Goal: Task Accomplishment & Management: Manage account settings

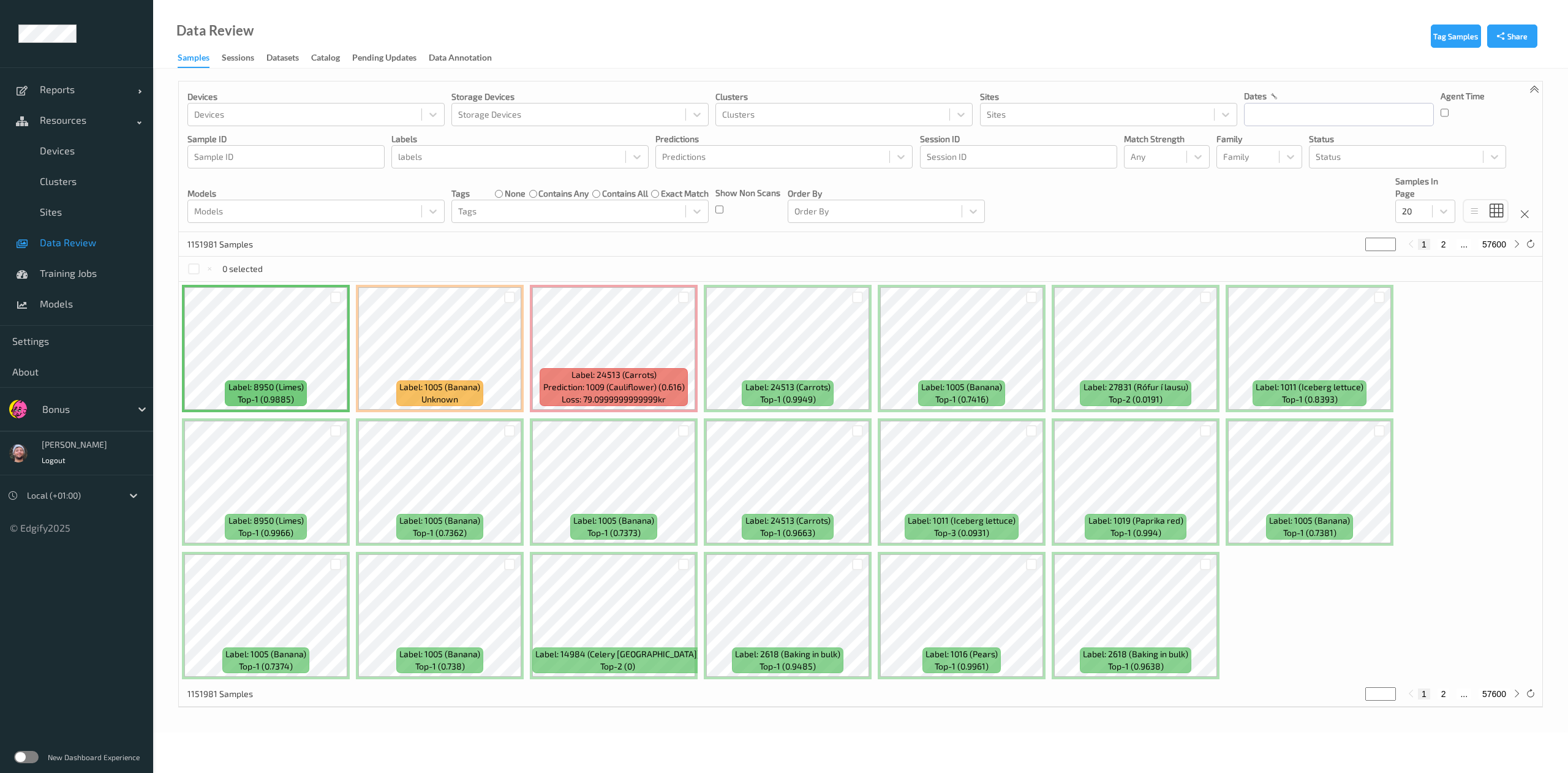
click at [98, 234] on link "Data Review" at bounding box center [77, 243] width 153 height 31
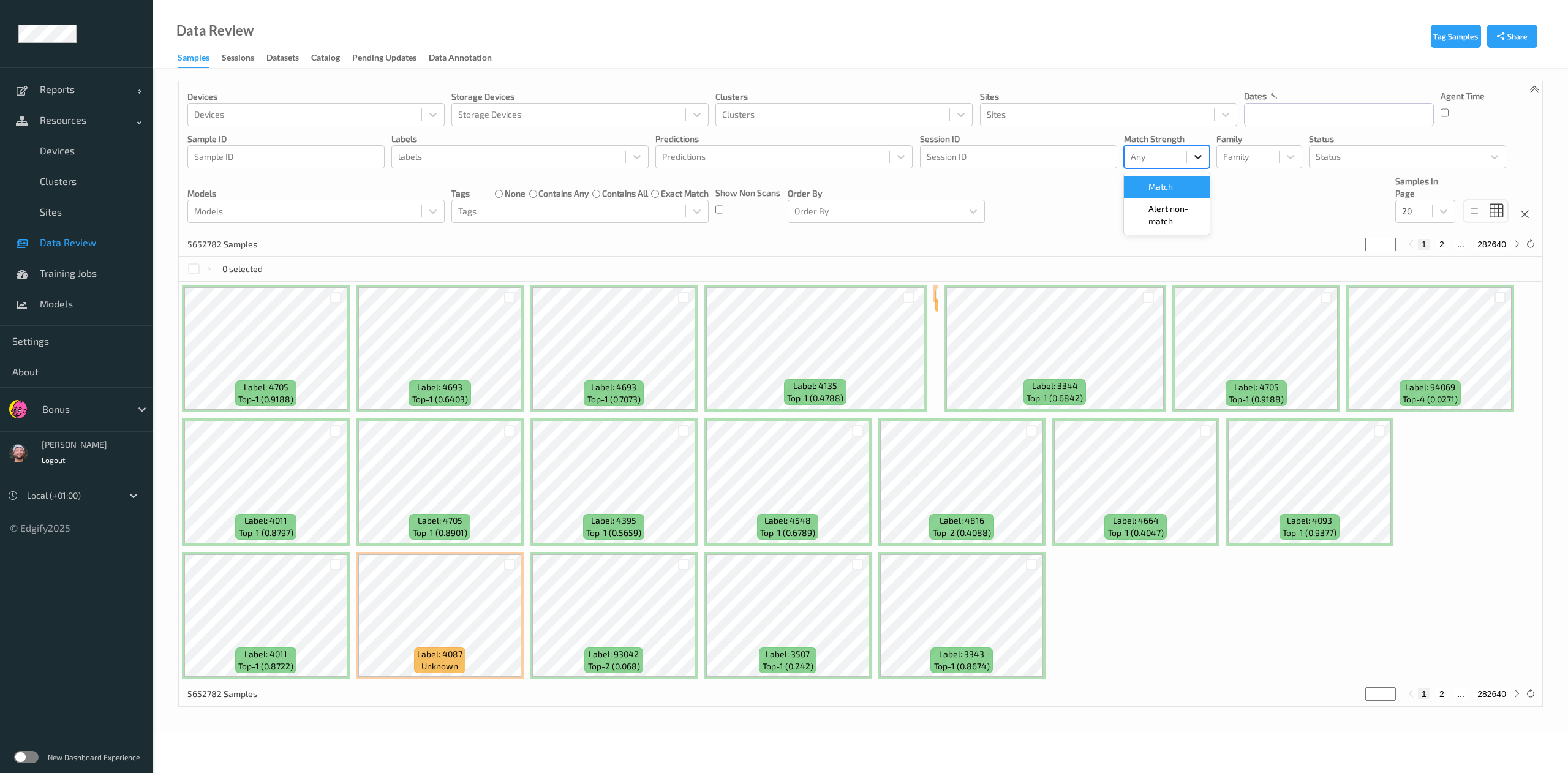
click at [1199, 153] on icon at bounding box center [1198, 157] width 13 height 13
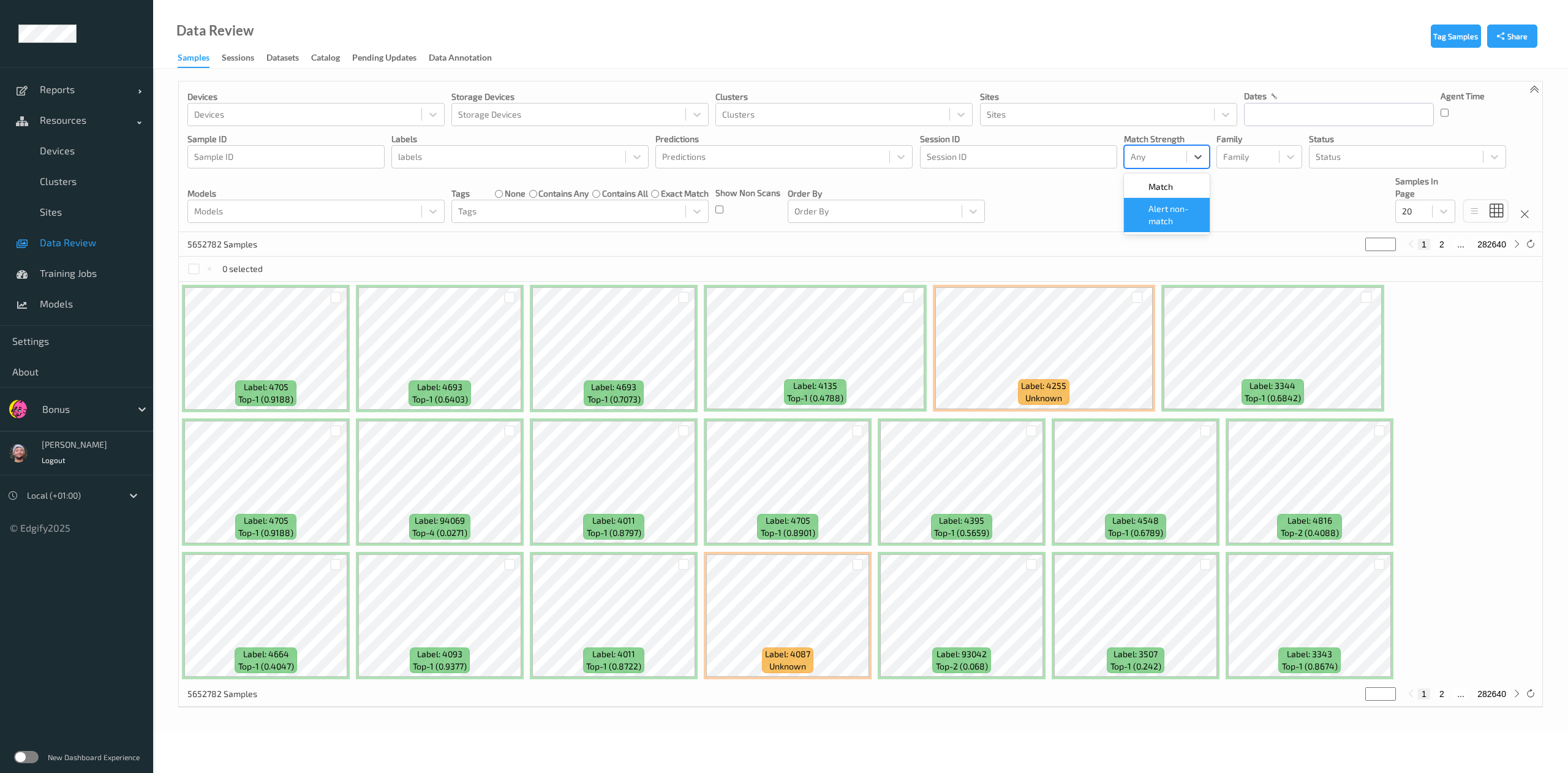
click at [1332, 129] on div "Devices Devices Storage Devices Storage Devices Clusters Clusters Sites Sites d…" at bounding box center [861, 156] width 1364 height 151
click at [1333, 119] on input "text" at bounding box center [1339, 115] width 190 height 23
click at [1327, 242] on span "17" at bounding box center [1323, 237] width 17 height 17
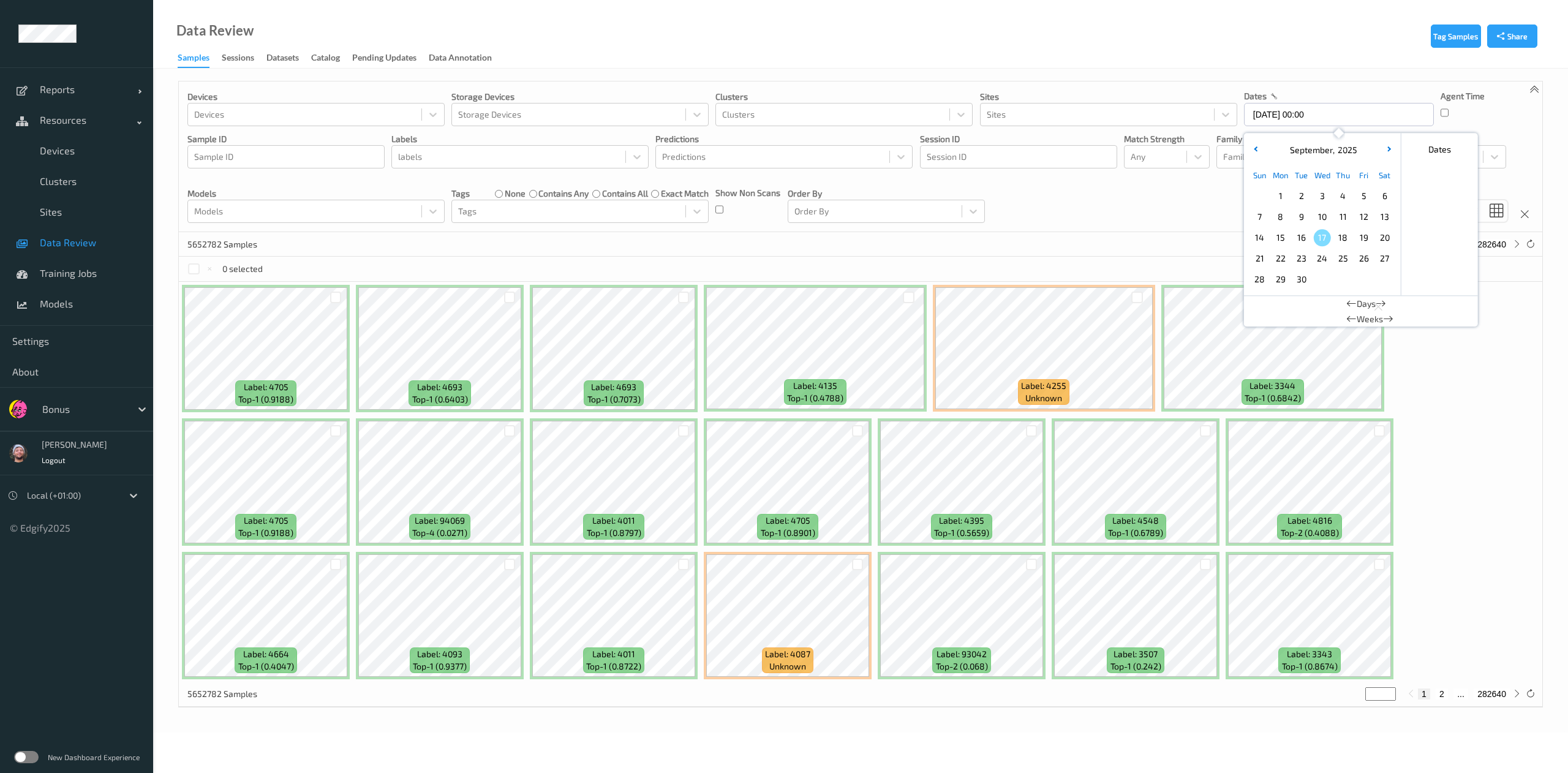
click at [1327, 242] on span "17" at bounding box center [1323, 237] width 17 height 17
type input "17/09/2025 00:00 -> 17/09/2025 23:59"
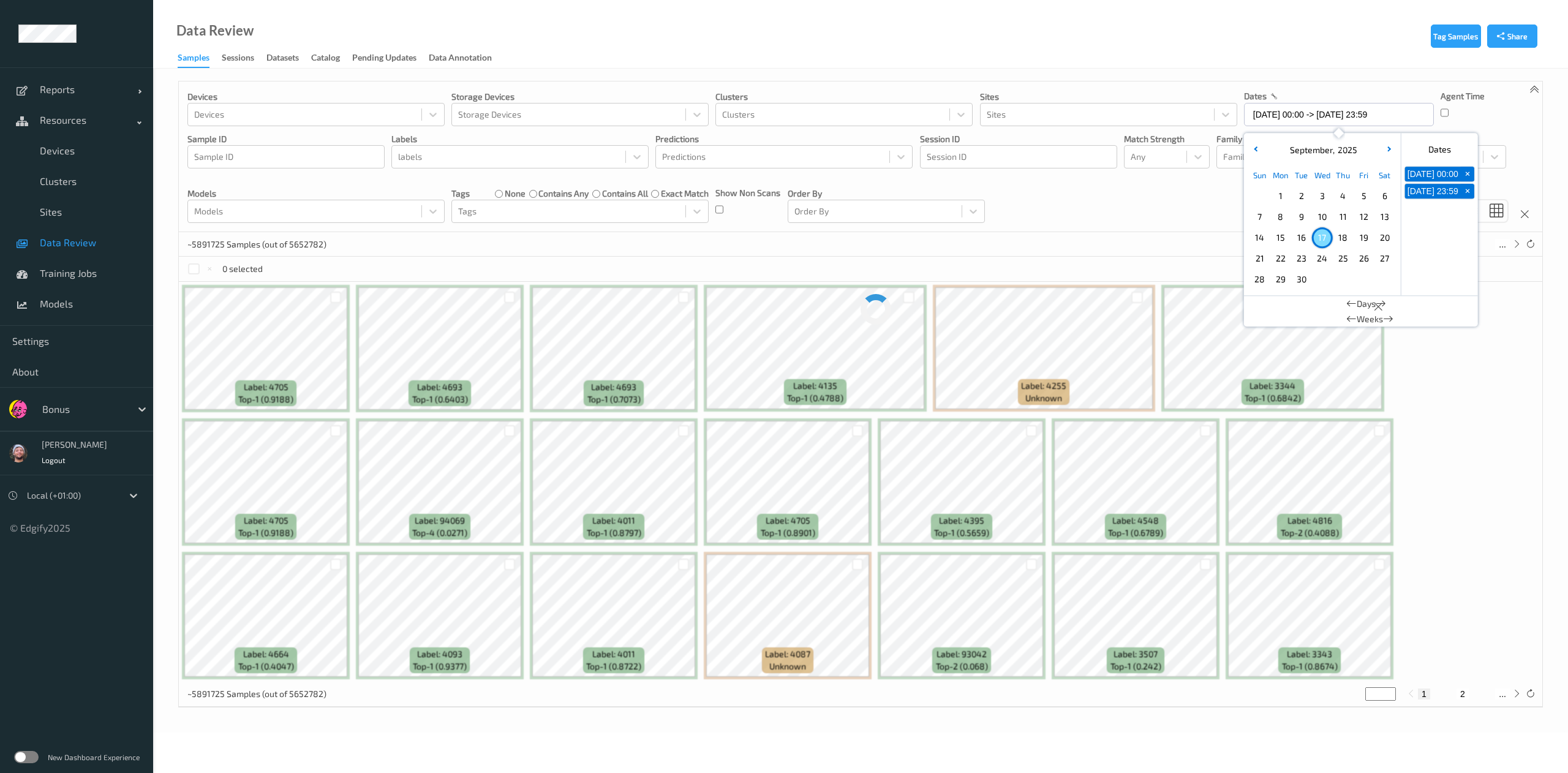
click at [1118, 229] on div "Devices Devices Storage Devices Storage Devices Clusters Clusters Sites Sites d…" at bounding box center [861, 156] width 1364 height 151
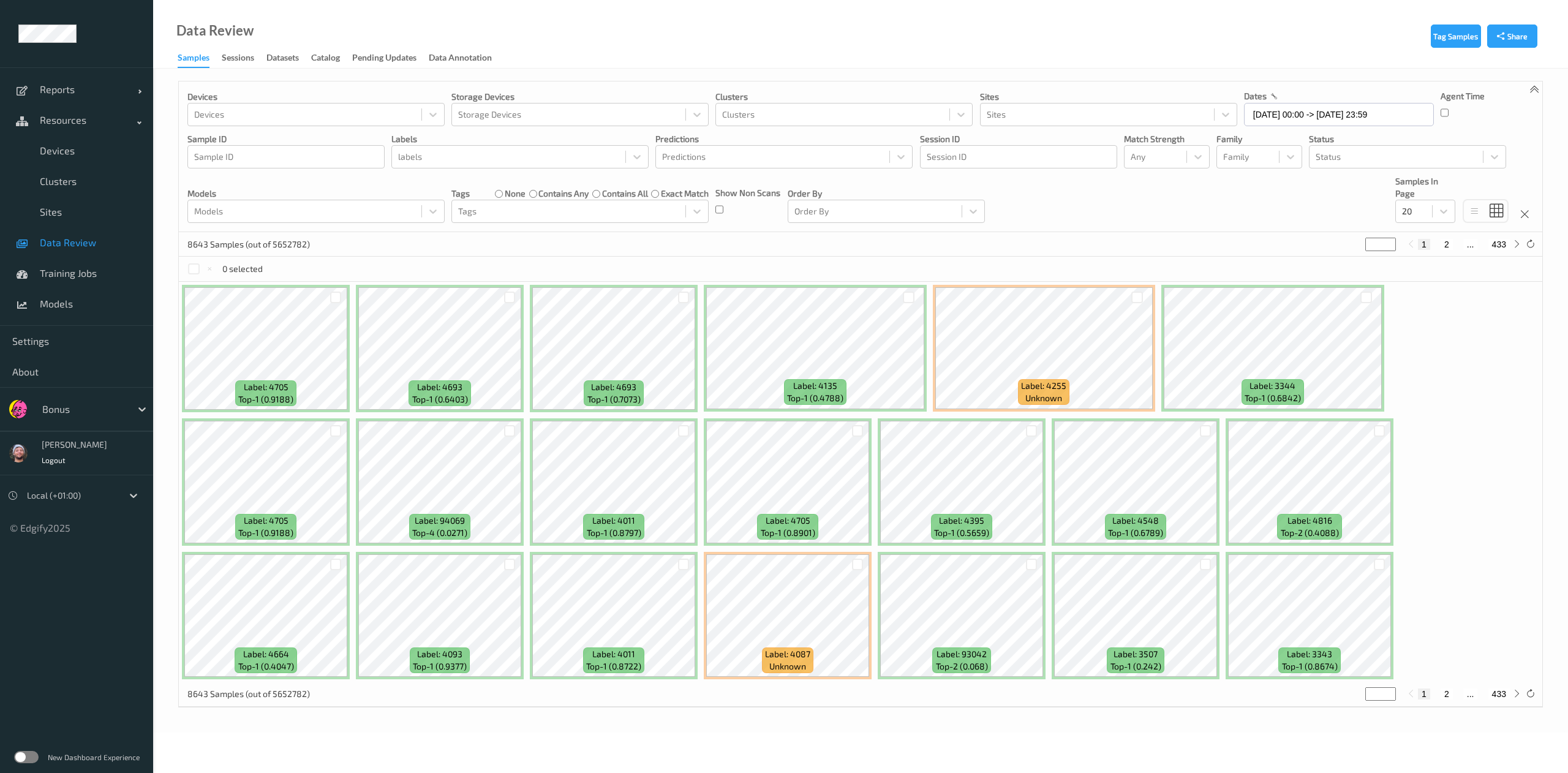
click at [67, 394] on div "Bonus" at bounding box center [77, 409] width 153 height 44
click at [67, 401] on div "Bonus" at bounding box center [83, 410] width 95 height 20
type input "bonu"
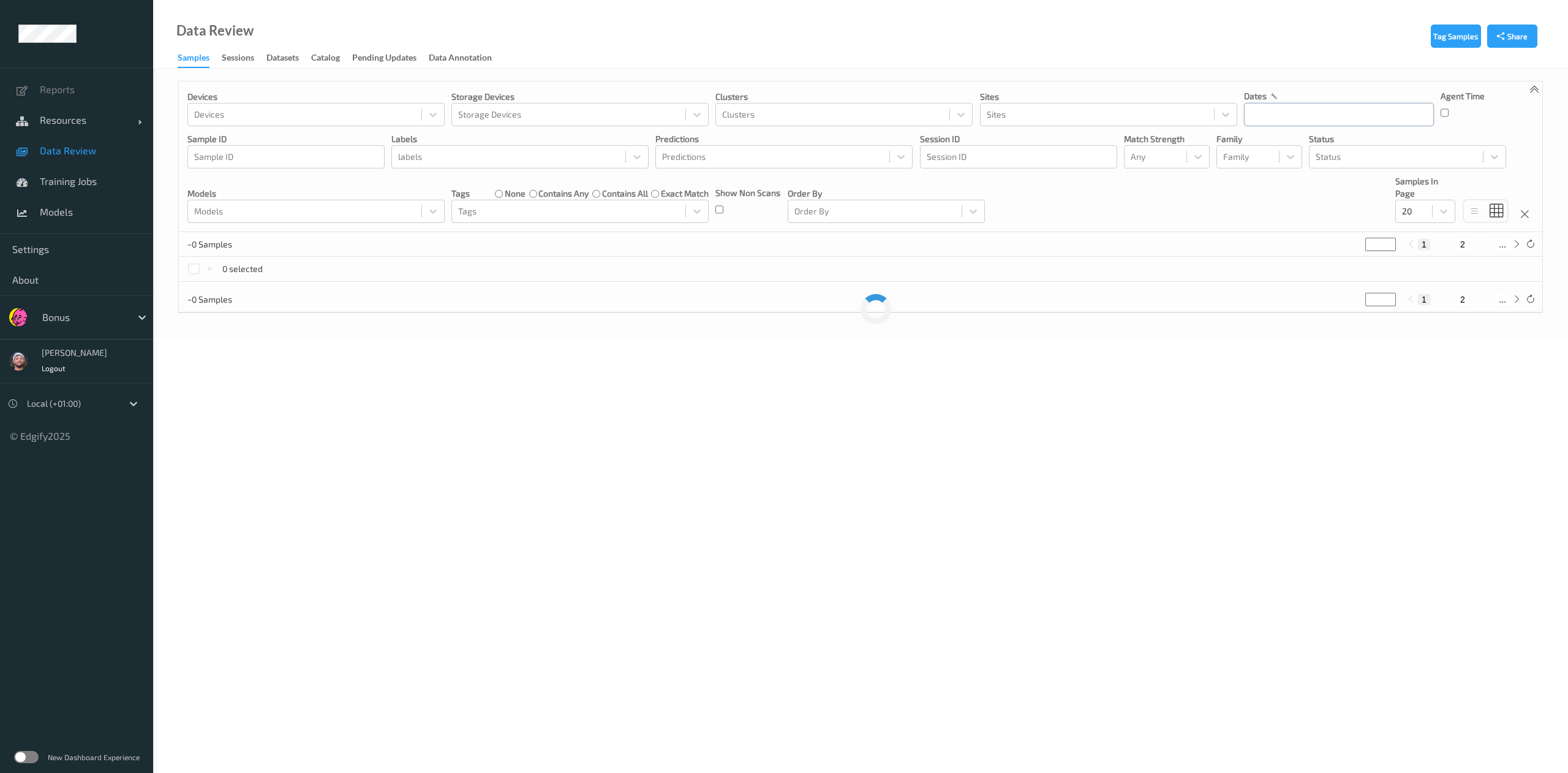
click at [1306, 110] on input "text" at bounding box center [1339, 115] width 190 height 23
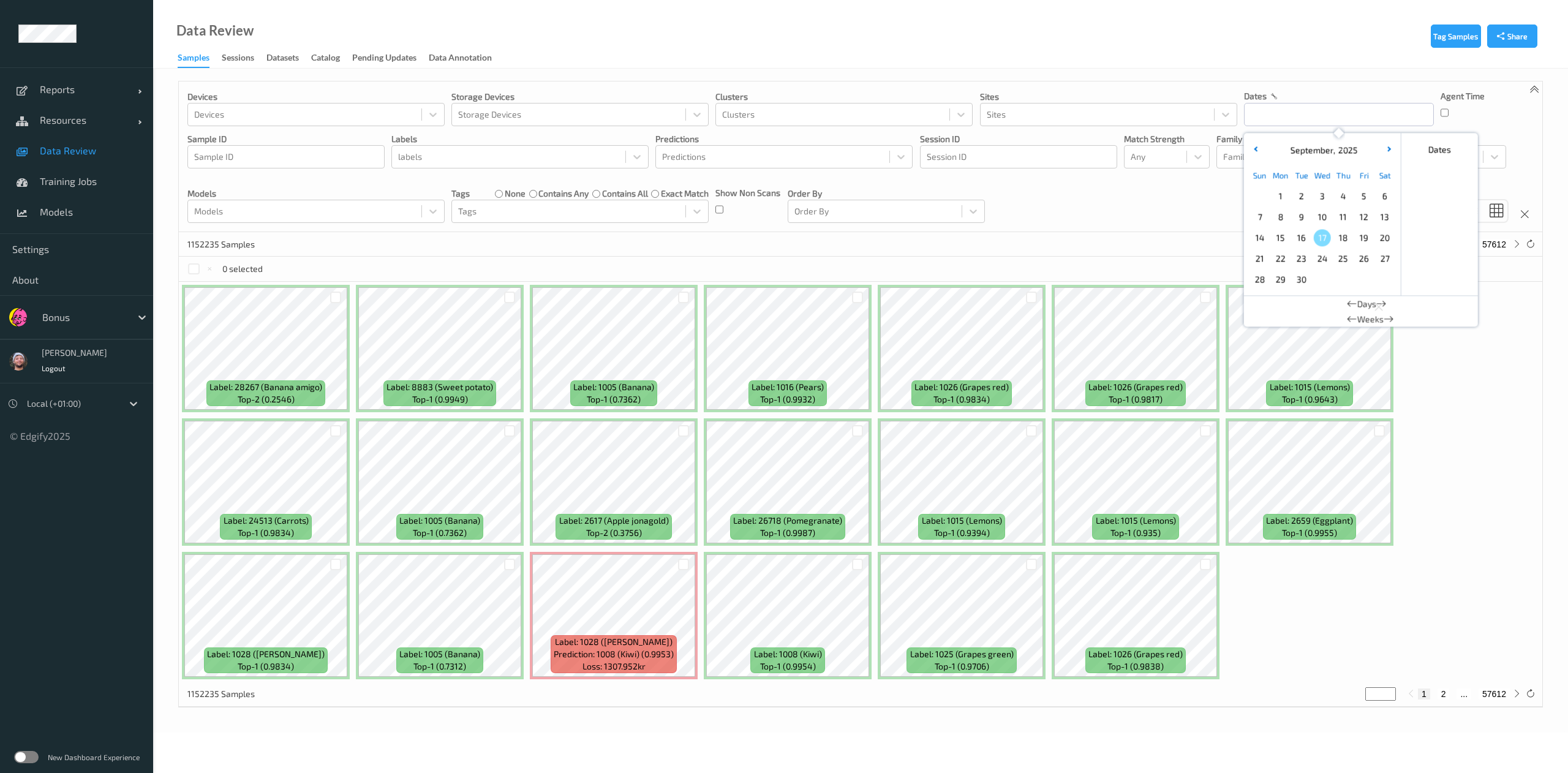
click at [1320, 245] on span "17" at bounding box center [1323, 237] width 17 height 17
type input "[DATE] 00:00 -> [DATE] 23:59"
click at [451, 251] on div "141 Samples (out of 1152235) * 1 2 ... 8" at bounding box center [861, 244] width 1364 height 24
click at [464, 226] on div "Devices Devices Storage Devices Storage Devices Clusters Clusters Sites Sites d…" at bounding box center [861, 156] width 1364 height 151
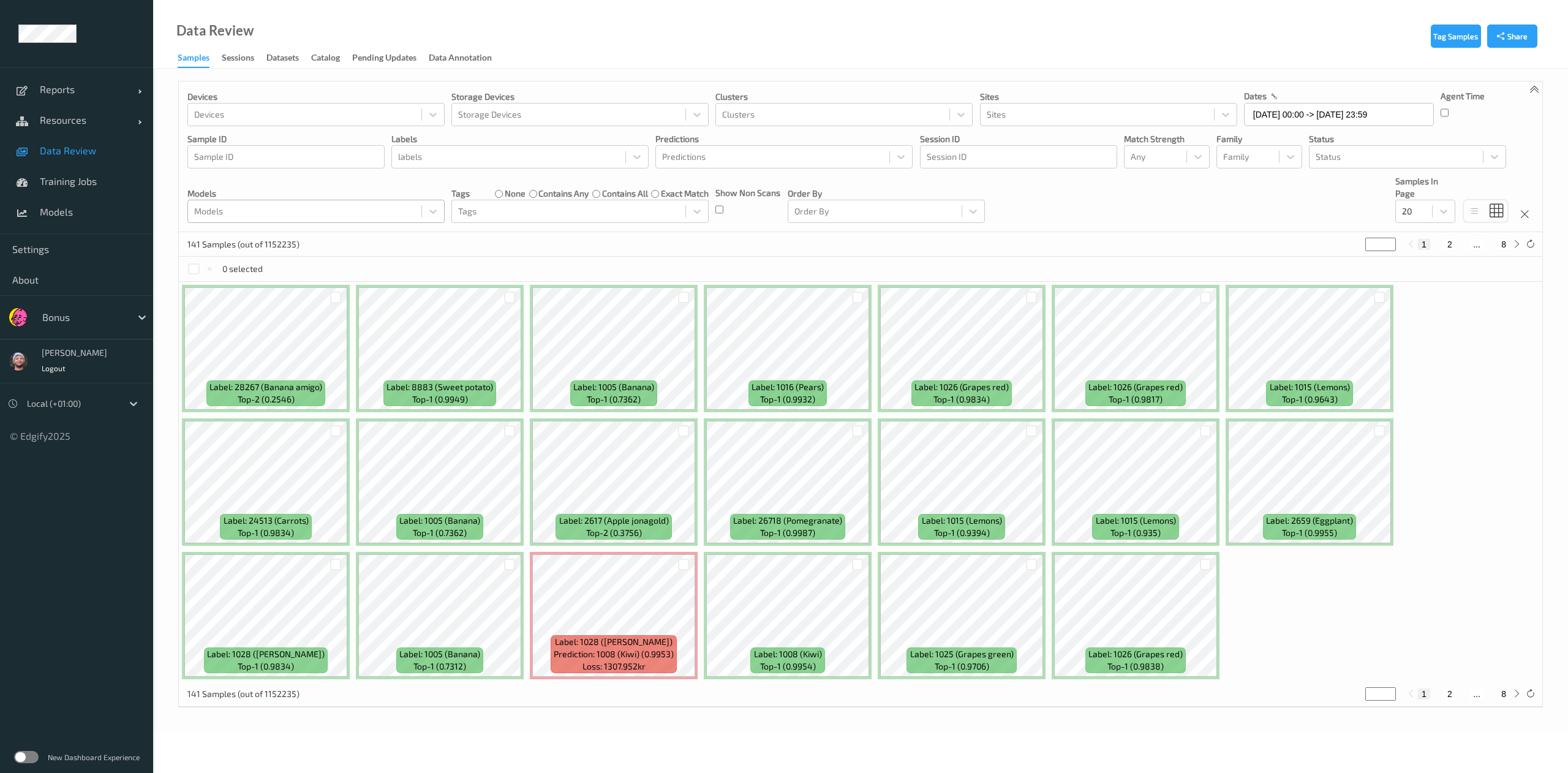
click at [326, 205] on div at bounding box center [304, 211] width 221 height 14
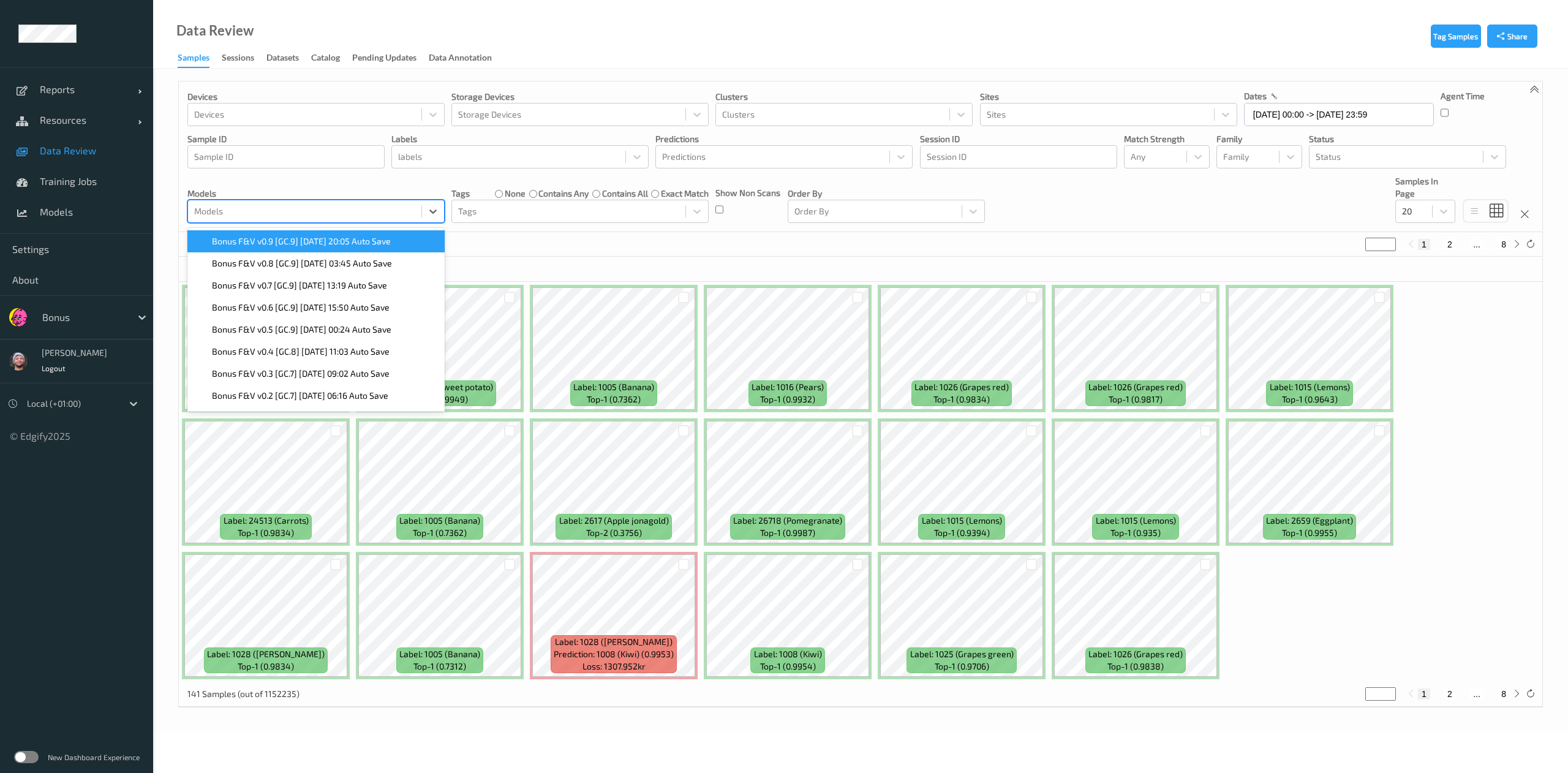
click at [324, 247] on span "Bonus F&V v0.9 [GC.9] 2025-09-14 20:05 Auto Save" at bounding box center [301, 242] width 179 height 13
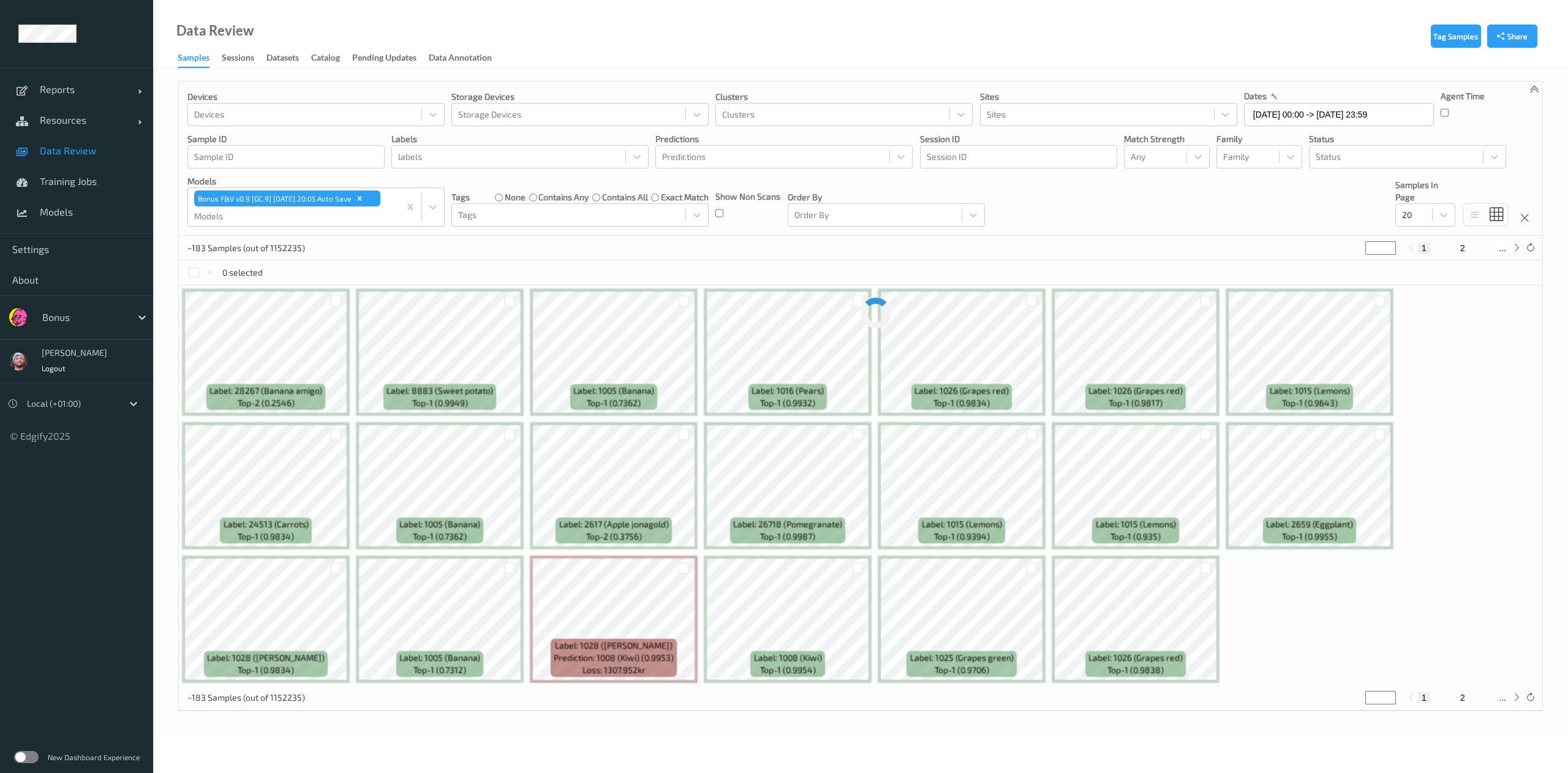
click at [646, 269] on div "0 selected" at bounding box center [861, 272] width 1364 height 24
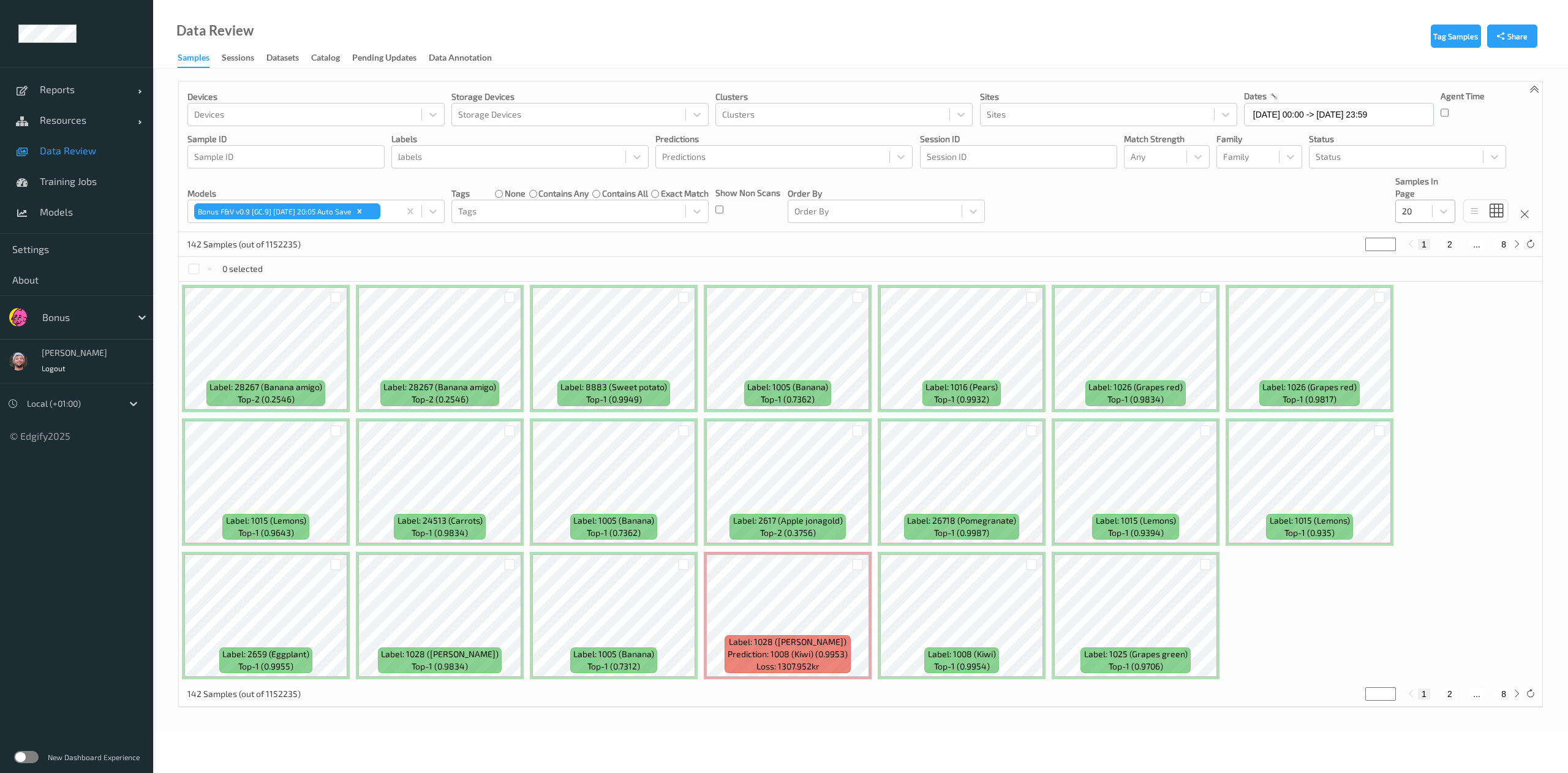
click at [1426, 223] on div "20" at bounding box center [1425, 211] width 60 height 23
click at [1413, 326] on span at bounding box center [1411, 330] width 17 height 13
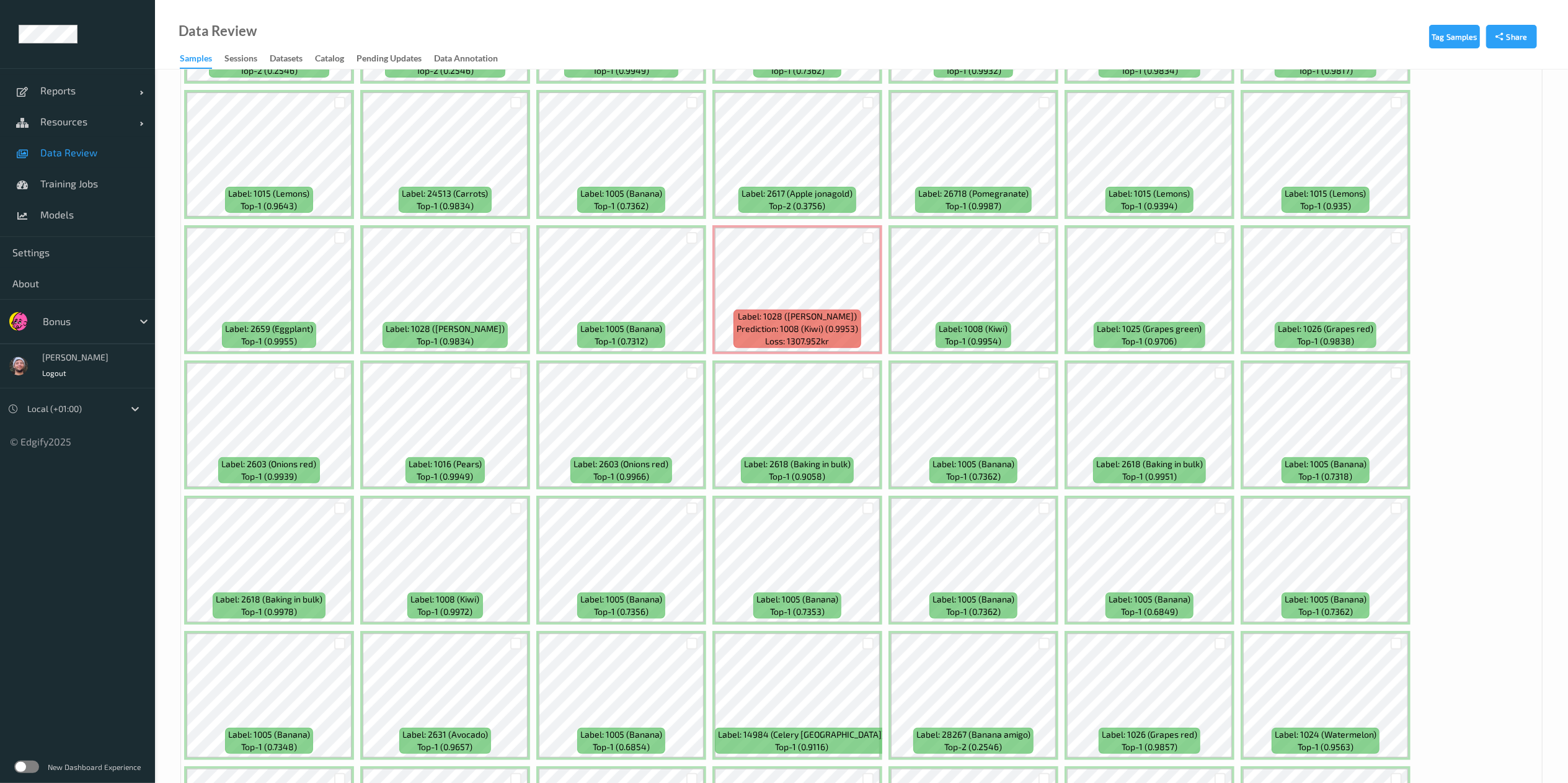
scroll to position [368, 0]
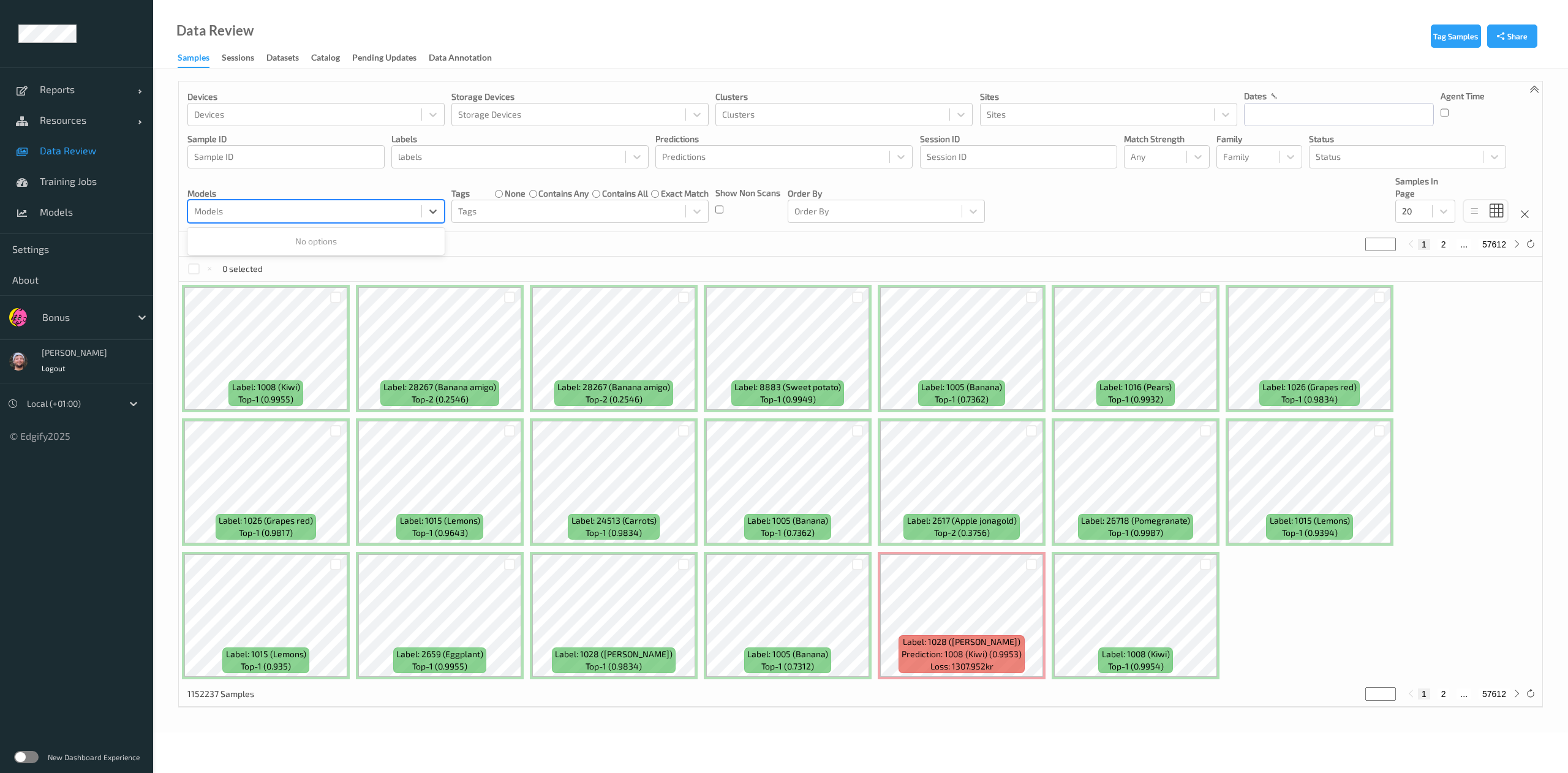
click at [390, 215] on div at bounding box center [304, 211] width 221 height 14
click at [350, 188] on p "Models" at bounding box center [316, 194] width 257 height 13
click at [354, 207] on div at bounding box center [304, 211] width 221 height 14
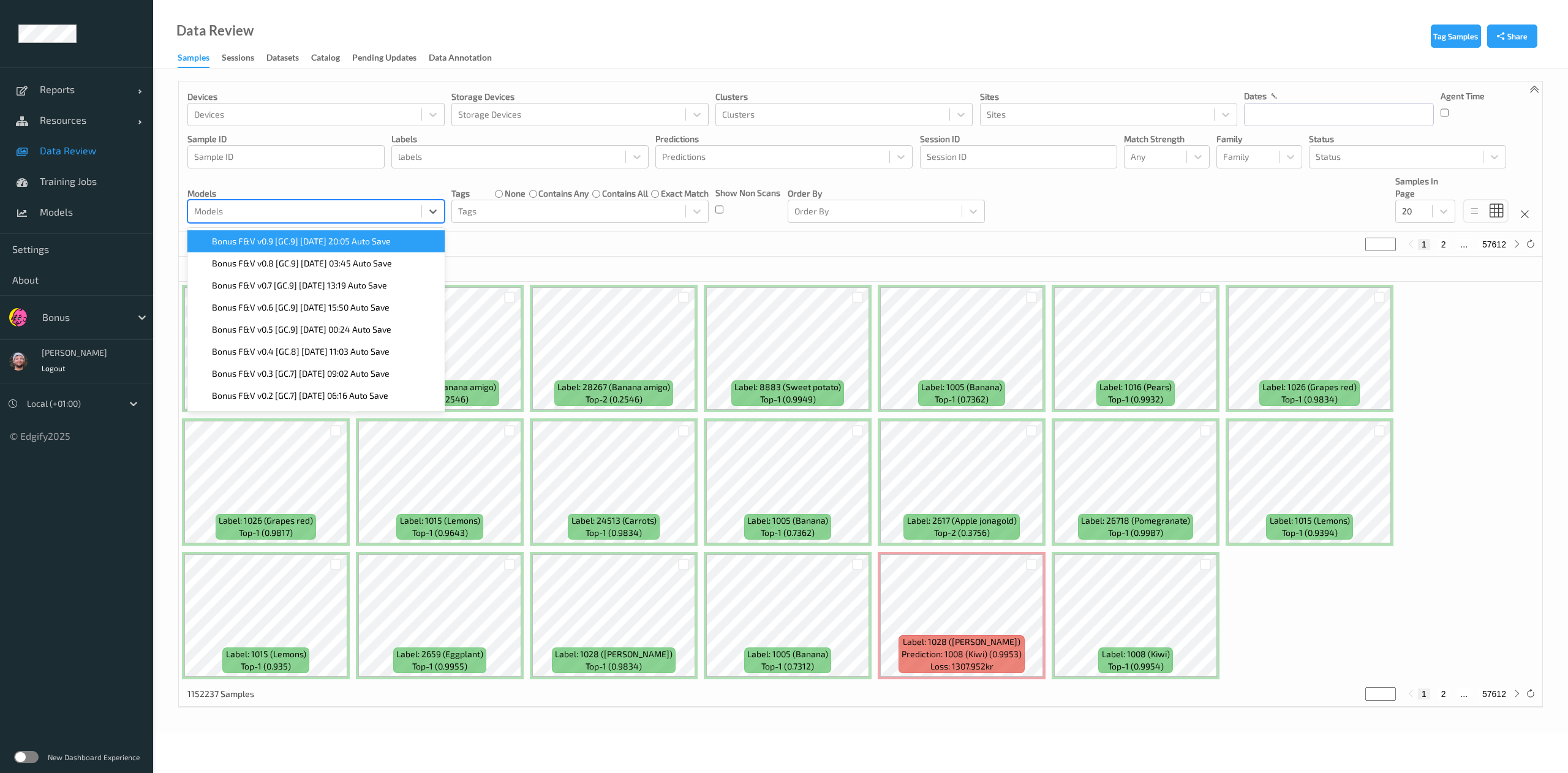
click at [295, 251] on div "Bonus F&V v0.9 [GC.9] 2025-09-14 20:05 Auto Save" at bounding box center [316, 241] width 257 height 22
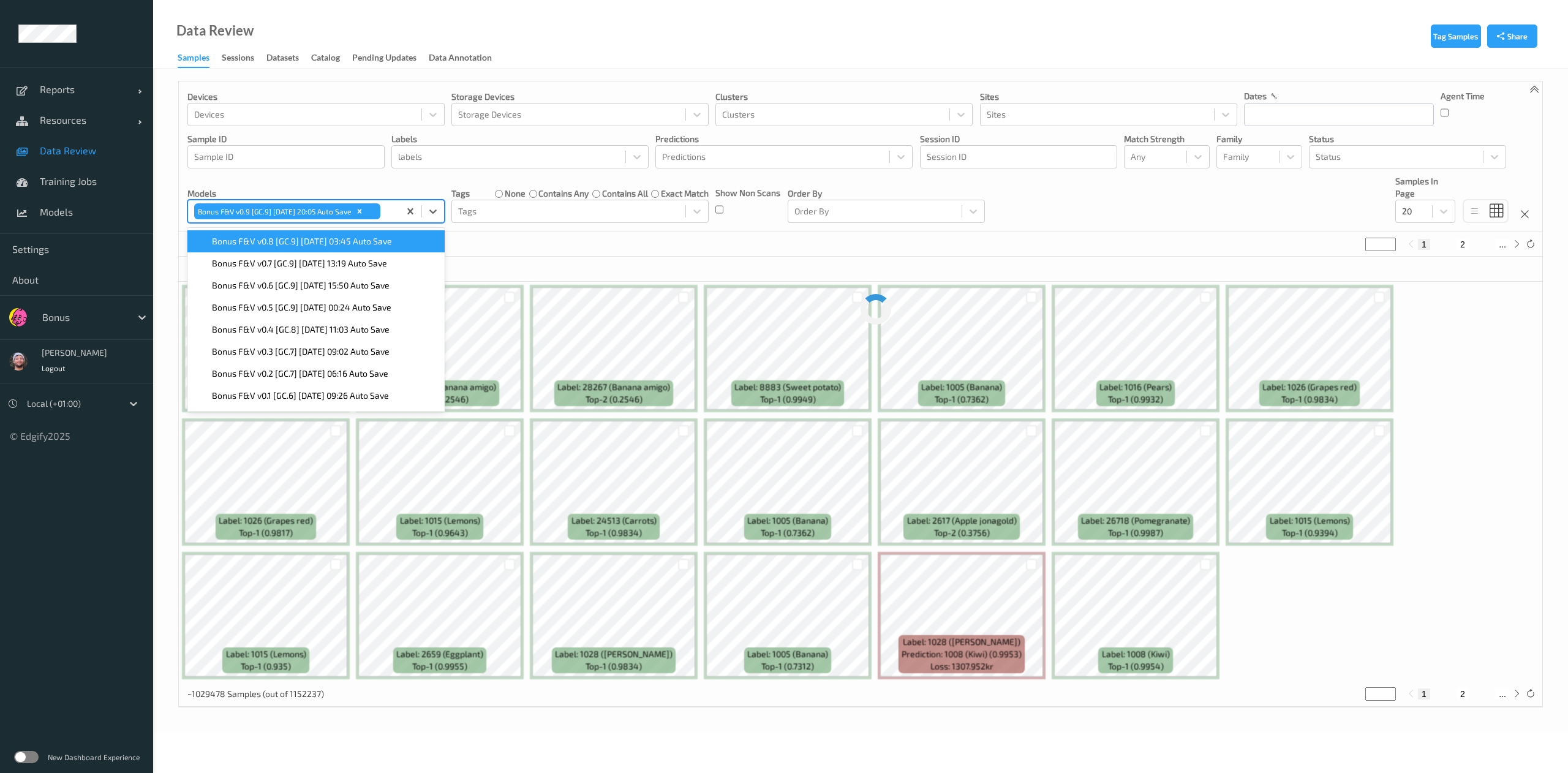
click at [495, 244] on div "~1029478 Samples (out of 1152237) * 1 2 ..." at bounding box center [861, 244] width 1364 height 24
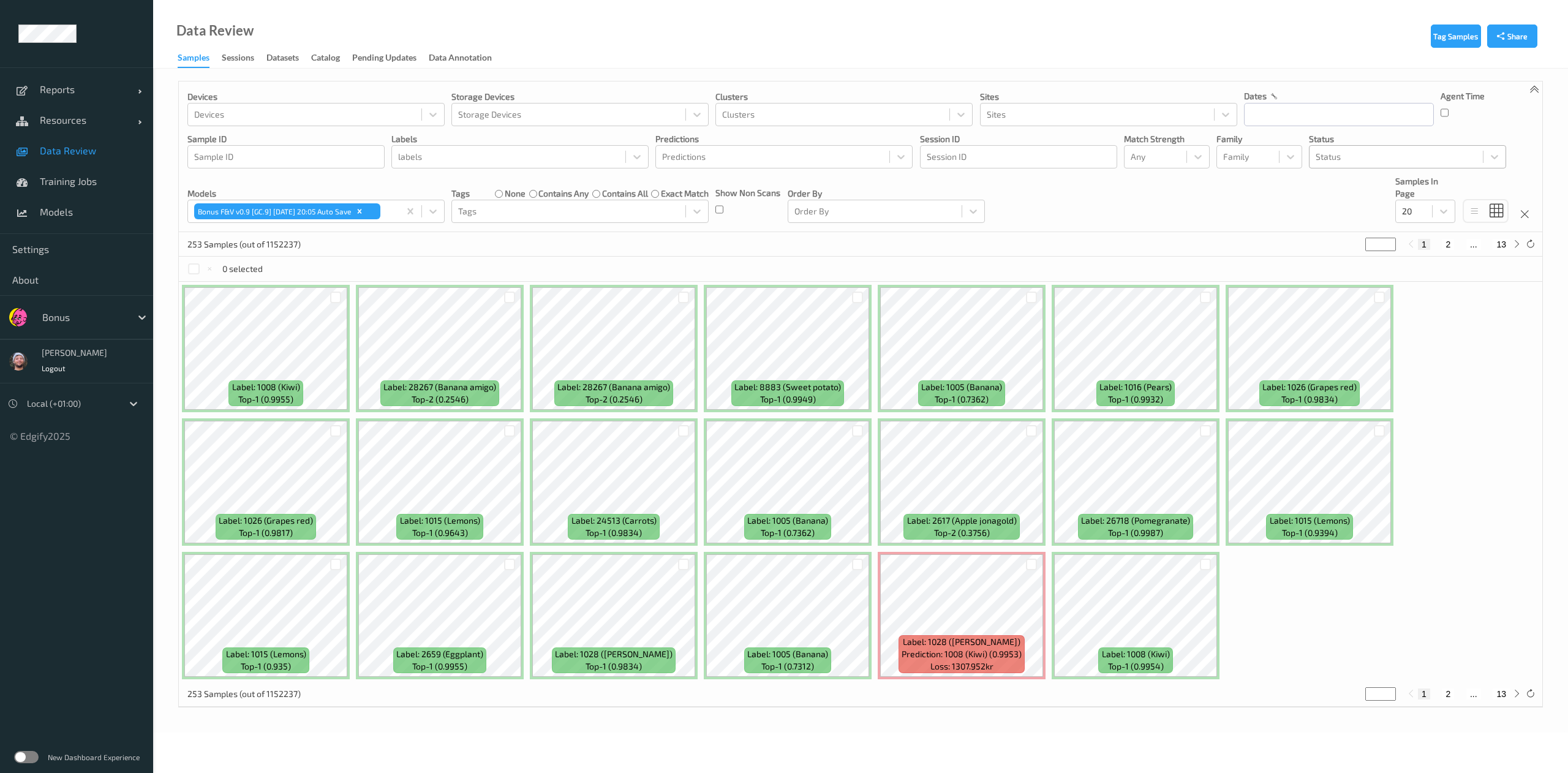
click at [1339, 152] on div at bounding box center [1397, 157] width 161 height 14
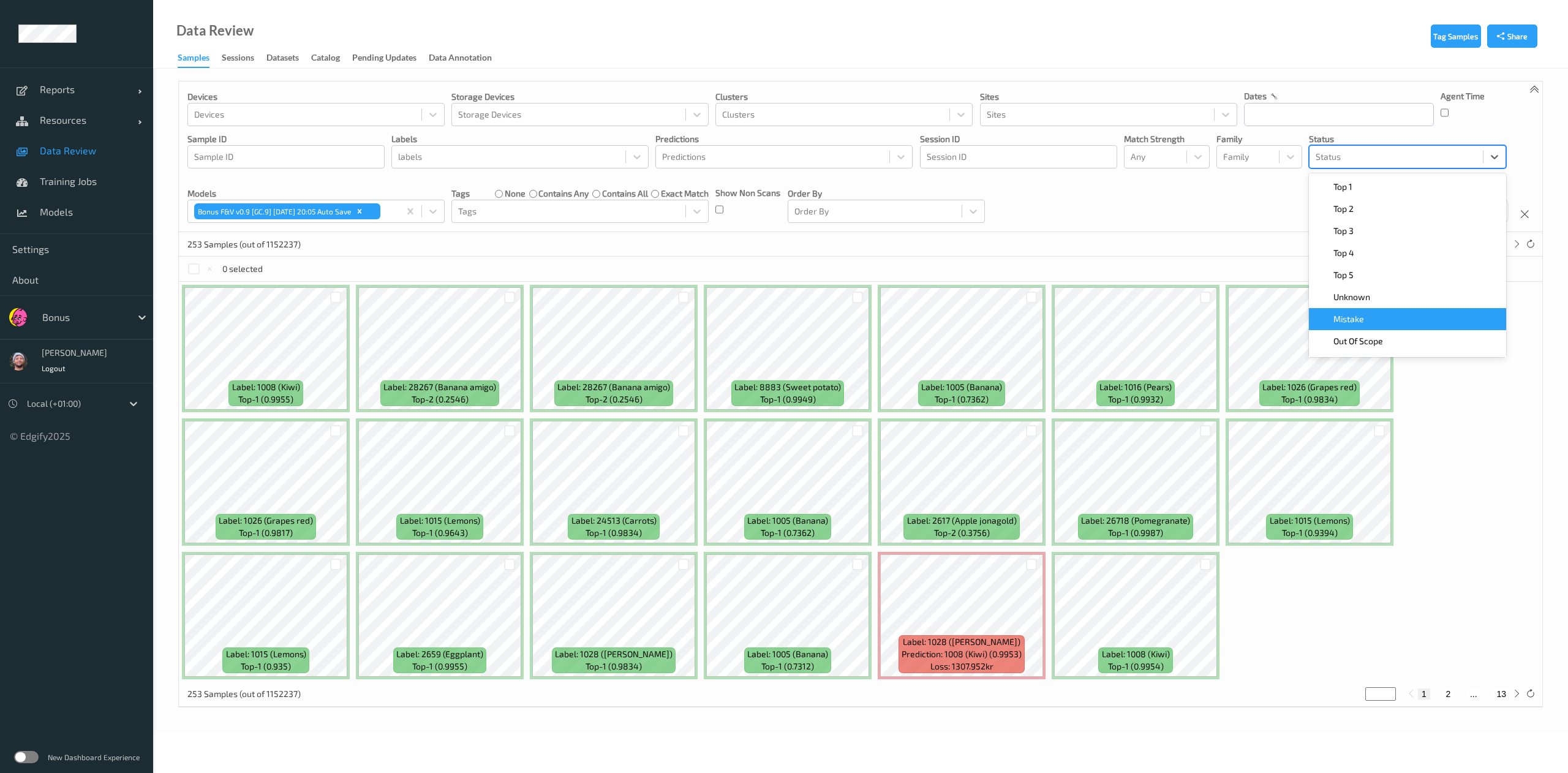
click at [1402, 311] on div "Mistake" at bounding box center [1407, 319] width 198 height 22
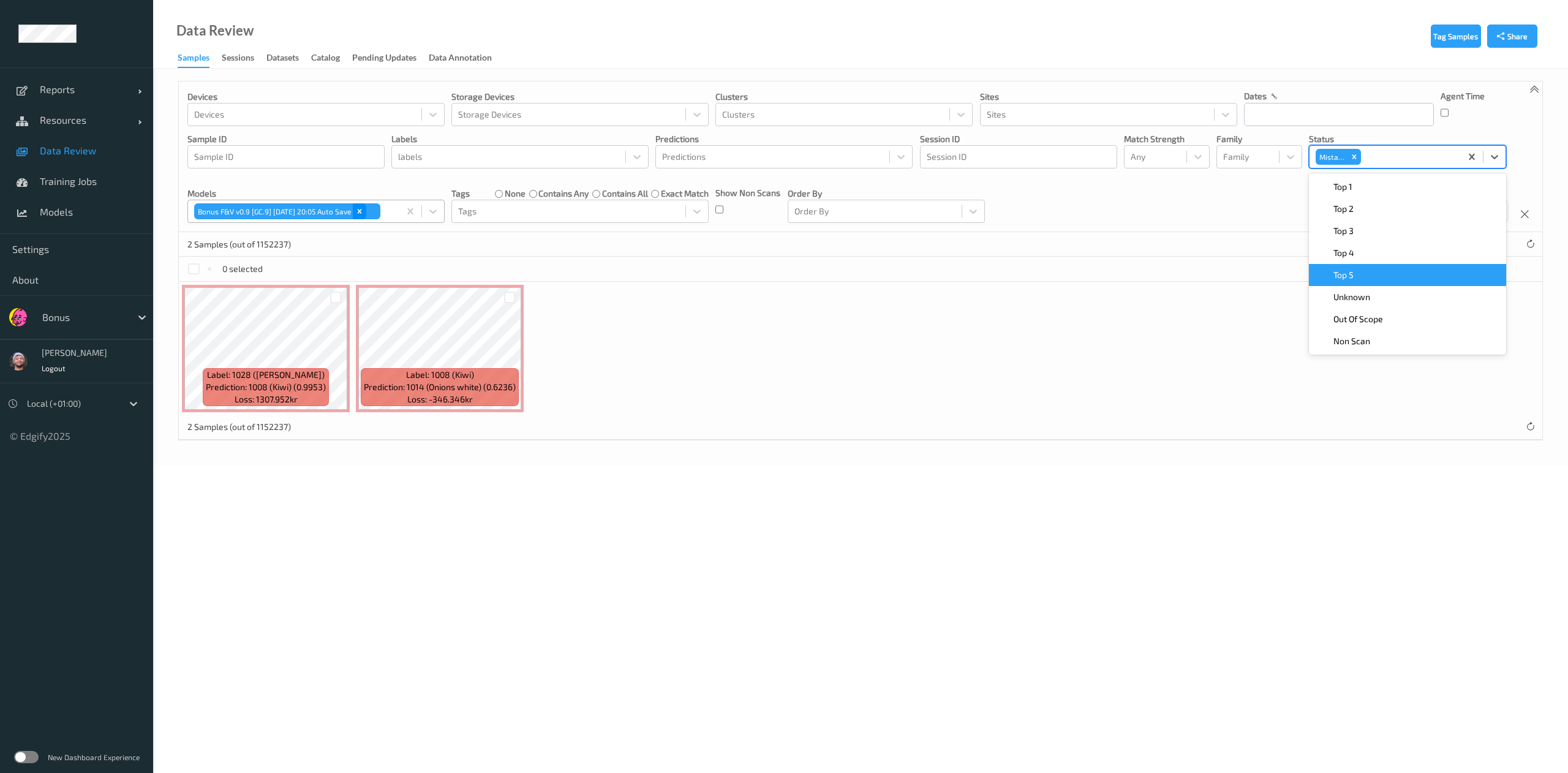
click at [364, 213] on icon "Remove Bonus F&V v0.9 [GC.9] 2025-09-14 20:05 Auto Save" at bounding box center [360, 212] width 9 height 9
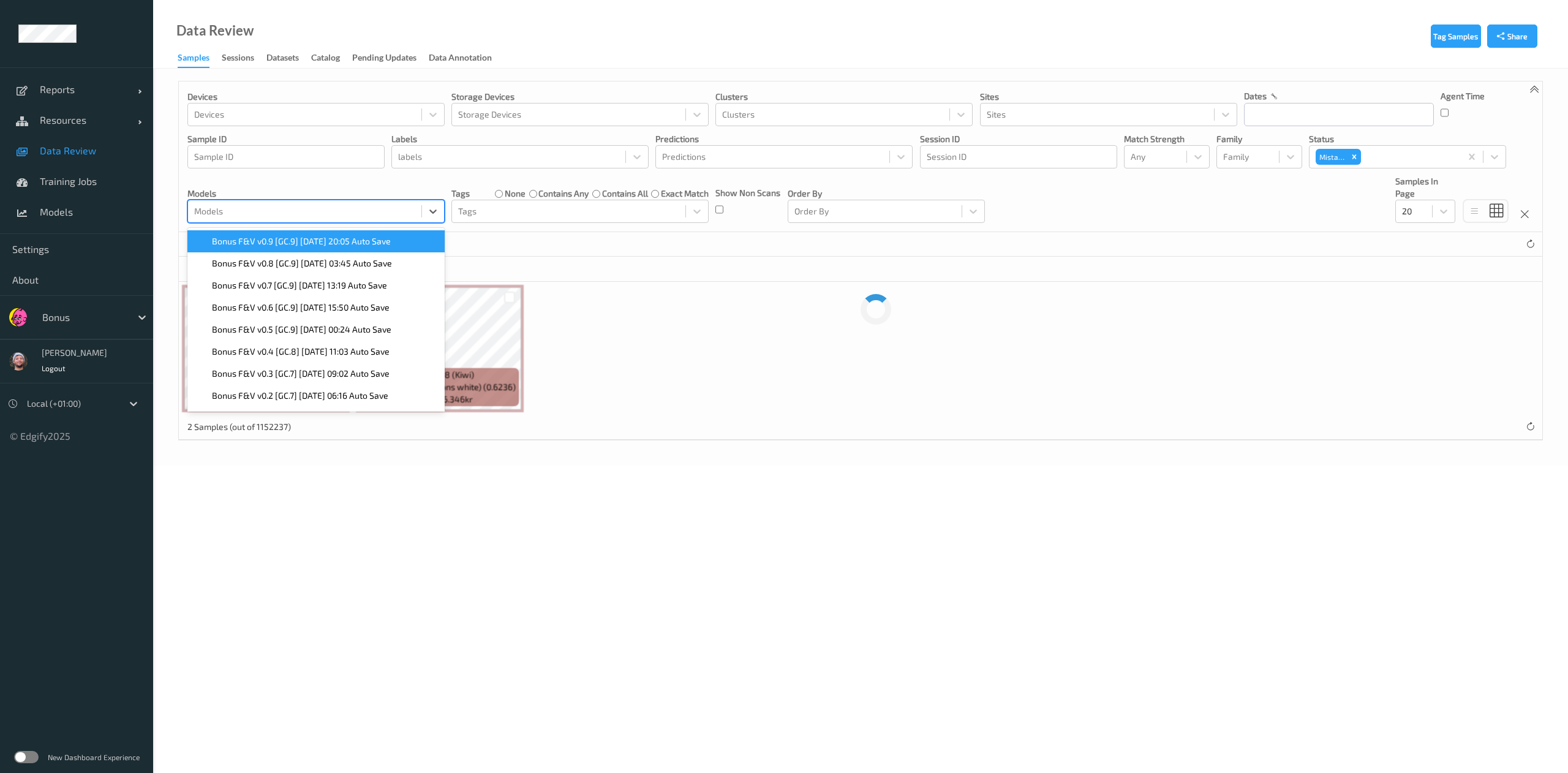
click at [374, 213] on div at bounding box center [304, 211] width 221 height 14
click at [318, 247] on span "Bonus F&V v0.9 [GC.9] 2025-09-14 20:05 Auto Save" at bounding box center [301, 242] width 179 height 13
click at [1358, 156] on icon "Remove Mistake" at bounding box center [1355, 157] width 9 height 9
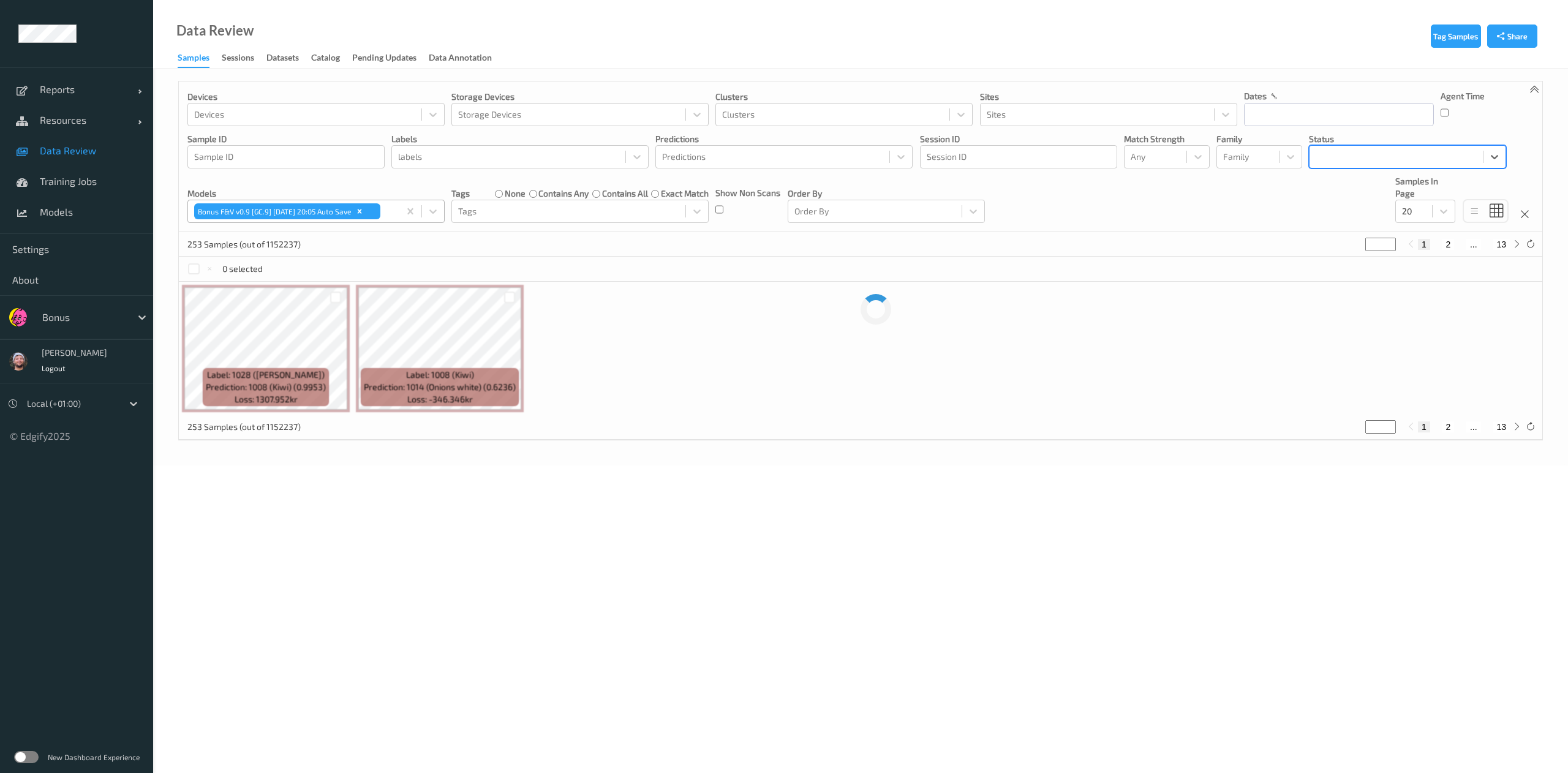
click at [1378, 157] on div at bounding box center [1397, 157] width 161 height 14
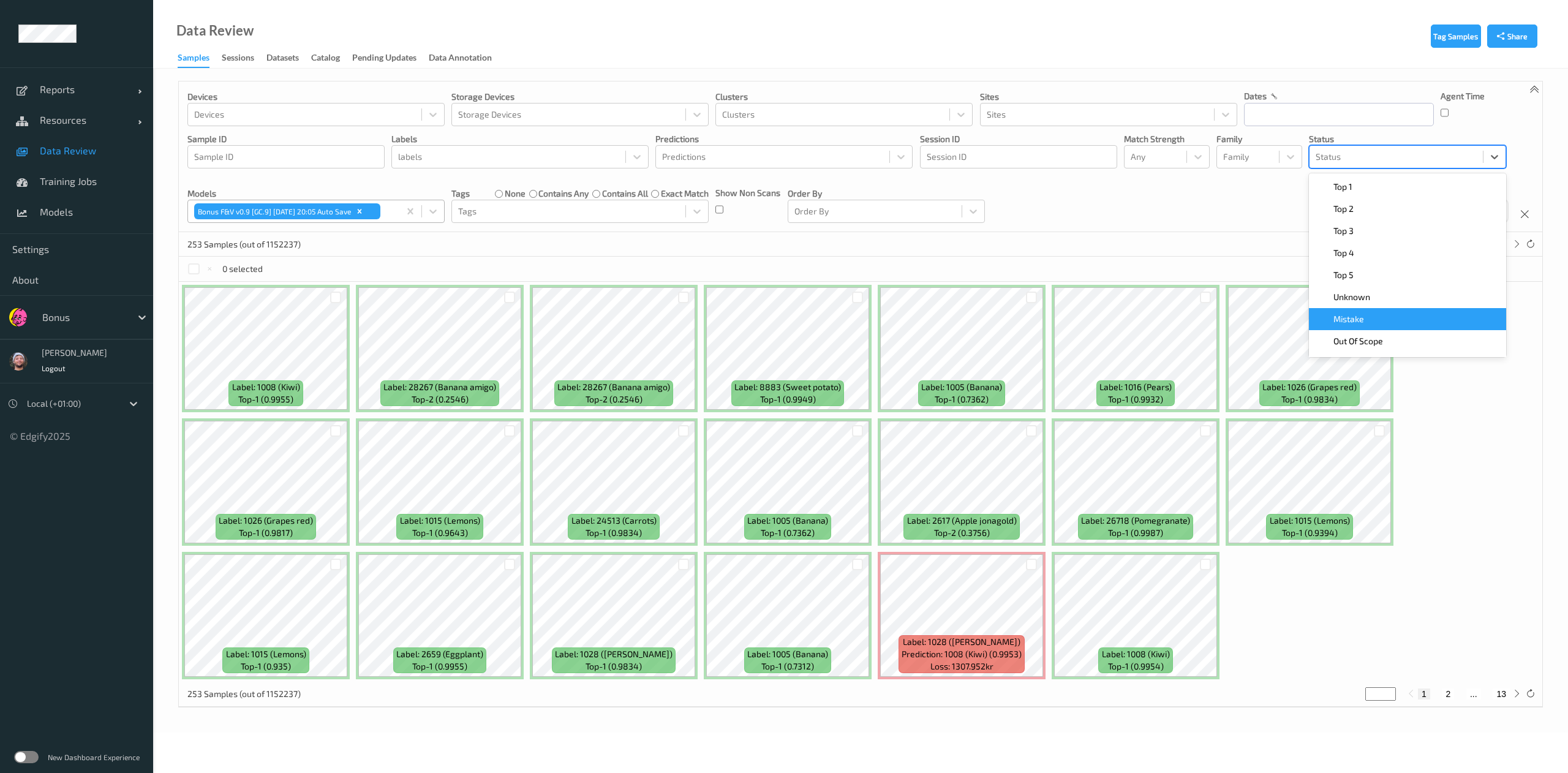
click at [1351, 306] on div "Unknown" at bounding box center [1407, 297] width 198 height 22
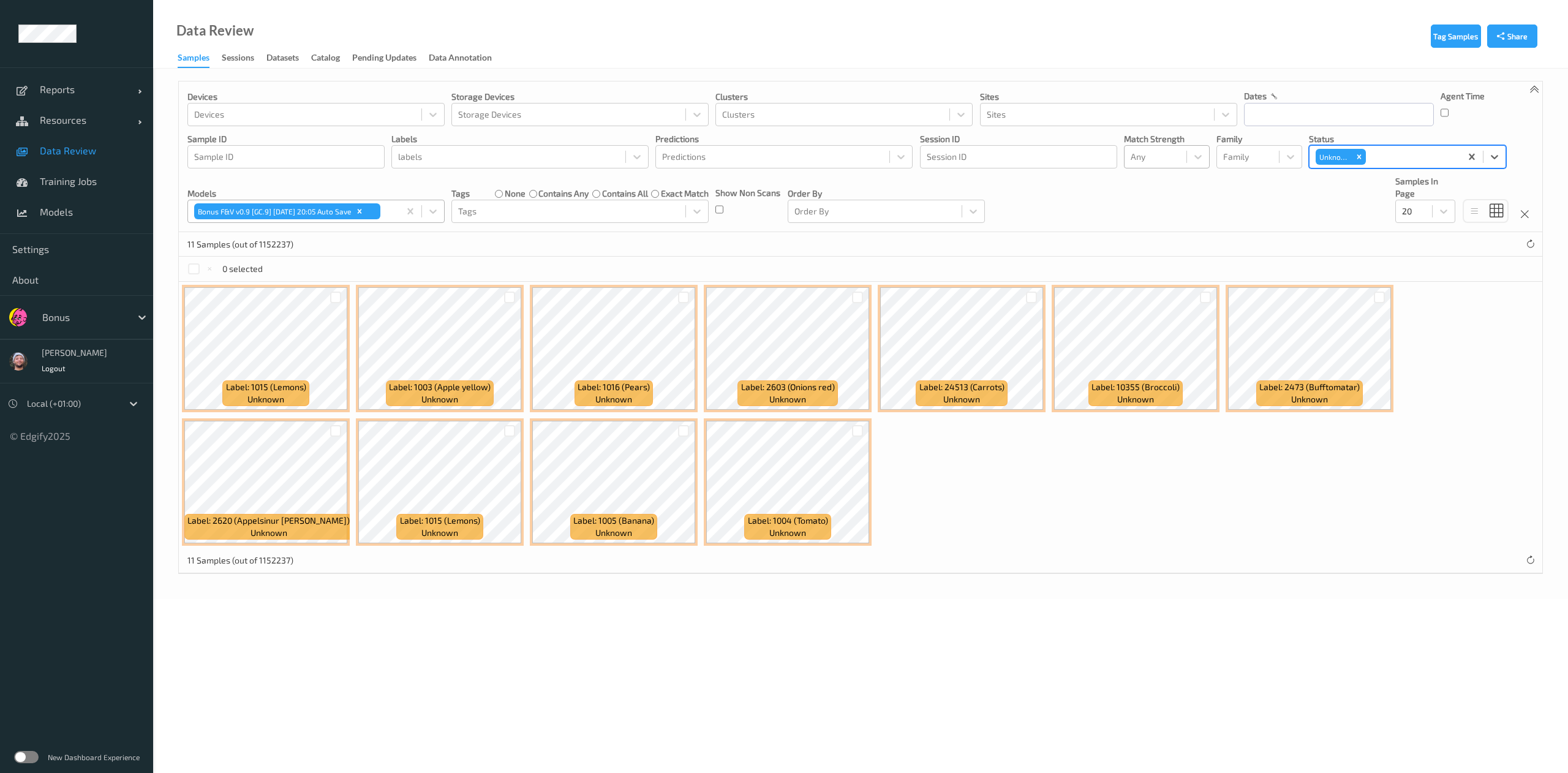
click at [1172, 154] on div at bounding box center [1155, 157] width 50 height 14
click at [1170, 225] on span "Alert non-match" at bounding box center [1176, 215] width 54 height 24
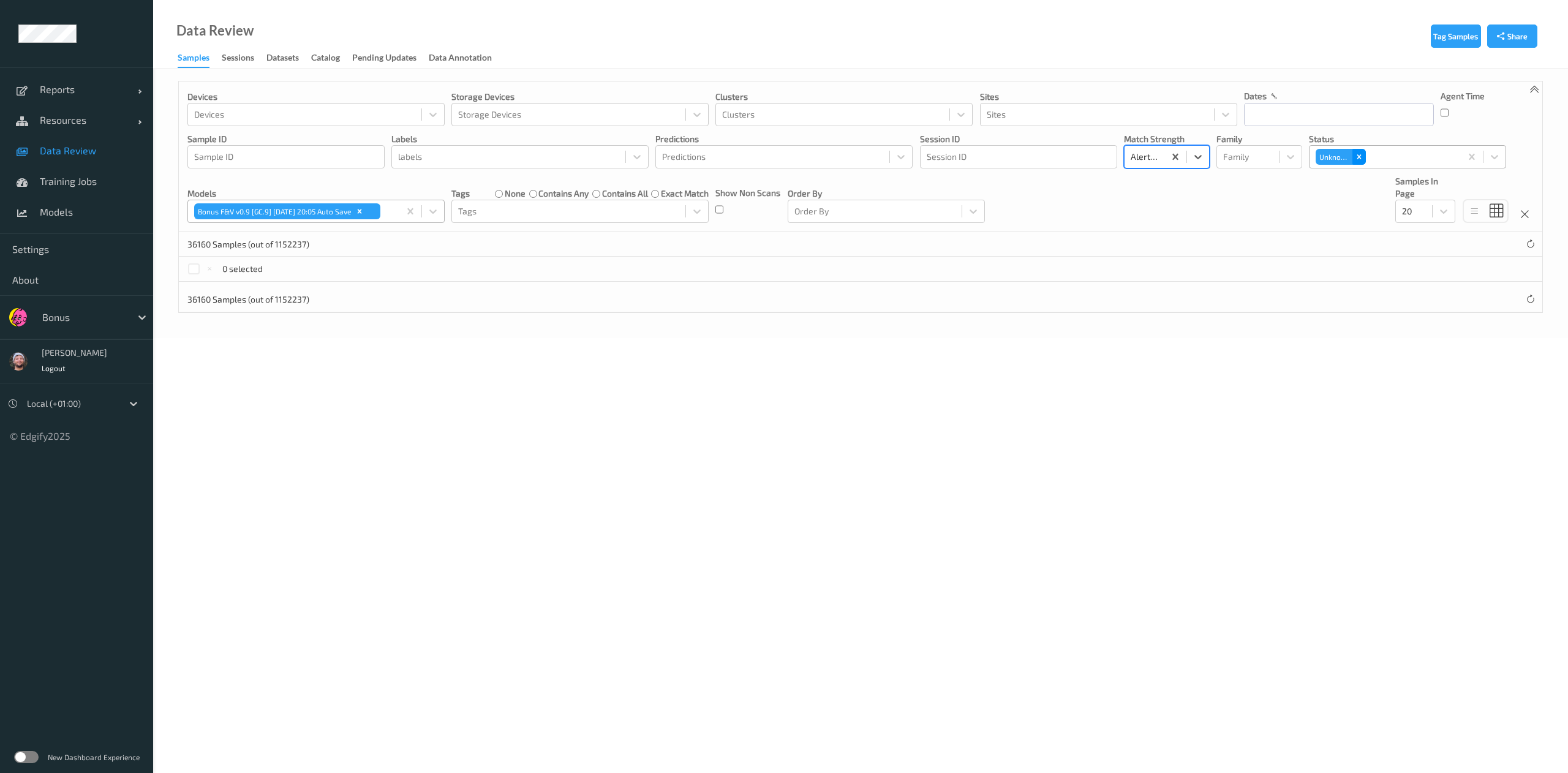
click at [1355, 160] on icon "Remove Unknown" at bounding box center [1360, 157] width 9 height 9
click at [1342, 114] on input "text" at bounding box center [1339, 115] width 190 height 23
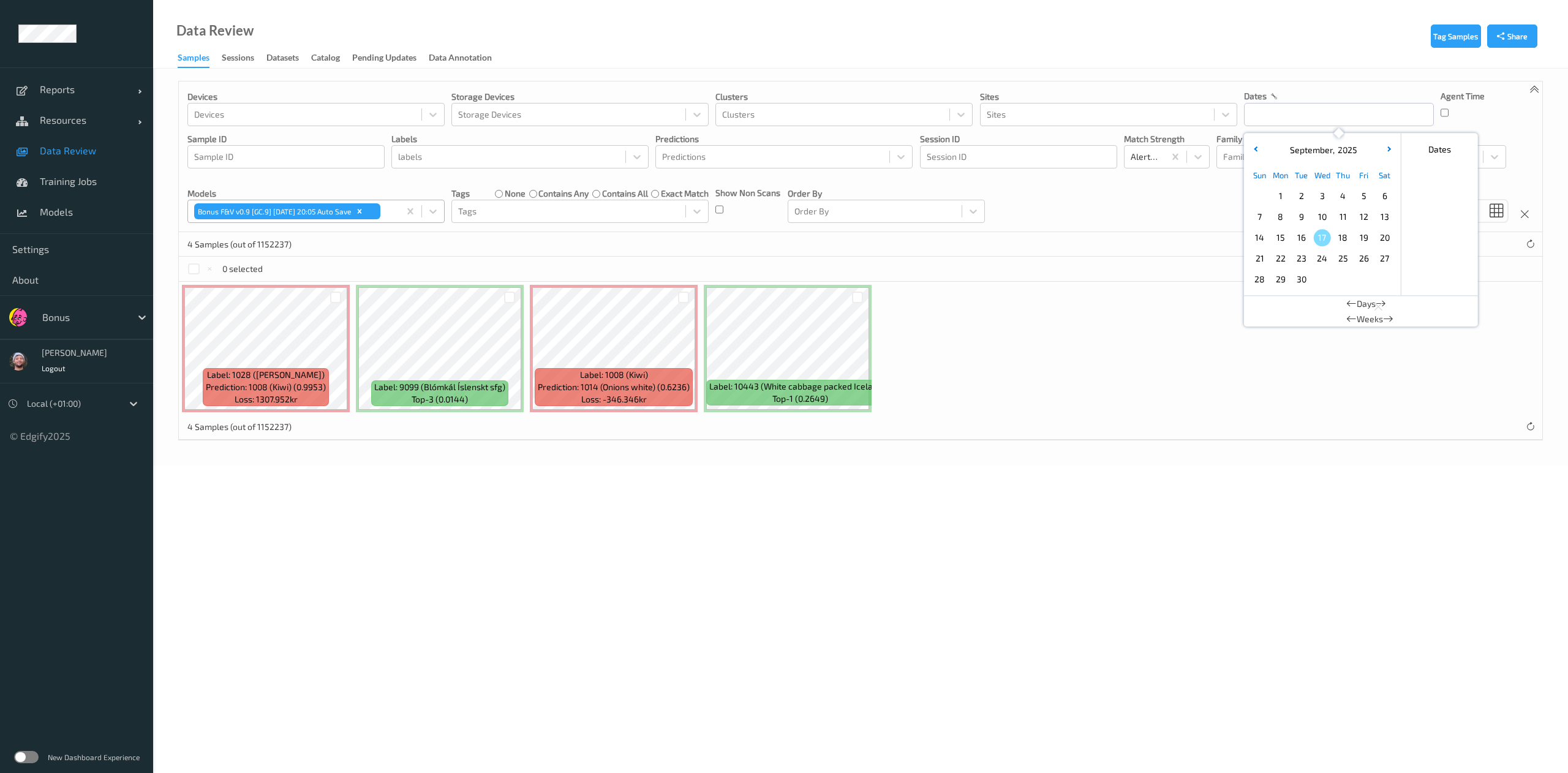
click at [1320, 240] on span "17" at bounding box center [1323, 237] width 17 height 17
type input "17/09/2025 00:00 -> 17/09/2025 23:59"
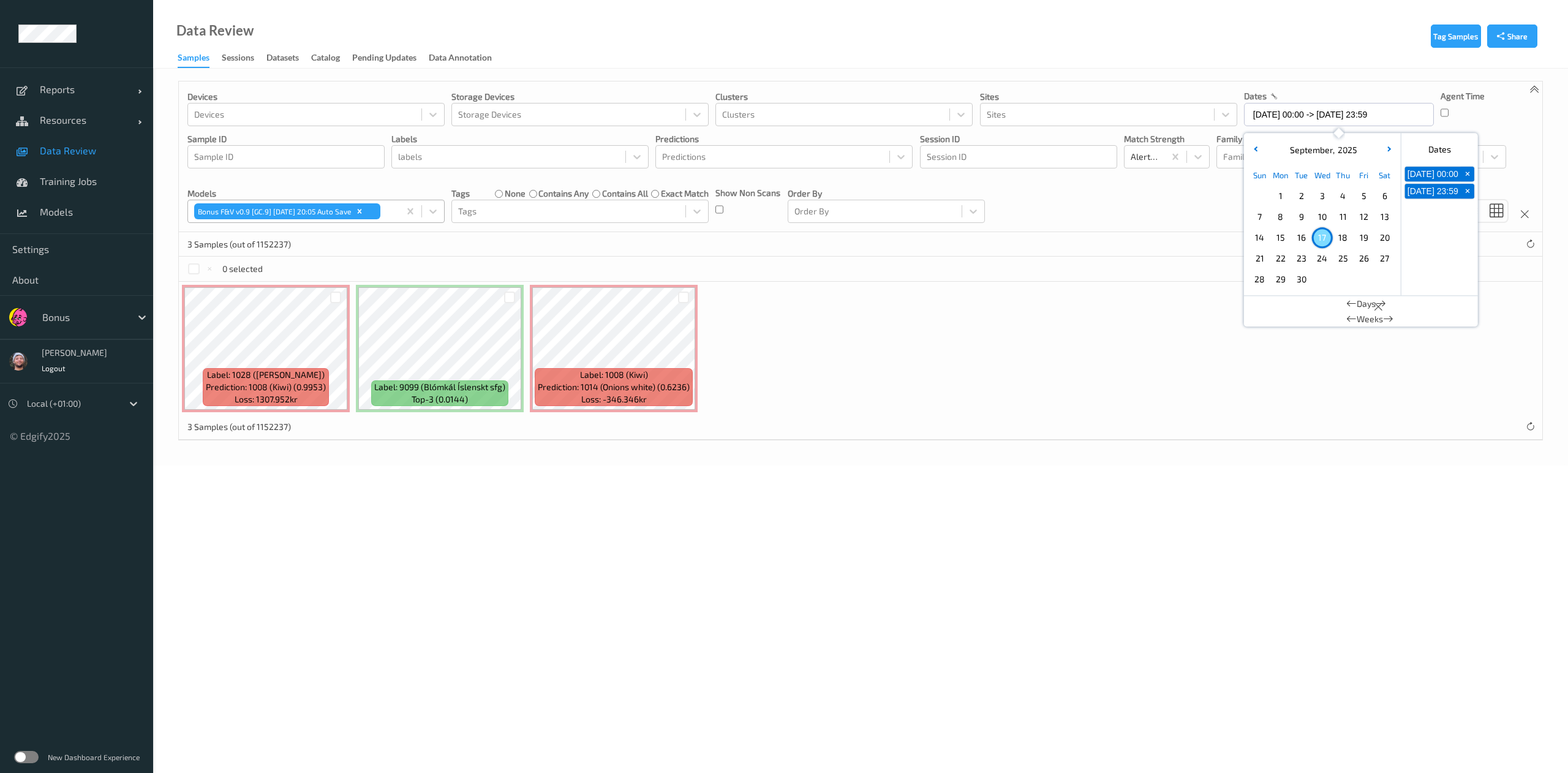
click at [989, 274] on div "0 selected" at bounding box center [861, 269] width 1364 height 24
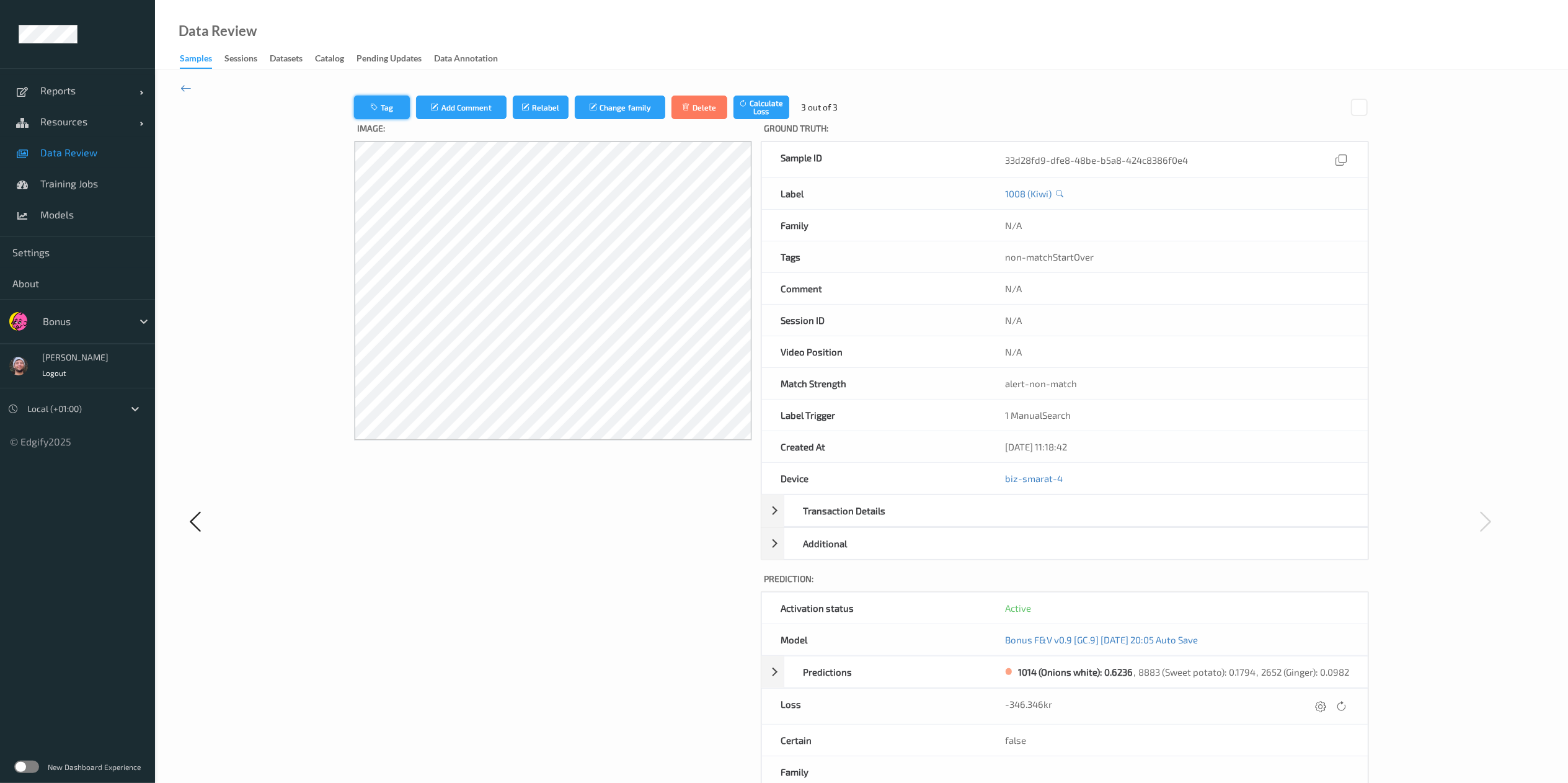
click at [395, 111] on button "Tag" at bounding box center [382, 108] width 56 height 24
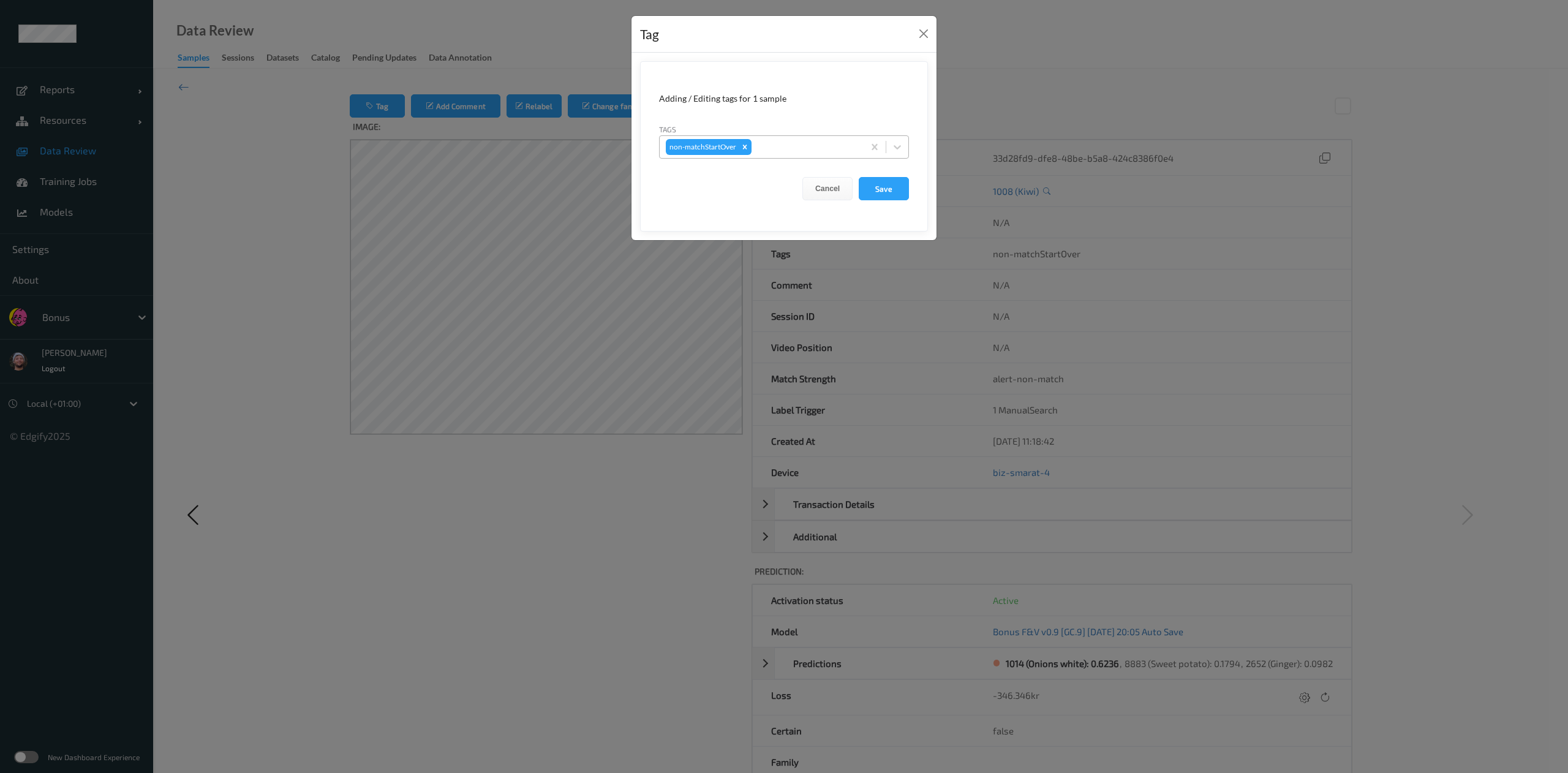
click at [774, 140] on div "non-matchStartOver" at bounding box center [761, 146] width 204 height 21
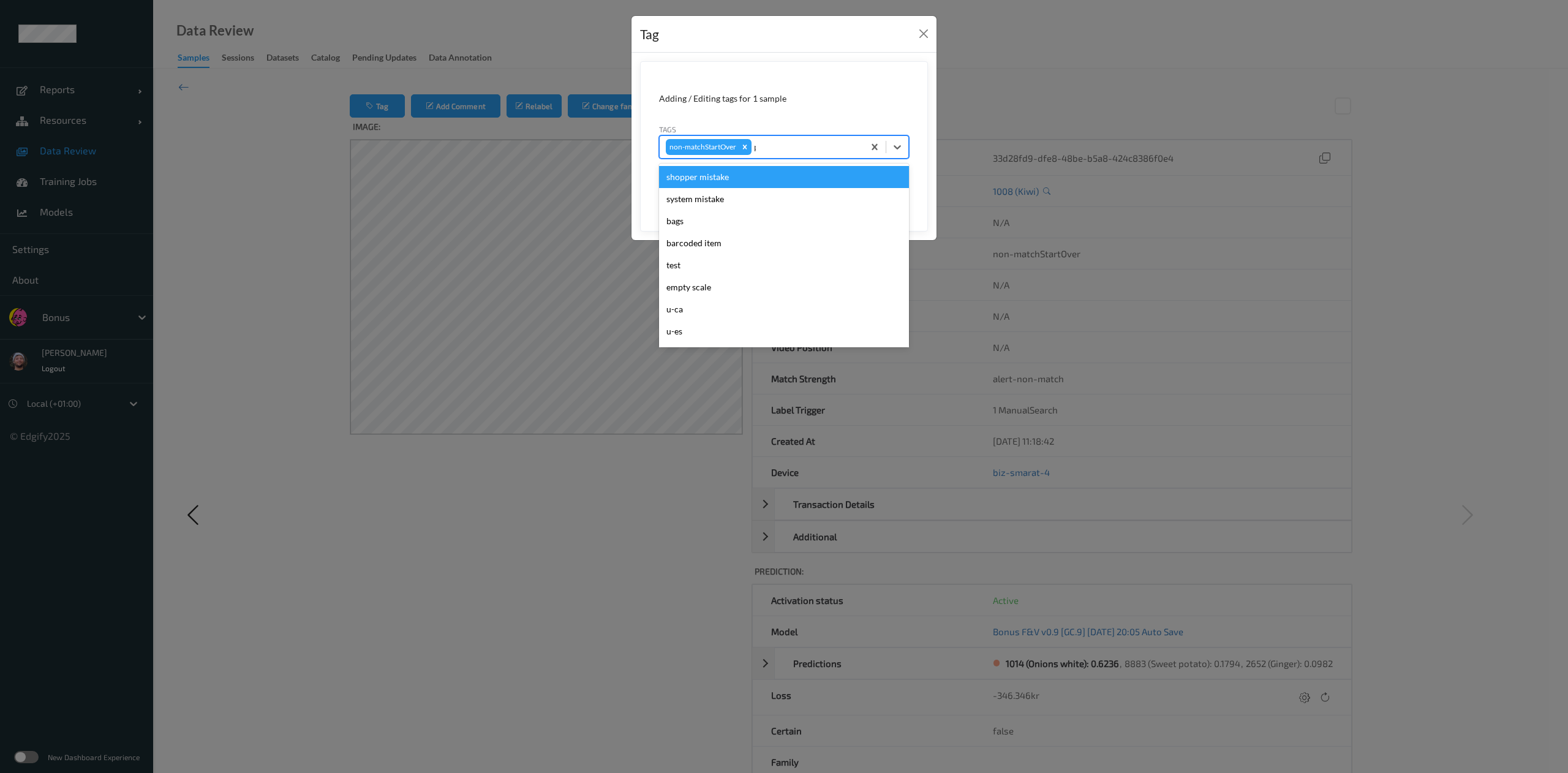
type input "pi"
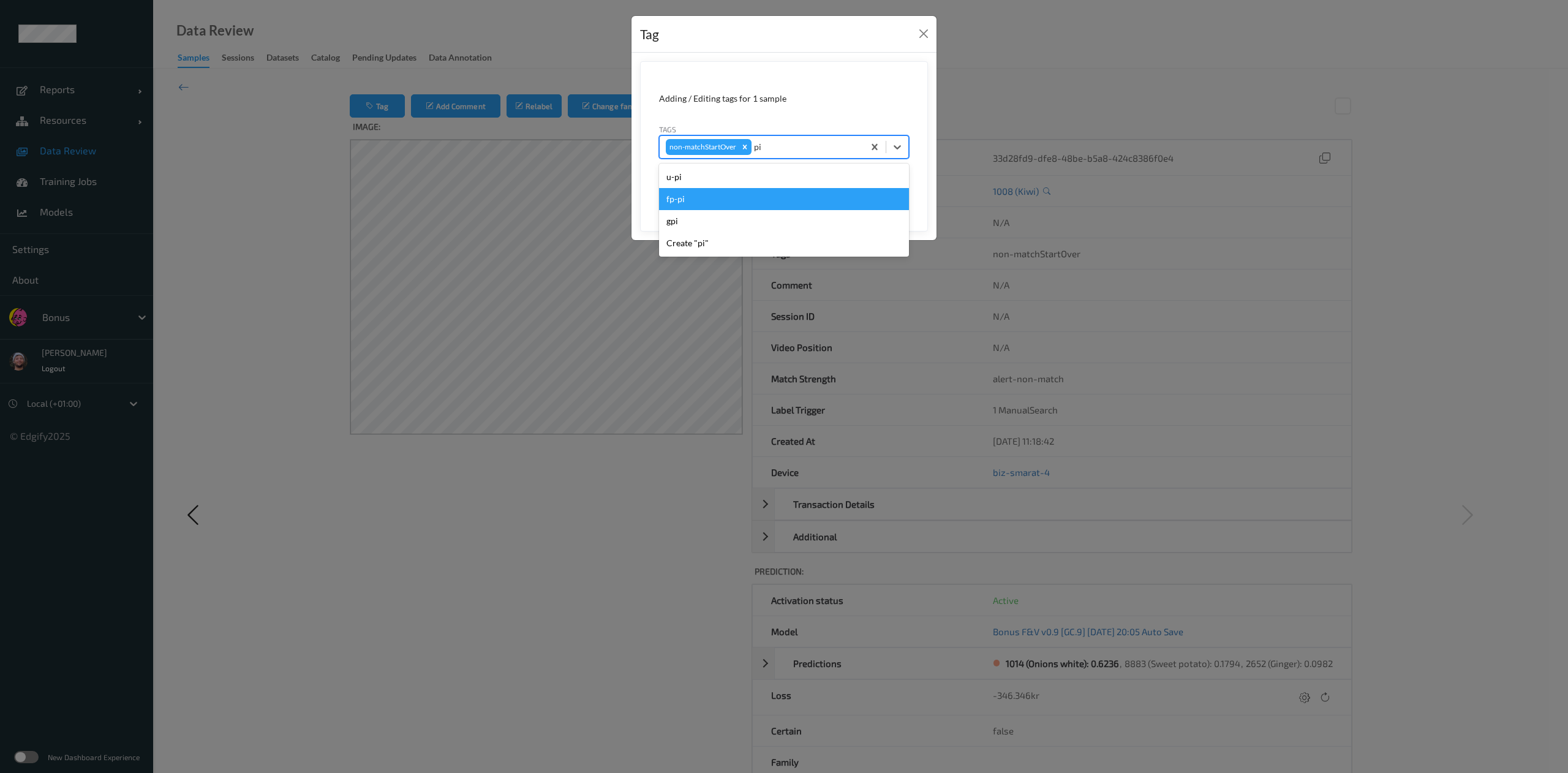
click at [729, 199] on div "fp-pi" at bounding box center [784, 198] width 250 height 22
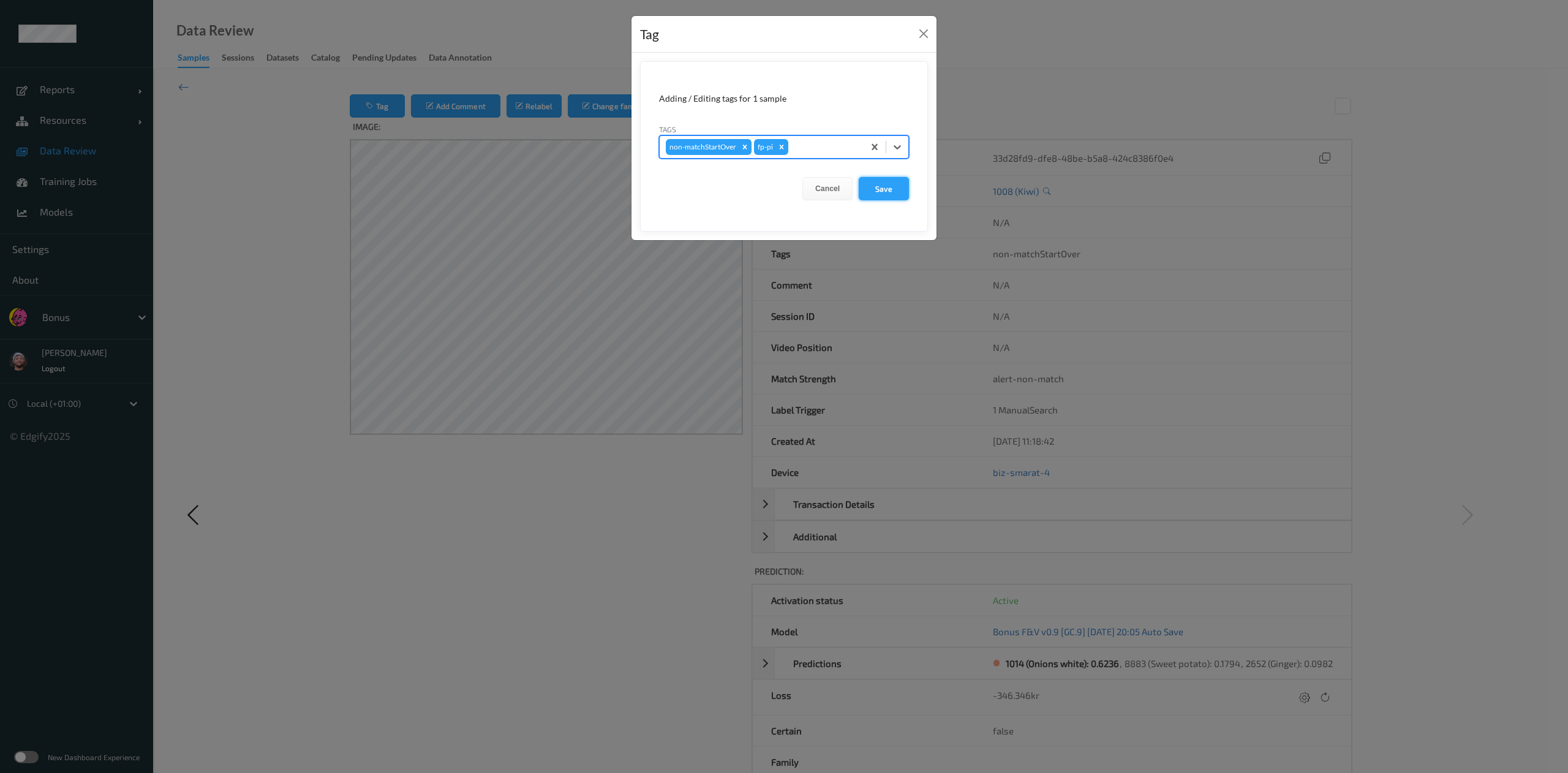
click at [879, 183] on button "Save" at bounding box center [884, 189] width 51 height 23
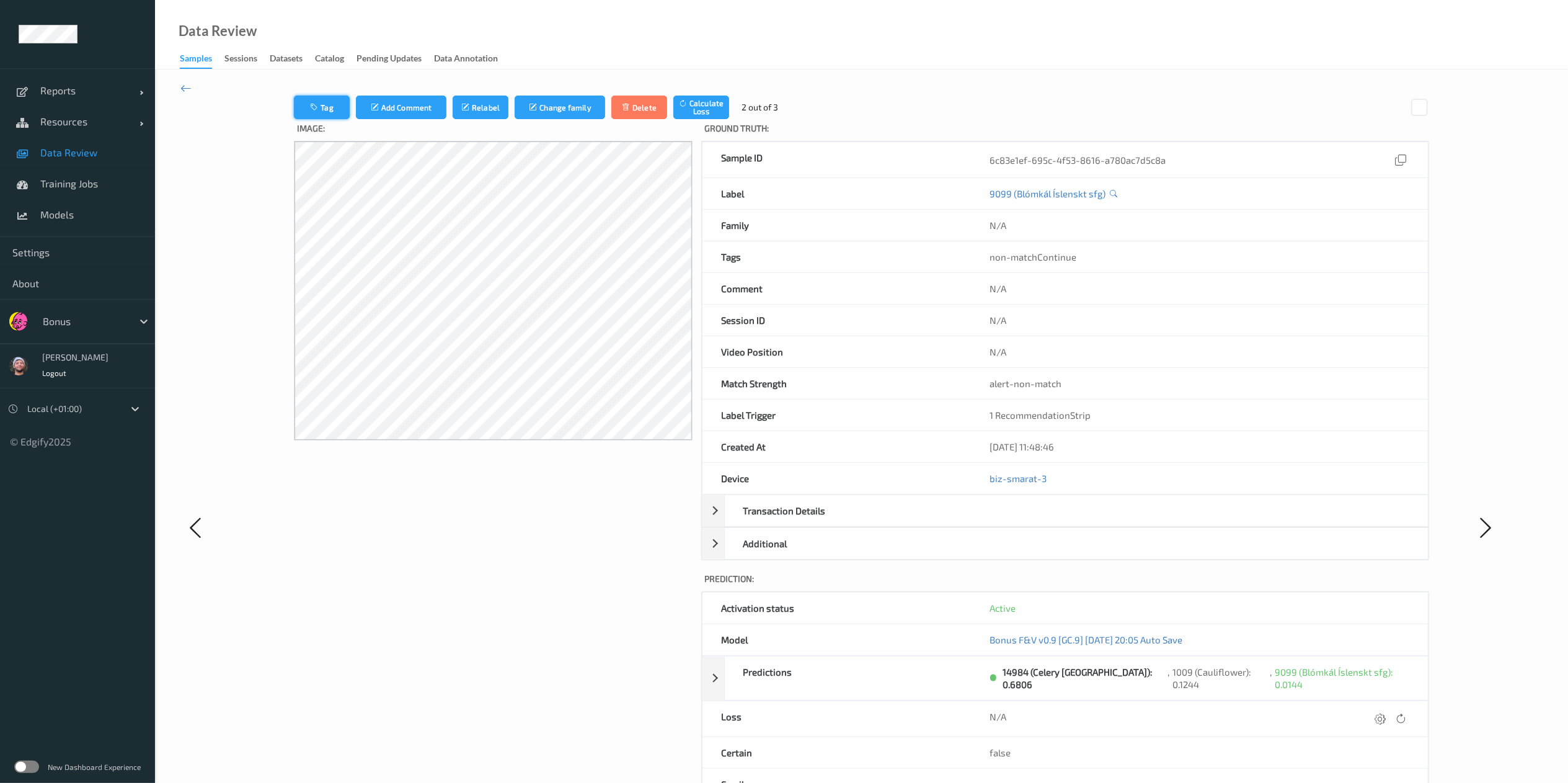
click at [350, 103] on button "Tag" at bounding box center [321, 108] width 56 height 24
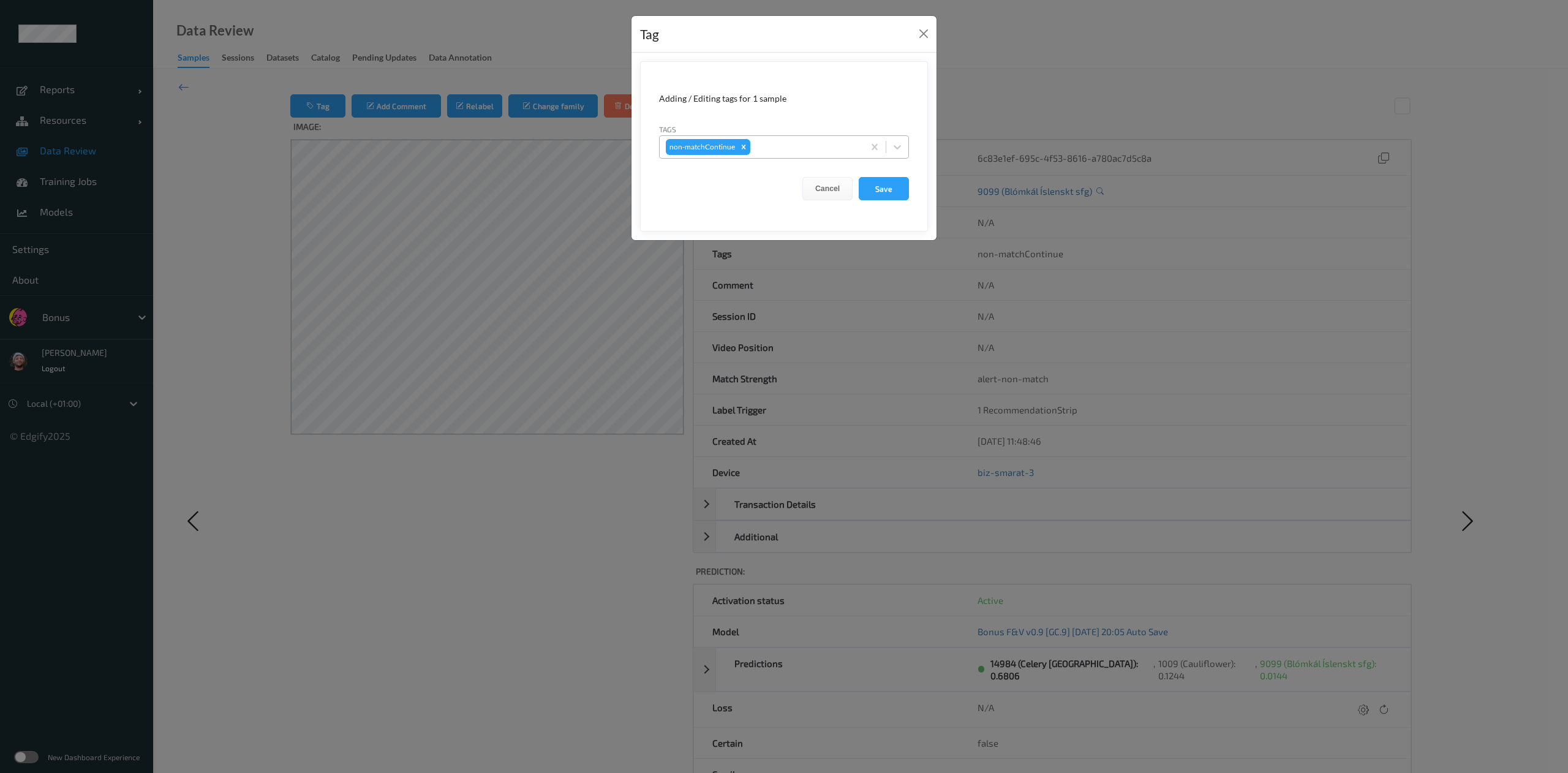
click at [772, 138] on div "non-matchContinue" at bounding box center [761, 146] width 204 height 21
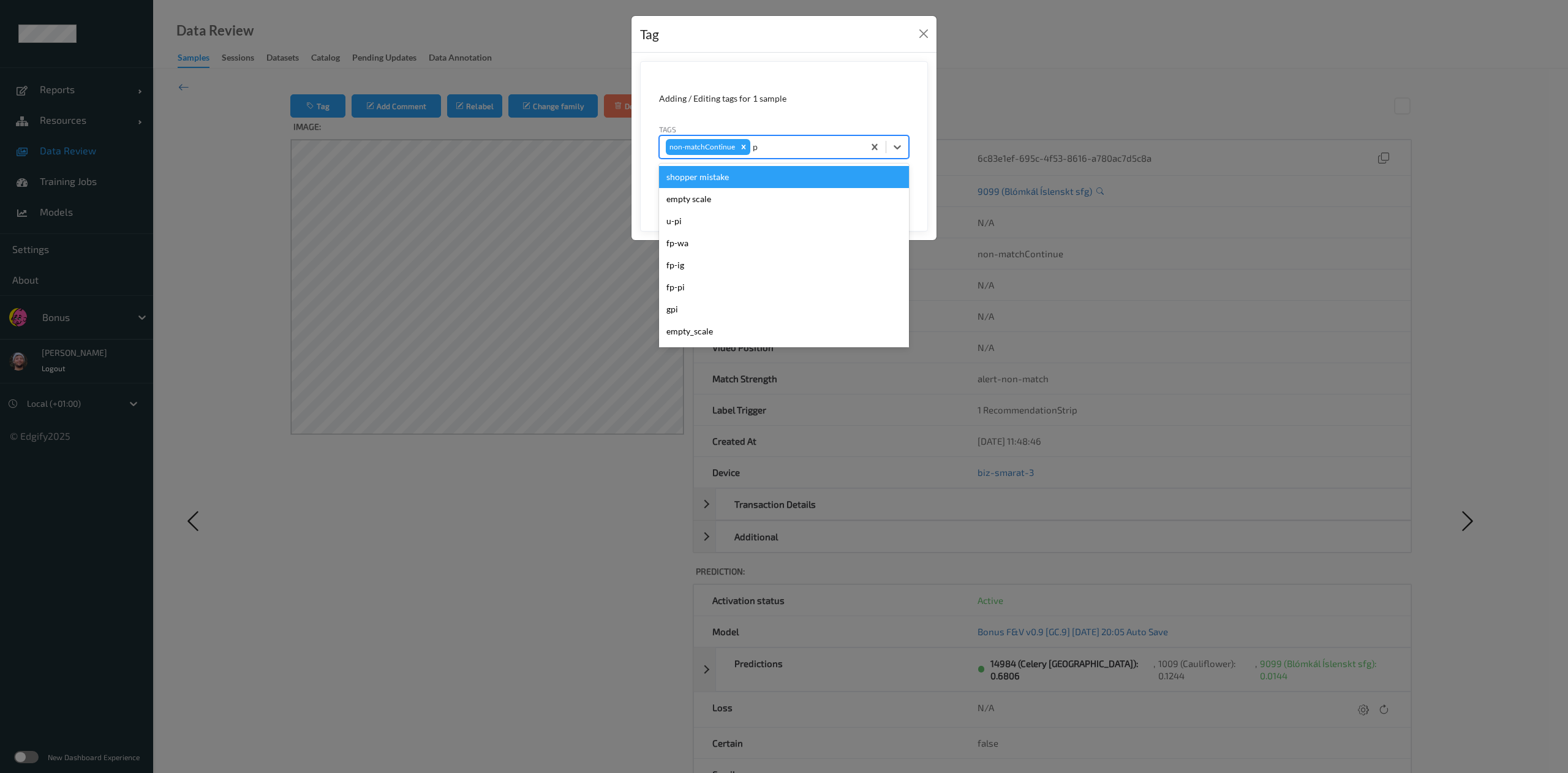
type input "pi"
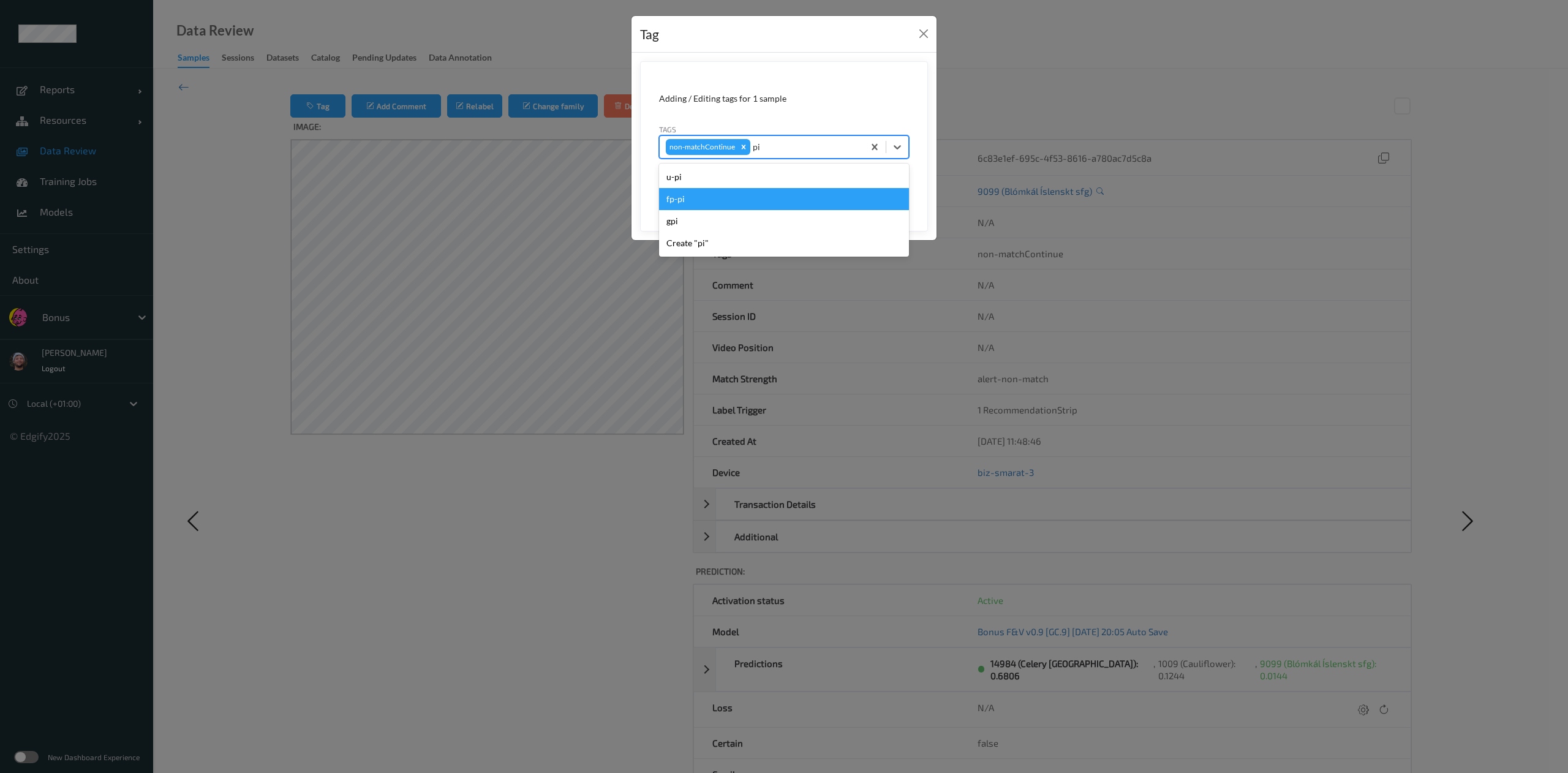
click at [733, 186] on div "u-pi" at bounding box center [784, 177] width 250 height 22
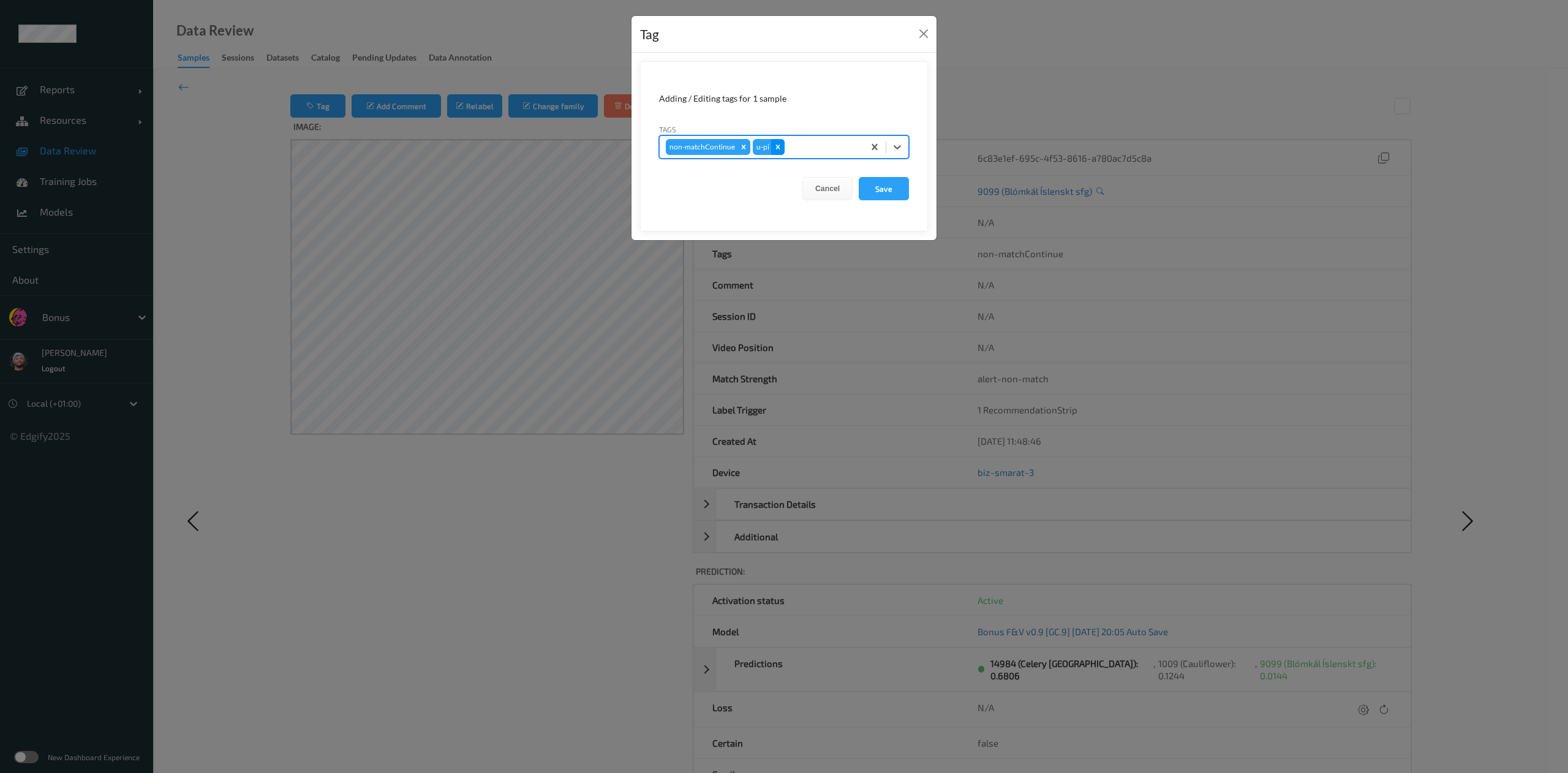
click at [777, 147] on icon "Remove u-pi" at bounding box center [778, 146] width 5 height 5
type input "pi"
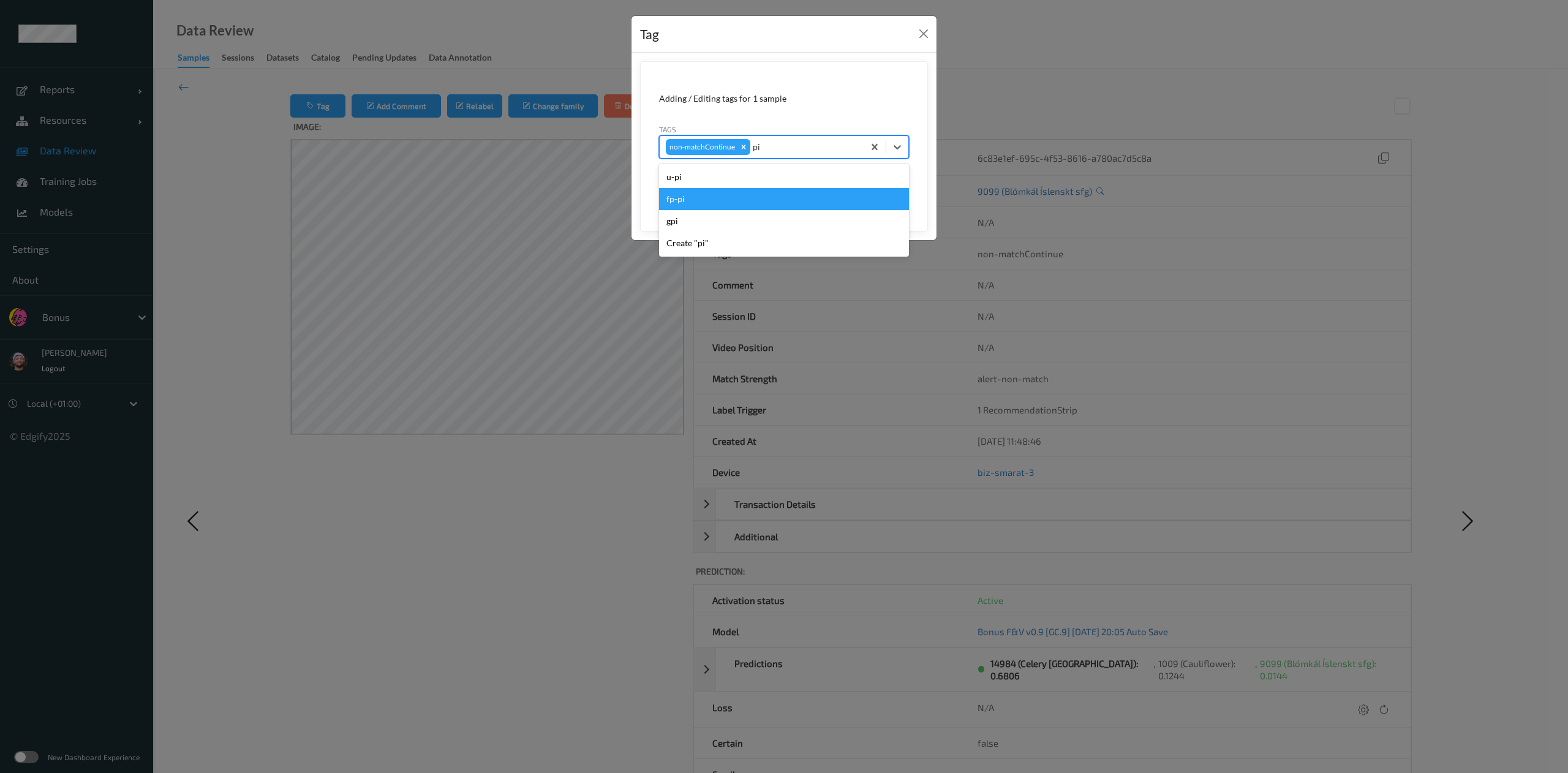
click at [721, 198] on div "fp-pi" at bounding box center [784, 198] width 250 height 22
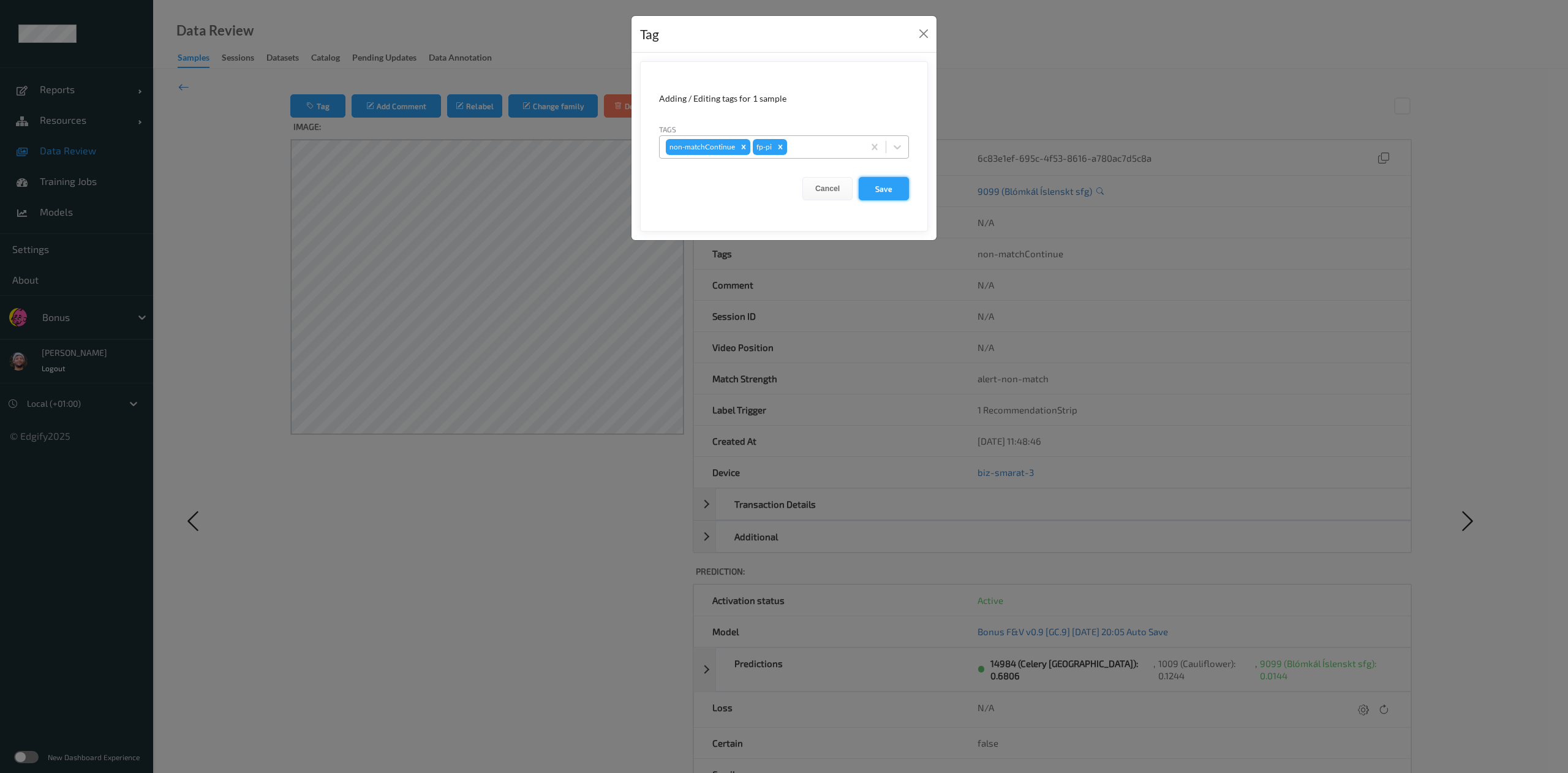
click at [877, 186] on button "Save" at bounding box center [884, 189] width 51 height 23
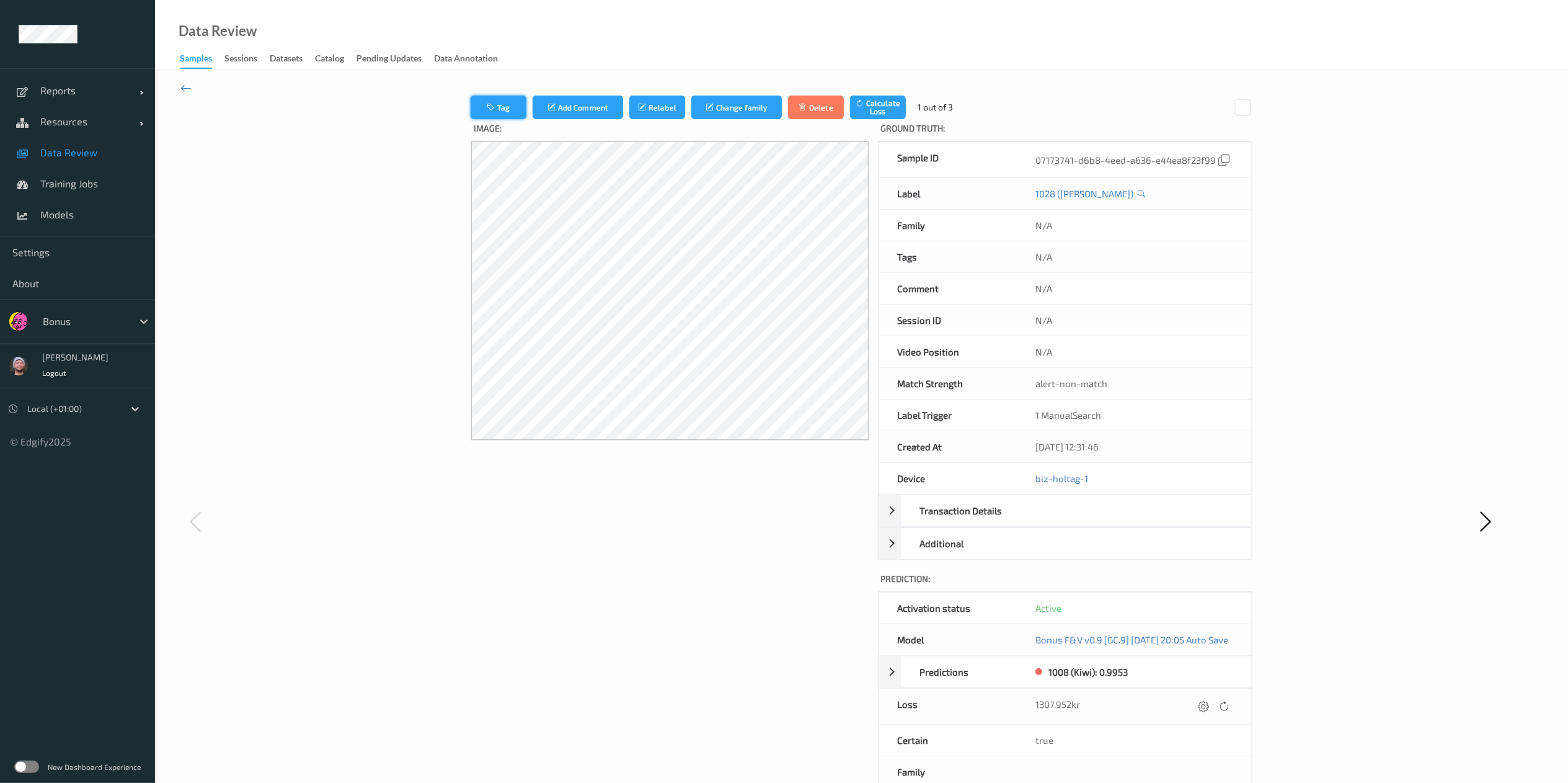
click at [491, 111] on button "Tag" at bounding box center [498, 108] width 56 height 24
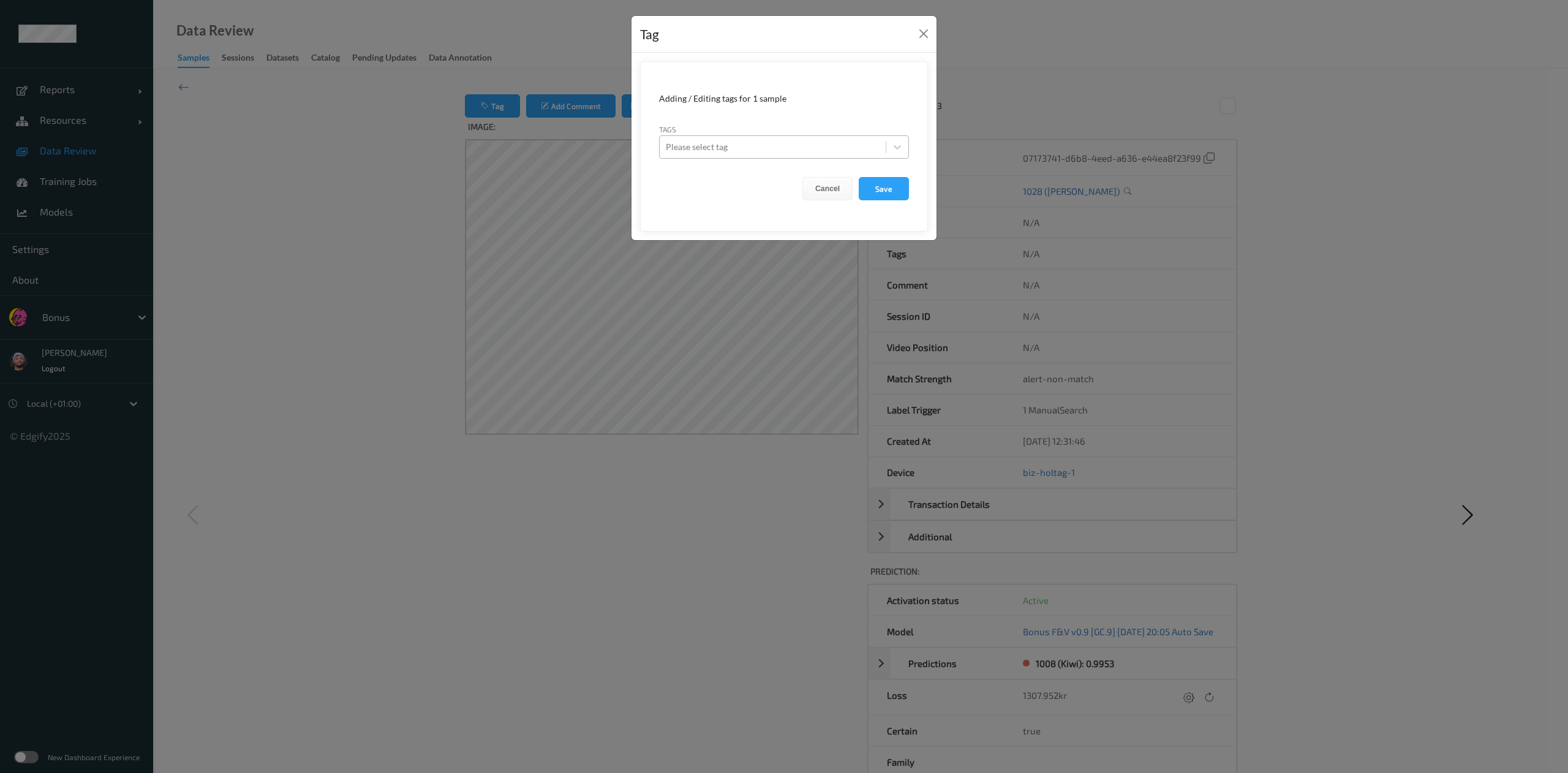
click at [790, 157] on form "Adding / Editing tags for 1 sample Tags Please select tag Cancel Save" at bounding box center [784, 146] width 288 height 170
click at [790, 157] on div "Please select tag" at bounding box center [772, 147] width 226 height 20
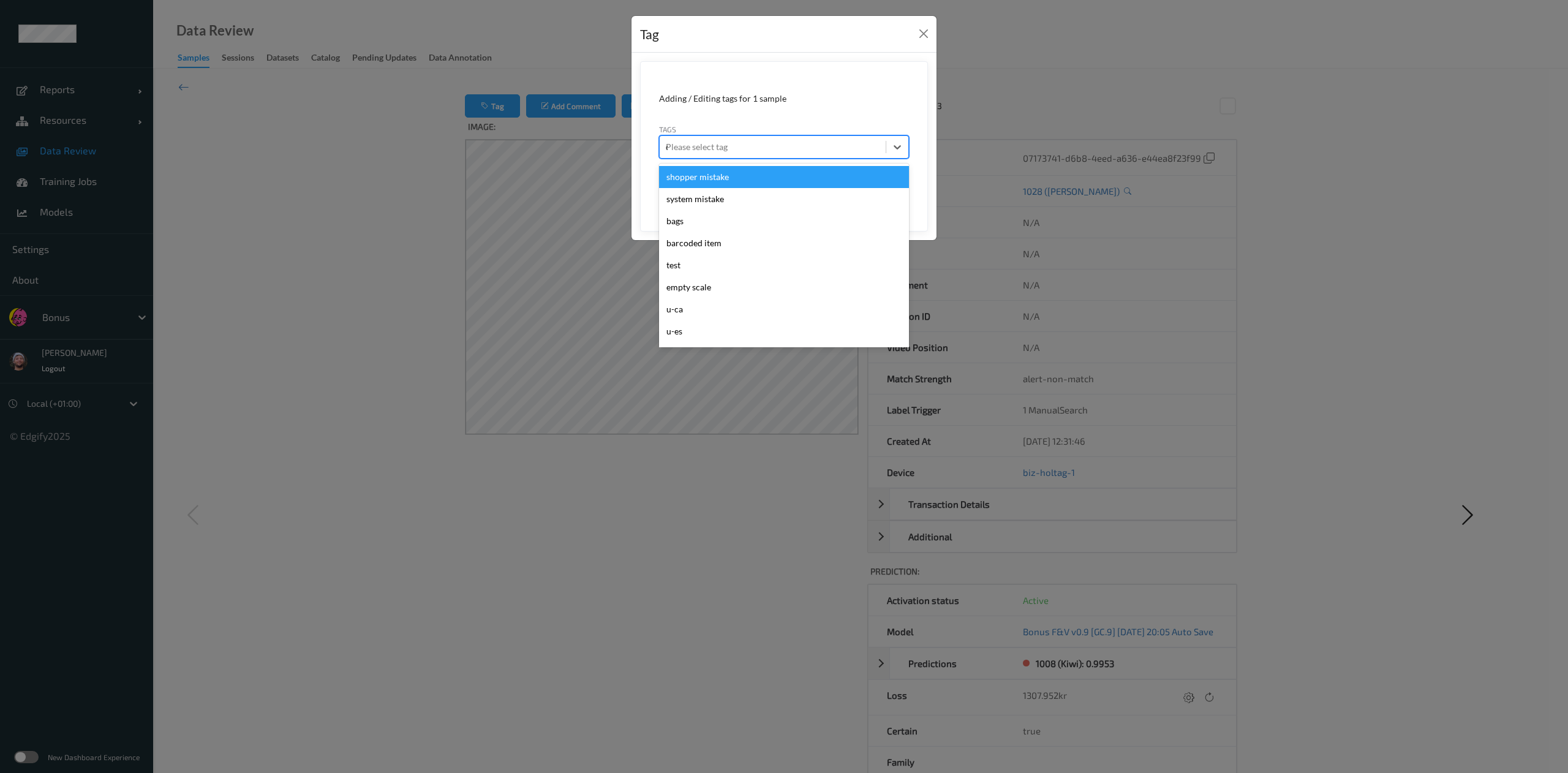
type input "ca"
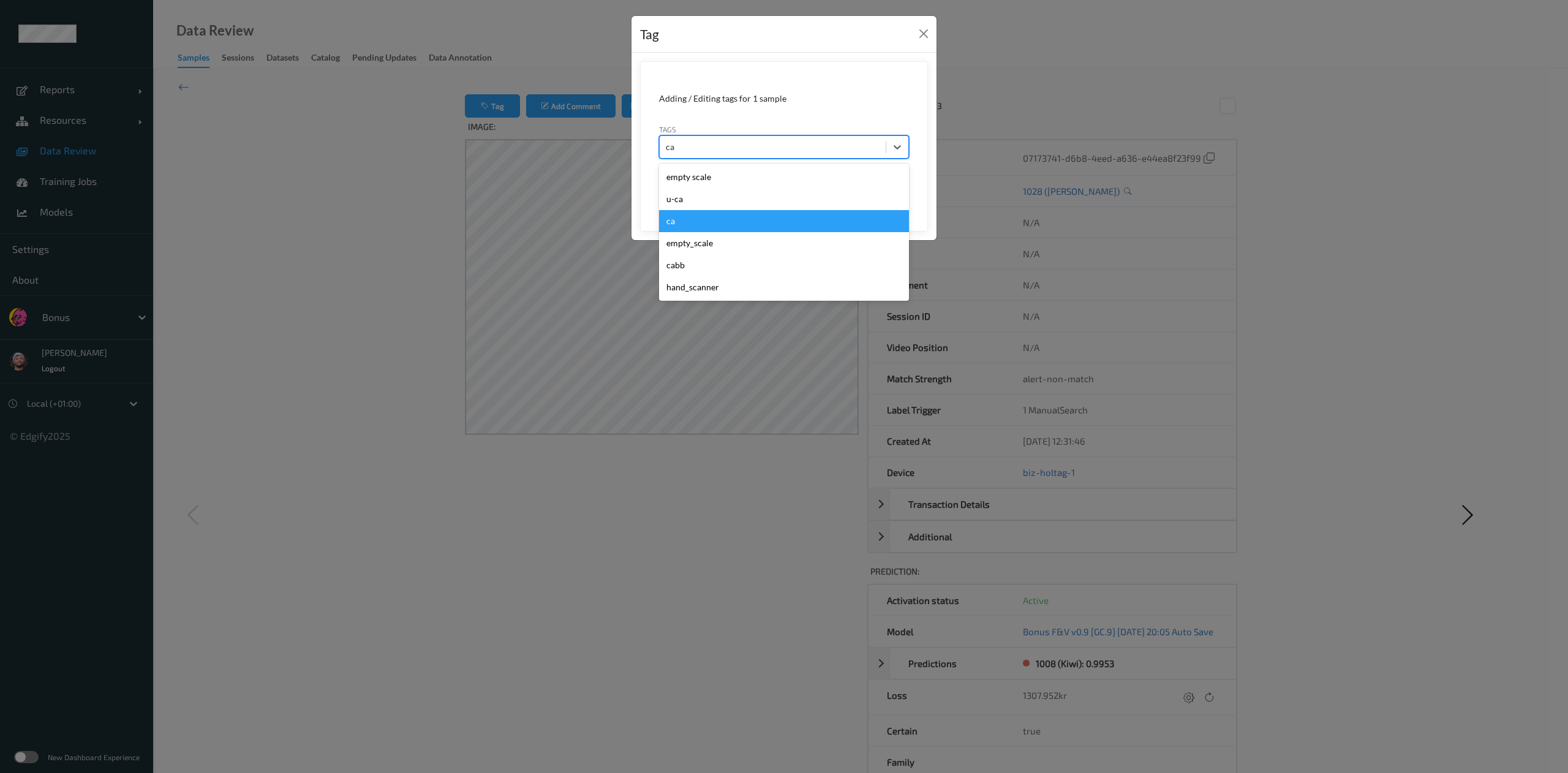
click at [724, 222] on div "ca" at bounding box center [784, 221] width 250 height 22
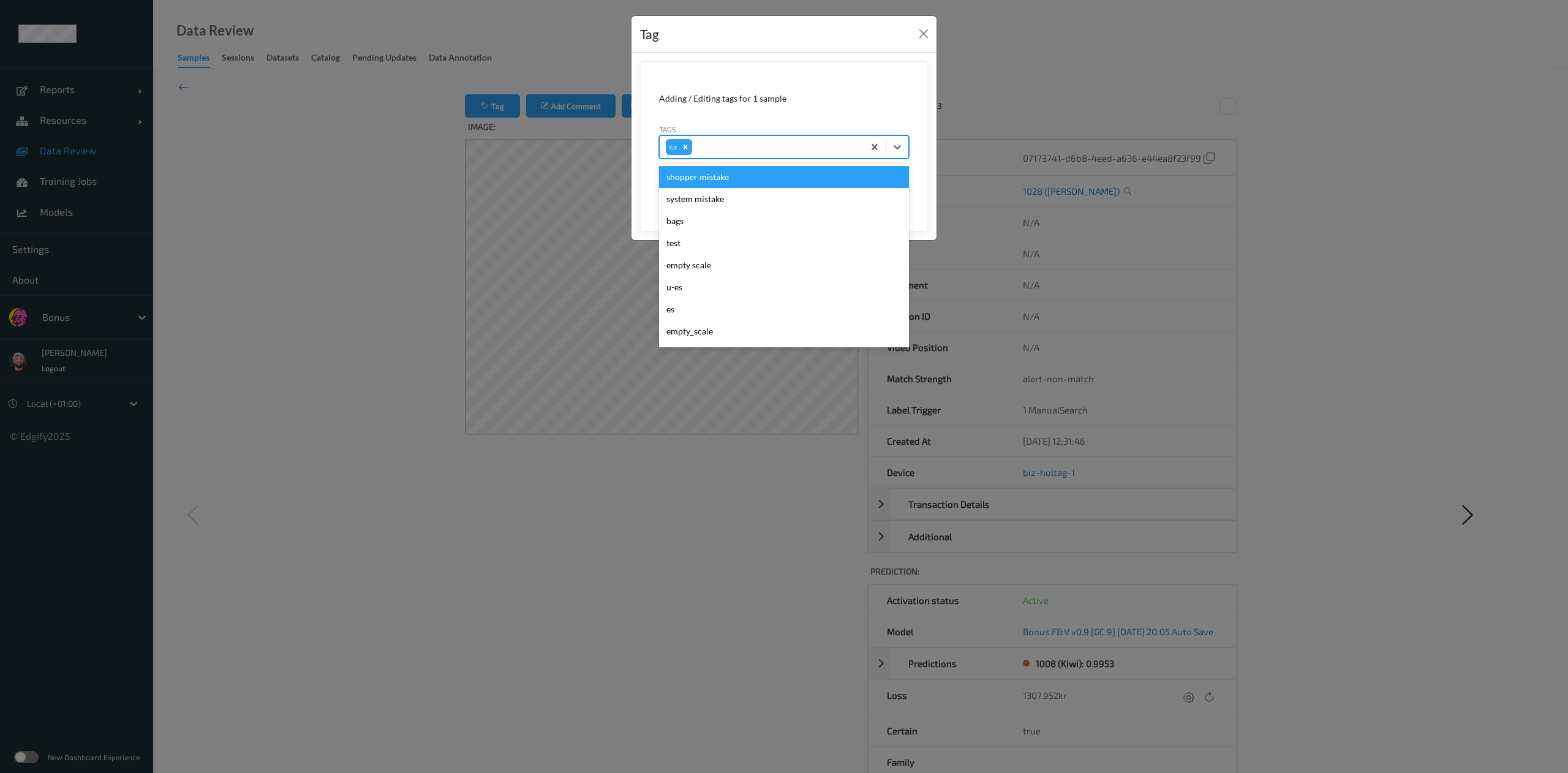
type input "s"
click at [733, 176] on div "shopper mistake" at bounding box center [784, 177] width 250 height 22
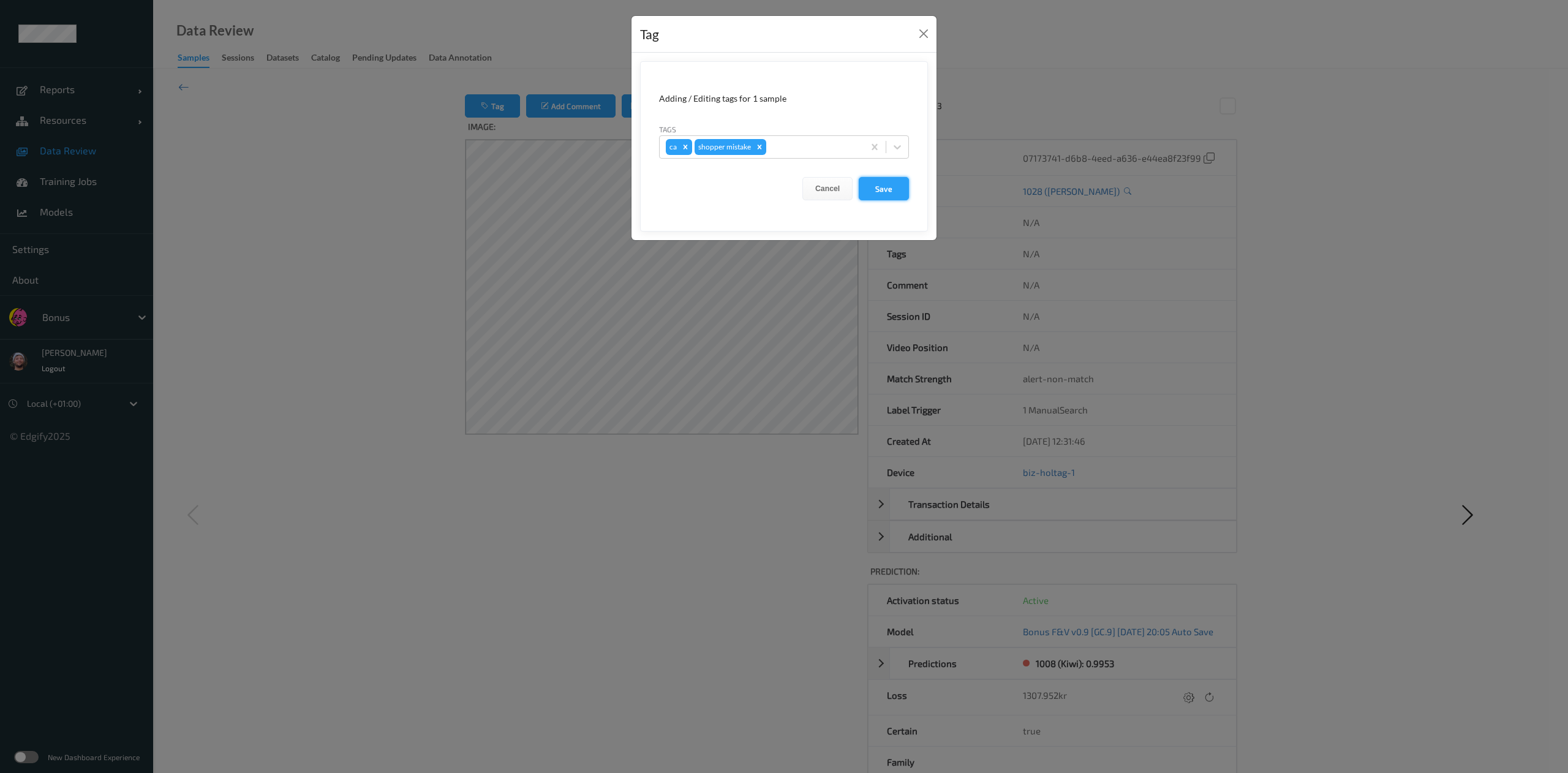
click at [873, 186] on button "Save" at bounding box center [884, 189] width 51 height 23
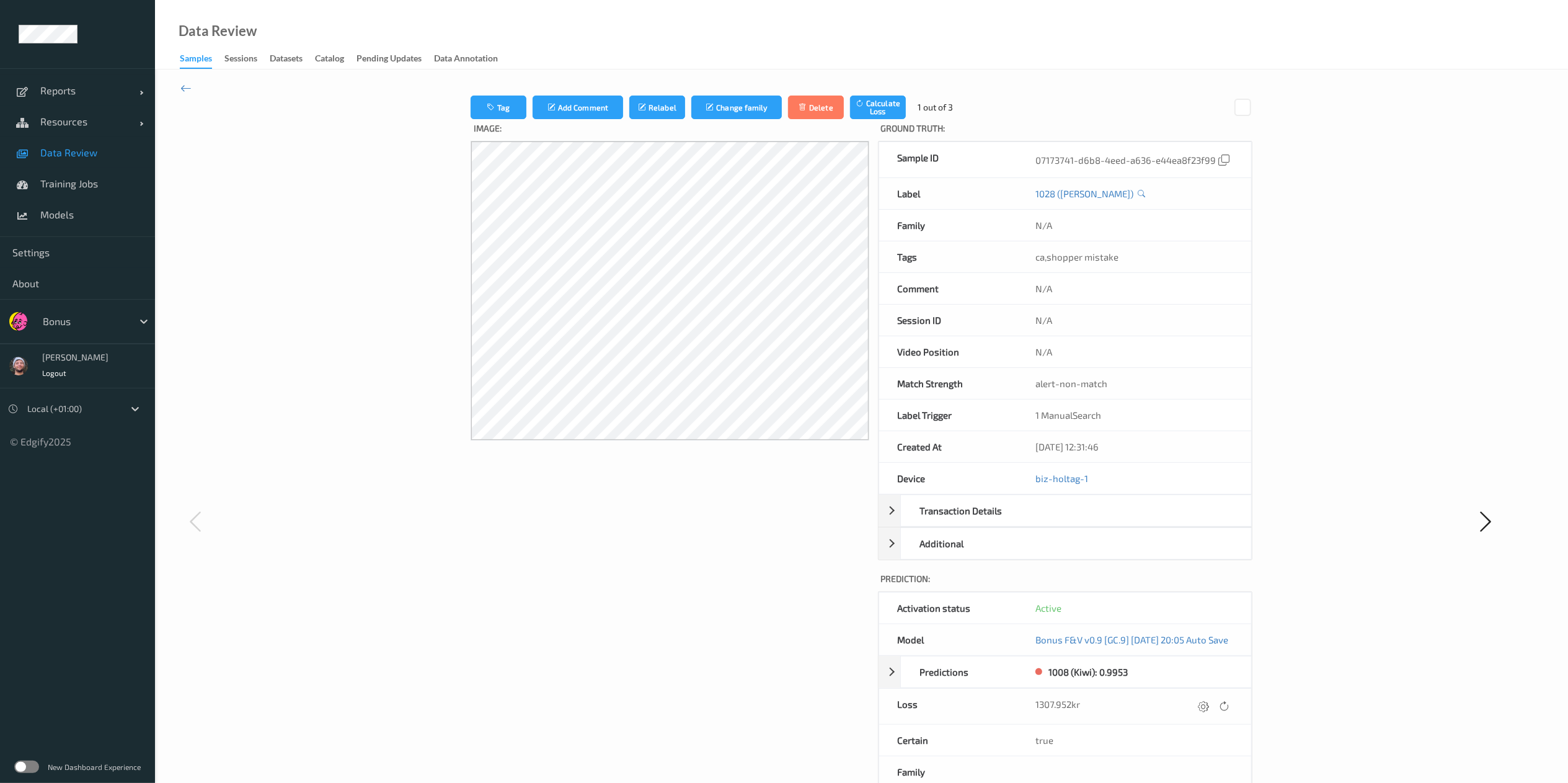
click at [193, 82] on div "Tag Add Comment Relabel Change family Delete Calculate Loss 1 out of 3 Image: G…" at bounding box center [862, 521] width 1414 height 903
click at [184, 90] on icon at bounding box center [186, 88] width 11 height 14
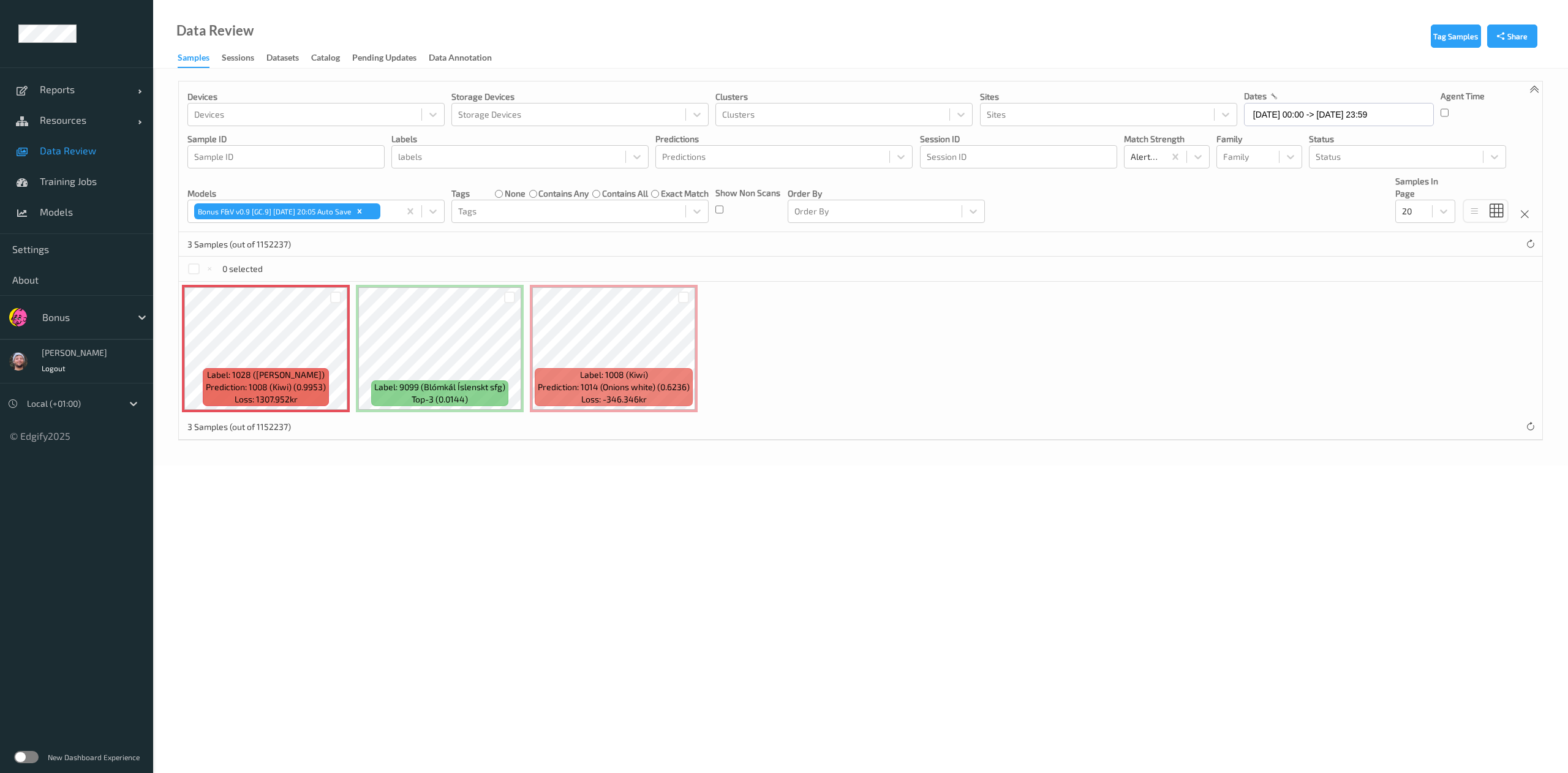
click at [51, 144] on span "Data Review" at bounding box center [90, 151] width 101 height 13
click at [92, 153] on span "Data Review" at bounding box center [90, 151] width 101 height 13
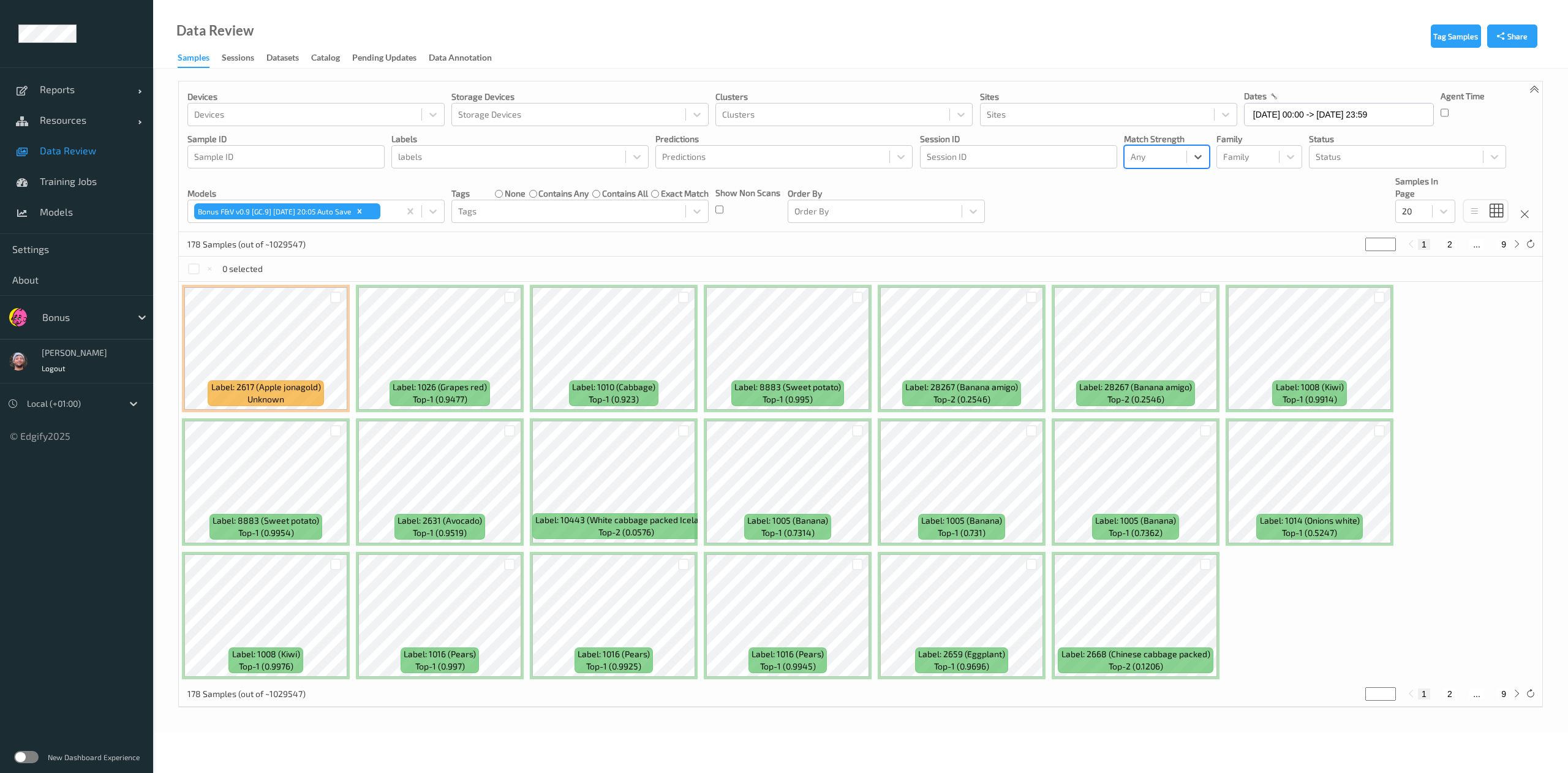
click at [61, 147] on span "Data Review" at bounding box center [90, 151] width 101 height 13
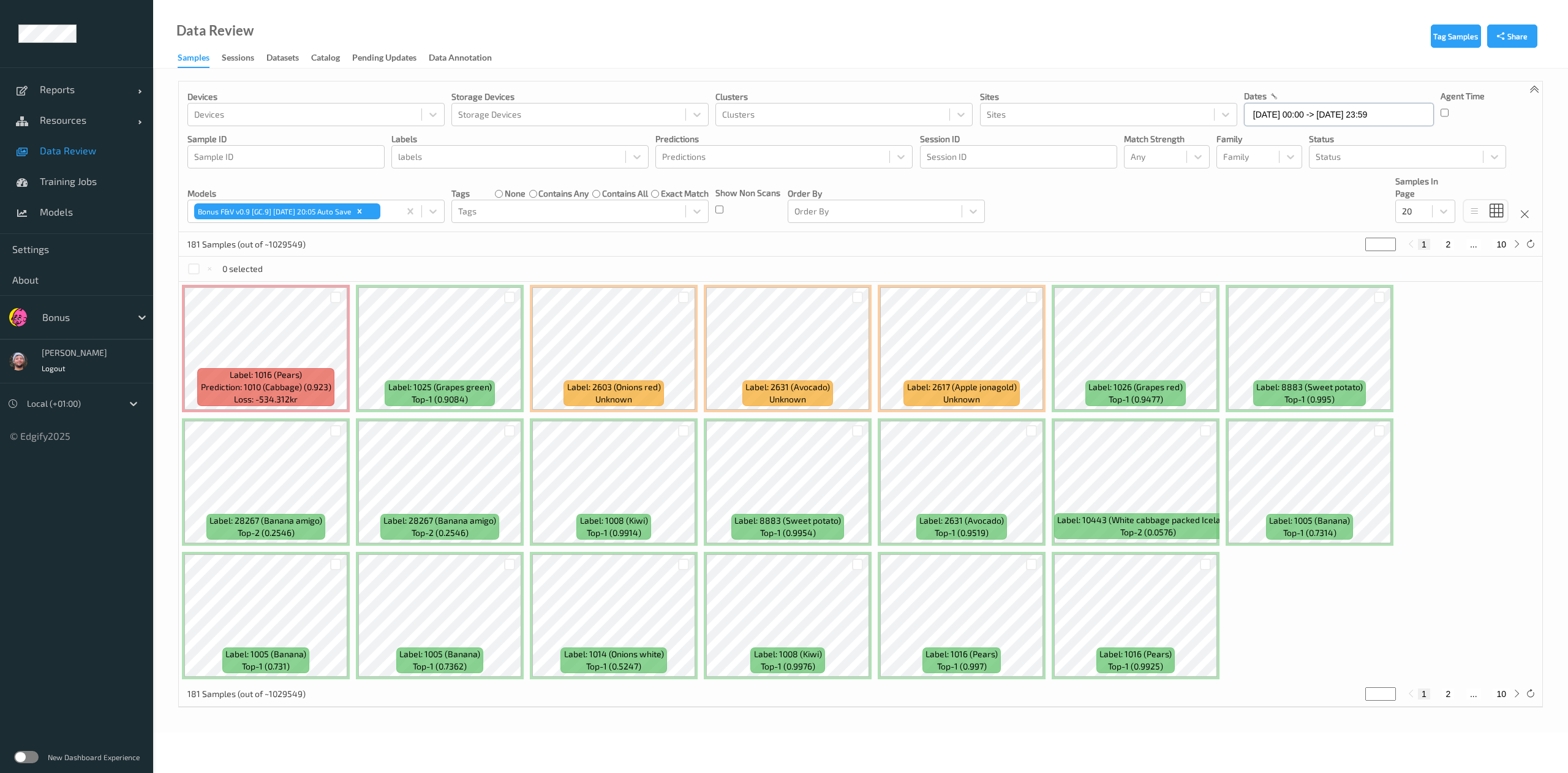
click at [1332, 117] on input "17/09/2025 00:00 -> 17/09/2025 23:59" at bounding box center [1339, 115] width 190 height 23
click at [1287, 230] on div "15" at bounding box center [1280, 237] width 21 height 21
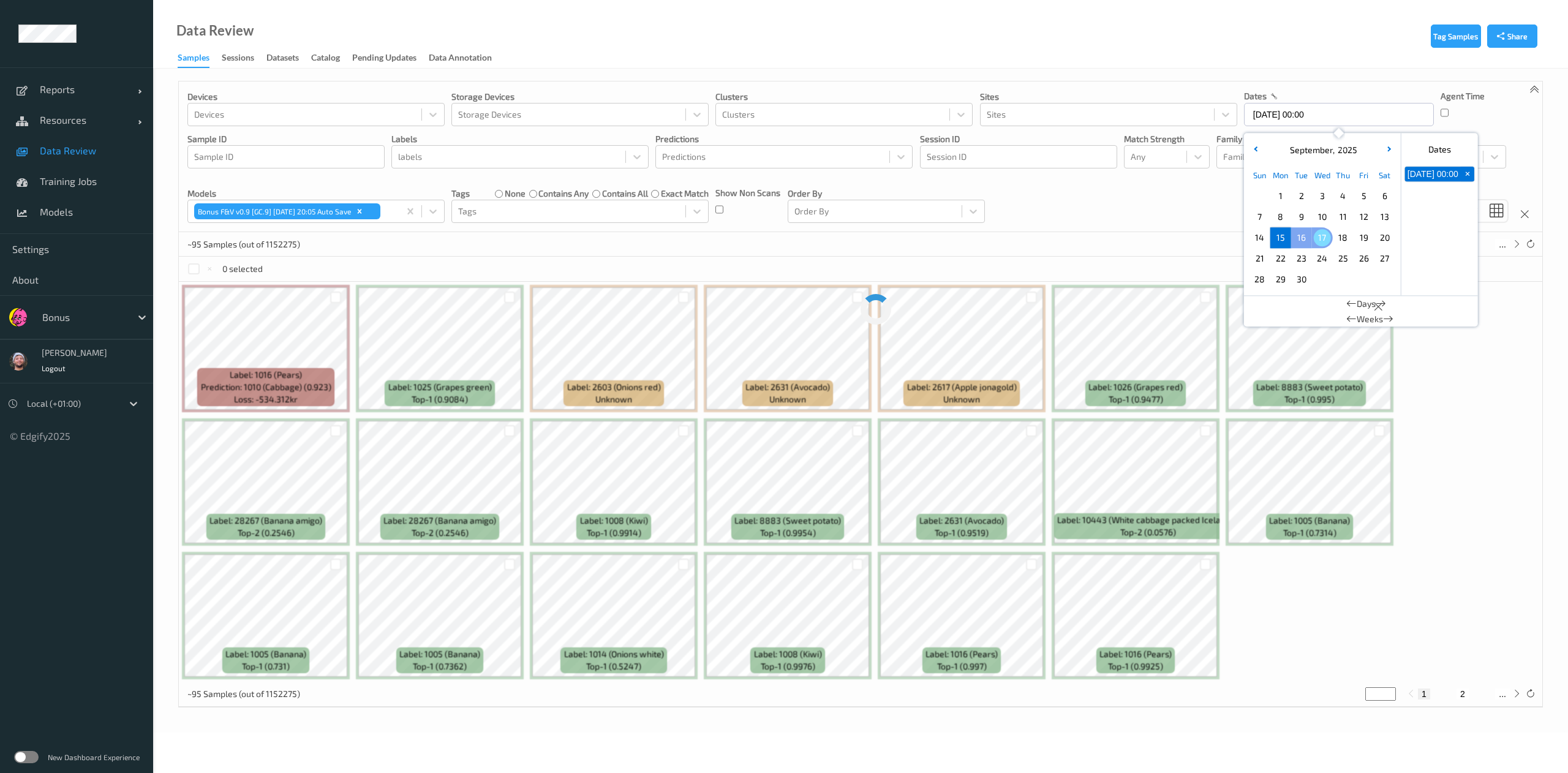
click at [1312, 230] on div "17" at bounding box center [1322, 237] width 21 height 21
type input "15/09/2025 00:00 -> 17/09/2025 23:59"
click at [1099, 207] on div "Devices Devices Storage Devices Storage Devices Clusters Clusters Sites Sites d…" at bounding box center [861, 156] width 1364 height 151
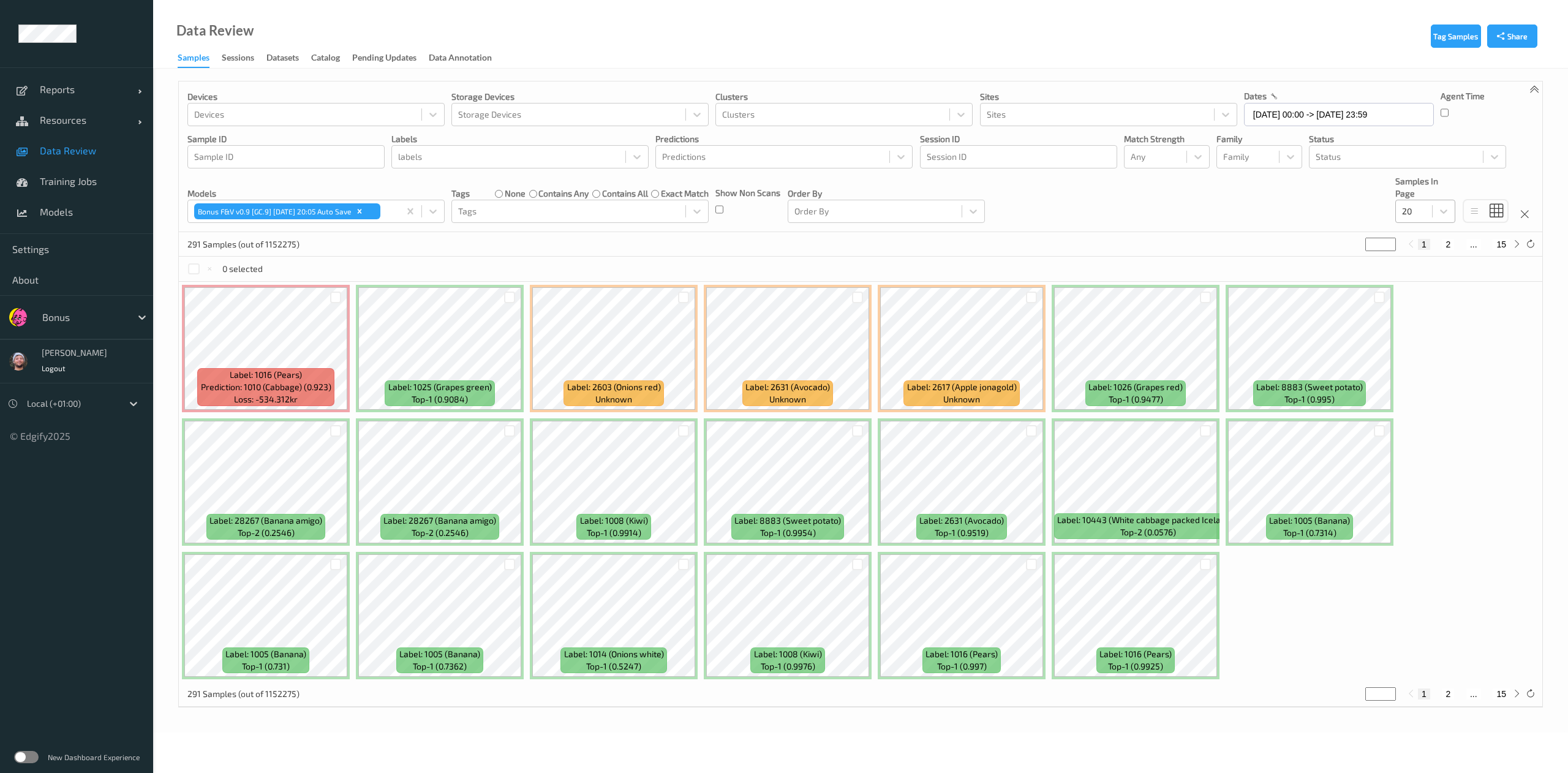
click at [1423, 223] on div "20" at bounding box center [1425, 211] width 60 height 23
click at [1351, 161] on div at bounding box center [1397, 157] width 161 height 14
click at [1354, 308] on div "Unknown" at bounding box center [1407, 297] width 198 height 22
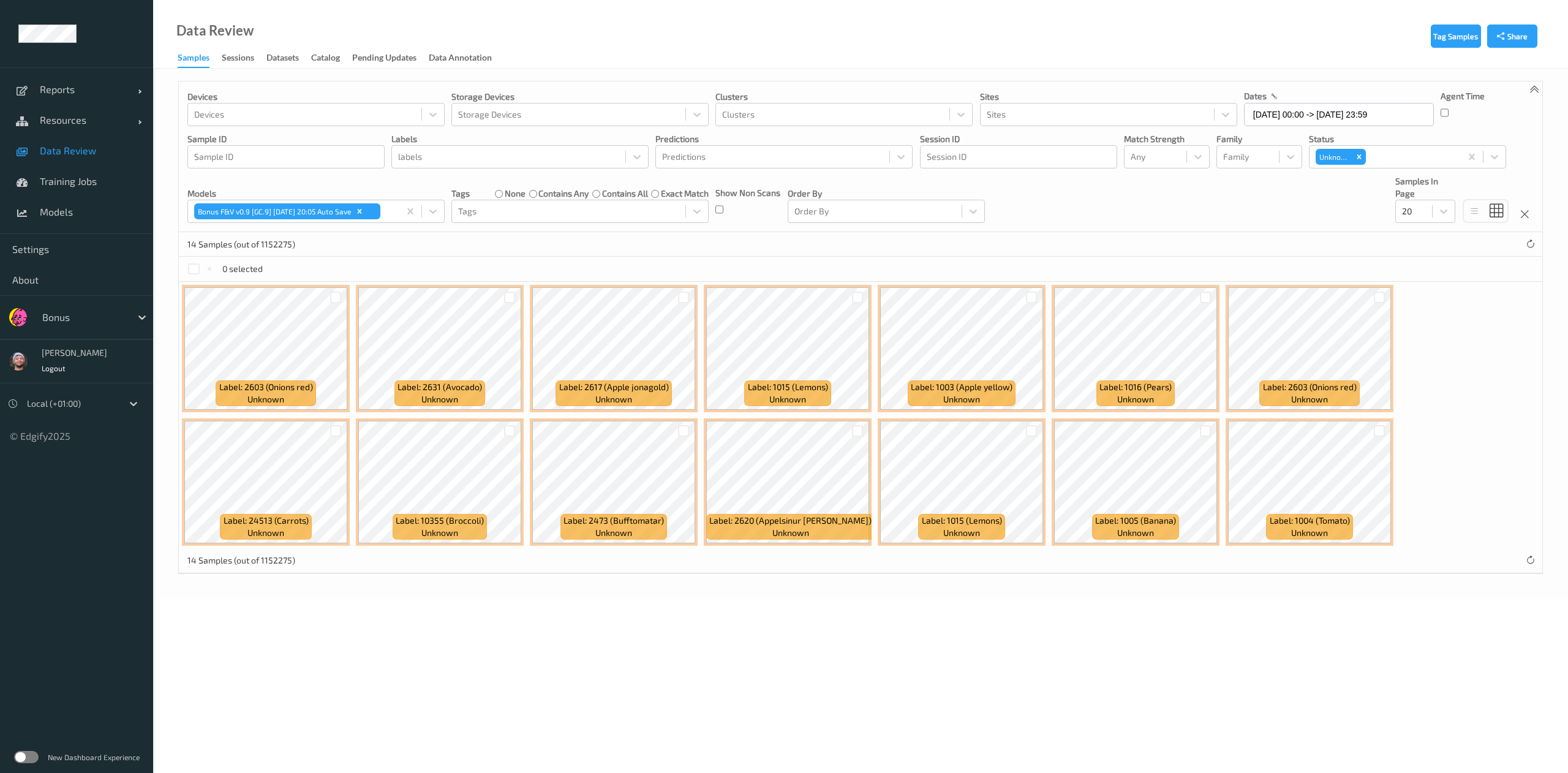
click at [1221, 201] on div "Devices Devices Storage Devices Storage Devices Clusters Clusters Sites Sites d…" at bounding box center [861, 156] width 1364 height 151
click at [1358, 160] on icon "Remove Unknown" at bounding box center [1360, 157] width 5 height 5
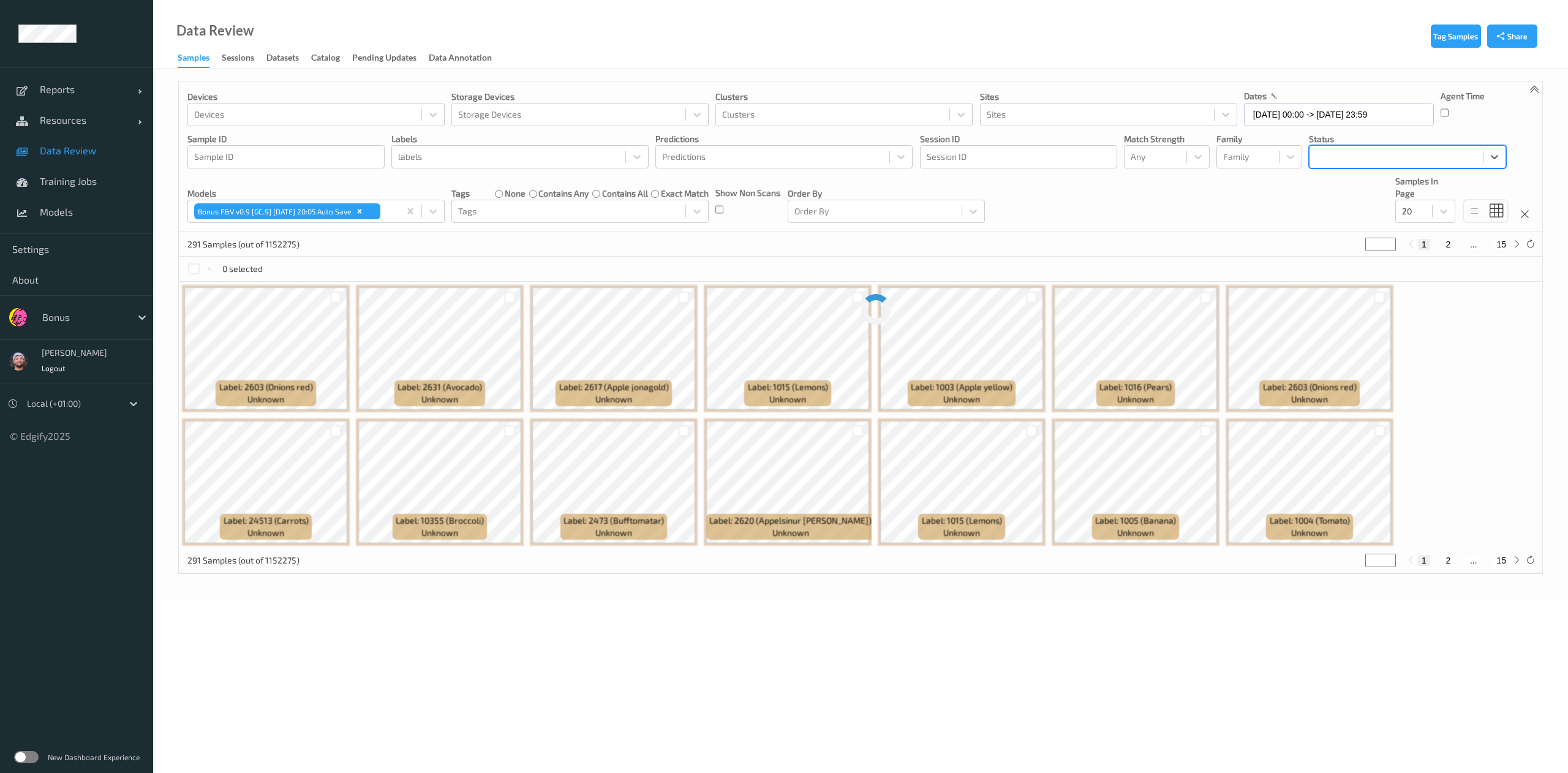
click at [1388, 161] on div at bounding box center [1397, 157] width 161 height 14
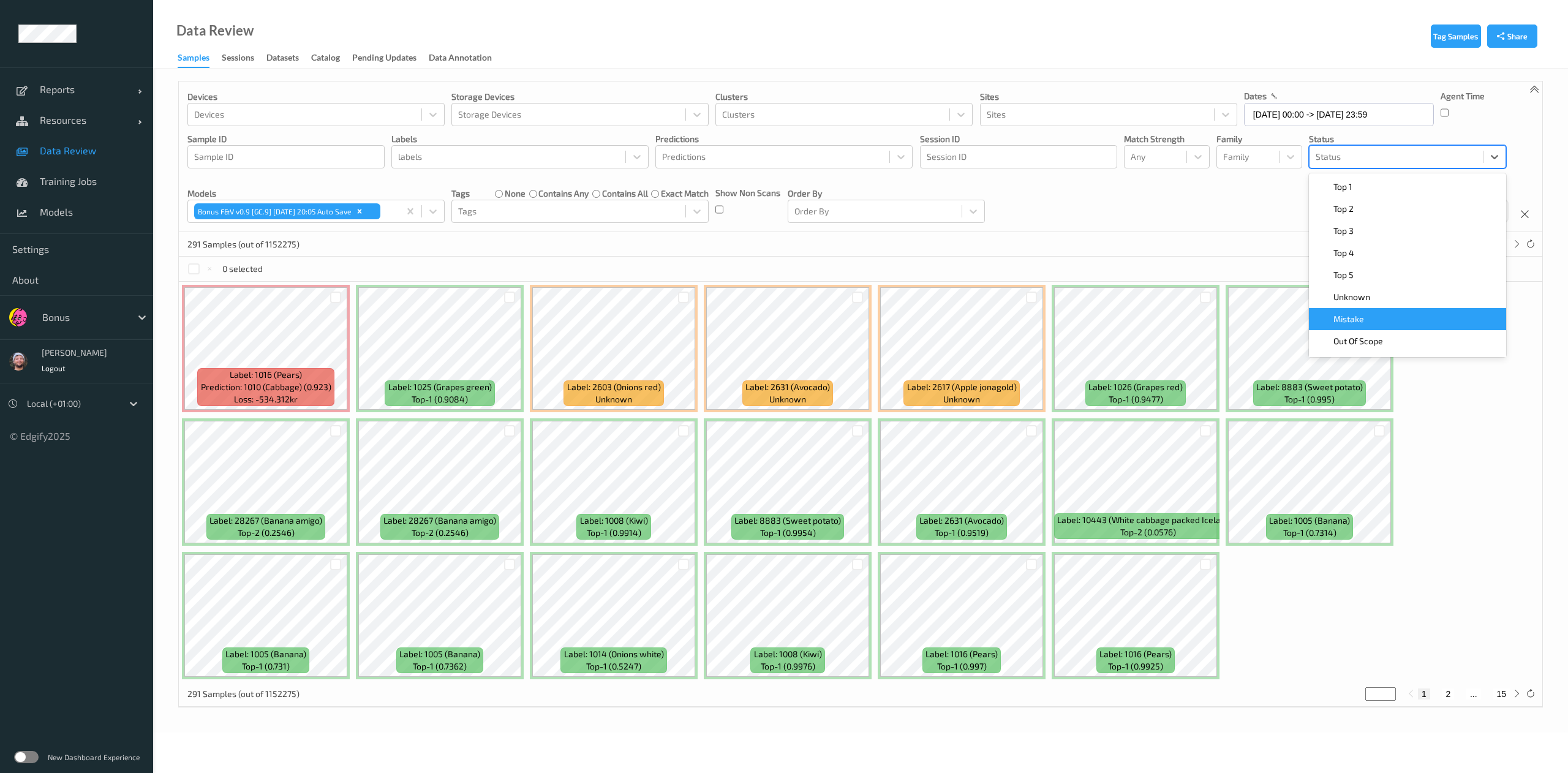
click at [1356, 319] on span "Mistake" at bounding box center [1349, 319] width 31 height 13
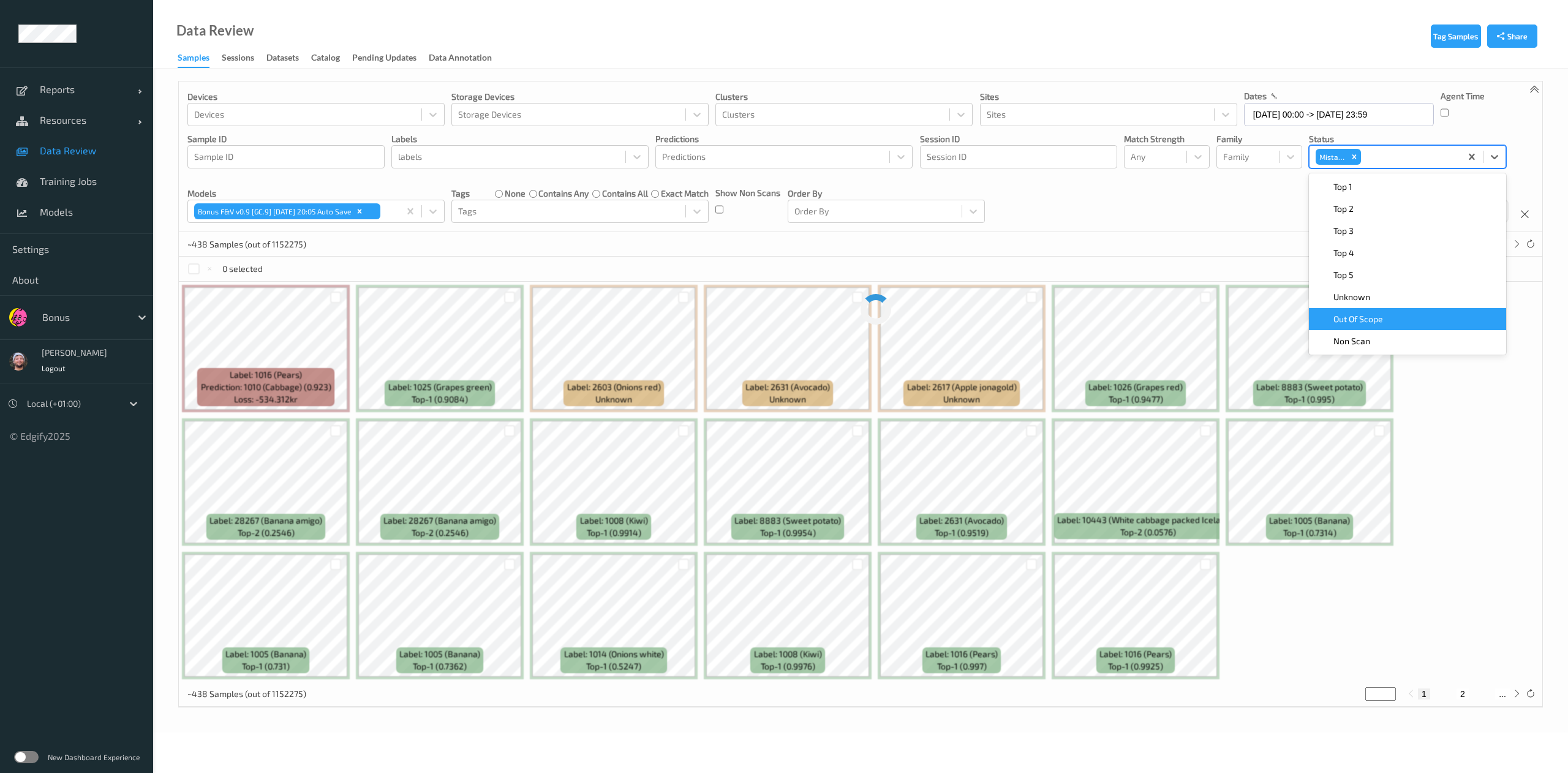
click at [1269, 239] on div "~438 Samples (out of 1152275) * 1 2 ..." at bounding box center [861, 244] width 1364 height 24
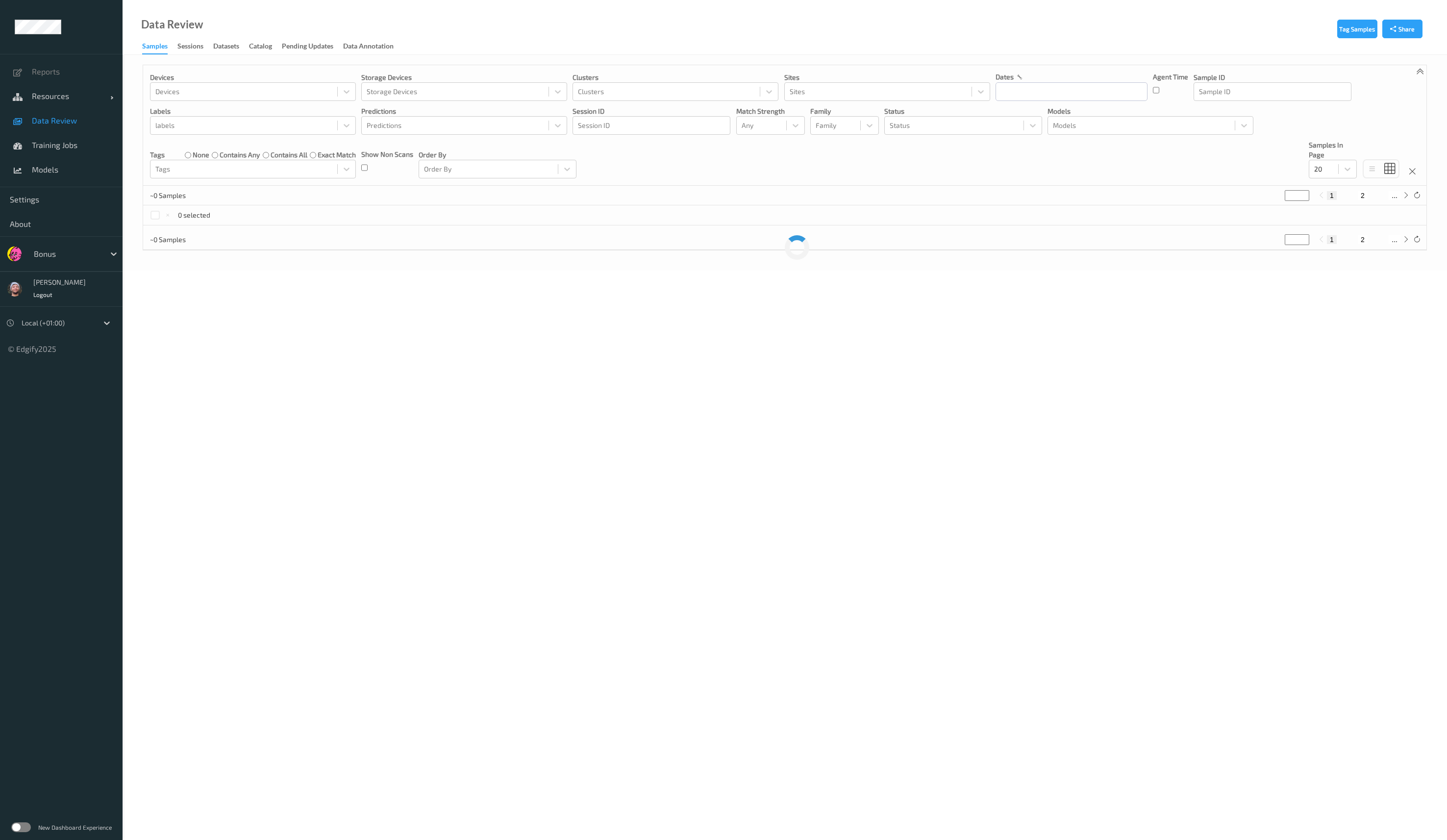
click at [79, 246] on div "Bonus" at bounding box center [66, 254] width 76 height 16
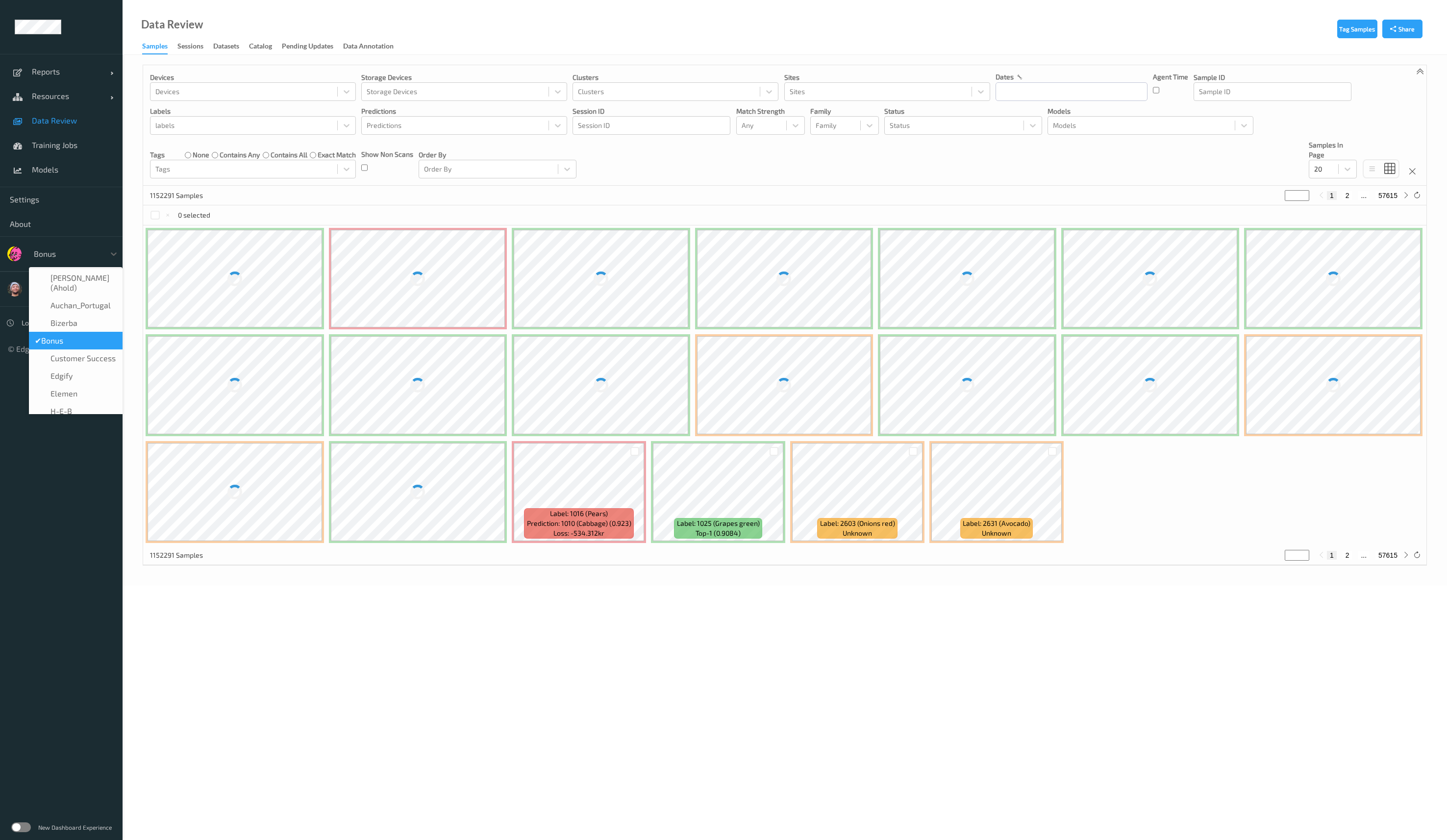
click at [71, 253] on div at bounding box center [67, 254] width 66 height 12
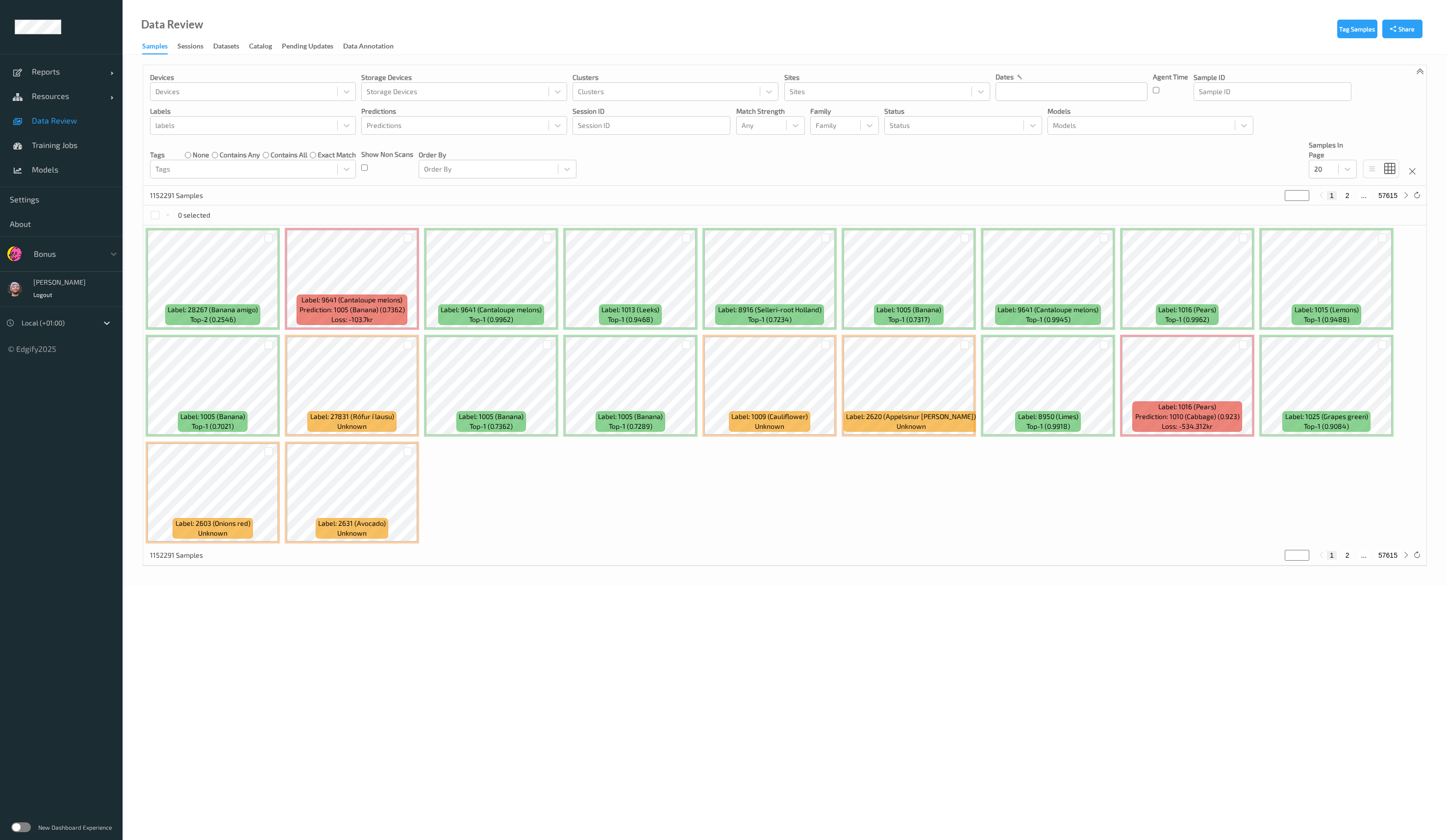
click at [71, 253] on div at bounding box center [67, 254] width 66 height 12
type input "[PERSON_NAME]"
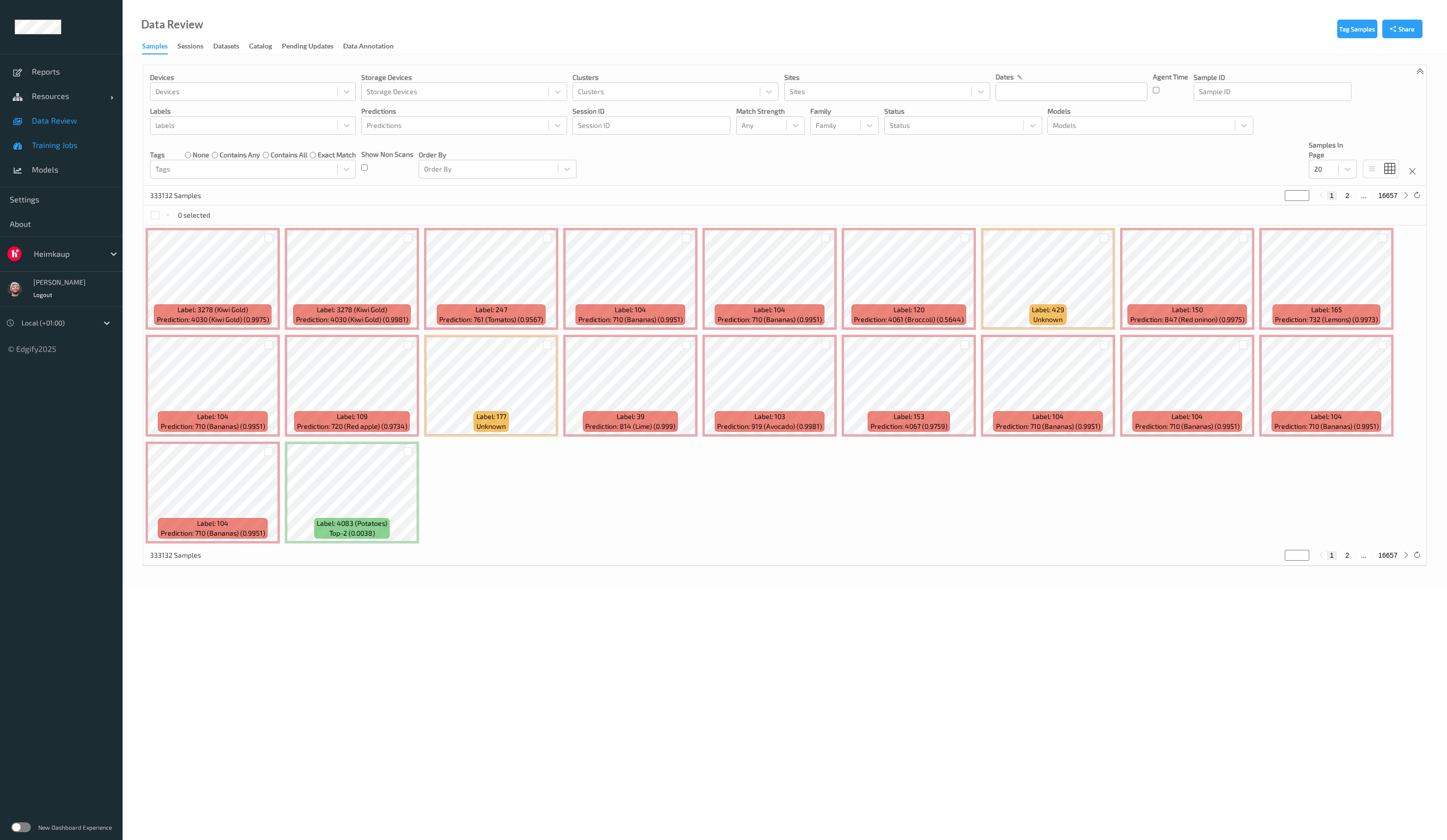
click at [91, 141] on span "Training Jobs" at bounding box center [72, 145] width 81 height 10
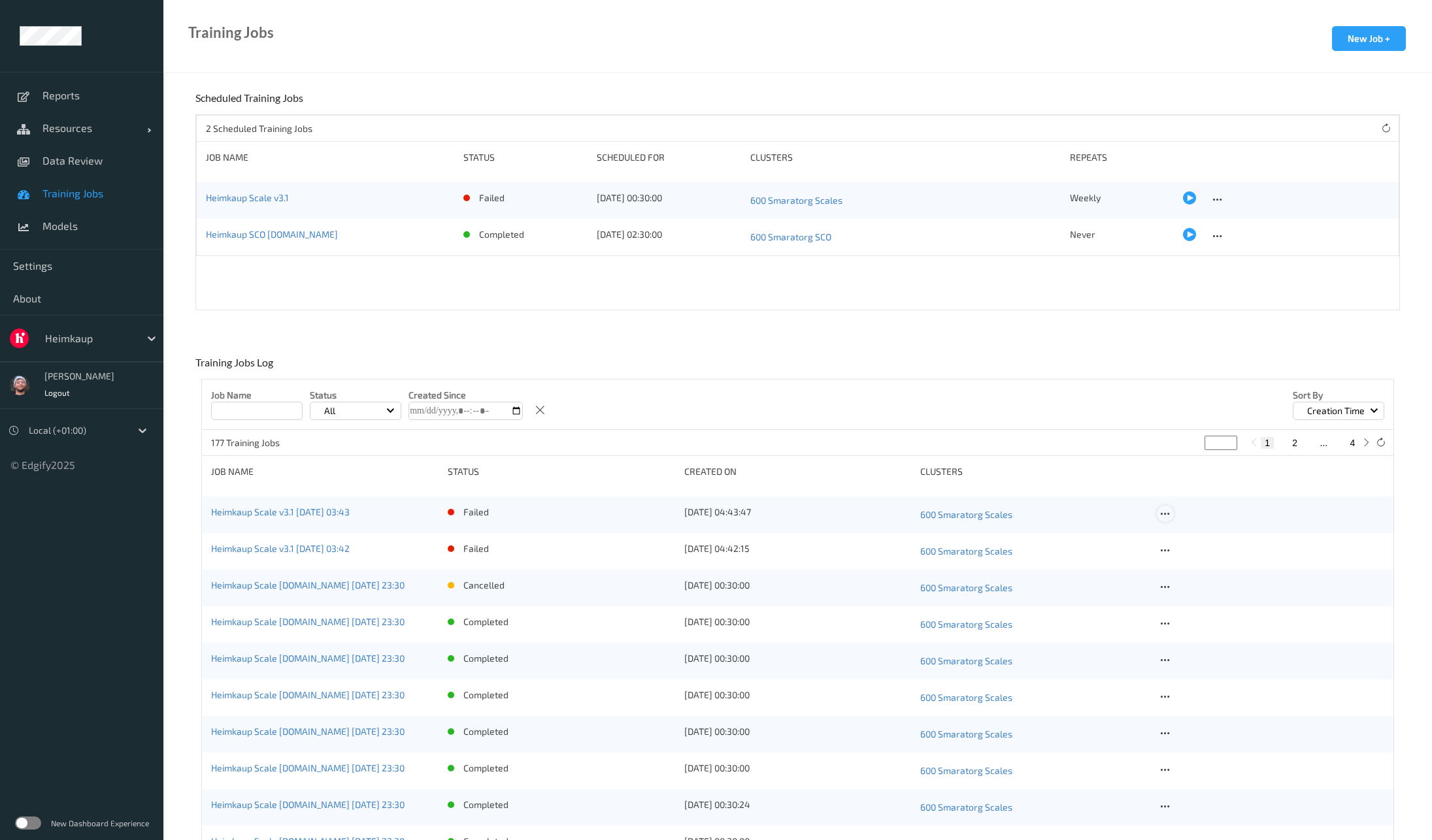
click at [1166, 516] on icon at bounding box center [1165, 514] width 12 height 12
click at [1204, 555] on div "Copy Job" at bounding box center [1195, 558] width 32 height 13
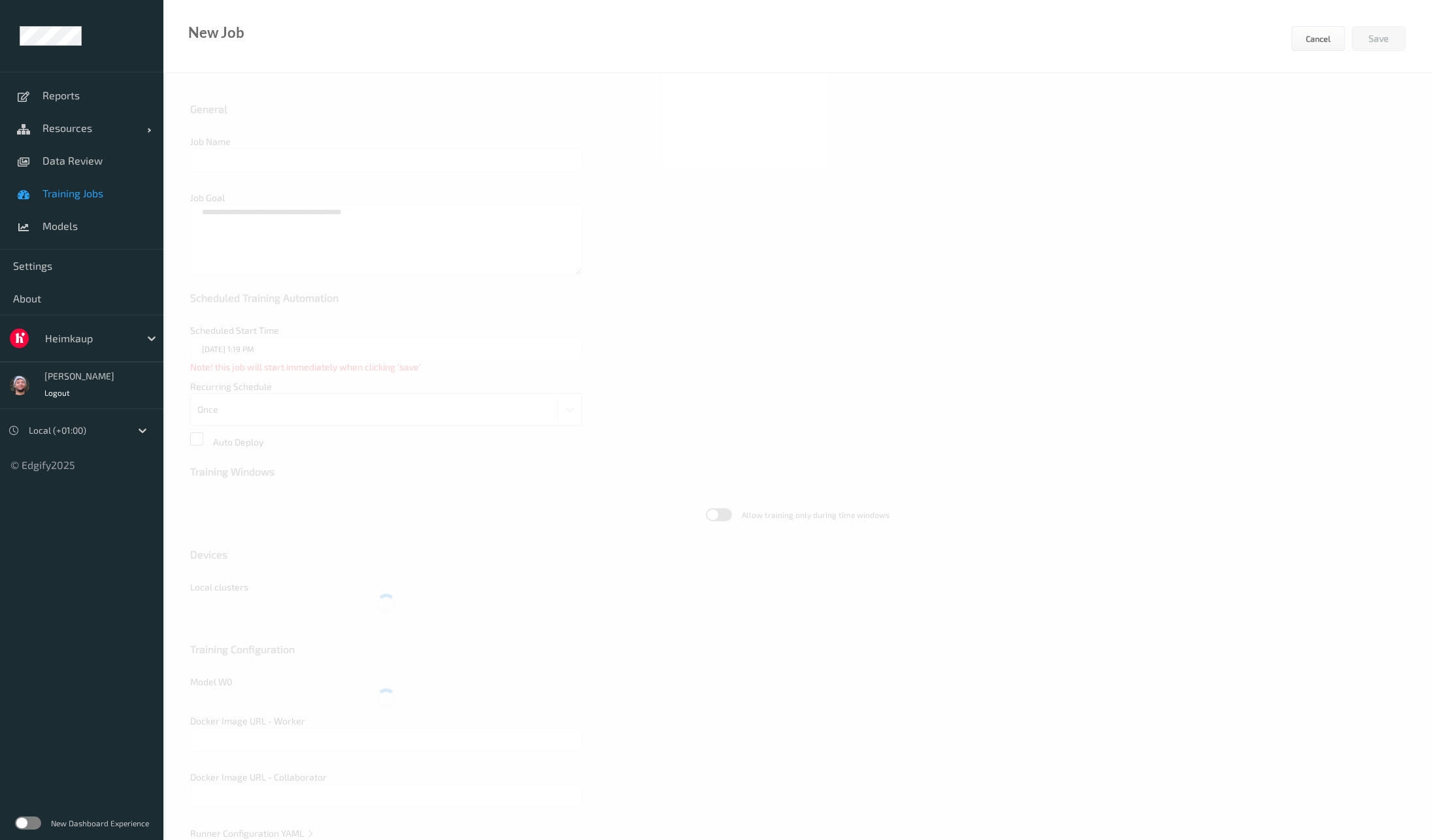
type input "Heimkaup Scale v3.1 2025-09-13 03:43"
type textarea "**********"
type input "edgify/edgify-worker-cuda:2.5.15"
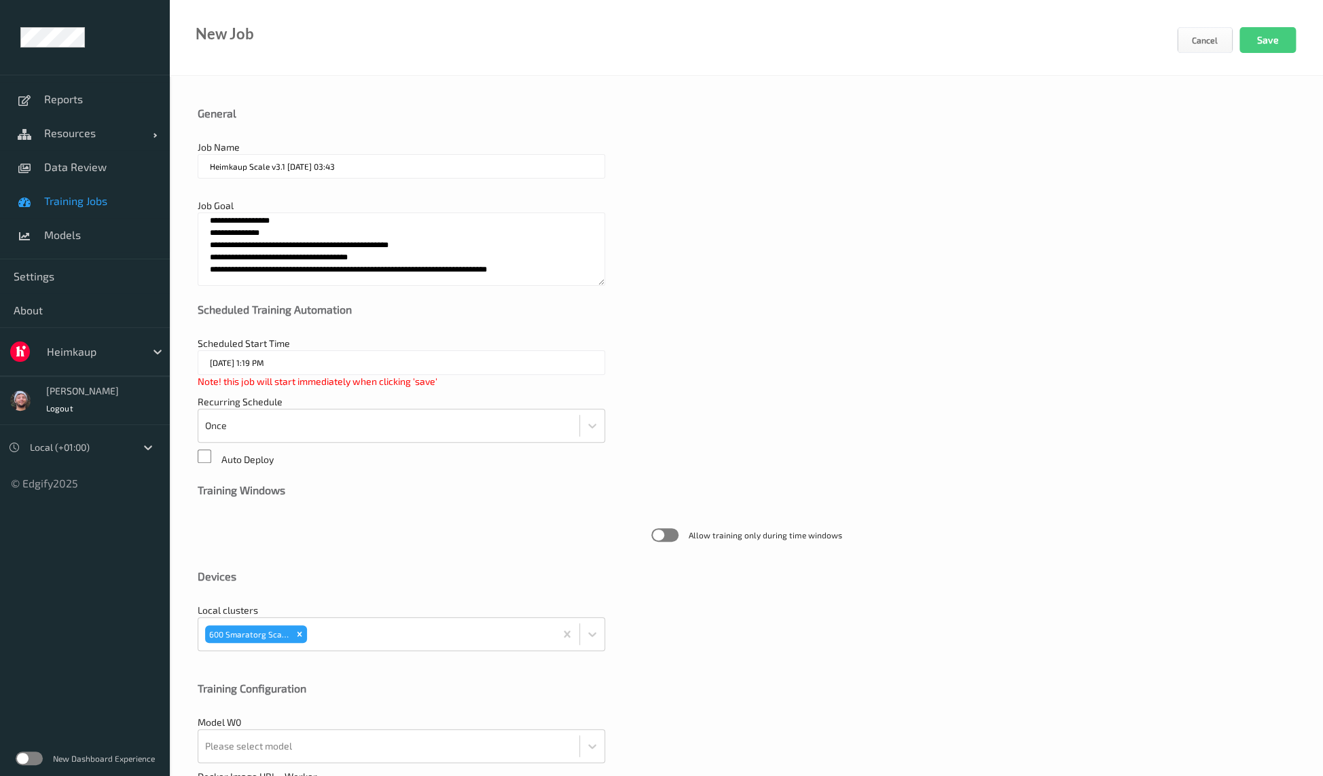
click at [702, 398] on div "Recurring Schedule Once" at bounding box center [746, 419] width 1097 height 48
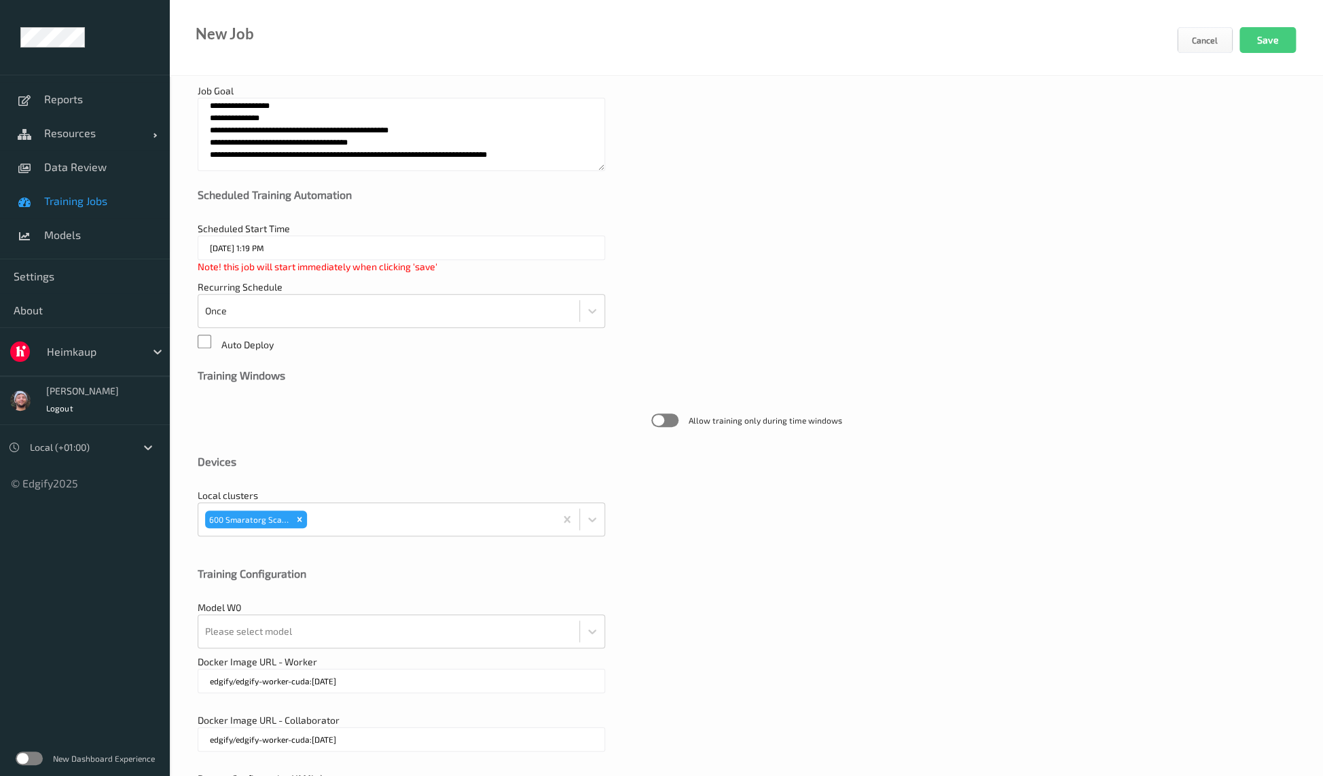
scroll to position [158, 0]
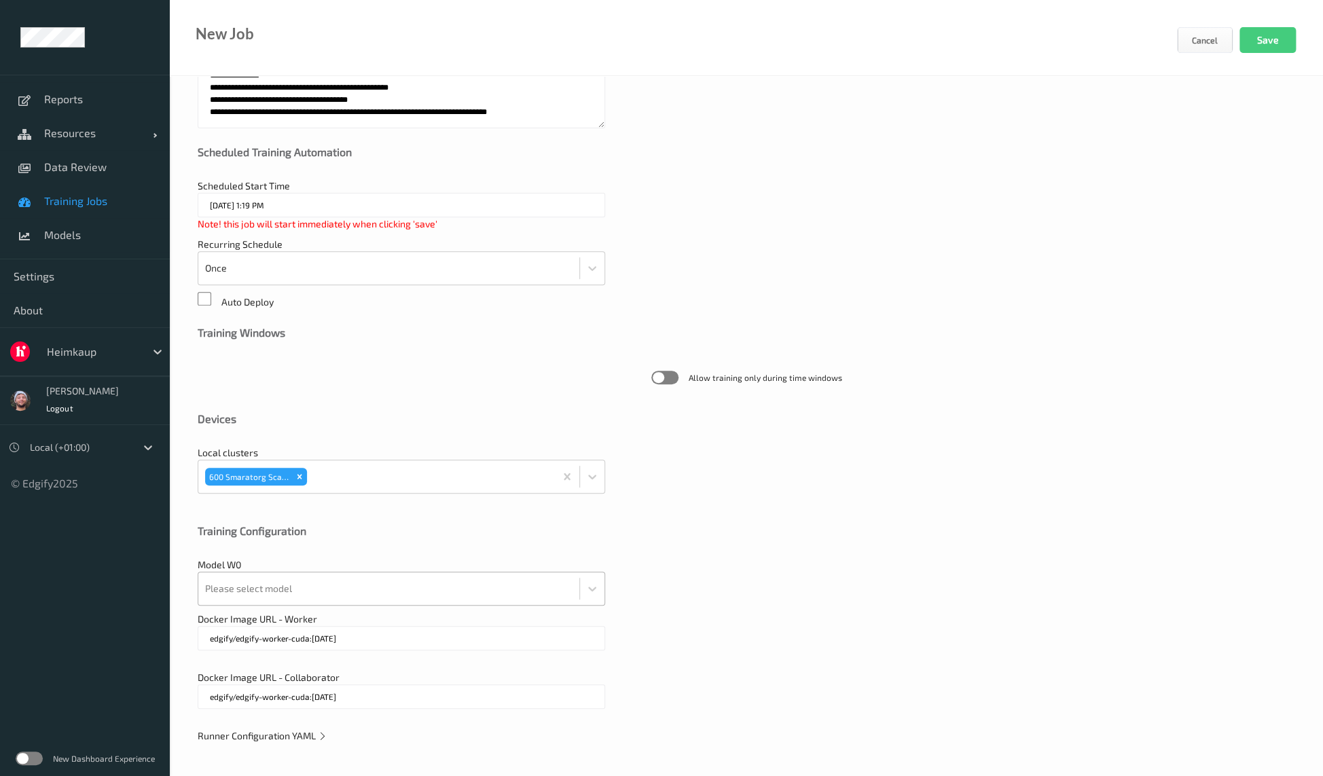
click at [327, 583] on div at bounding box center [388, 588] width 367 height 27
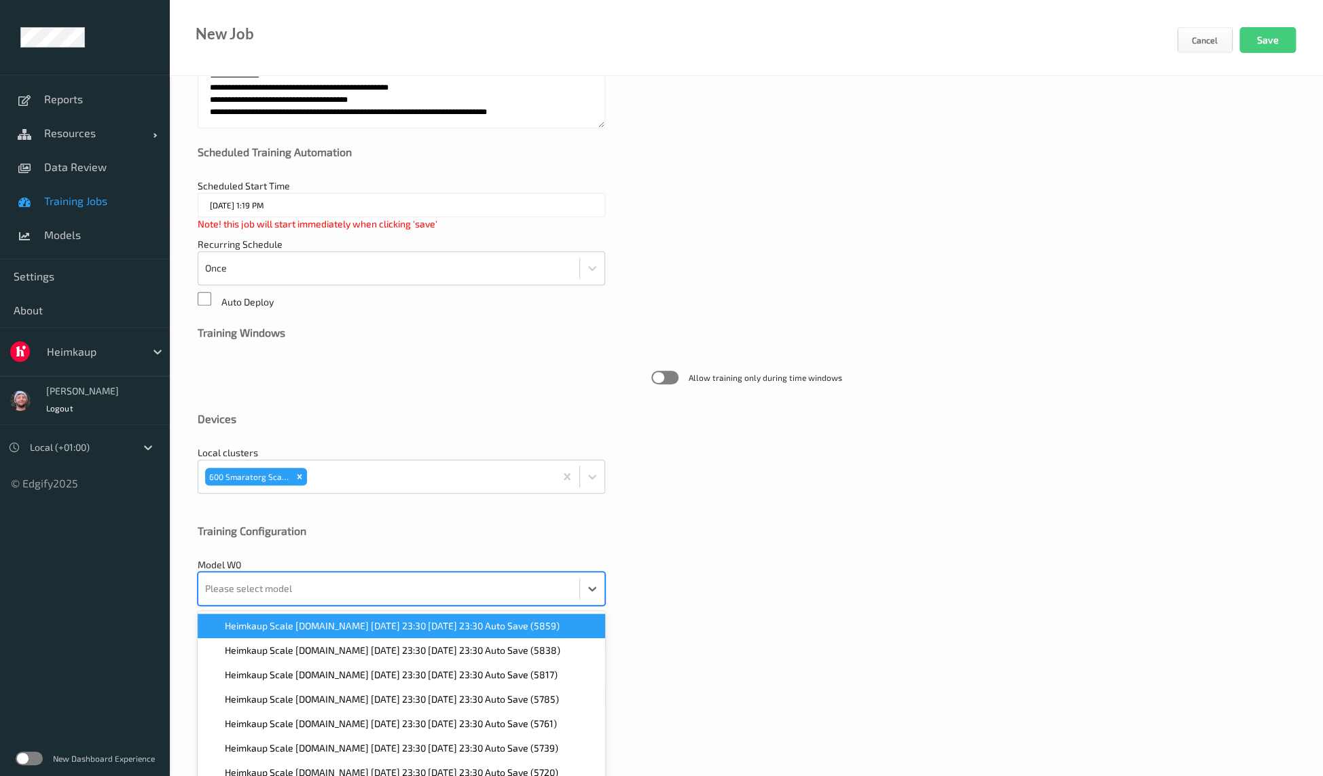
scroll to position [196, 0]
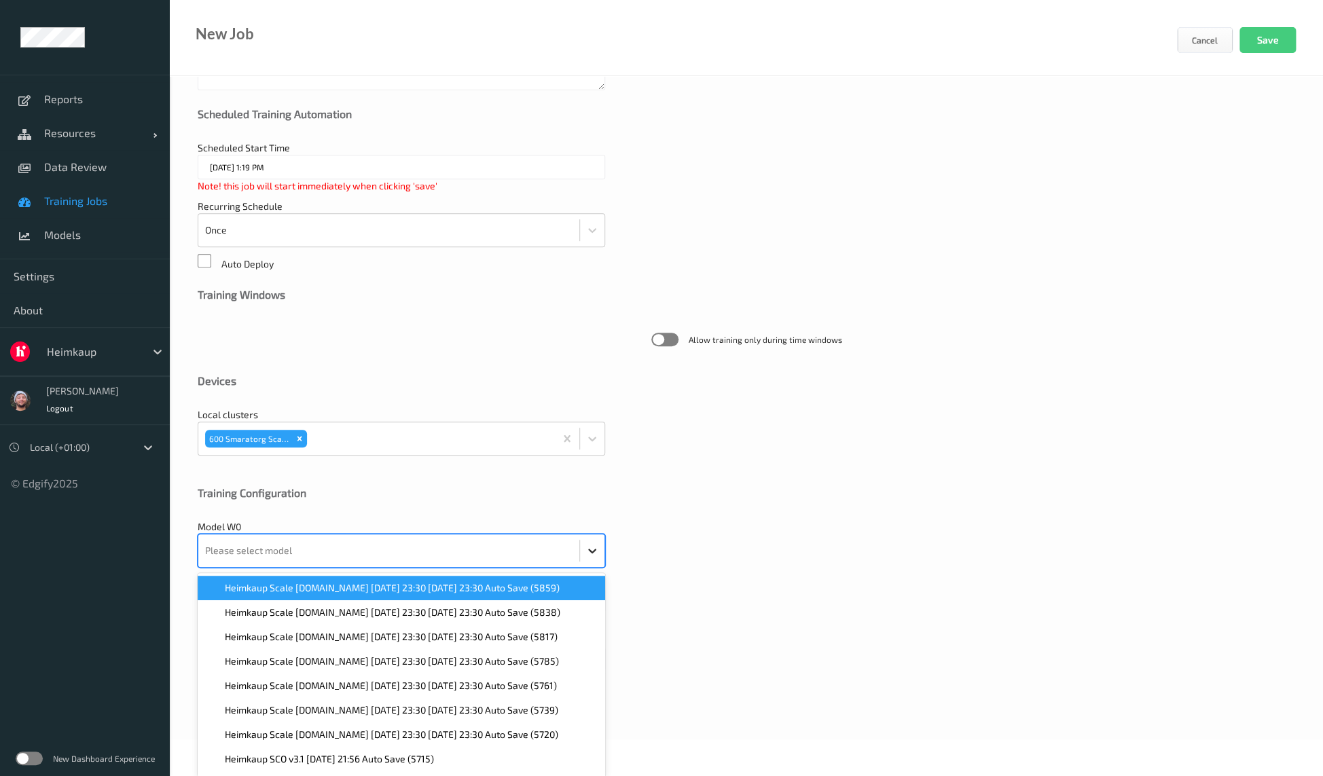
click at [596, 547] on div "**********" at bounding box center [746, 309] width 1153 height 859
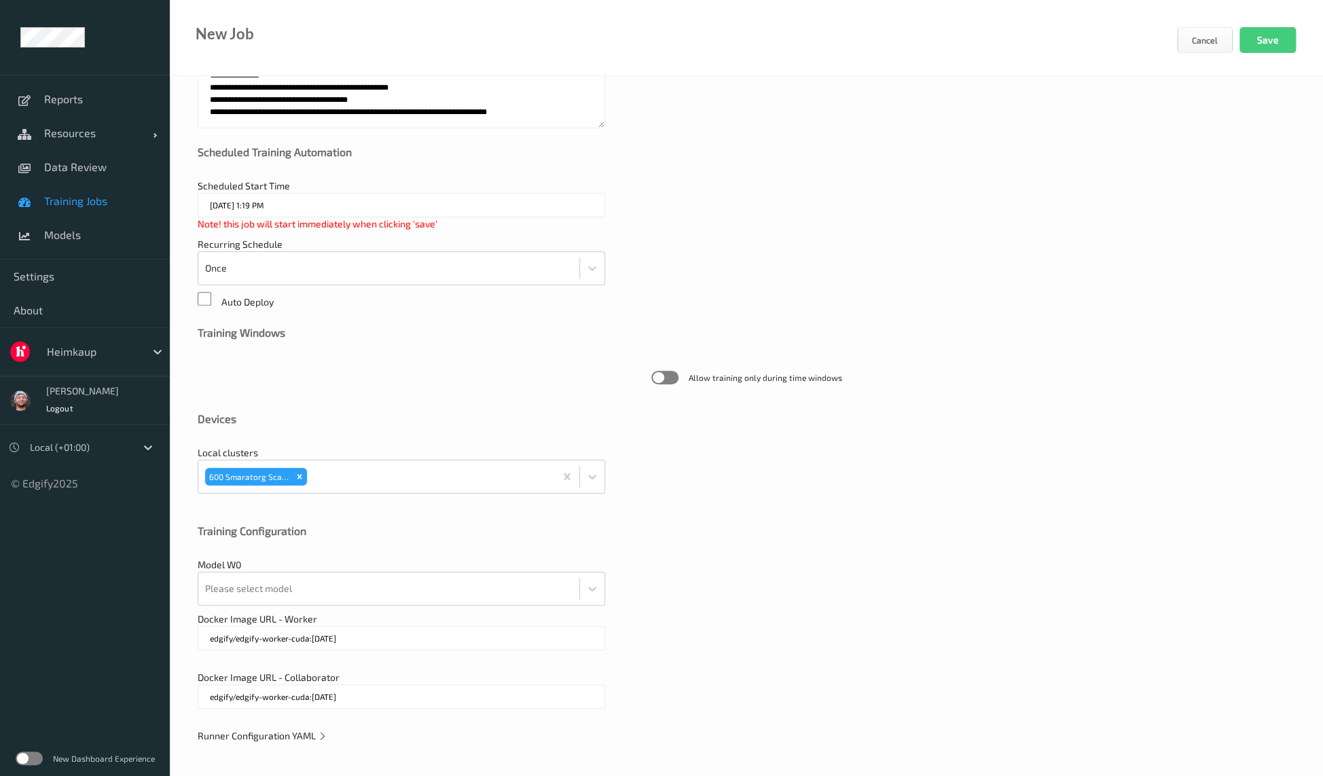
click at [268, 735] on span "Runner Configuration YAML" at bounding box center [263, 736] width 130 height 12
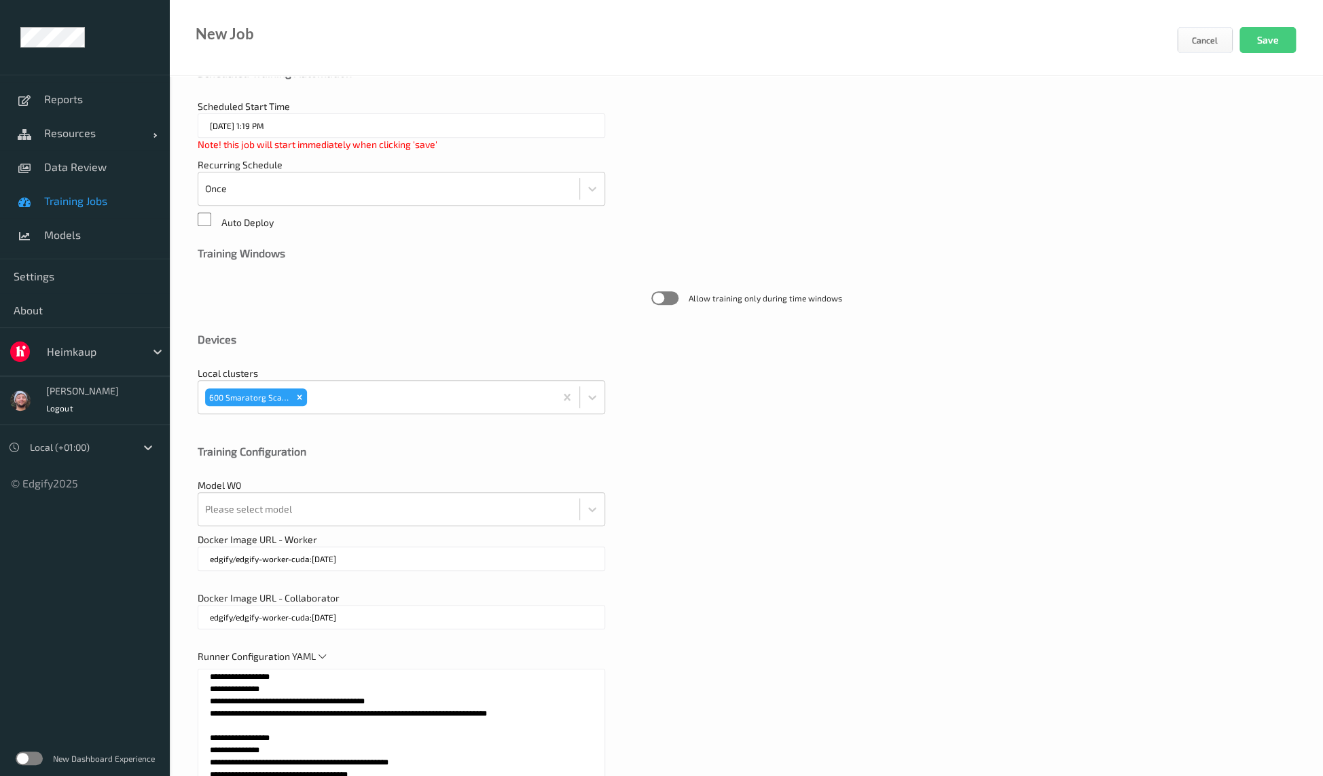
scroll to position [429, 0]
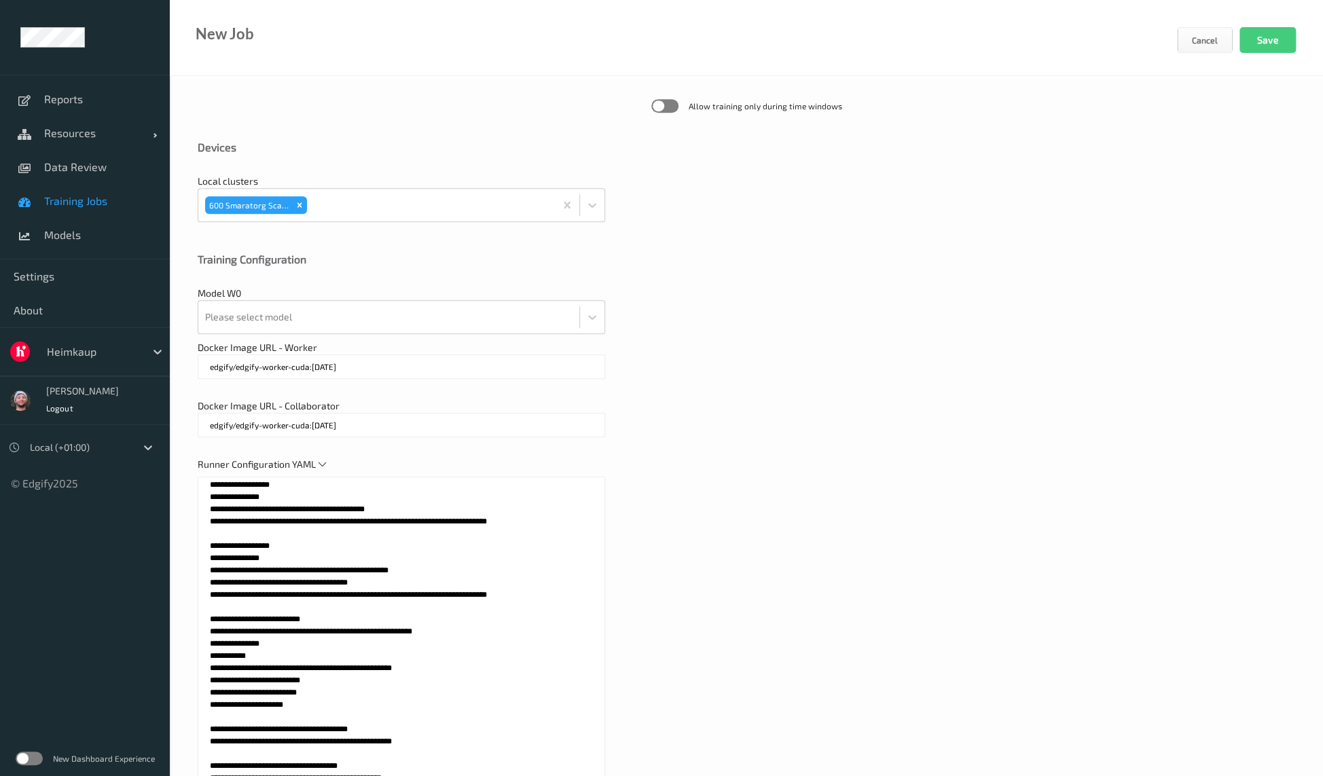
click at [245, 589] on textarea at bounding box center [401, 647] width 407 height 340
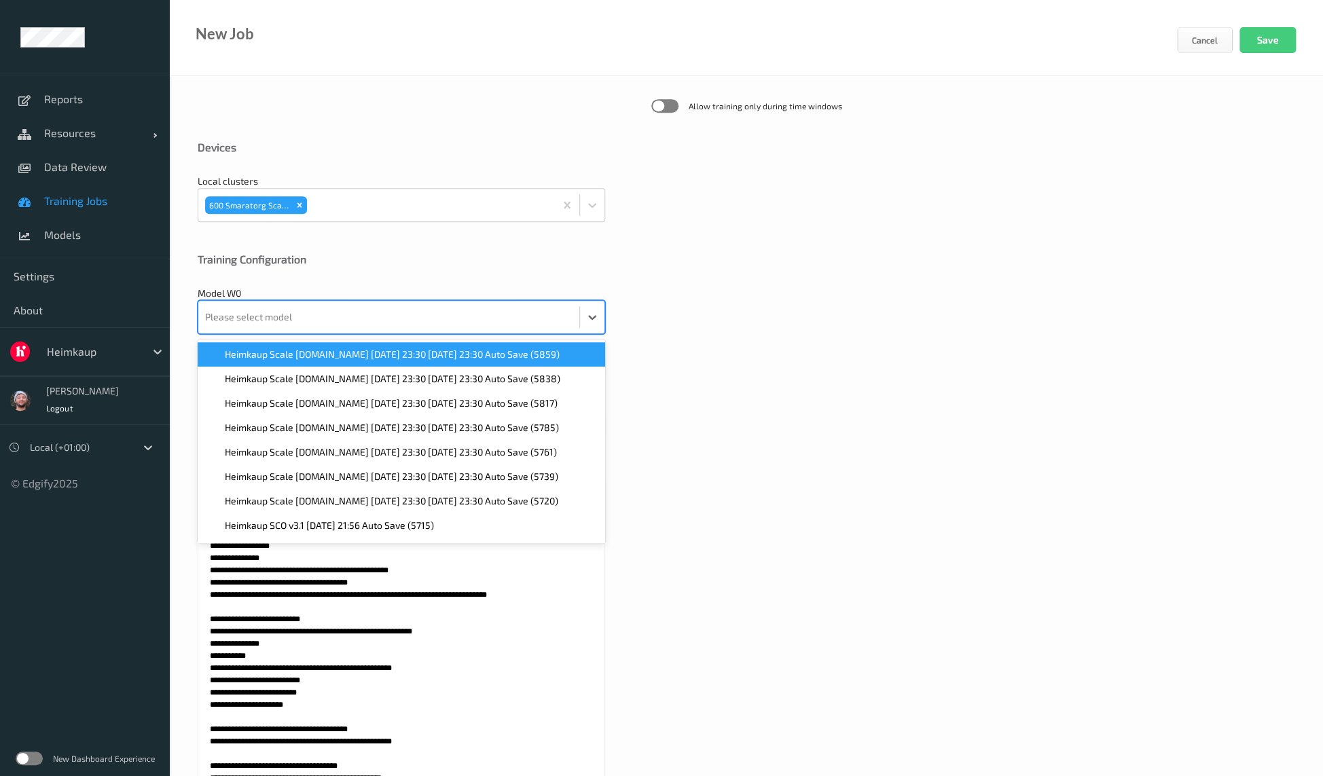
click at [316, 329] on div at bounding box center [388, 317] width 367 height 27
paste input "5476"
type input "5476"
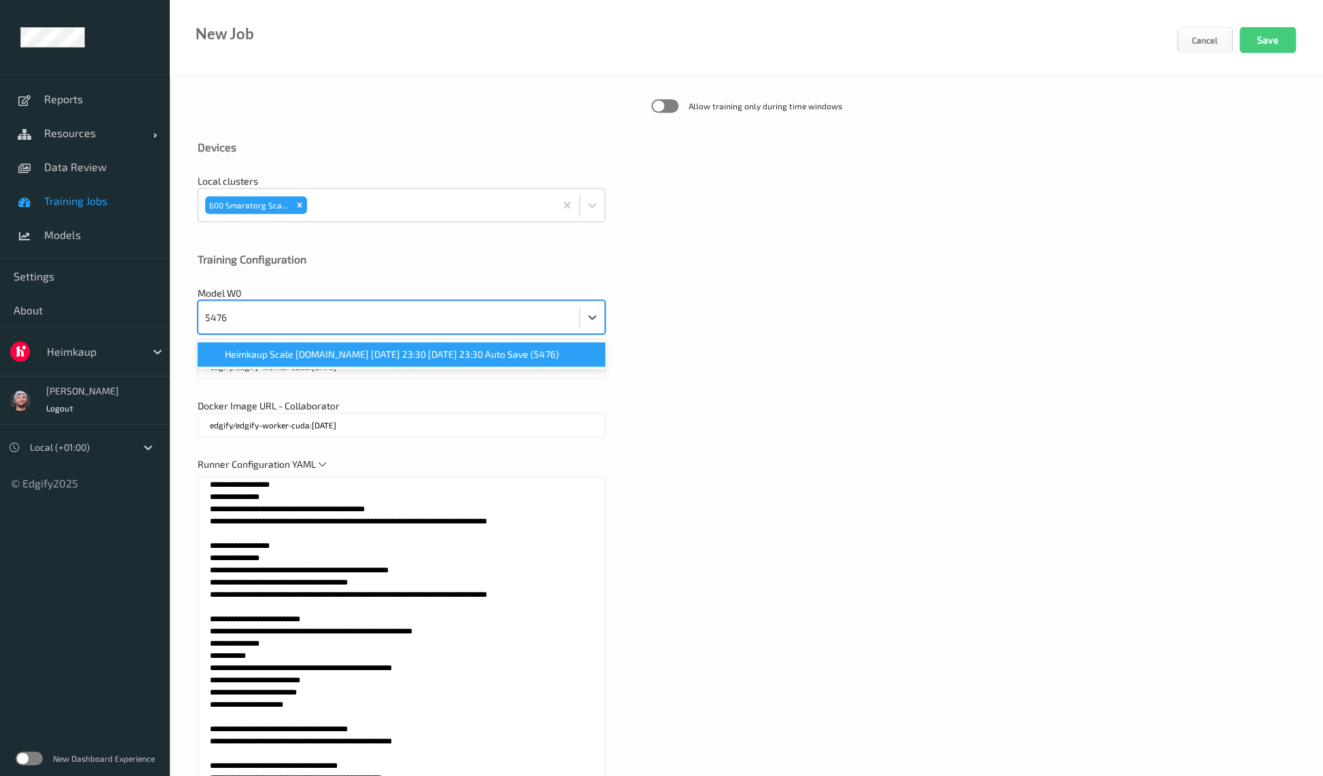
click at [300, 348] on span "Heimkaup Scale v2.6.ST 2025-05-05 23:30 2025-05-05 23:30 Auto Save (5476)" at bounding box center [392, 355] width 334 height 14
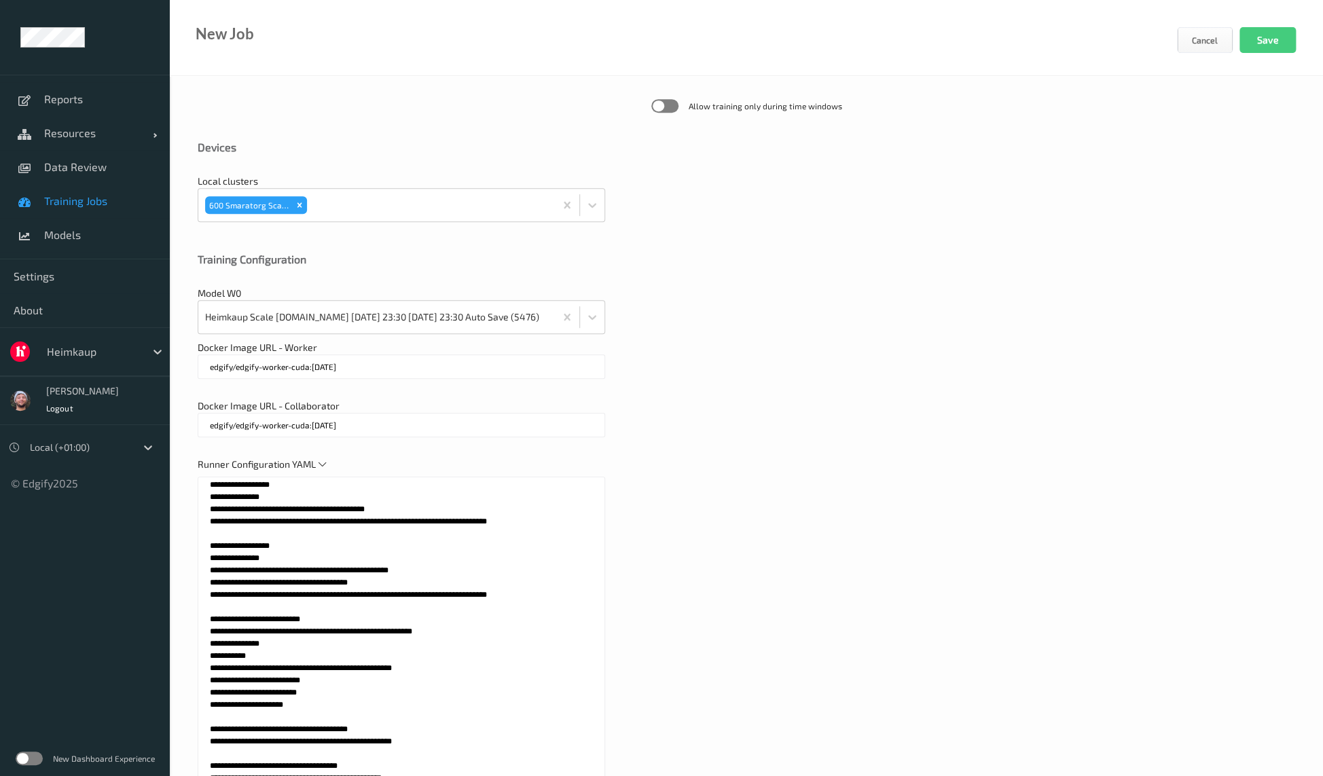
click at [841, 352] on div "Docker Image URL - Worker edgify/edgify-worker-cuda:2.5.15" at bounding box center [746, 367] width 1097 height 52
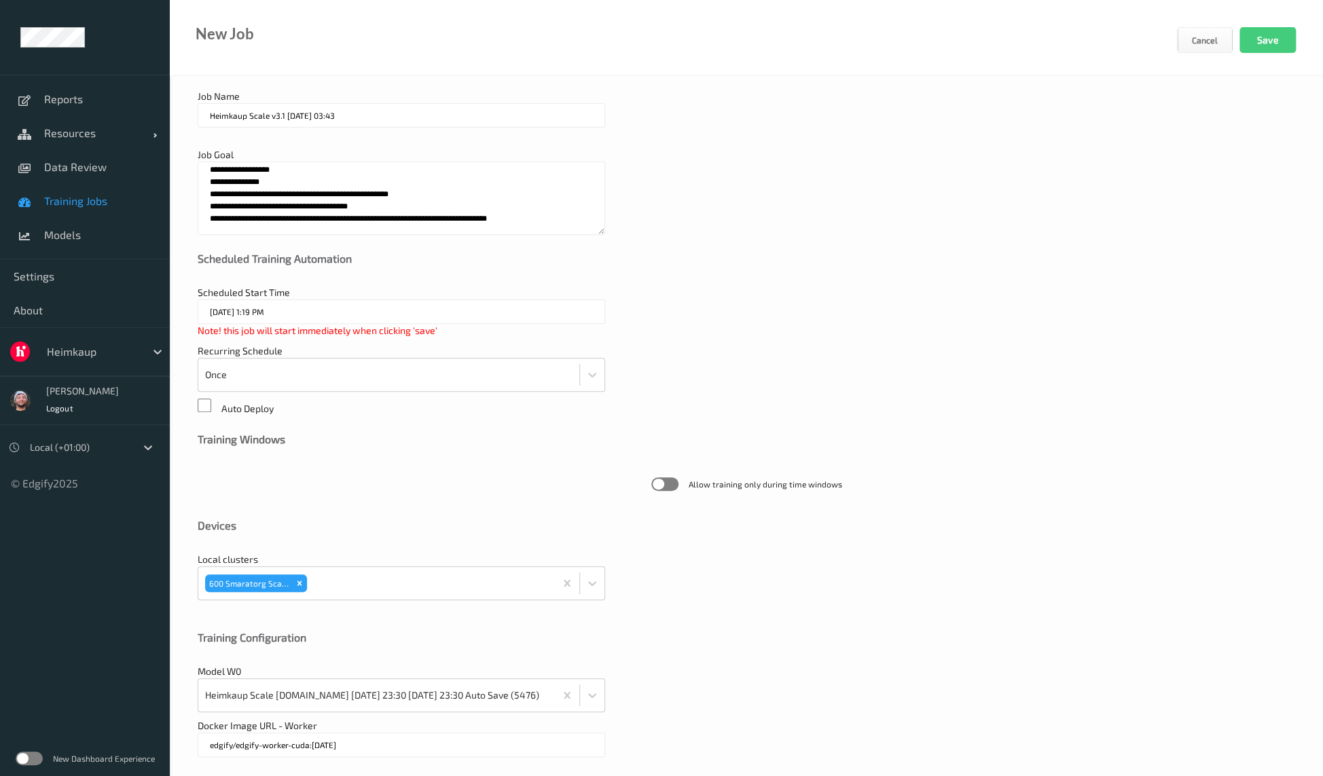
scroll to position [0, 0]
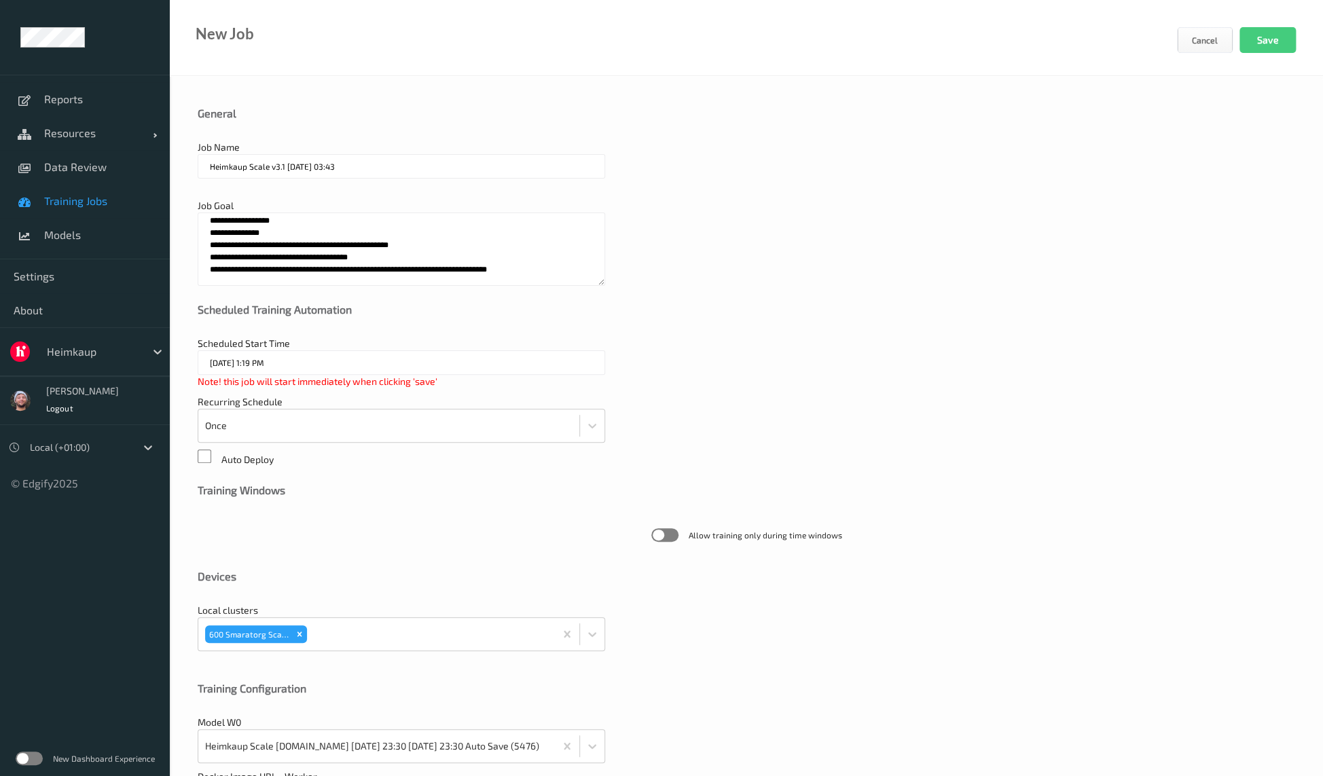
drag, startPoint x: 284, startPoint y: 164, endPoint x: 515, endPoint y: 175, distance: 231.8
click at [515, 175] on input "Heimkaup Scale v3.1 2025-09-13 03:43" at bounding box center [401, 166] width 407 height 24
type input "Heimkaup Scale v3.1"
drag, startPoint x: 1283, startPoint y: 40, endPoint x: 1315, endPoint y: 106, distance: 73.2
click at [1282, 40] on button "Save" at bounding box center [1267, 40] width 56 height 26
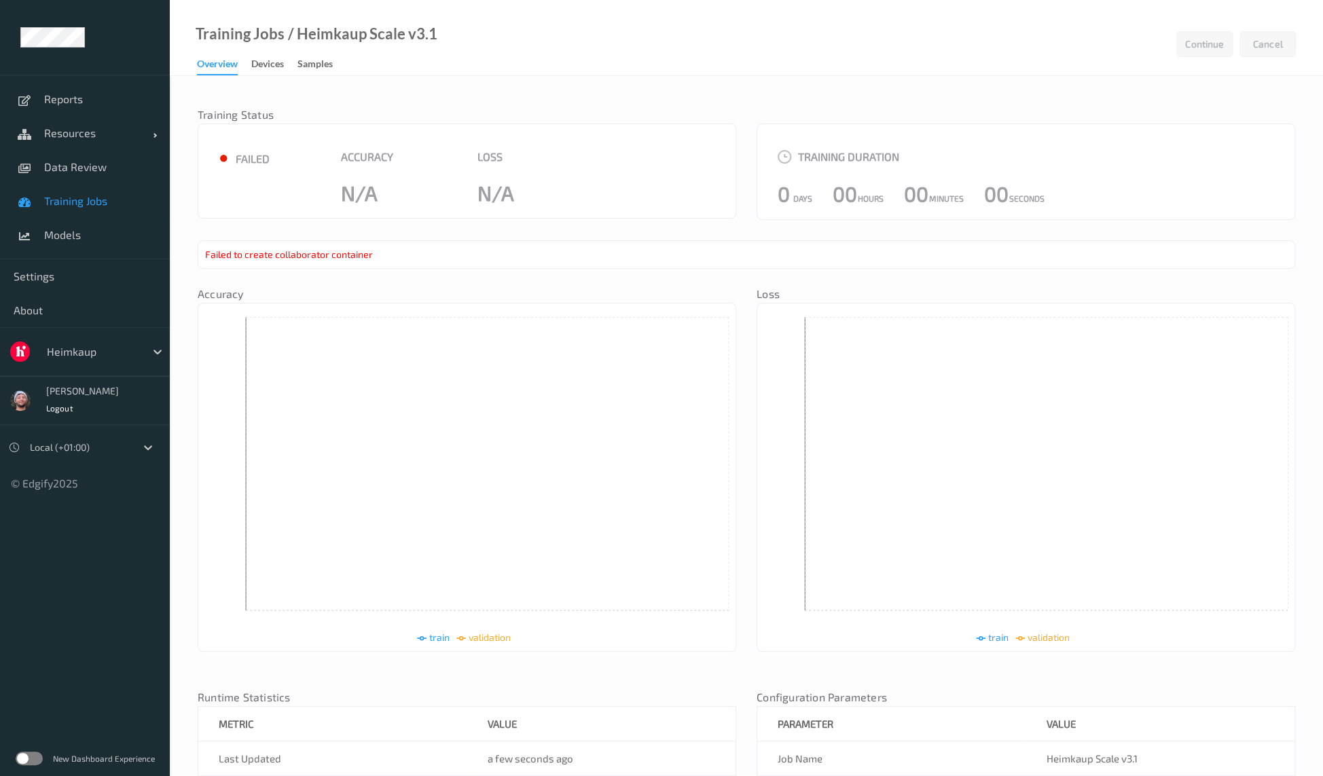
click at [633, 114] on nav "Training Status" at bounding box center [467, 117] width 538 height 14
click at [310, 64] on div "Samples" at bounding box center [314, 65] width 35 height 17
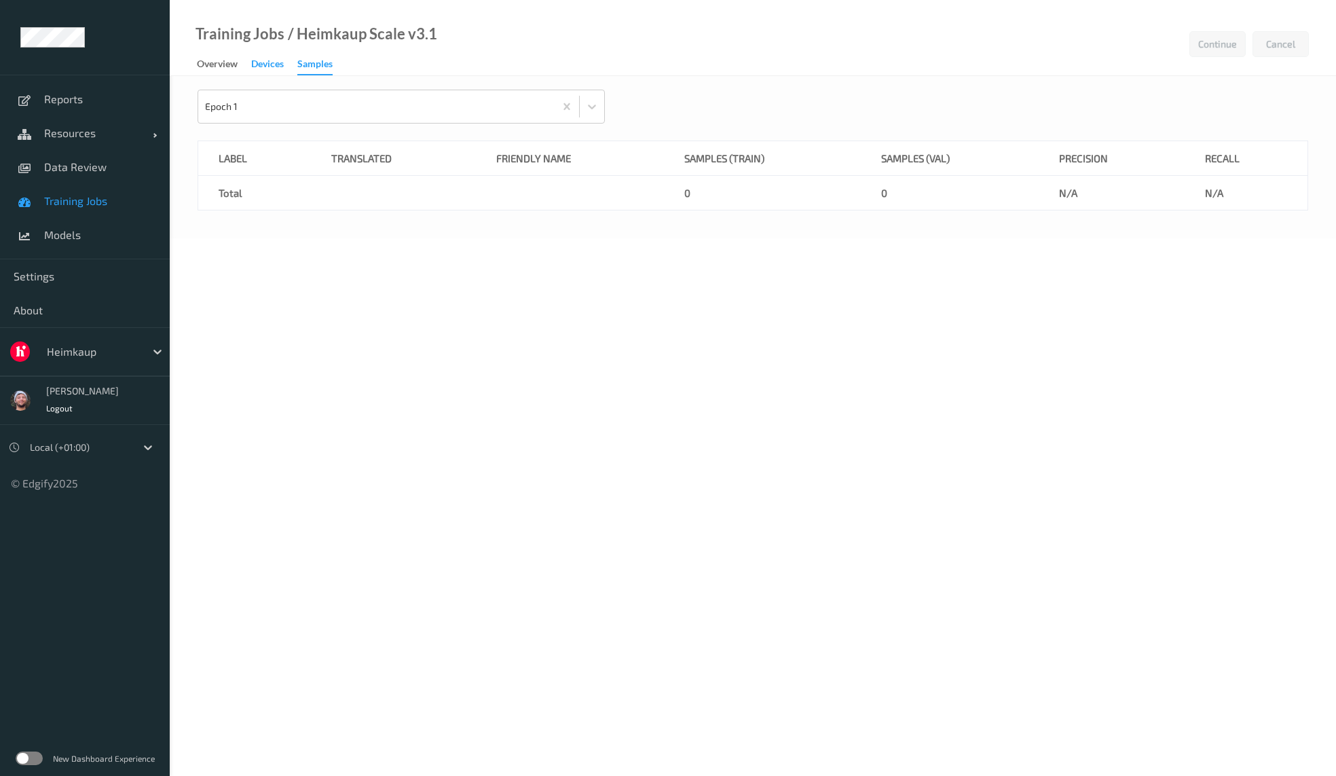
click at [251, 61] on div "Devices" at bounding box center [267, 65] width 33 height 17
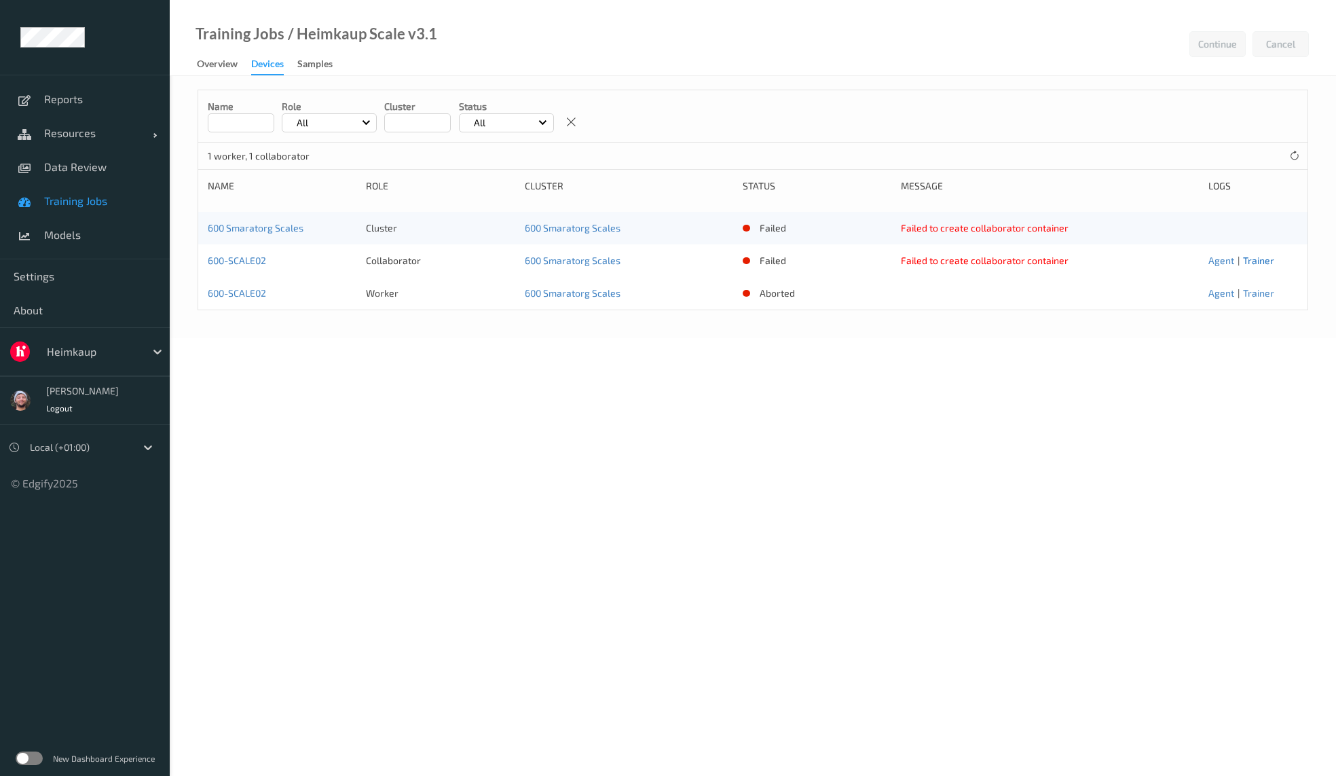
click at [1255, 259] on link "Trainer" at bounding box center [1258, 261] width 31 height 12
click at [1225, 257] on link "Agent" at bounding box center [1222, 261] width 26 height 12
click at [122, 208] on link "Training Jobs" at bounding box center [85, 201] width 170 height 34
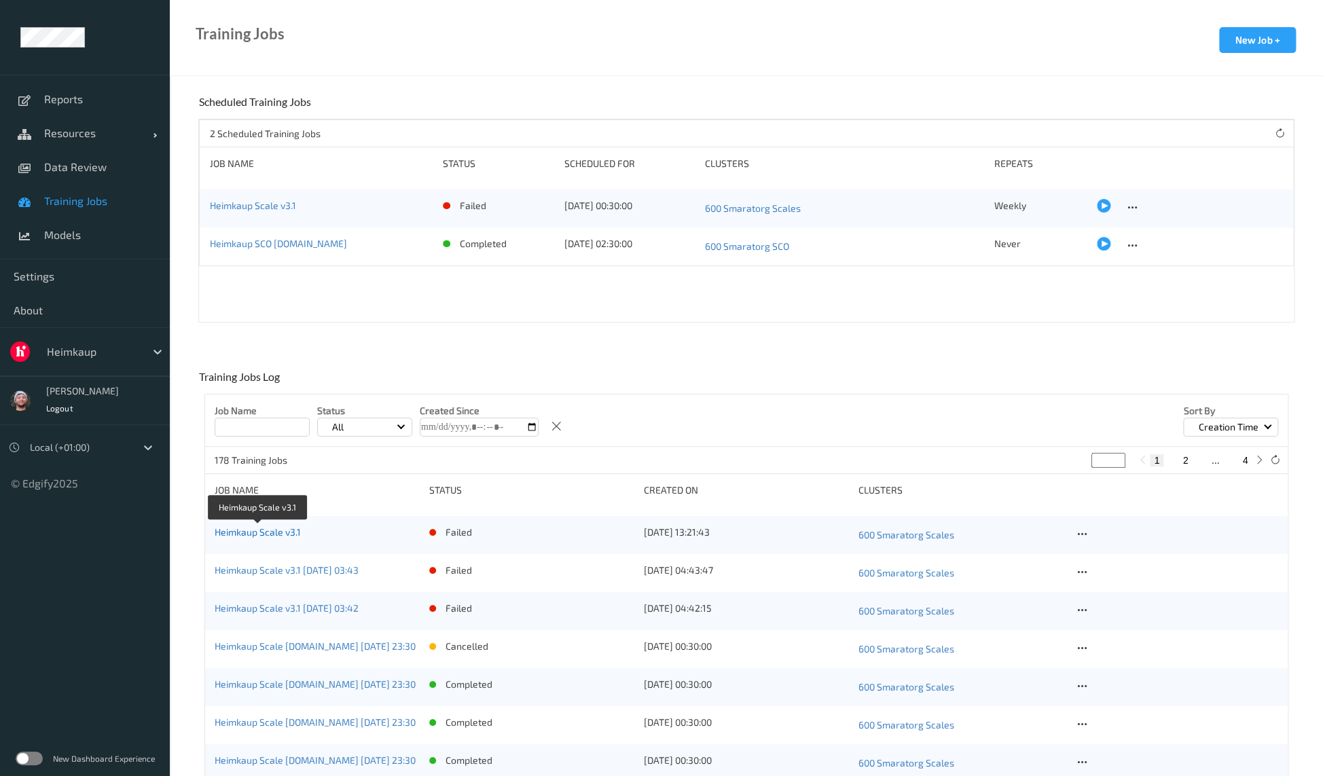
click at [291, 531] on link "Heimkaup Scale v3.1" at bounding box center [258, 532] width 86 height 12
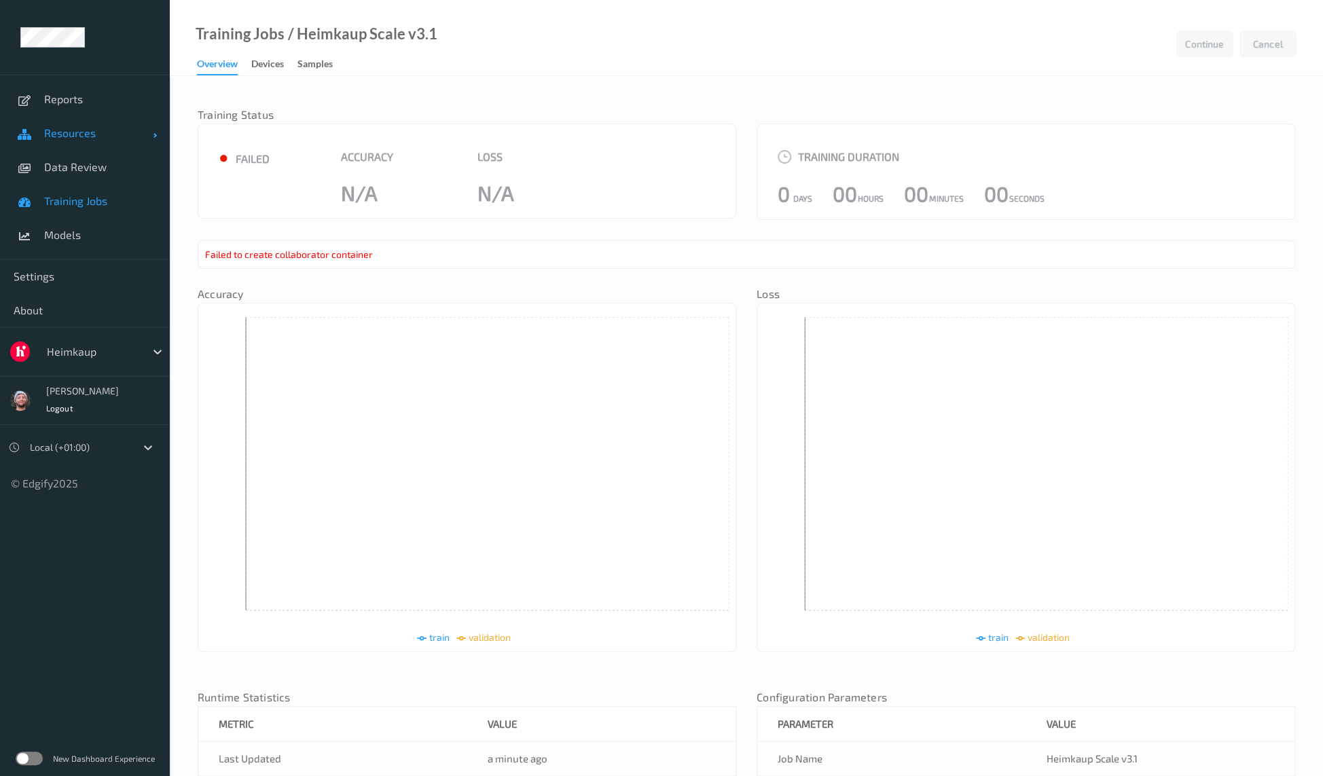
click at [50, 130] on span "Resources" at bounding box center [98, 133] width 109 height 14
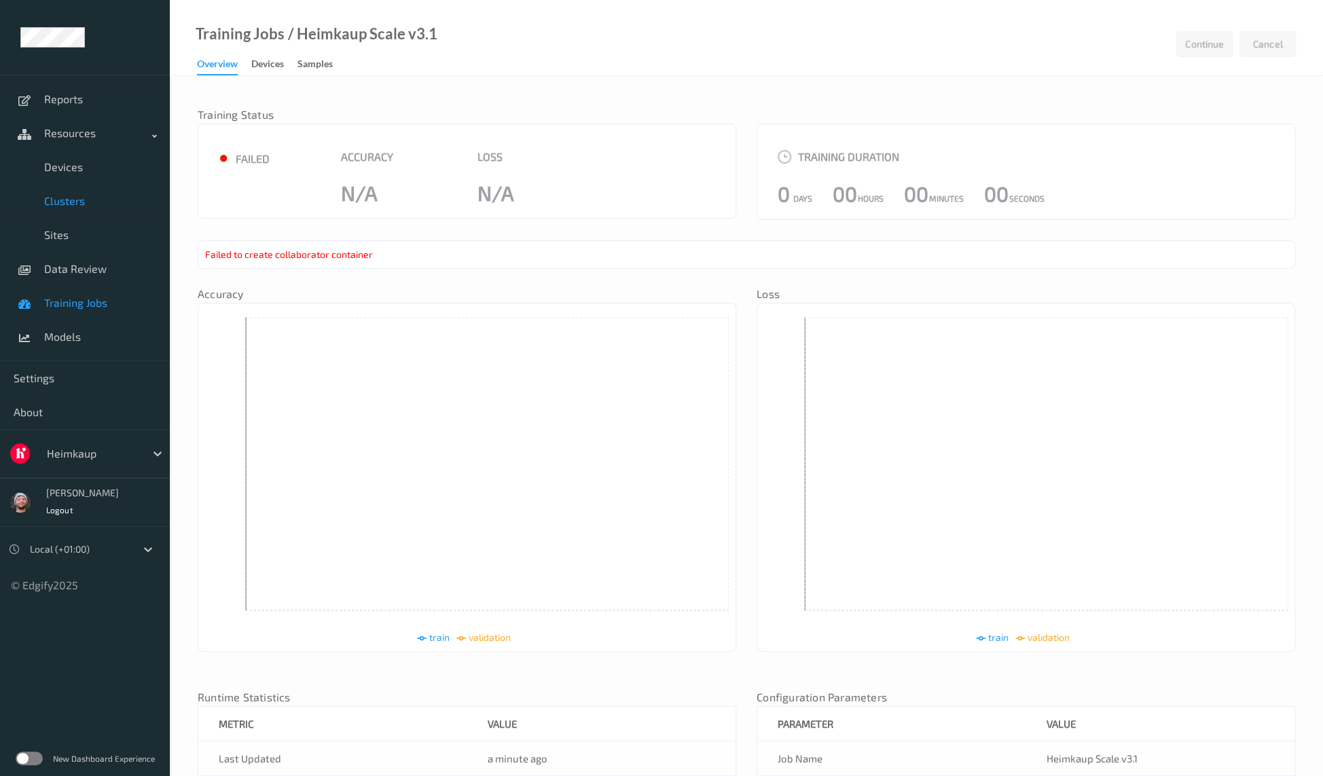
click at [66, 192] on link "Clusters" at bounding box center [85, 201] width 170 height 34
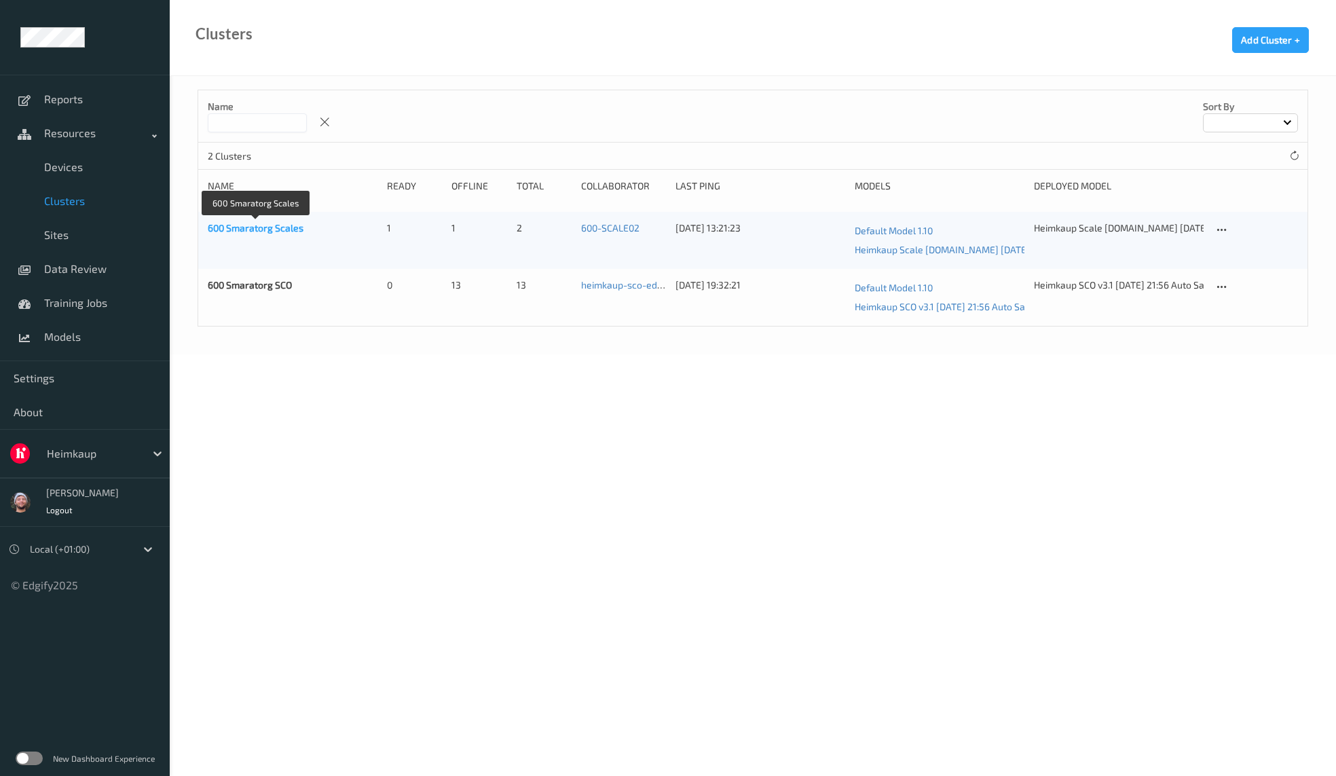
click at [285, 228] on link "600 Smaratorg Scales" at bounding box center [256, 228] width 96 height 12
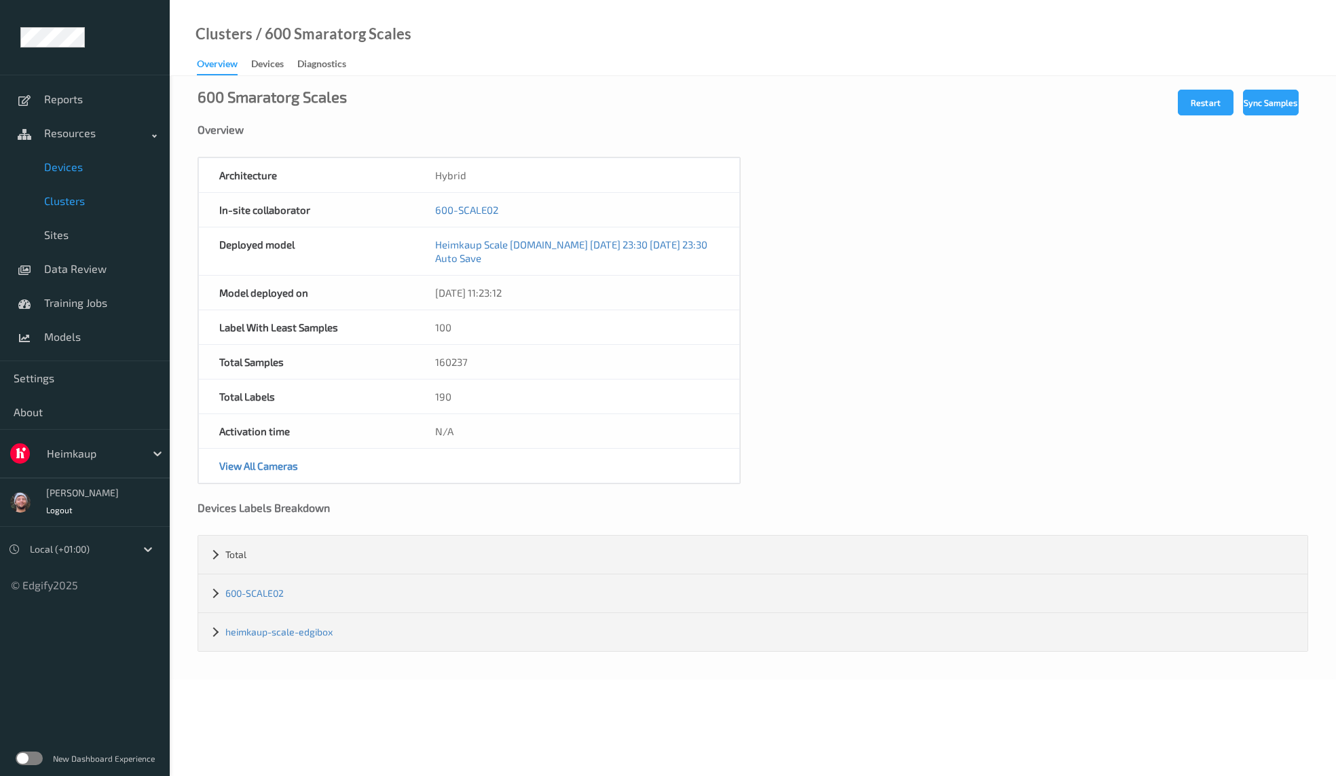
click at [56, 169] on span "Devices" at bounding box center [100, 167] width 112 height 14
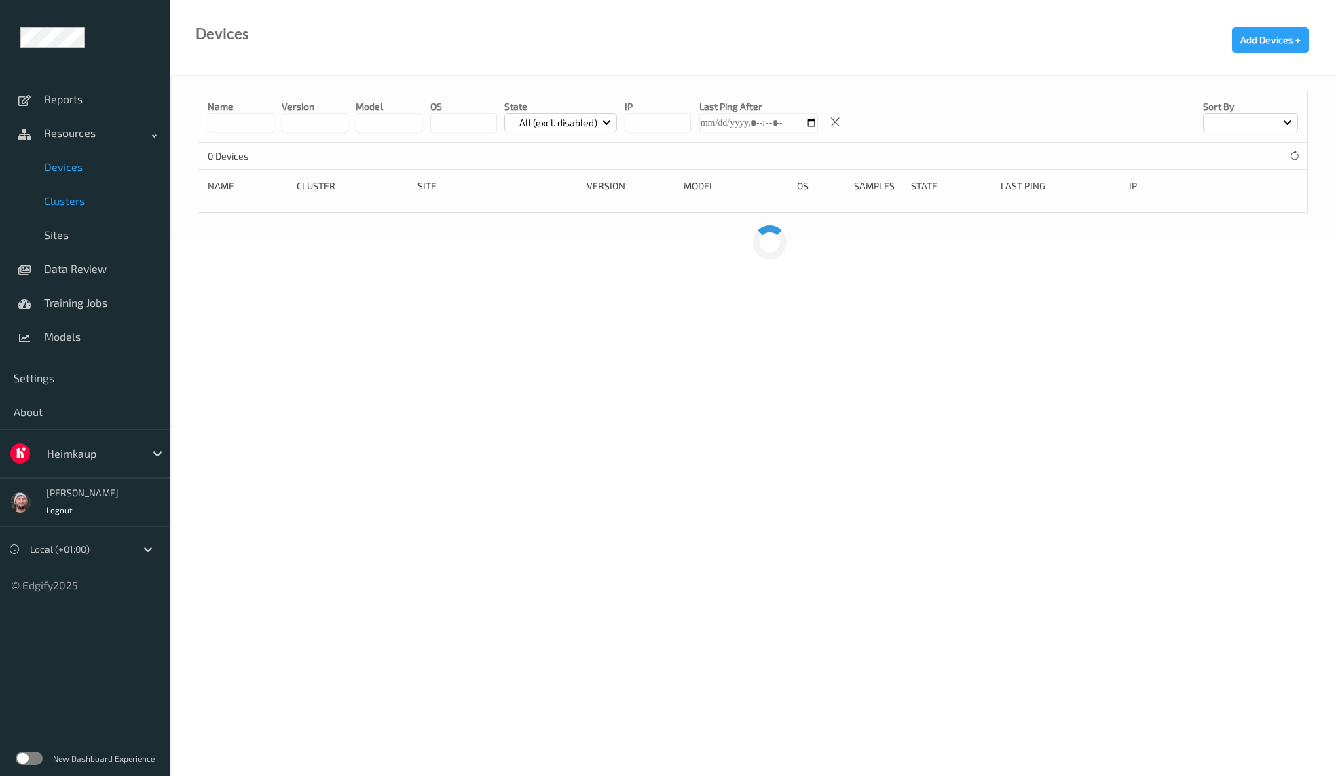
click at [56, 207] on span "Clusters" at bounding box center [100, 201] width 112 height 14
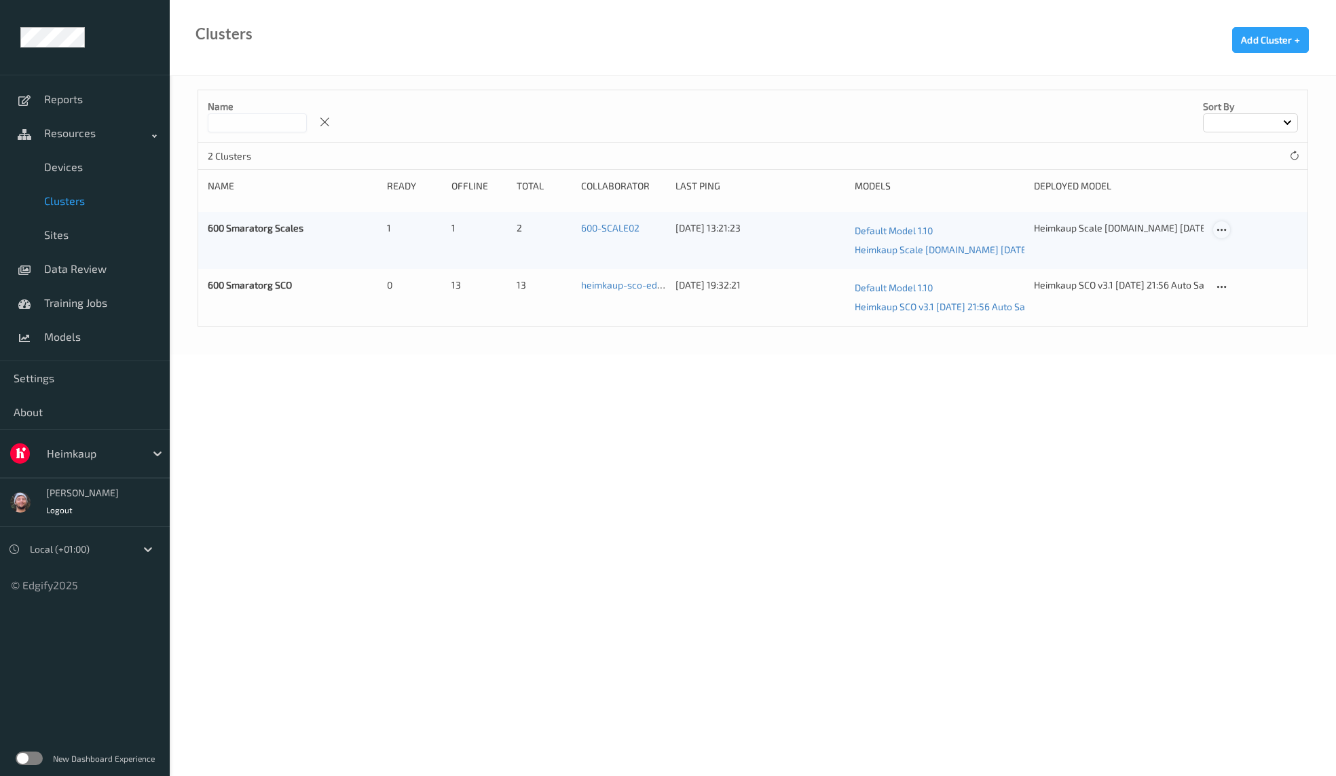
click at [1220, 221] on div at bounding box center [1221, 229] width 17 height 17
click at [1238, 241] on link "Edit Cluster" at bounding box center [1256, 253] width 84 height 25
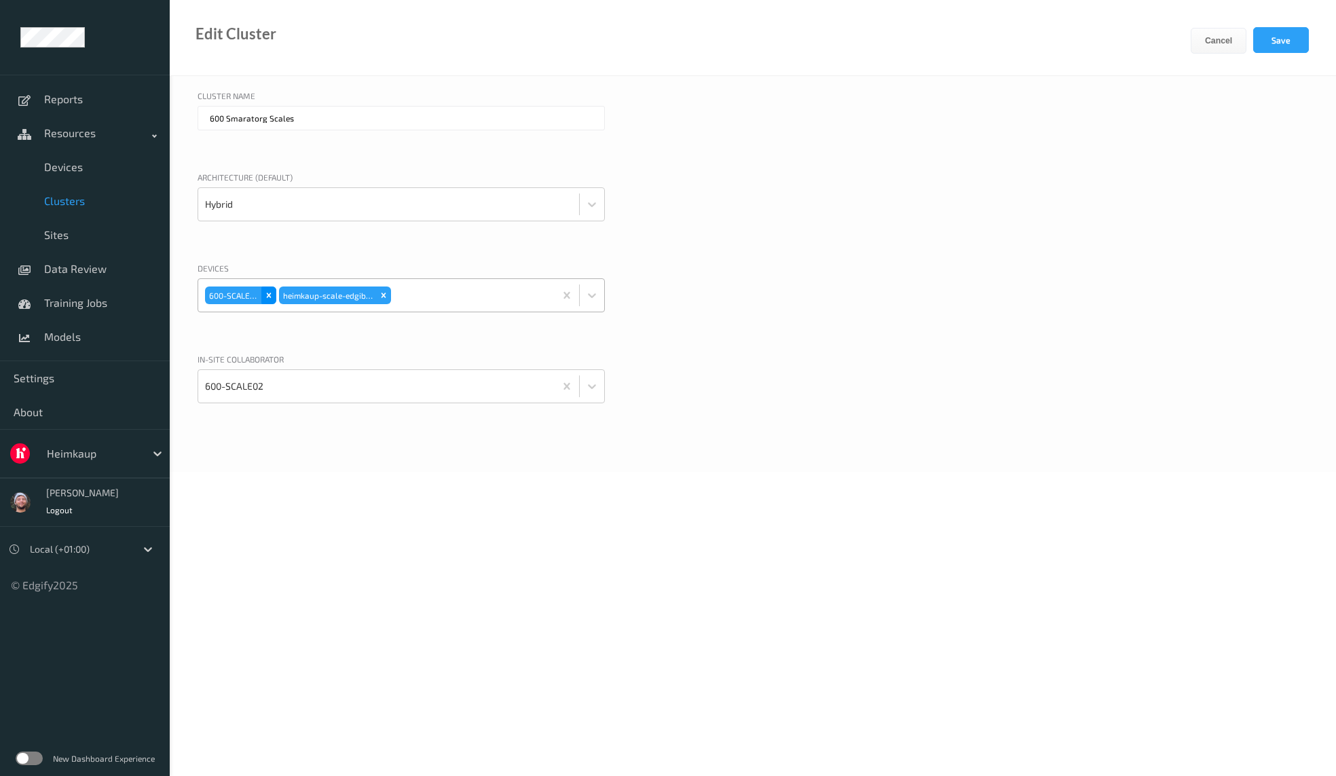
click at [271, 293] on icon "Remove 600-SCALE02" at bounding box center [269, 296] width 10 height 10
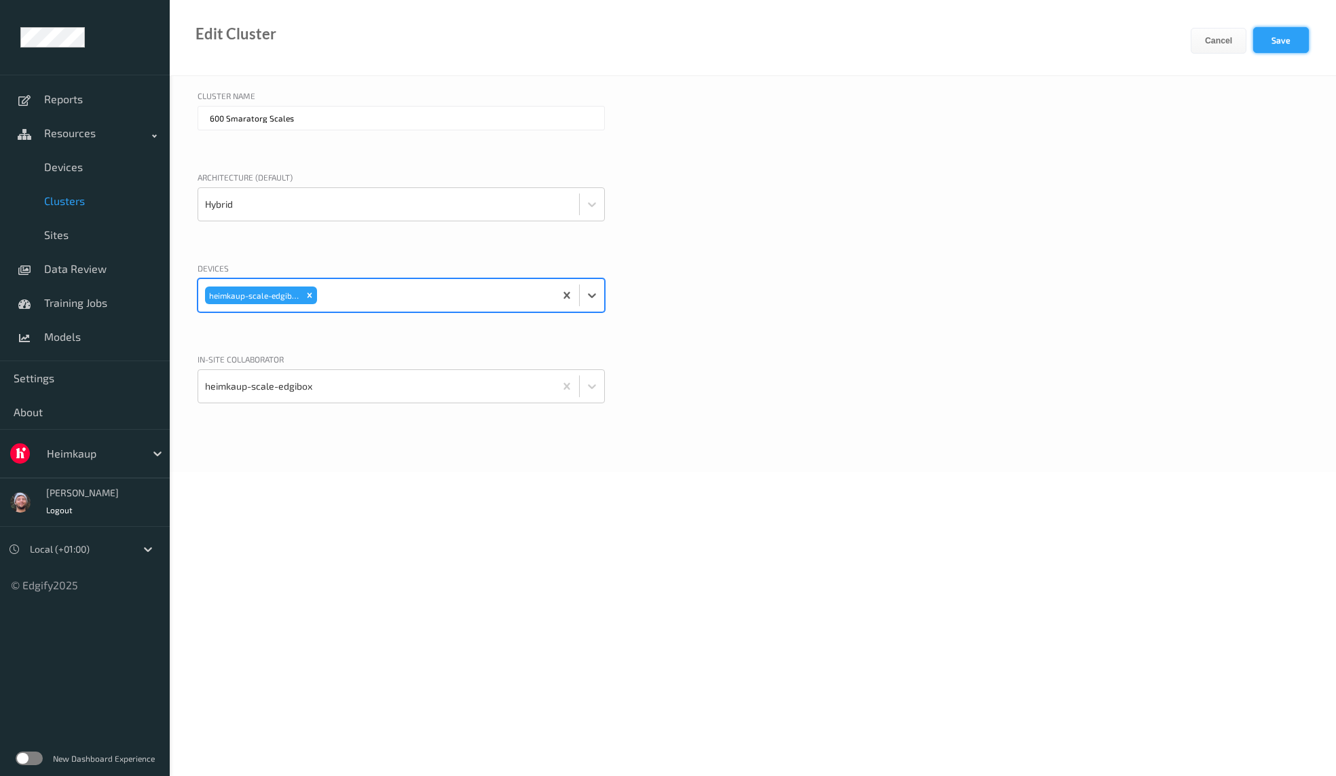
click at [1289, 42] on button "Save" at bounding box center [1281, 40] width 56 height 26
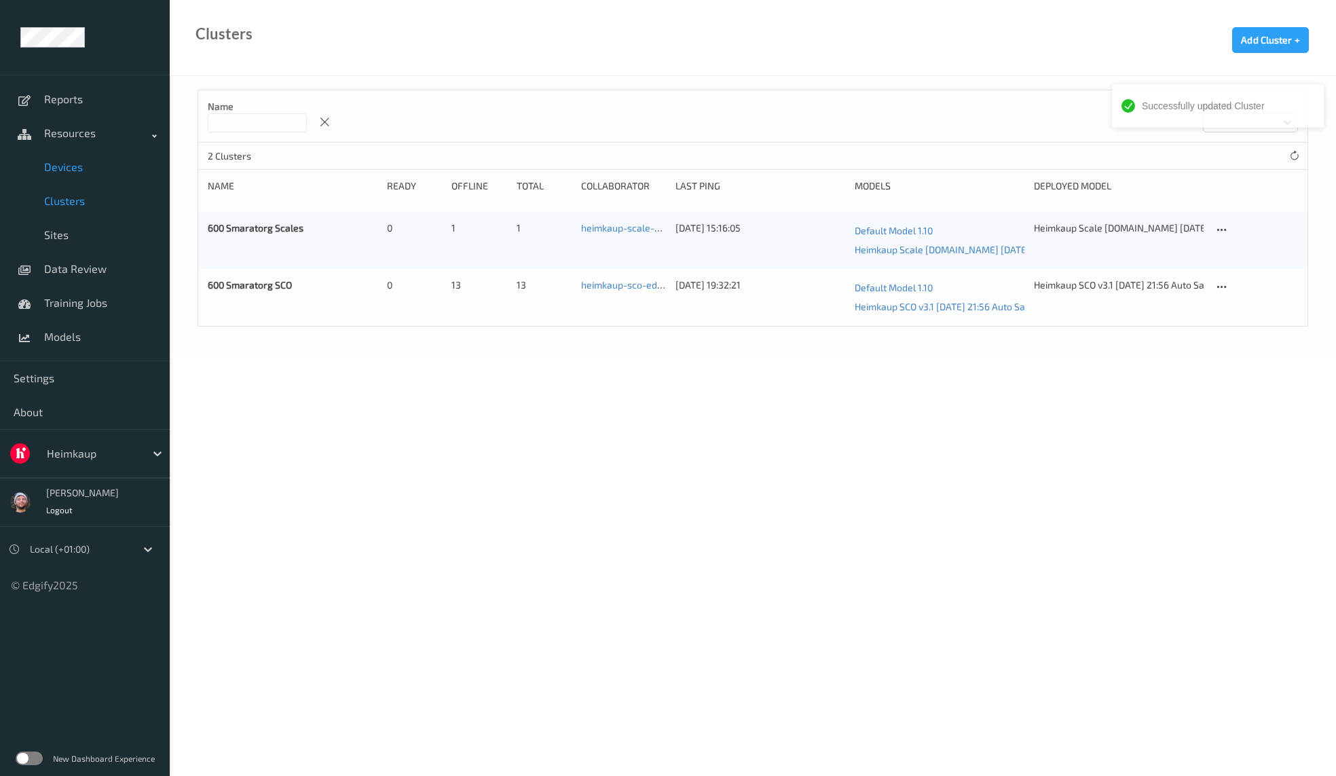
click at [79, 179] on link "Devices" at bounding box center [85, 167] width 170 height 34
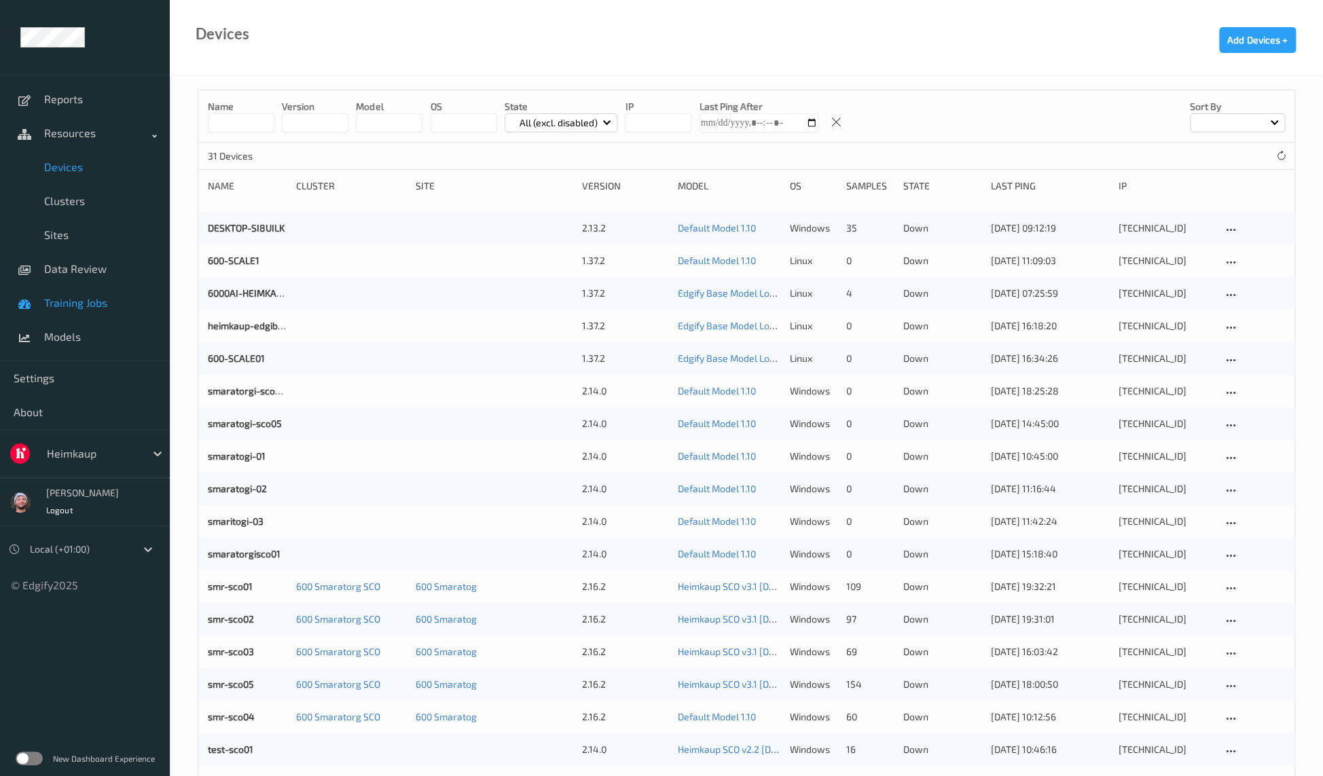
click at [60, 290] on link "Training Jobs" at bounding box center [85, 303] width 170 height 34
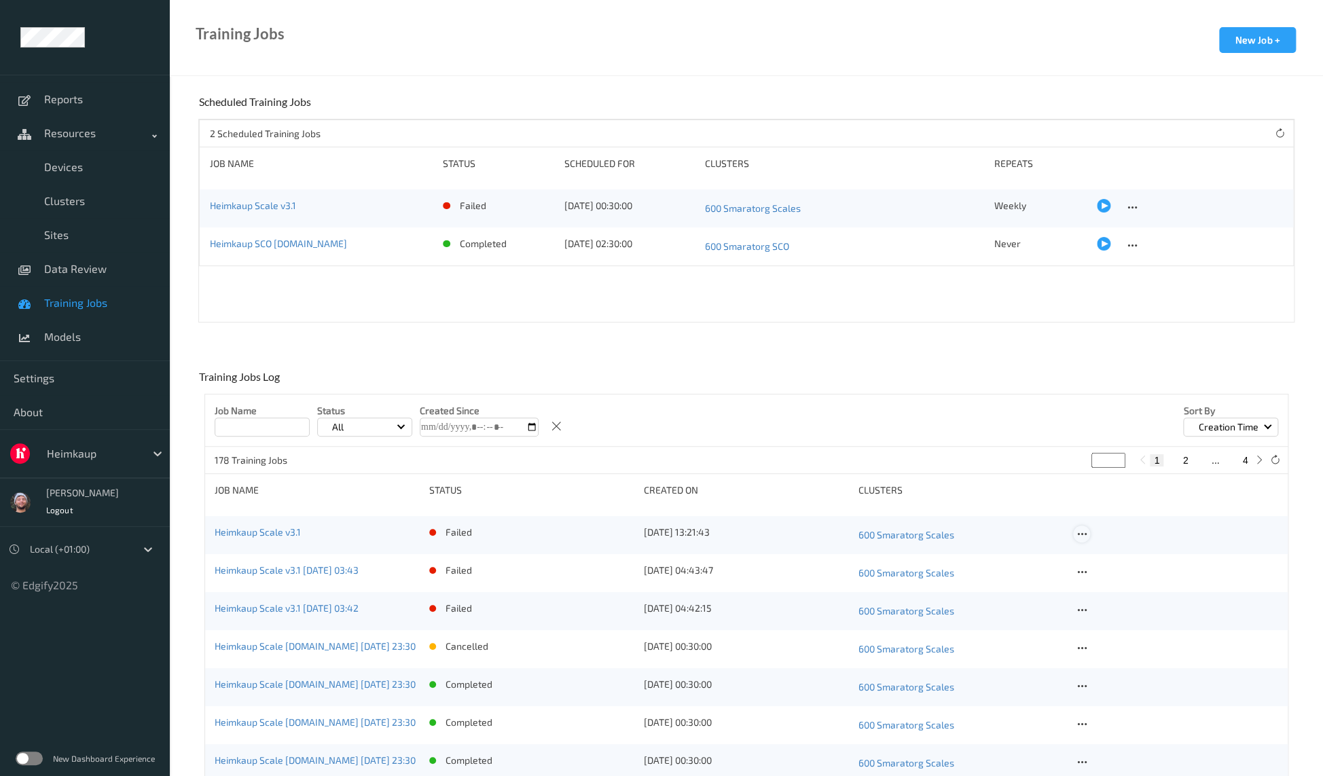
click at [1080, 528] on icon at bounding box center [1082, 534] width 12 height 12
click at [1102, 572] on link "Copy Job" at bounding box center [1111, 582] width 75 height 25
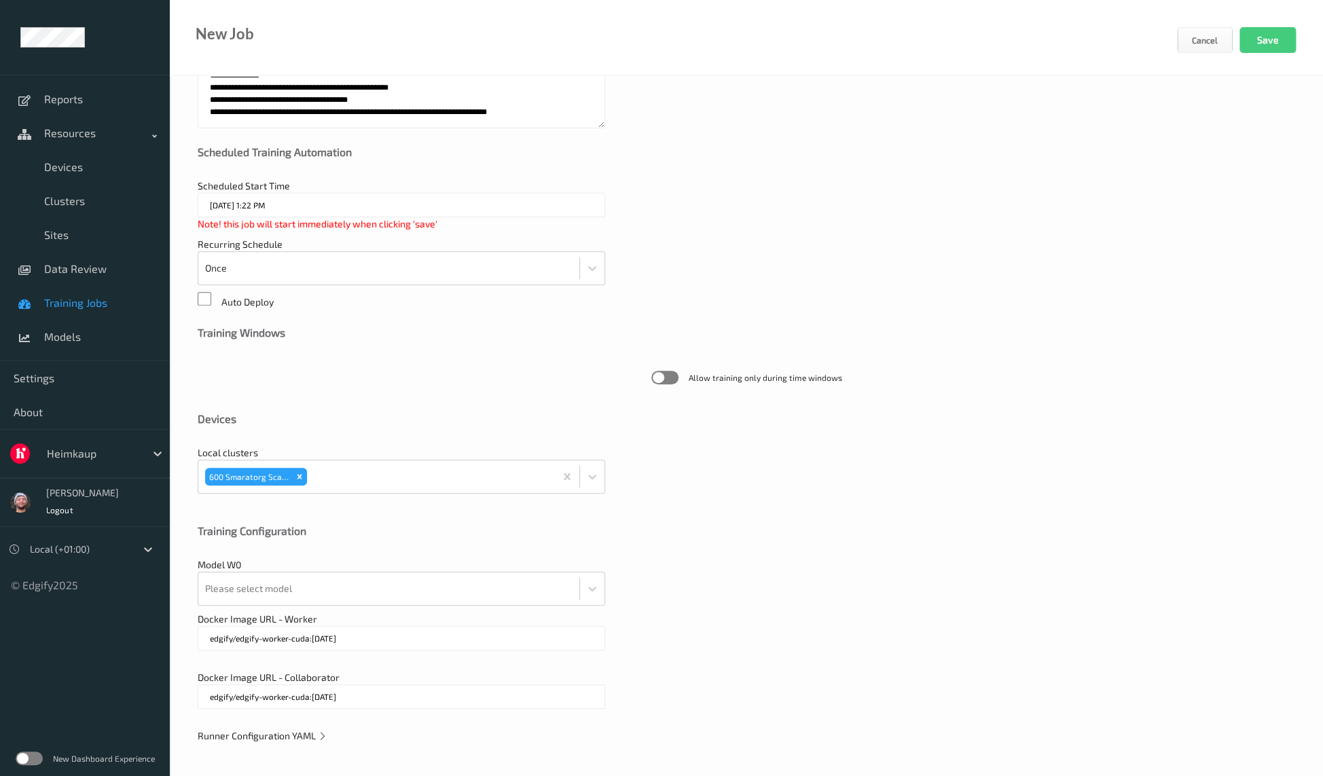
click at [314, 579] on div at bounding box center [388, 588] width 367 height 27
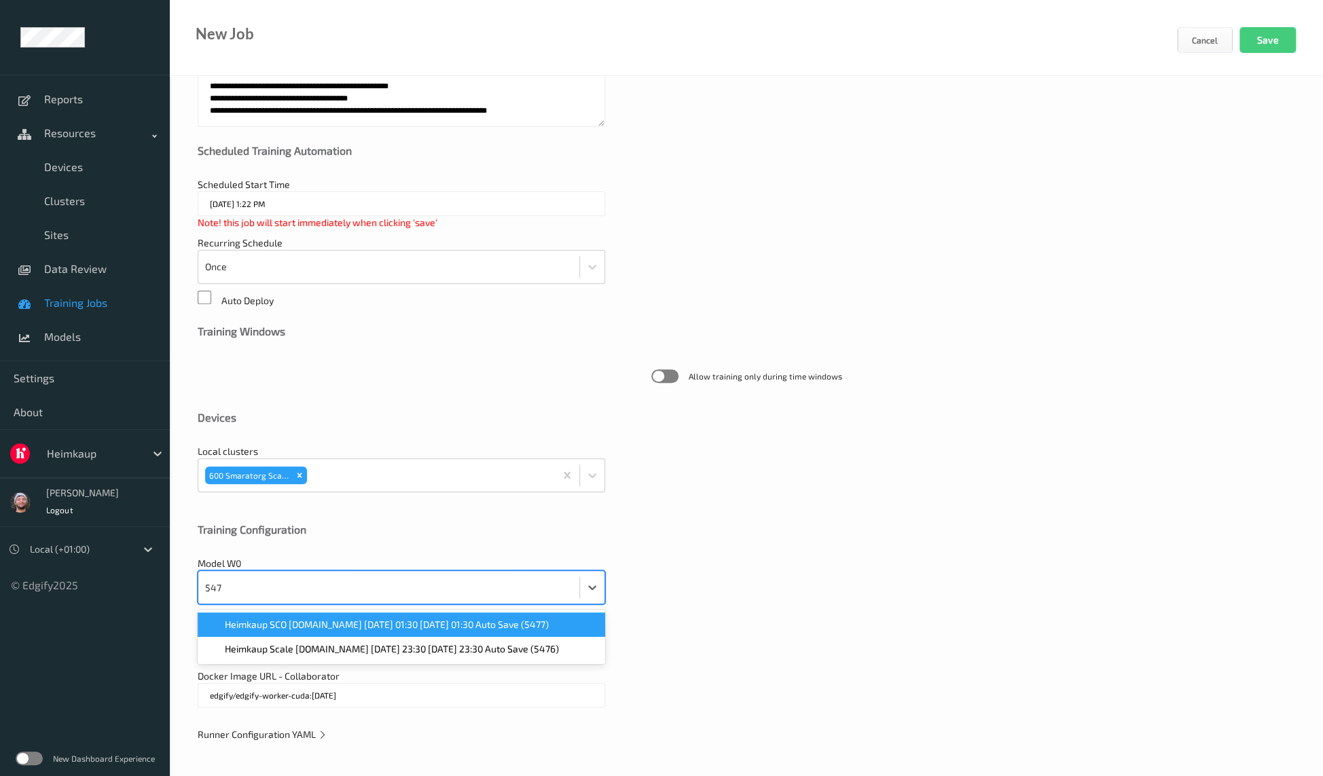
scroll to position [158, 0]
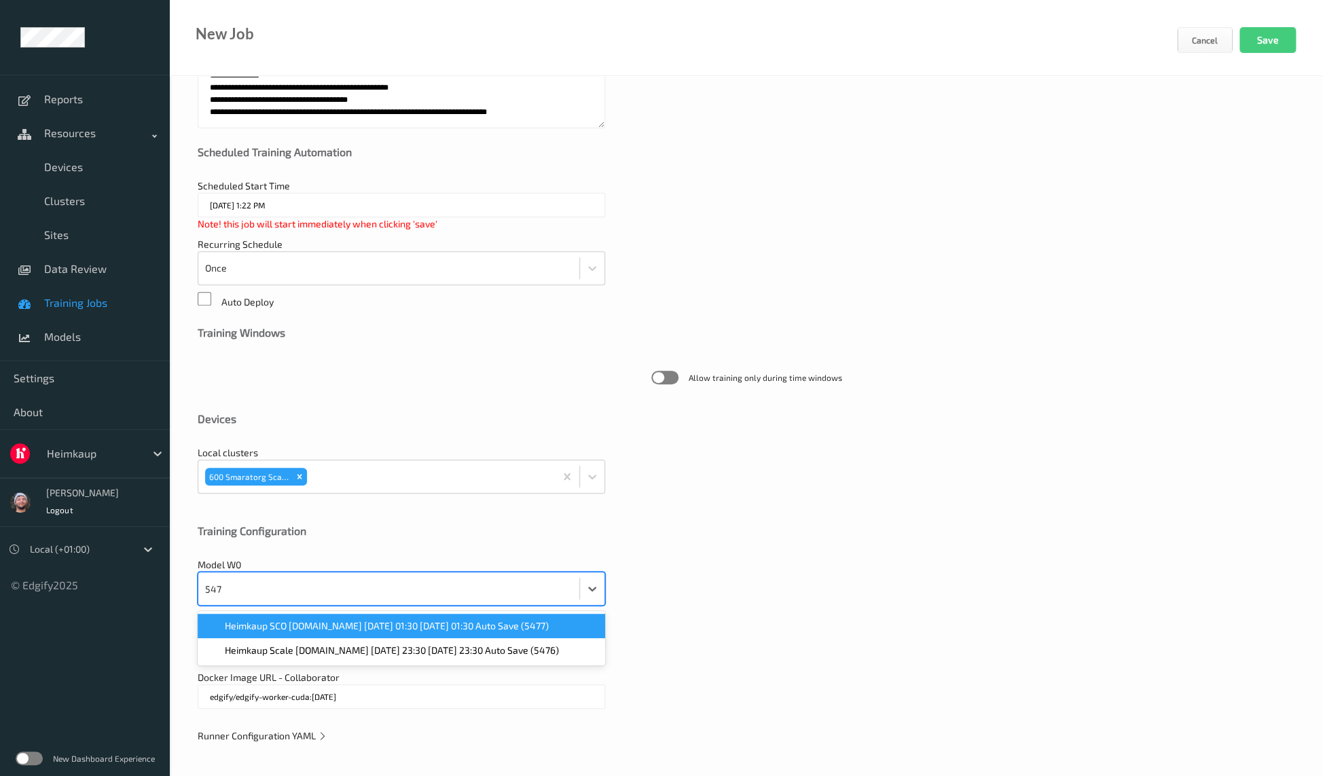
type input "5476"
click at [288, 623] on span "Heimkaup Scale v2.6.ST 2025-05-05 23:30 2025-05-05 23:30 Auto Save (5476)" at bounding box center [392, 626] width 334 height 14
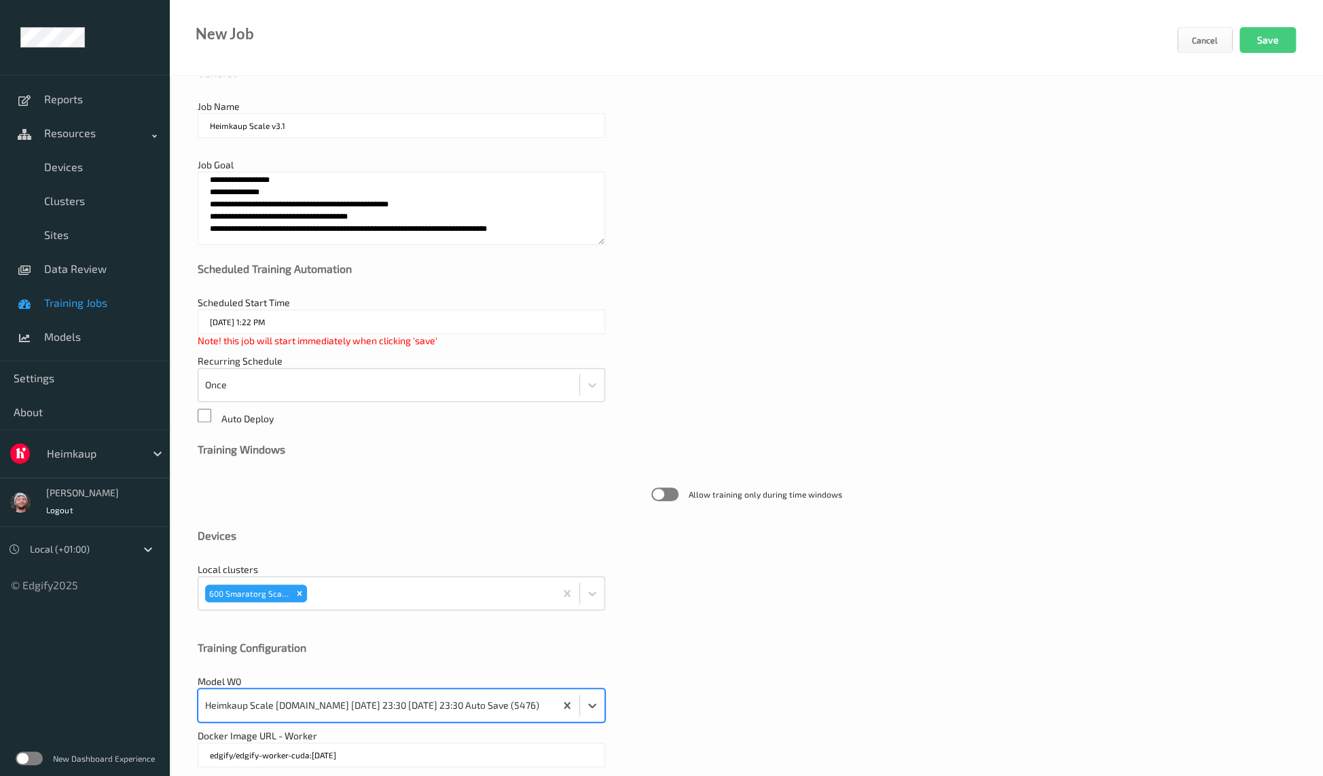
scroll to position [0, 0]
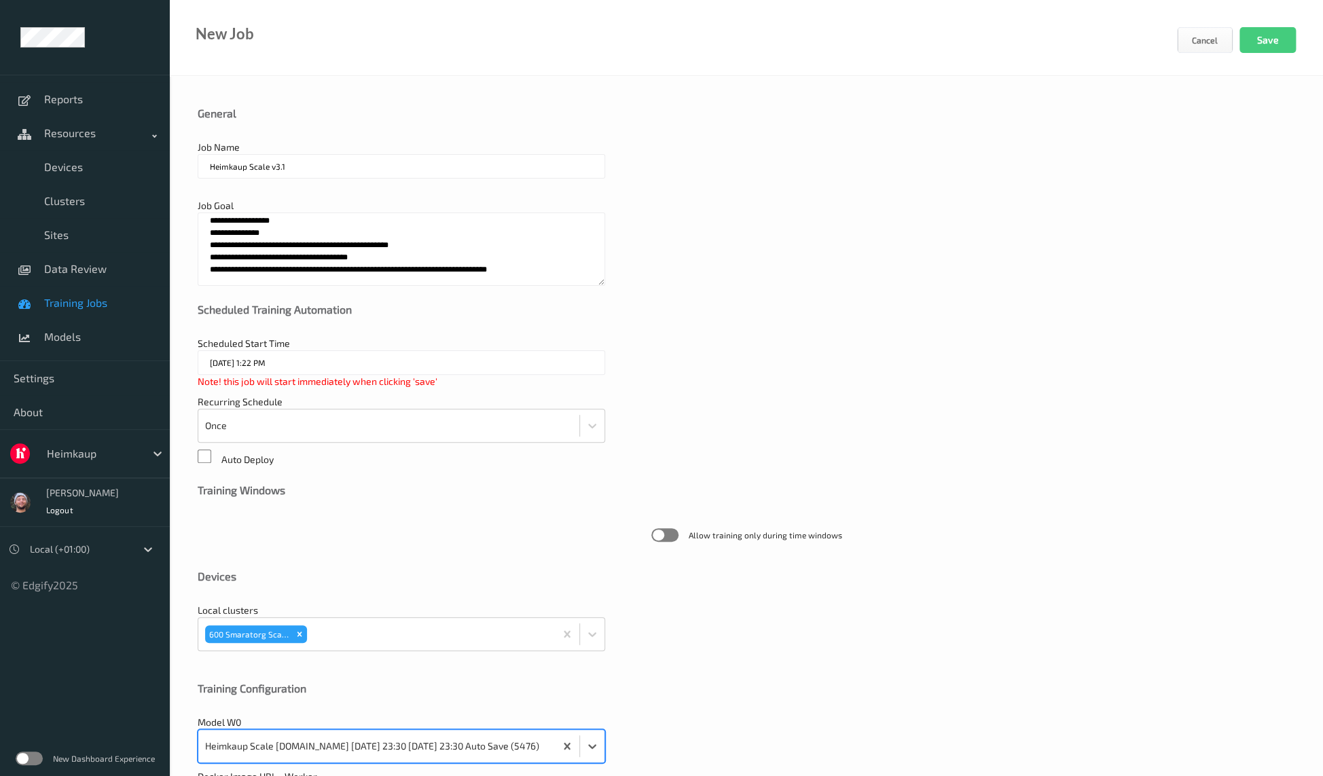
click at [307, 160] on input "Heimkaup Scale v3.1" at bounding box center [401, 166] width 407 height 24
click at [1268, 37] on button "Save" at bounding box center [1267, 40] width 56 height 26
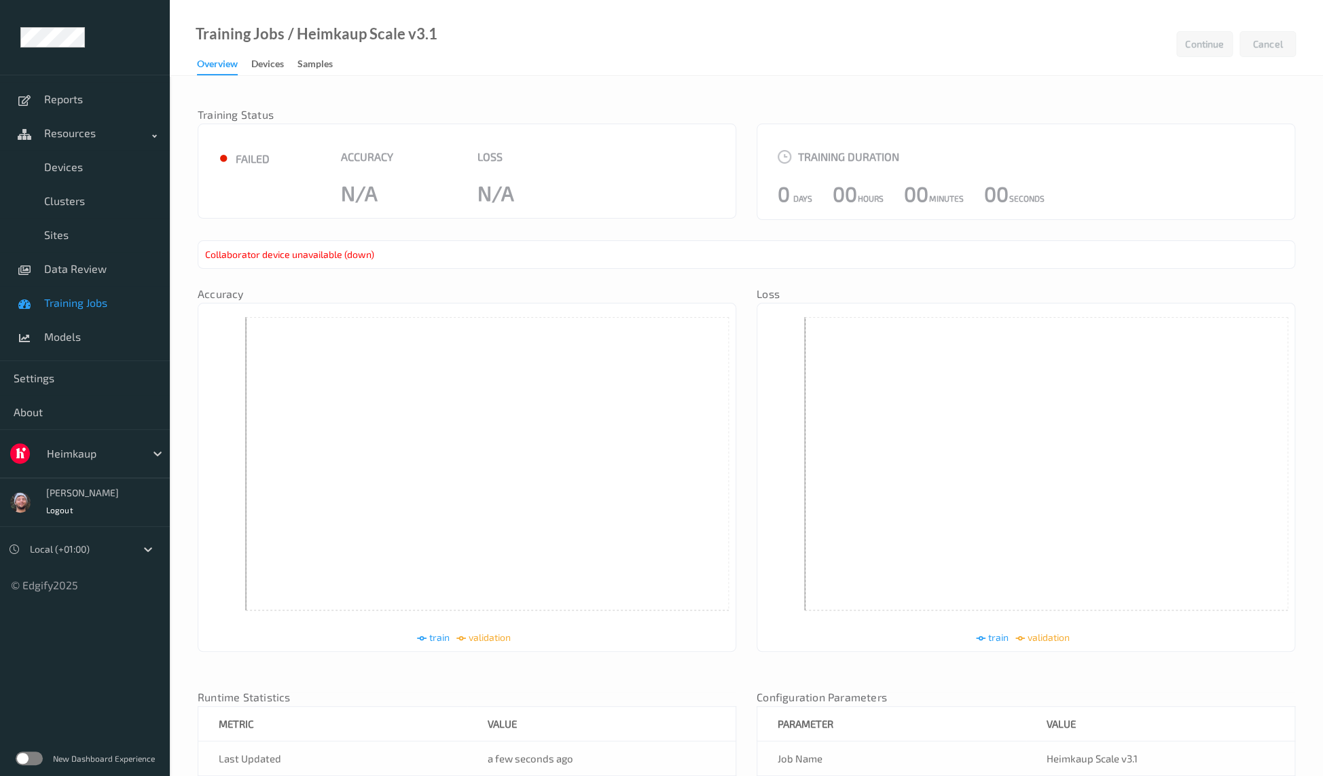
click at [94, 298] on span "Training Jobs" at bounding box center [100, 303] width 112 height 14
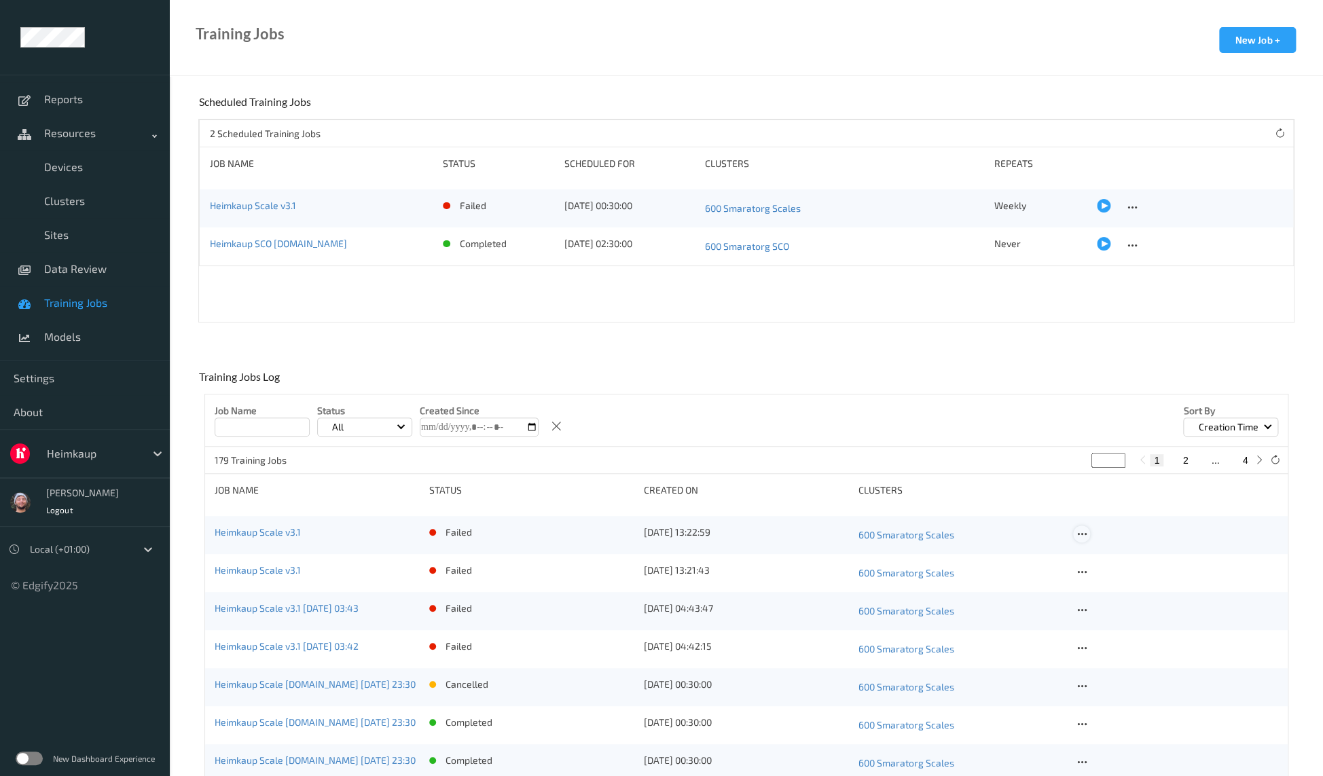
click at [1081, 534] on icon at bounding box center [1082, 534] width 12 height 12
click at [1108, 581] on div "Copy Job" at bounding box center [1113, 580] width 33 height 13
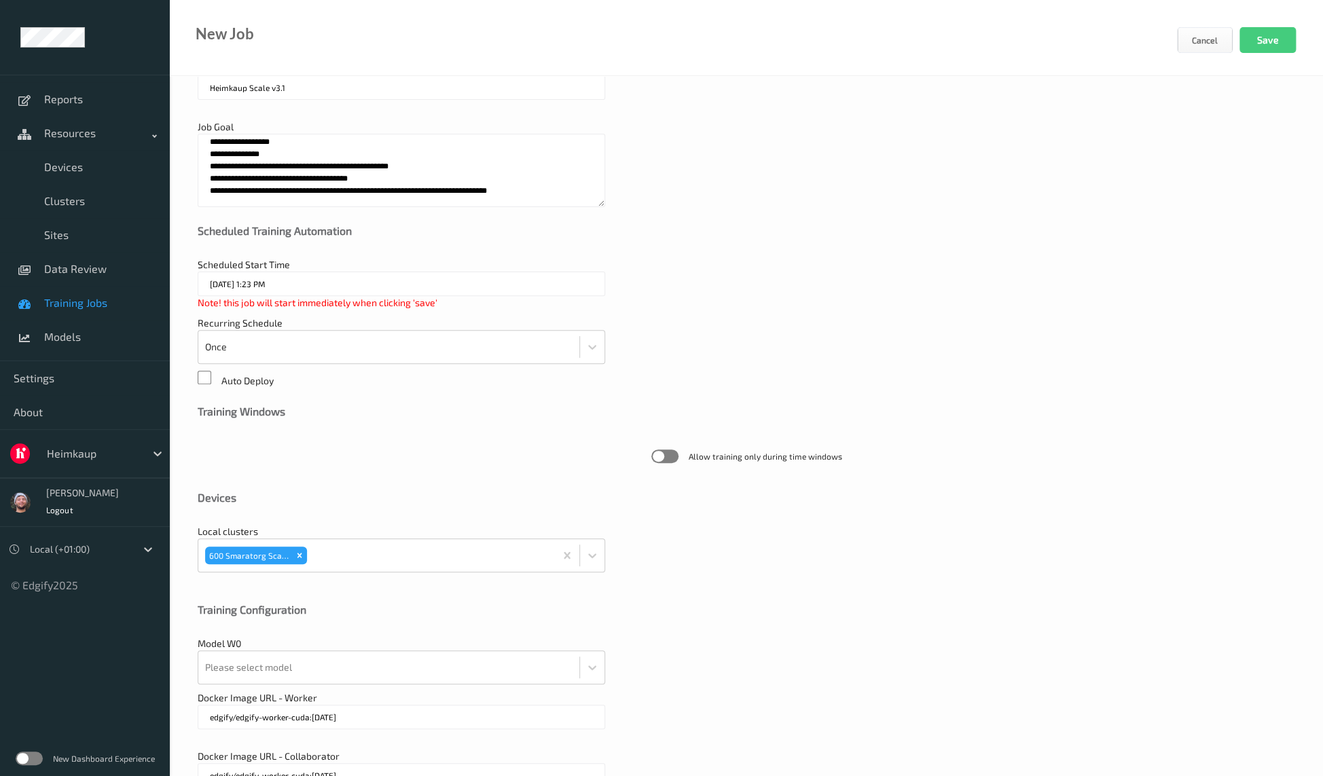
scroll to position [158, 0]
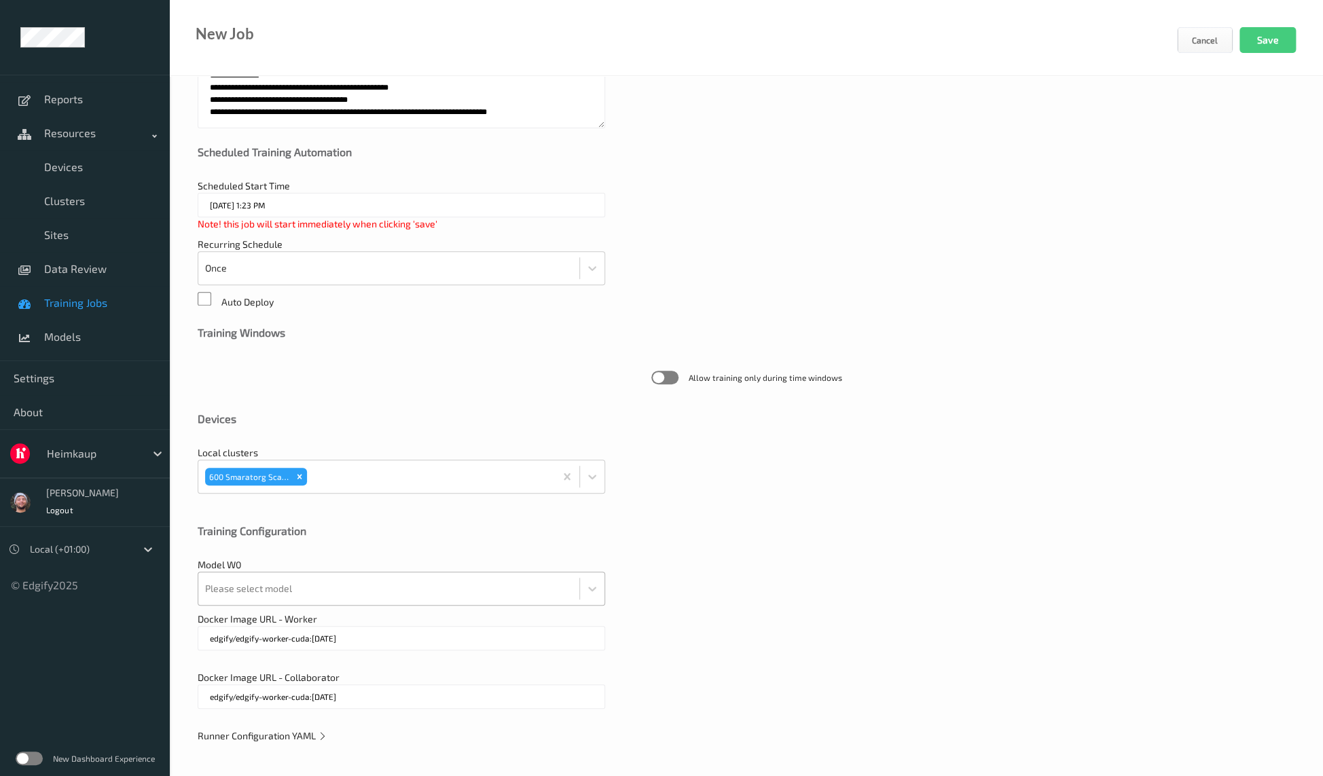
click at [328, 585] on div at bounding box center [388, 588] width 367 height 27
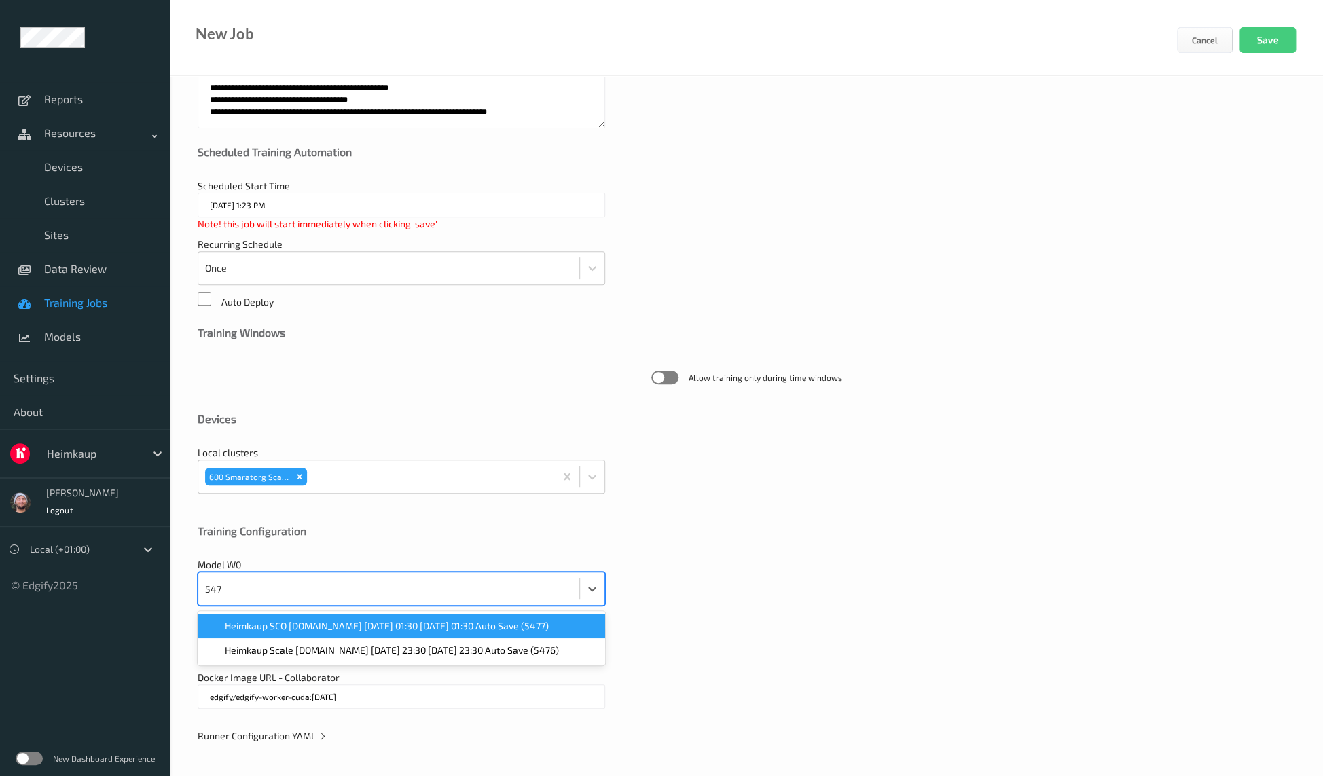
type input "5476"
click at [356, 617] on div "Heimkaup Scale v2.6.ST 2025-05-05 23:30 2025-05-05 23:30 Auto Save (5476)" at bounding box center [401, 626] width 407 height 24
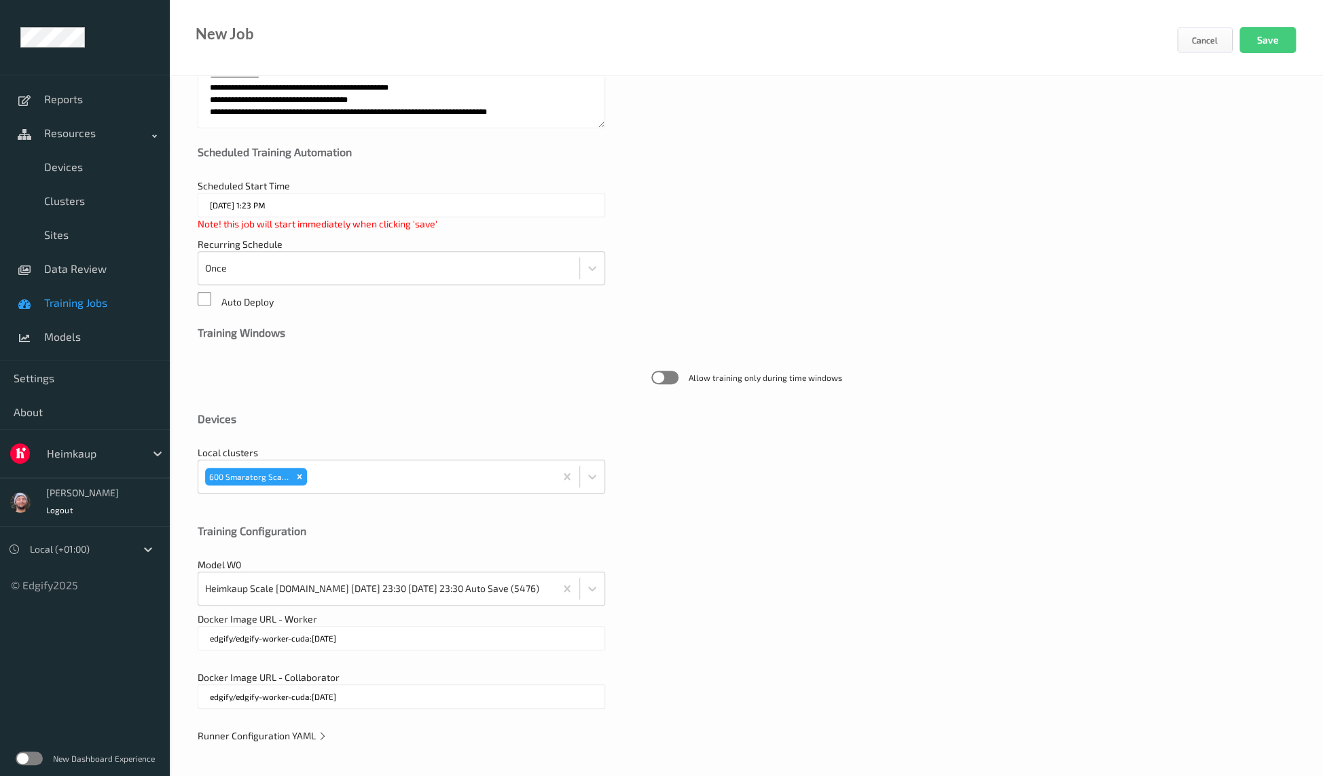
click at [731, 567] on div "Model W0 Heimkaup Scale v2.6.ST 2025-05-05 23:30 2025-05-05 23:30 Auto Save (54…" at bounding box center [746, 582] width 1097 height 48
click at [280, 735] on span "Runner Configuration YAML" at bounding box center [263, 736] width 130 height 12
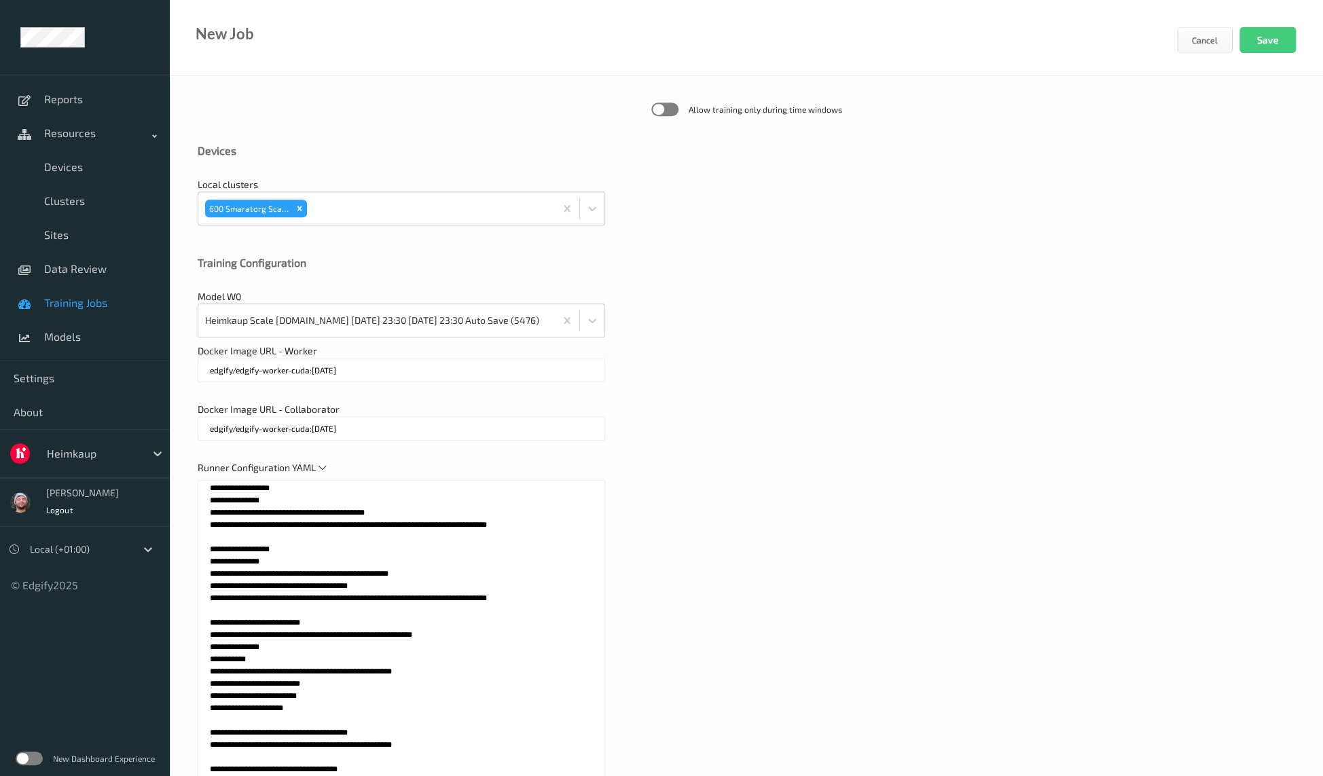
scroll to position [429, 0]
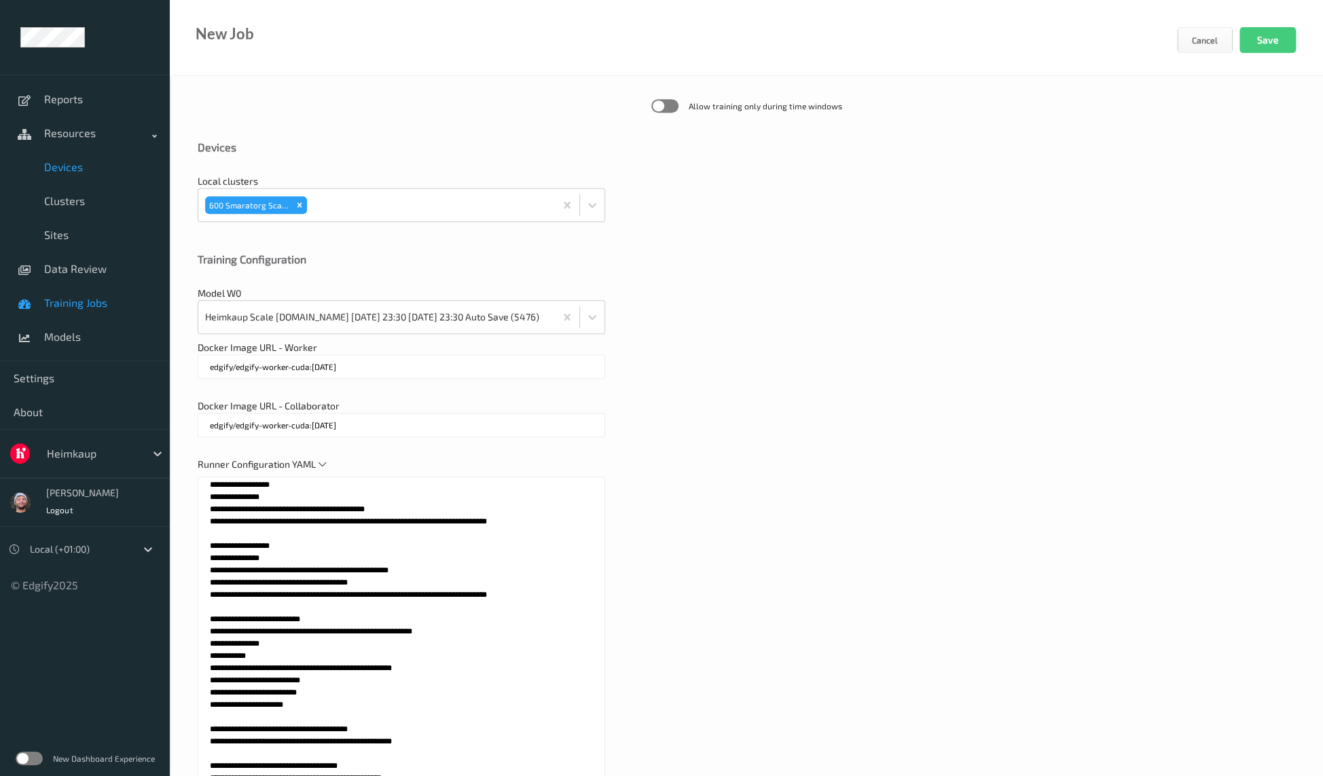
click at [86, 175] on link "Devices" at bounding box center [85, 167] width 170 height 34
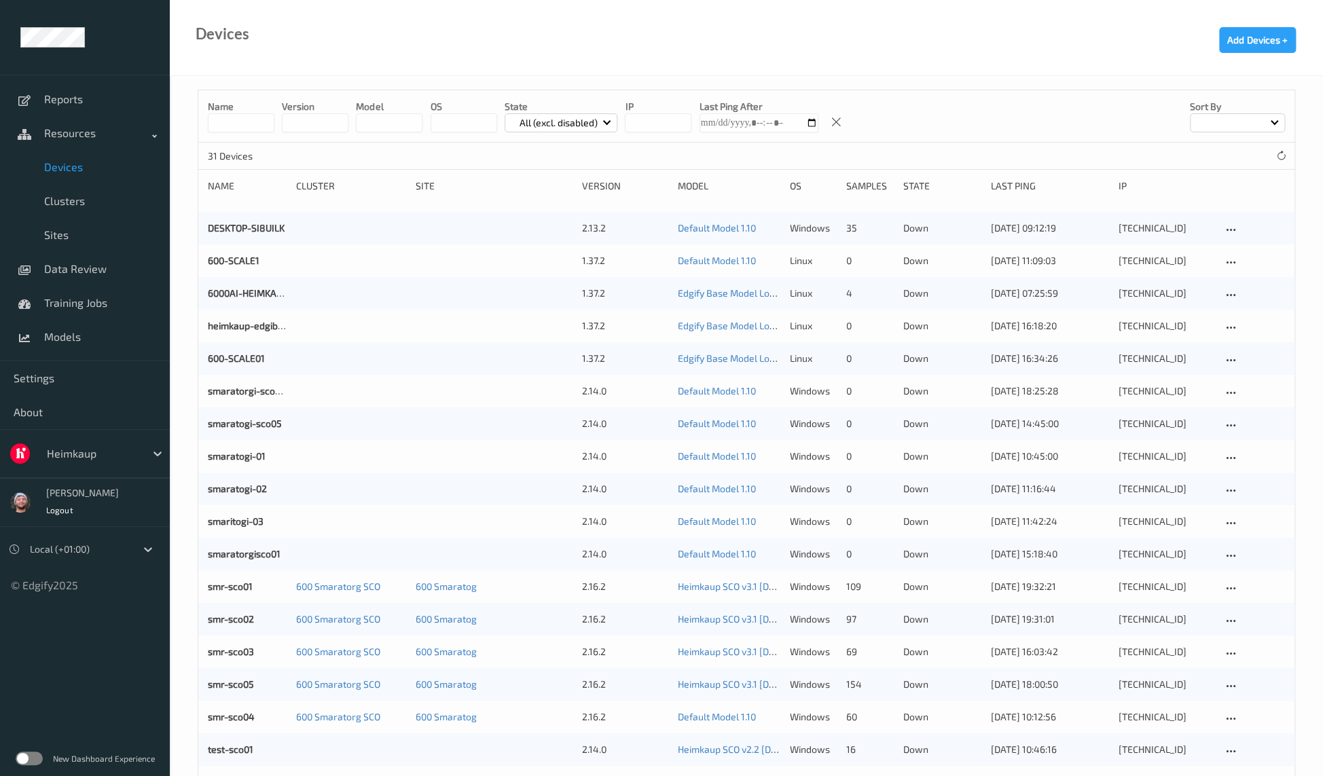
click at [258, 132] on input at bounding box center [241, 122] width 67 height 19
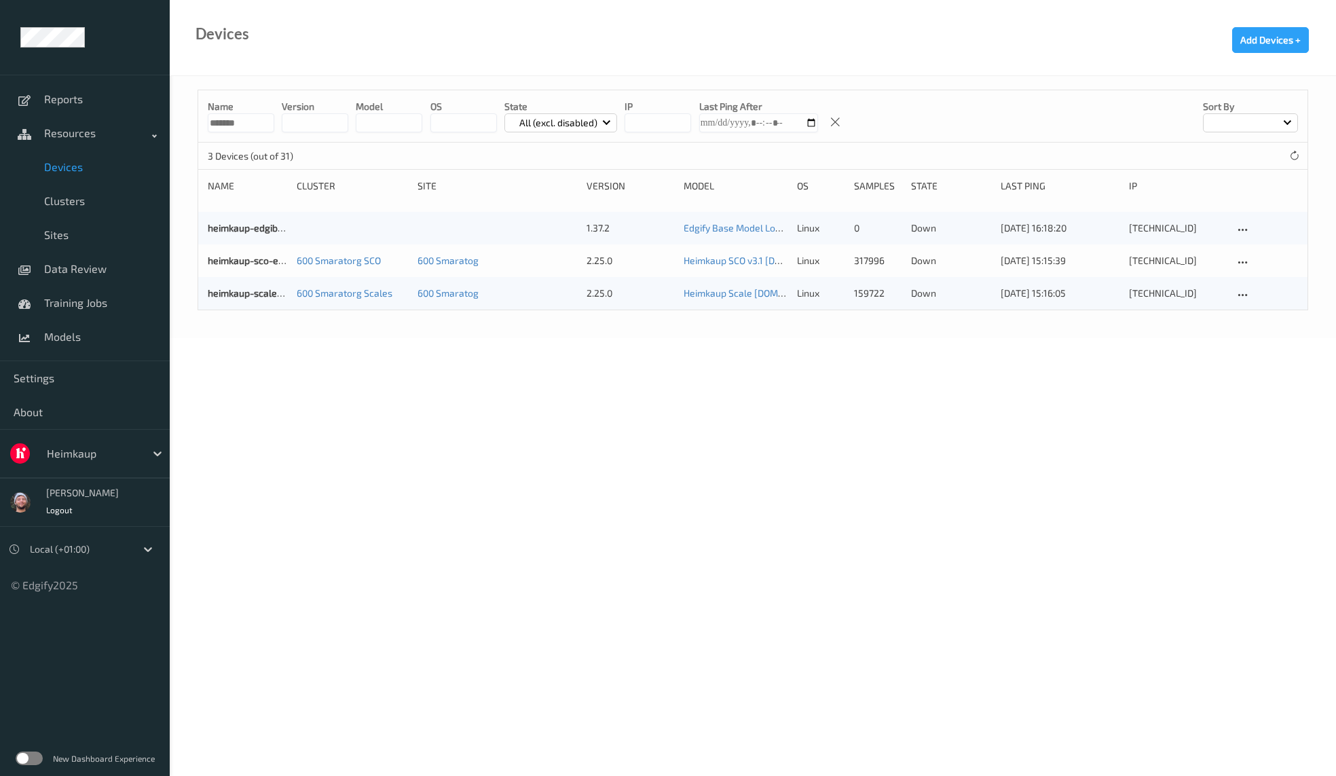
type input "*******"
click at [672, 509] on body "Reports Resources Devices Clusters Sites Data Review Training Jobs Models Setti…" at bounding box center [668, 388] width 1336 height 776
drag, startPoint x: 263, startPoint y: 122, endPoint x: 143, endPoint y: 122, distance: 119.5
click at [143, 122] on div "Reports Resources Devices Clusters Sites Data Review Training Jobs Models Setti…" at bounding box center [668, 131] width 1336 height 262
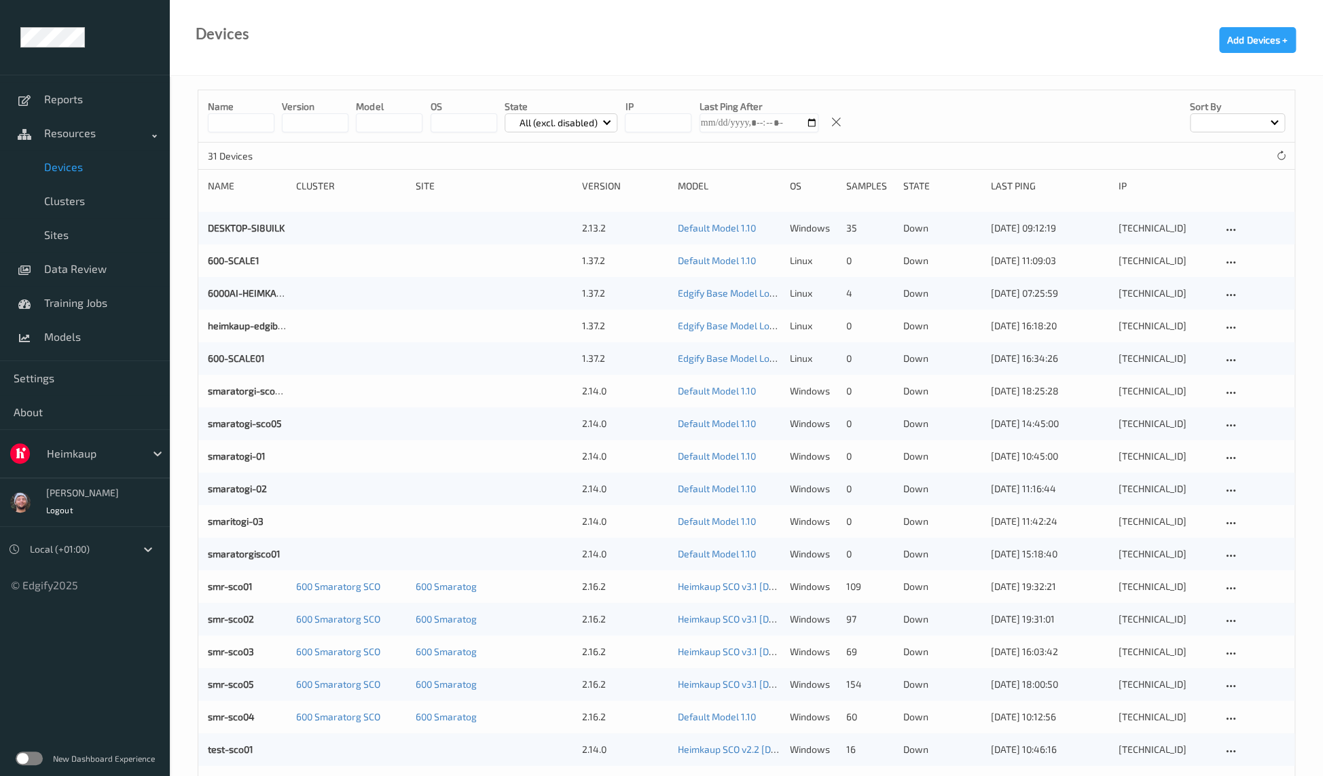
drag, startPoint x: 433, startPoint y: 164, endPoint x: 885, endPoint y: 231, distance: 457.9
click at [433, 164] on div "31 Devices" at bounding box center [746, 156] width 1096 height 27
click at [1122, 91] on div "Name version model OS State All (excl. disabled) IP Last Ping After Sort by" at bounding box center [746, 116] width 1096 height 52
click at [1277, 153] on icon at bounding box center [1281, 156] width 10 height 10
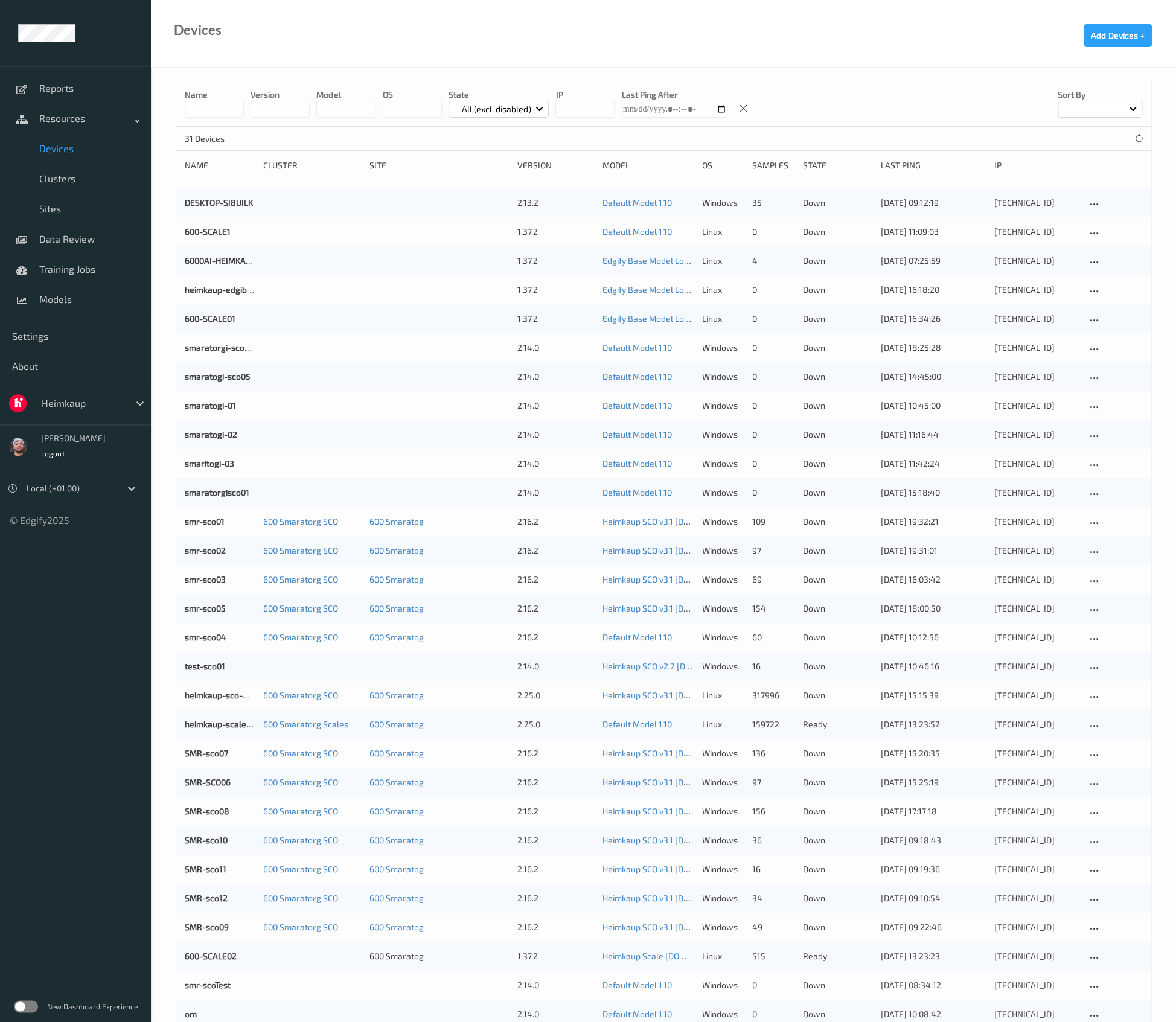
click at [469, 108] on p "All (excl. disabled)" at bounding box center [497, 109] width 78 height 12
click at [508, 163] on p "Ready" at bounding box center [491, 158] width 84 height 21
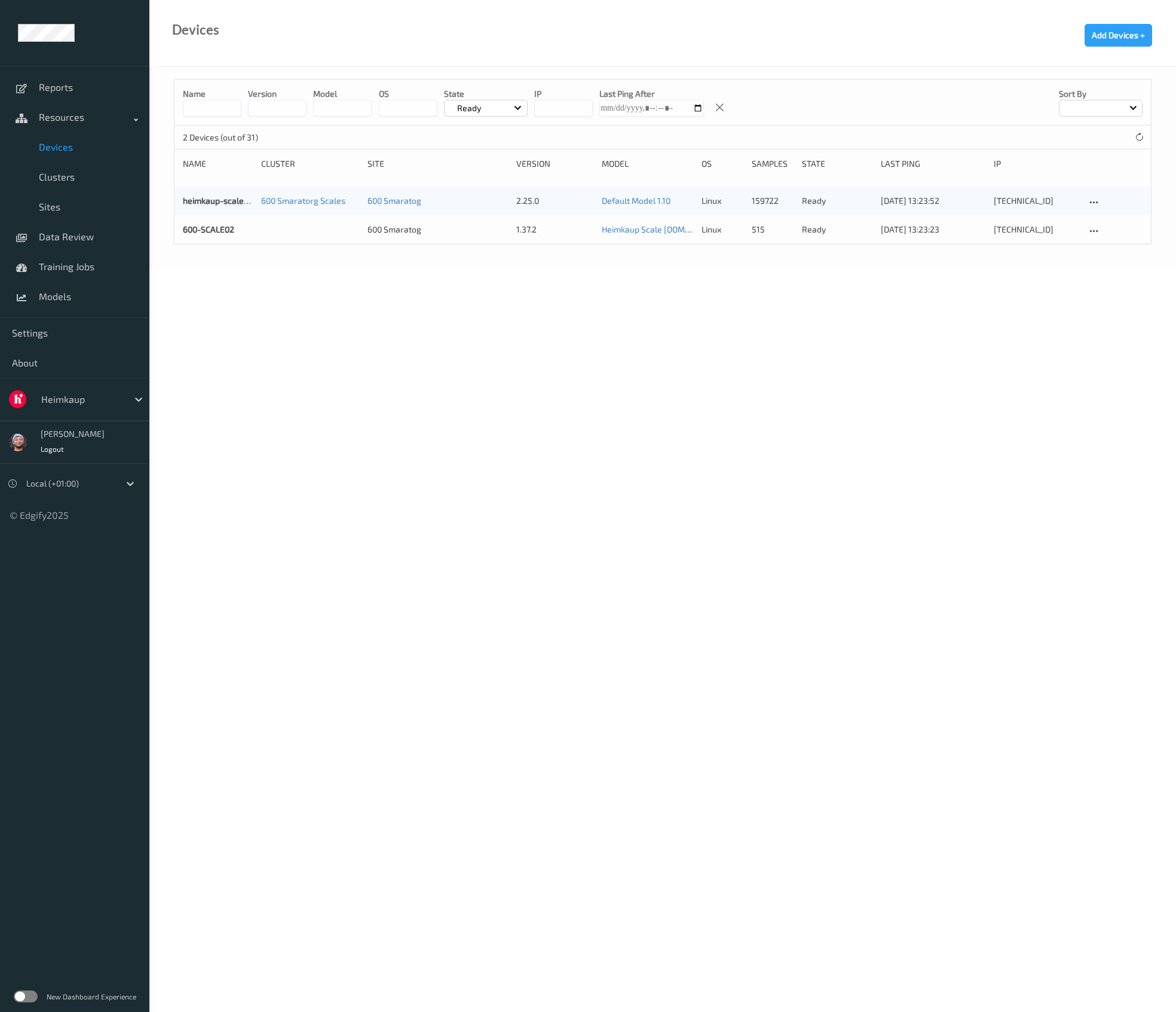
click at [545, 60] on div "Devices Add Devices +" at bounding box center [663, 33] width 1027 height 67
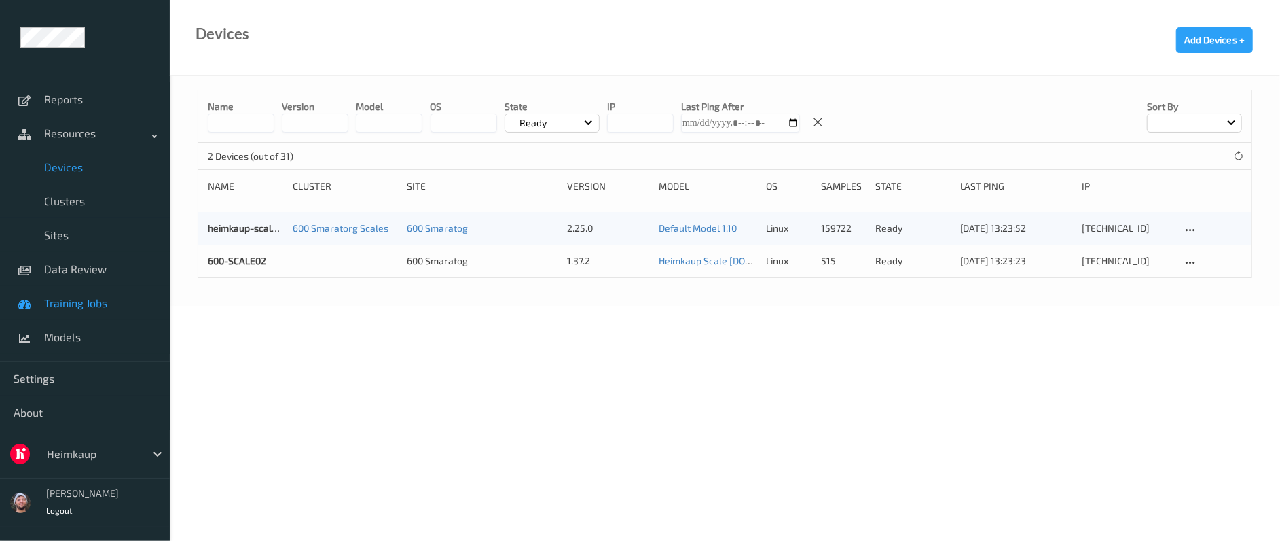
click at [104, 287] on link "Training Jobs" at bounding box center [85, 303] width 170 height 34
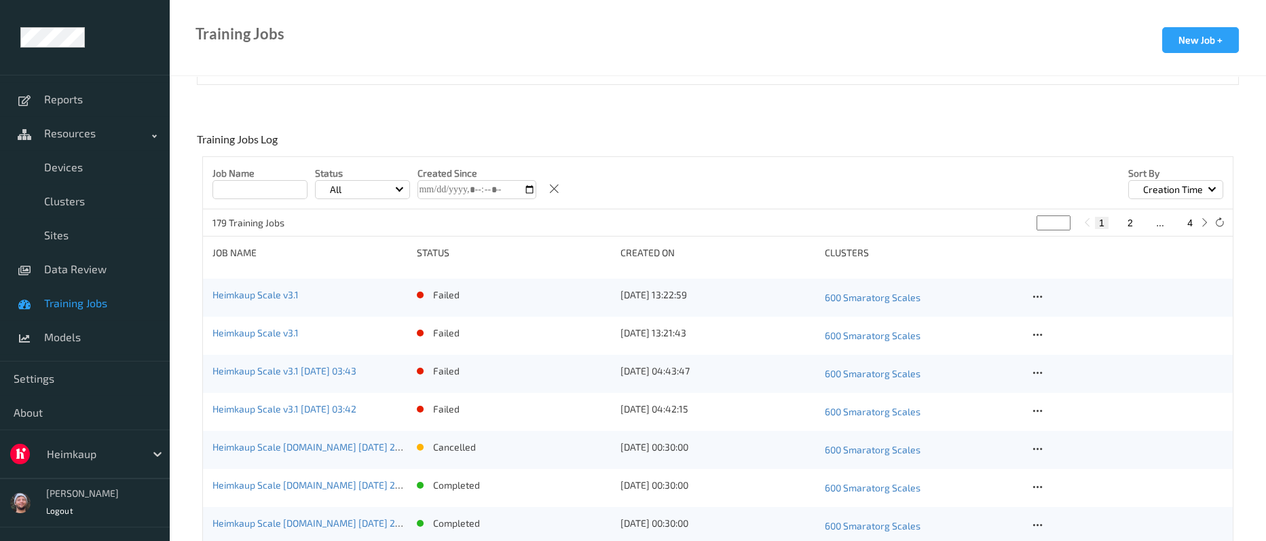
scroll to position [362, 0]
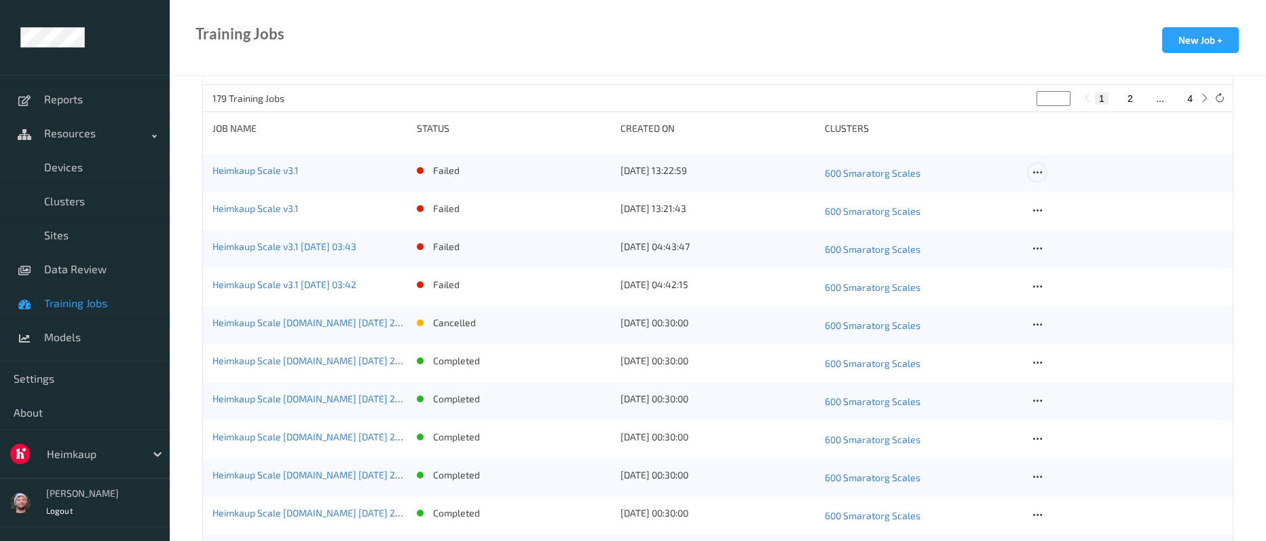
click at [1038, 168] on icon at bounding box center [1037, 172] width 12 height 12
click at [1070, 217] on div "Copy Job" at bounding box center [1069, 219] width 33 height 13
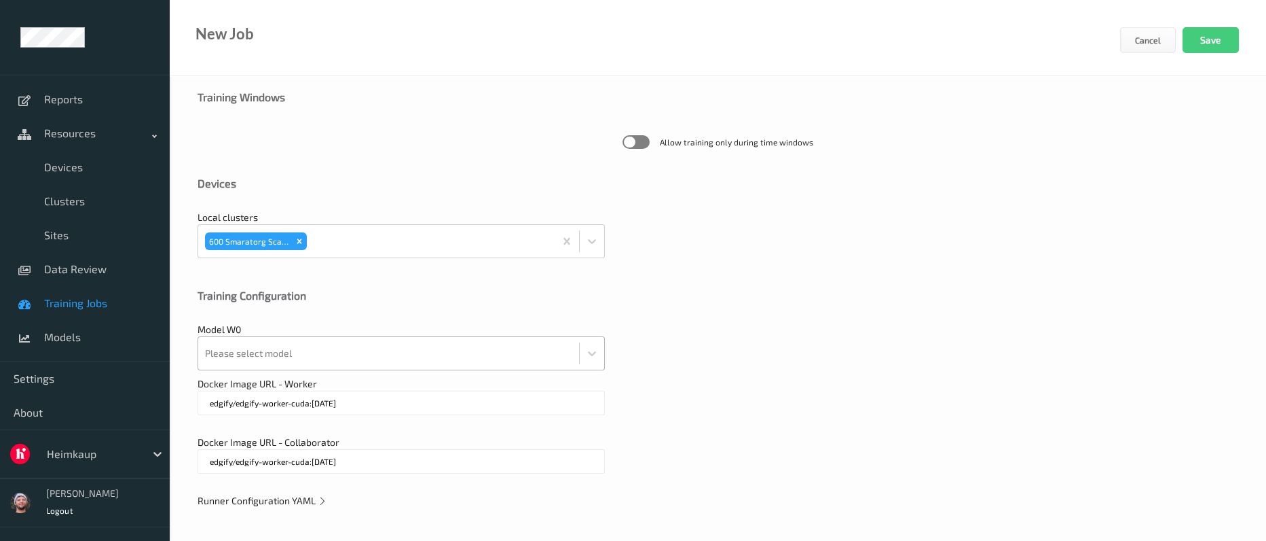
click at [375, 355] on div at bounding box center [388, 353] width 367 height 27
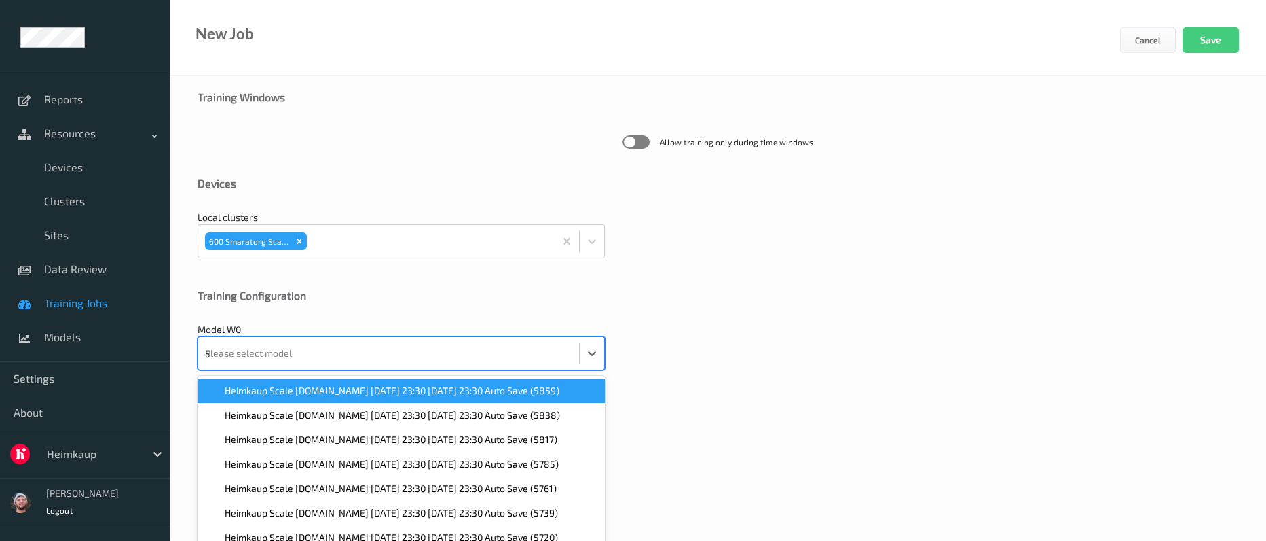
scroll to position [431, 0]
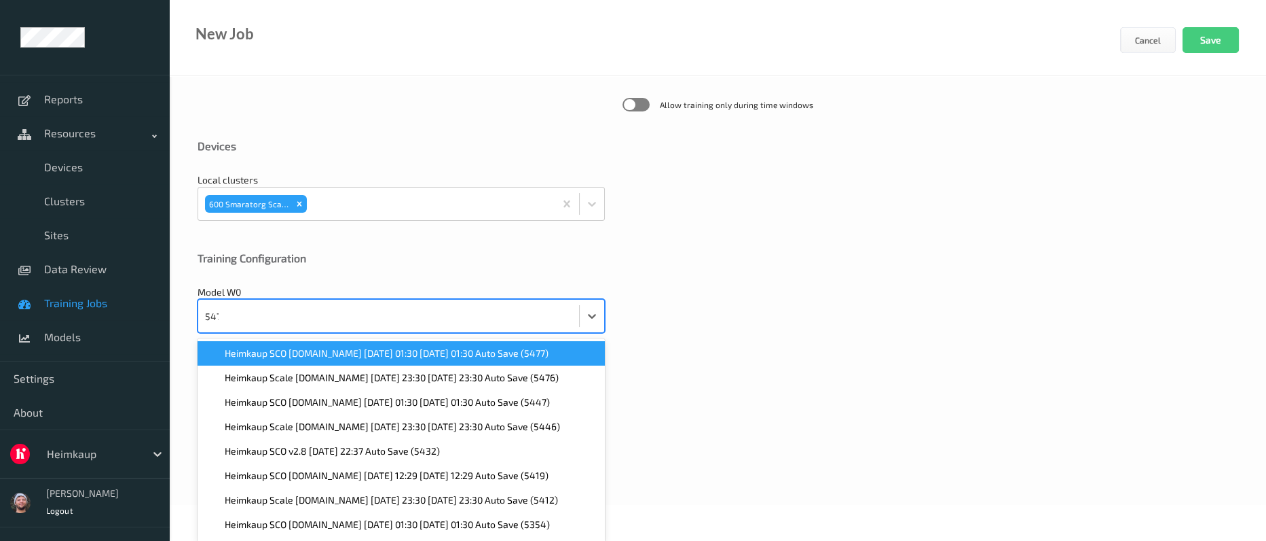
type input "5476"
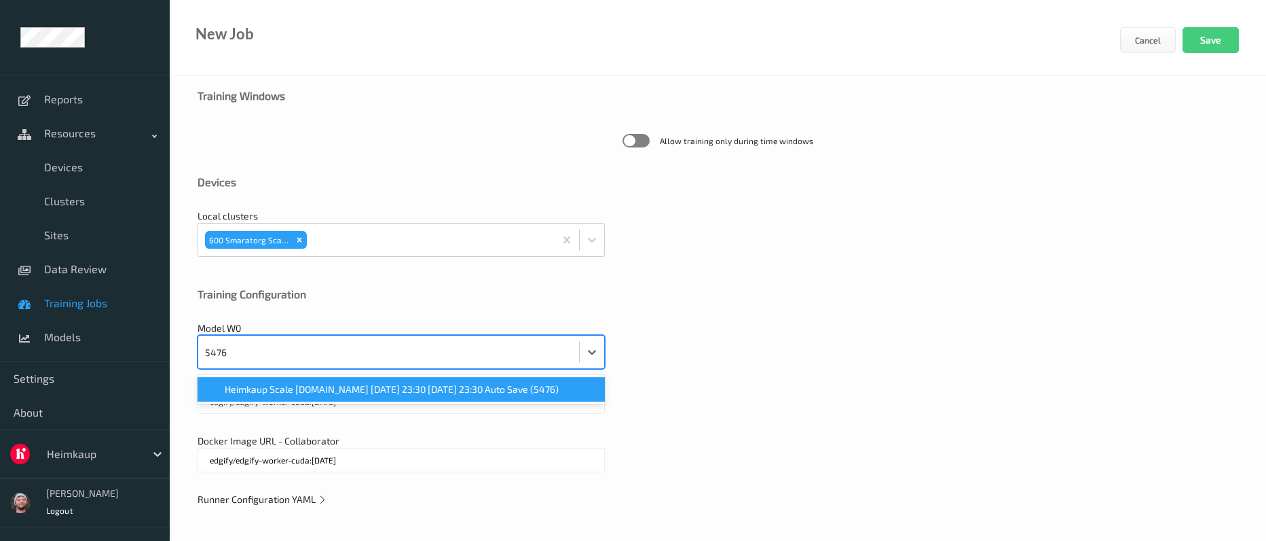
scroll to position [393, 0]
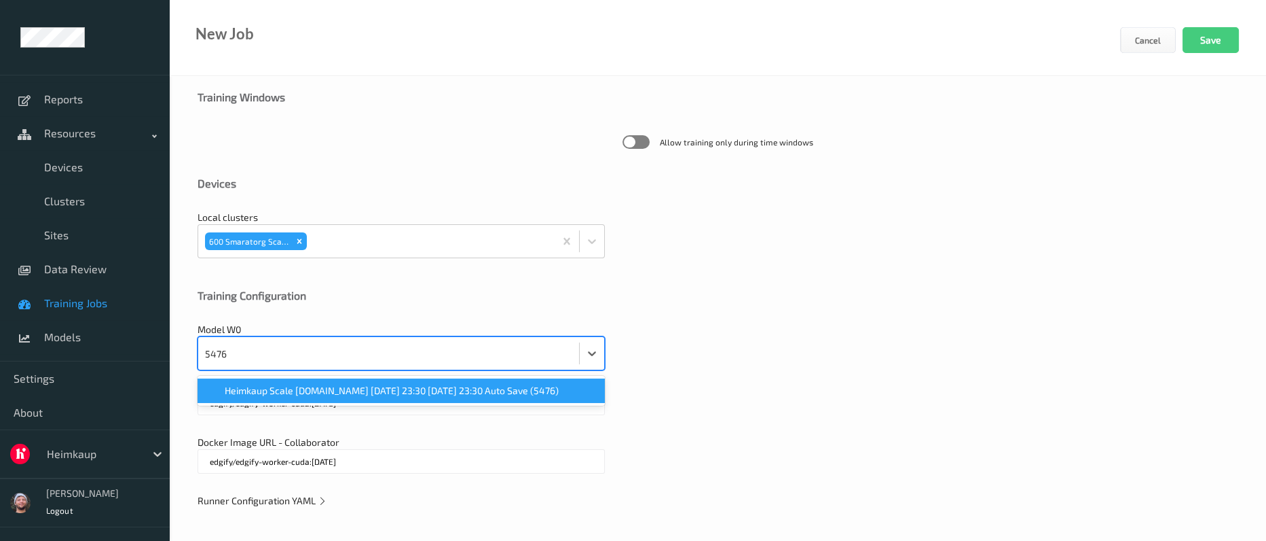
click at [351, 384] on span "Heimkaup Scale v2.6.ST 2025-05-05 23:30 2025-05-05 23:30 Auto Save (5476)" at bounding box center [392, 391] width 334 height 14
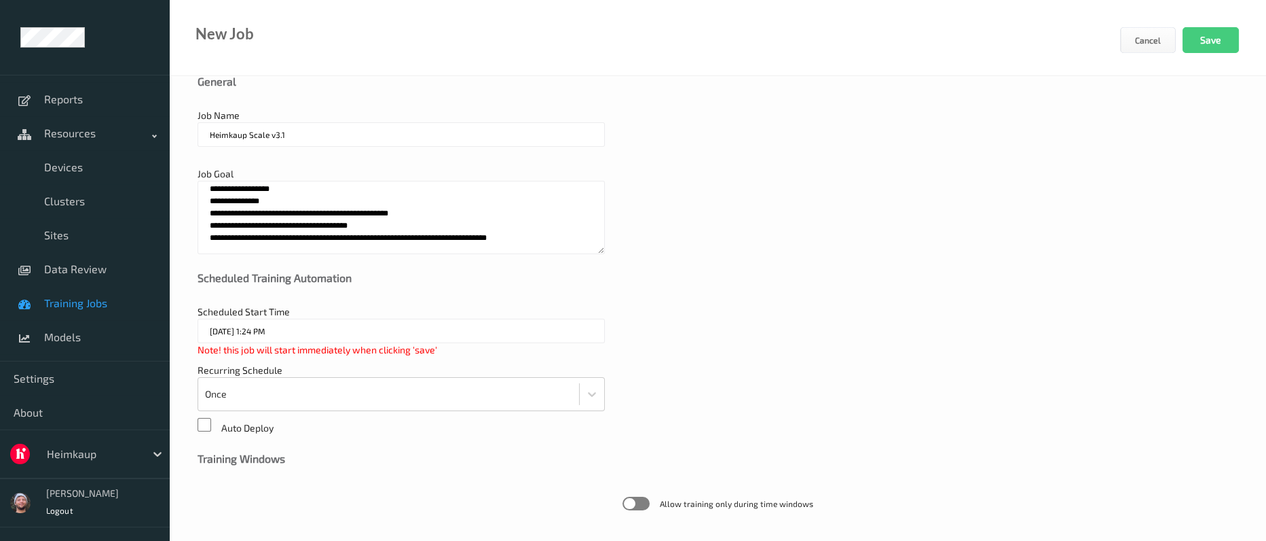
scroll to position [31, 0]
click at [1215, 35] on button "Save" at bounding box center [1211, 40] width 56 height 26
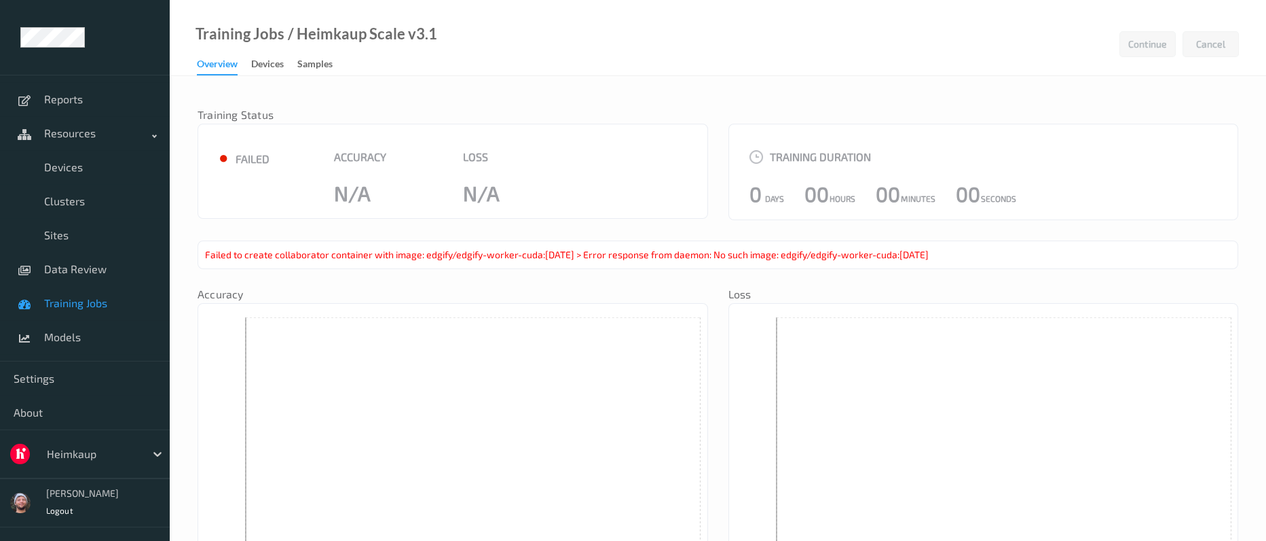
click at [97, 301] on span "Training Jobs" at bounding box center [100, 303] width 112 height 14
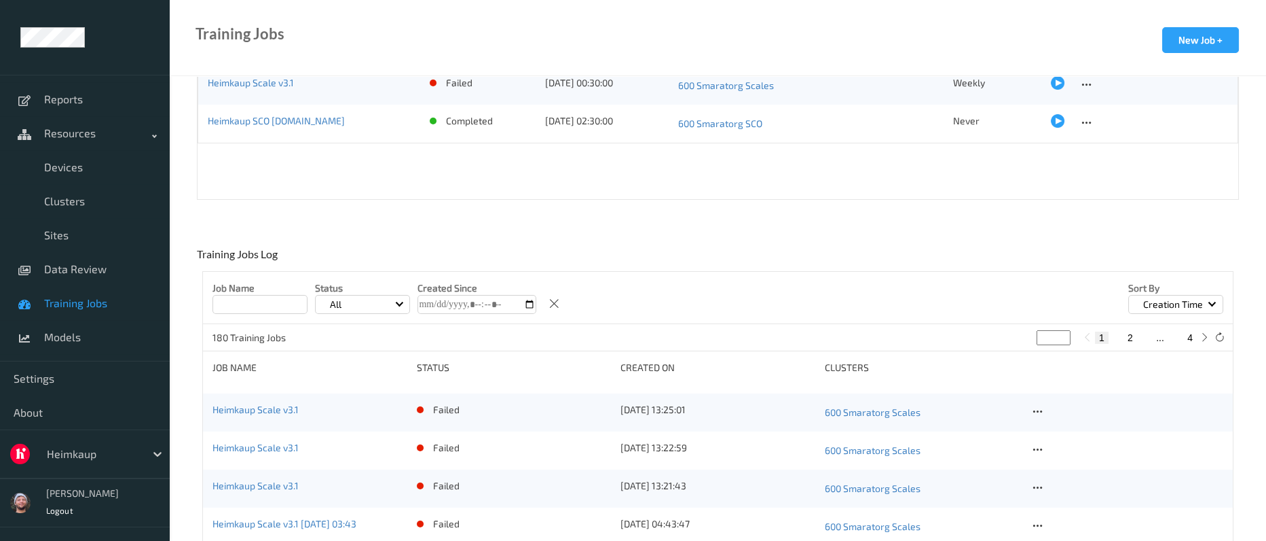
scroll to position [272, 0]
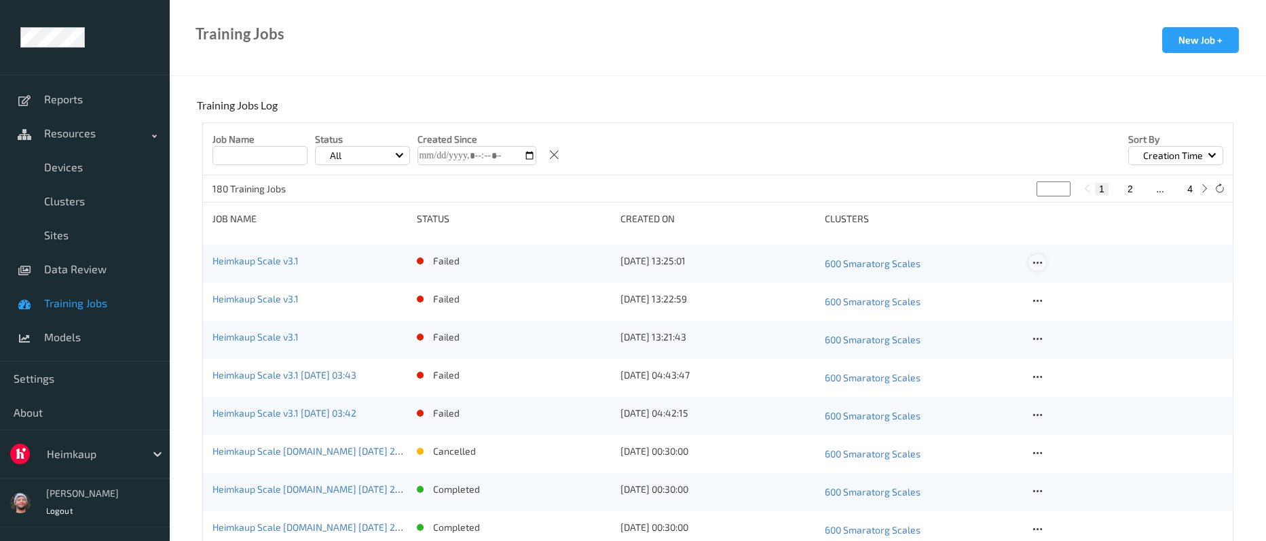
click at [1038, 259] on icon at bounding box center [1037, 263] width 12 height 12
click at [1078, 316] on link "Copy Job" at bounding box center [1066, 311] width 75 height 25
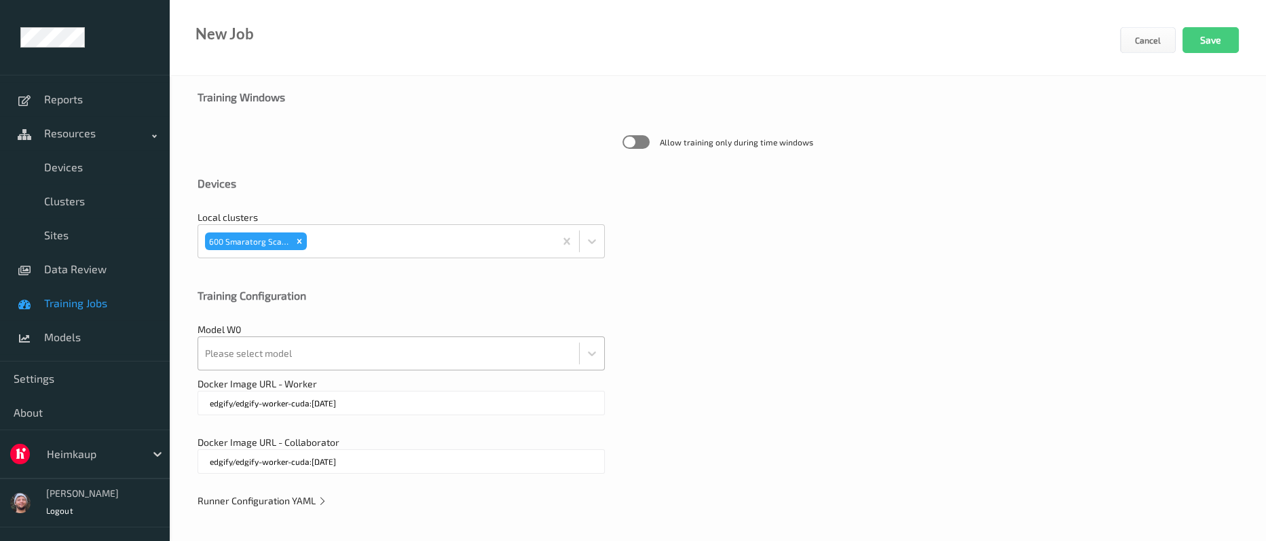
drag, startPoint x: 326, startPoint y: 375, endPoint x: 329, endPoint y: 365, distance: 9.9
click at [326, 372] on div "**********" at bounding box center [718, 112] width 1097 height 859
click at [329, 365] on div at bounding box center [388, 353] width 367 height 27
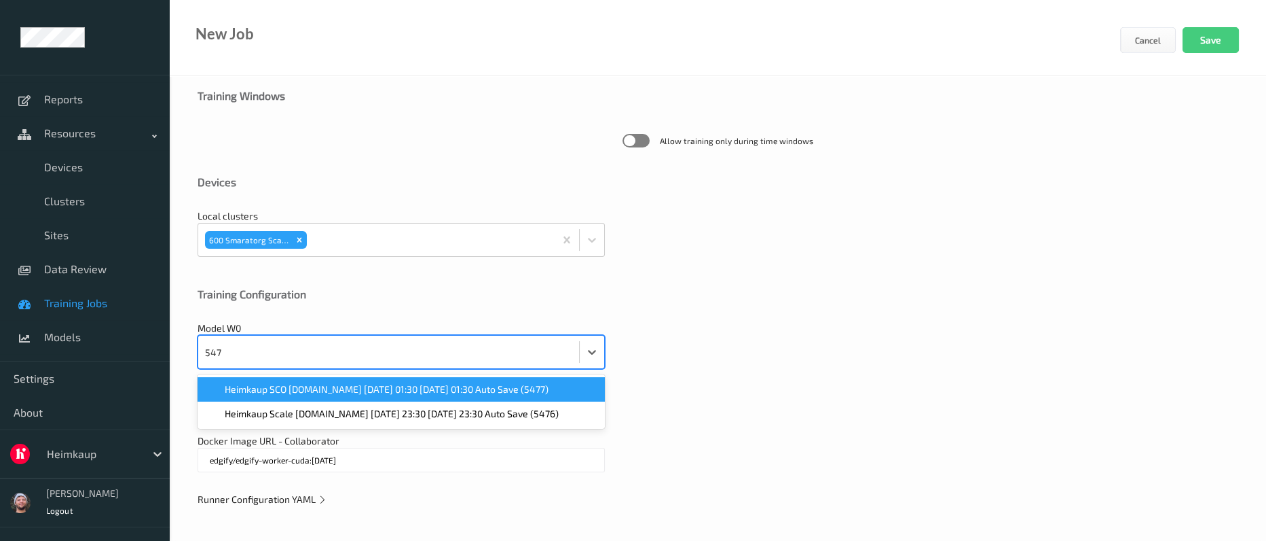
scroll to position [393, 0]
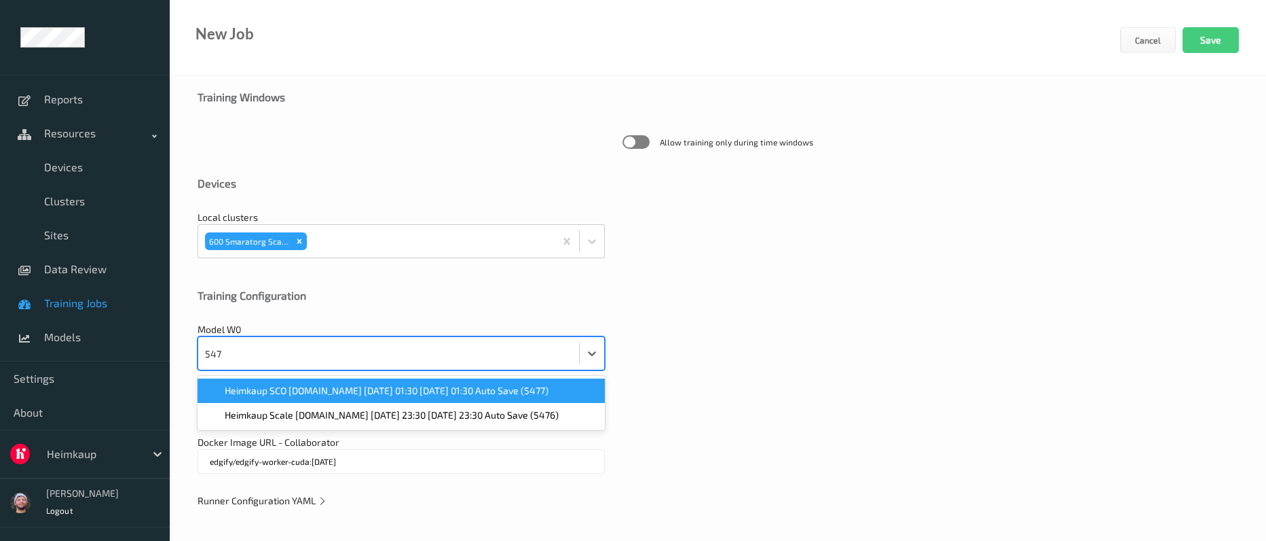
type input "5476"
click at [312, 381] on div "Heimkaup Scale [DOMAIN_NAME] [DATE] 23:30 [DATE] 23:30 Auto Save (5476)" at bounding box center [401, 390] width 407 height 24
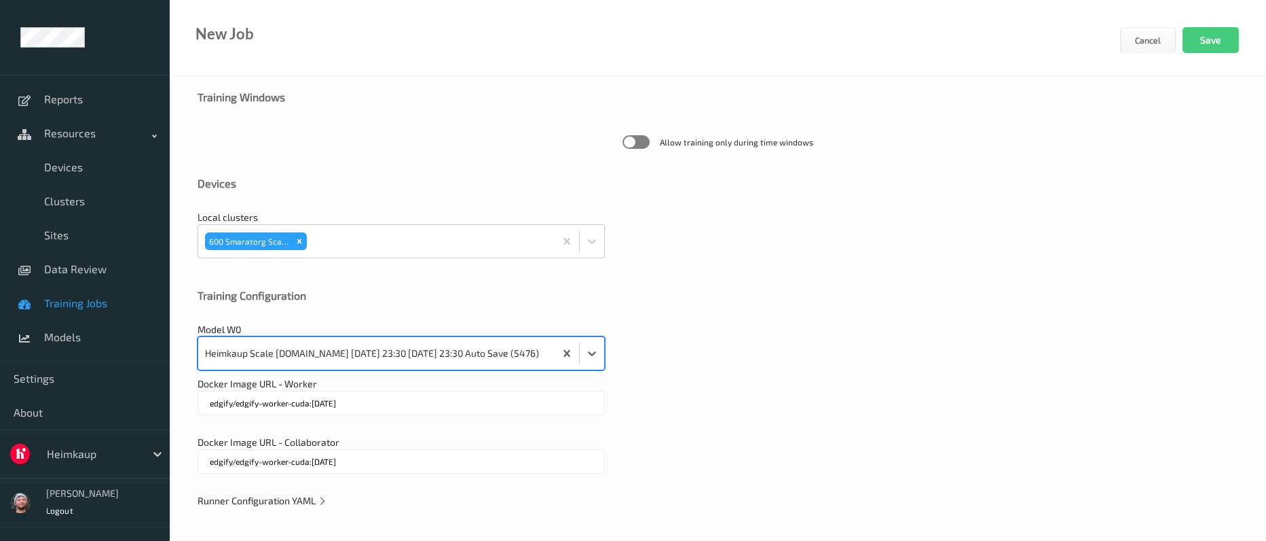
click at [342, 395] on input "edgify/edgify-worker-cuda:2.5.15" at bounding box center [401, 402] width 407 height 24
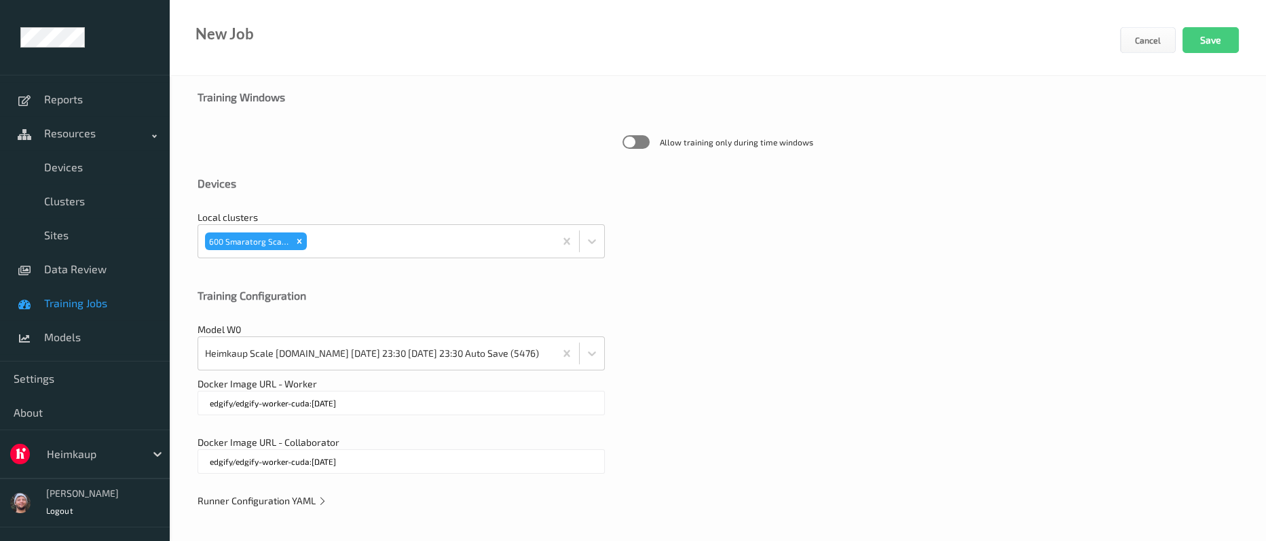
type input "edgify/edgify-worker-cuda:[DATE]"
click at [293, 499] on span "Runner Configuration YAML" at bounding box center [263, 500] width 130 height 12
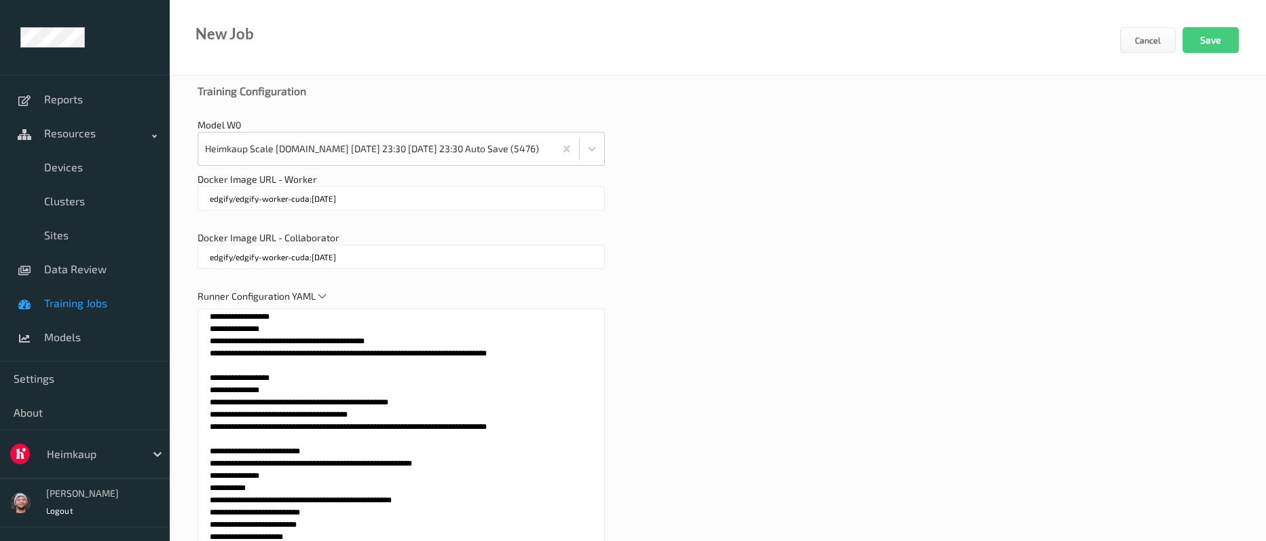
scroll to position [752, 0]
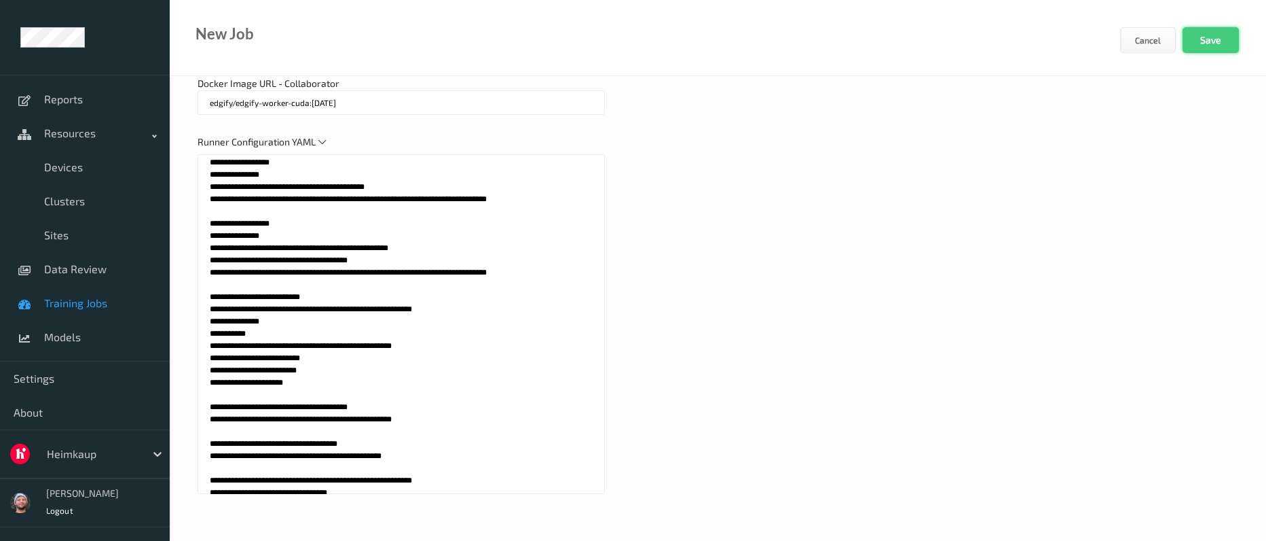
click at [1190, 38] on button "Save" at bounding box center [1211, 40] width 56 height 26
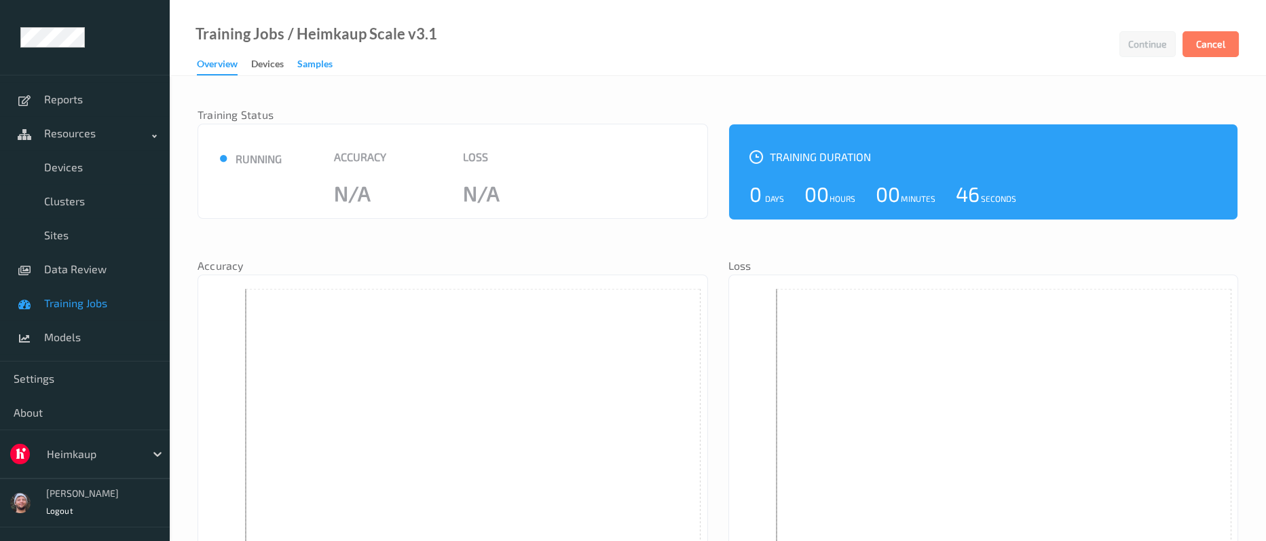
click at [308, 65] on div "Samples" at bounding box center [314, 65] width 35 height 17
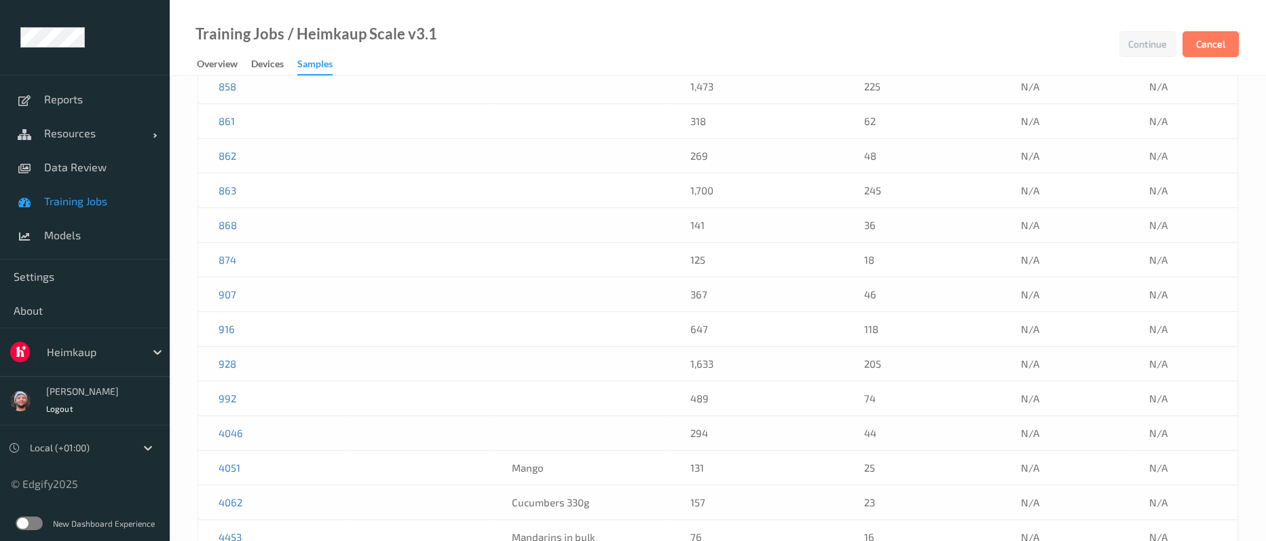
scroll to position [2772, 0]
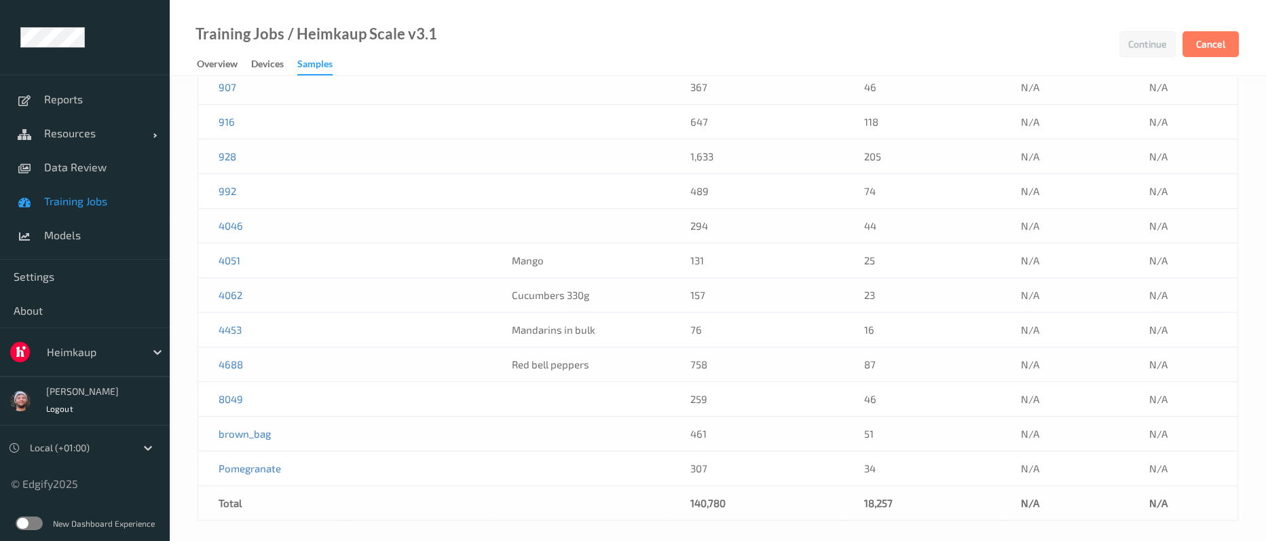
drag, startPoint x: 97, startPoint y: 356, endPoint x: 105, endPoint y: 346, distance: 12.6
click at [97, 356] on div at bounding box center [93, 352] width 92 height 16
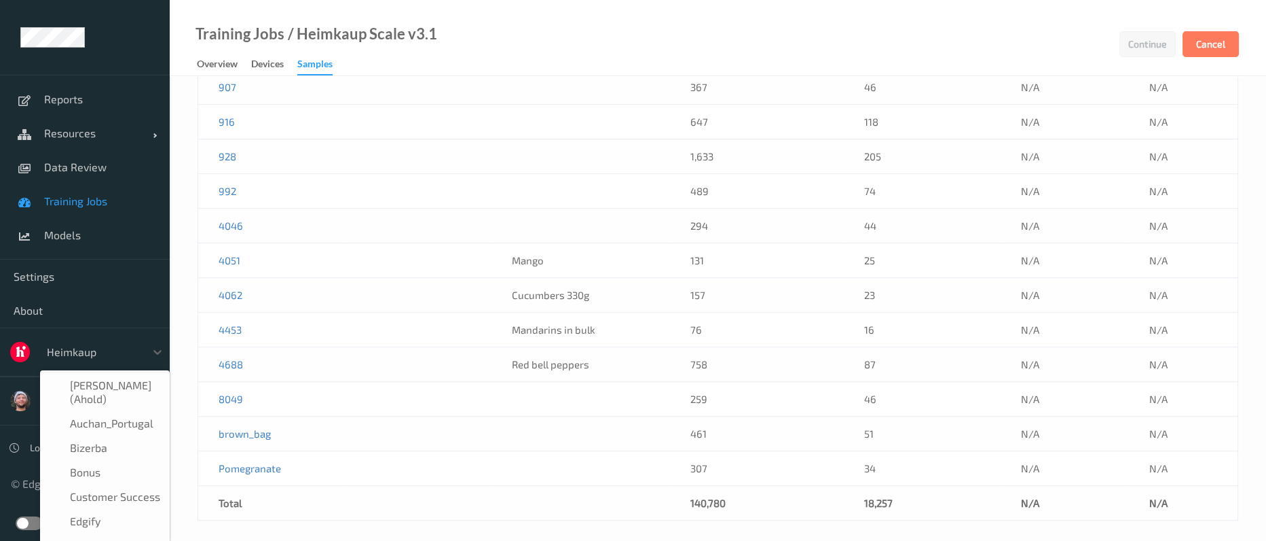
scroll to position [41, 0]
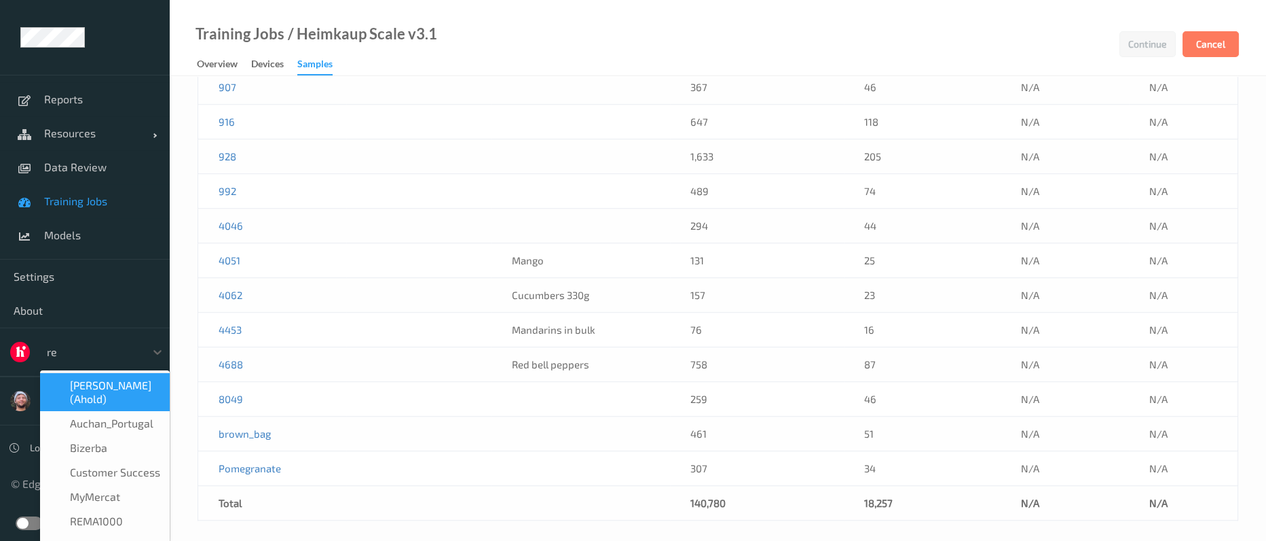
type input "rem"
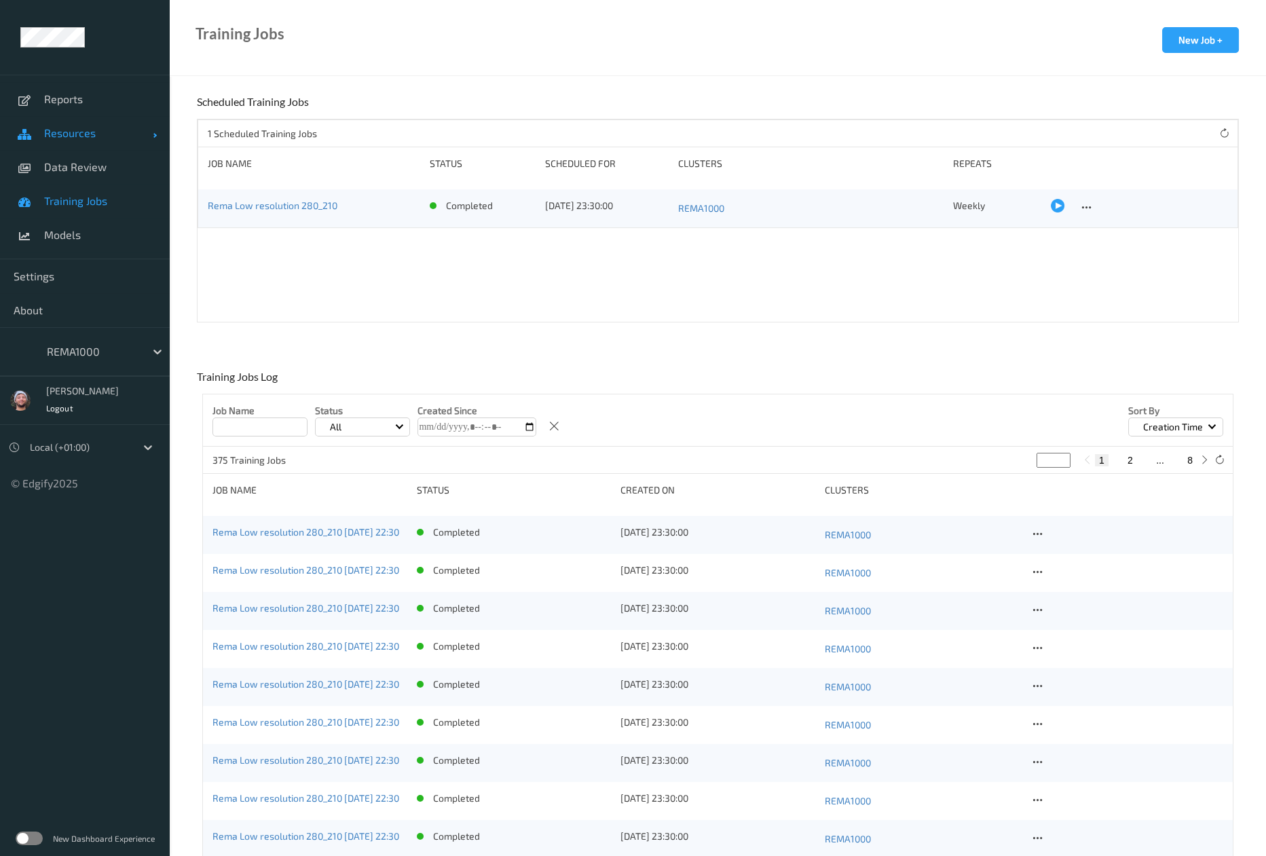
click at [87, 117] on link "Resources" at bounding box center [85, 133] width 170 height 34
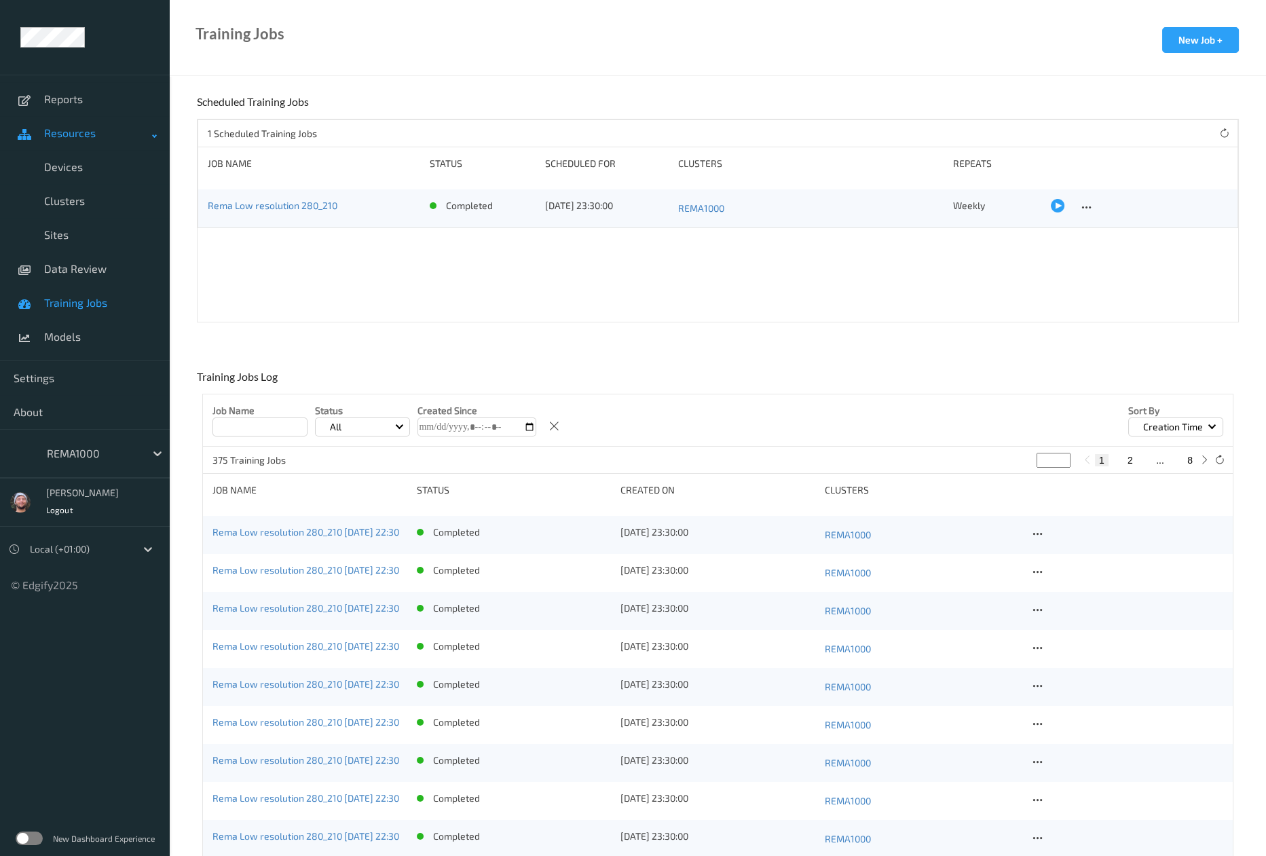
click at [87, 147] on link "Resources" at bounding box center [85, 133] width 170 height 34
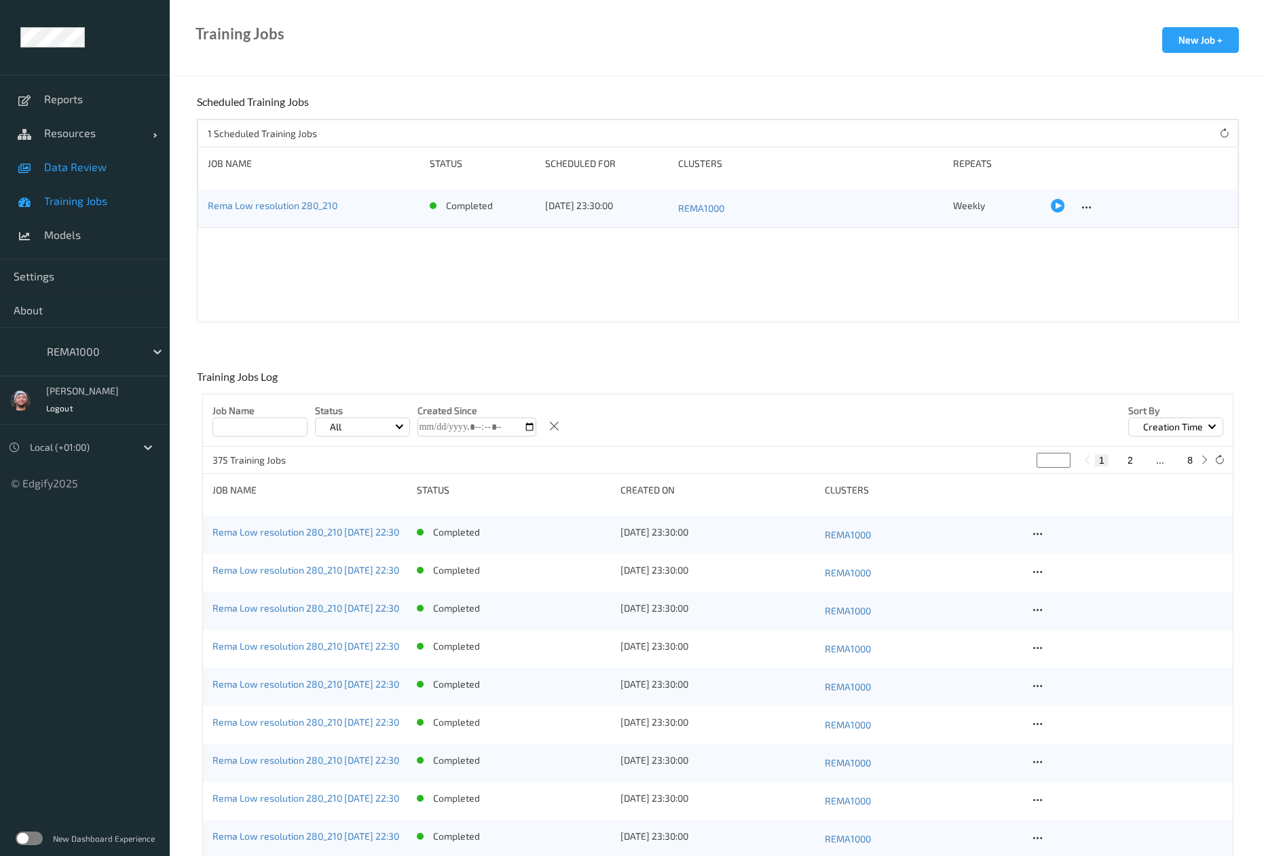
click at [96, 160] on div "Reports Resources Devices Clusters Sites Data Review Training Jobs Models" at bounding box center [85, 167] width 170 height 185
click at [107, 143] on link "Resources" at bounding box center [85, 133] width 170 height 34
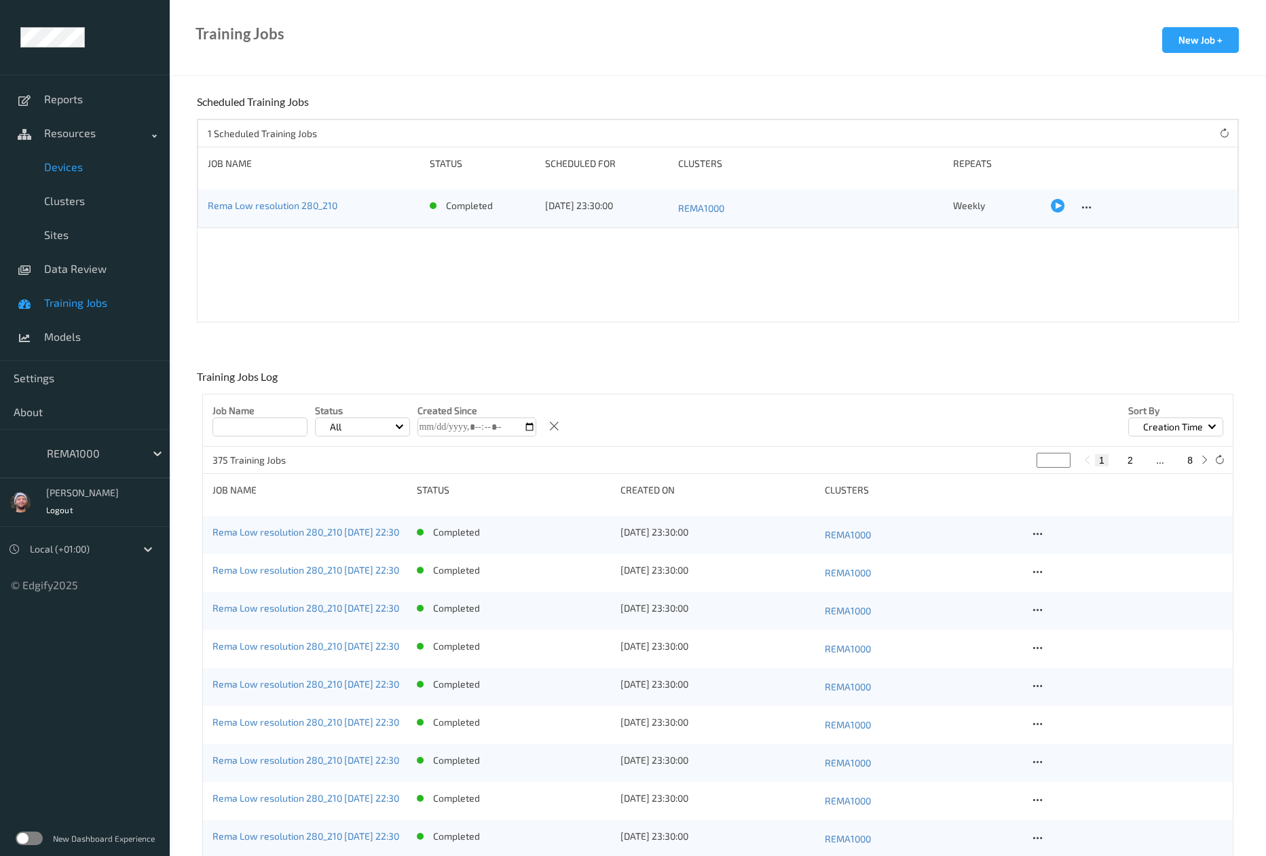
click at [97, 166] on span "Devices" at bounding box center [100, 167] width 112 height 14
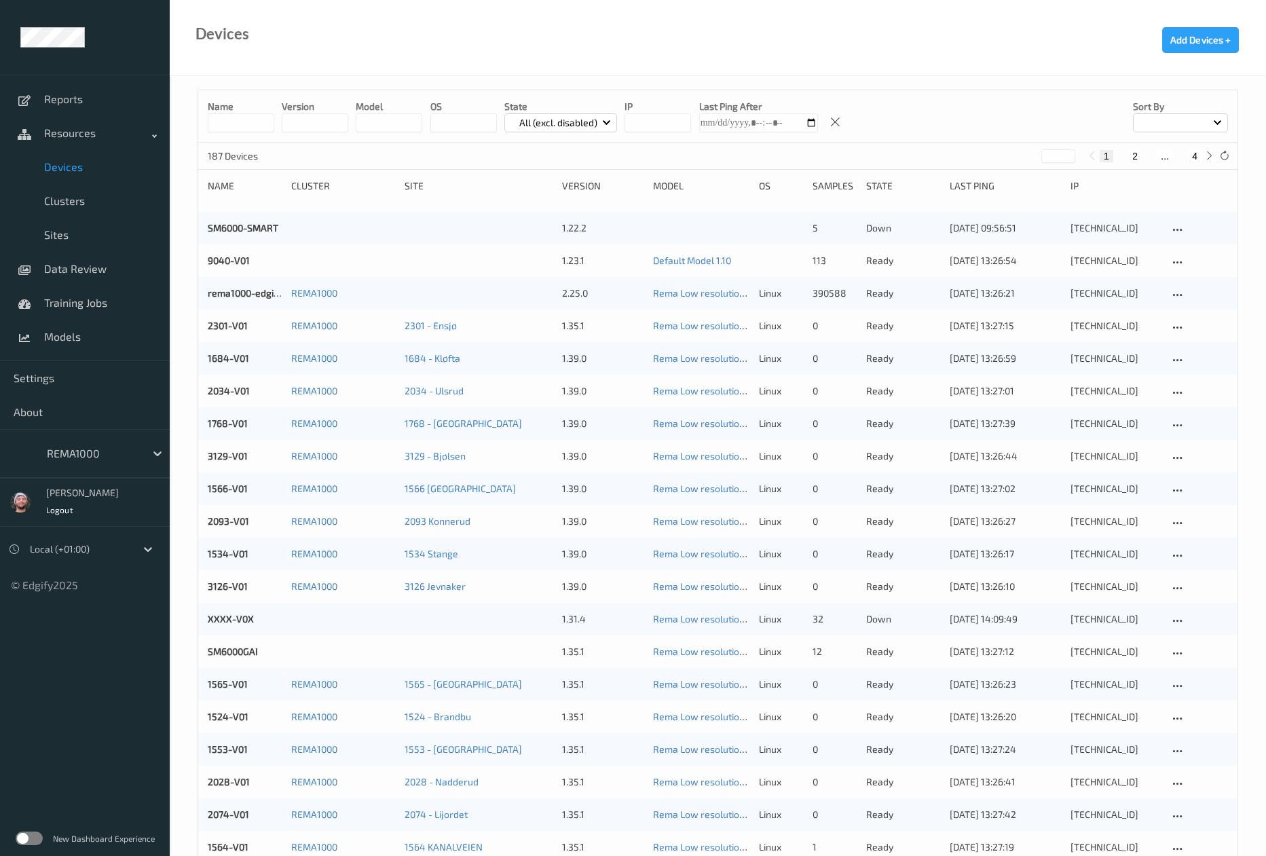
click at [1195, 155] on button "4" at bounding box center [1195, 156] width 14 height 12
type input "*"
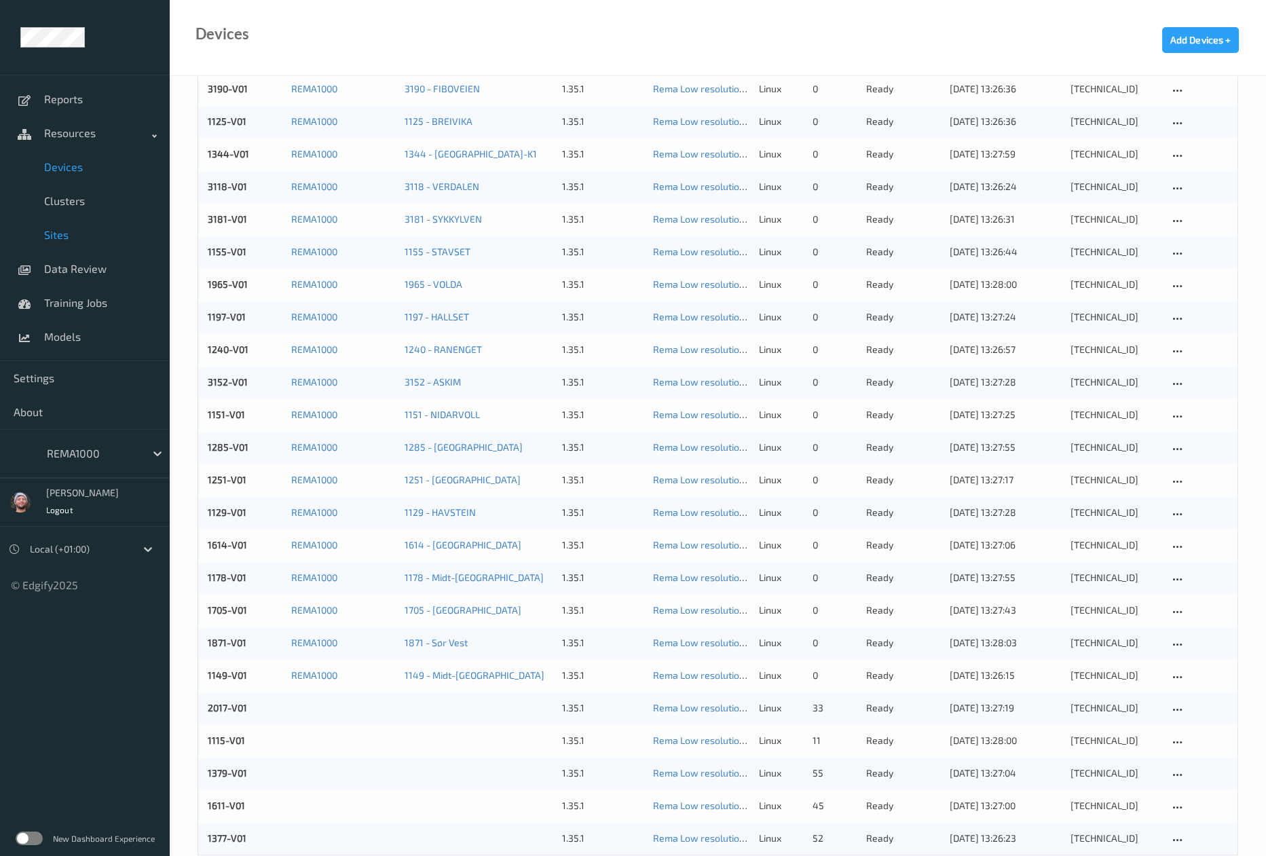
scroll to position [589, 0]
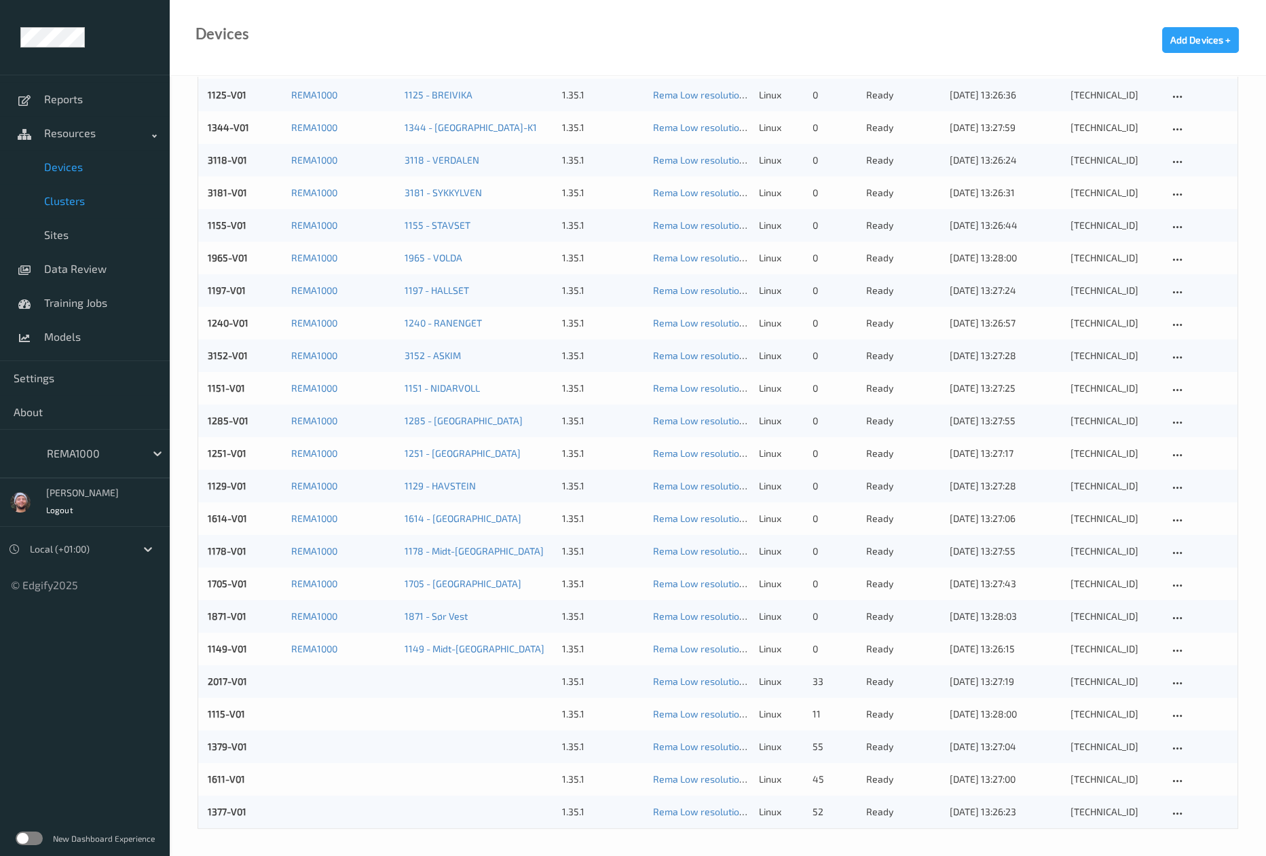
click at [82, 200] on span "Clusters" at bounding box center [100, 201] width 112 height 14
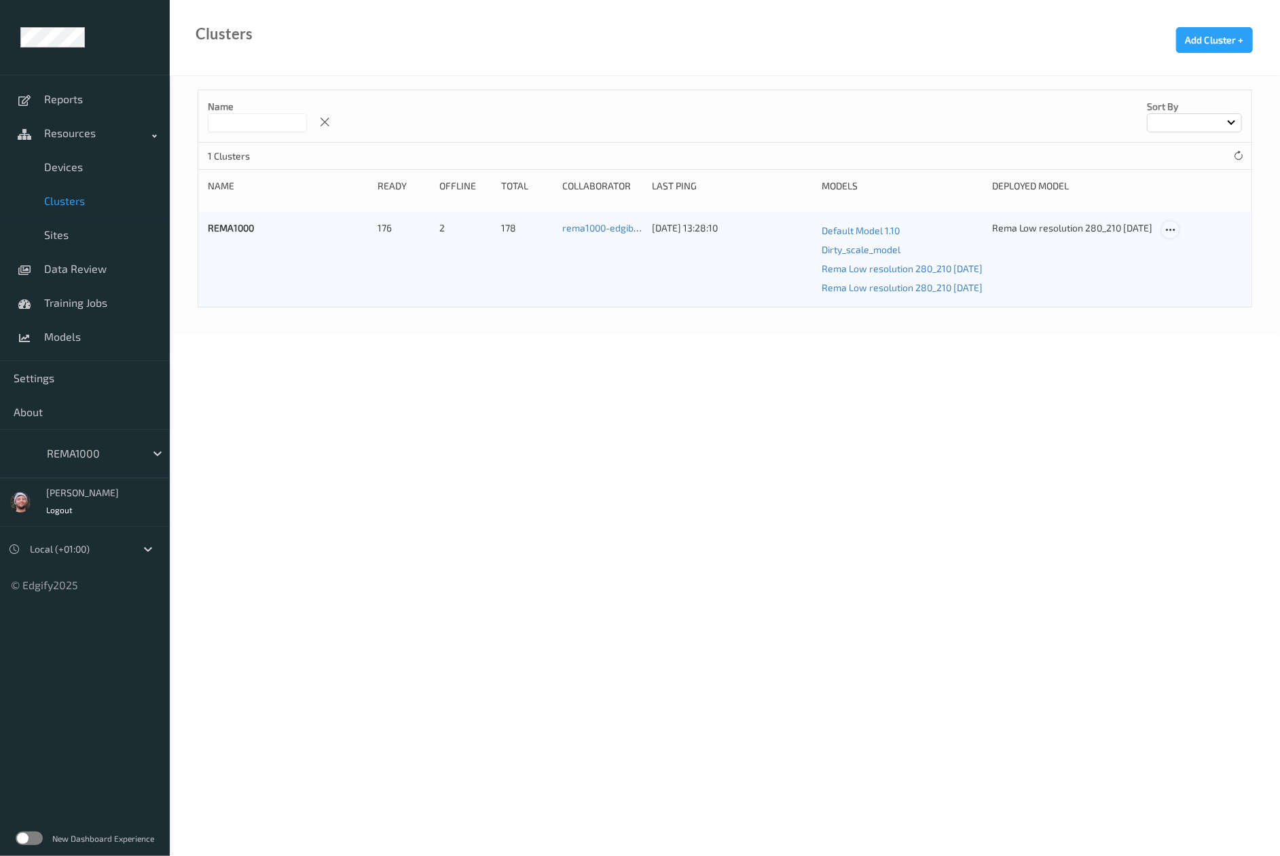
click at [1168, 228] on icon at bounding box center [1171, 230] width 12 height 12
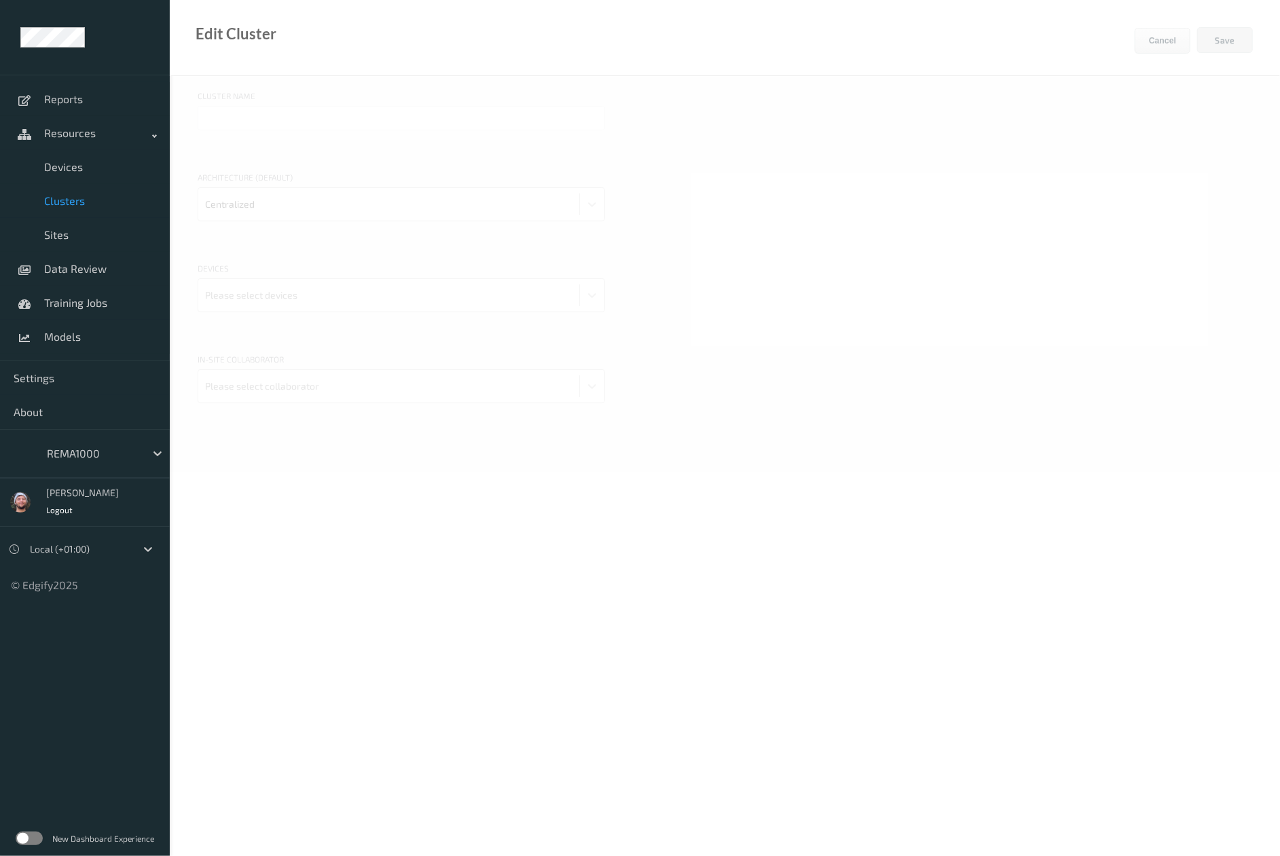
type input "REMA1000"
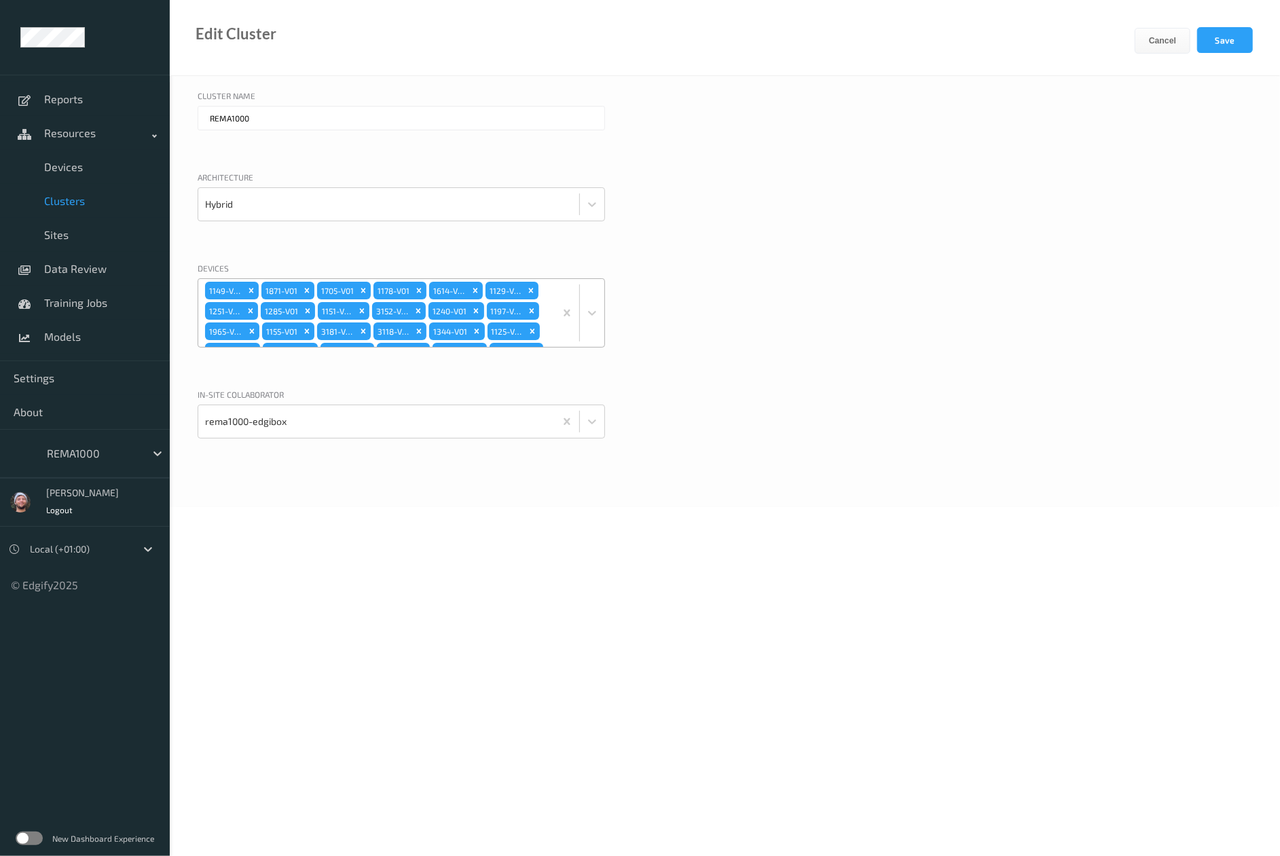
click at [507, 344] on div "1149-V01 1871-V01 1705-V01 1178-V01 1614-V01 1129-V01 1251-V01 1285-V01 1151-V0…" at bounding box center [376, 313] width 356 height 68
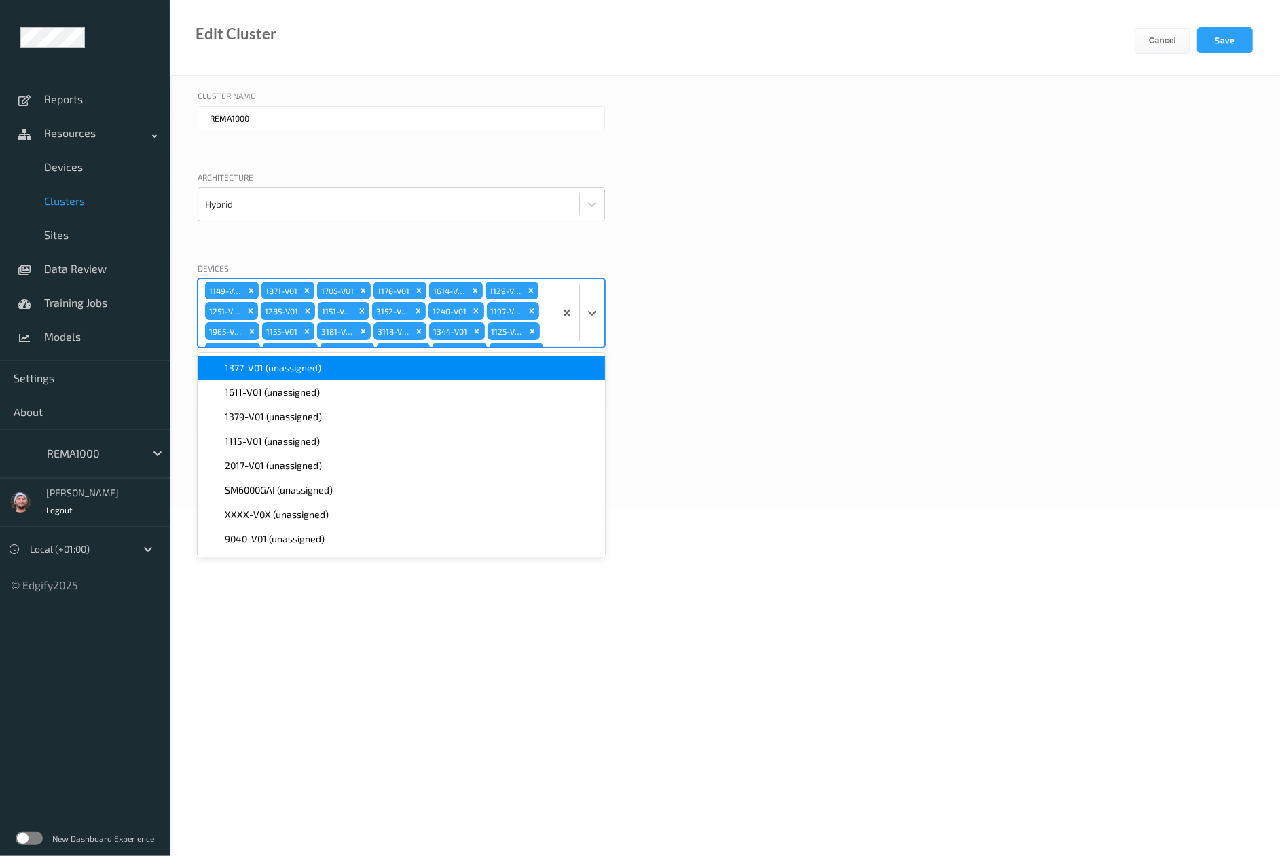
scroll to position [636, 0]
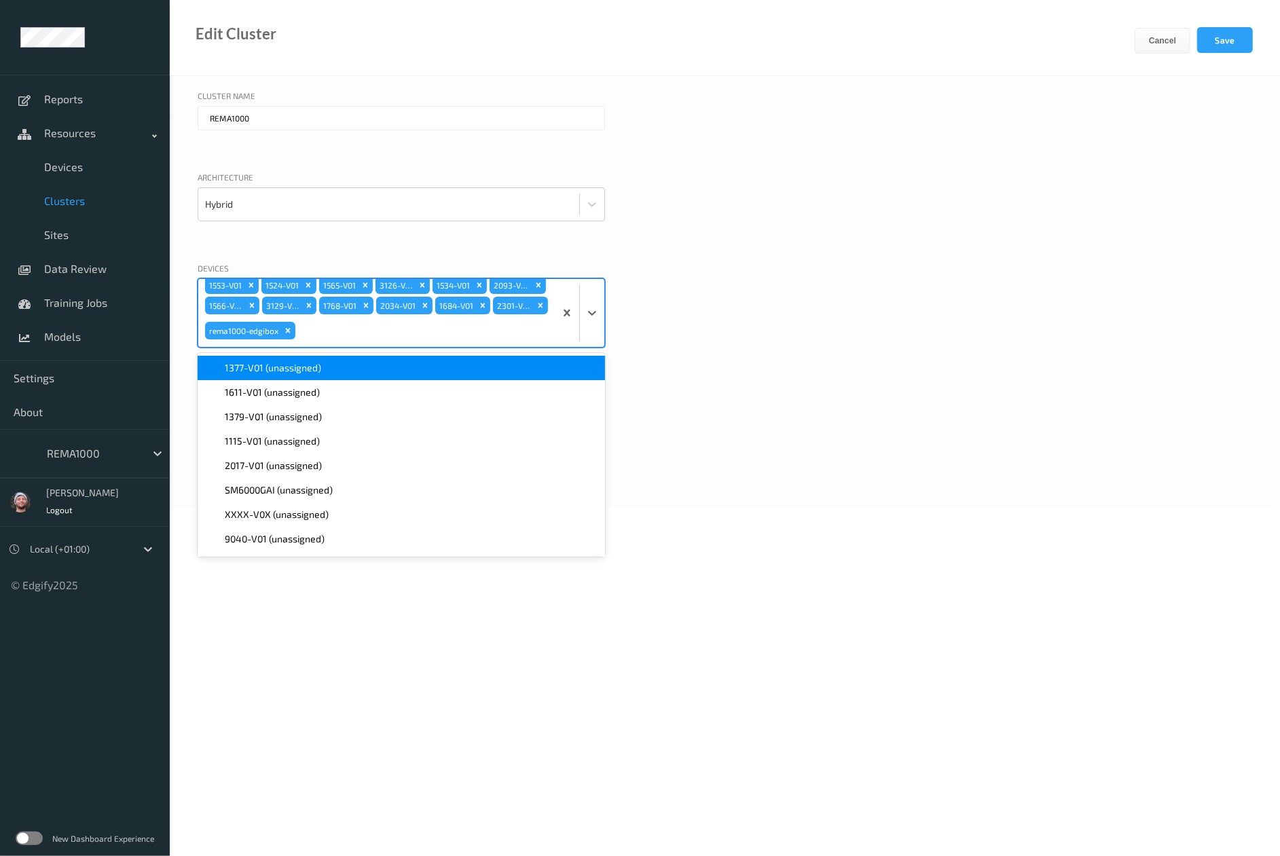
click at [321, 367] on div "1377-V01 (unassigned)" at bounding box center [401, 368] width 391 height 14
click at [321, 367] on div "1611-V01 (unassigned)" at bounding box center [401, 368] width 391 height 14
click at [321, 367] on div "1379-V01 (unassigned)" at bounding box center [401, 368] width 391 height 14
click at [321, 367] on div "1115-V01 (unassigned)" at bounding box center [401, 368] width 391 height 14
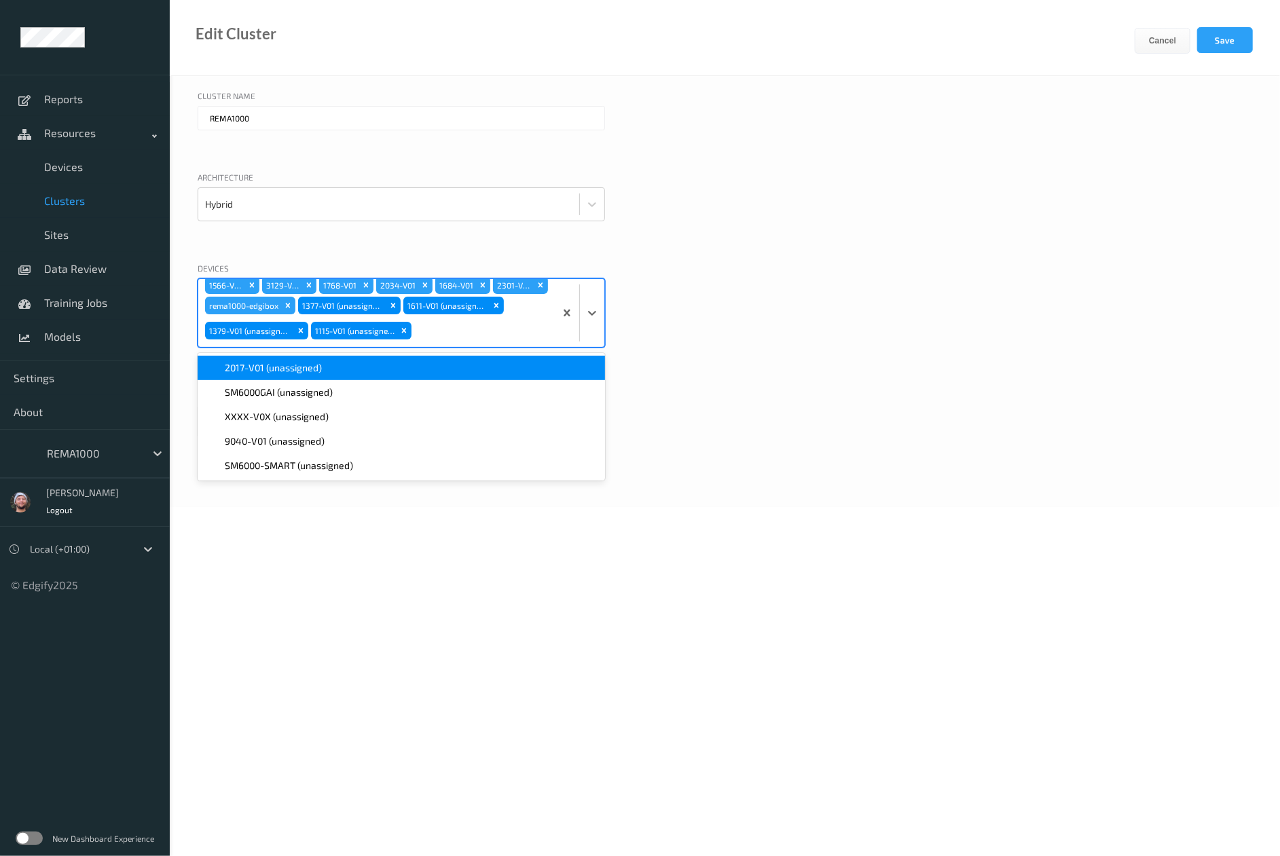
click at [321, 367] on div "2017-V01 (unassigned)" at bounding box center [401, 368] width 391 height 14
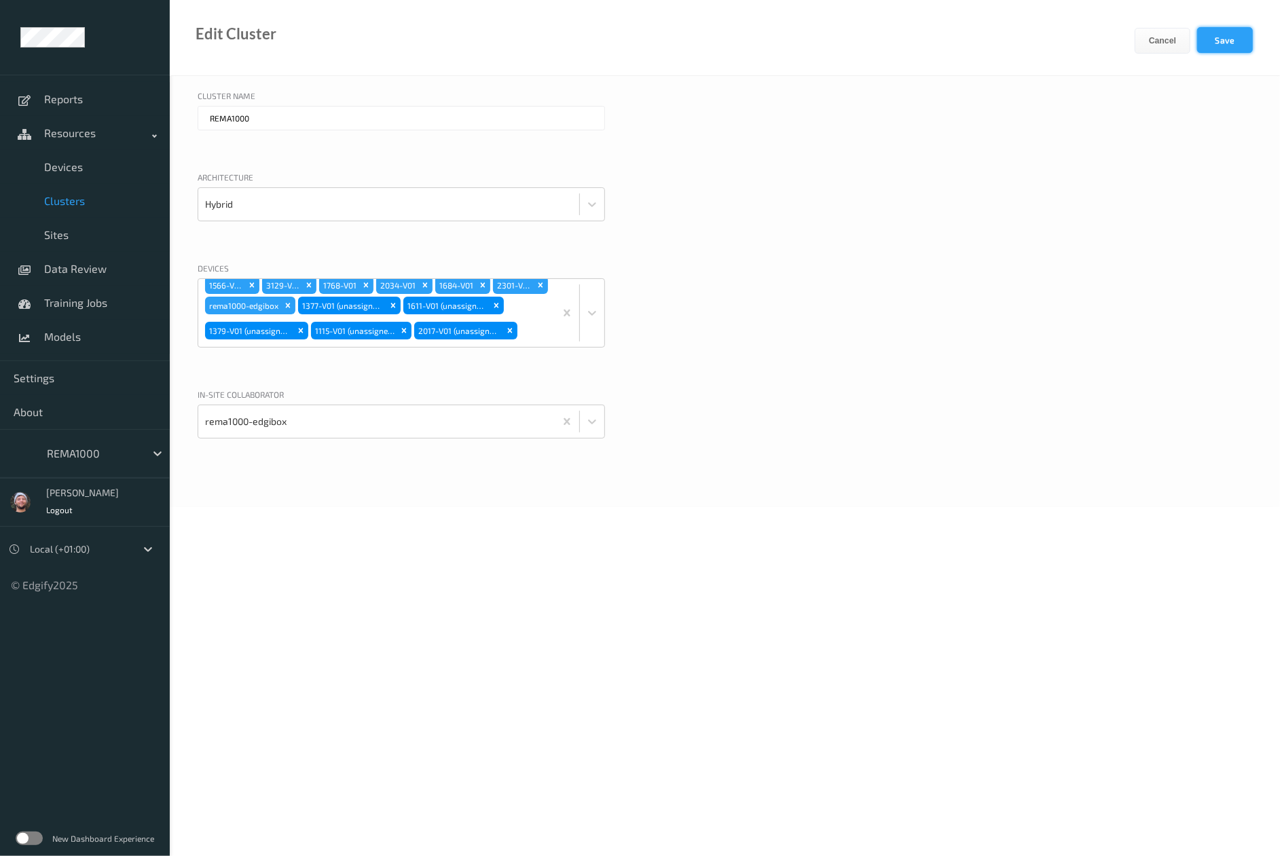
click at [1241, 41] on button "Save" at bounding box center [1225, 40] width 56 height 26
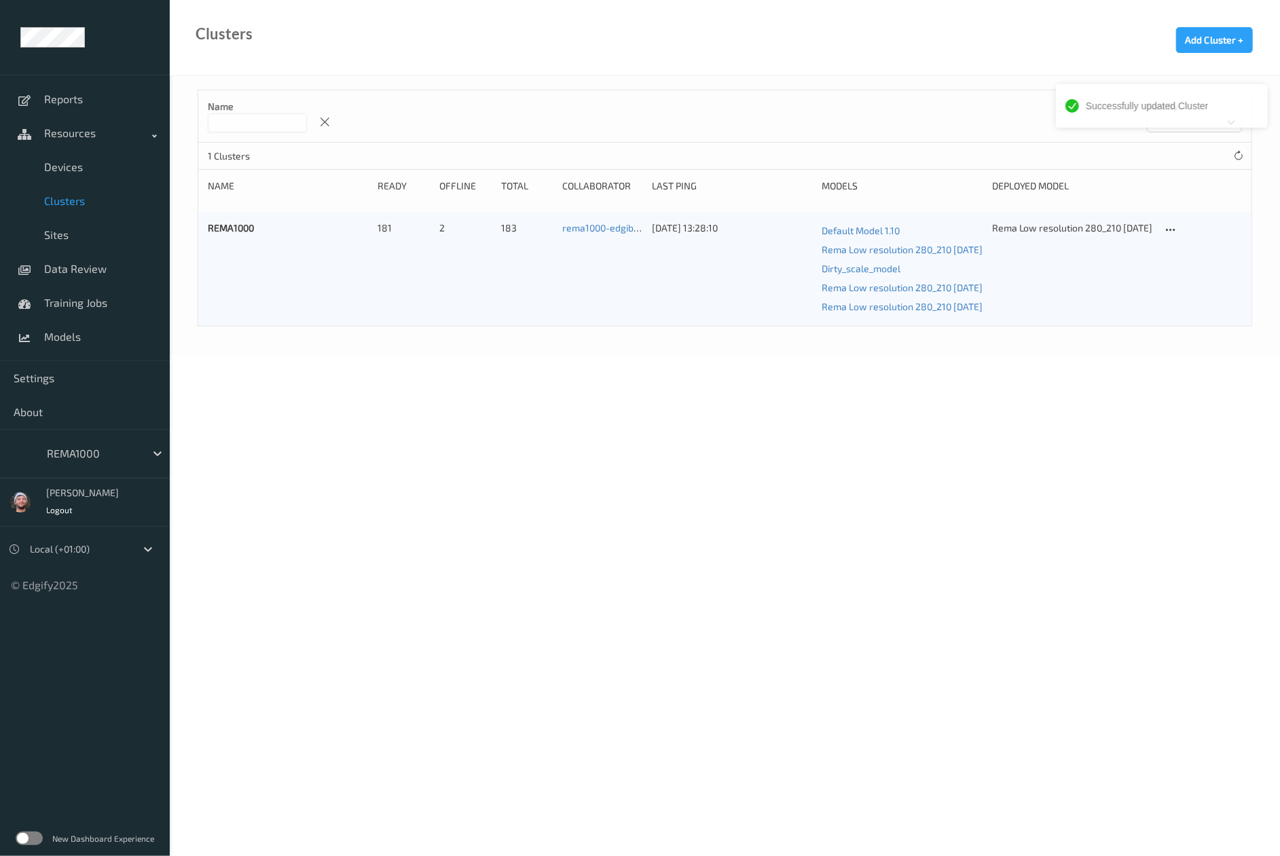
click at [93, 447] on div at bounding box center [93, 453] width 92 height 16
type input "whole"
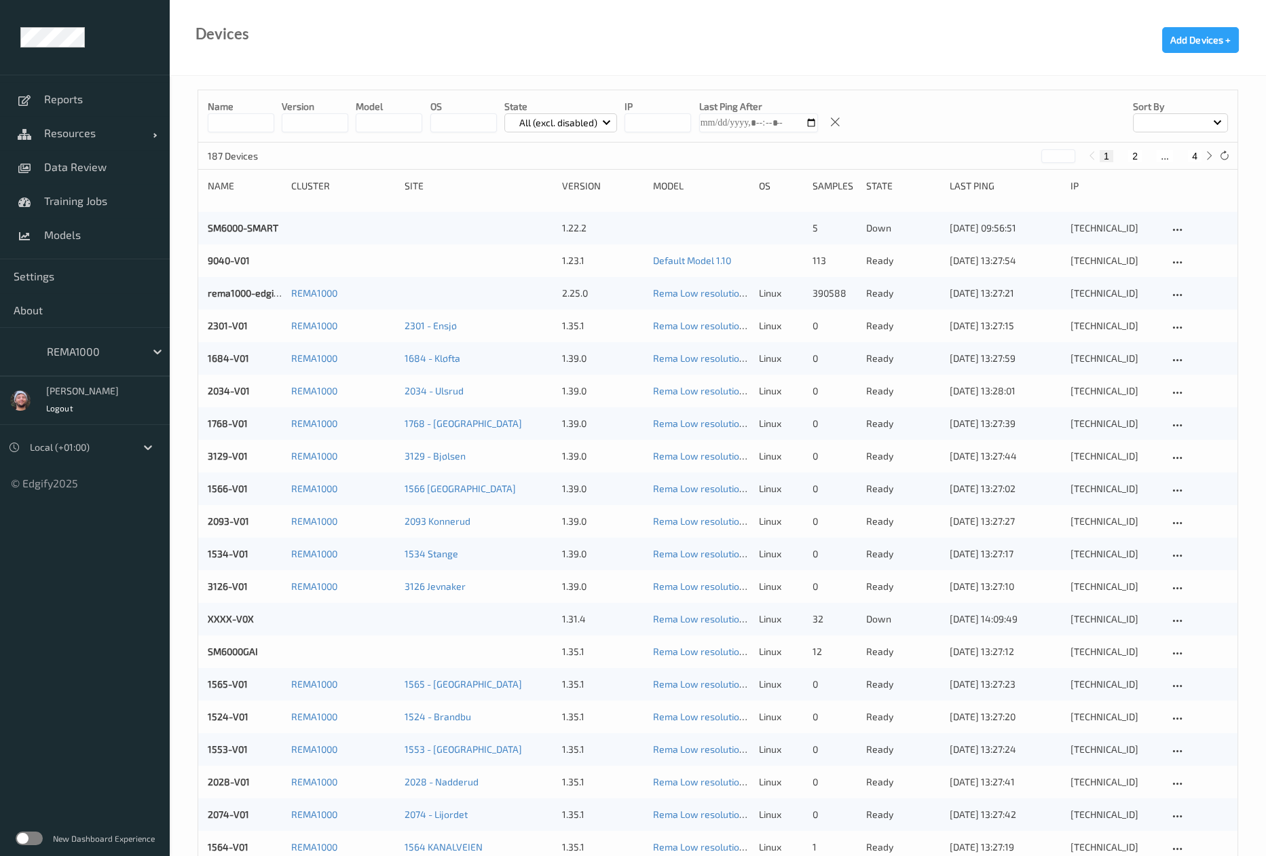
click at [1200, 160] on button "4" at bounding box center [1195, 156] width 14 height 12
type input "*"
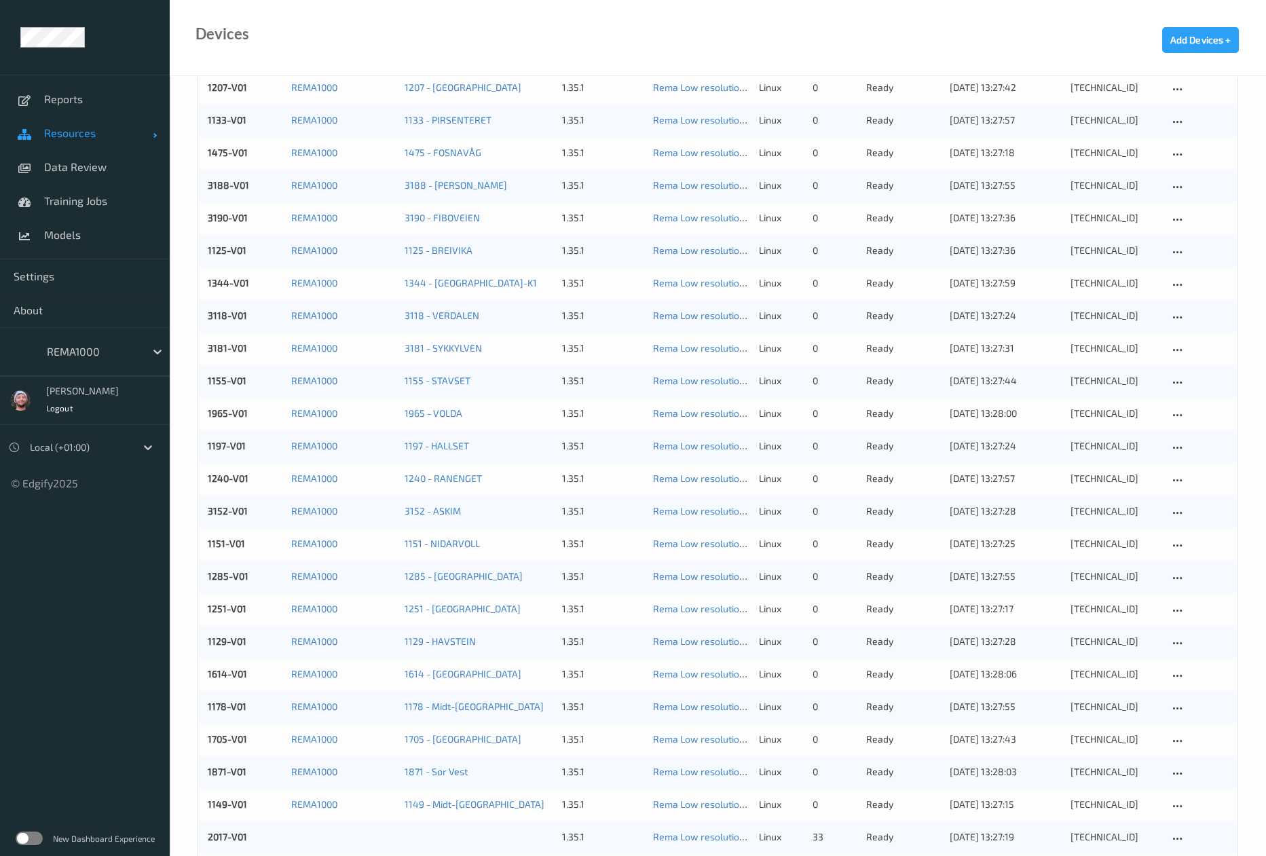
scroll to position [589, 0]
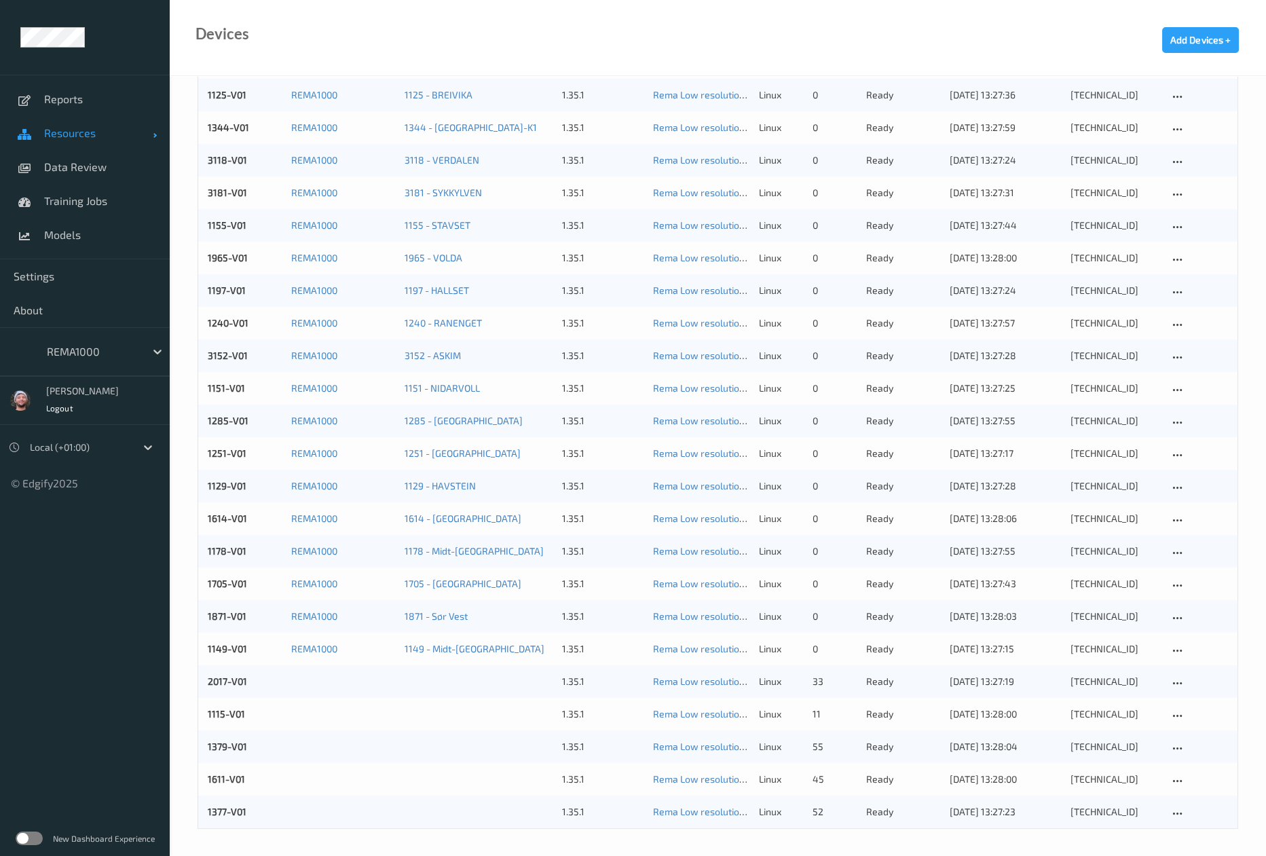
click at [92, 132] on span "Resources" at bounding box center [98, 133] width 109 height 14
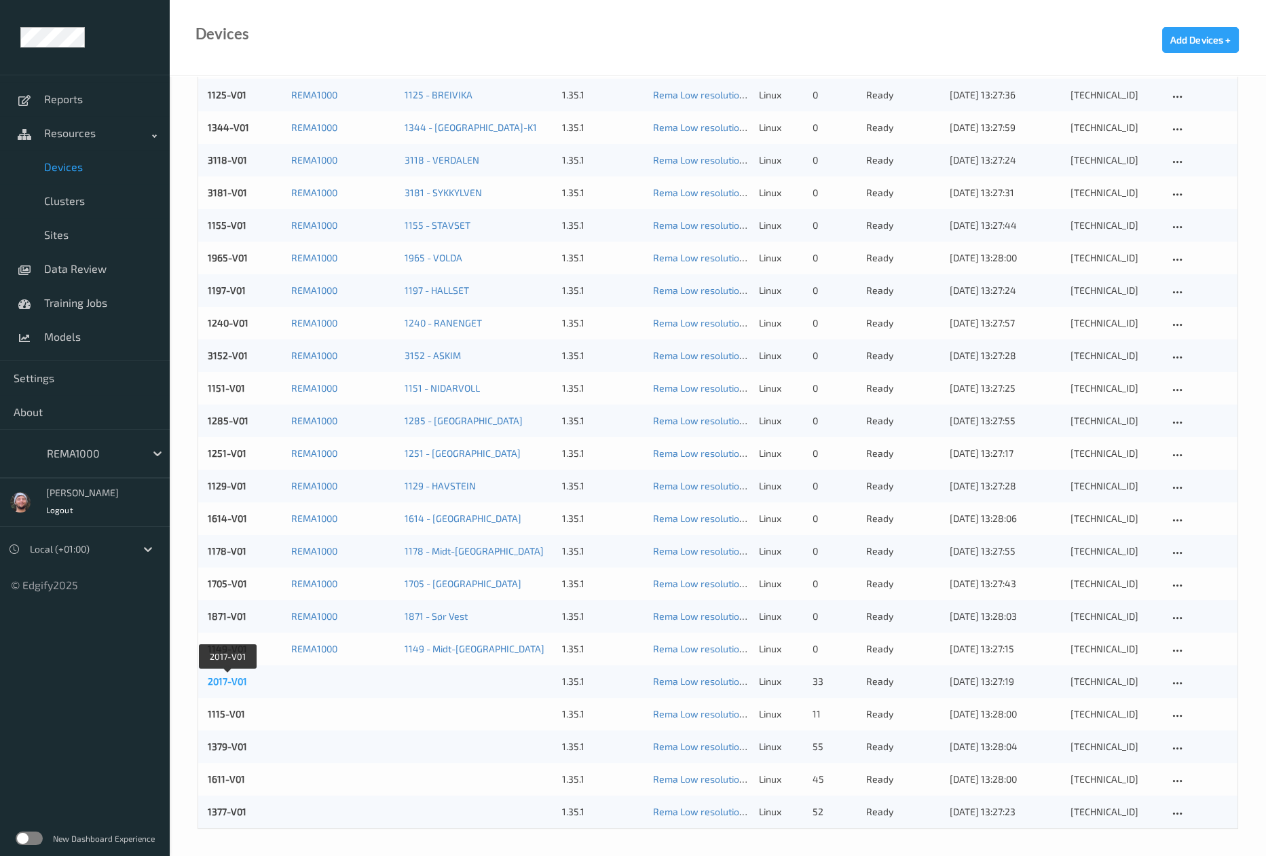
click at [223, 676] on link "2017-V01" at bounding box center [227, 682] width 39 height 12
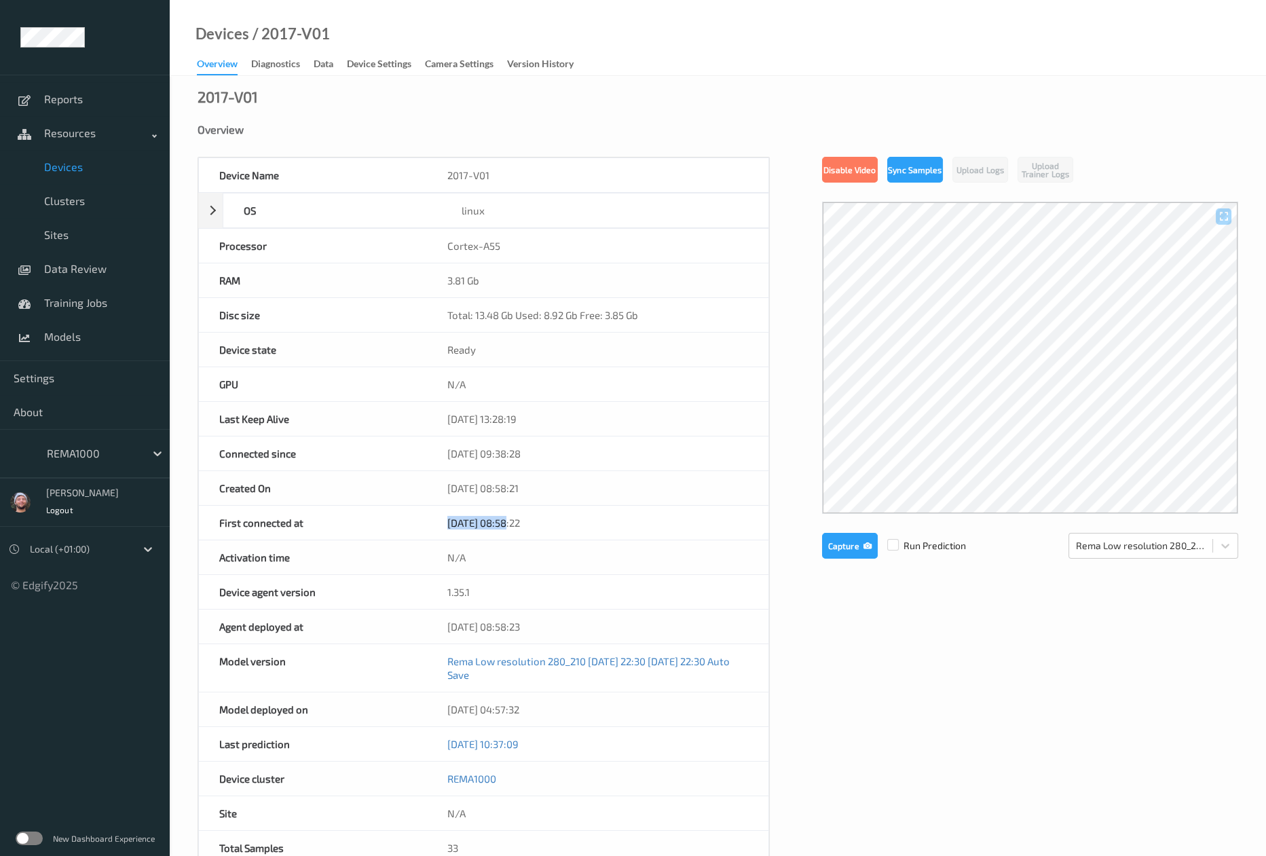
drag, startPoint x: 439, startPoint y: 530, endPoint x: 512, endPoint y: 522, distance: 73.1
click at [512, 522] on div "[DATE] 08:58:22" at bounding box center [598, 523] width 342 height 34
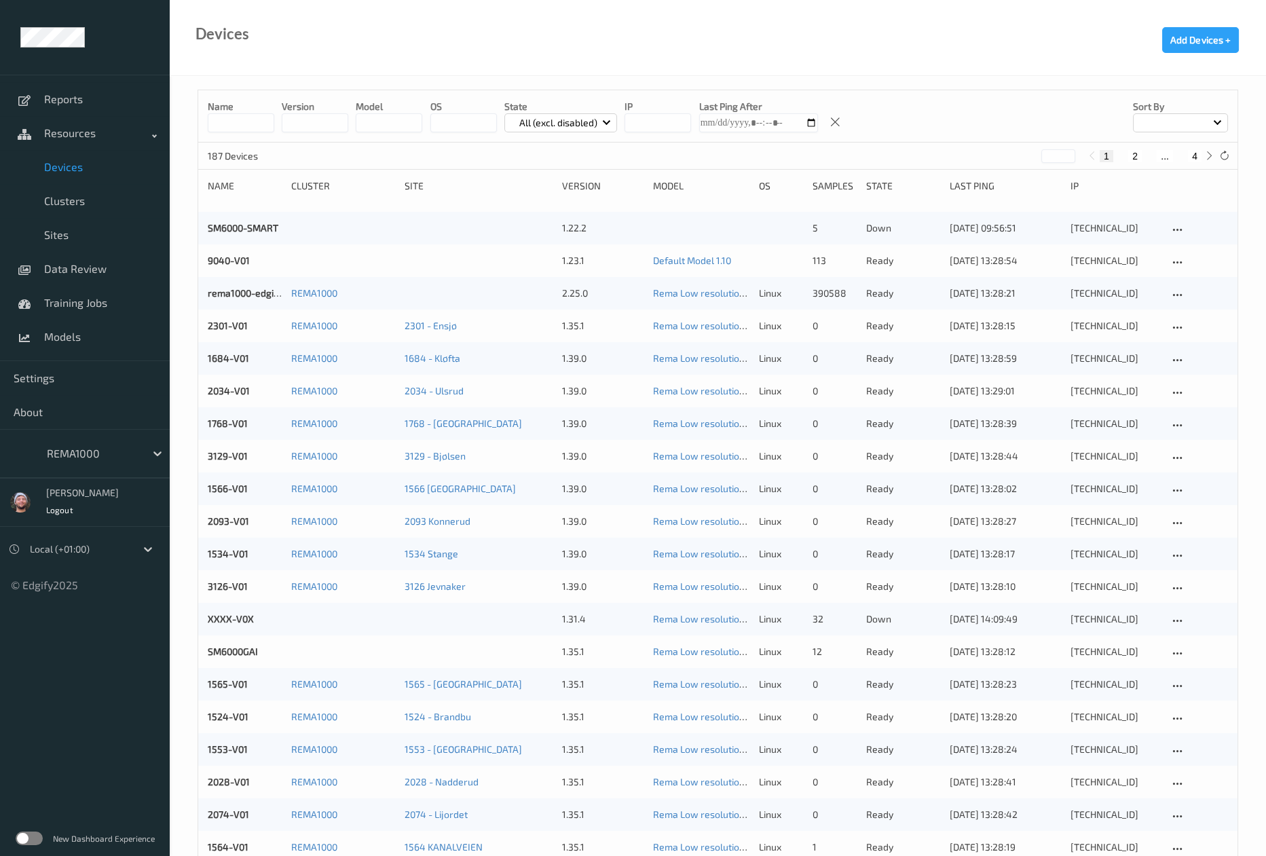
click at [1201, 159] on button "4" at bounding box center [1195, 156] width 14 height 12
type input "*"
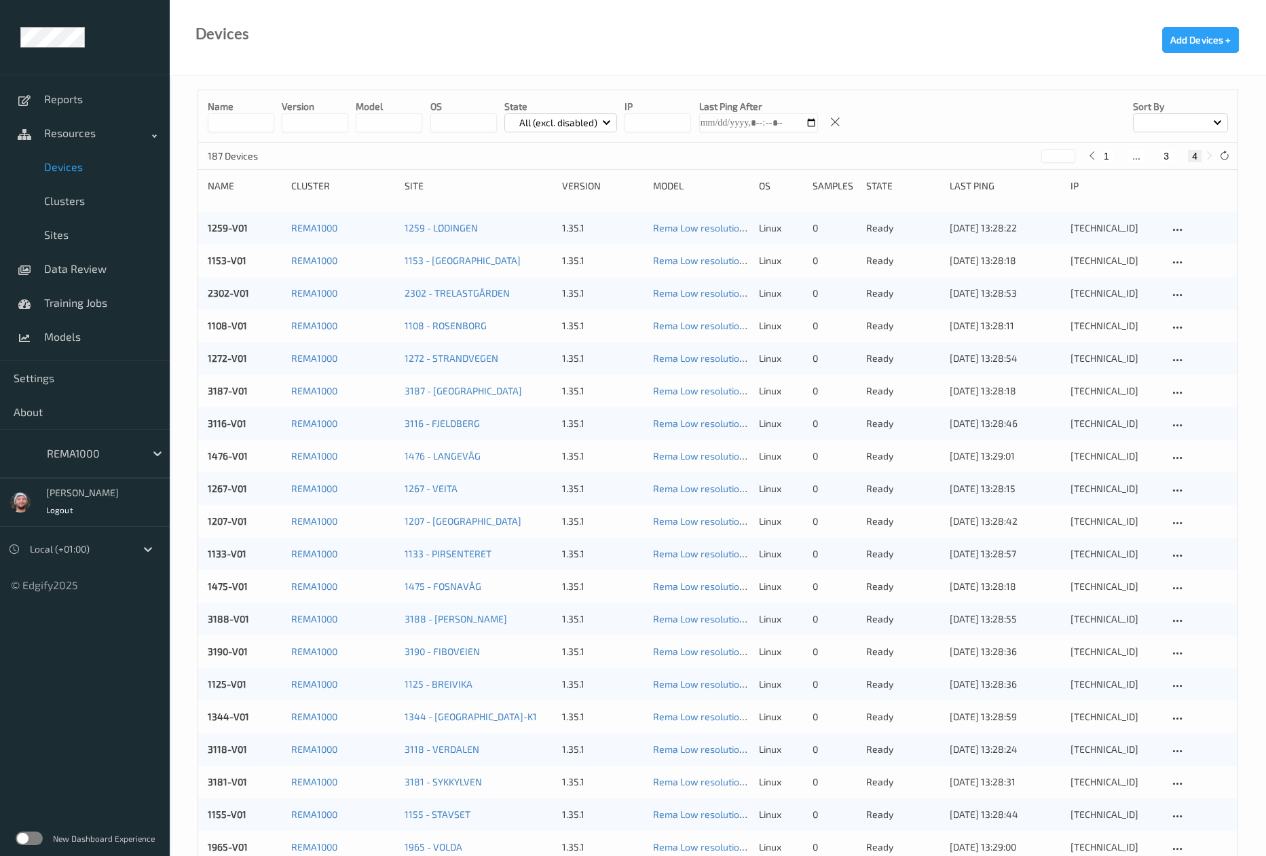
click at [1220, 158] on icon at bounding box center [1225, 156] width 10 height 10
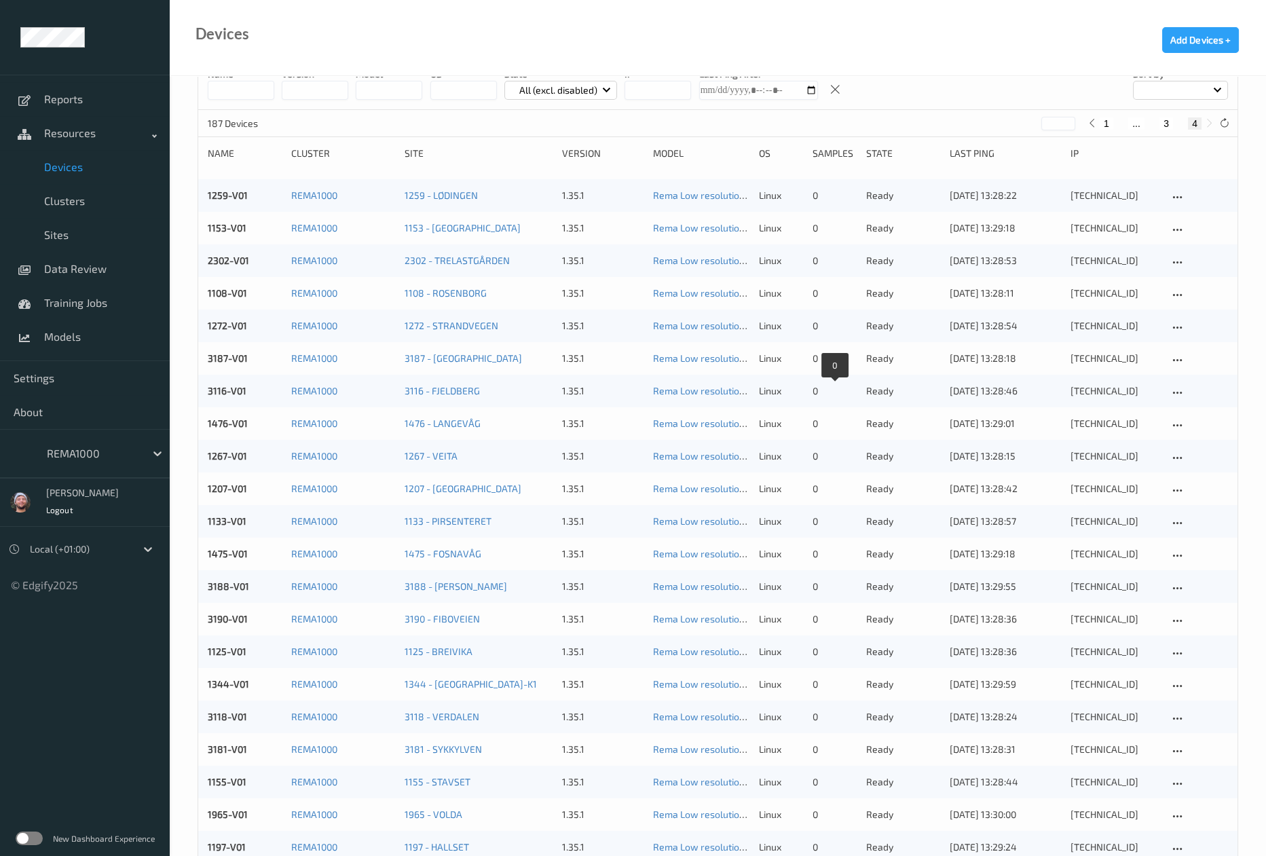
scroll to position [589, 0]
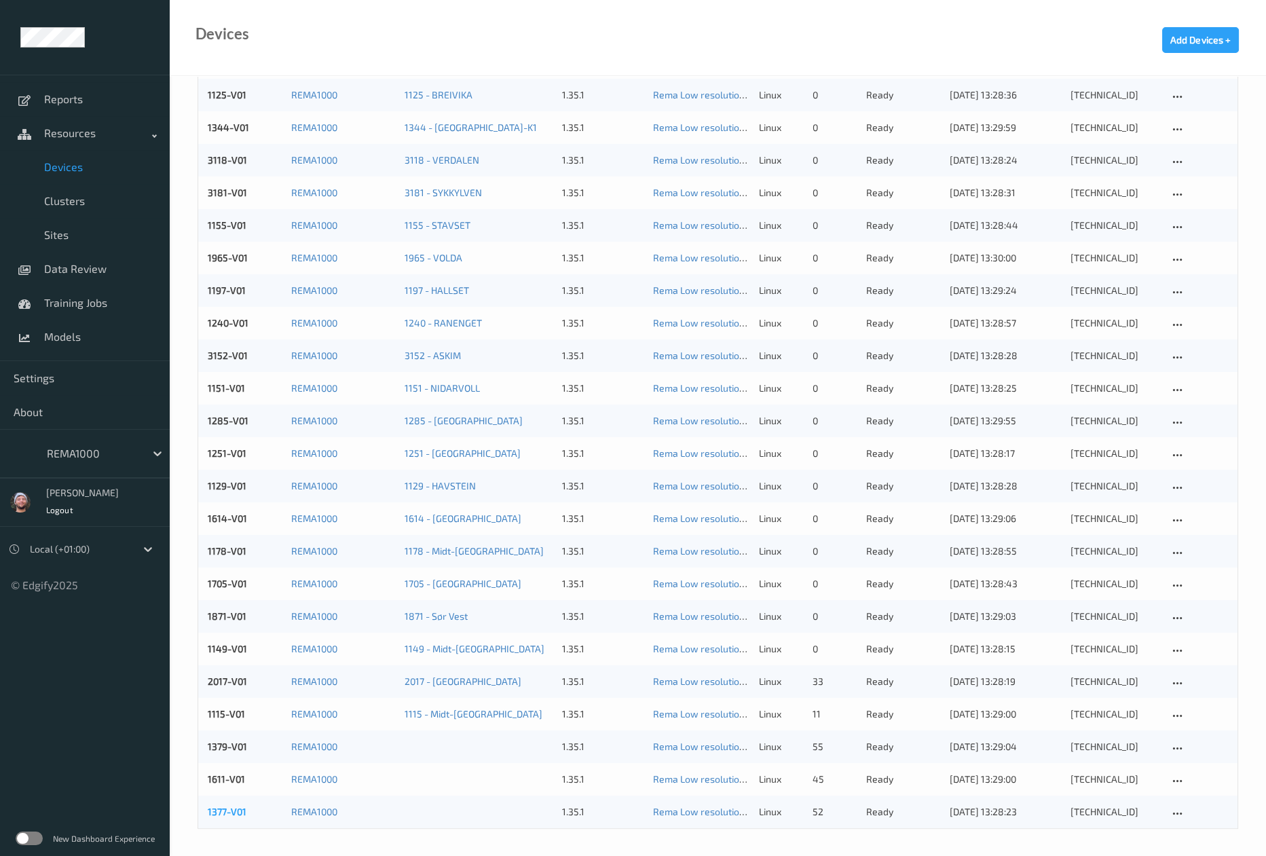
click at [227, 810] on link "1377-V01" at bounding box center [227, 812] width 39 height 12
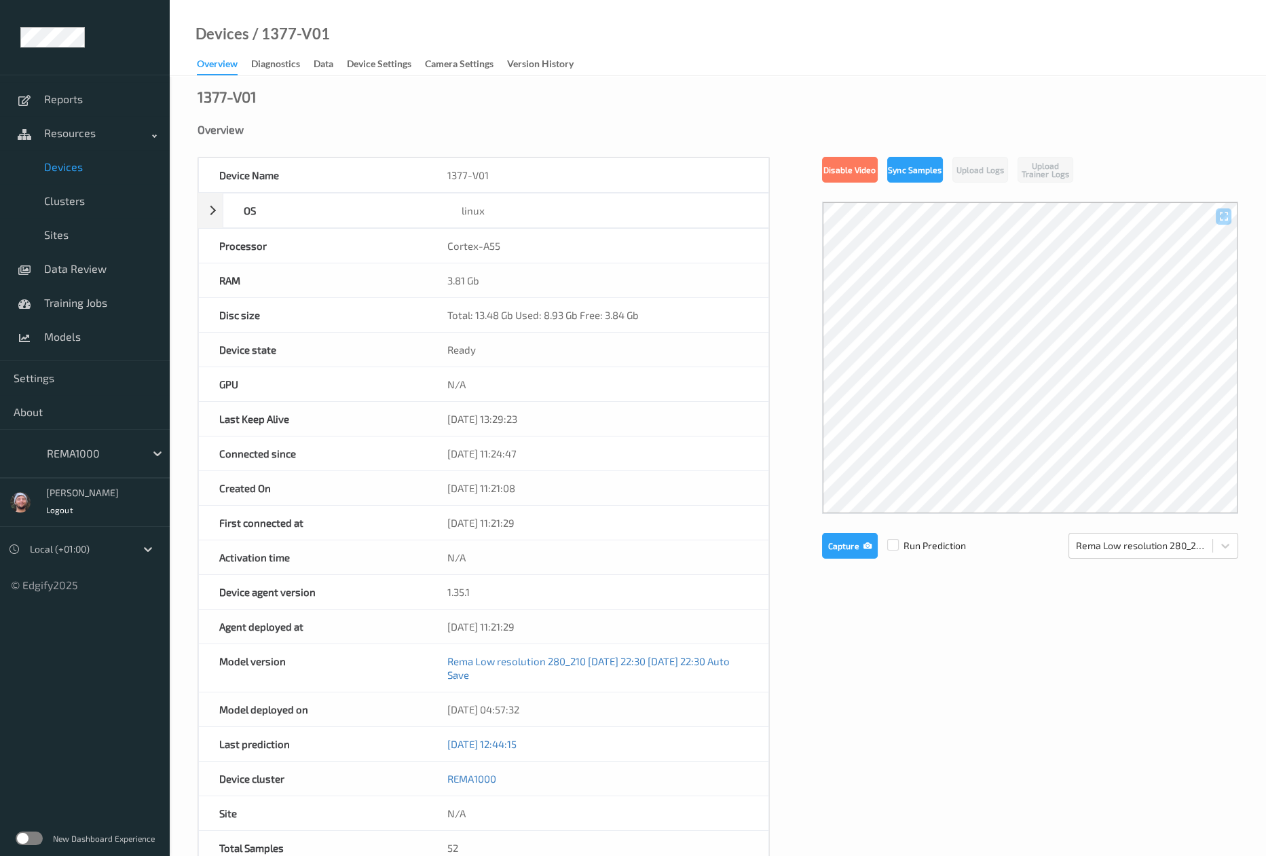
click at [267, 27] on div "/ 1377-V01" at bounding box center [289, 34] width 81 height 14
click at [270, 29] on div "/ 1377-V01" at bounding box center [289, 34] width 81 height 14
click at [267, 29] on div "/ 1377-V01" at bounding box center [289, 34] width 81 height 14
click at [266, 29] on div "/ 1377-V01" at bounding box center [289, 34] width 81 height 14
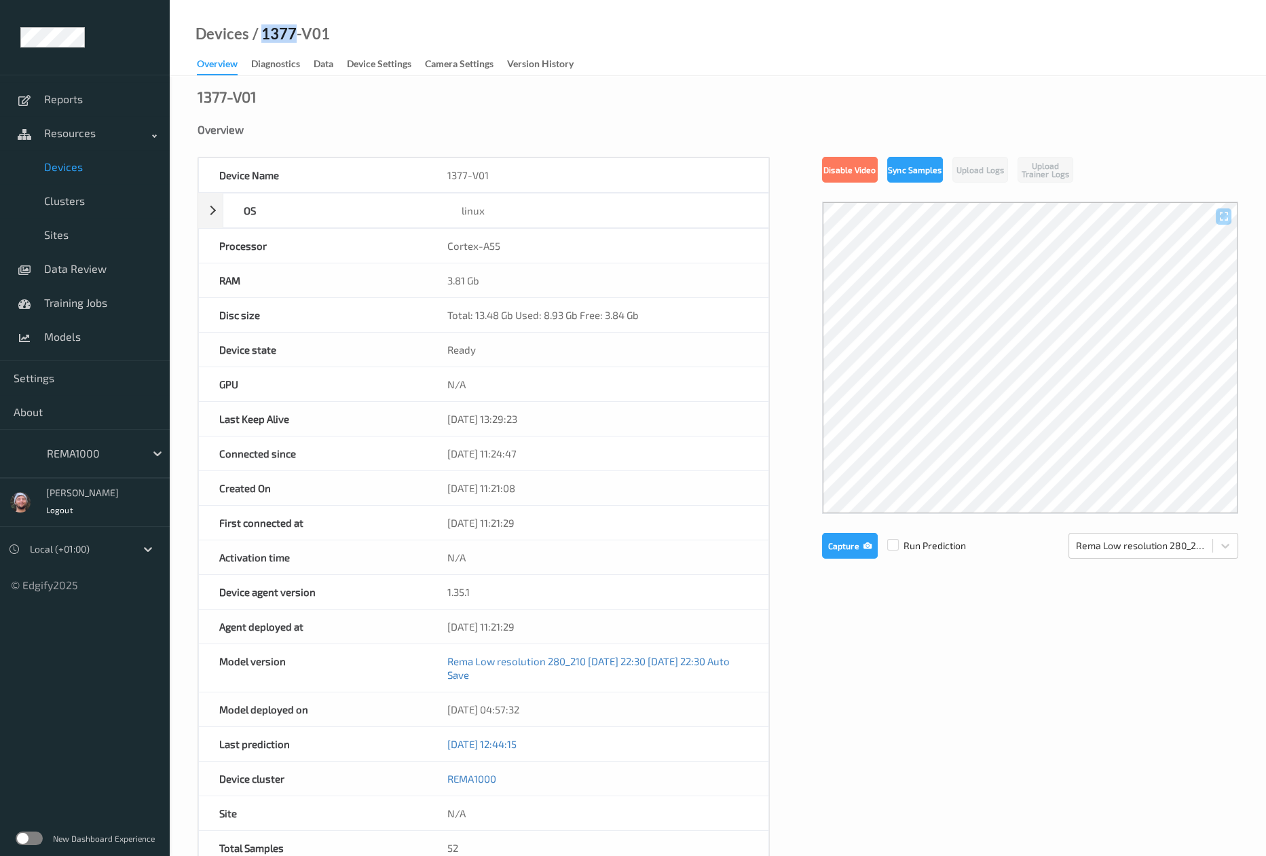
copy div "1377"
click at [109, 166] on span "Devices" at bounding box center [100, 167] width 112 height 14
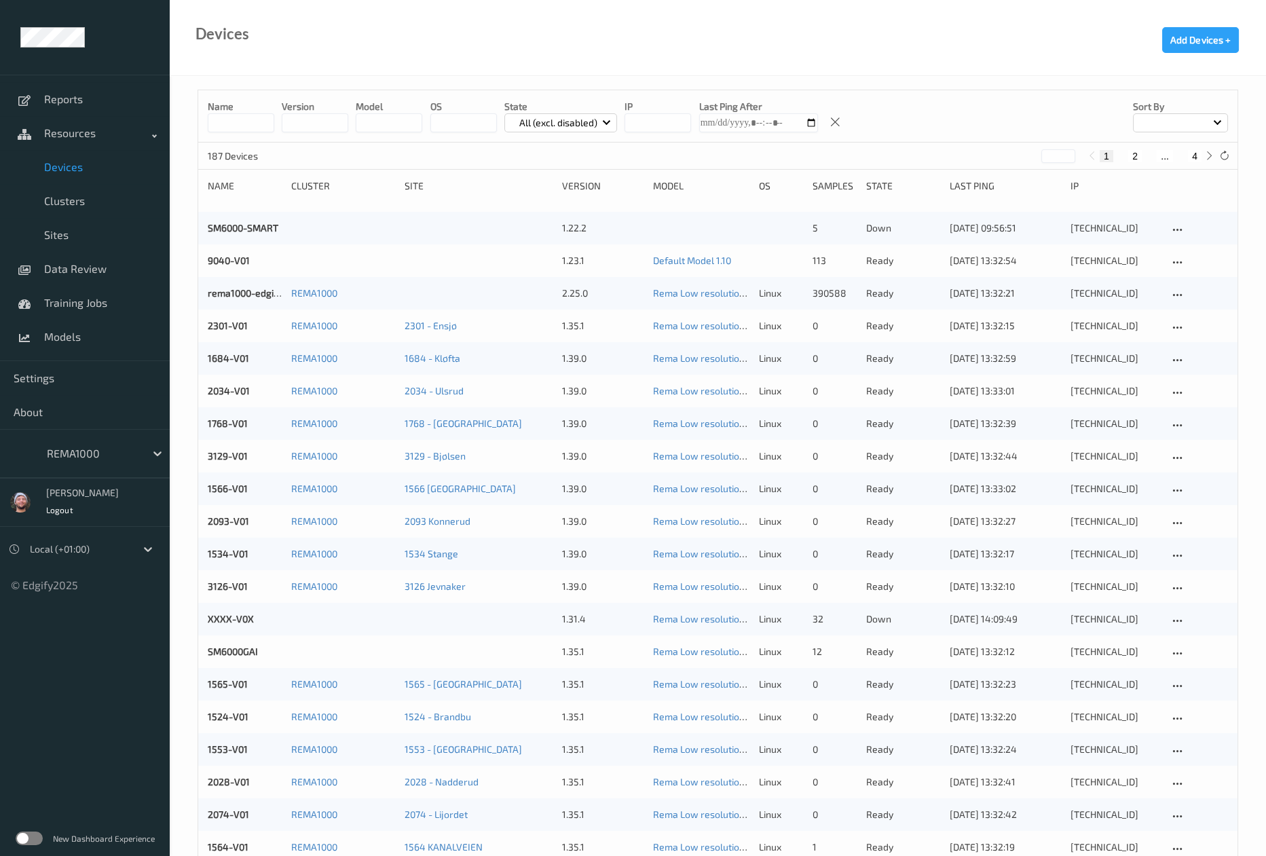
click at [261, 128] on input at bounding box center [241, 122] width 67 height 19
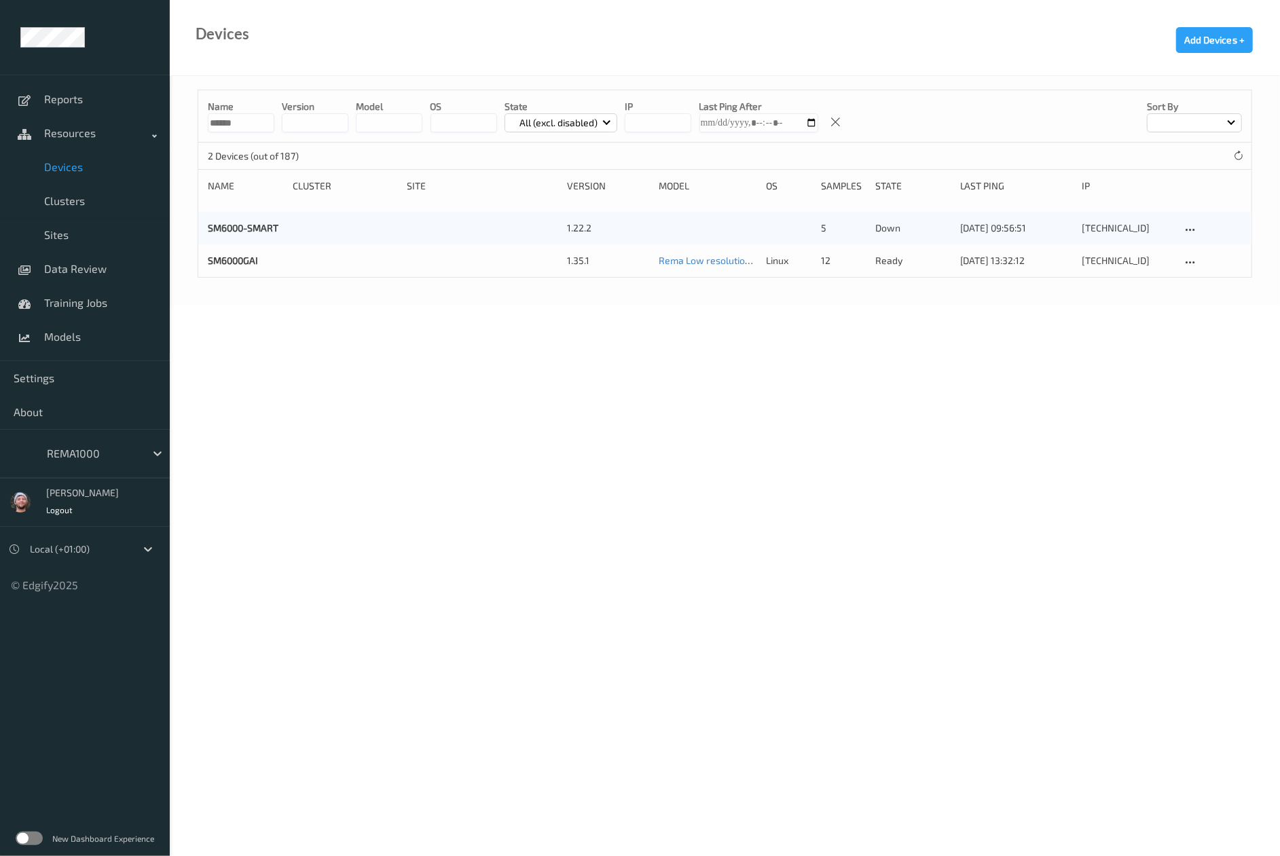
type input "******"
click at [90, 454] on div at bounding box center [93, 453] width 92 height 16
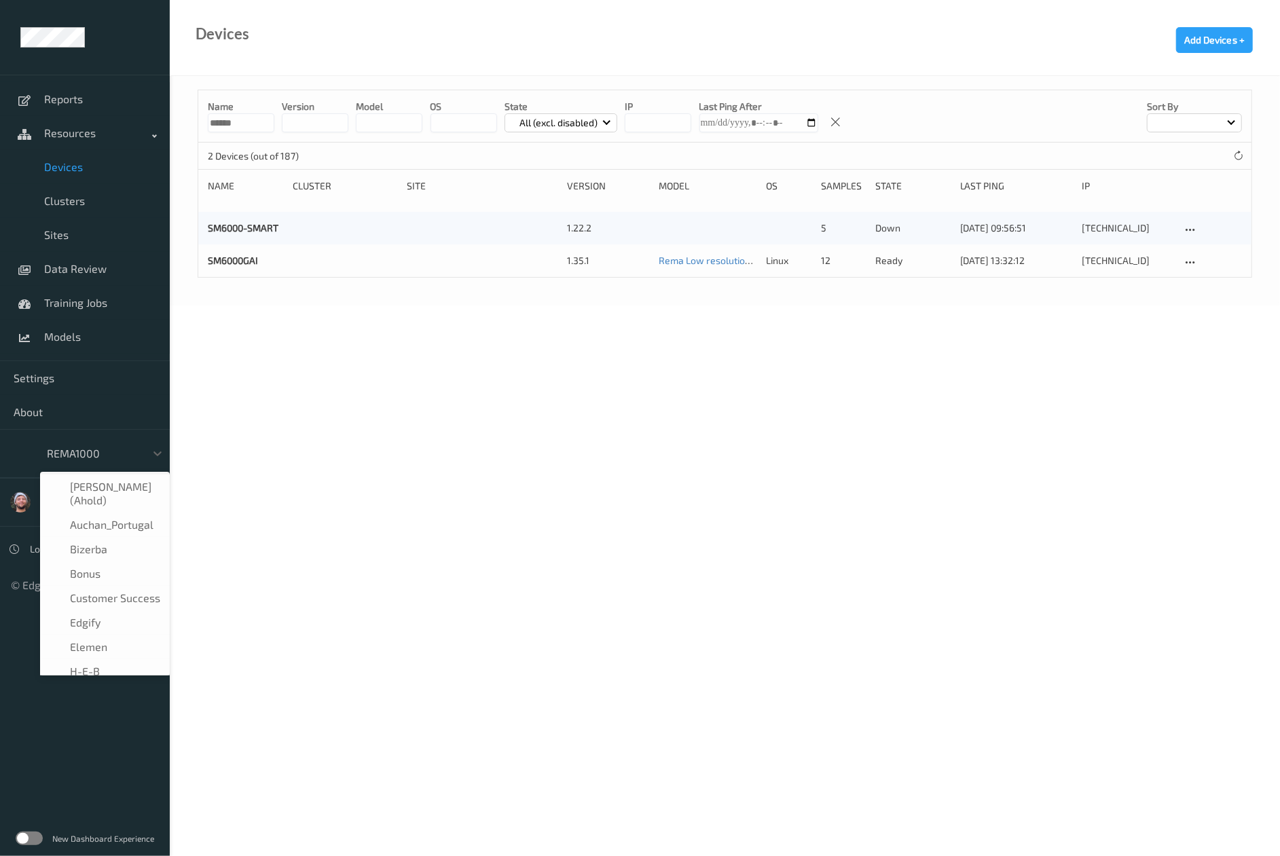
scroll to position [139, 0]
type input "h-"
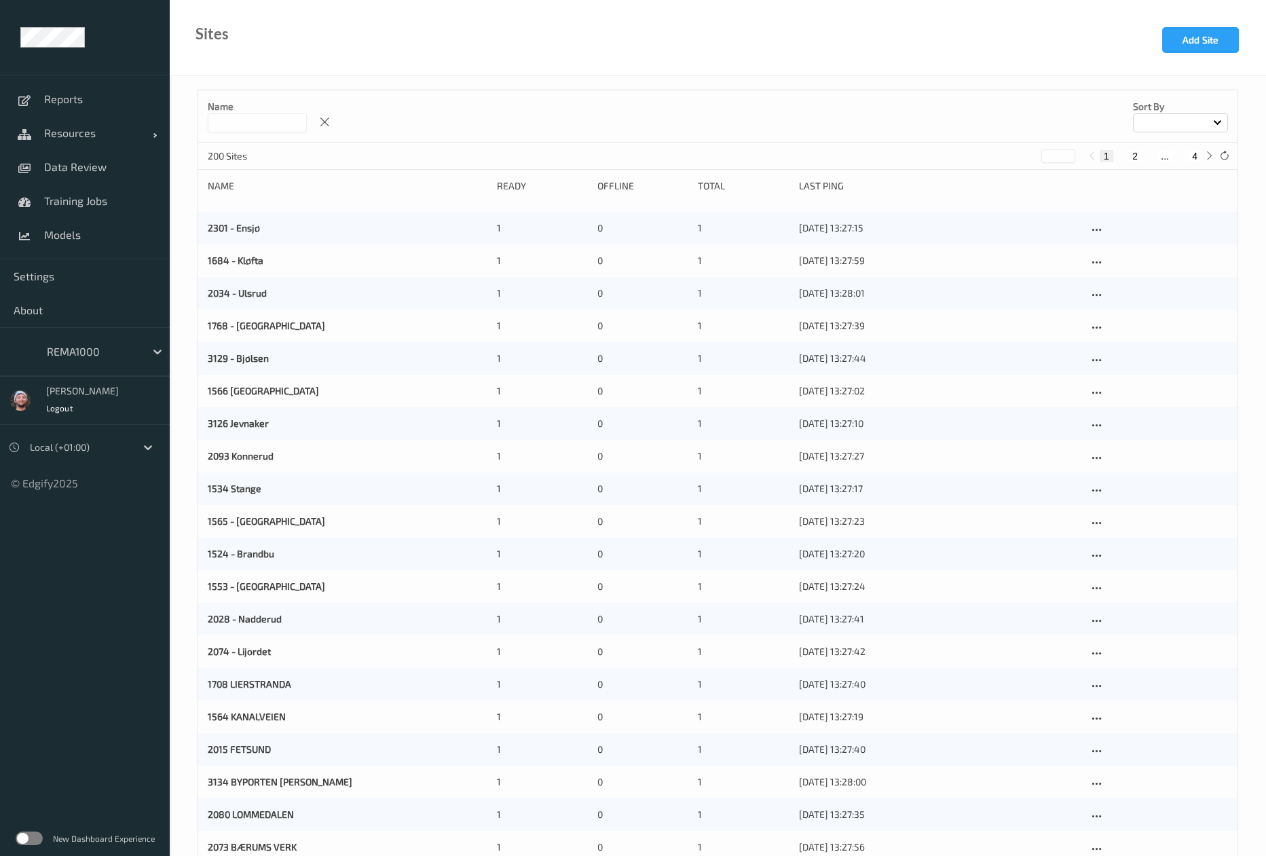
click at [1198, 155] on button "4" at bounding box center [1195, 156] width 14 height 12
type input "*"
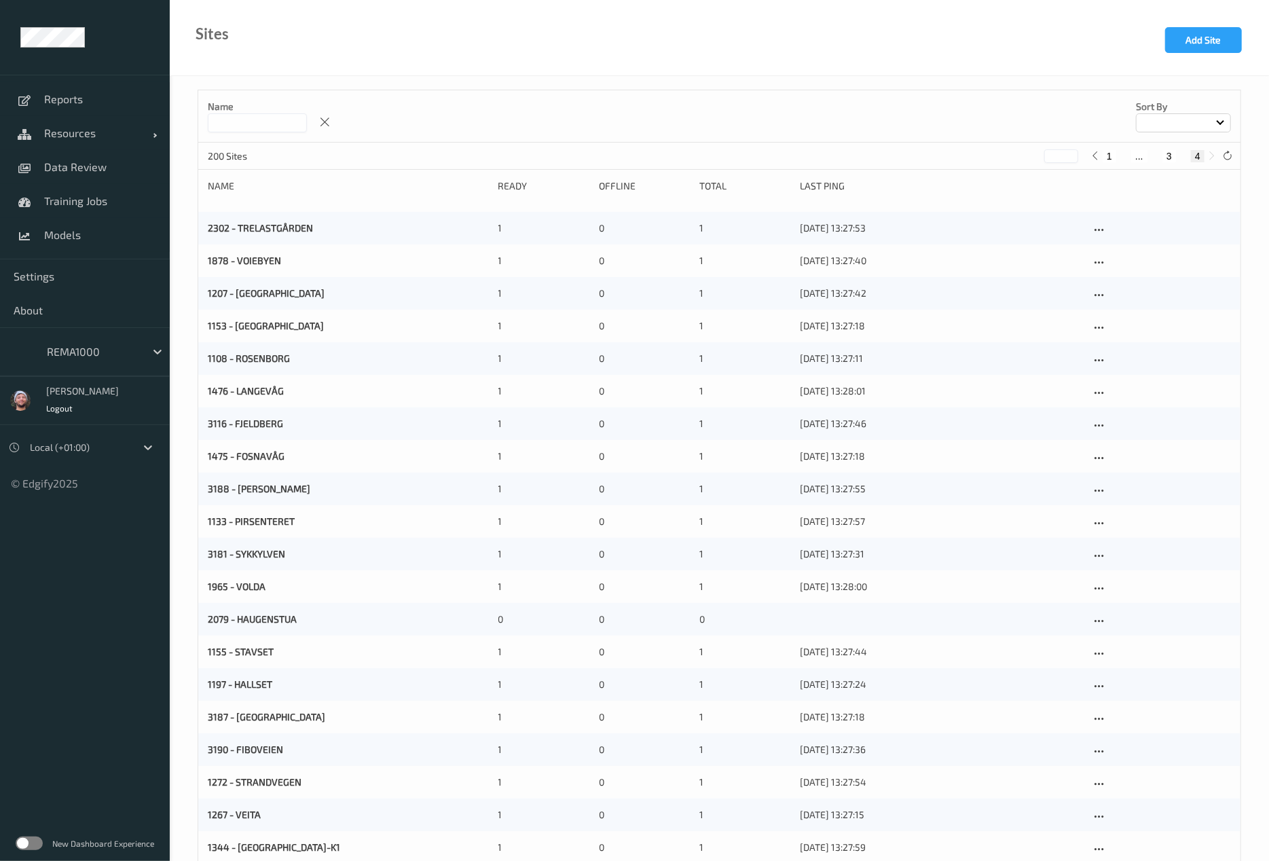
click at [255, 128] on input at bounding box center [257, 122] width 99 height 19
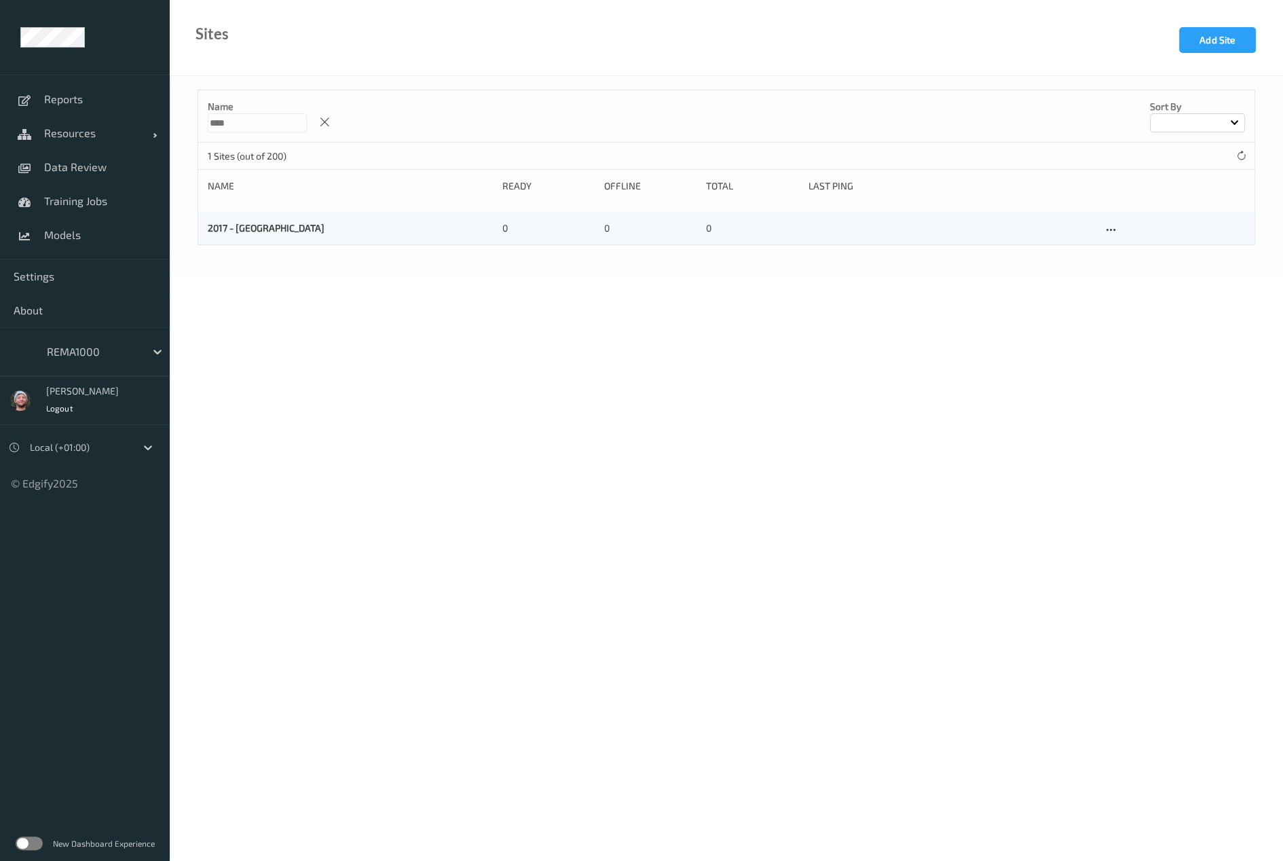
type input "****"
click at [1120, 224] on div at bounding box center [1174, 228] width 143 height 14
click at [1110, 225] on icon at bounding box center [1111, 230] width 12 height 12
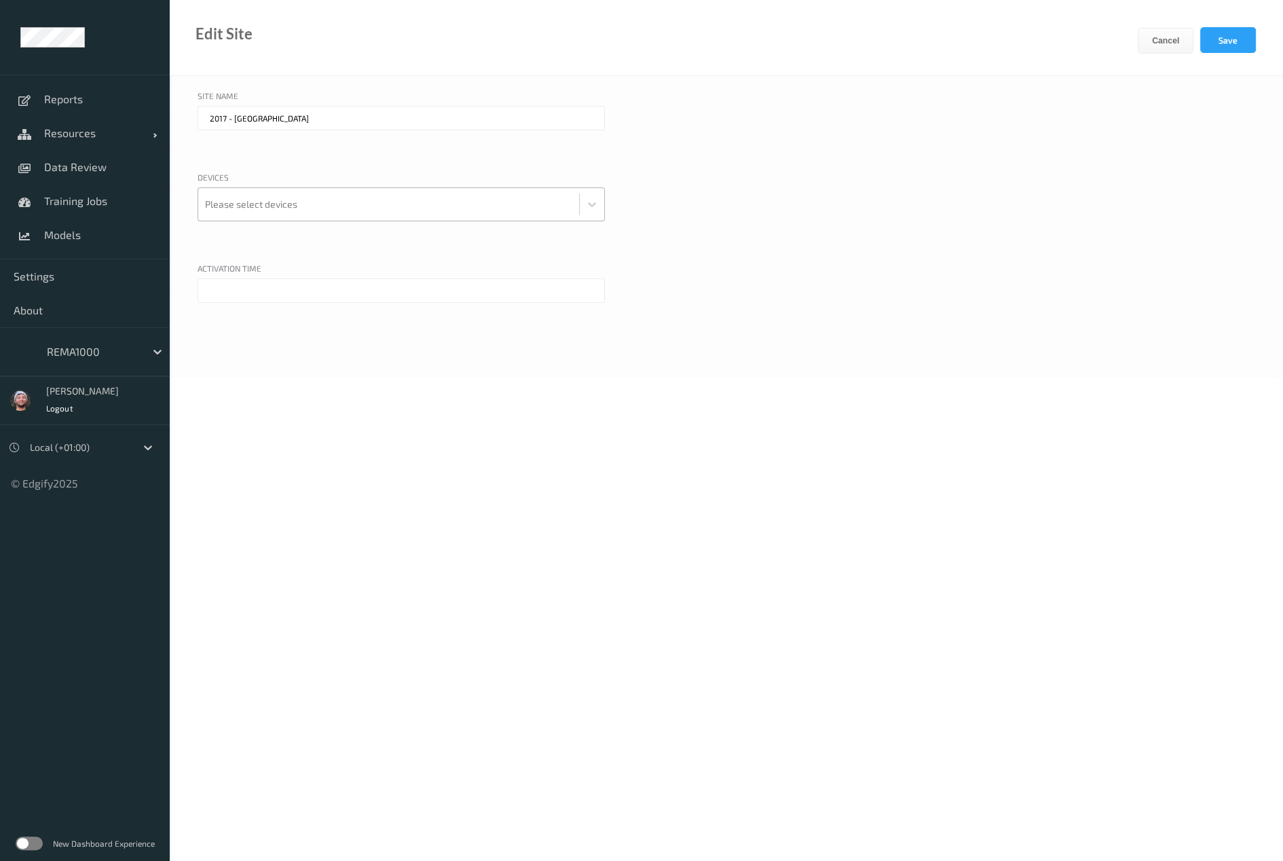
click at [306, 204] on div at bounding box center [388, 204] width 367 height 27
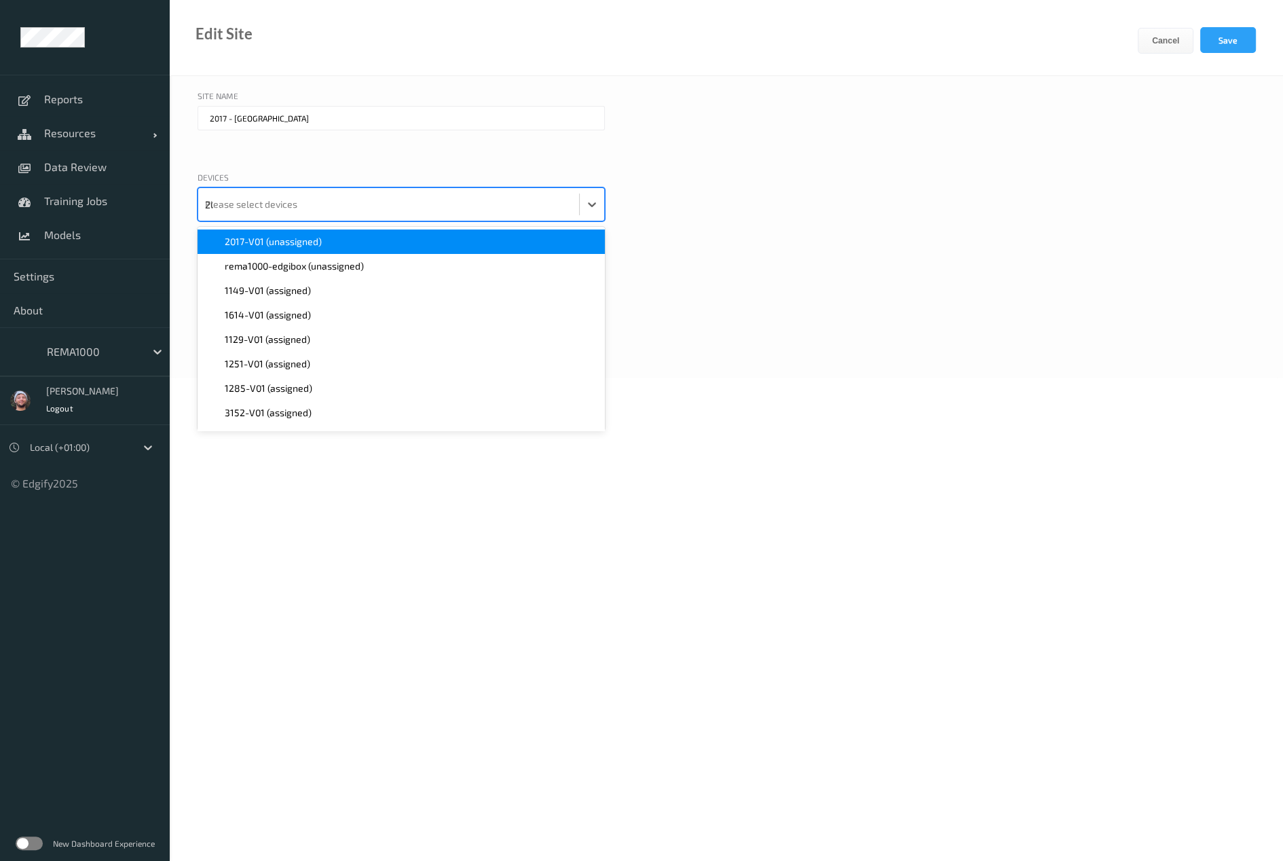
type input "201"
click at [288, 245] on span "2017-V01 (unassigned)" at bounding box center [273, 242] width 97 height 14
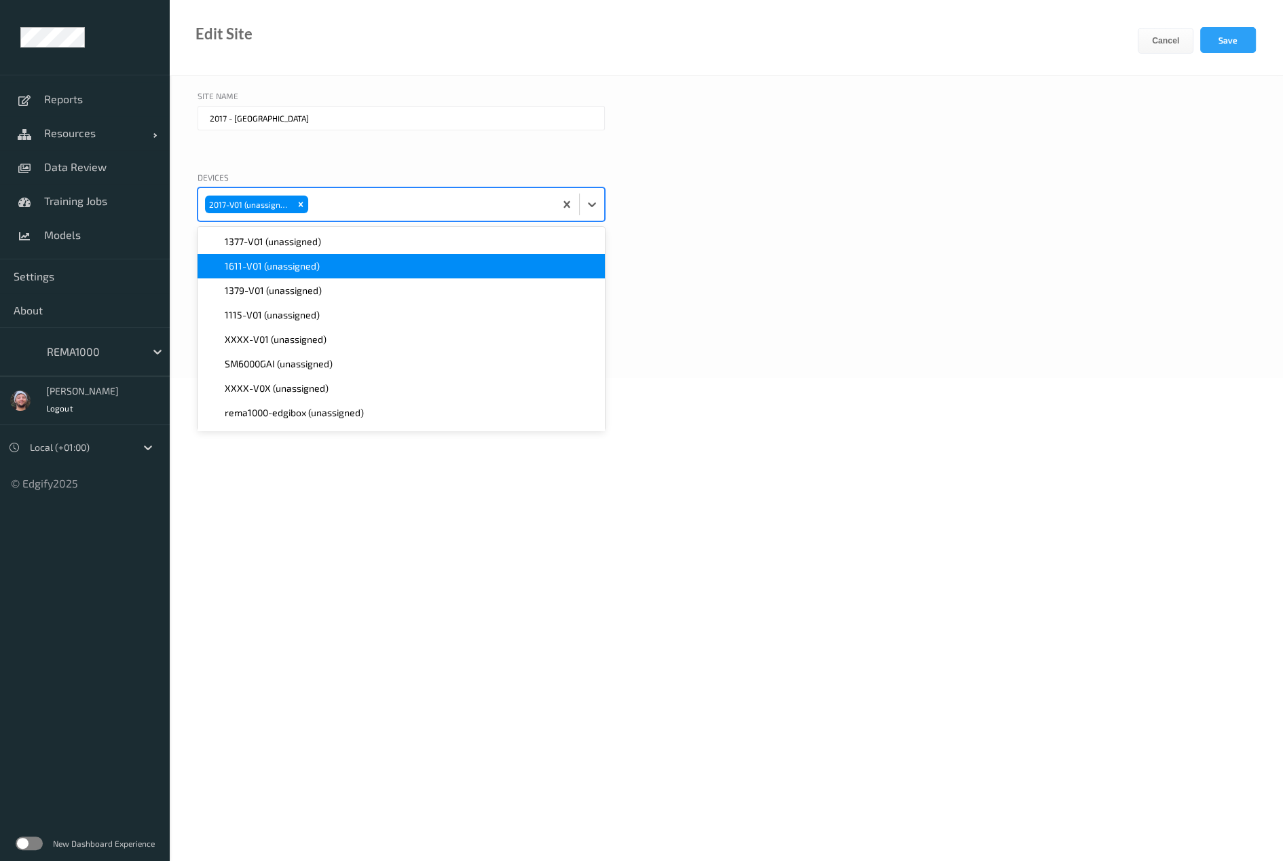
click at [940, 160] on div "Site Name 2017 - Oslo" at bounding box center [727, 127] width 1058 height 75
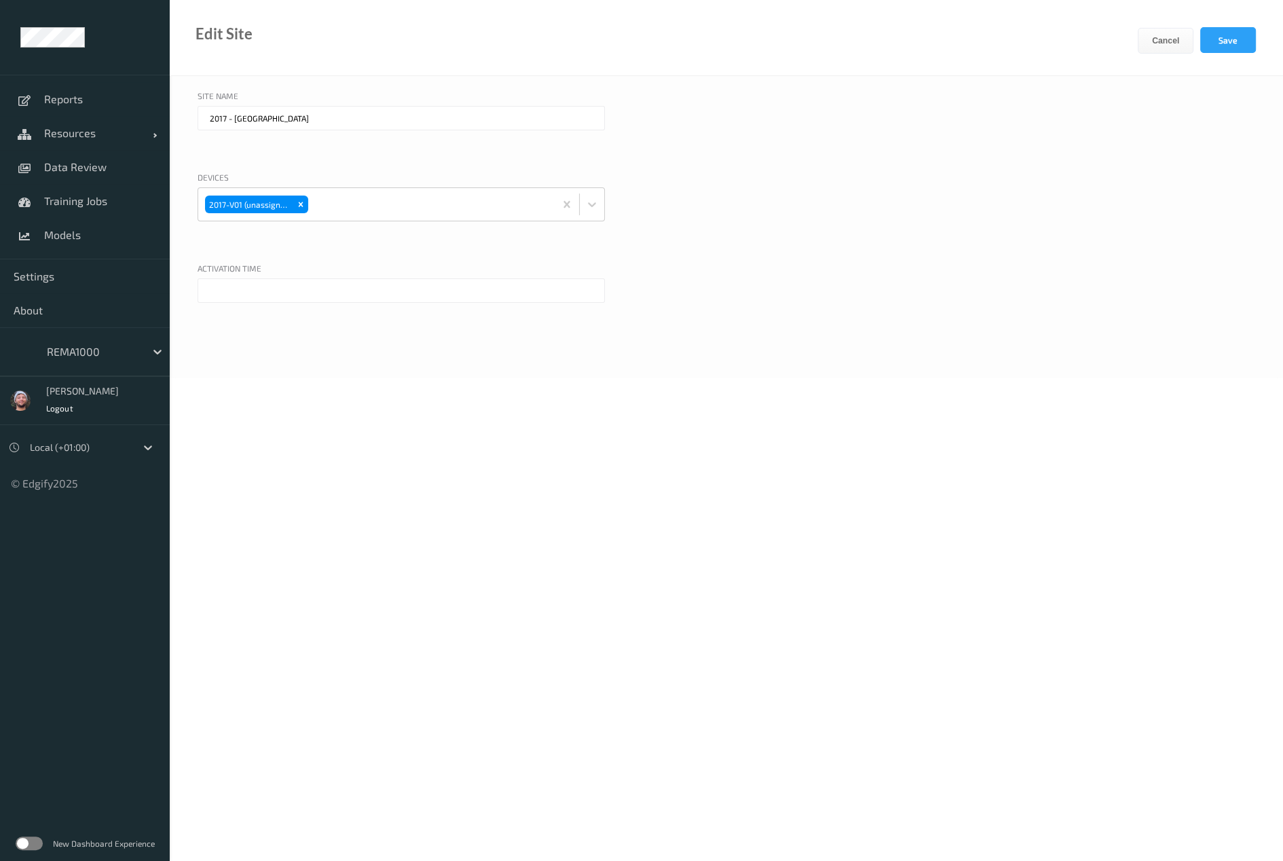
click at [307, 291] on input "text" at bounding box center [401, 290] width 407 height 24
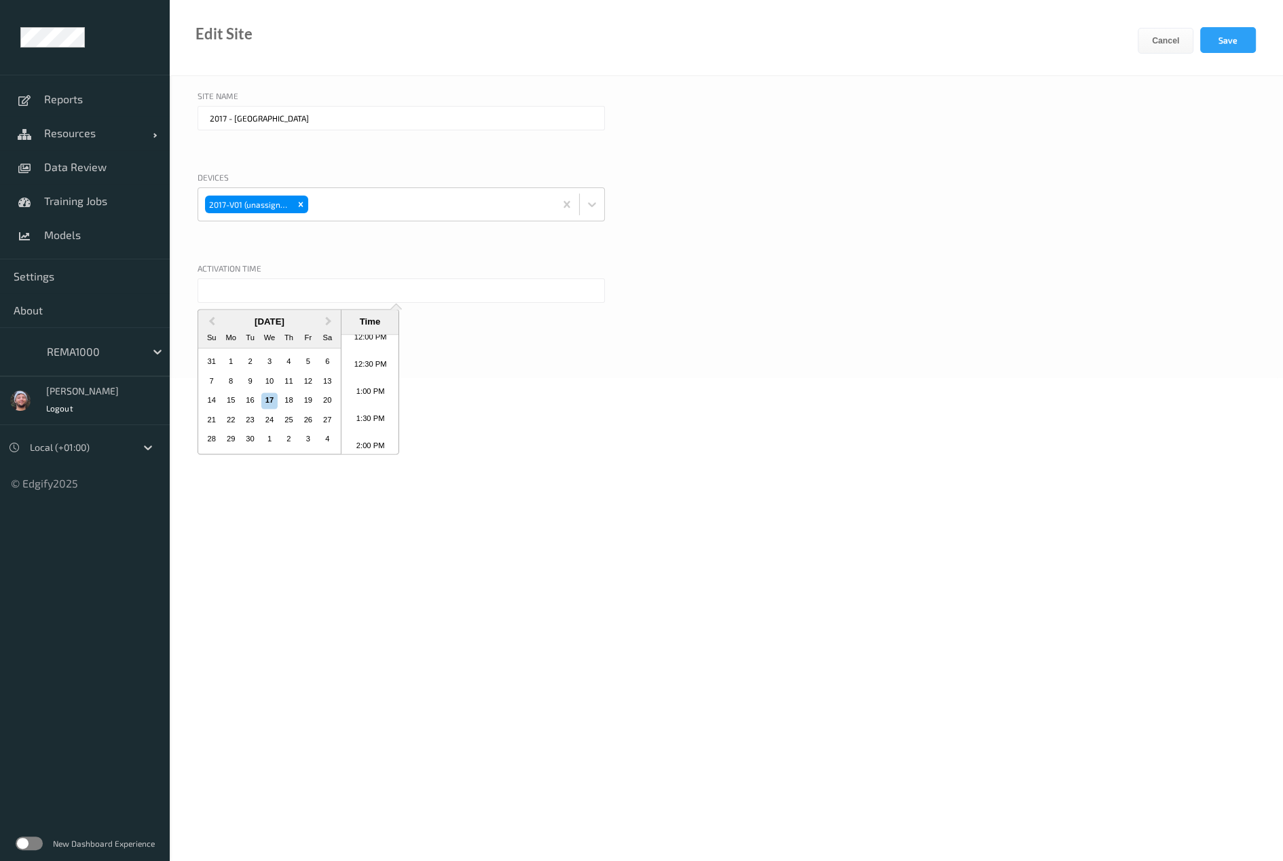
click at [429, 471] on body "Reports Resources Devices Clusters Sites Data Review Training Jobs Models Setti…" at bounding box center [641, 430] width 1283 height 861
click at [246, 278] on input "text" at bounding box center [401, 290] width 407 height 24
click at [251, 399] on div "16" at bounding box center [250, 401] width 16 height 16
click at [363, 437] on li "9:00 AM" at bounding box center [371, 448] width 58 height 27
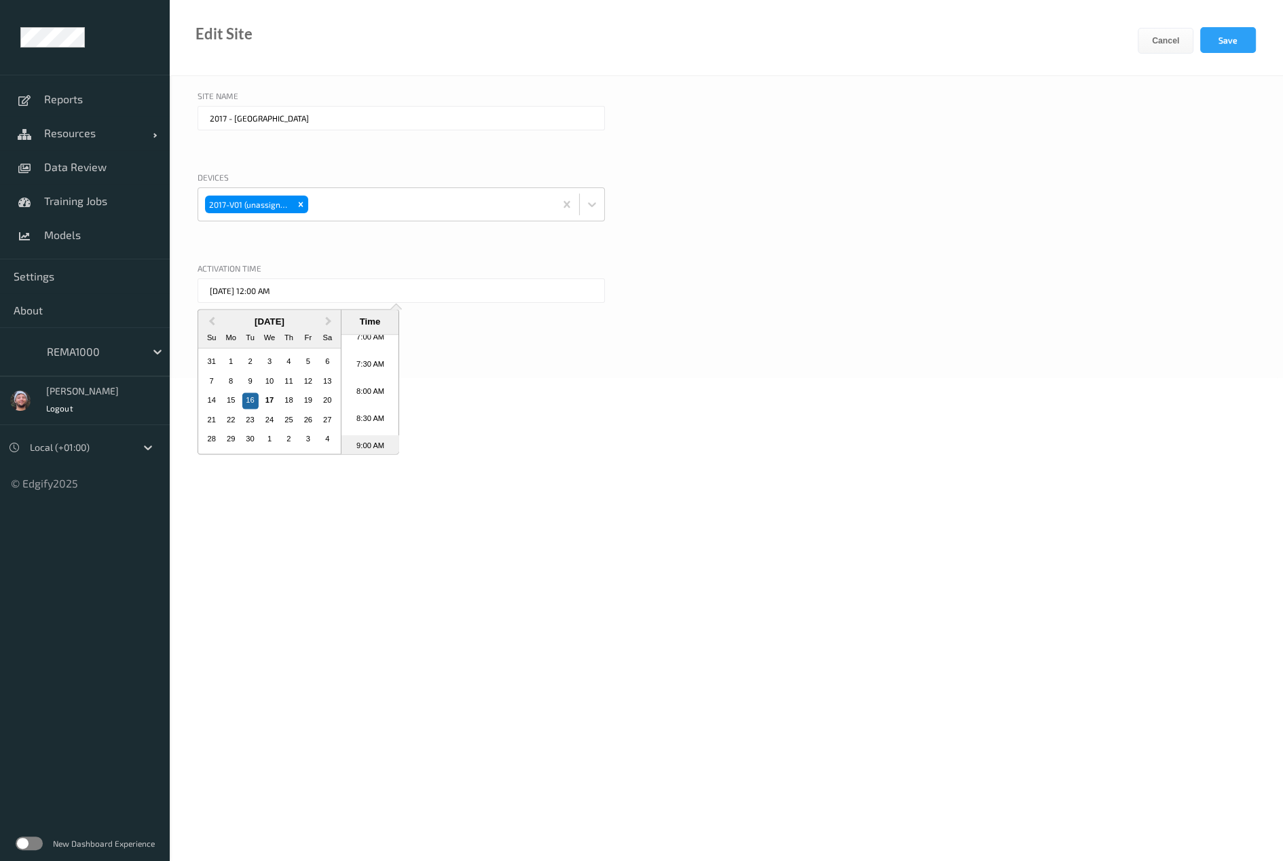
type input "16/09/2025 9:00 AM"
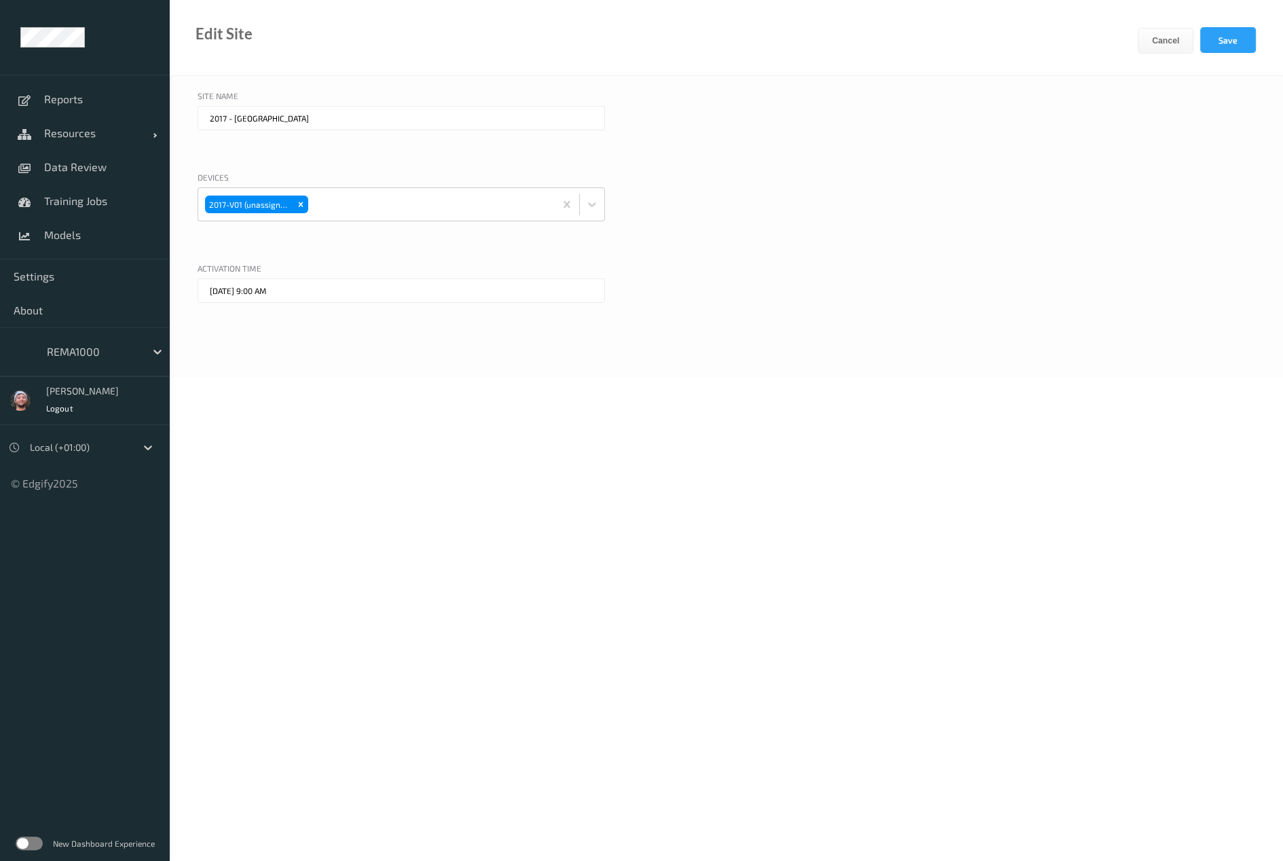
click at [812, 273] on div "Activation time" at bounding box center [727, 270] width 1058 height 16
click at [1205, 35] on button "Save" at bounding box center [1229, 40] width 56 height 26
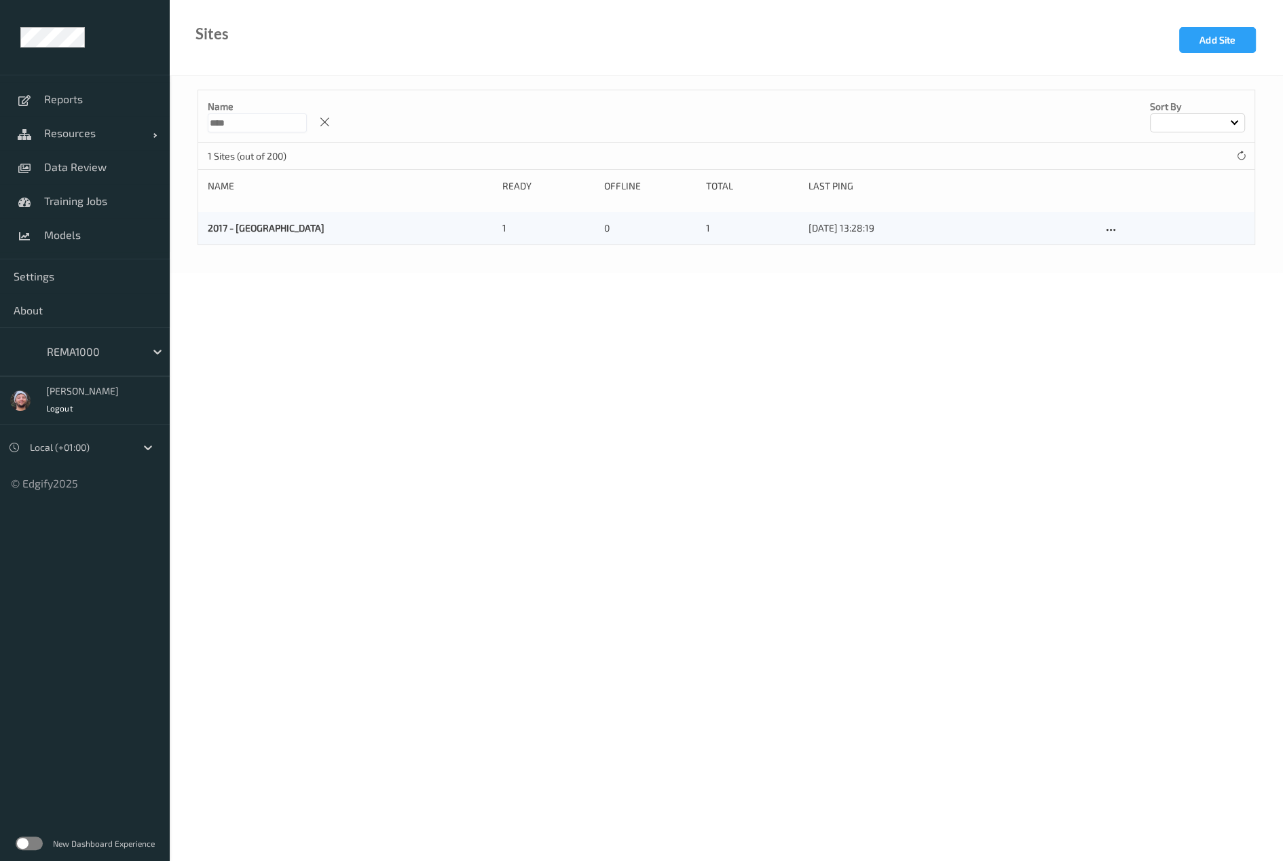
drag, startPoint x: 729, startPoint y: 358, endPoint x: 282, endPoint y: 122, distance: 505.1
click at [729, 358] on body "Reports Resources Devices Clusters Sites Data Review Training Jobs Models Setti…" at bounding box center [641, 430] width 1283 height 861
drag, startPoint x: 260, startPoint y: 122, endPoint x: 86, endPoint y: 136, distance: 175.0
click at [86, 136] on div "Reports Resources Devices Clusters Sites Data Review Training Jobs Models Setti…" at bounding box center [641, 98] width 1283 height 197
type input "****"
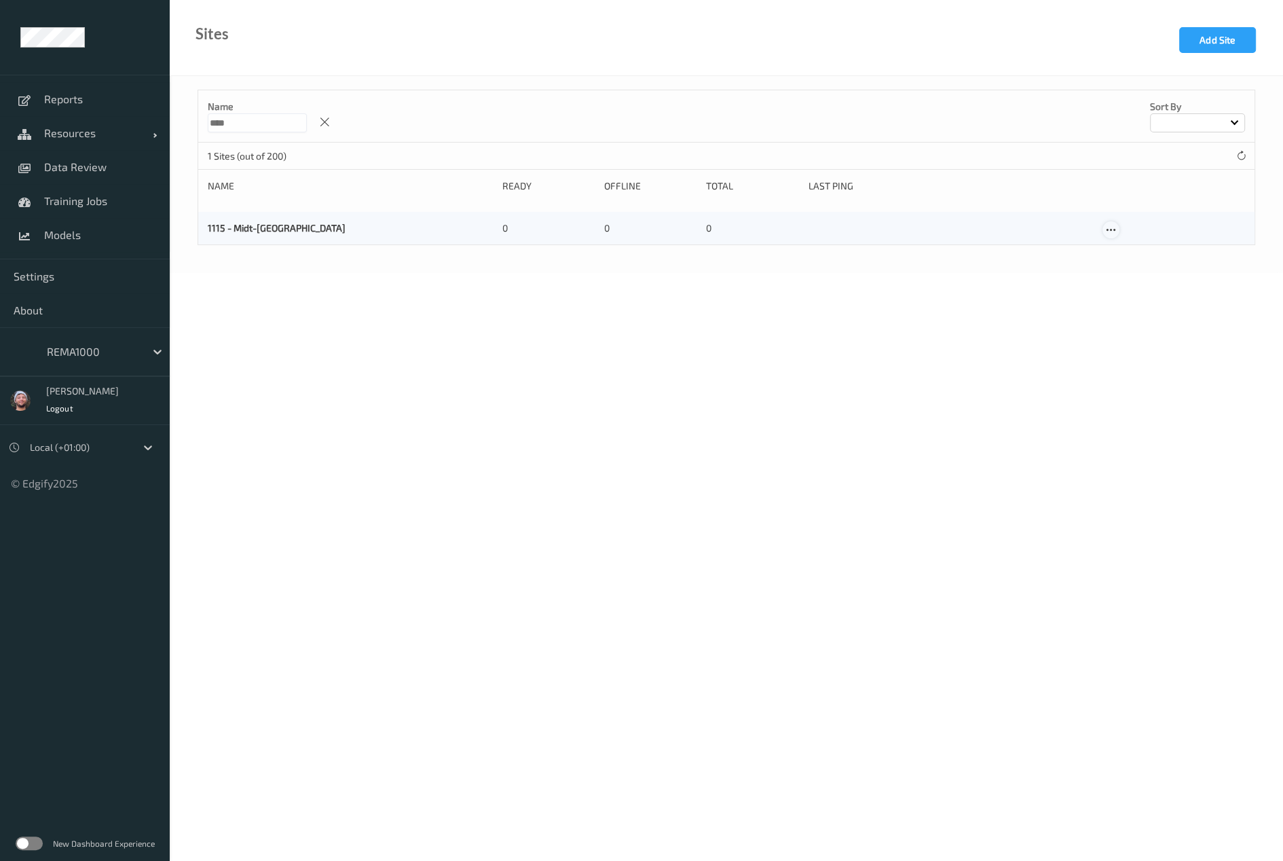
click at [1111, 229] on icon at bounding box center [1111, 230] width 12 height 12
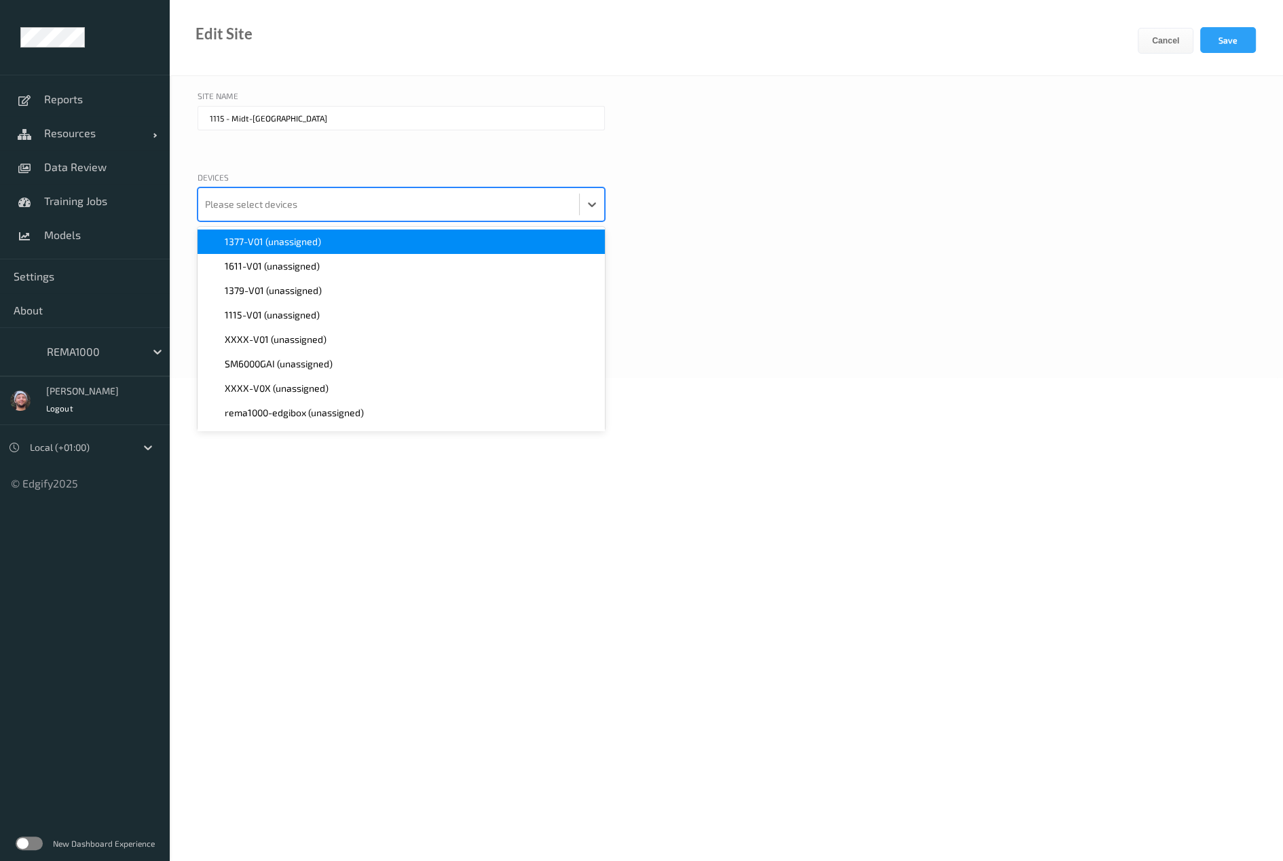
click at [277, 210] on div at bounding box center [388, 204] width 367 height 27
type input "1115"
click at [295, 249] on div "1115-V01 (unassigned)" at bounding box center [401, 242] width 407 height 24
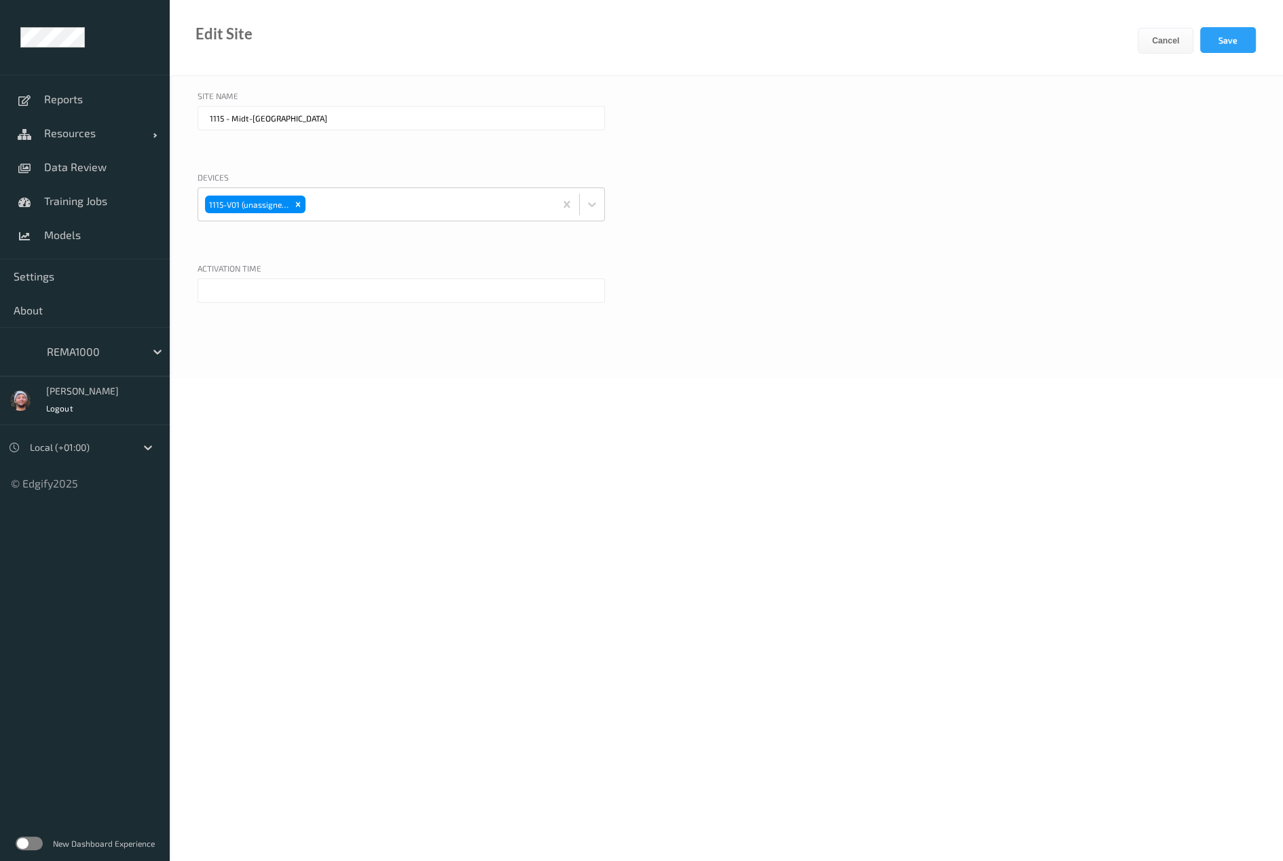
click at [349, 274] on div "Activation time" at bounding box center [727, 270] width 1058 height 16
click at [306, 240] on div "Devices 1115-V01 (unassigned)" at bounding box center [401, 213] width 407 height 84
click at [348, 342] on div at bounding box center [401, 310] width 407 height 65
click at [254, 293] on input "text" at bounding box center [401, 290] width 407 height 24
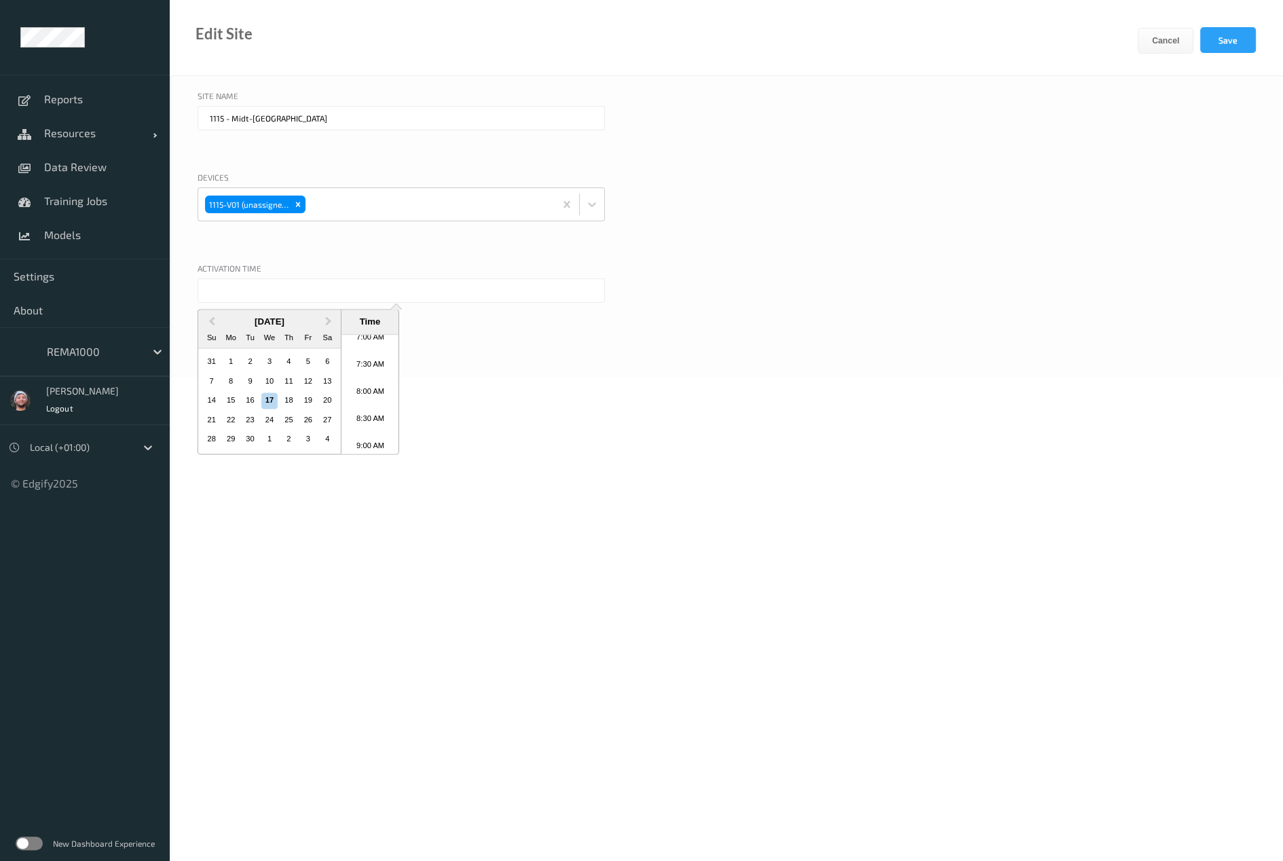
scroll to position [479, 0]
click at [365, 426] on li "10:30 AM" at bounding box center [371, 439] width 58 height 27
click at [254, 288] on input "17/09/2025 10:30 AM" at bounding box center [401, 290] width 407 height 24
click at [250, 403] on div "16" at bounding box center [250, 401] width 16 height 16
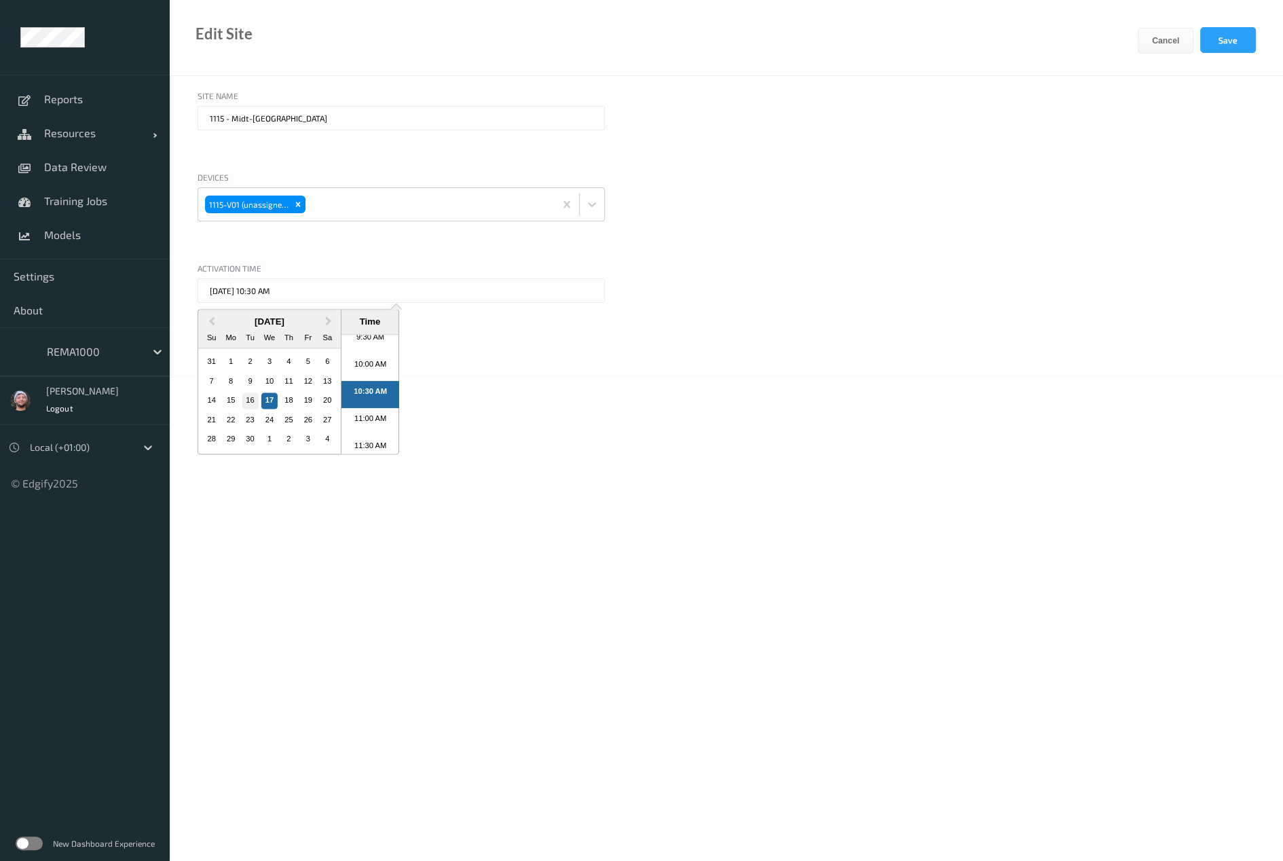
type input "16/09/2025 10:30 AM"
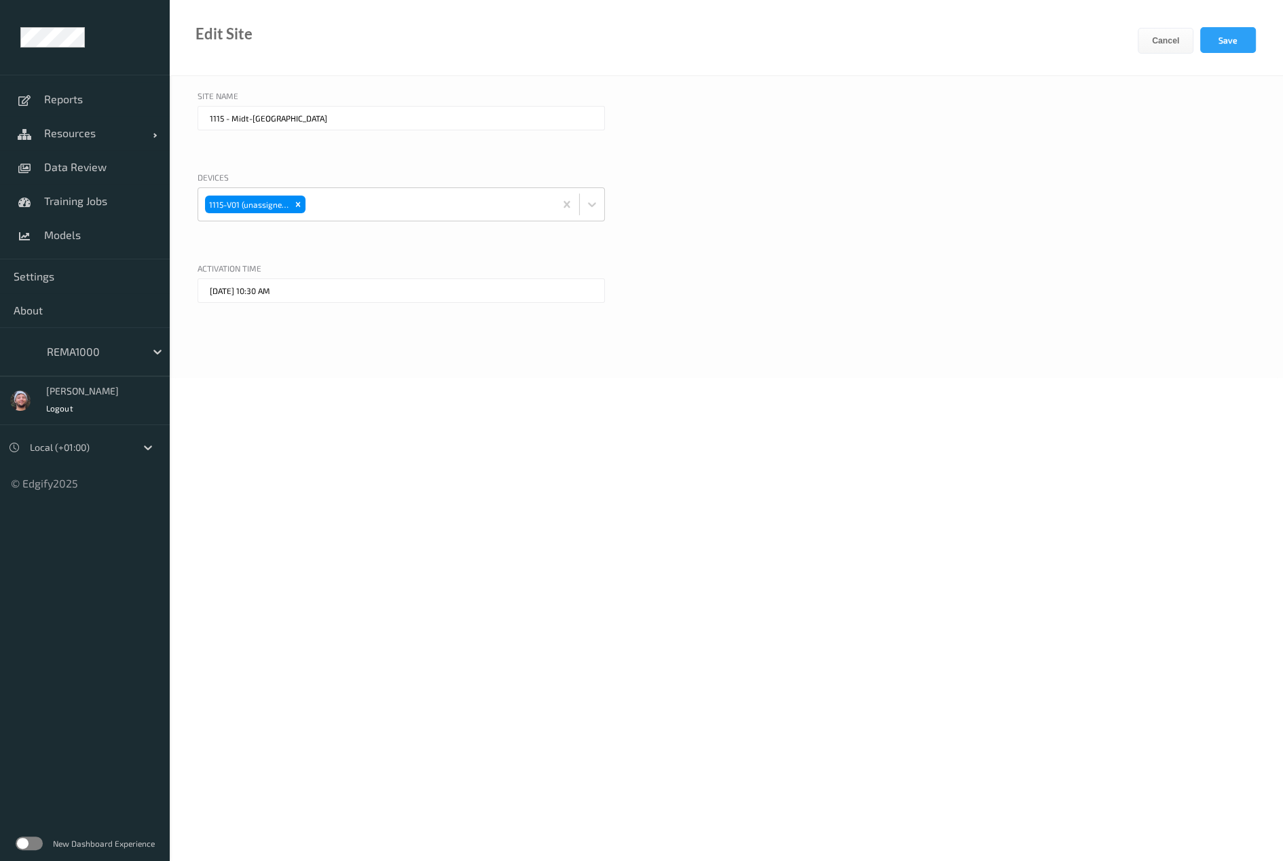
click at [690, 327] on div "Selected date: Tuesday, September 16th, 2025 at 10:30 AM 16/09/2025 10:30 AM" at bounding box center [727, 310] width 1058 height 65
click at [1213, 48] on button "Save" at bounding box center [1229, 40] width 56 height 26
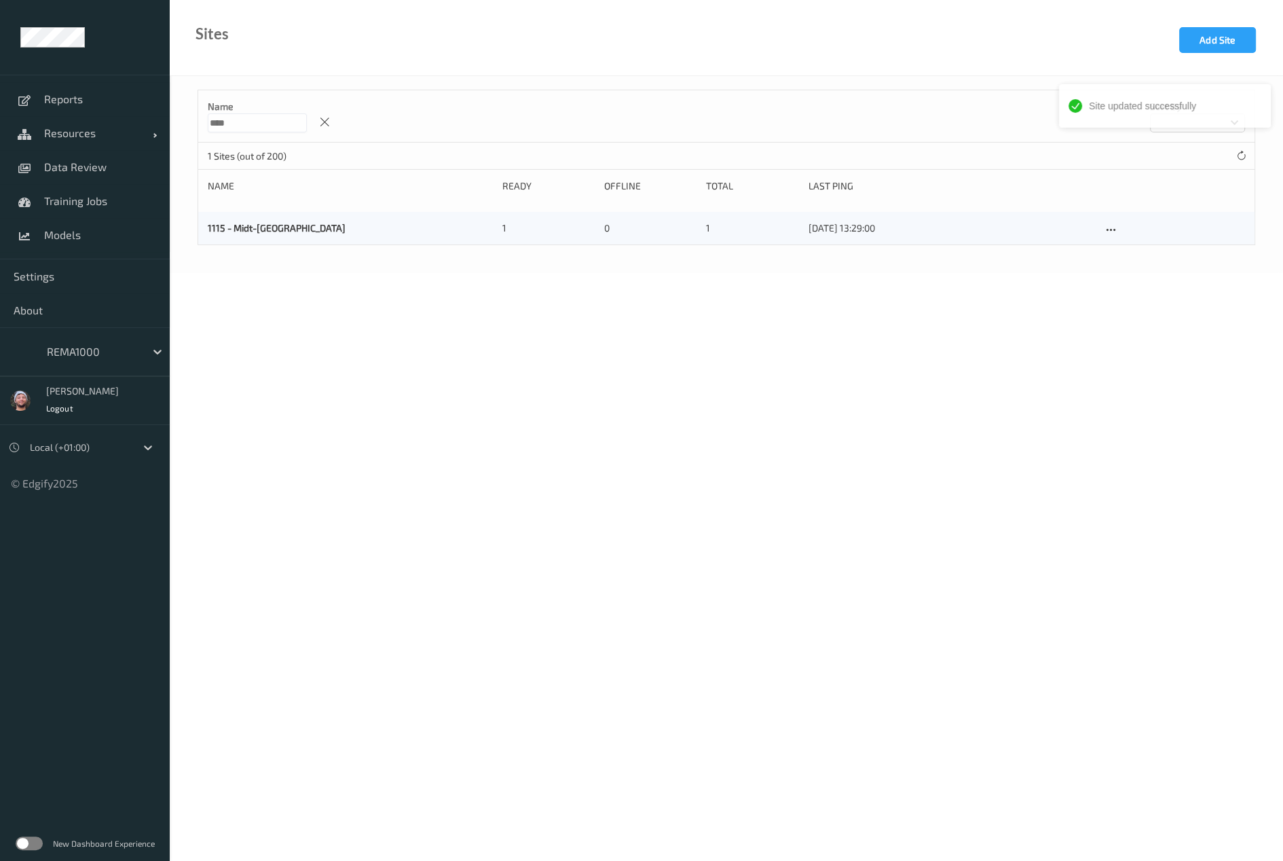
click at [424, 357] on body "Site updated successfully Reports Resources Devices Clusters Sites Data Review …" at bounding box center [641, 430] width 1283 height 861
drag, startPoint x: 256, startPoint y: 132, endPoint x: 162, endPoint y: 126, distance: 93.9
click at [162, 126] on div "Site updated successfully Reports Resources Devices Clusters Sites Data Review …" at bounding box center [641, 98] width 1283 height 197
type input "****"
click at [1109, 225] on icon at bounding box center [1111, 230] width 12 height 12
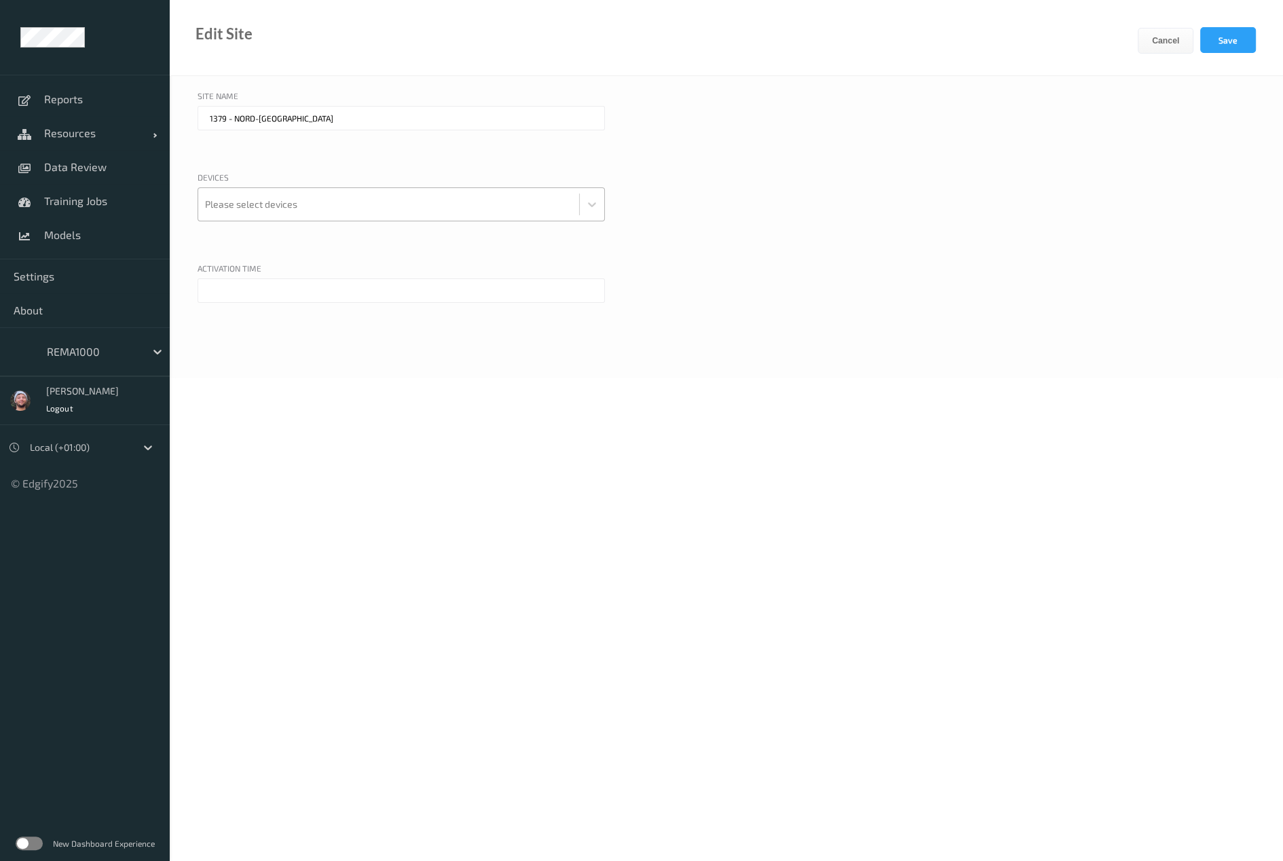
drag, startPoint x: 493, startPoint y: 211, endPoint x: 451, endPoint y: 213, distance: 42.1
click at [493, 211] on div at bounding box center [388, 204] width 367 height 27
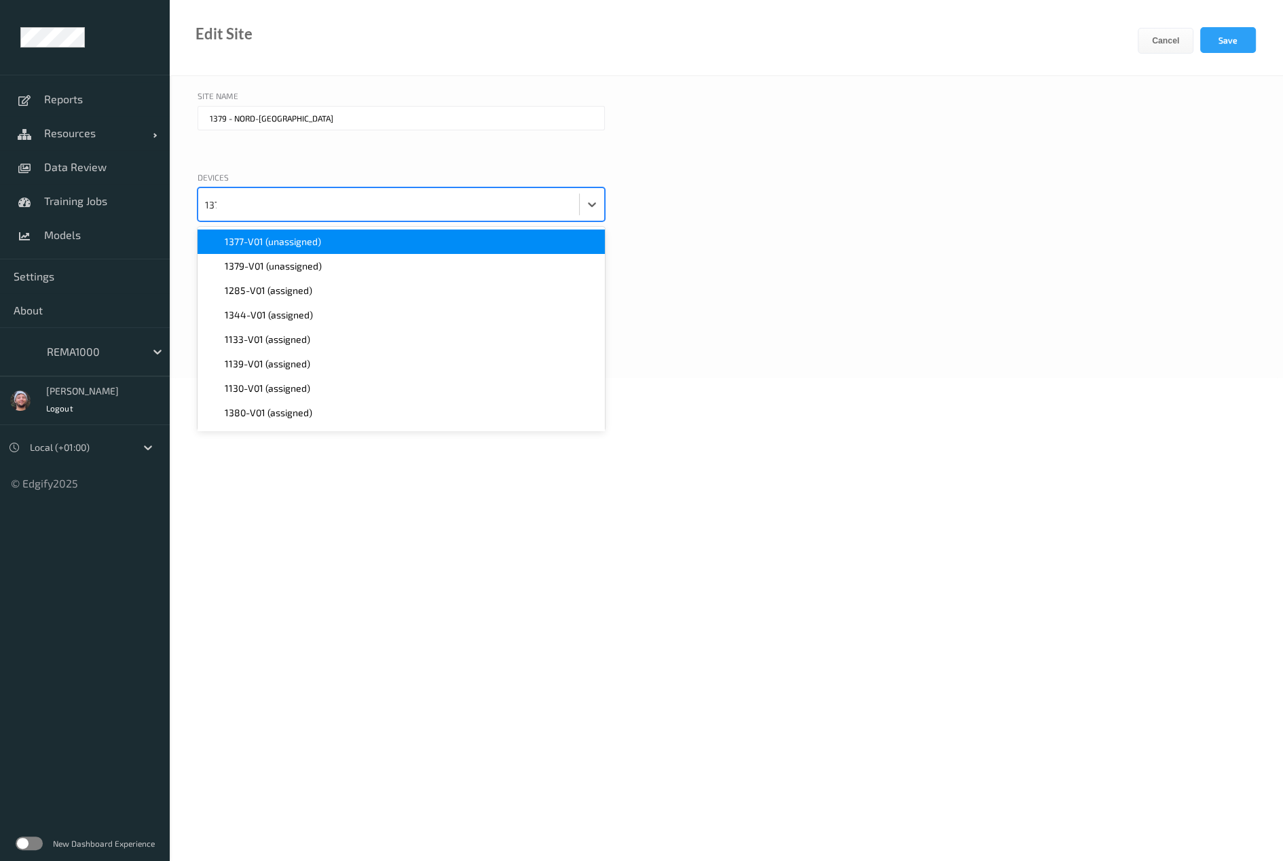
type input "1379"
click at [277, 239] on span "1379-V01 (unassigned)" at bounding box center [273, 242] width 97 height 14
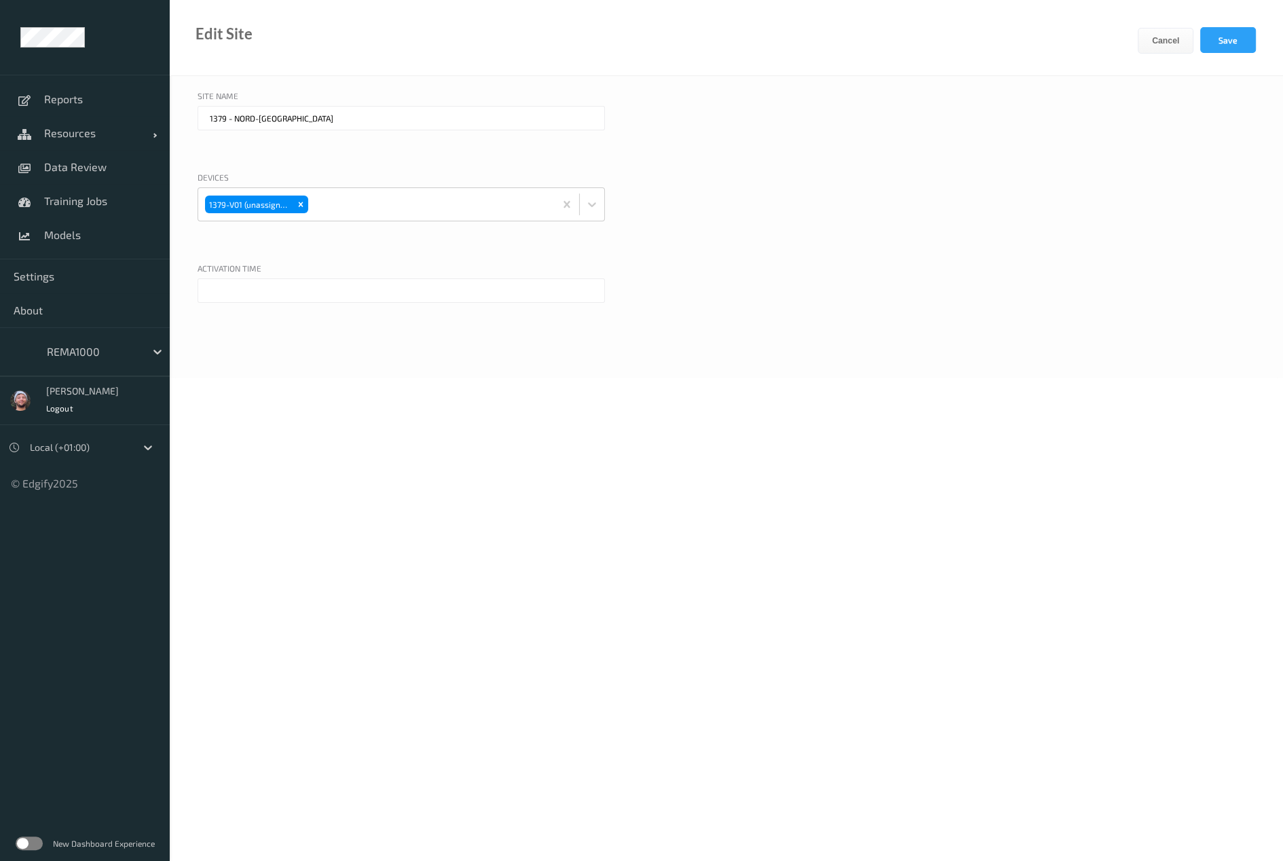
click at [356, 468] on body "Reports Resources Devices Clusters Sites Data Review Training Jobs Models Setti…" at bounding box center [641, 430] width 1283 height 861
click at [255, 296] on input "text" at bounding box center [401, 290] width 407 height 24
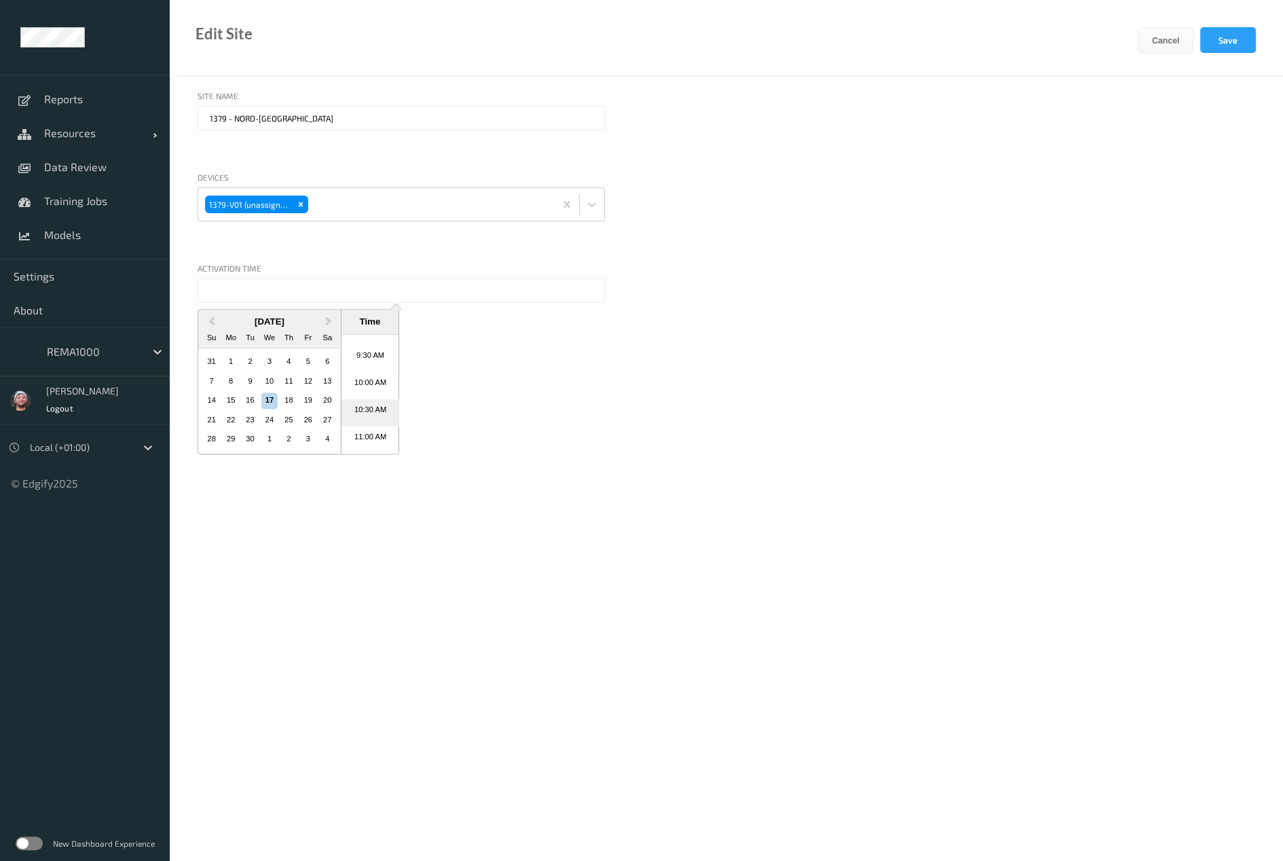
click at [358, 415] on li "10:30 AM" at bounding box center [371, 412] width 58 height 27
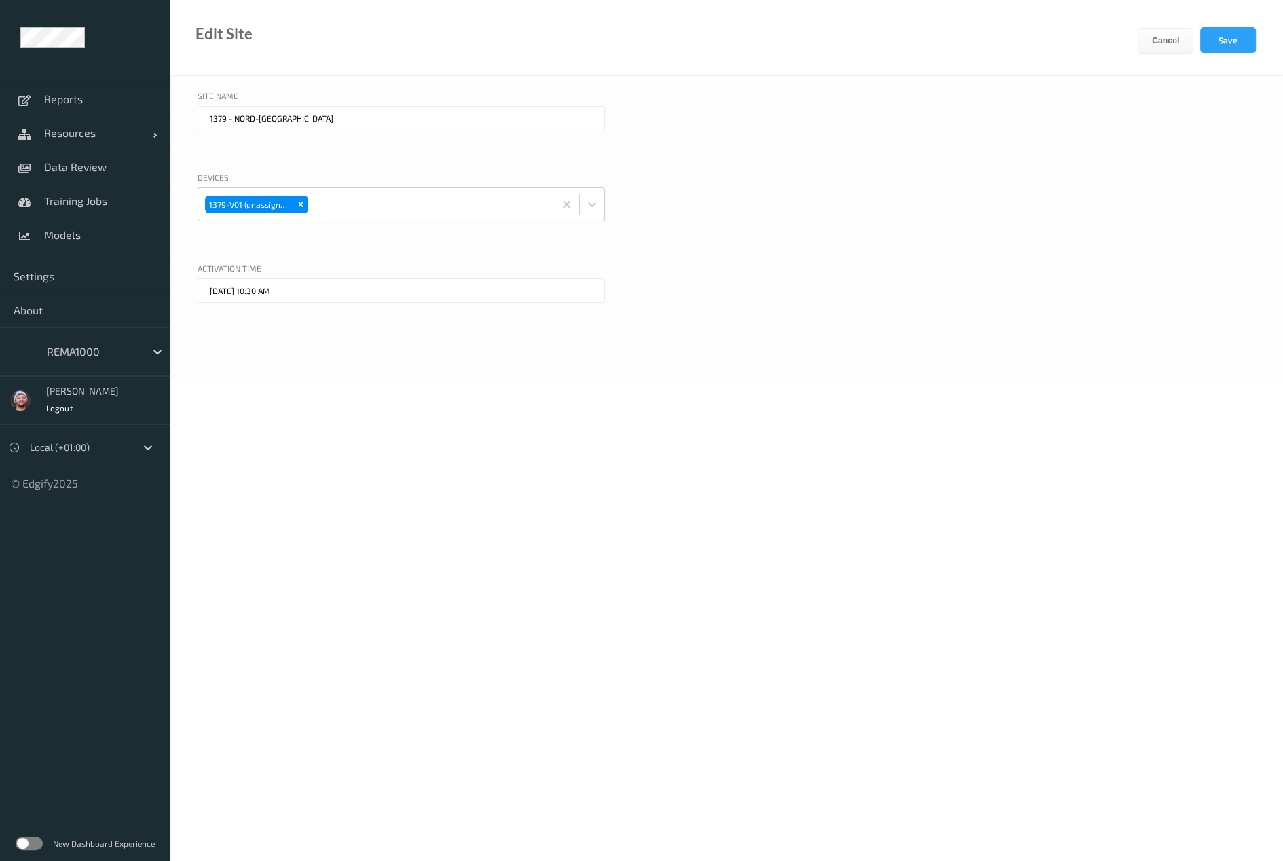
click at [264, 293] on input "17/09/2025 10:30 AM" at bounding box center [401, 290] width 407 height 24
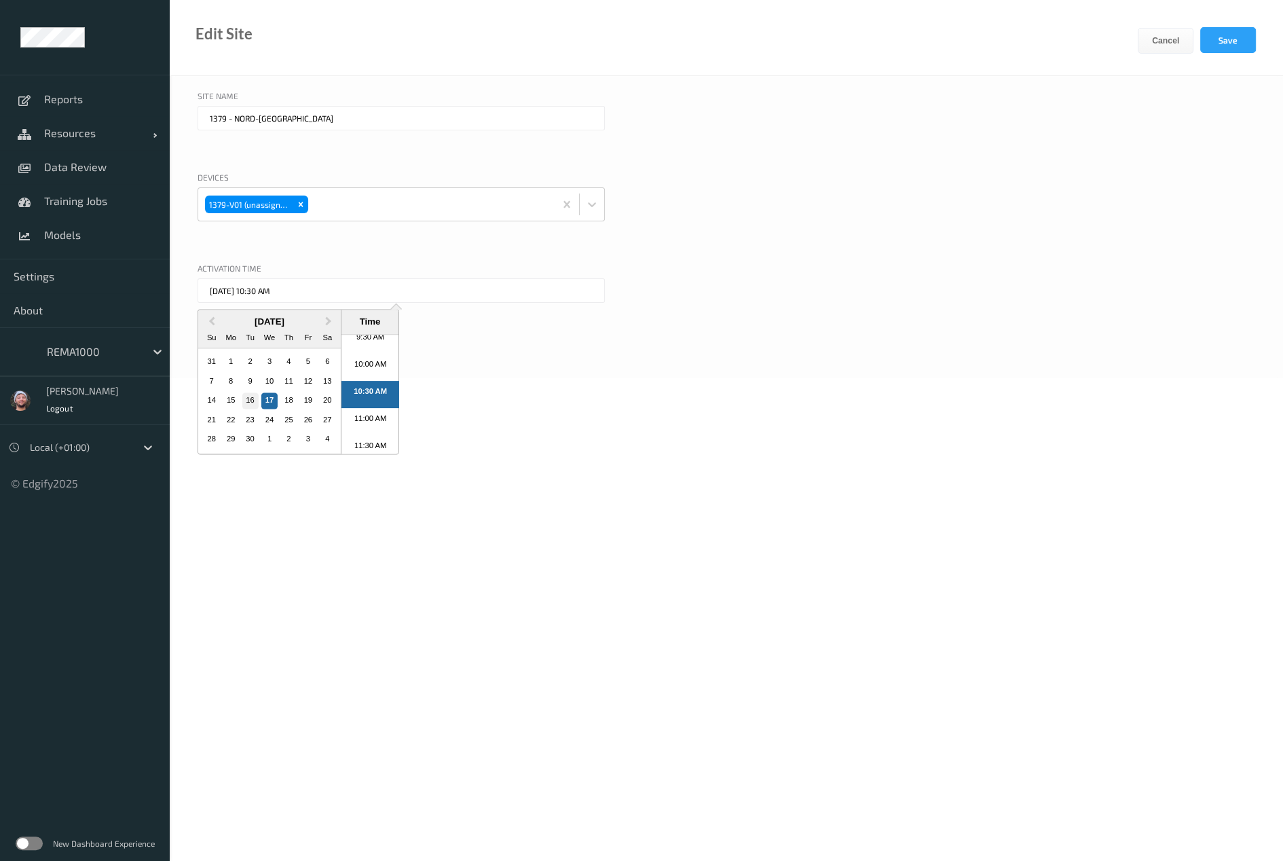
click at [255, 399] on div "16" at bounding box center [250, 401] width 16 height 16
type input "16/09/2025 10:30 AM"
click at [880, 386] on body "Reports Resources Devices Clusters Sites Data Review Training Jobs Models Setti…" at bounding box center [641, 430] width 1283 height 861
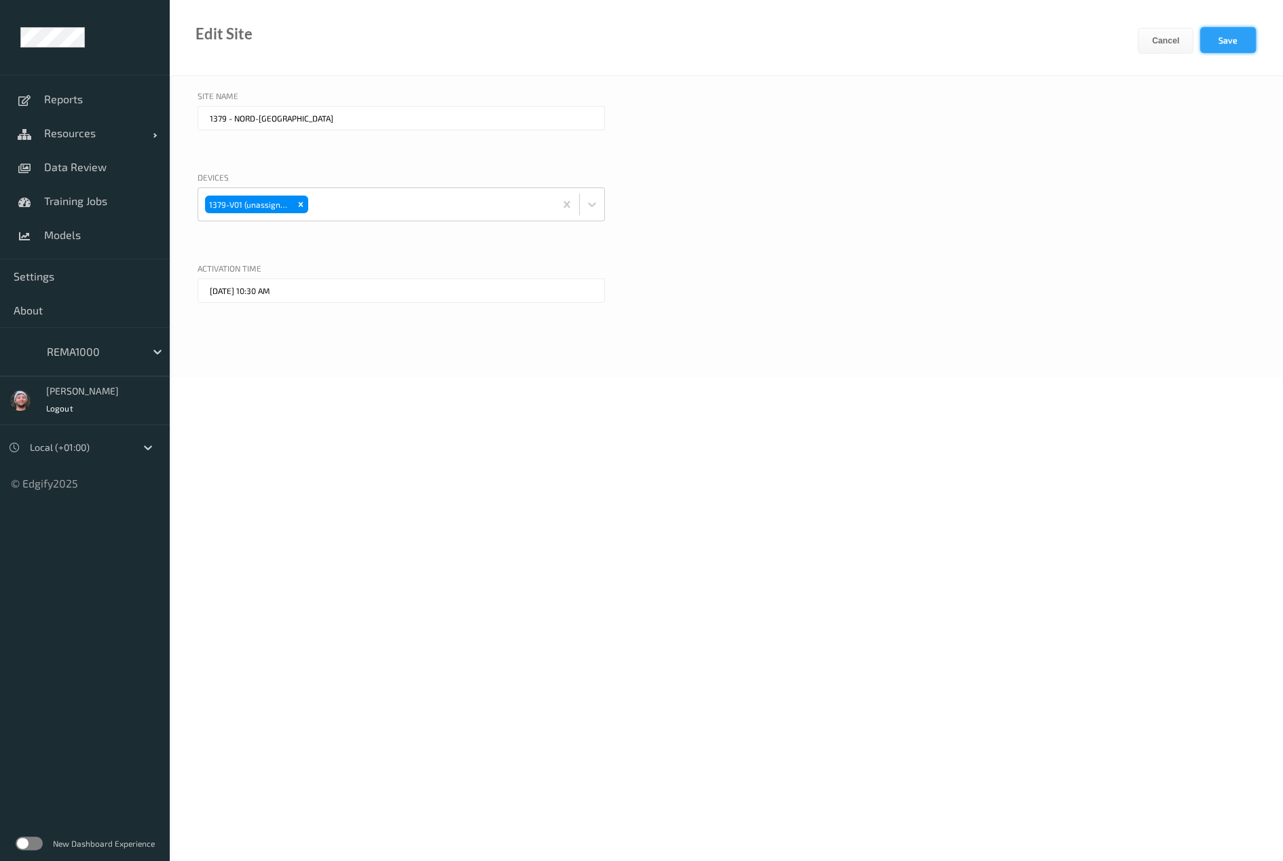
click at [1221, 40] on button "Save" at bounding box center [1229, 40] width 56 height 26
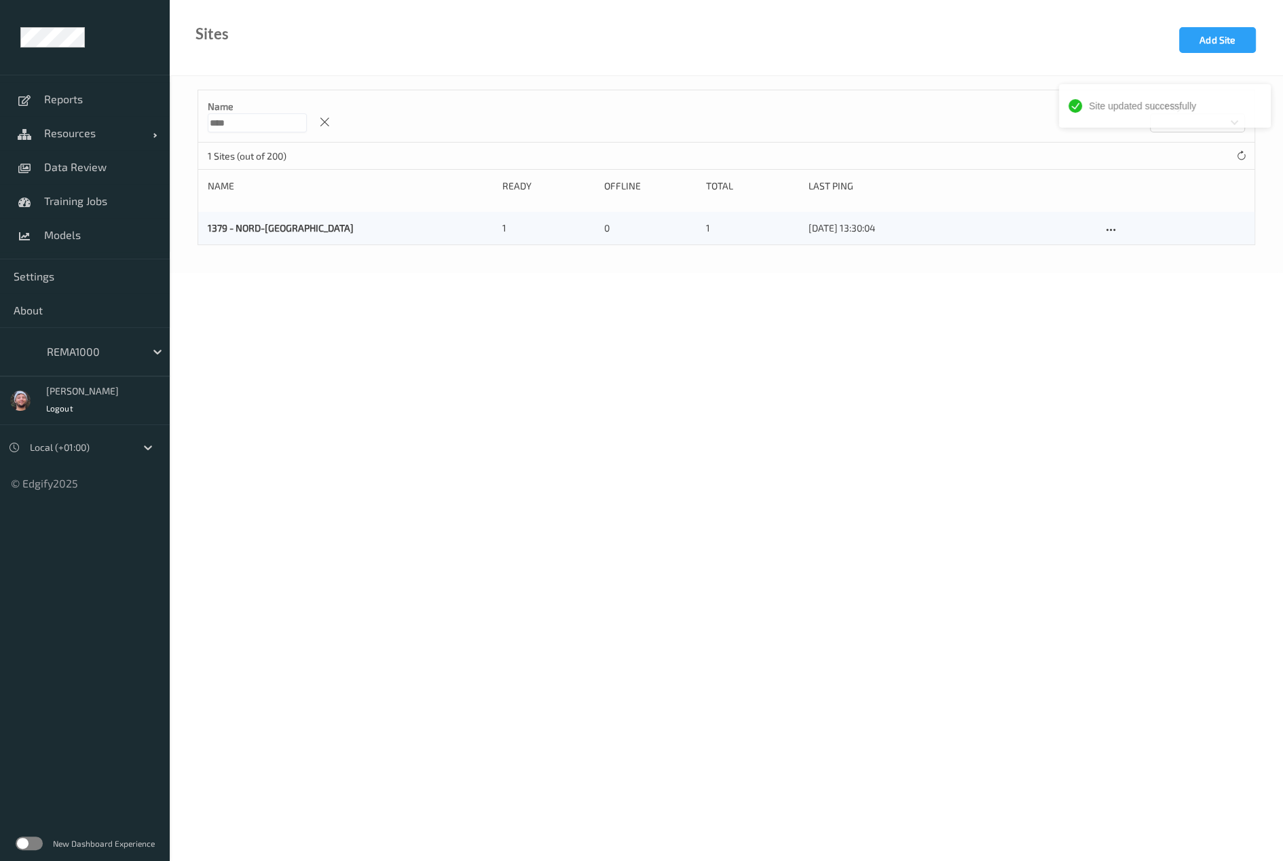
drag, startPoint x: 540, startPoint y: 369, endPoint x: 328, endPoint y: 269, distance: 234.5
click at [535, 365] on body "Site updated successfully Reports Resources Devices Clusters Sites Data Review …" at bounding box center [641, 430] width 1283 height 861
drag, startPoint x: 210, startPoint y: 117, endPoint x: 309, endPoint y: 128, distance: 99.7
click at [307, 128] on input "****" at bounding box center [257, 122] width 99 height 19
type input "****"
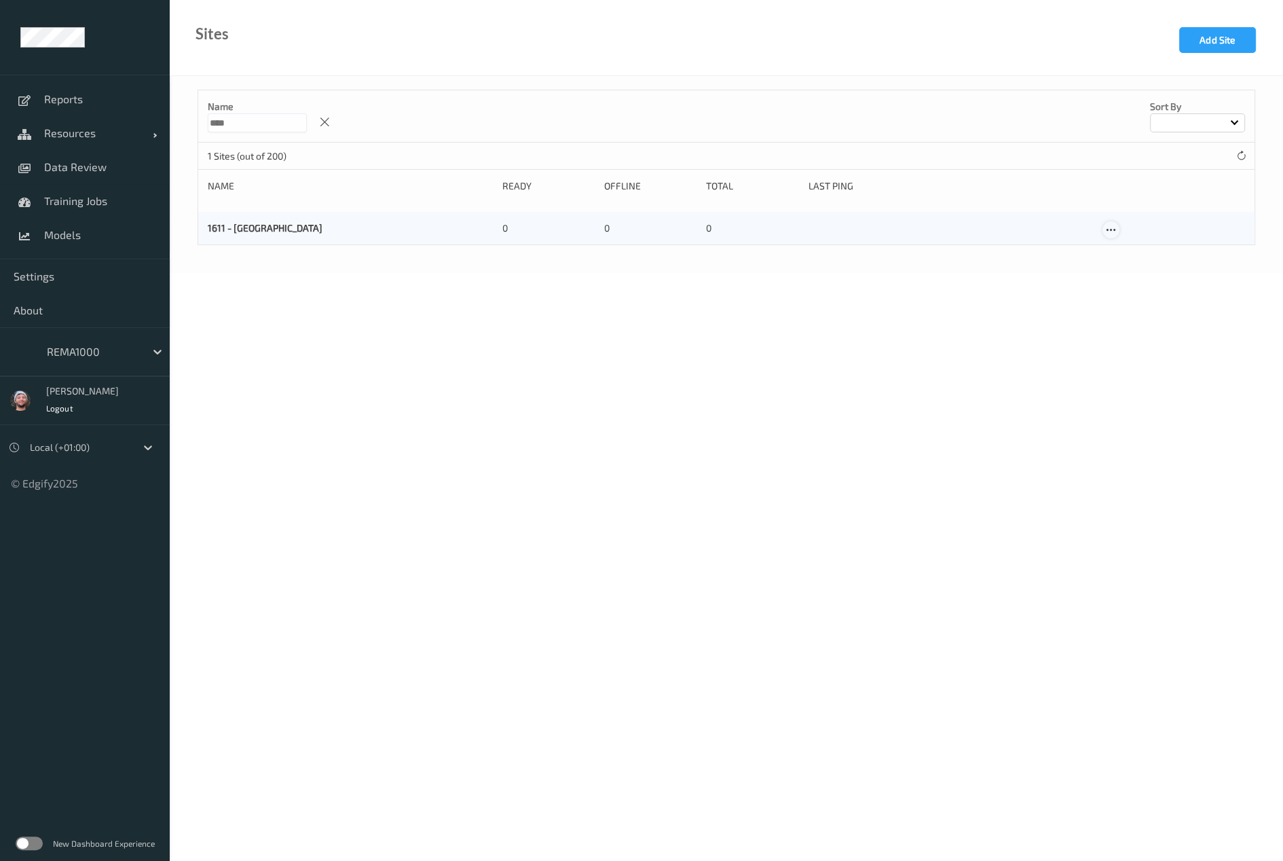
click at [1108, 224] on icon at bounding box center [1111, 230] width 12 height 12
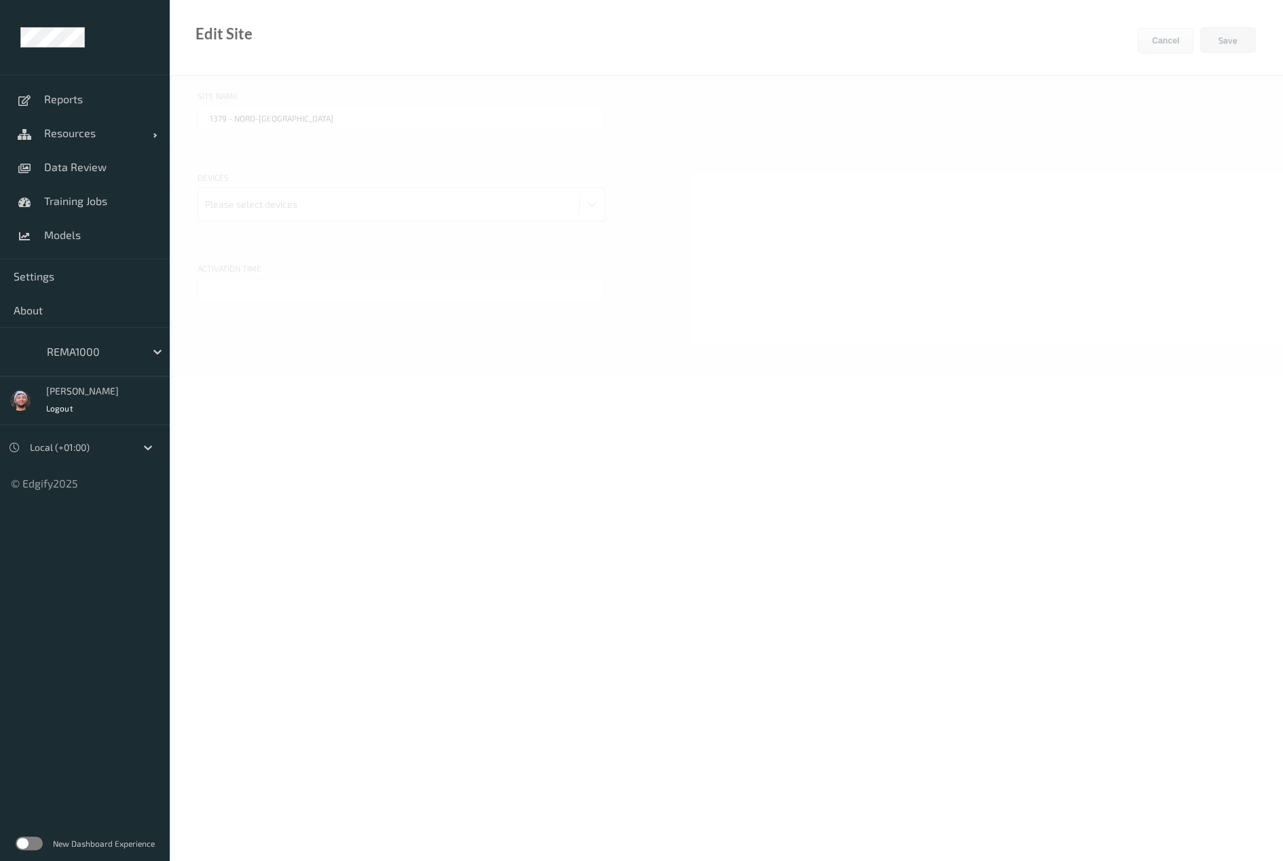
type input "1611 - Østre Østland"
click at [354, 282] on input "text" at bounding box center [401, 290] width 407 height 24
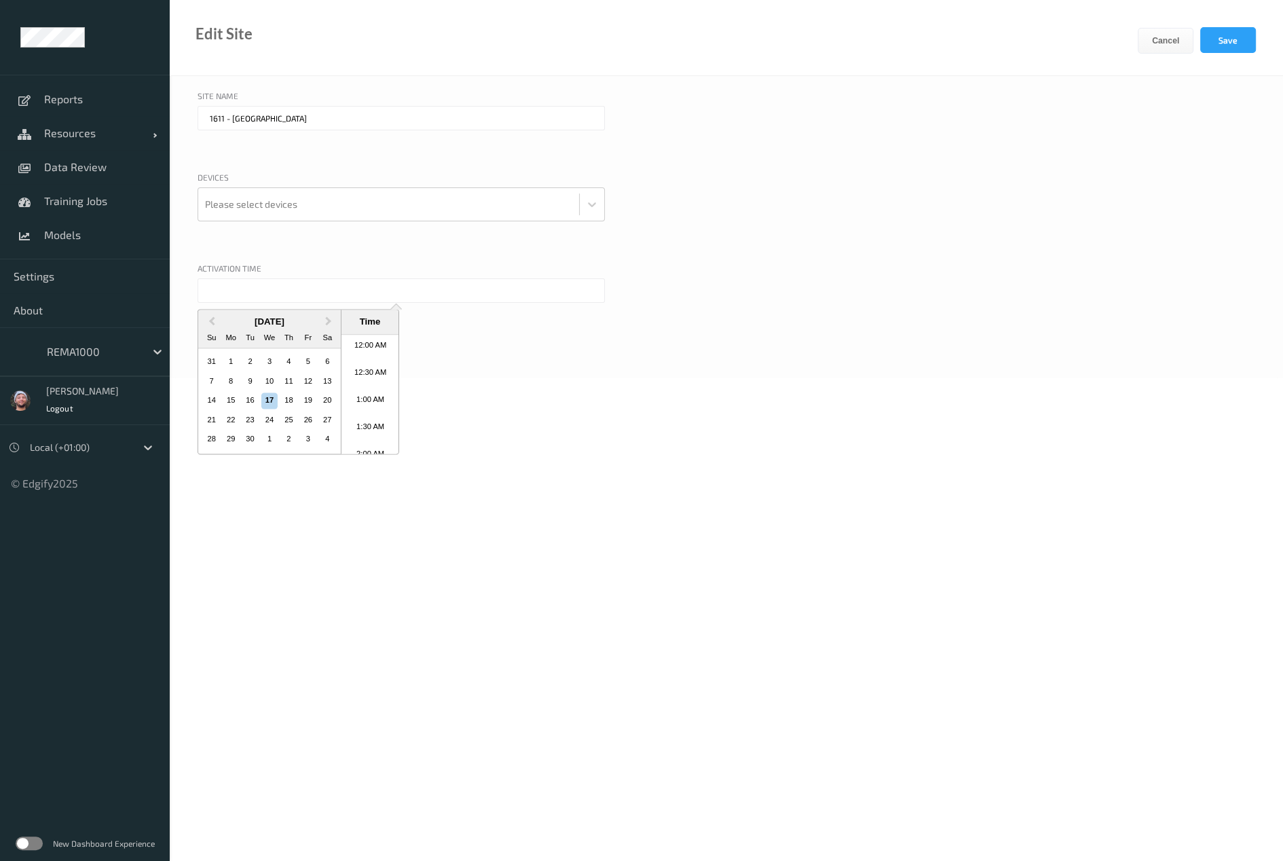
scroll to position [687, 0]
click at [652, 502] on body "Reports Resources Devices Clusters Sites Data Review Training Jobs Models Setti…" at bounding box center [641, 430] width 1283 height 861
click at [259, 291] on input "text" at bounding box center [401, 290] width 407 height 24
click at [368, 410] on li "10:30 AM" at bounding box center [371, 412] width 58 height 27
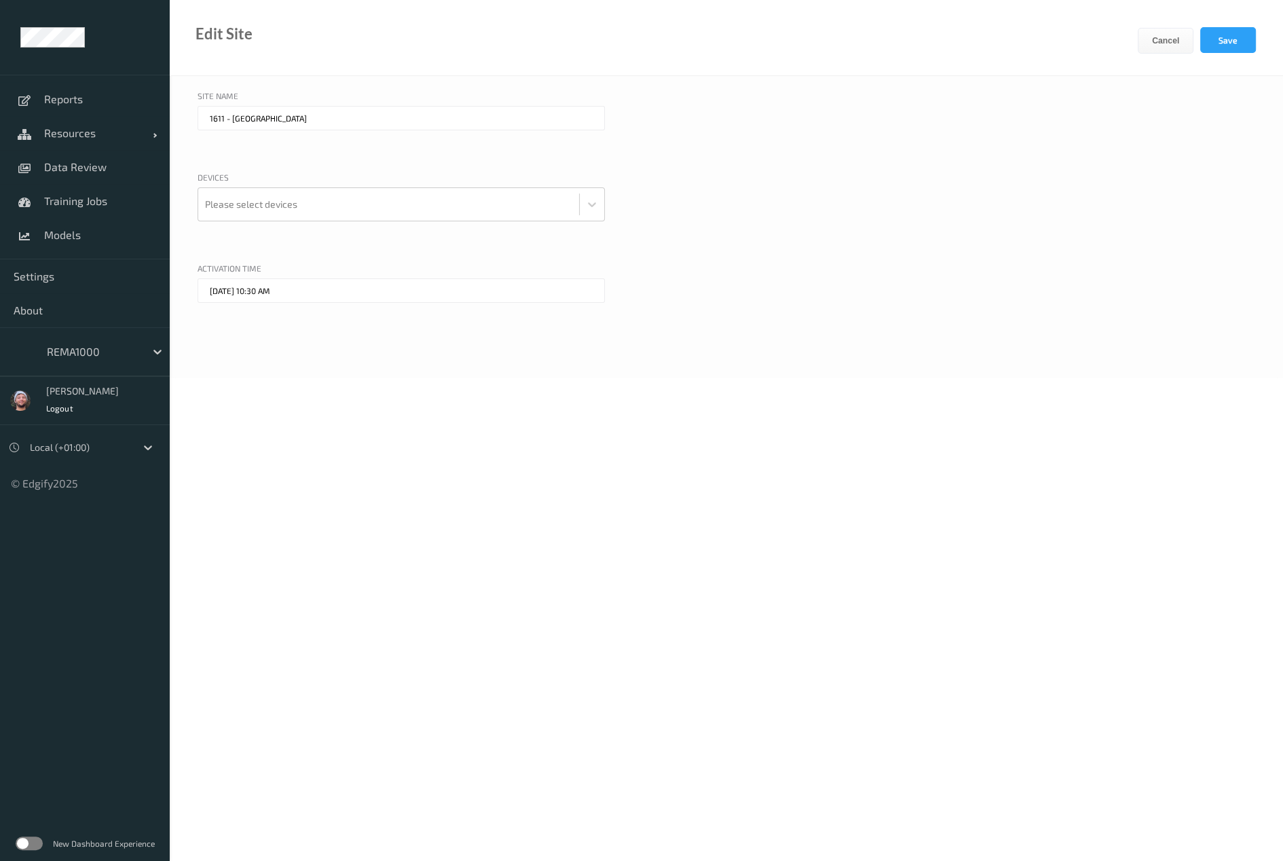
click at [273, 291] on input "17/09/2025 10:30 AM" at bounding box center [401, 290] width 407 height 24
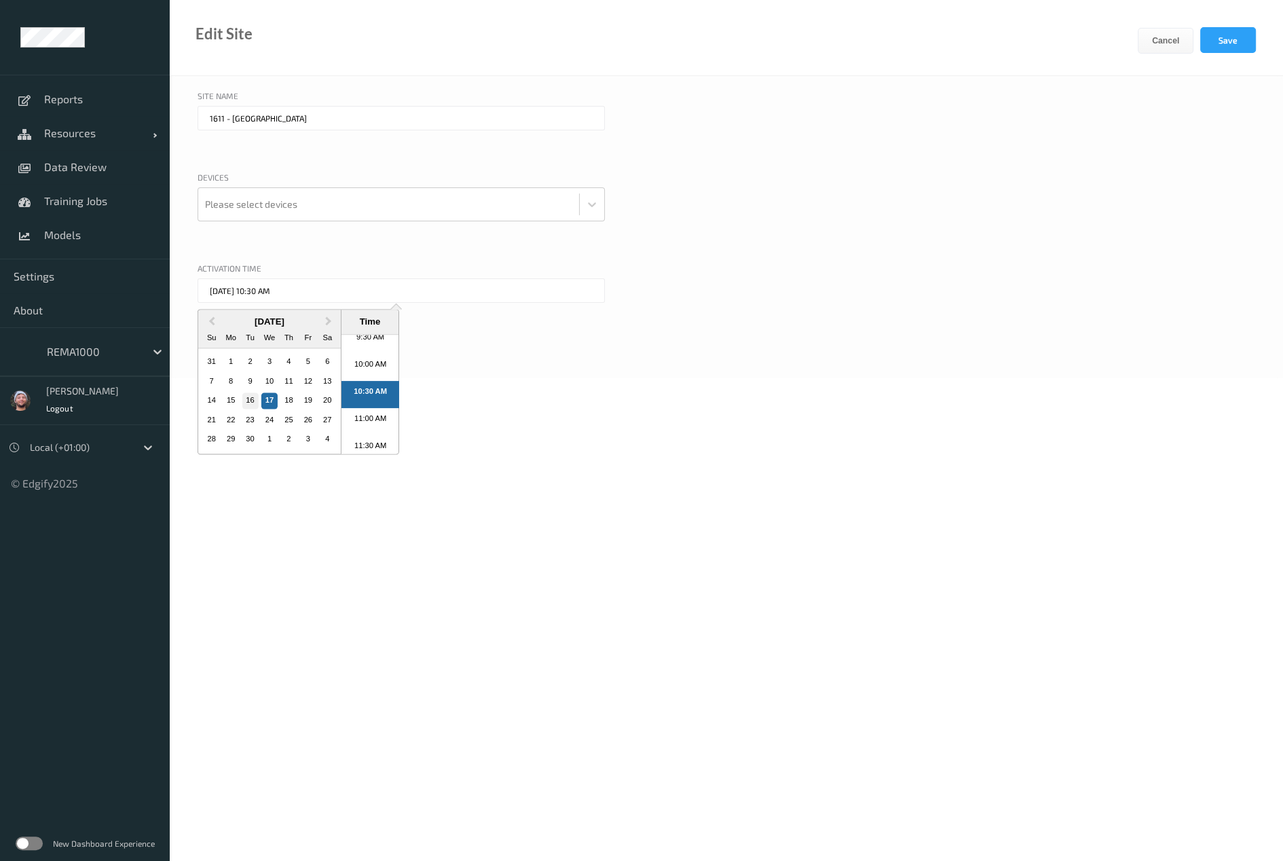
click at [256, 397] on div "16" at bounding box center [250, 401] width 16 height 16
type input "16/09/2025 10:30 AM"
drag, startPoint x: 272, startPoint y: 195, endPoint x: 266, endPoint y: 200, distance: 7.2
click at [271, 196] on div at bounding box center [388, 204] width 367 height 27
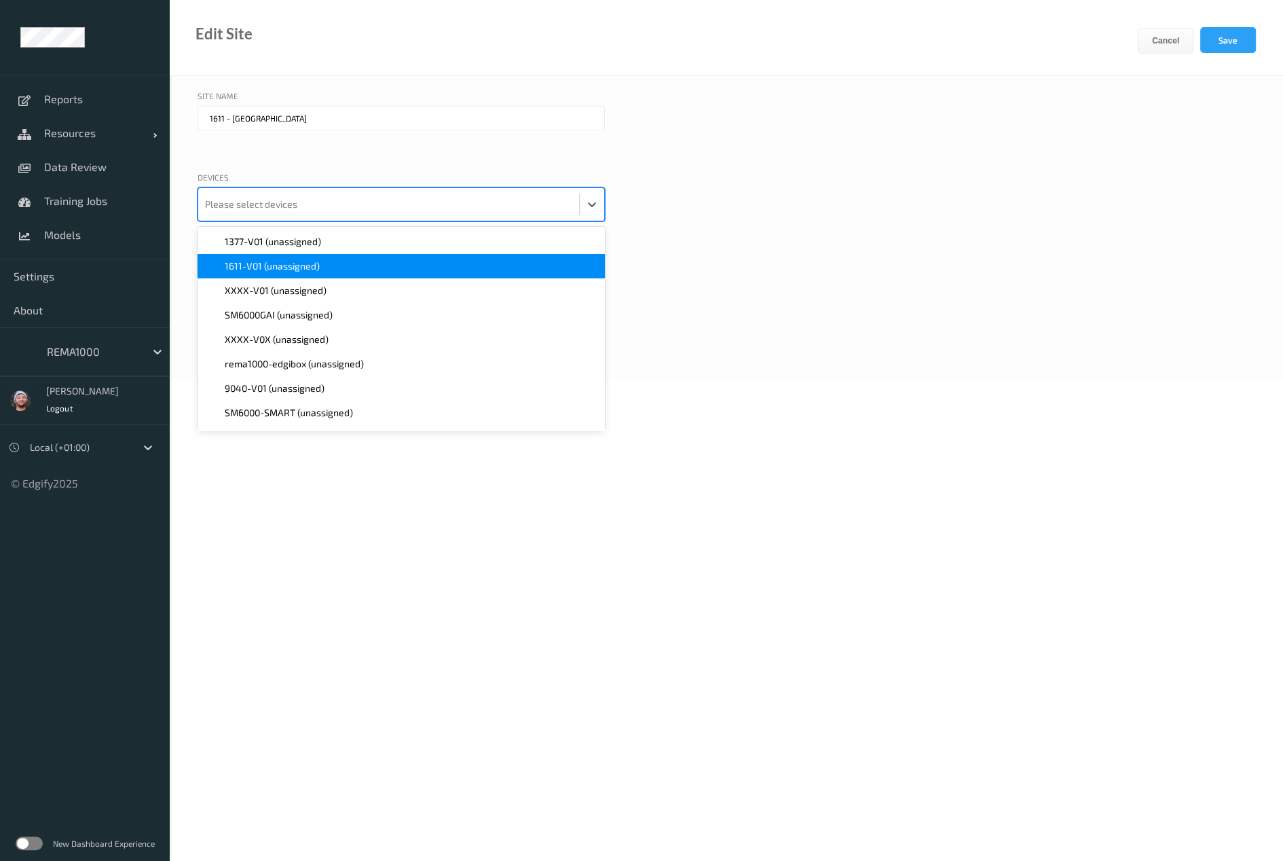
click at [276, 261] on span "1611-V01 (unassigned)" at bounding box center [272, 266] width 95 height 14
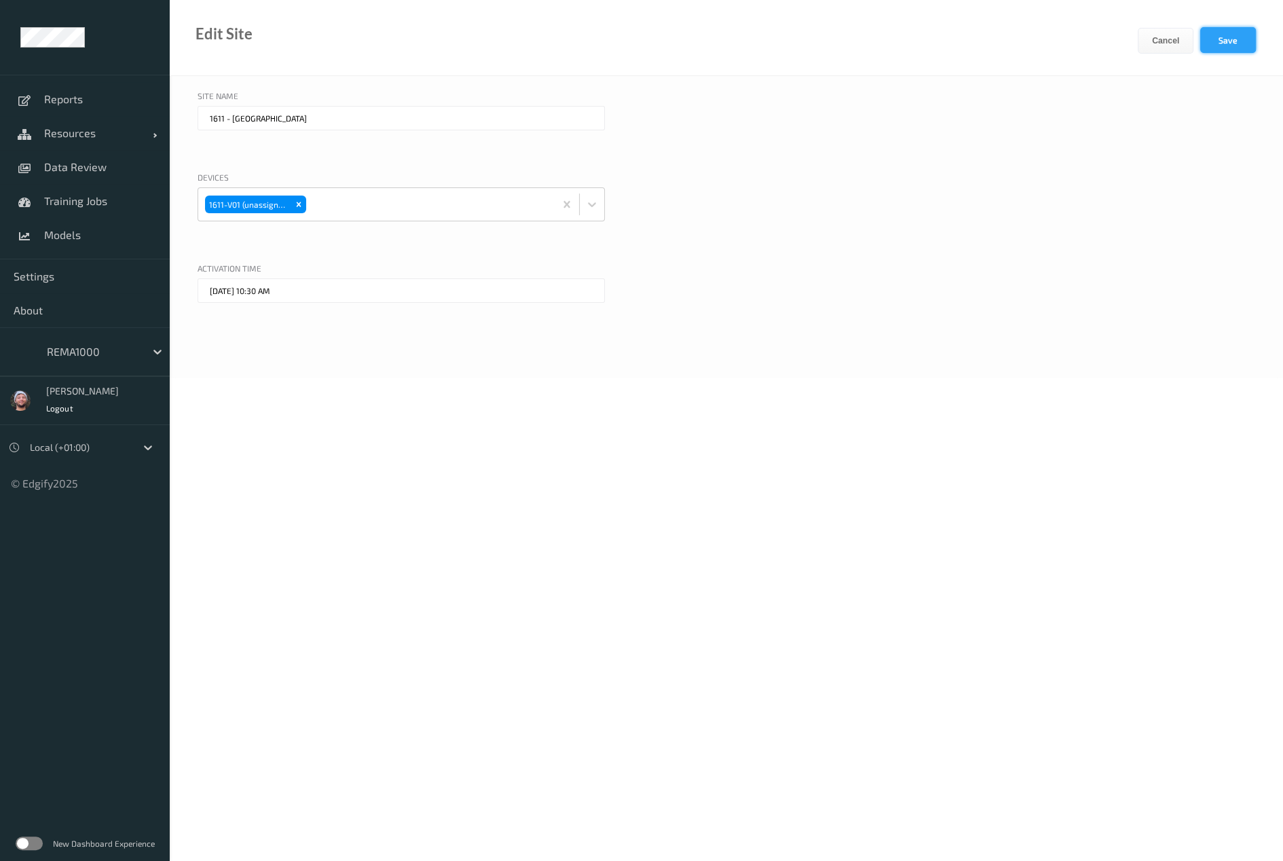
click at [1211, 35] on button "Save" at bounding box center [1229, 40] width 56 height 26
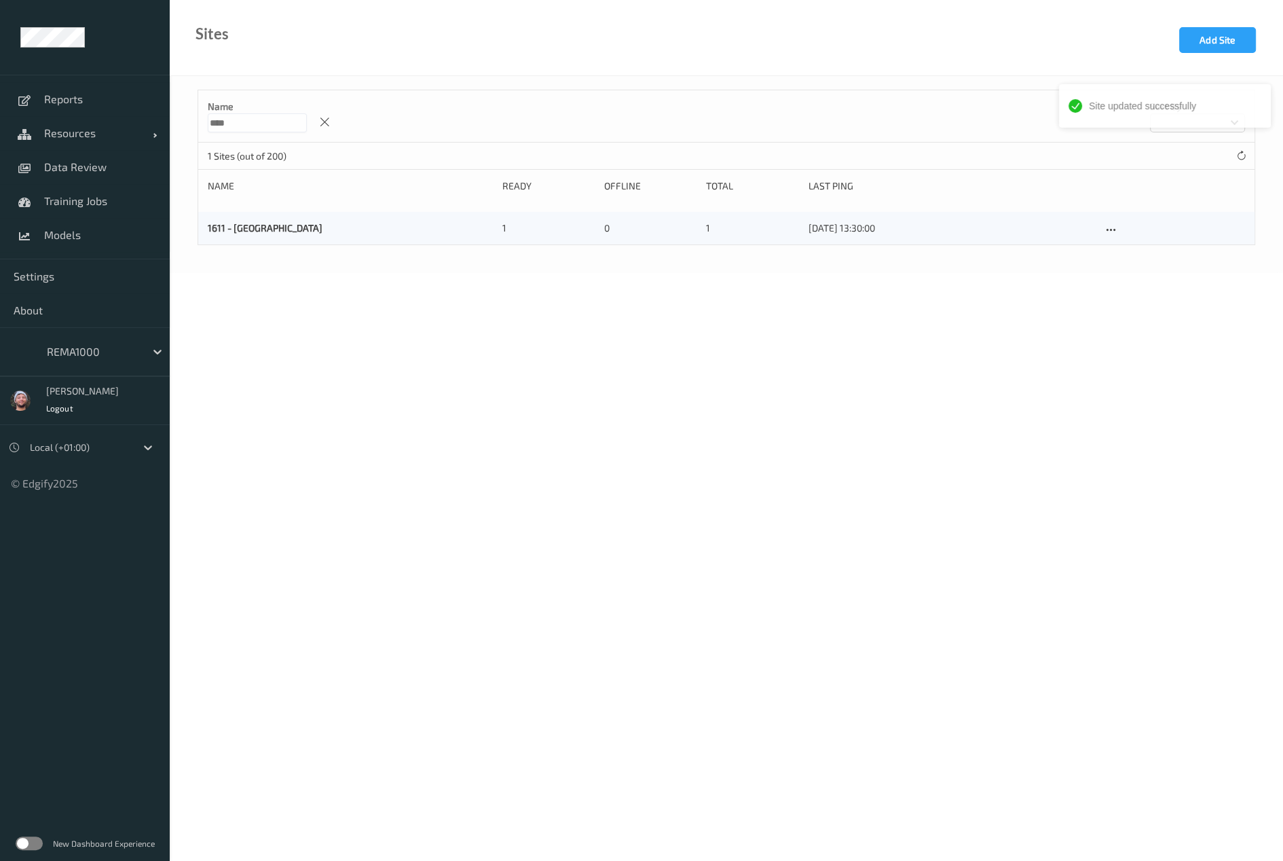
click at [290, 59] on div "Sites Add Site" at bounding box center [727, 38] width 1114 height 76
click at [240, 129] on input "****" at bounding box center [257, 122] width 99 height 19
click at [246, 124] on input "****" at bounding box center [257, 122] width 99 height 19
paste input
type input "****"
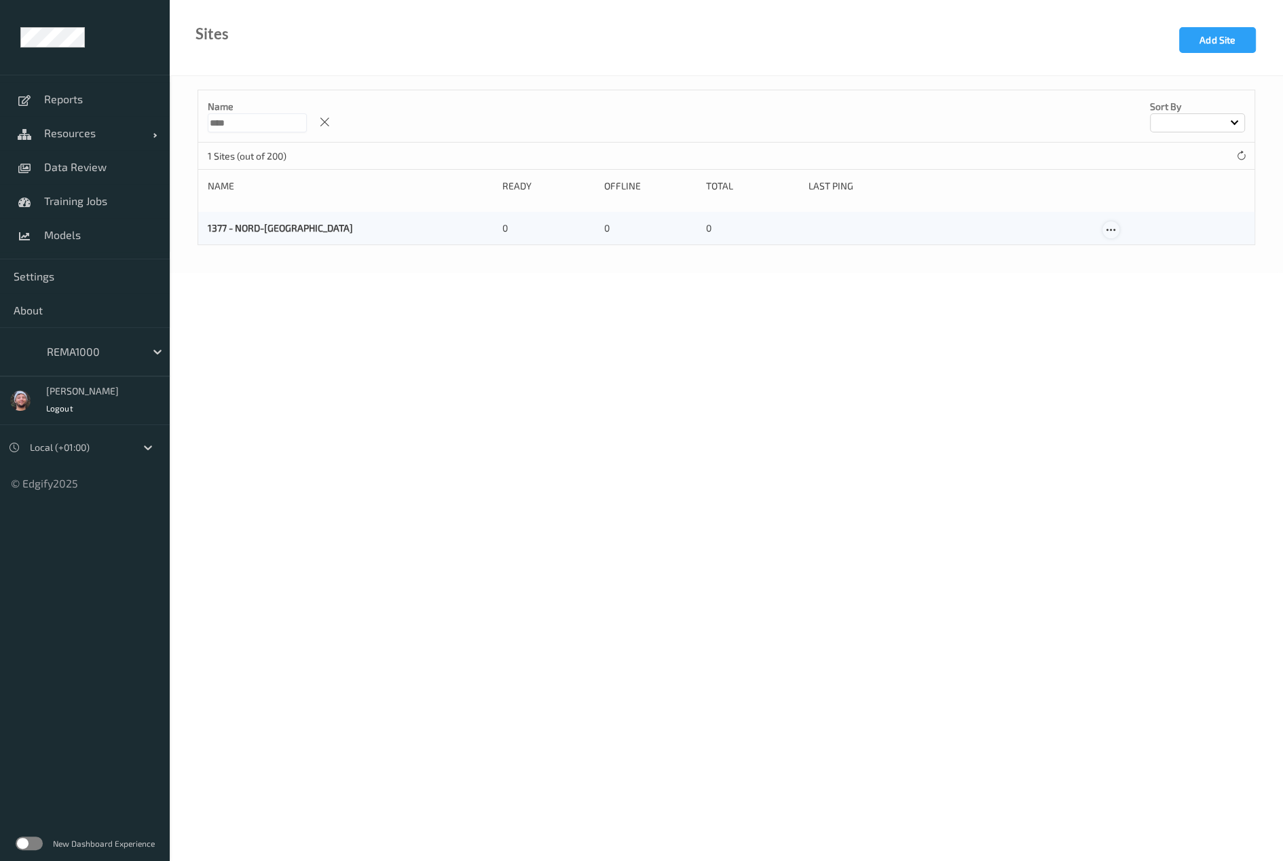
click at [1116, 227] on icon at bounding box center [1111, 230] width 12 height 12
click at [1126, 251] on link "Edit Site" at bounding box center [1138, 253] width 71 height 25
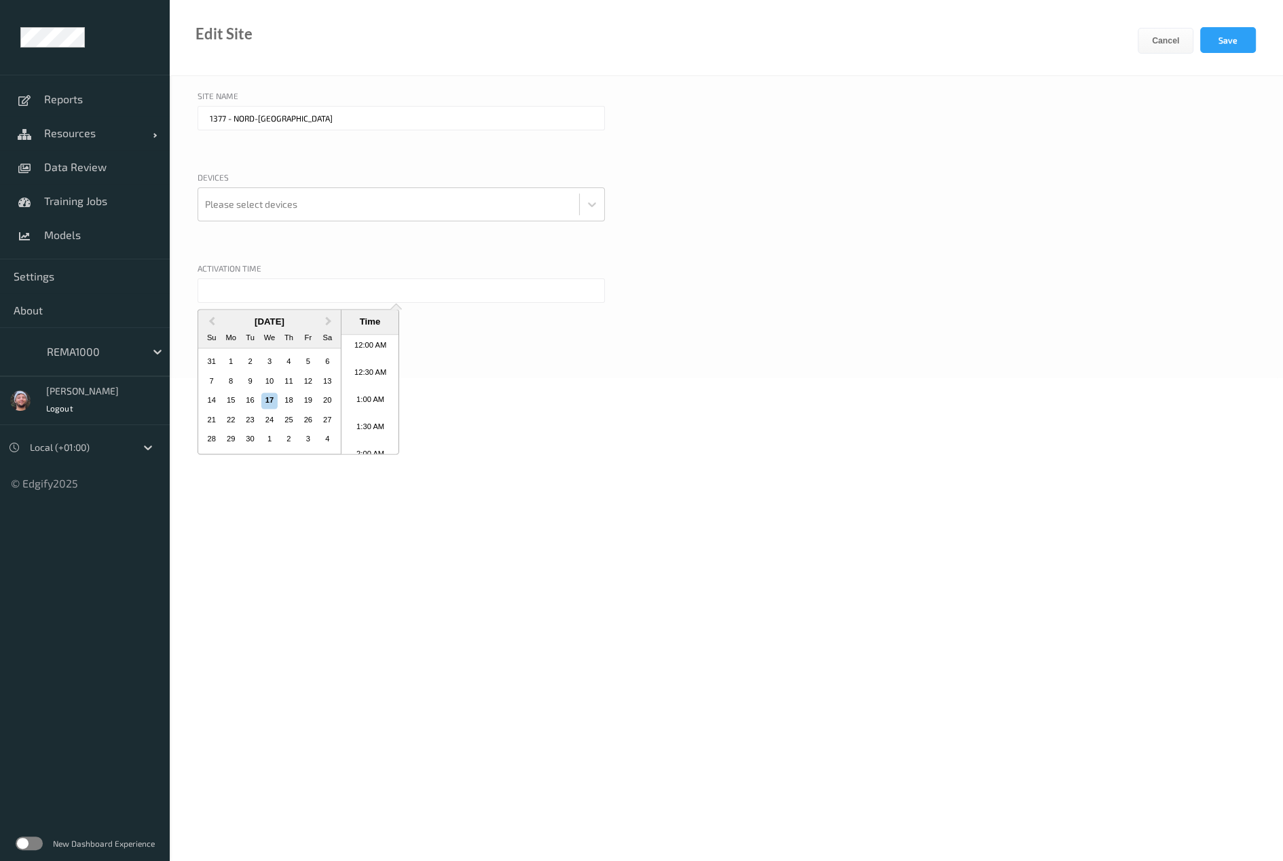
click at [257, 289] on input "text" at bounding box center [401, 290] width 407 height 24
click at [252, 398] on div "16" at bounding box center [250, 401] width 16 height 16
click at [288, 198] on div at bounding box center [388, 204] width 367 height 27
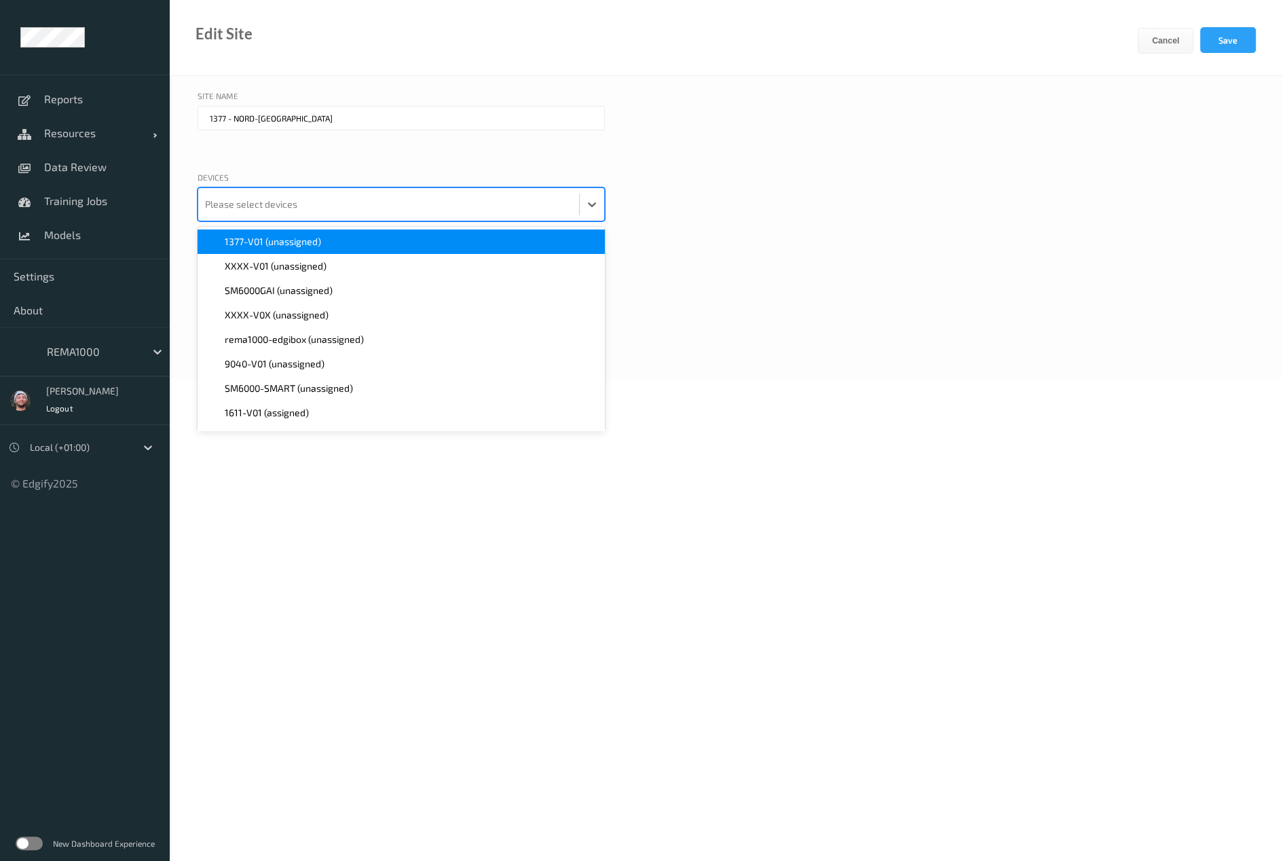
click at [266, 243] on span "1377-V01 (unassigned)" at bounding box center [273, 242] width 96 height 14
click at [350, 160] on div at bounding box center [298, 158] width 200 height 14
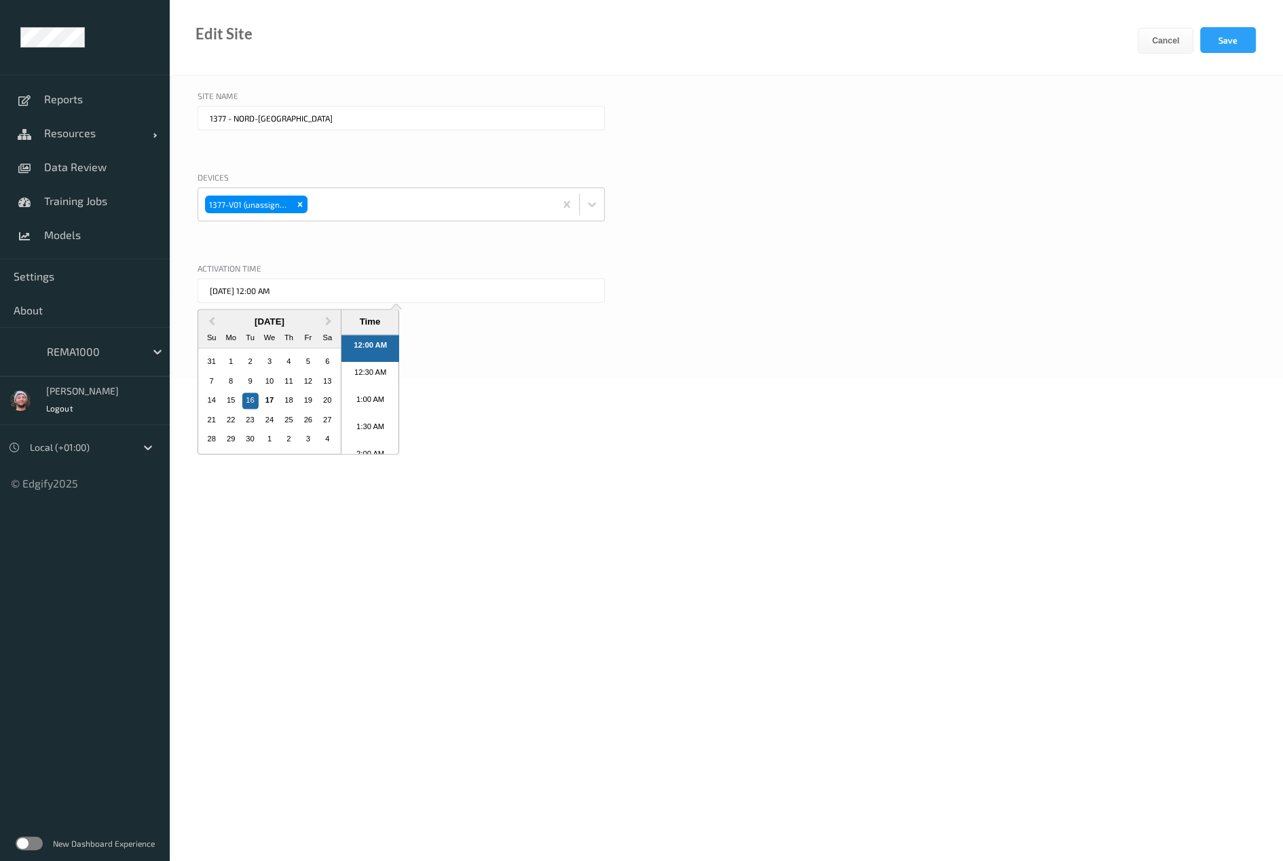
click at [310, 301] on input "16/09/2025 12:00 AM" at bounding box center [401, 290] width 407 height 24
click at [371, 404] on li "11:00 AM" at bounding box center [371, 402] width 58 height 27
type input "16/09/2025 11:00 AM"
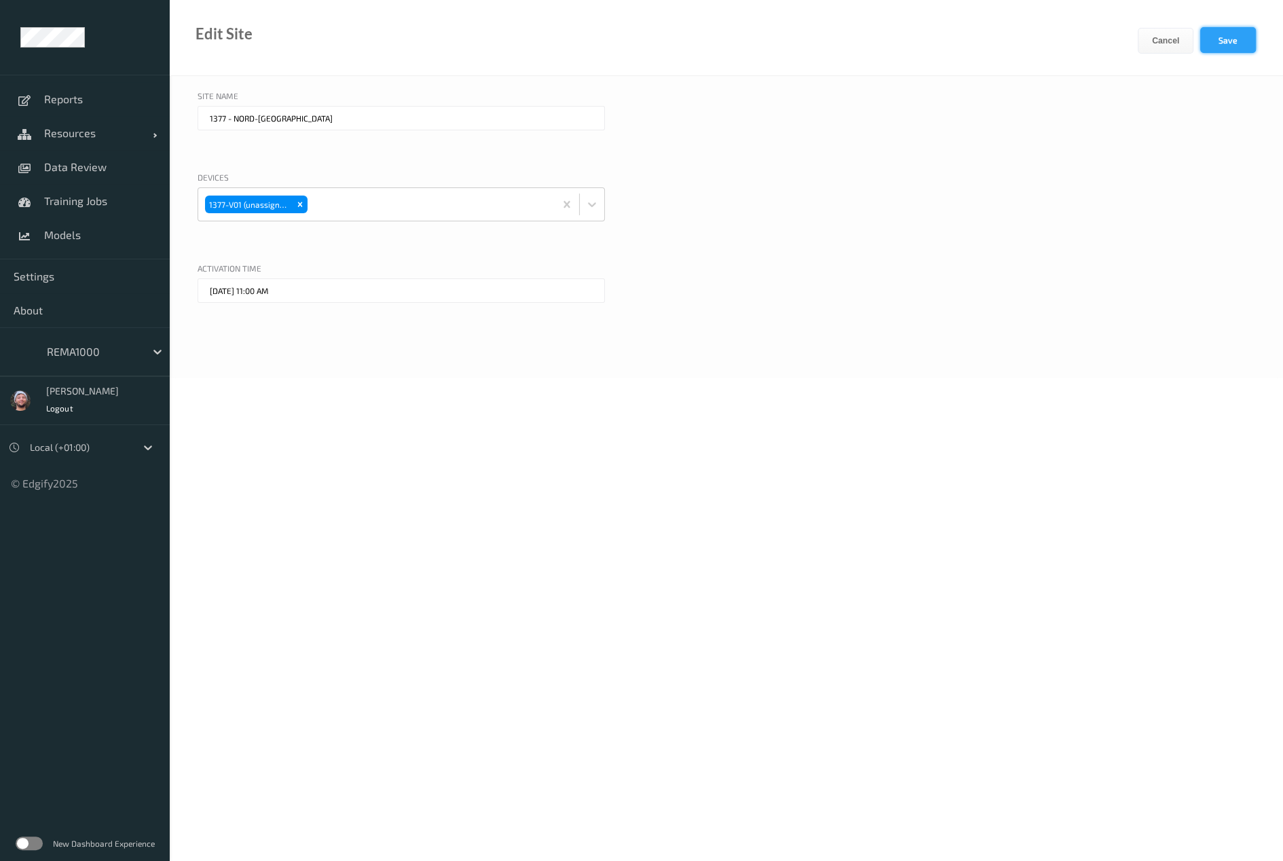
click at [1222, 39] on button "Save" at bounding box center [1229, 40] width 56 height 26
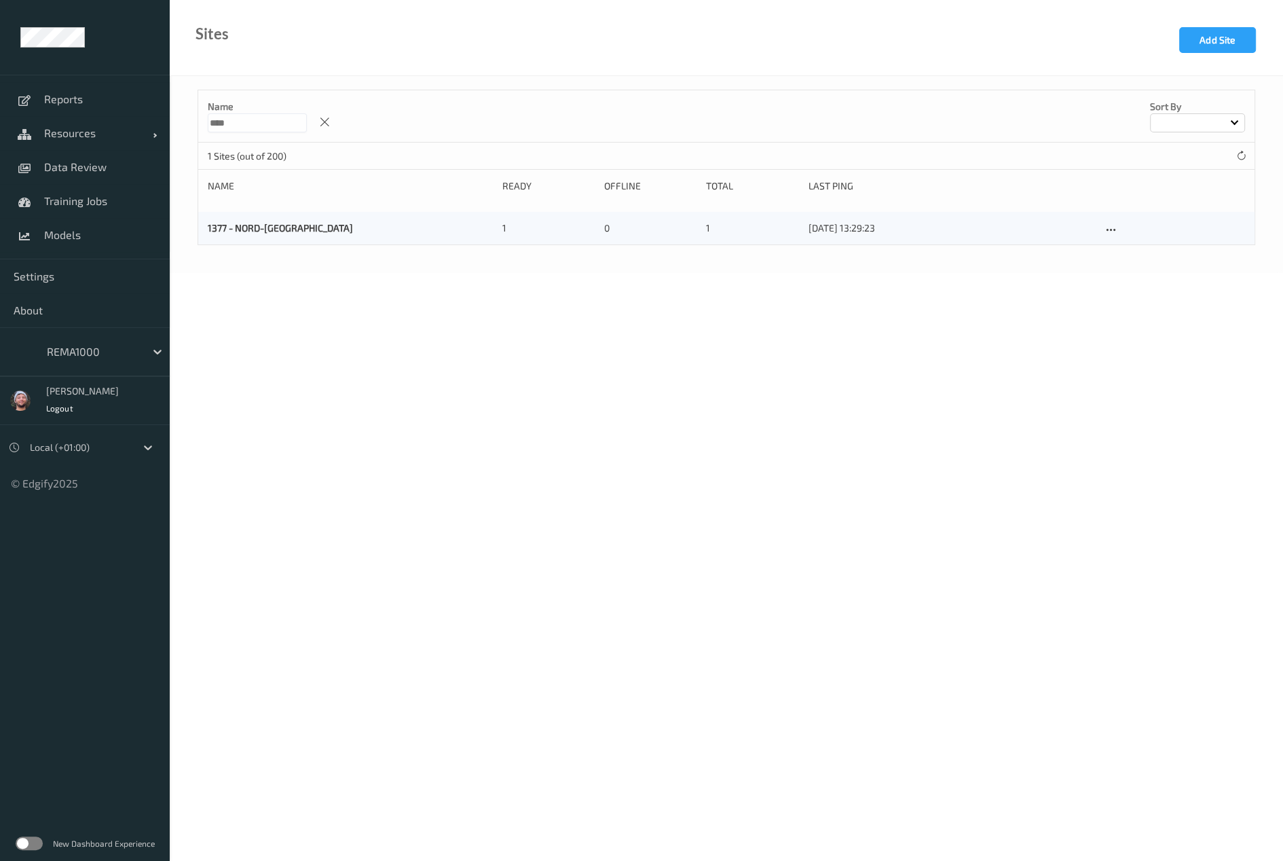
click at [402, 35] on div "Sites Add Site" at bounding box center [727, 38] width 1114 height 76
drag, startPoint x: 94, startPoint y: 126, endPoint x: 103, endPoint y: 257, distance: 131.4
click at [94, 126] on span "Resources" at bounding box center [98, 133] width 109 height 14
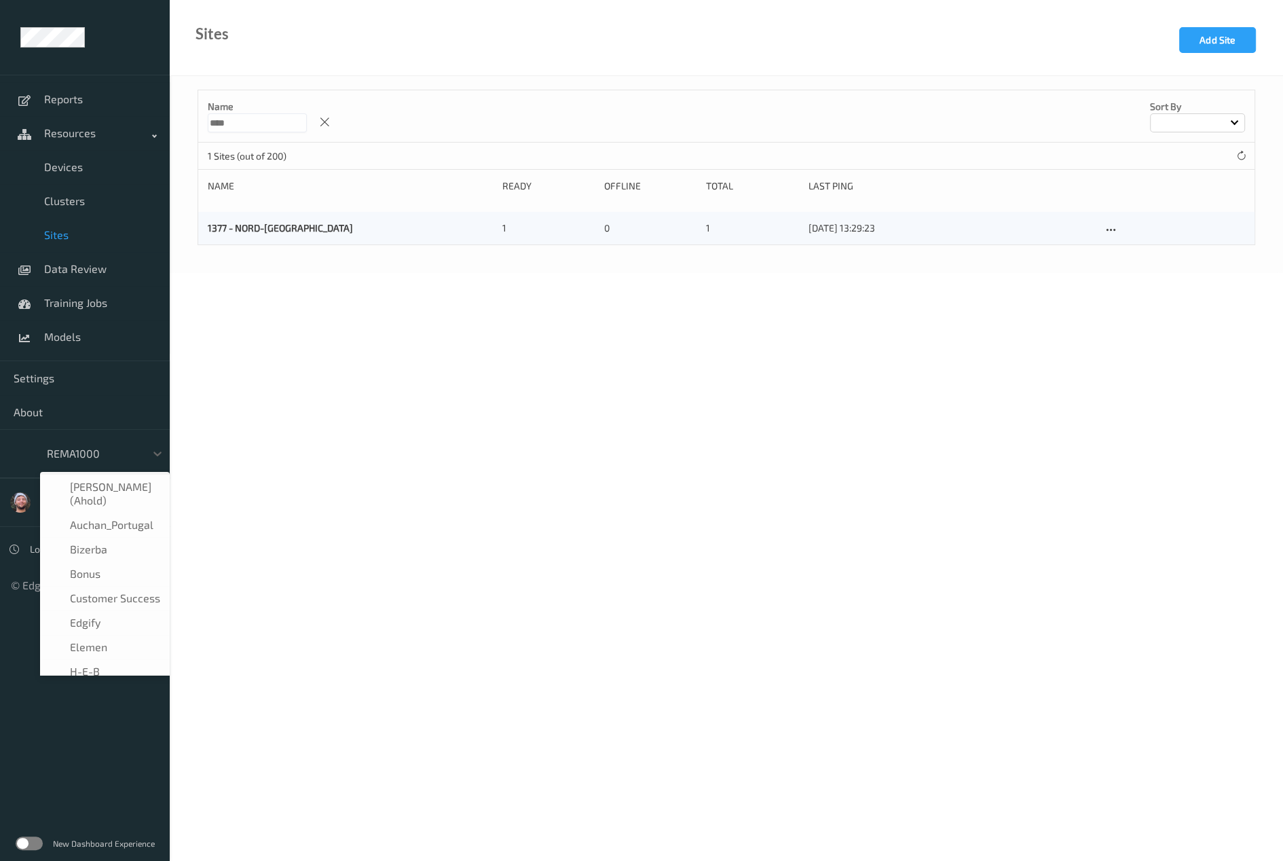
click at [94, 454] on div at bounding box center [93, 453] width 92 height 16
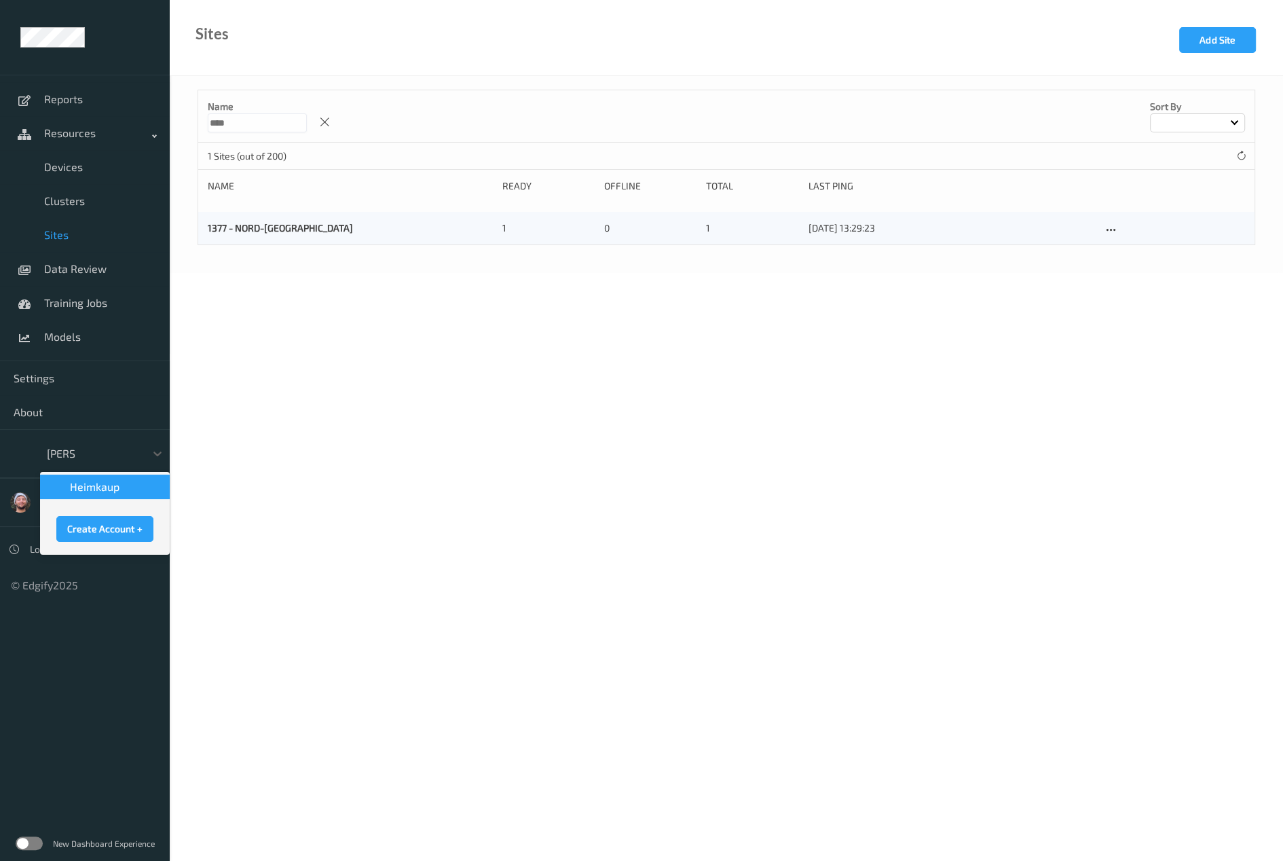
type input "heimk"
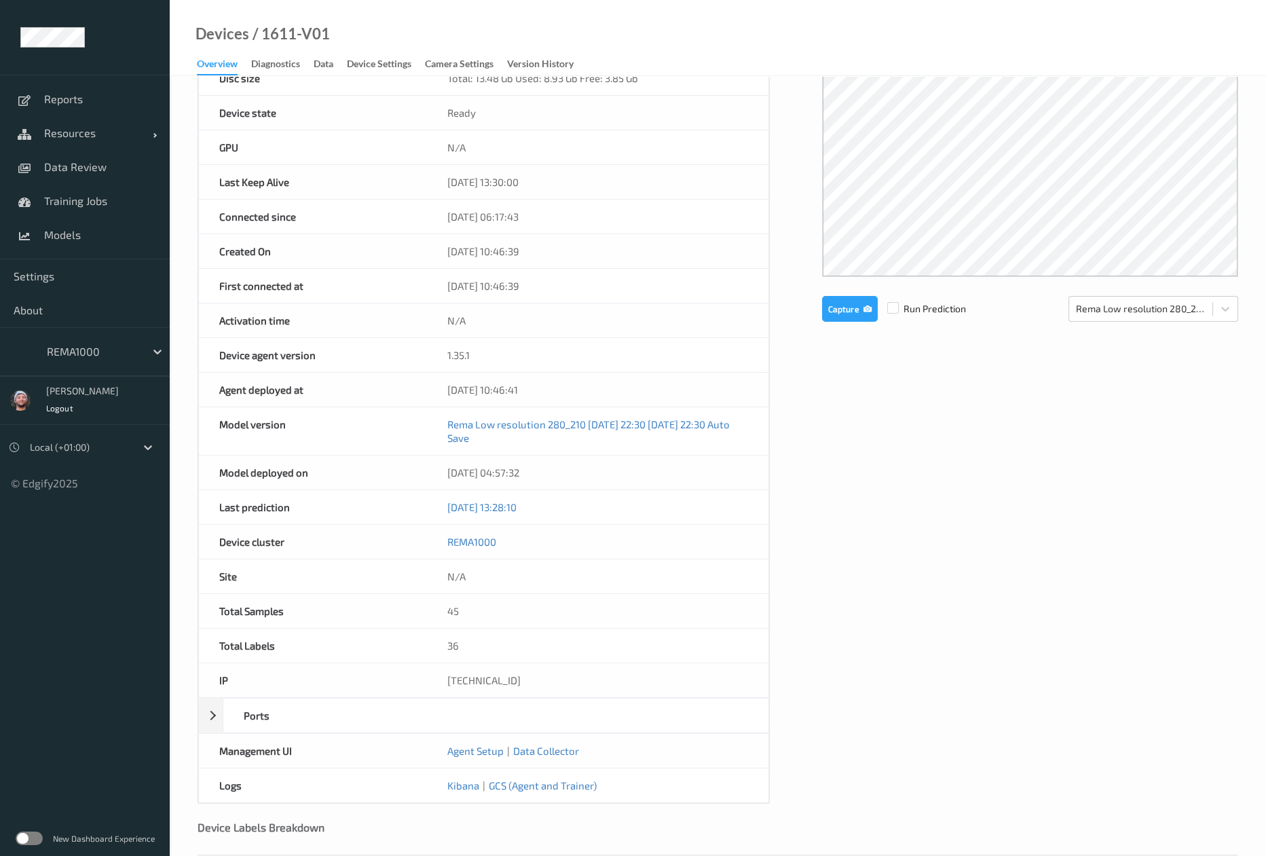
scroll to position [209, 0]
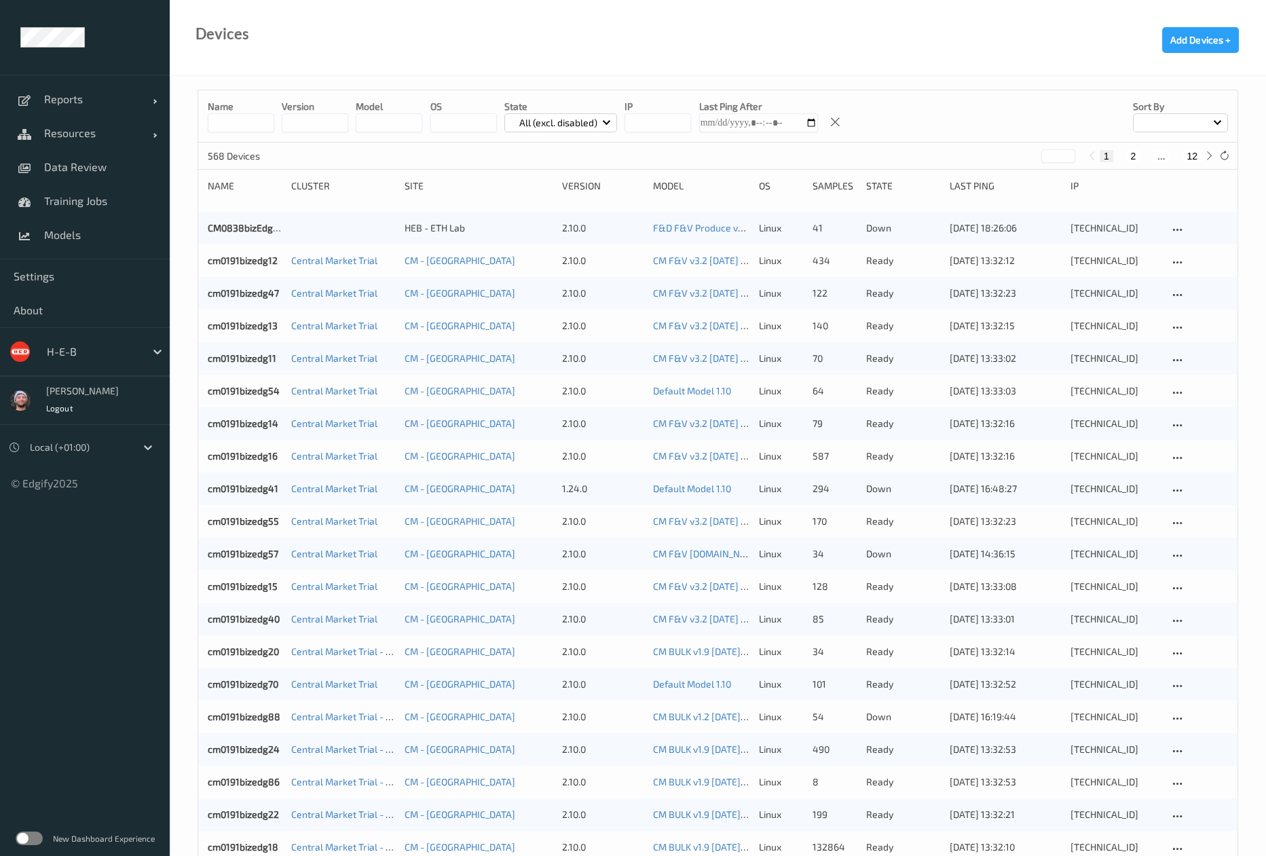
click at [251, 122] on input at bounding box center [241, 122] width 67 height 19
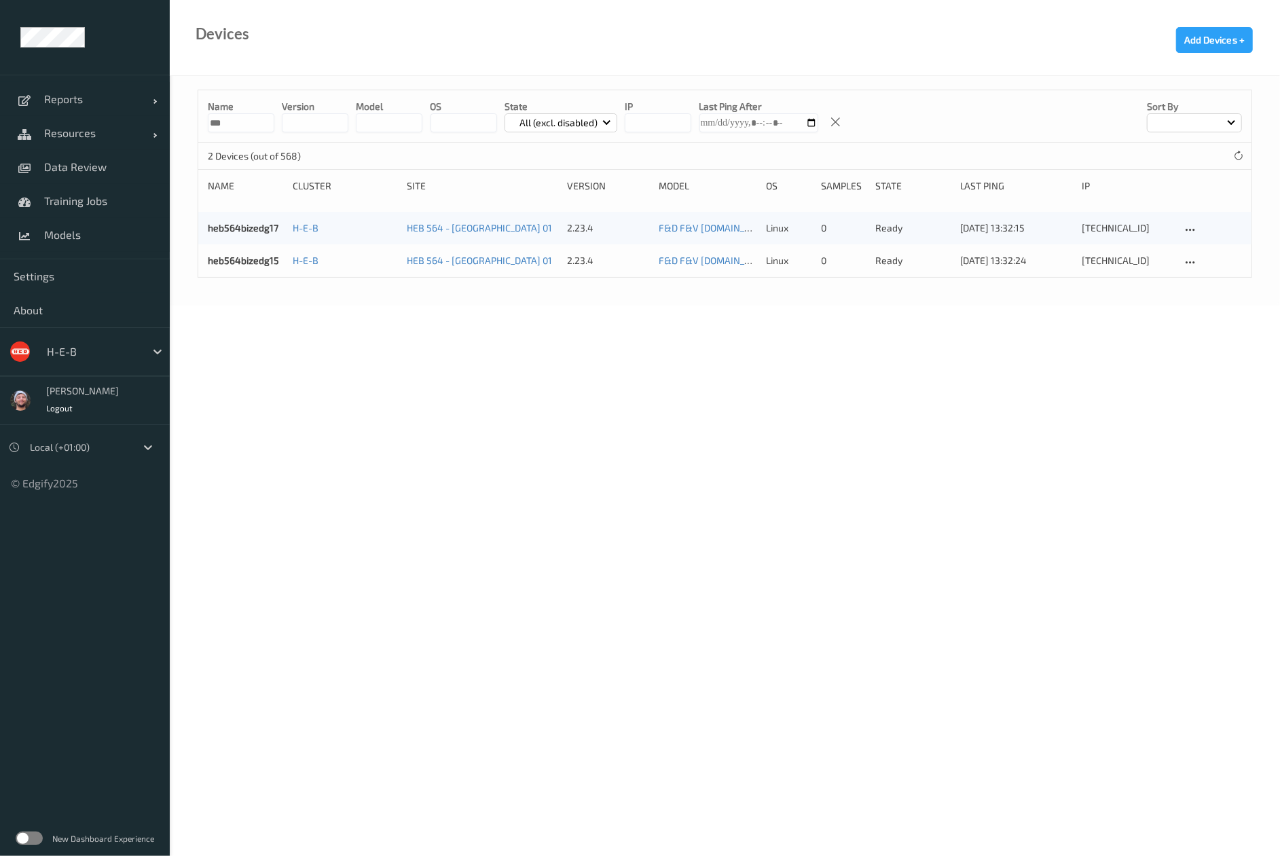
type input "***"
click at [488, 456] on body "Reports Default Report Customized Report Resources Devices Clusters Sites Data …" at bounding box center [640, 428] width 1280 height 856
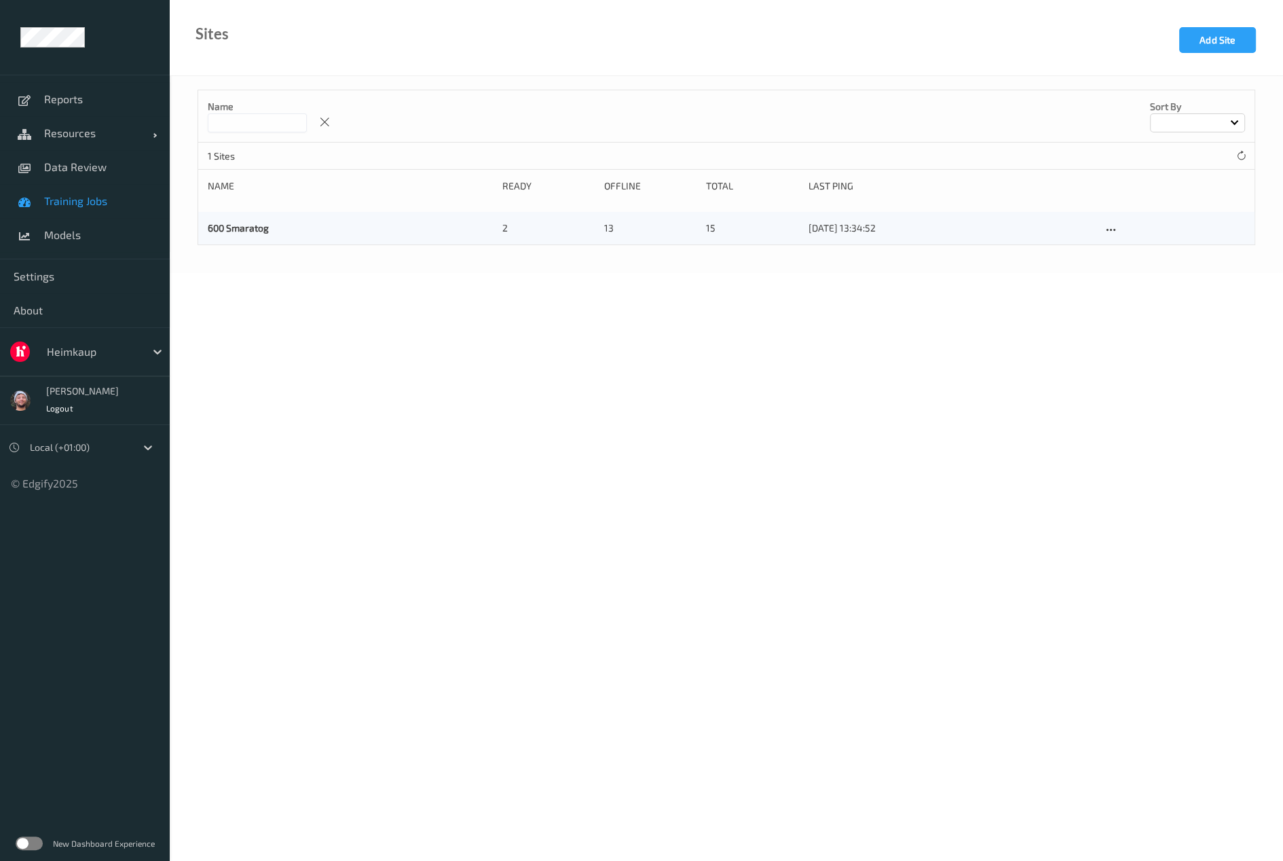
click at [107, 208] on link "Training Jobs" at bounding box center [85, 201] width 170 height 34
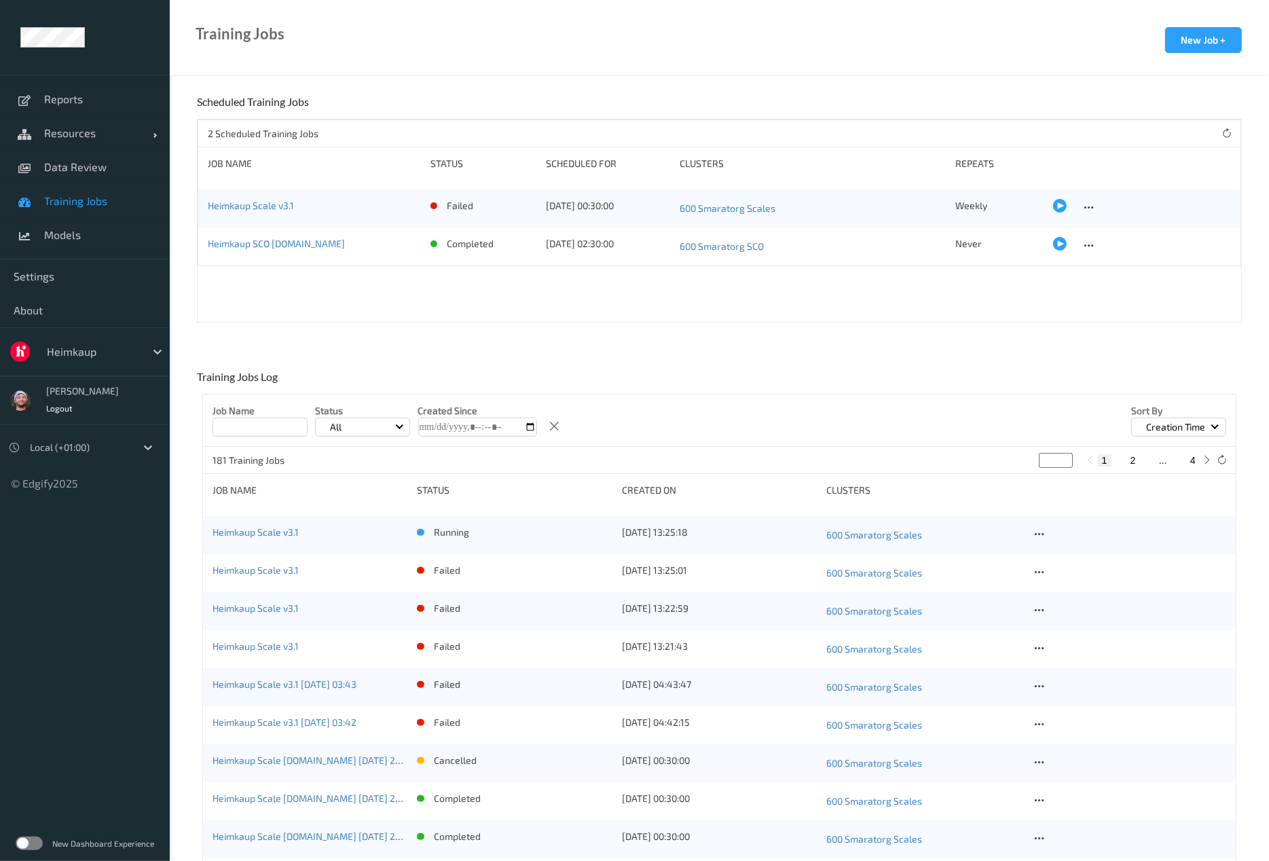
click at [285, 541] on div "Heimkaup Scale v3.1" at bounding box center [310, 535] width 195 height 19
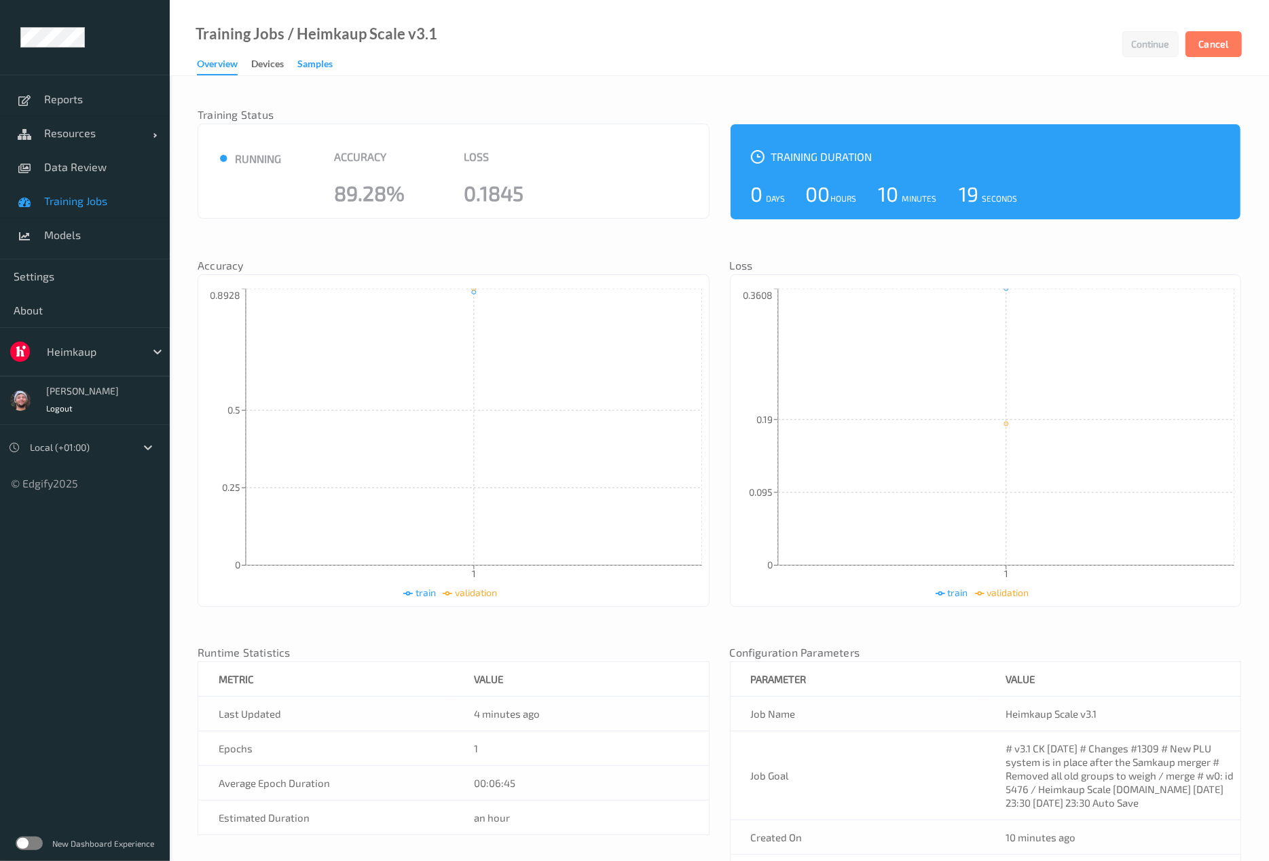
click at [320, 68] on div "Samples" at bounding box center [314, 65] width 35 height 17
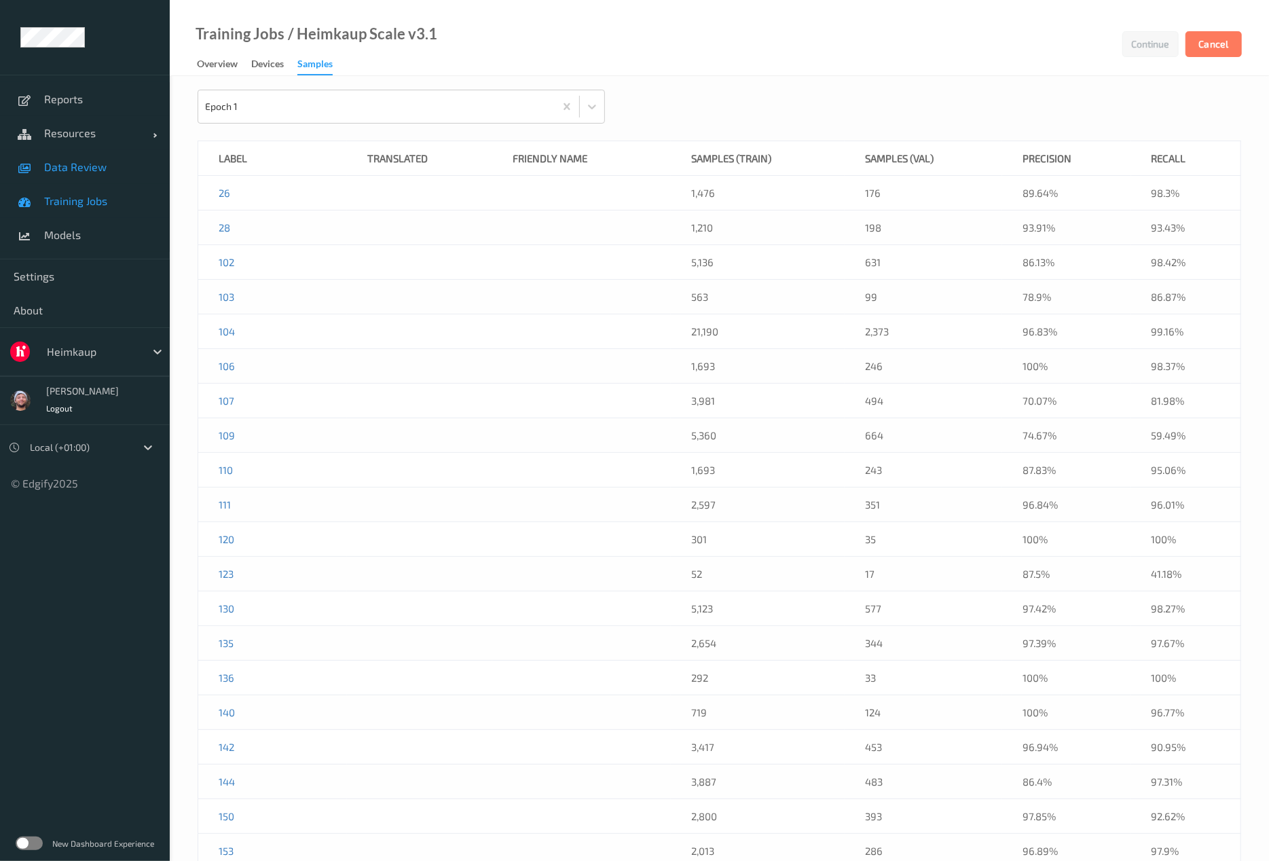
click at [97, 177] on link "Data Review" at bounding box center [85, 167] width 170 height 34
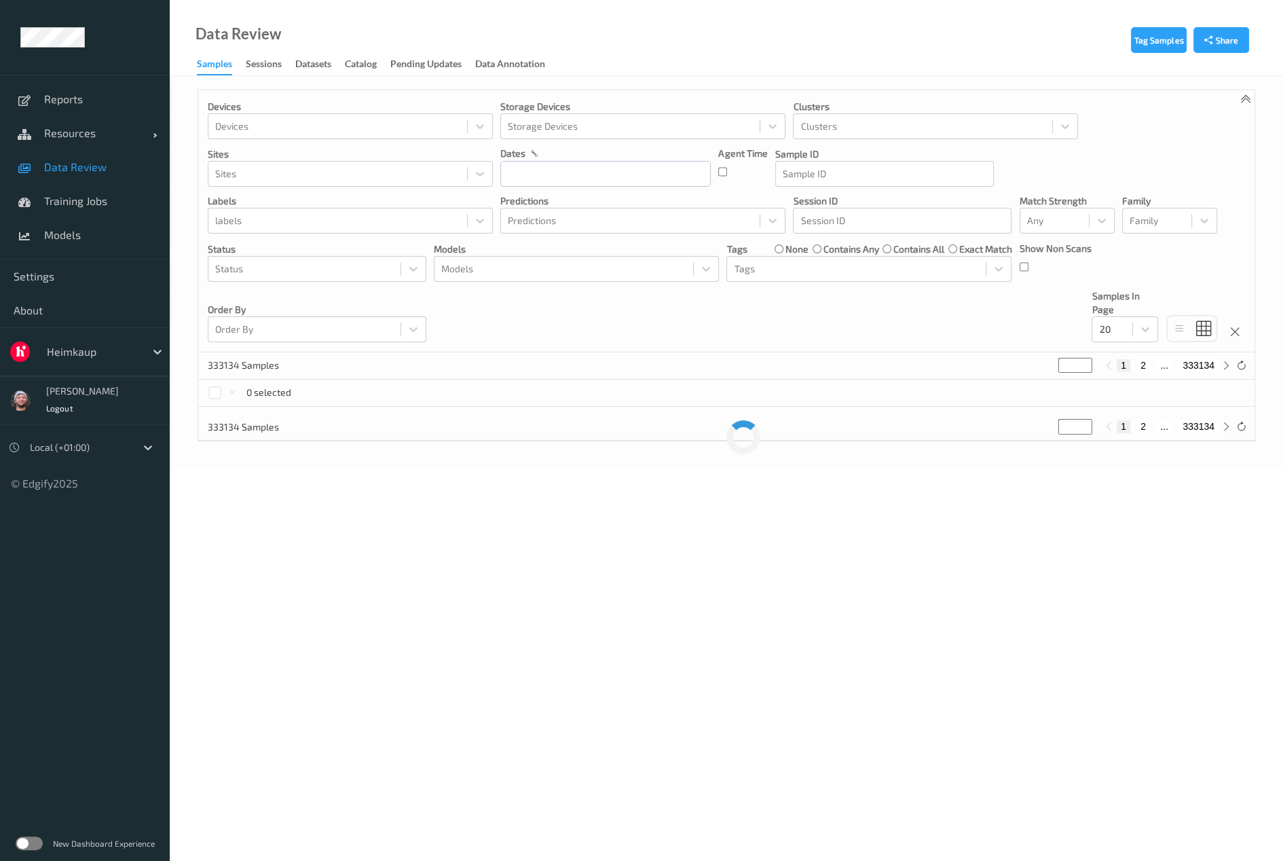
click at [84, 348] on div at bounding box center [93, 352] width 92 height 16
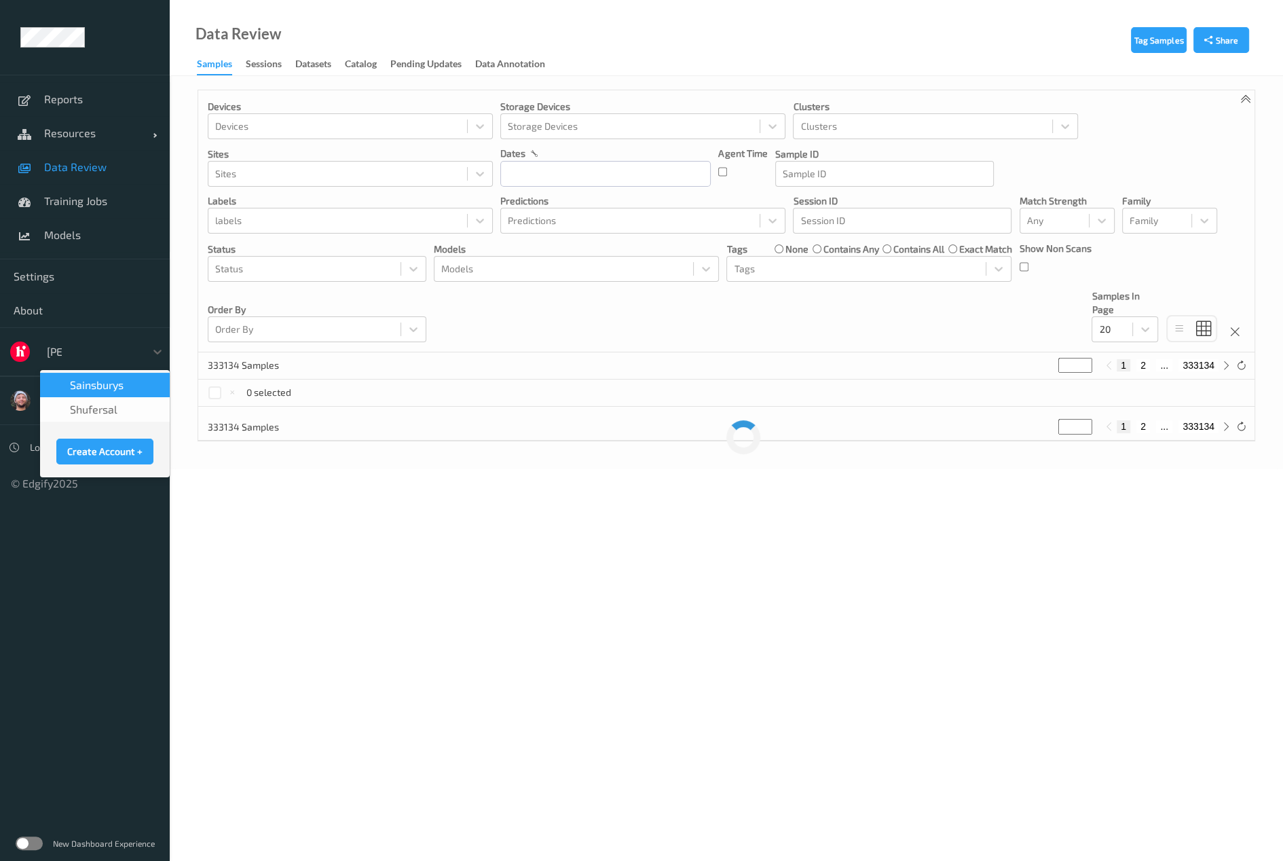
type input "sains"
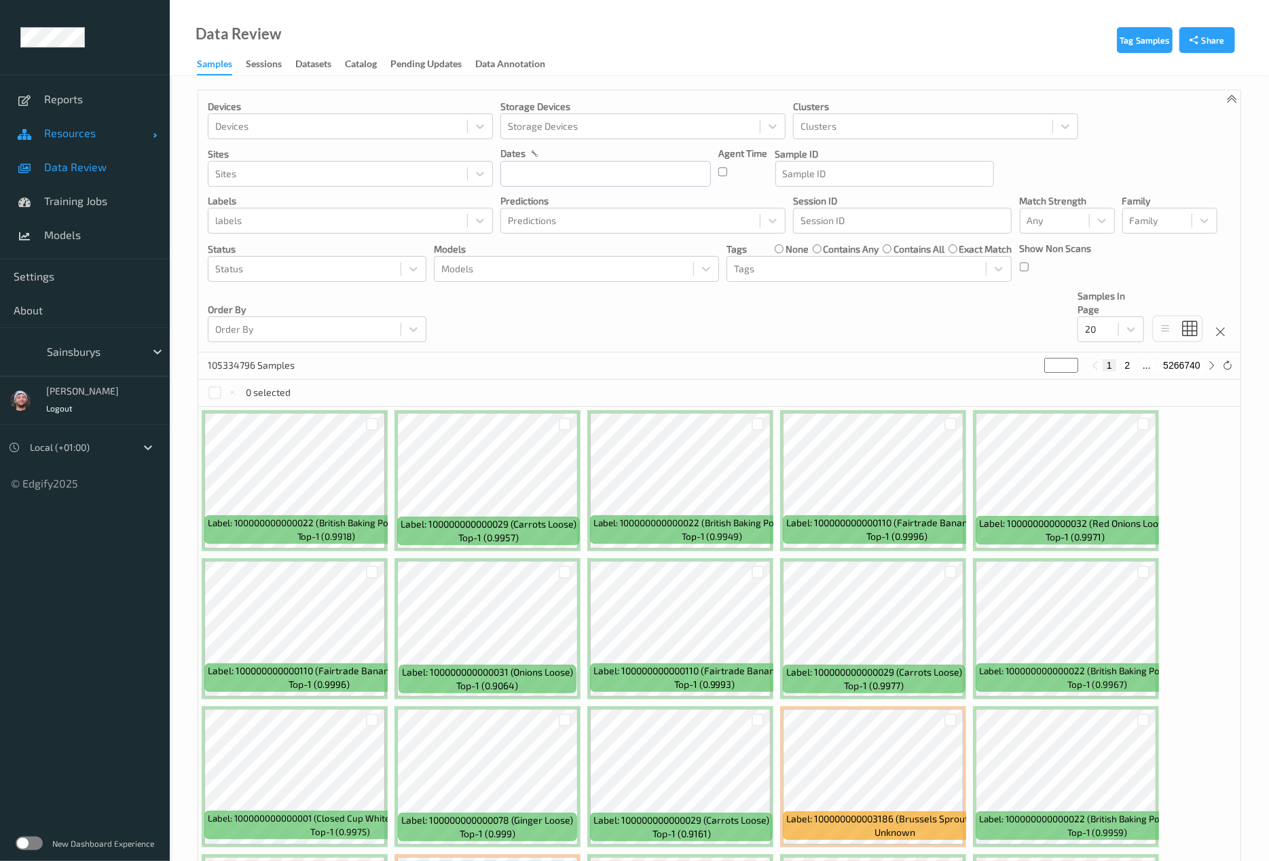
click at [70, 139] on span "Resources" at bounding box center [98, 133] width 109 height 14
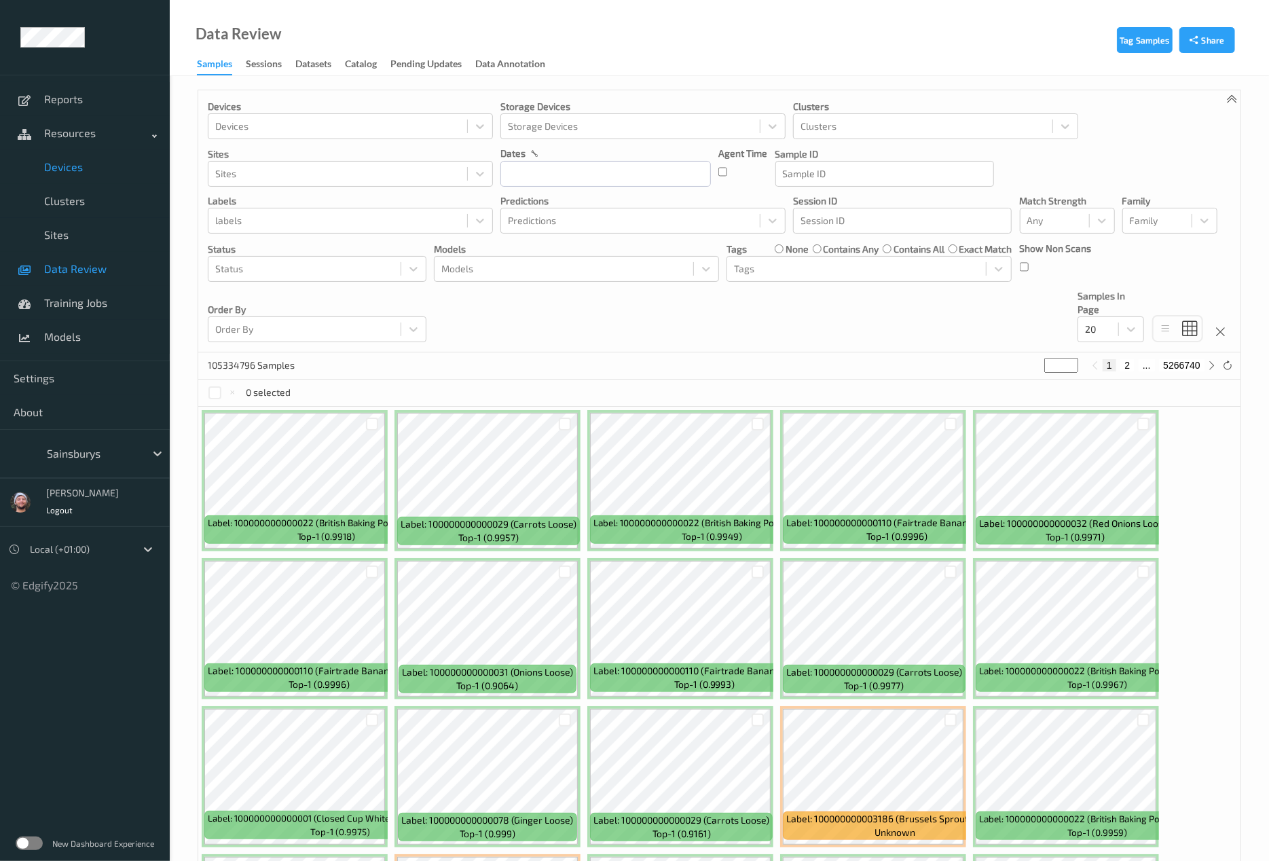
click at [67, 168] on span "Devices" at bounding box center [100, 167] width 112 height 14
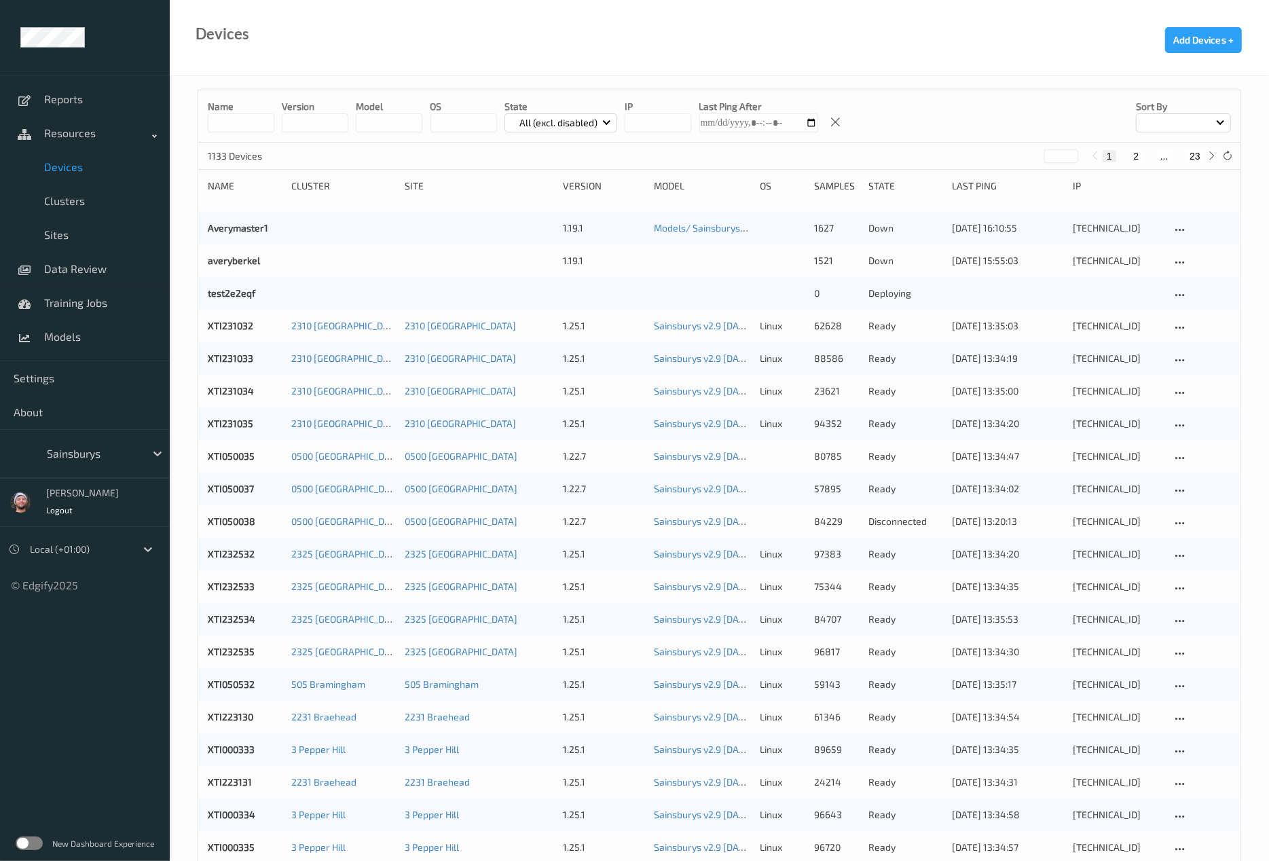
click at [246, 128] on input at bounding box center [241, 122] width 67 height 19
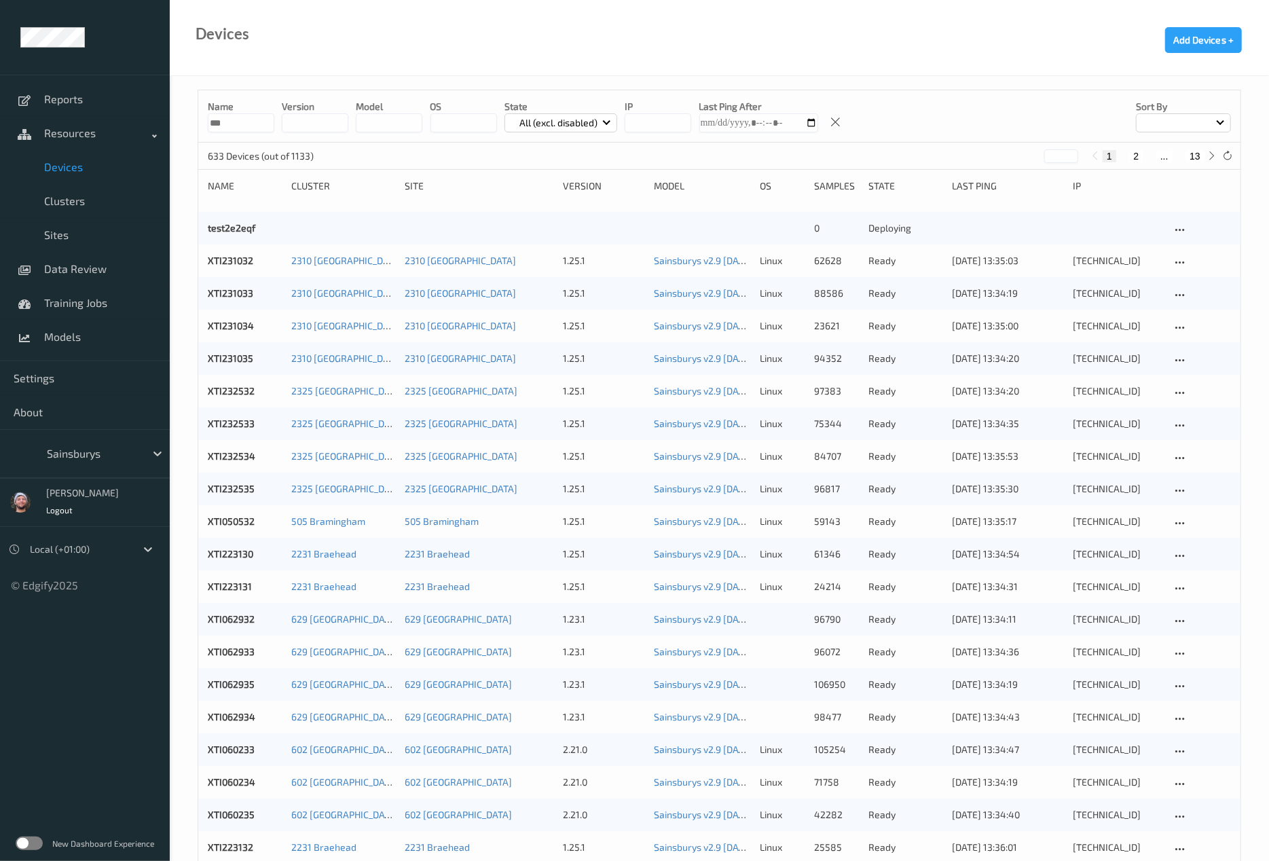
type input "****"
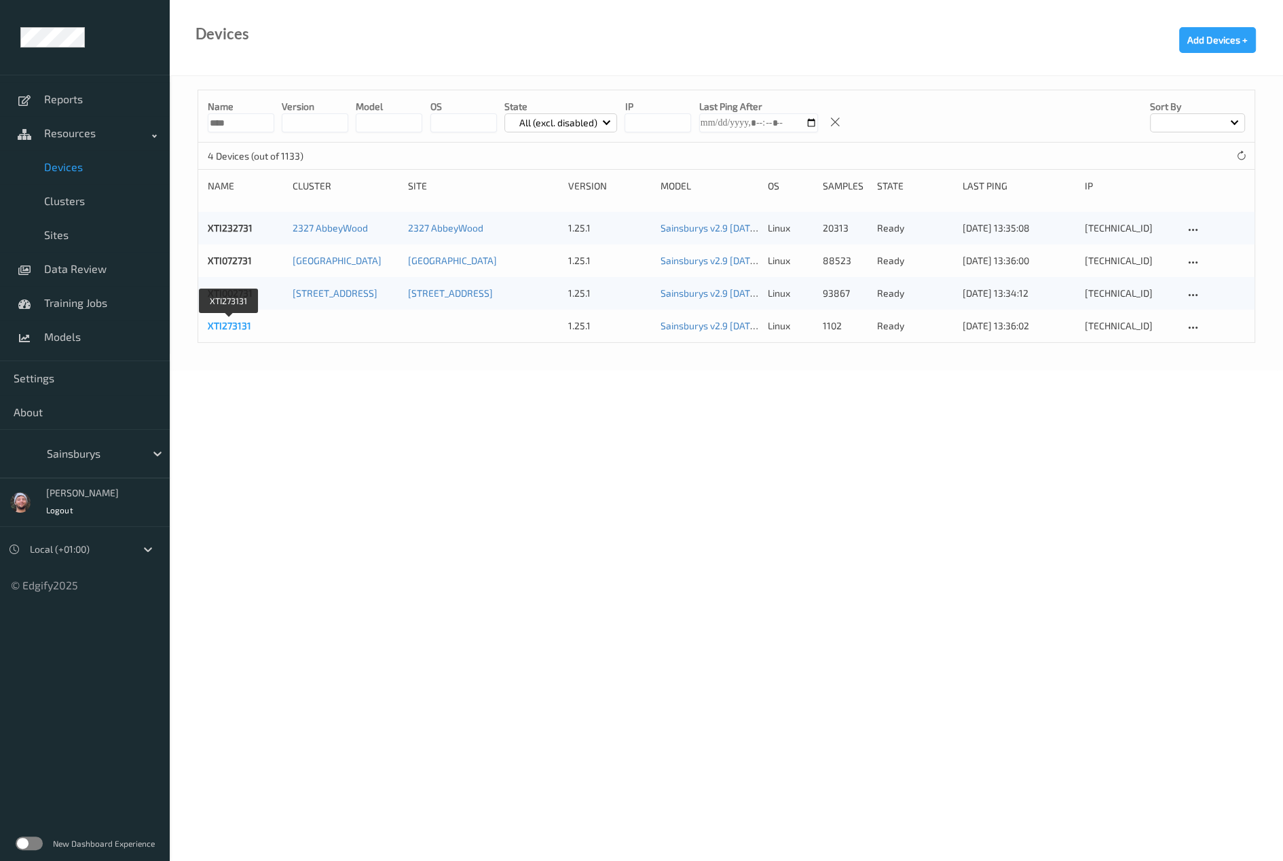
click at [246, 327] on link "XTI273131" at bounding box center [229, 326] width 43 height 12
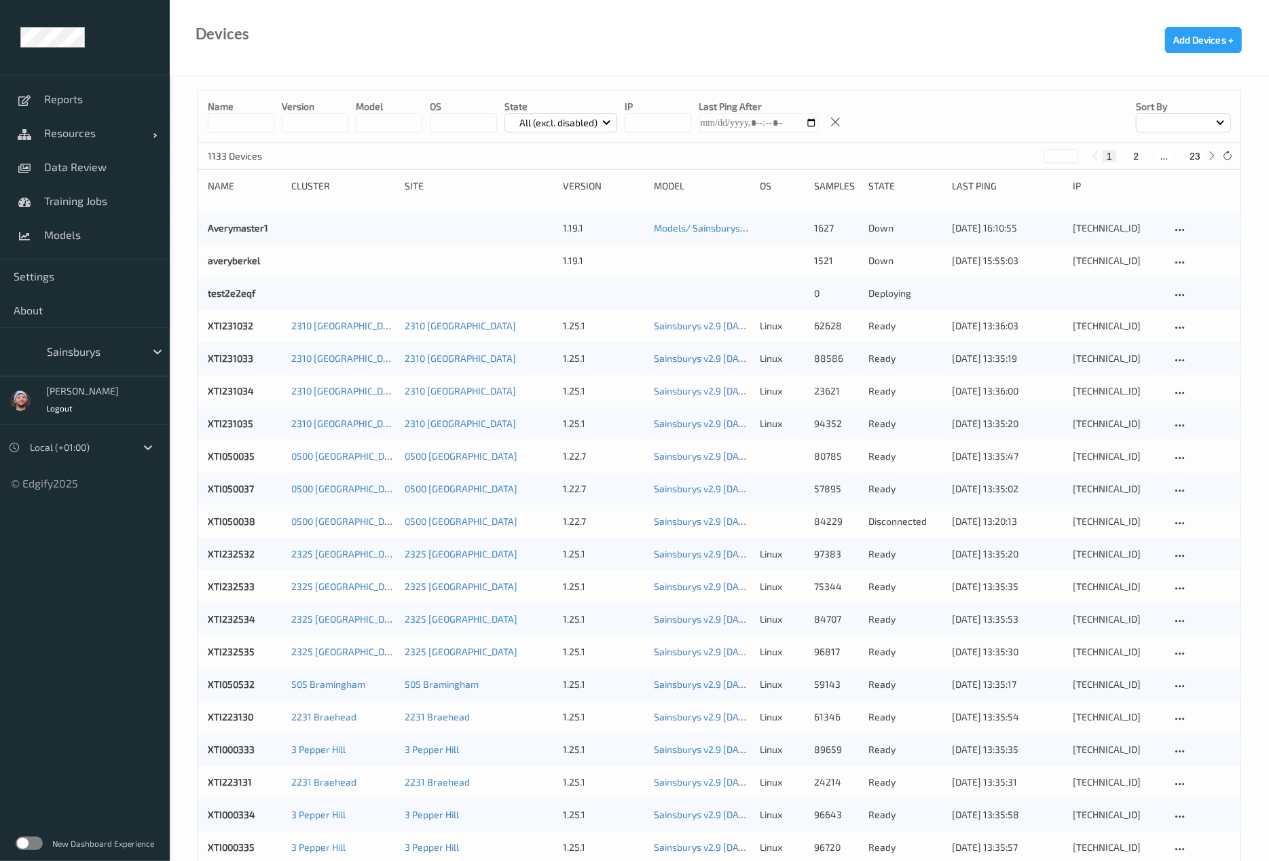
click at [225, 117] on input at bounding box center [241, 122] width 67 height 19
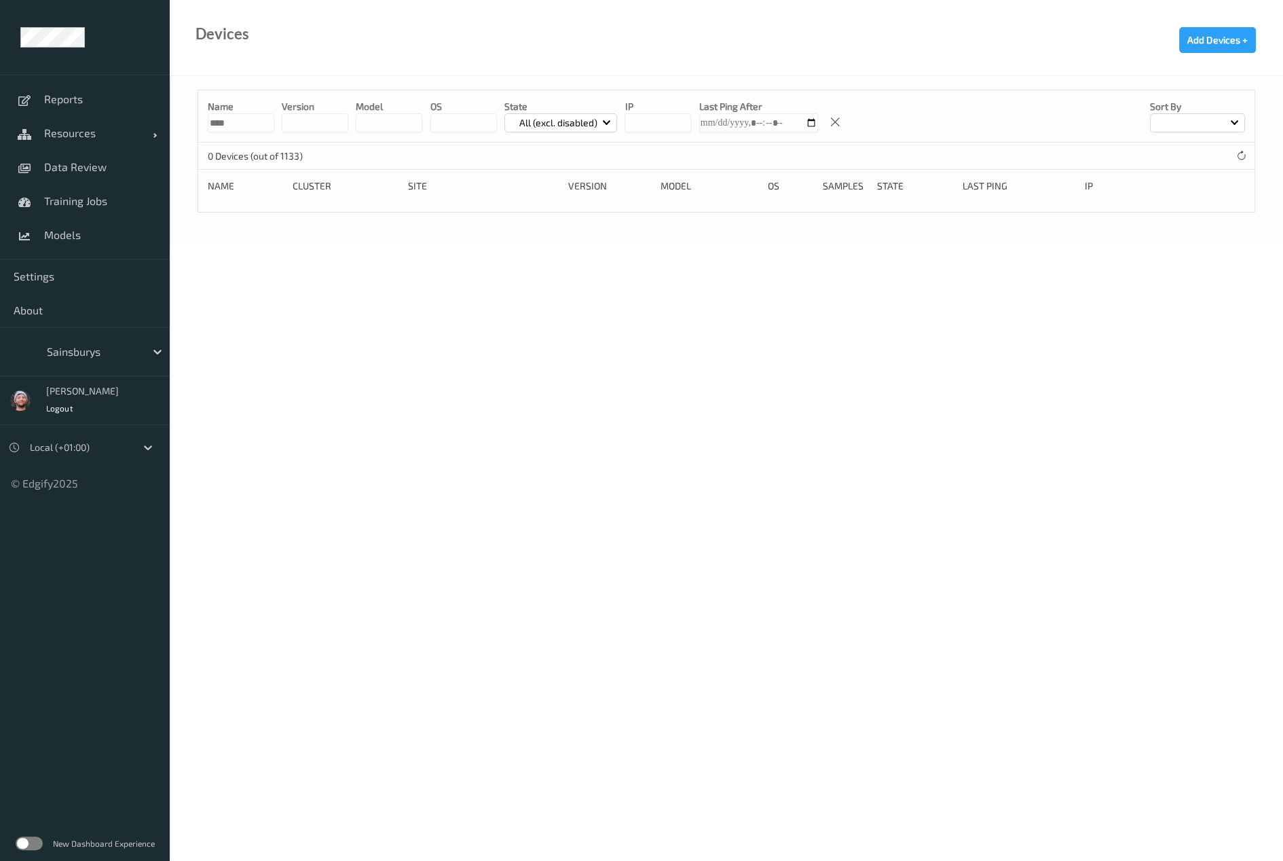
type input "****"
click at [300, 292] on body "Reports Resources Devices Clusters Sites Data Review Training Jobs Models Setti…" at bounding box center [641, 430] width 1283 height 861
click at [701, 420] on body "Reports Resources Devices Clusters Sites Data Review Training Jobs Models Setti…" at bounding box center [641, 430] width 1283 height 861
click at [727, 380] on body "Reports Resources Devices Clusters Sites Data Review Training Jobs Models Setti…" at bounding box center [641, 430] width 1283 height 861
drag, startPoint x: 236, startPoint y: 117, endPoint x: 198, endPoint y: 120, distance: 38.2
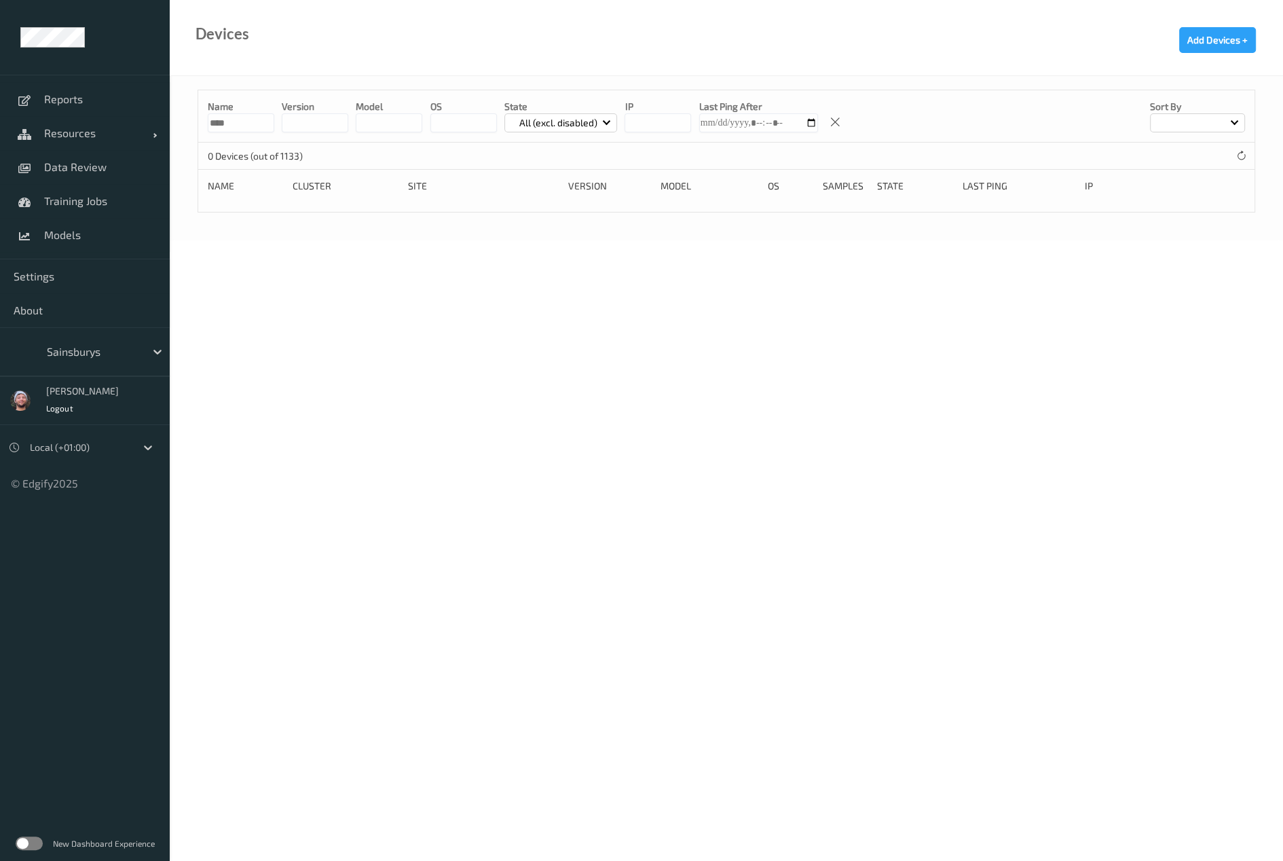
click at [198, 120] on div "Name **** version model OS State All (excl. disabled) IP Last Ping After Sort by" at bounding box center [726, 116] width 1057 height 52
click at [244, 70] on div "Devices" at bounding box center [209, 51] width 79 height 48
click at [552, 132] on div "All (excl. disabled)" at bounding box center [561, 122] width 113 height 19
click at [547, 295] on p "All" at bounding box center [552, 297] width 94 height 24
click at [570, 278] on body "Reports Resources Devices Clusters Sites Data Review Training Jobs Models Setti…" at bounding box center [641, 430] width 1283 height 861
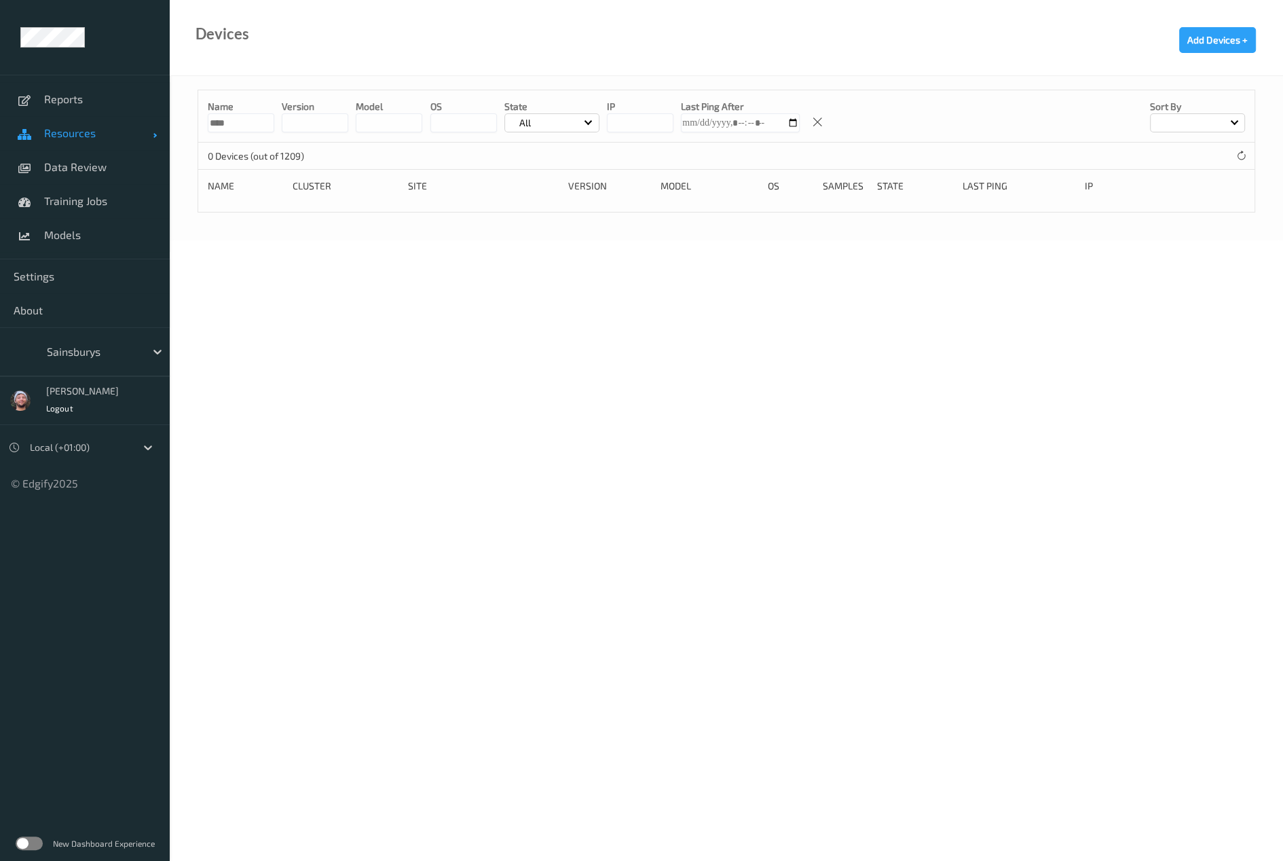
click at [156, 122] on div "Reports Resources Devices Clusters Sites Data Review Training Jobs Models Setti…" at bounding box center [641, 82] width 1283 height 164
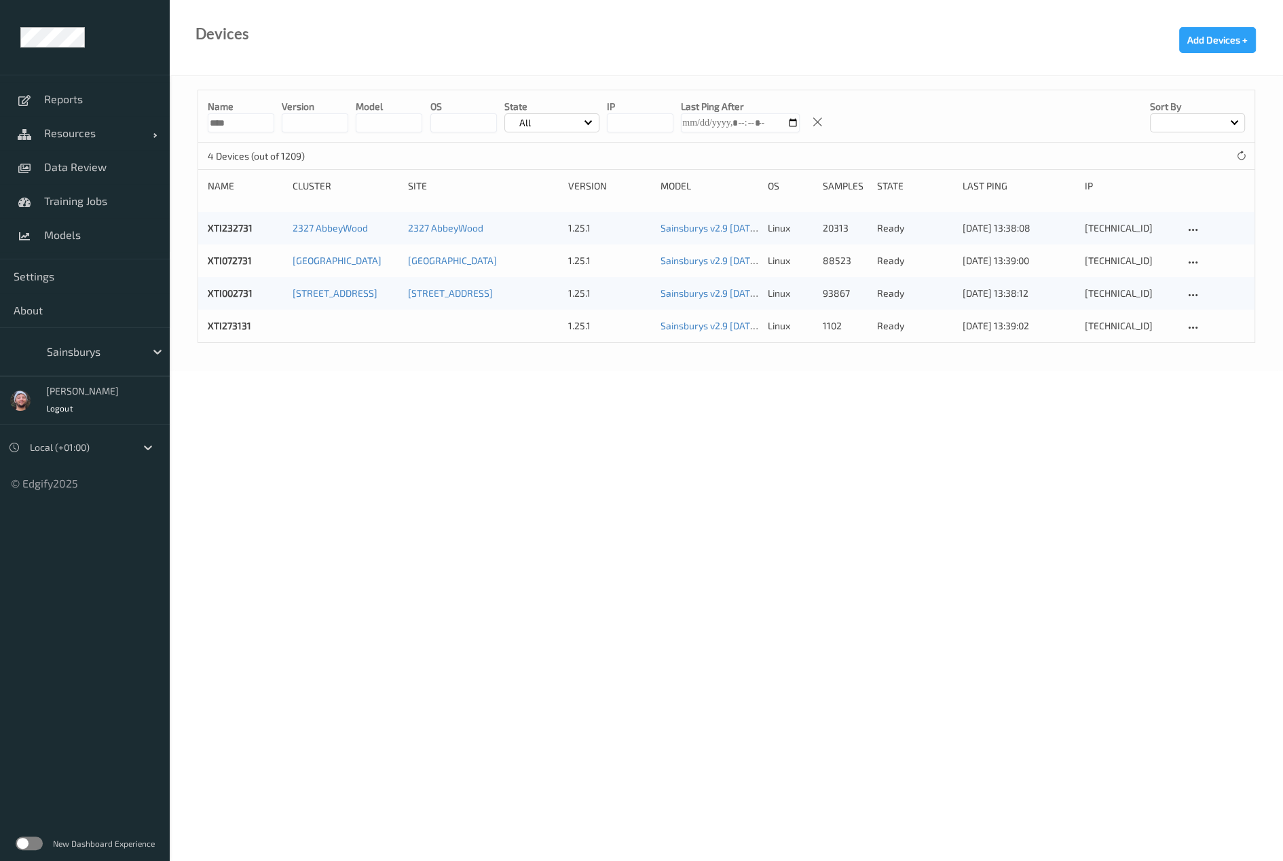
type input "****"
click at [224, 399] on body "Reports Resources Devices Clusters Sites Data Review Training Jobs Models Setti…" at bounding box center [641, 430] width 1283 height 861
copy link "XTI273131"
drag, startPoint x: 206, startPoint y: 327, endPoint x: 286, endPoint y: 428, distance: 129.6
click at [282, 428] on body "Reports Resources Devices Clusters Sites Data Review Training Jobs Models Setti…" at bounding box center [641, 430] width 1283 height 861
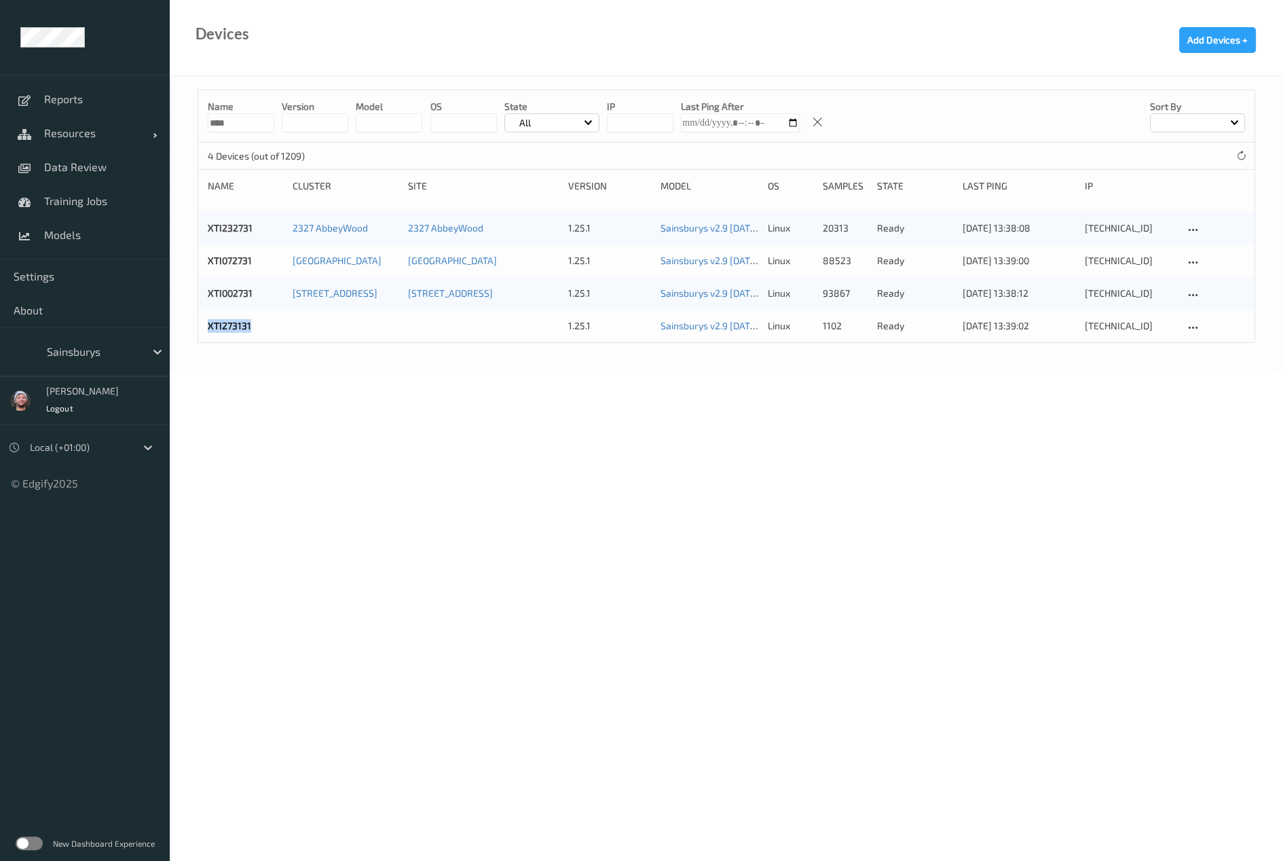
click at [286, 428] on body "Reports Resources Devices Clusters Sites Data Review Training Jobs Models Setti…" at bounding box center [641, 430] width 1283 height 861
drag, startPoint x: 655, startPoint y: 484, endPoint x: 419, endPoint y: 272, distance: 317.8
click at [655, 484] on body "Reports Resources Devices Clusters Sites Data Review Training Jobs Models Setti…" at bounding box center [641, 430] width 1283 height 861
drag, startPoint x: 254, startPoint y: 126, endPoint x: 228, endPoint y: 129, distance: 25.9
click at [230, 129] on input "****" at bounding box center [241, 122] width 67 height 19
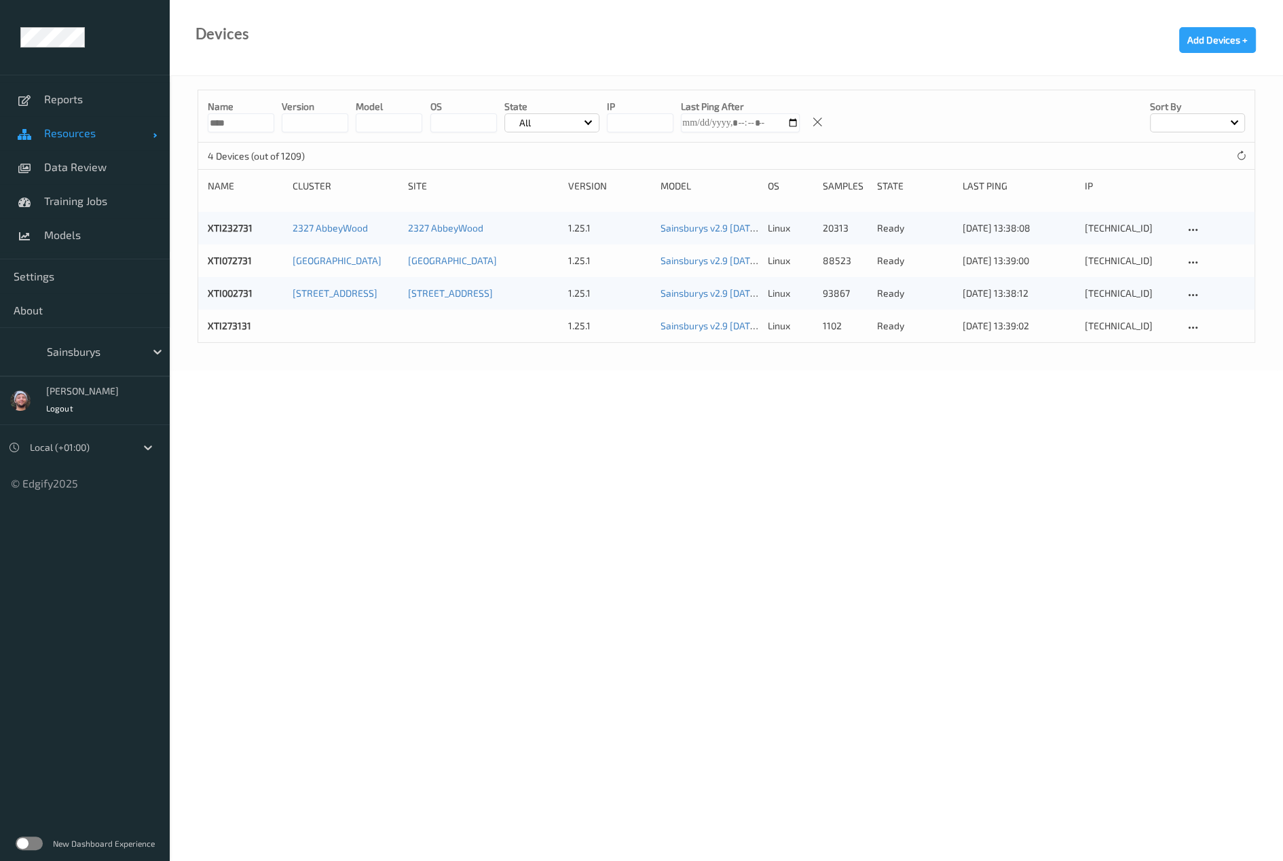
click at [102, 132] on span "Resources" at bounding box center [98, 133] width 109 height 14
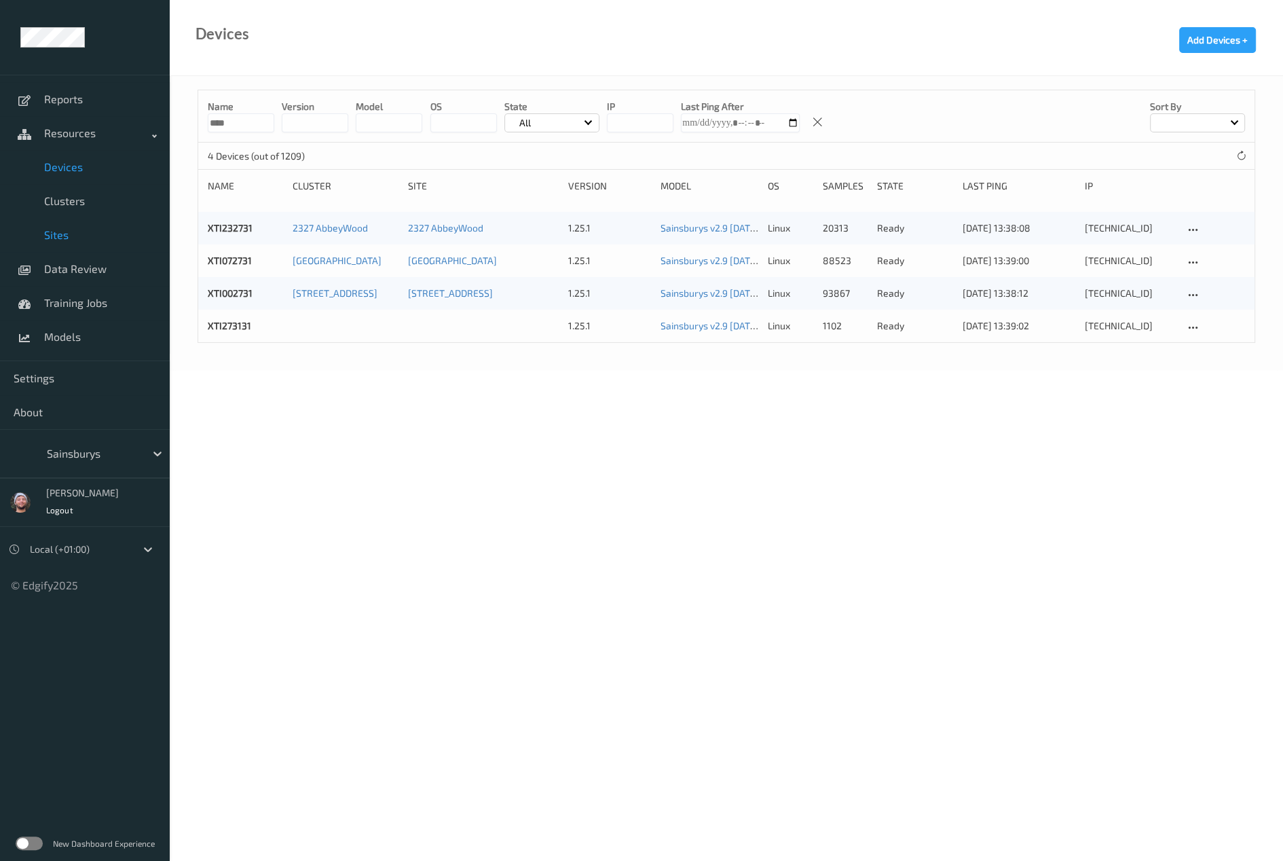
click at [75, 225] on link "Sites" at bounding box center [85, 235] width 170 height 34
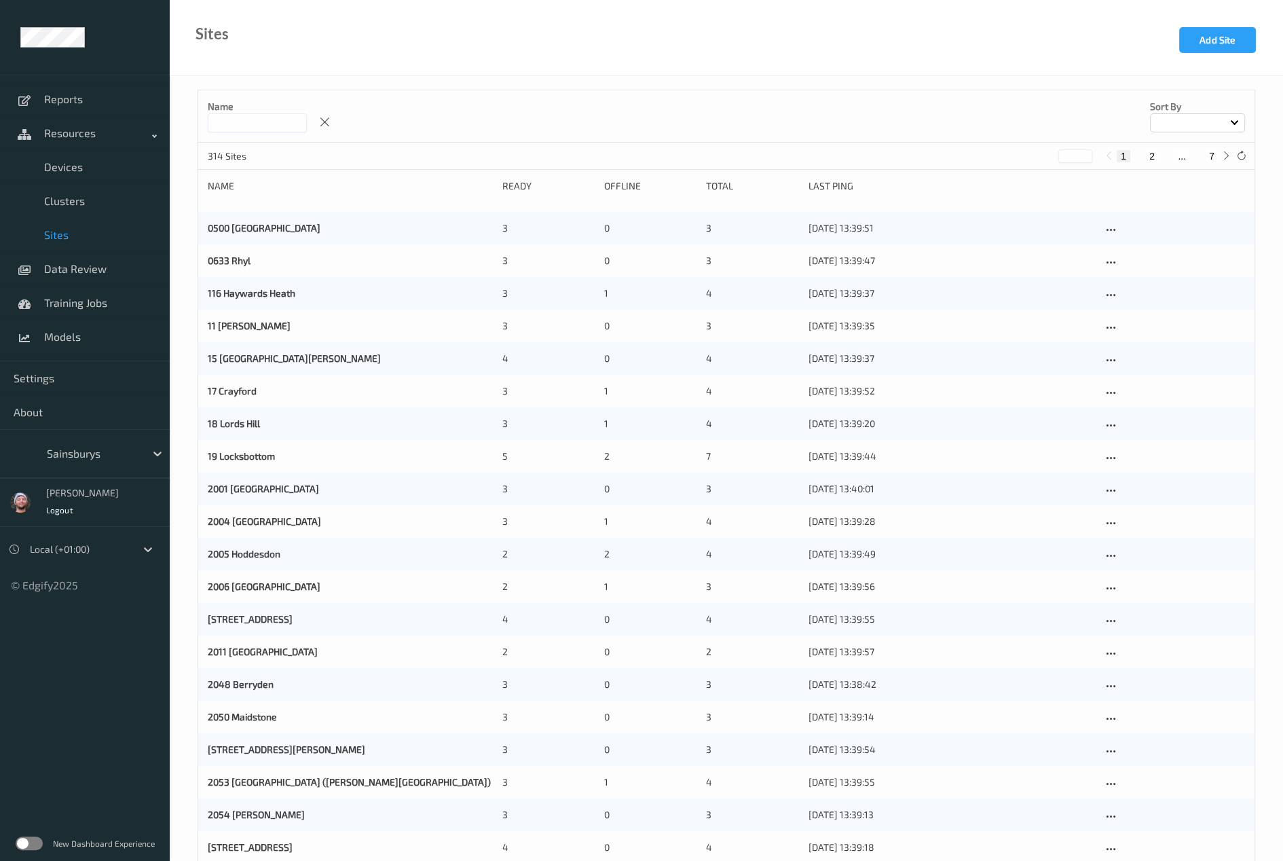
click at [282, 126] on input at bounding box center [257, 122] width 99 height 19
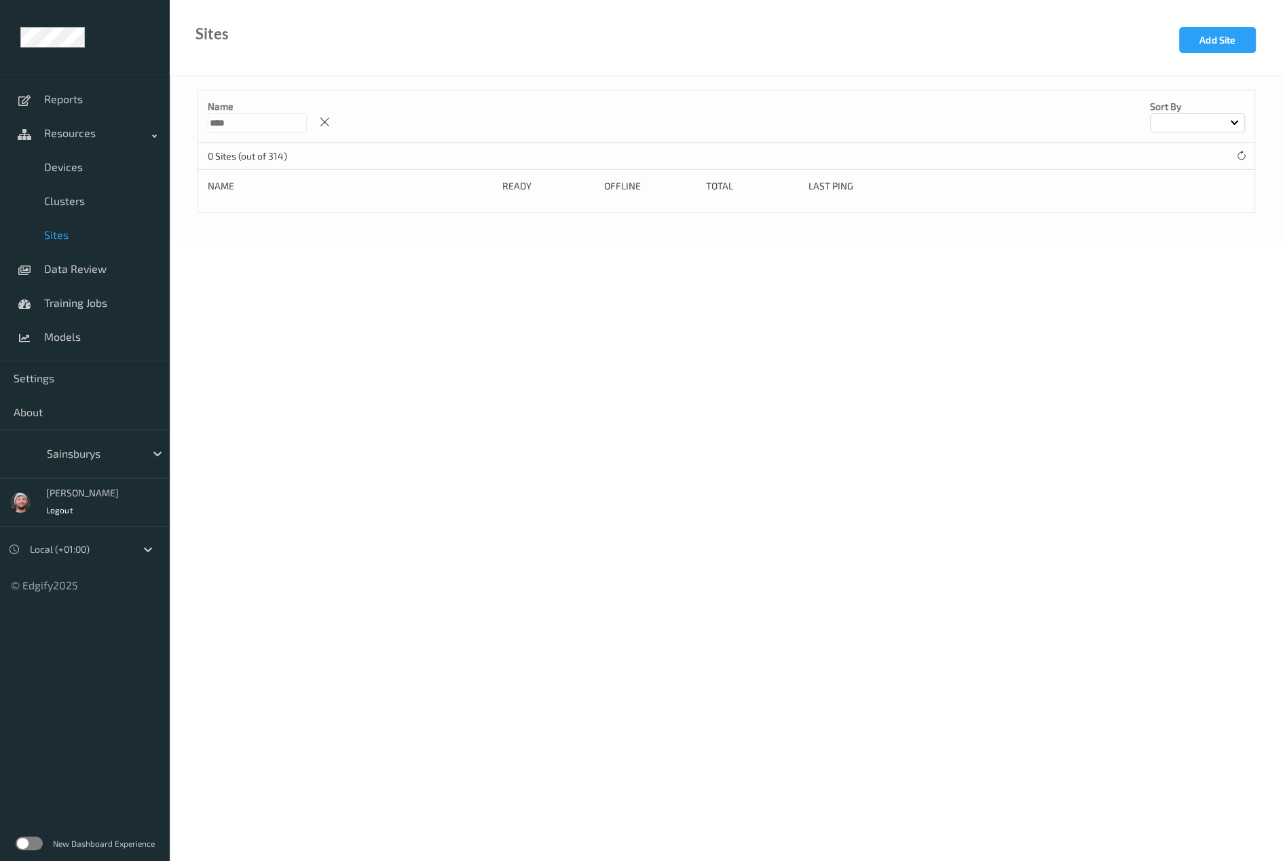
type input "****"
click at [1177, 46] on div "Sites Add Site" at bounding box center [727, 38] width 1114 height 76
click at [1191, 41] on button "Add Site" at bounding box center [1217, 40] width 77 height 26
drag, startPoint x: 255, startPoint y: 119, endPoint x: 181, endPoint y: 128, distance: 75.2
click at [158, 120] on div "Reports Resources Devices Clusters Sites Data Review Training Jobs Models Setti…" at bounding box center [641, 82] width 1283 height 164
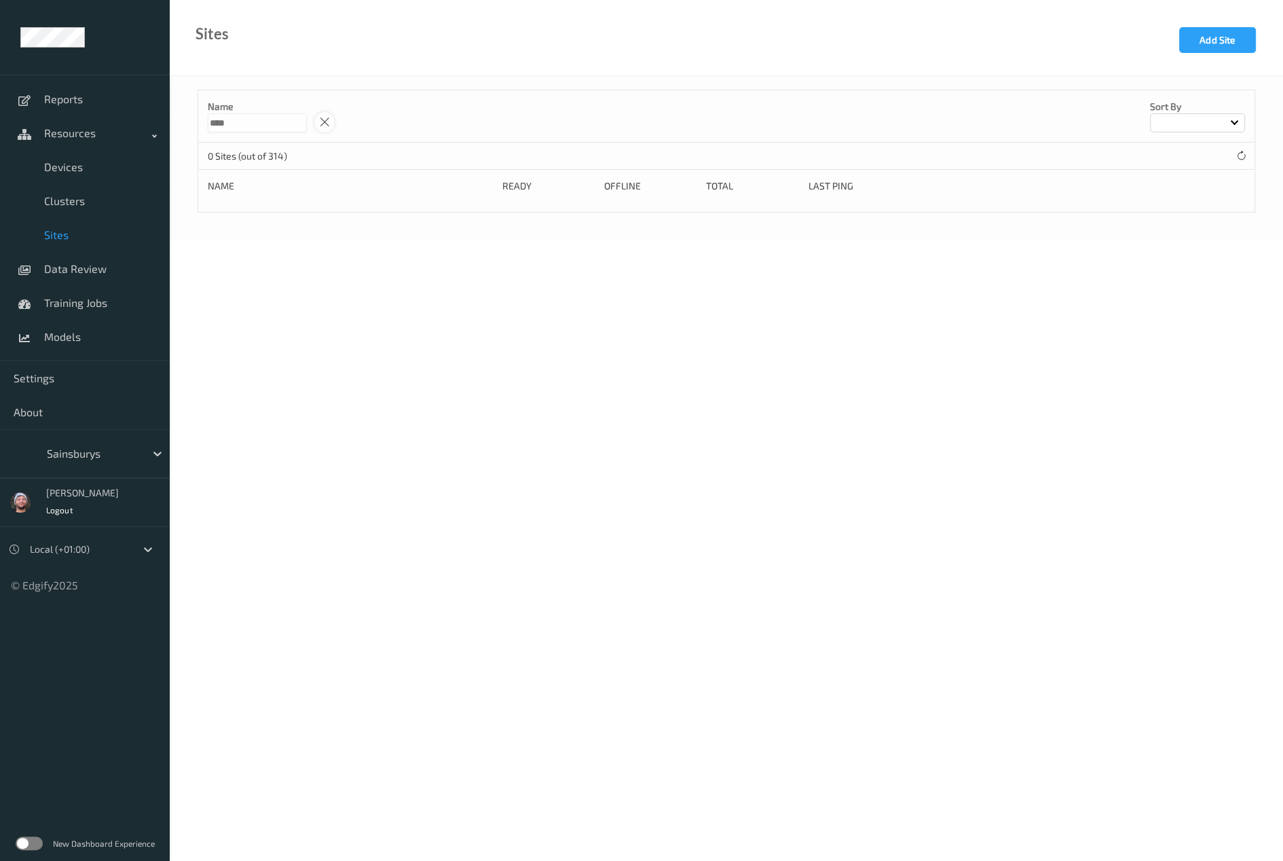
click at [335, 120] on div at bounding box center [324, 122] width 20 height 20
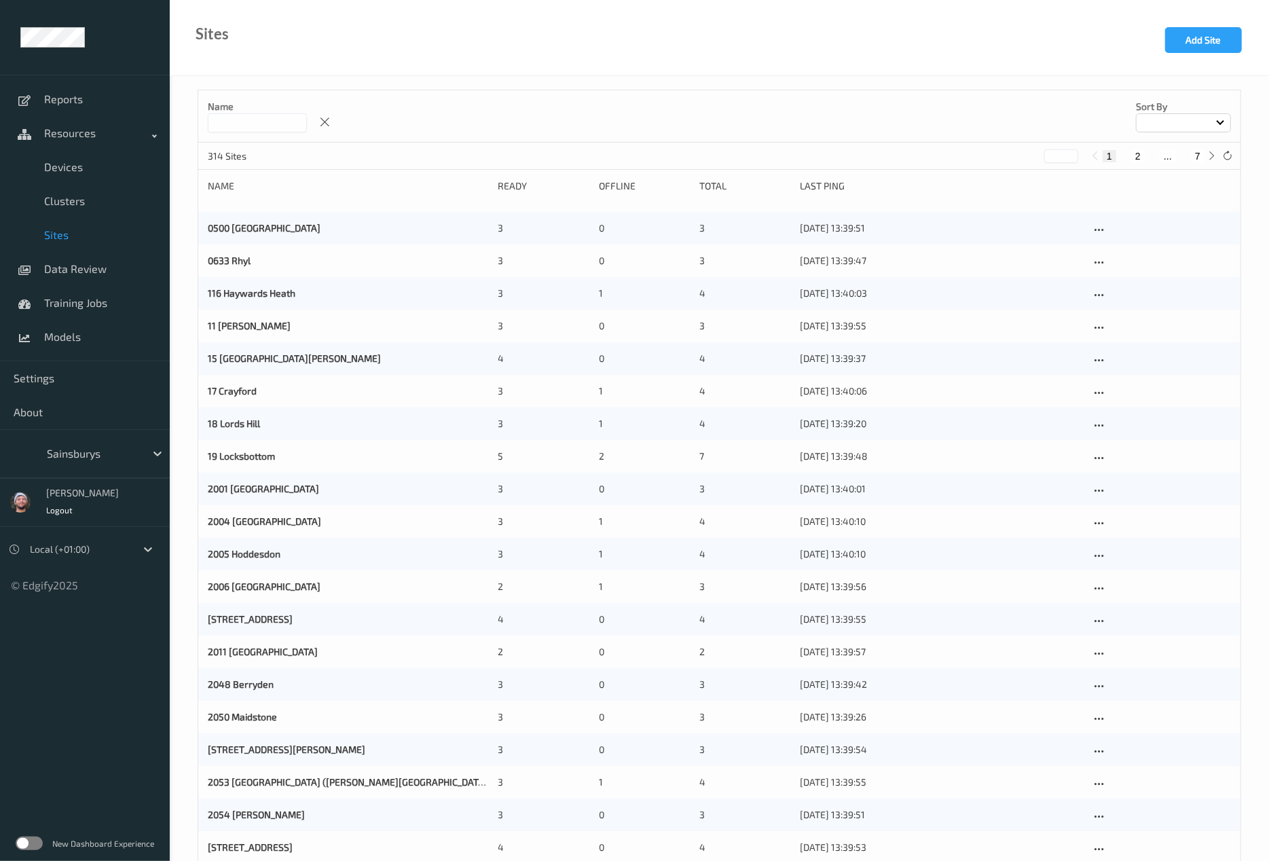
click at [259, 122] on input at bounding box center [257, 122] width 99 height 19
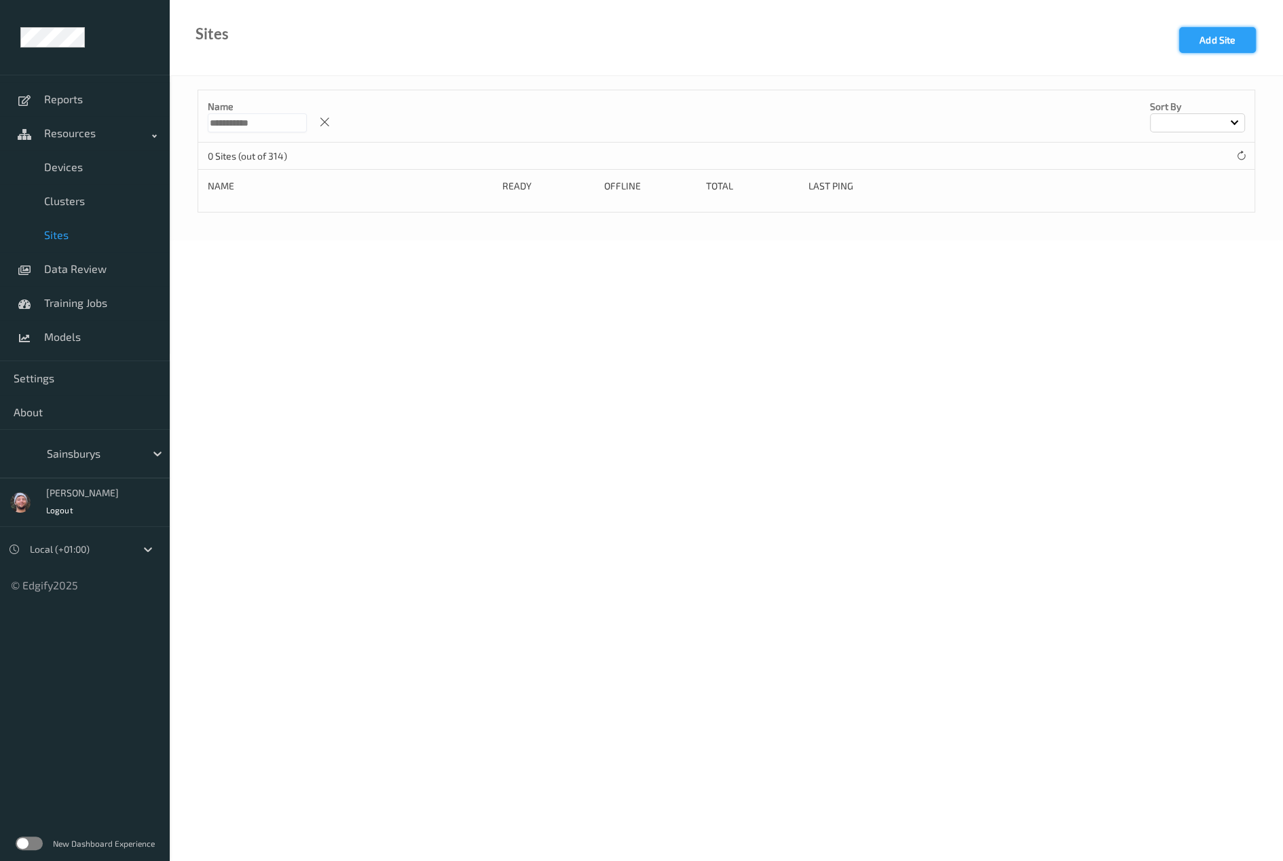
type input "**********"
click at [1213, 33] on button "Add Site" at bounding box center [1217, 40] width 77 height 26
click at [304, 109] on input "text" at bounding box center [401, 118] width 407 height 24
paste input "2371 Yatton"
type input "2371 Yatton"
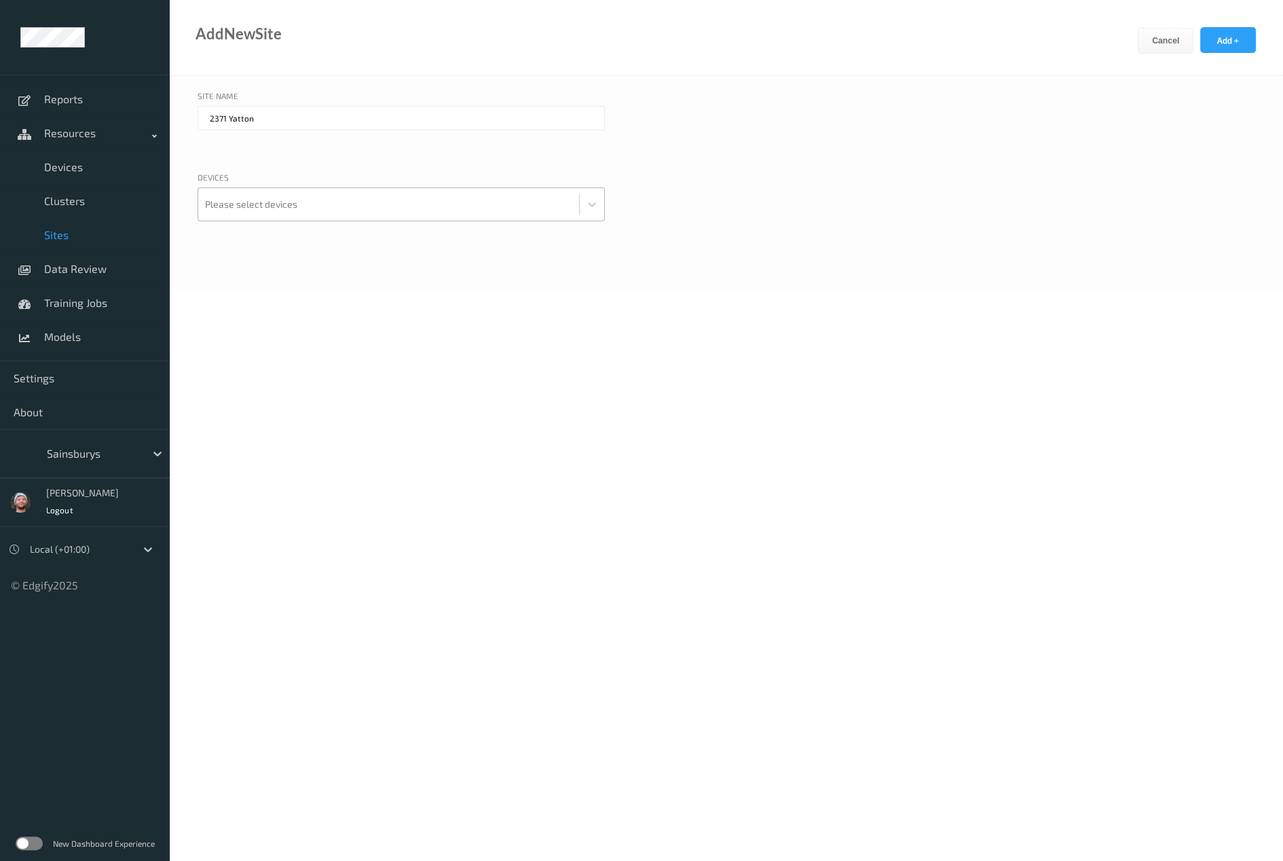
click at [258, 202] on div at bounding box center [388, 204] width 367 height 27
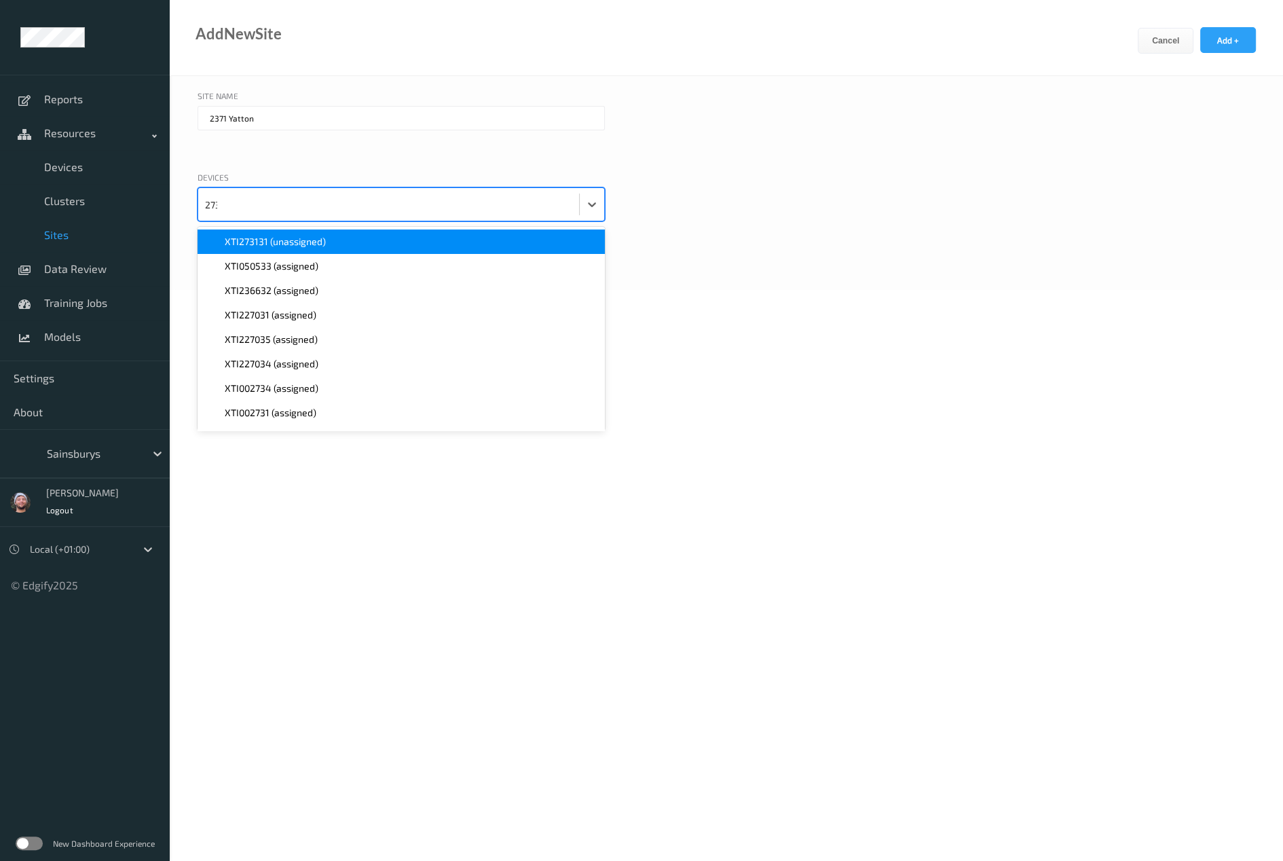
type input "2731"
click at [302, 238] on span "XTI273131 (unassigned)" at bounding box center [275, 242] width 101 height 14
click at [1067, 229] on div "Devices option XTI273131 (unassigned), selected. option XTI999930 (unassigned) …" at bounding box center [727, 213] width 1058 height 84
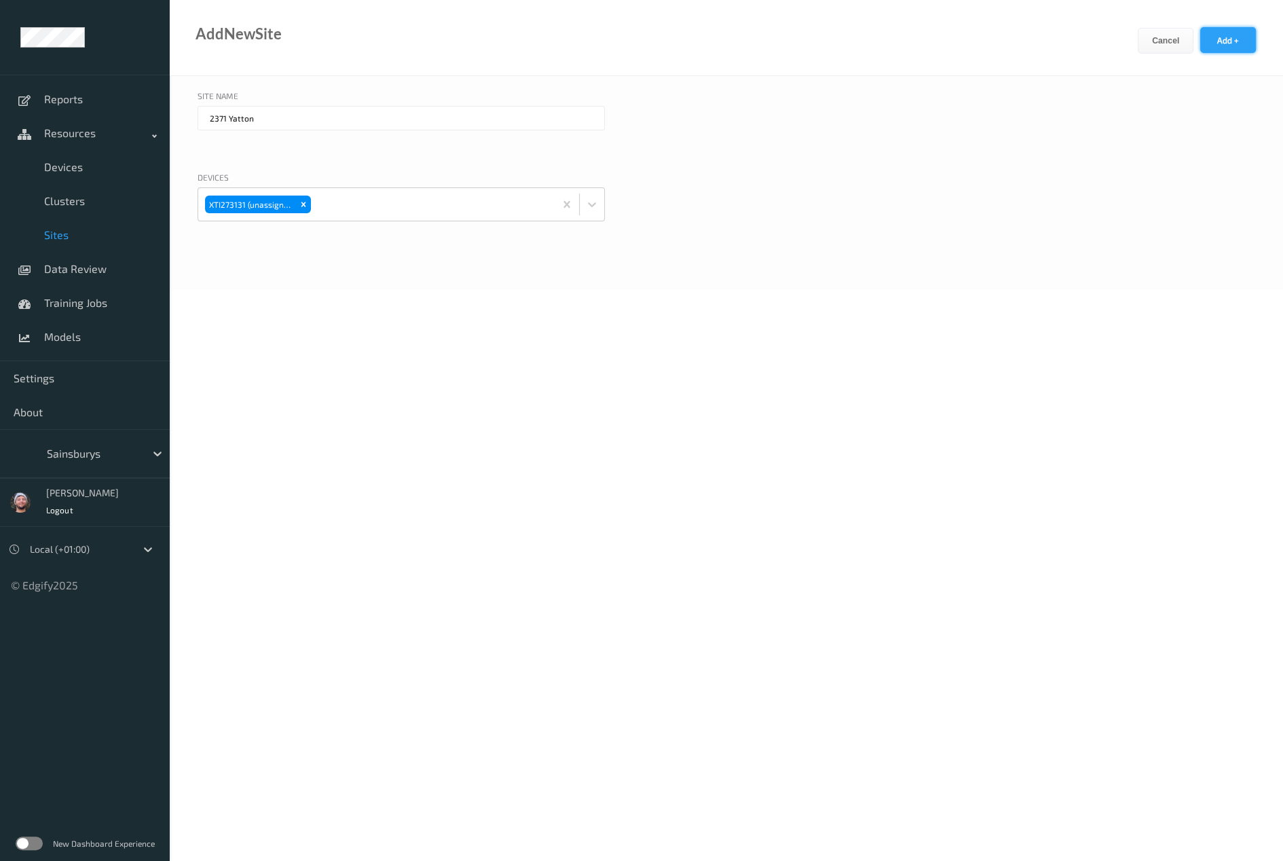
click at [1225, 50] on button "Add +" at bounding box center [1229, 40] width 56 height 26
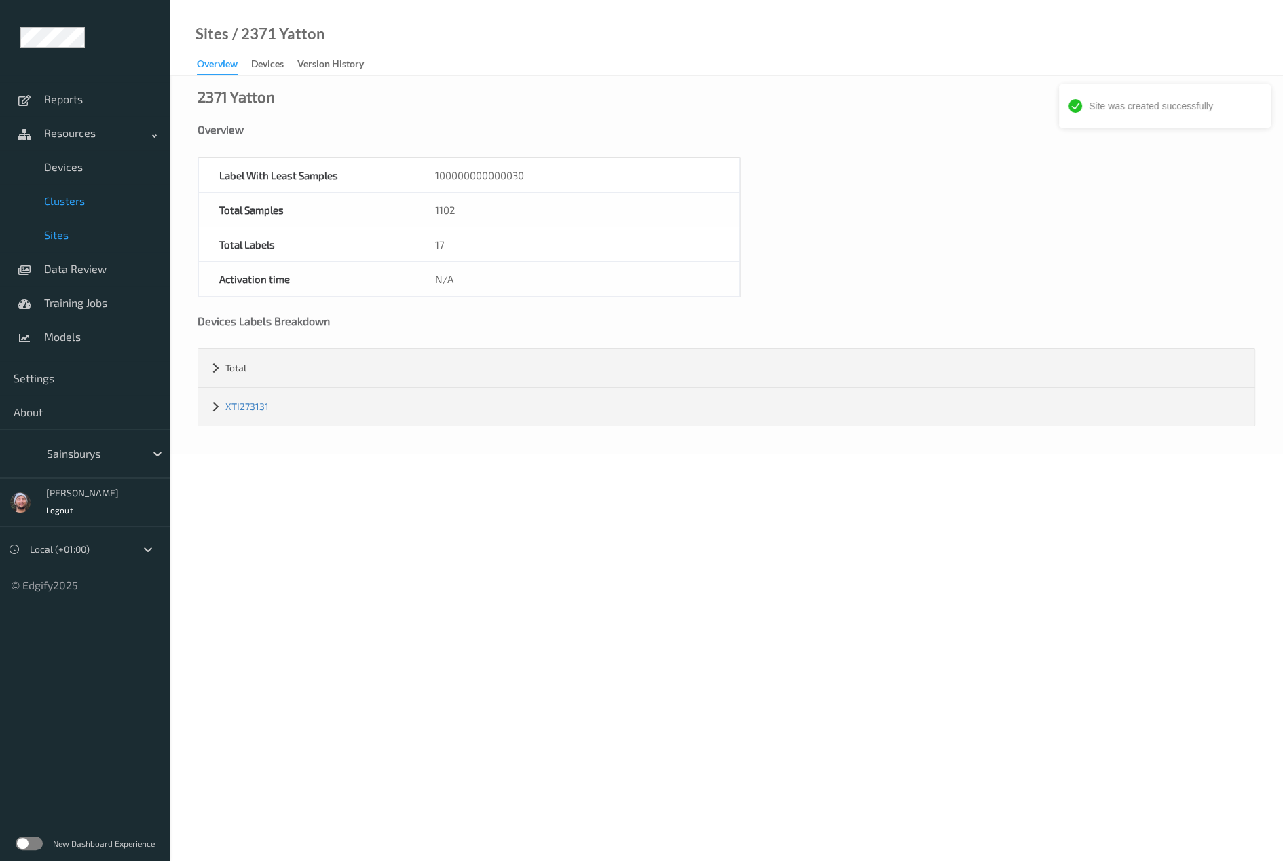
click at [91, 198] on span "Clusters" at bounding box center [100, 201] width 112 height 14
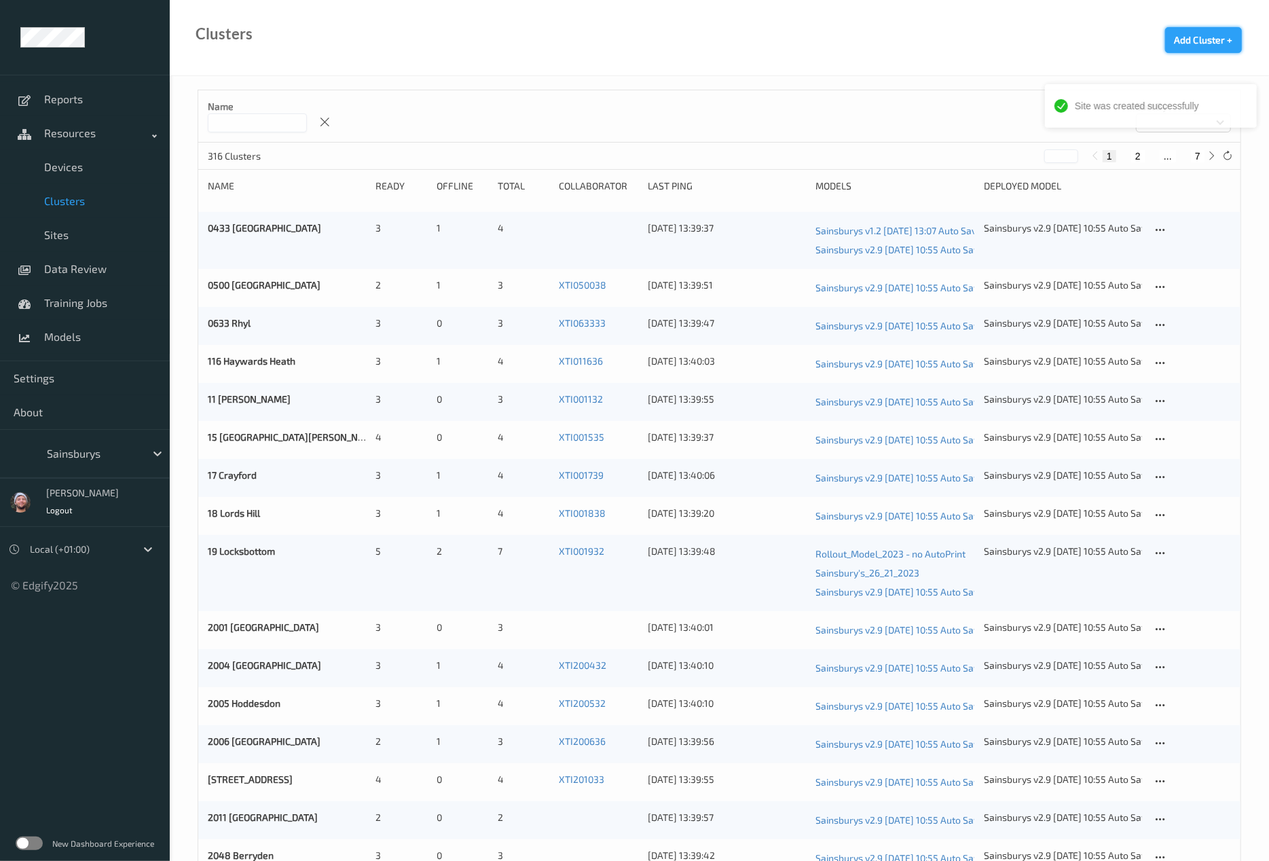
click at [1217, 24] on div "Clusters Add Cluster +" at bounding box center [719, 38] width 1099 height 76
click at [1201, 44] on button "Add Cluster +" at bounding box center [1203, 40] width 77 height 26
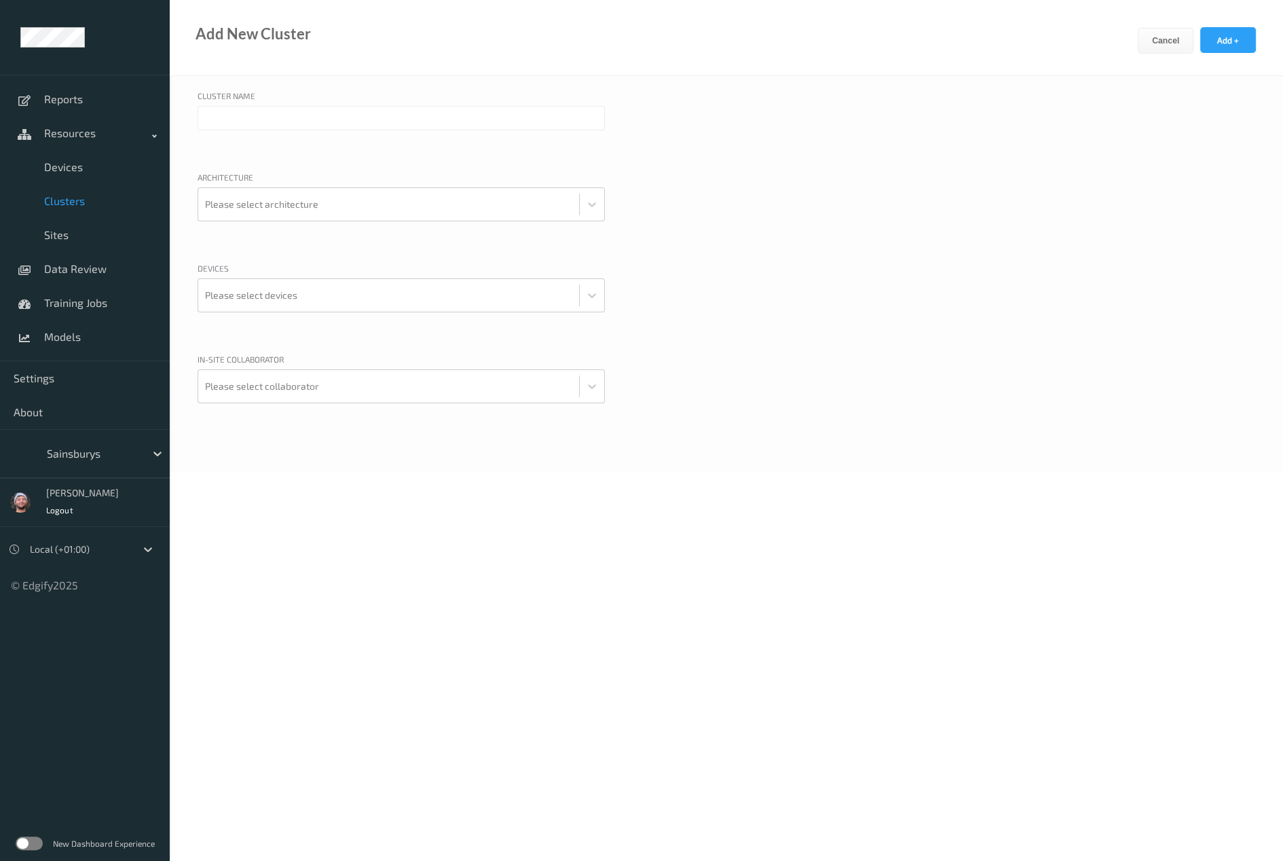
click at [297, 119] on input "text" at bounding box center [401, 118] width 407 height 24
paste input "2371 Yatton"
type input "2371 Yatton"
click at [289, 209] on div at bounding box center [388, 204] width 367 height 27
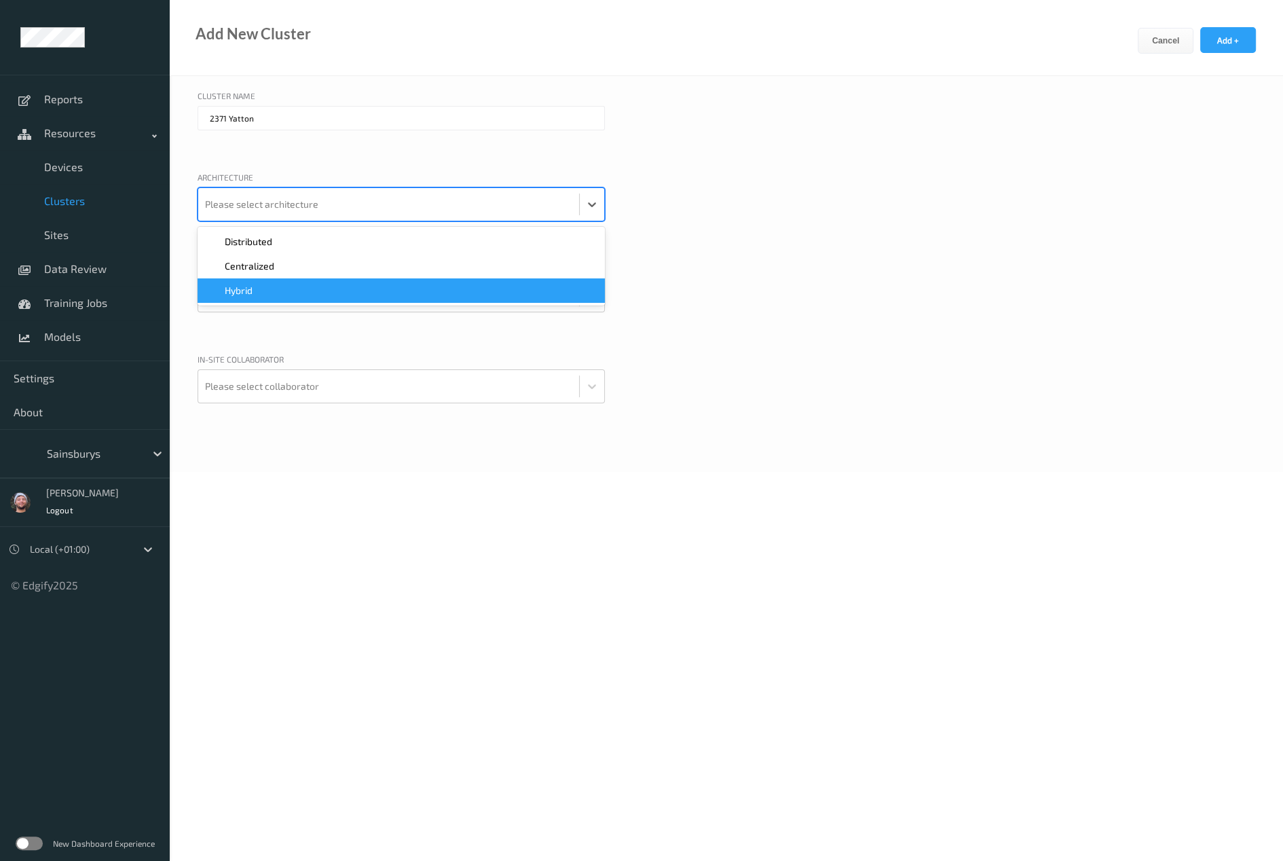
click at [916, 317] on div "Devices Please select devices" at bounding box center [727, 304] width 1058 height 84
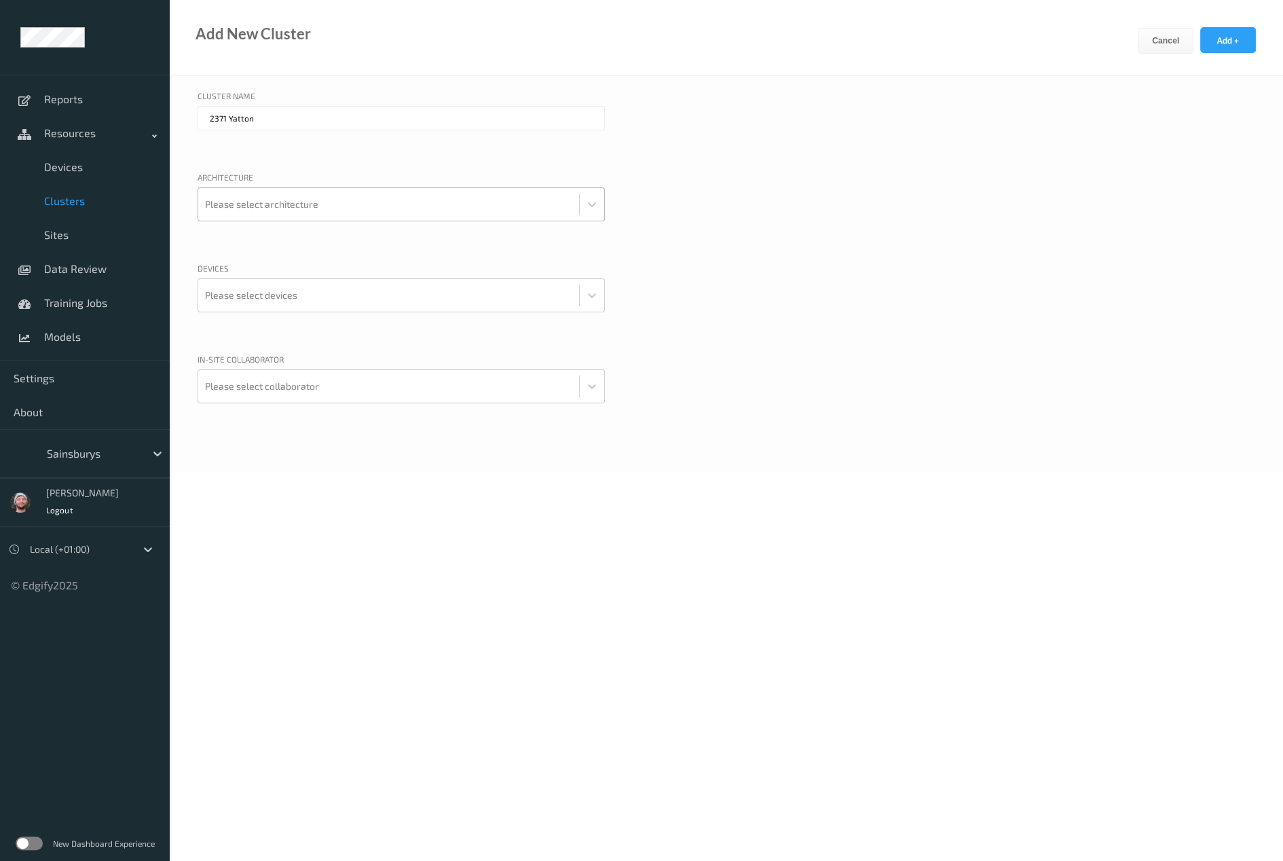
click at [267, 216] on div at bounding box center [388, 204] width 367 height 27
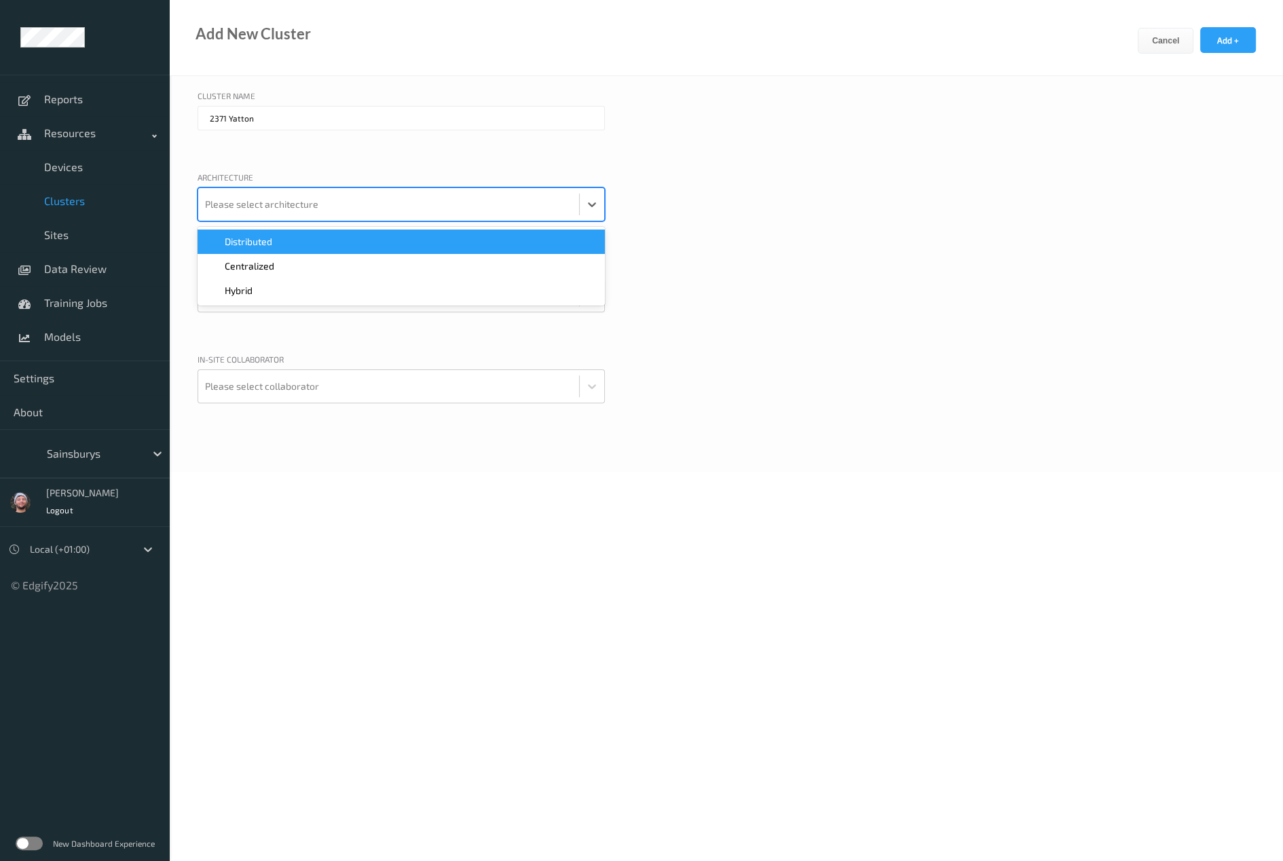
click at [259, 242] on span "Distributed" at bounding box center [249, 242] width 48 height 14
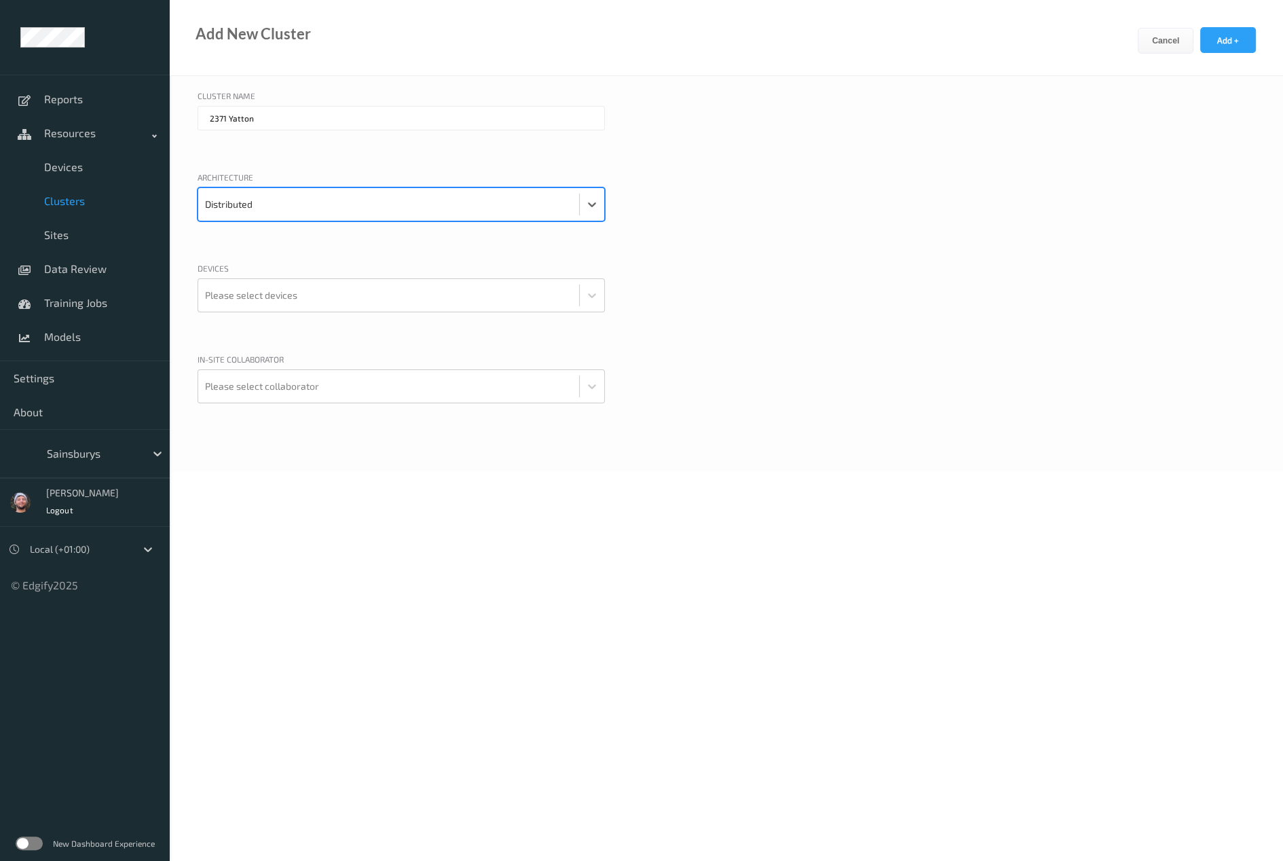
click at [260, 270] on div "Devices" at bounding box center [401, 270] width 407 height 16
click at [264, 296] on div at bounding box center [388, 295] width 367 height 27
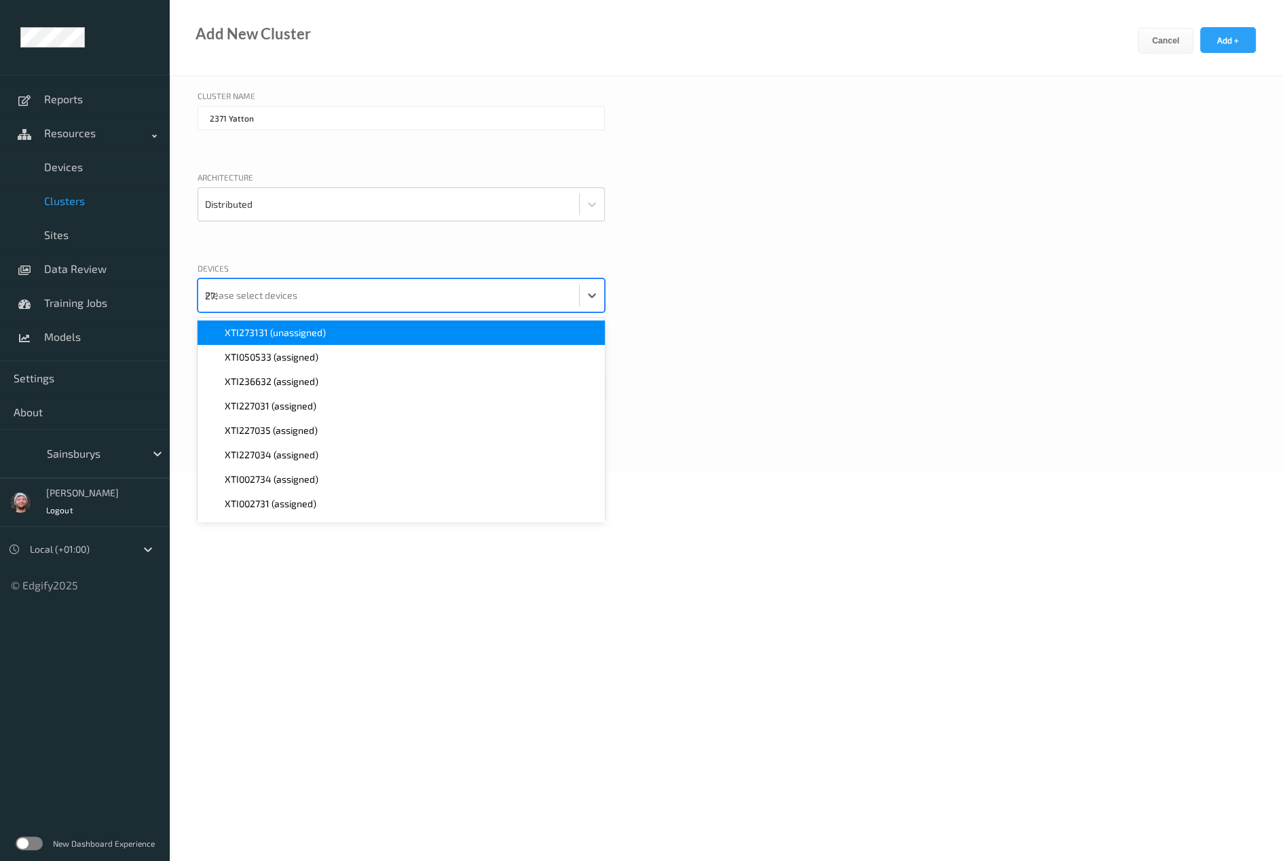
type input "2731"
click at [274, 335] on span "XTI273131 (unassigned)" at bounding box center [275, 333] width 101 height 14
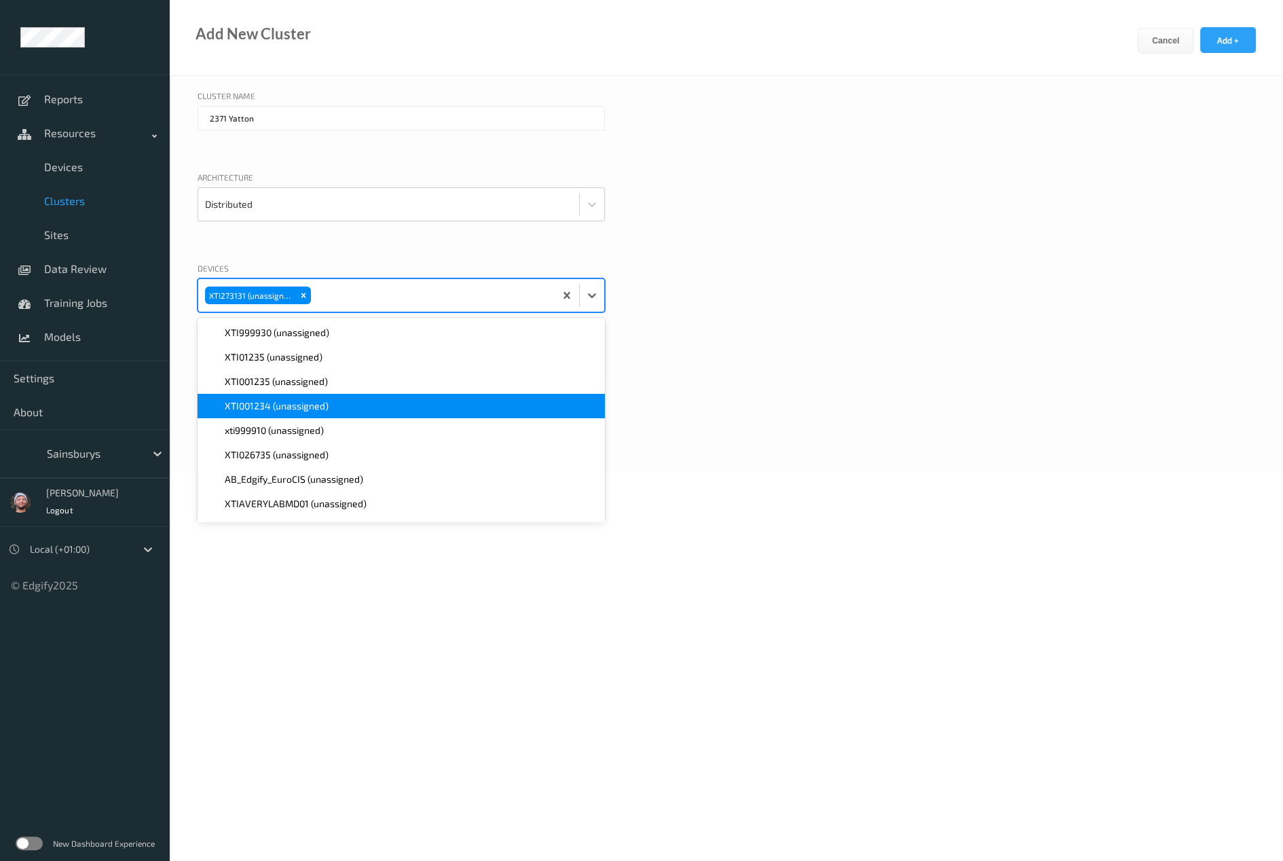
click at [482, 258] on div "Cluster Name 2371 Yatton Architecture Distributed Devices option XTI273131 (una…" at bounding box center [727, 274] width 1114 height 396
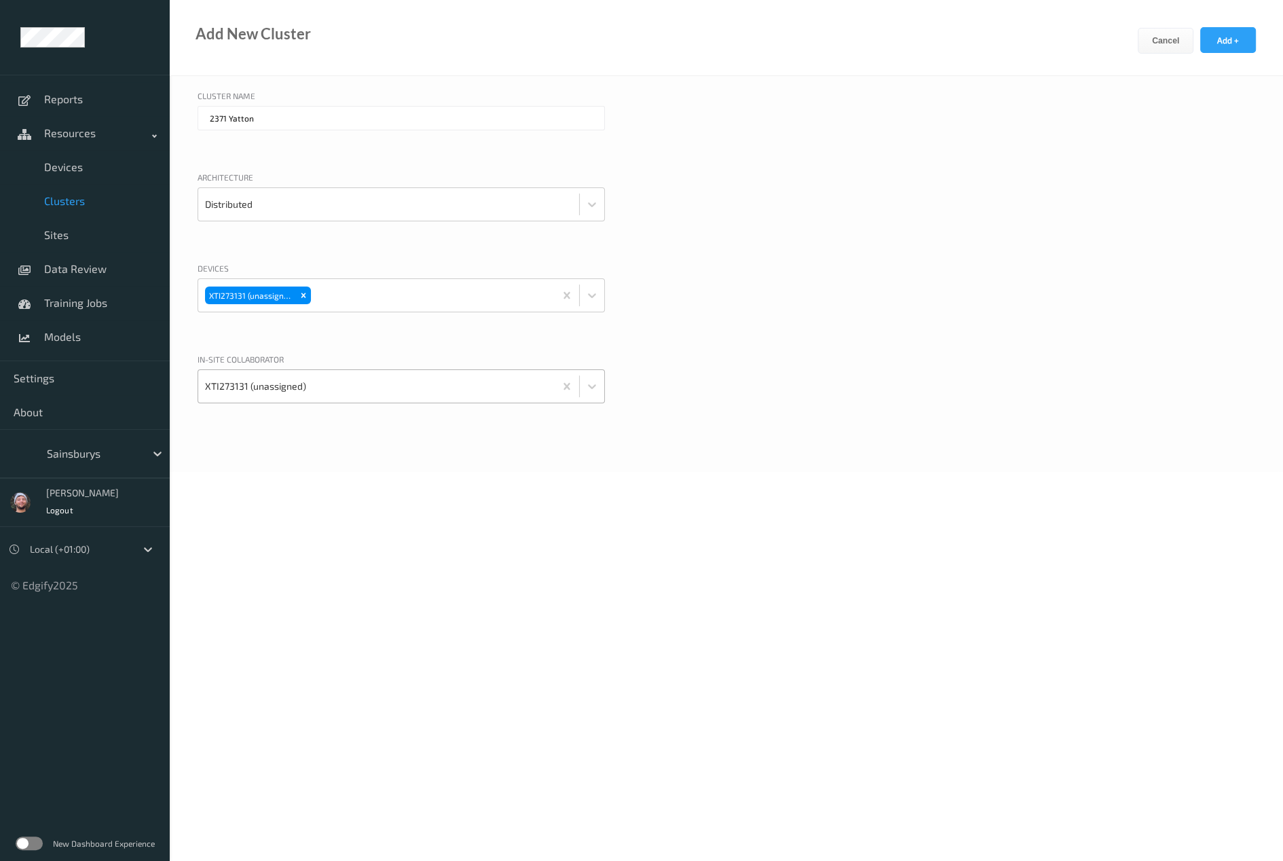
click at [300, 390] on div at bounding box center [376, 386] width 343 height 27
click at [730, 400] on div "In-site collaborator XTI273131 (unassigned)" at bounding box center [727, 395] width 1058 height 84
click at [1224, 43] on button "Add +" at bounding box center [1229, 40] width 56 height 26
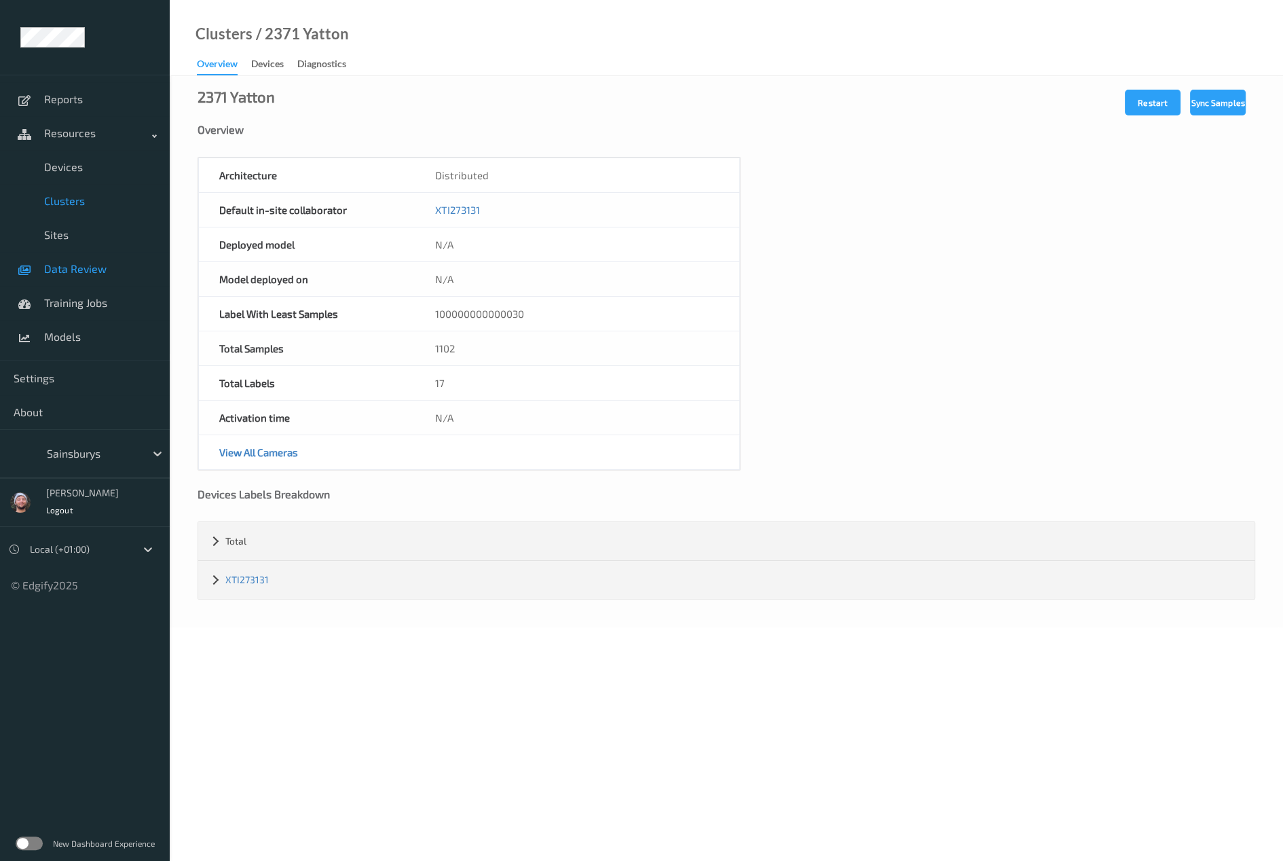
click at [100, 274] on span "Data Review" at bounding box center [100, 269] width 112 height 14
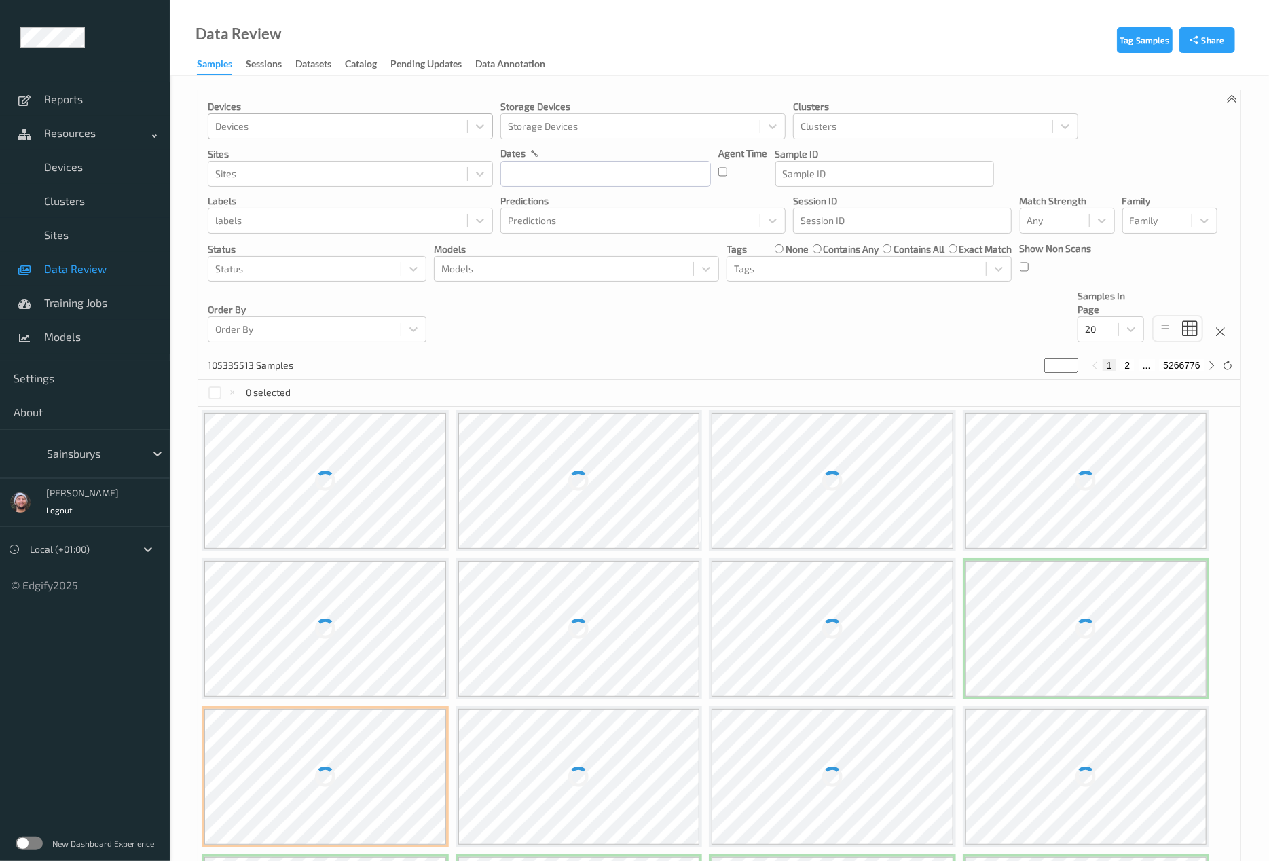
click at [278, 137] on div "Devices" at bounding box center [350, 126] width 285 height 26
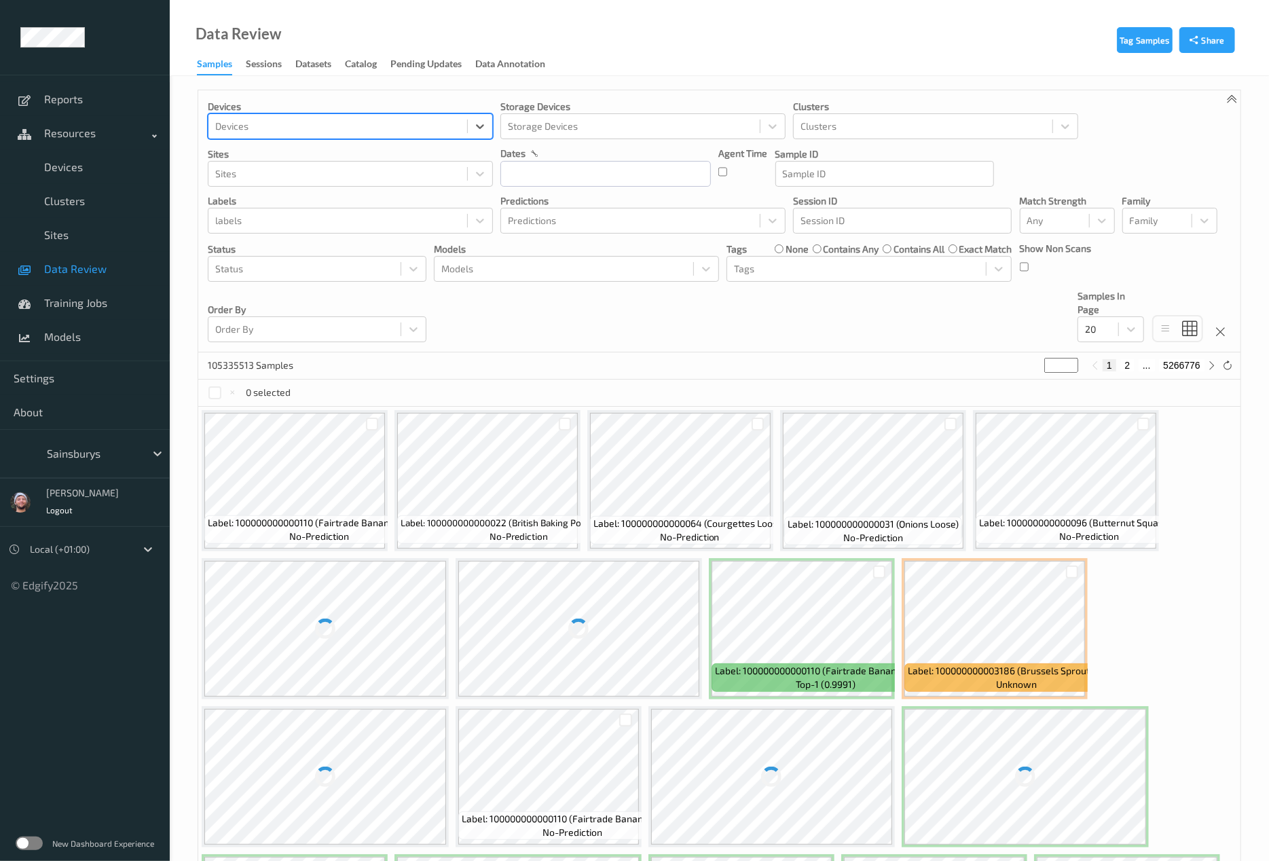
click at [283, 131] on div at bounding box center [337, 126] width 245 height 16
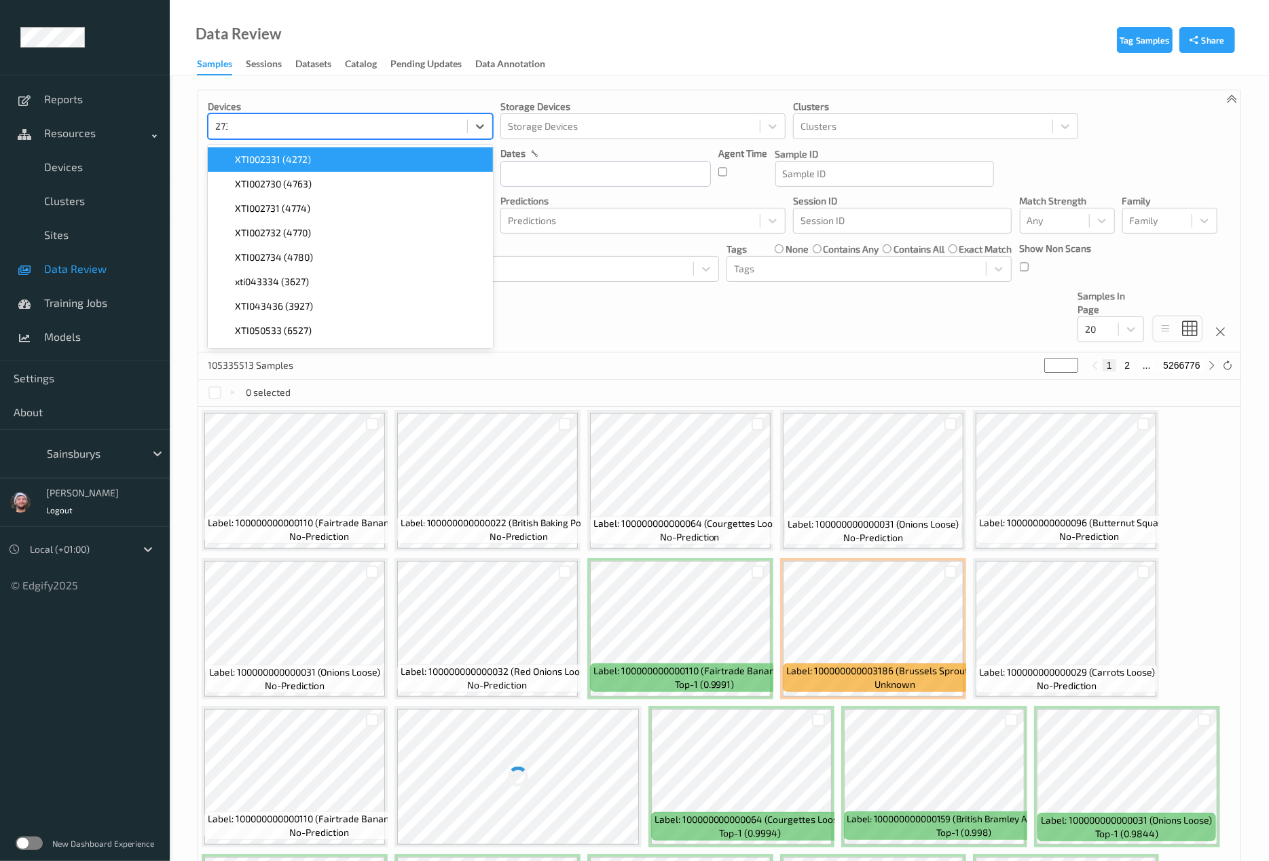
type input "2731"
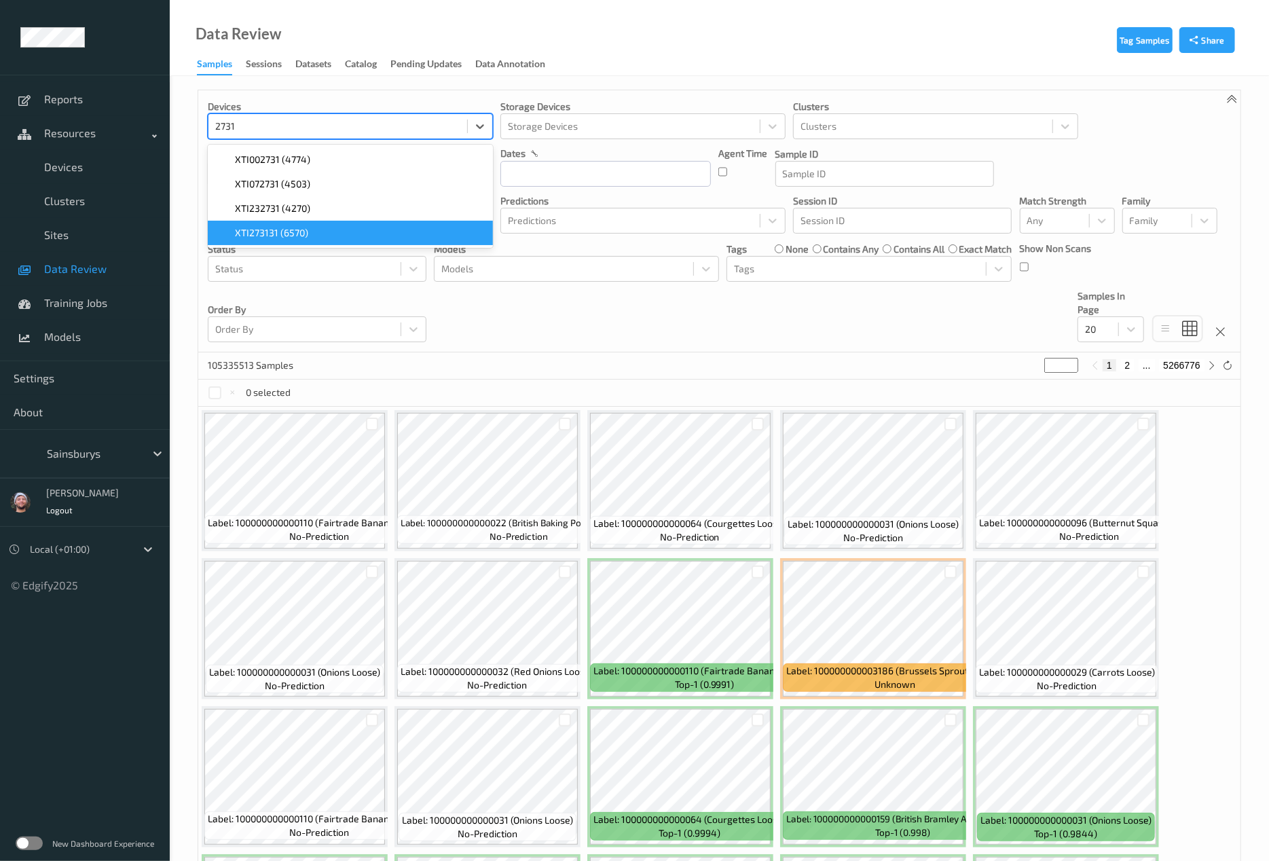
click at [302, 227] on span "XTI273131 (6570)" at bounding box center [271, 233] width 73 height 14
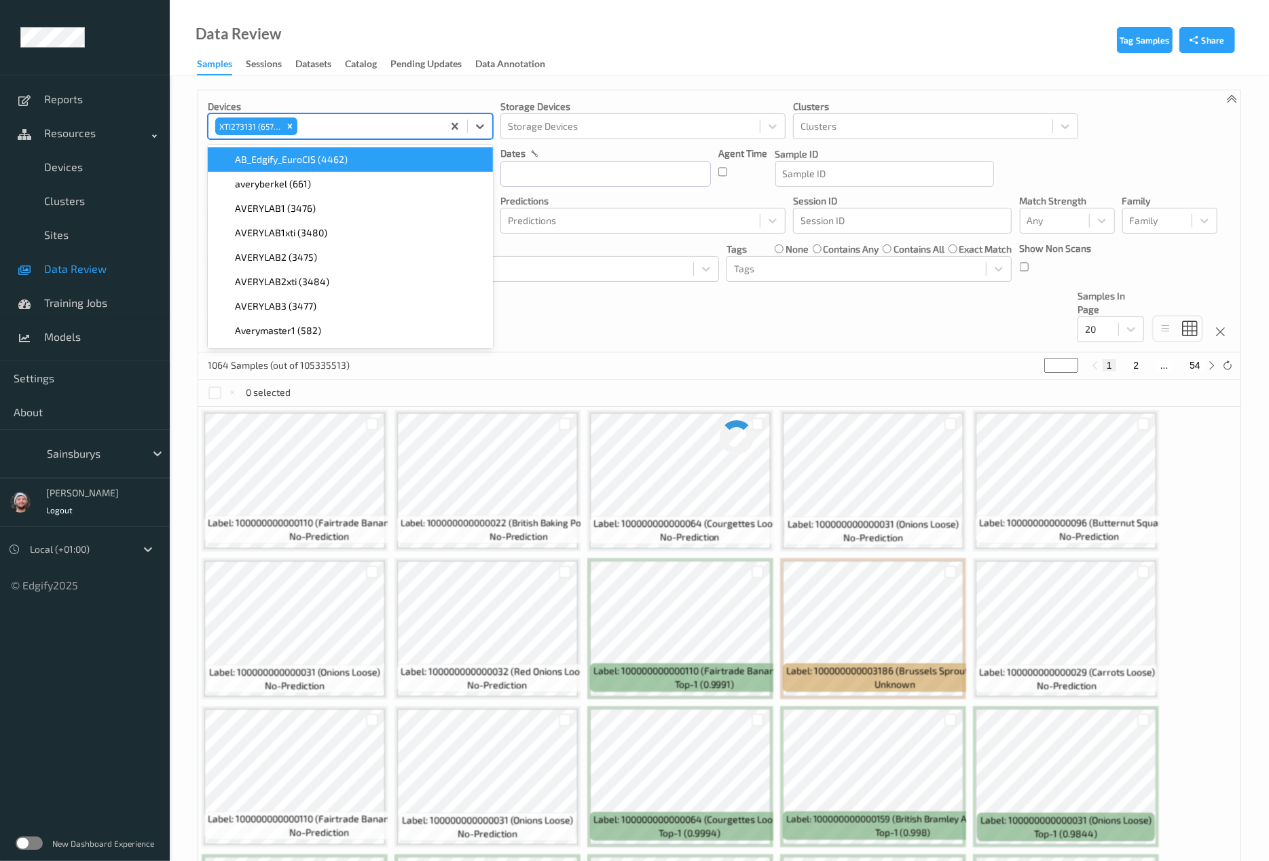
click at [1200, 369] on button "54" at bounding box center [1195, 365] width 19 height 12
type input "**"
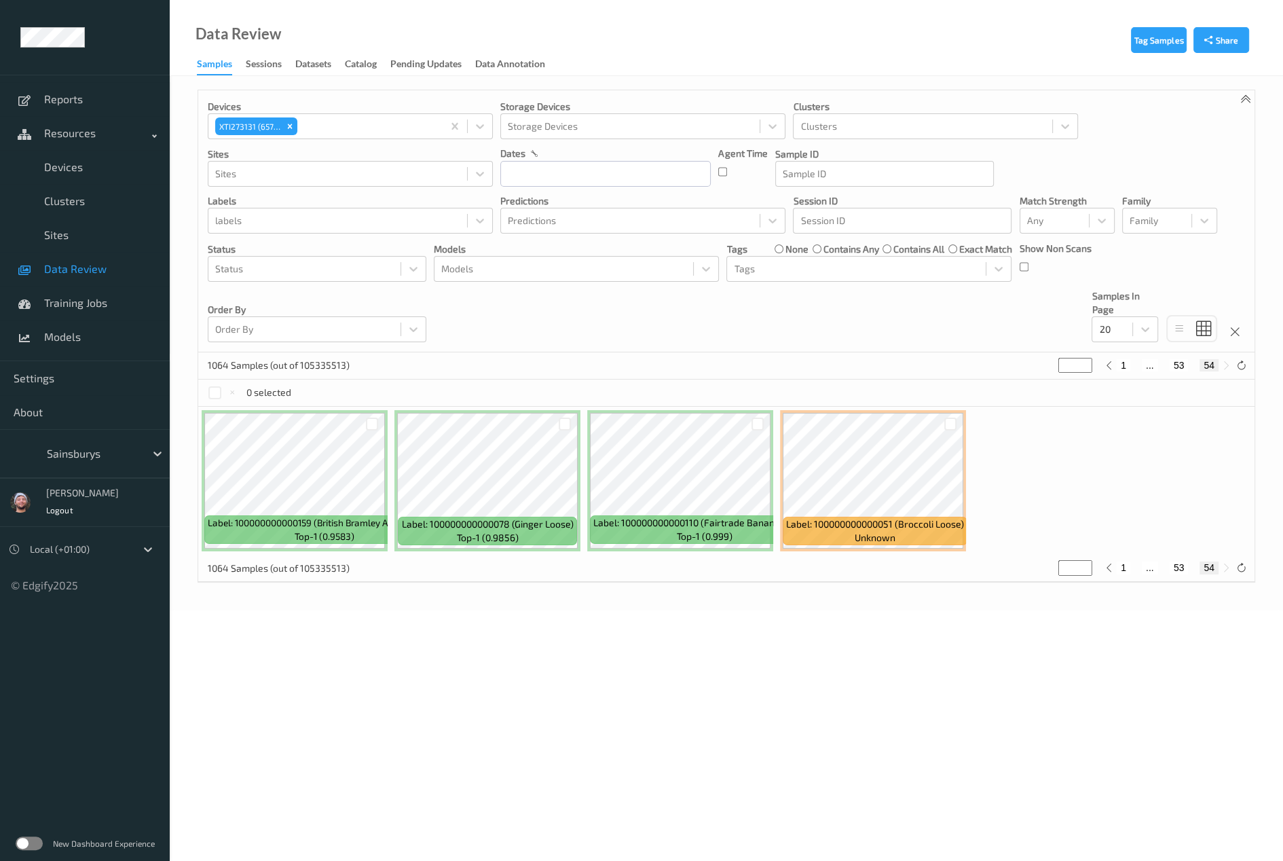
click at [695, 302] on div "Devices XTI273131 (6570) Storage Devices Storage Devices Clusters Clusters Site…" at bounding box center [726, 221] width 1057 height 262
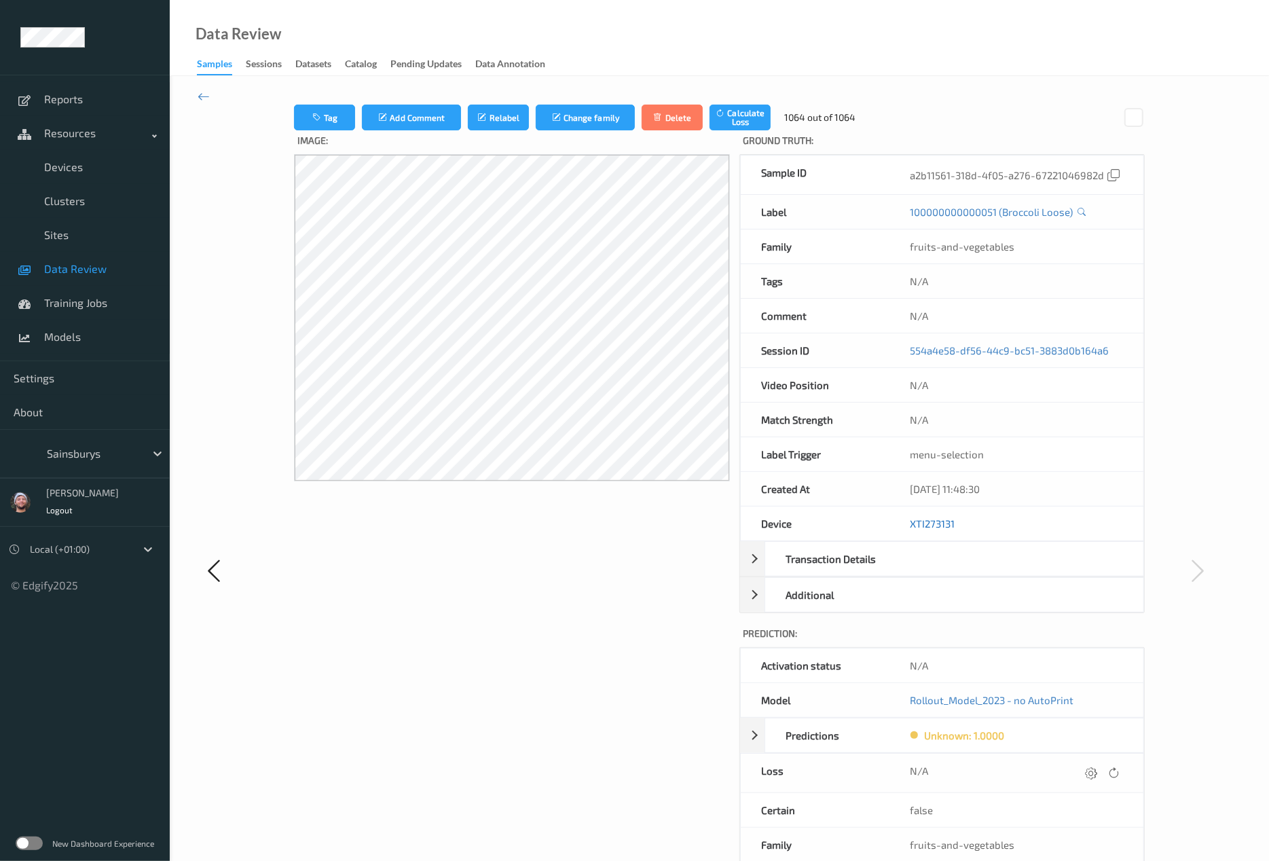
click at [929, 524] on link "XTI273131" at bounding box center [933, 523] width 45 height 12
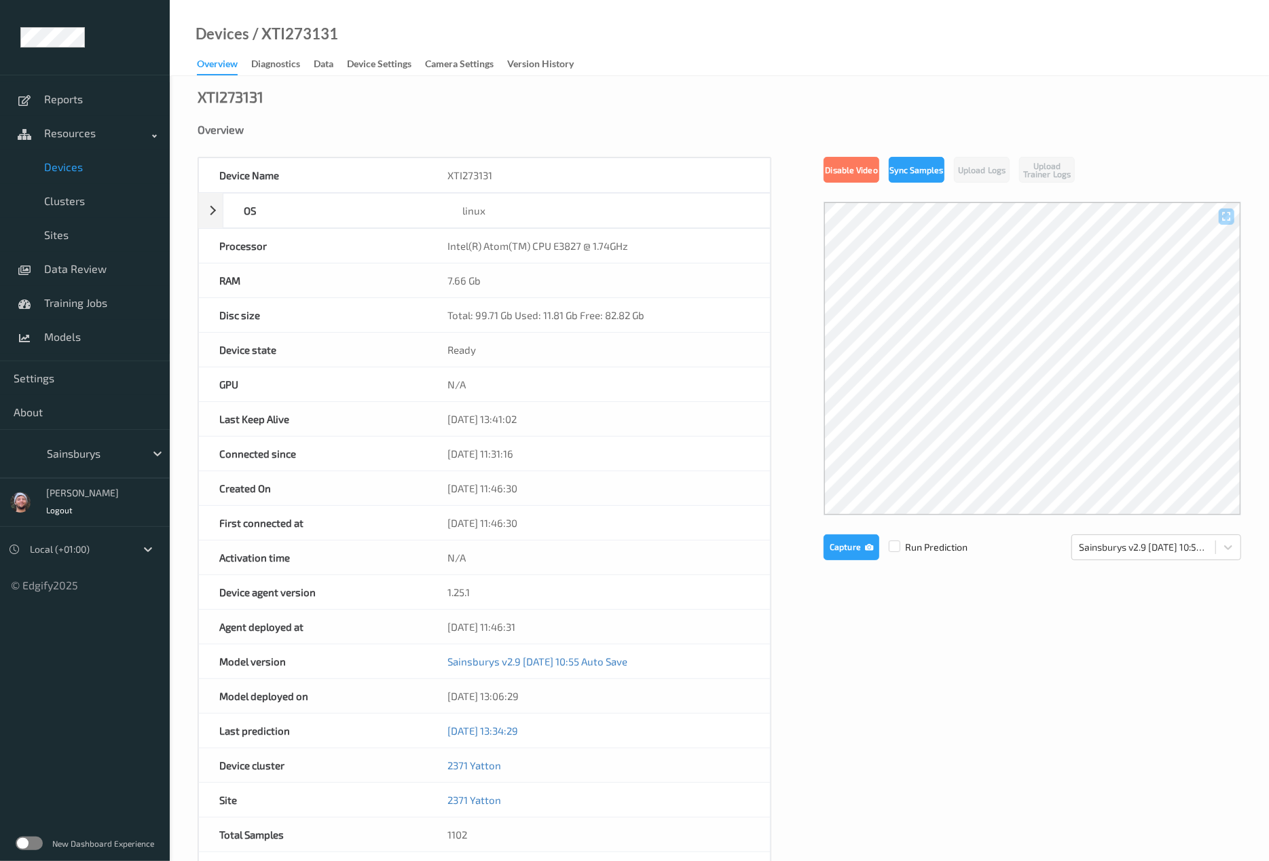
click at [99, 166] on span "Devices" at bounding box center [100, 167] width 112 height 14
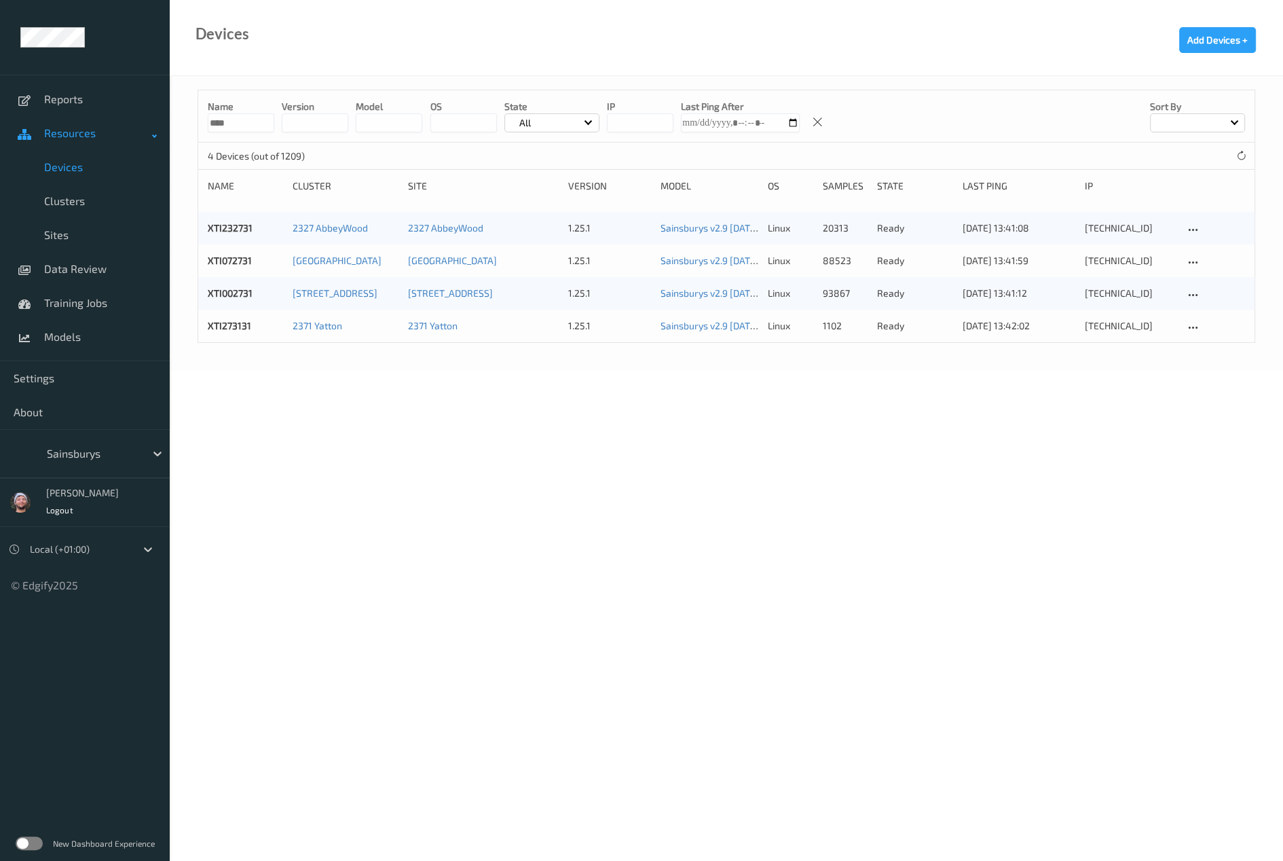
drag, startPoint x: 239, startPoint y: 117, endPoint x: 33, endPoint y: 128, distance: 206.0
click at [33, 128] on div "Reports Resources Devices Clusters Sites Data Review Training Jobs Models Setti…" at bounding box center [641, 147] width 1283 height 295
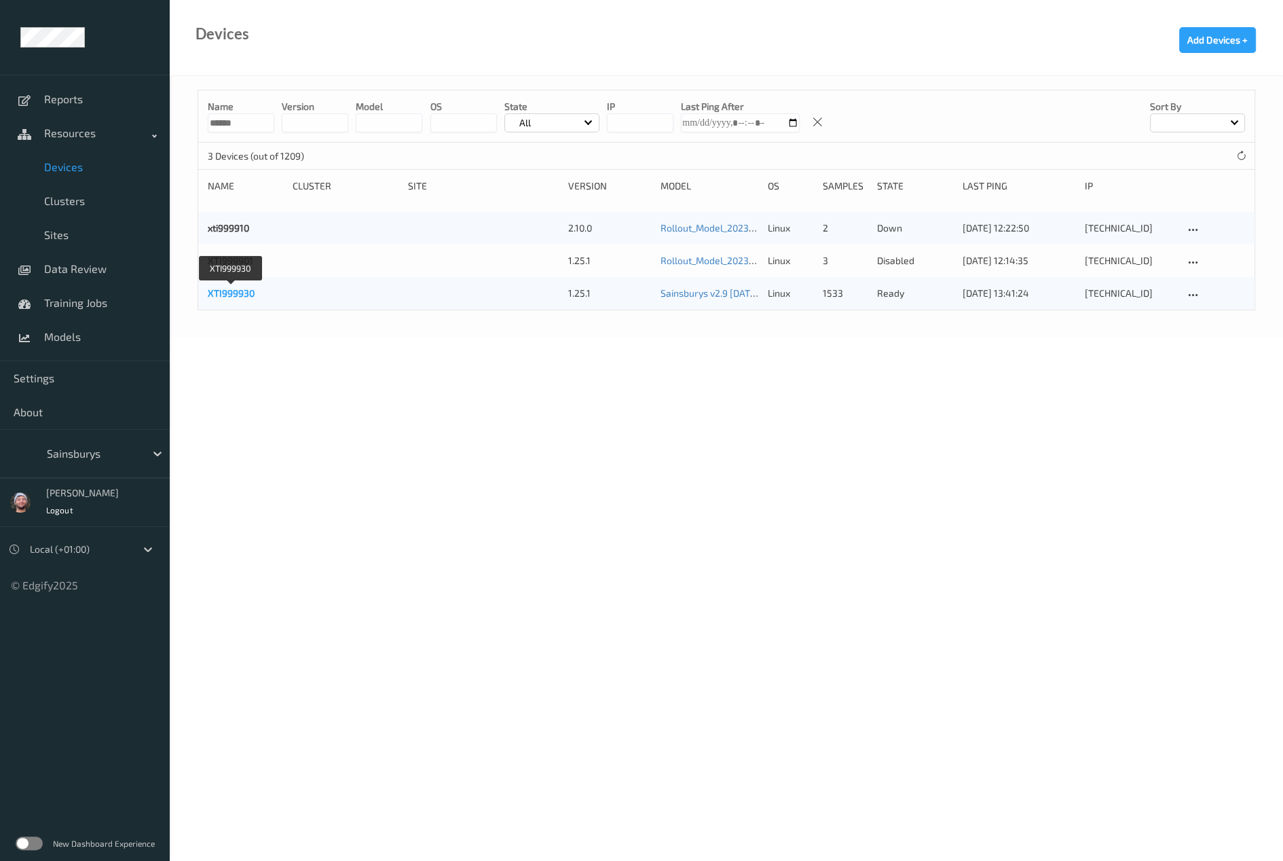
type input "******"
click at [238, 289] on link "XTI999930" at bounding box center [231, 293] width 47 height 12
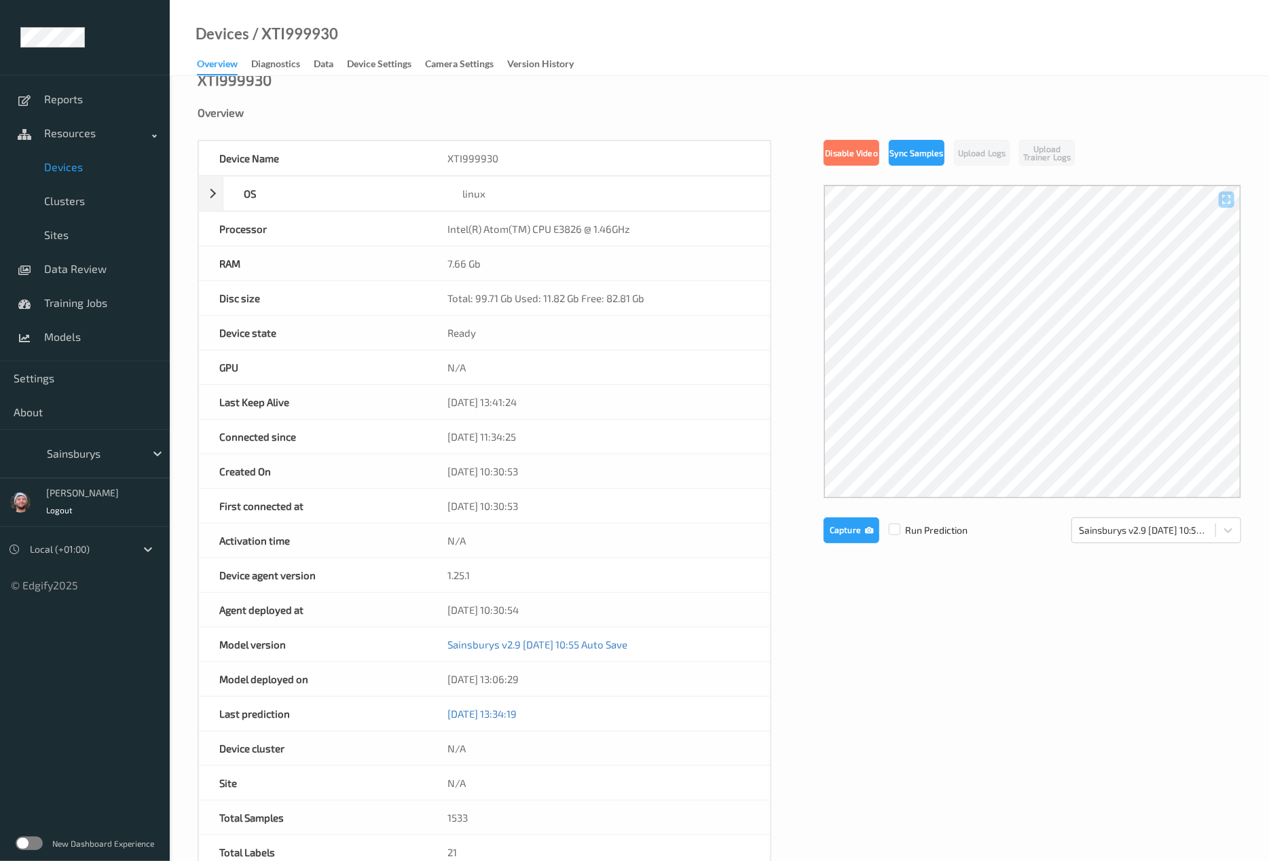
scroll to position [281, 0]
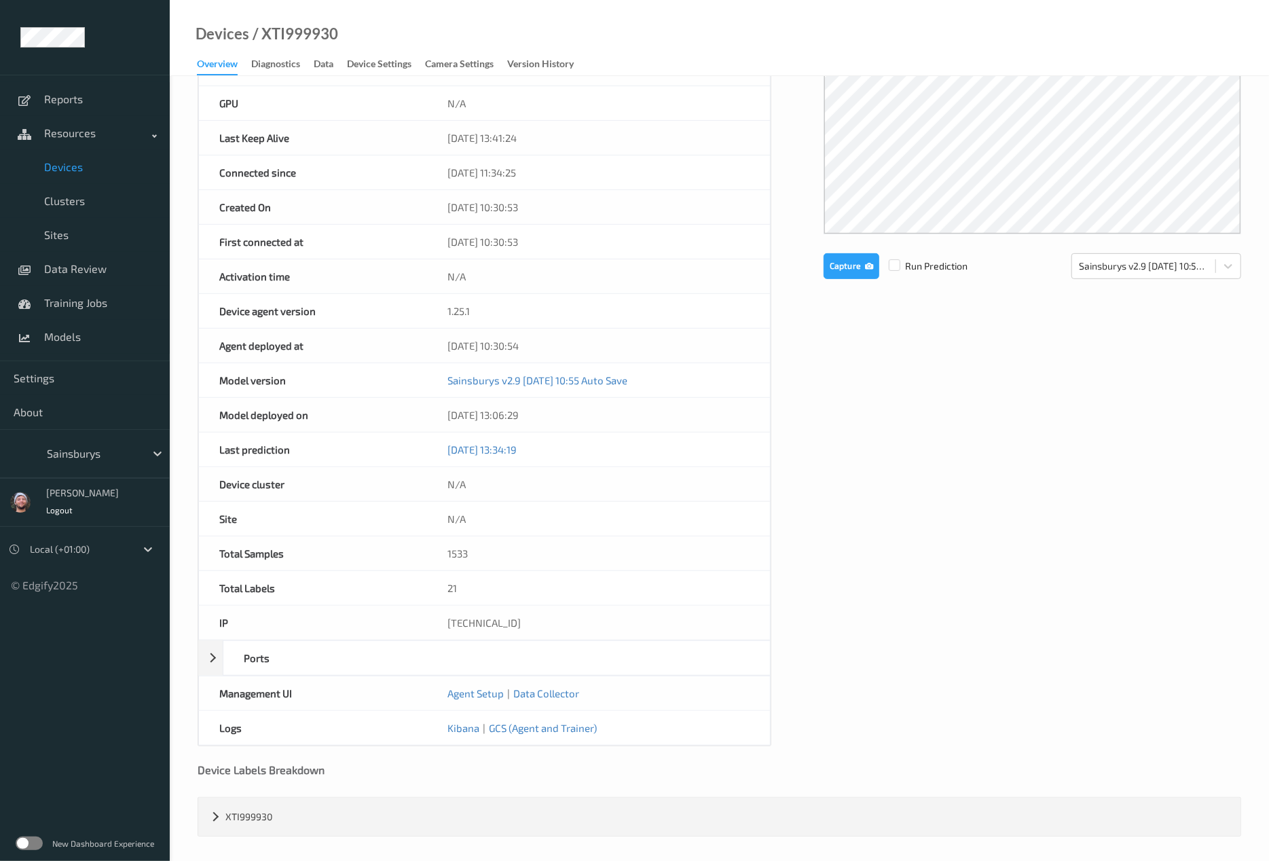
drag, startPoint x: 915, startPoint y: 473, endPoint x: 629, endPoint y: 168, distance: 417.9
click at [915, 473] on div "Device Name XTI999930 OS linux Platform ubuntu Platform Version 20.04 Platform …" at bounding box center [720, 311] width 1044 height 871
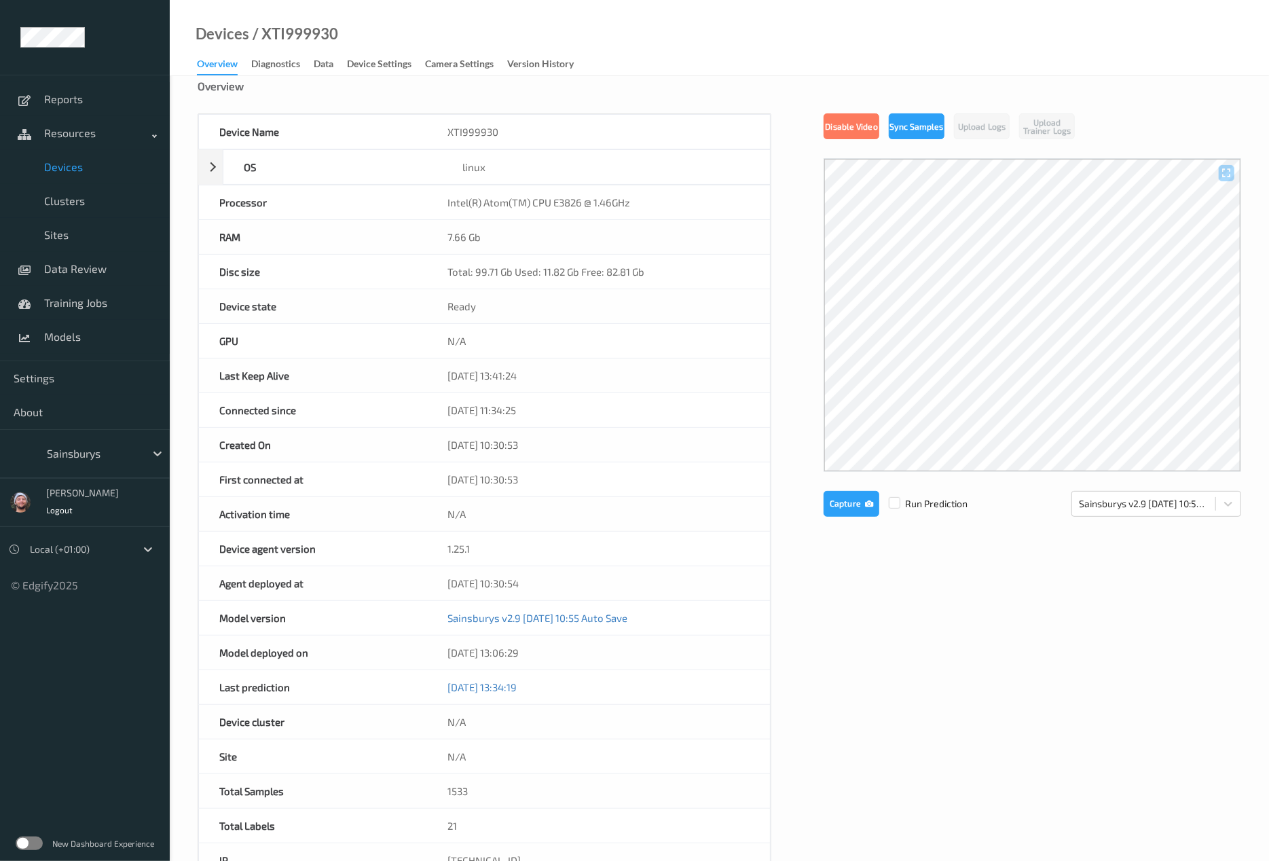
scroll to position [0, 0]
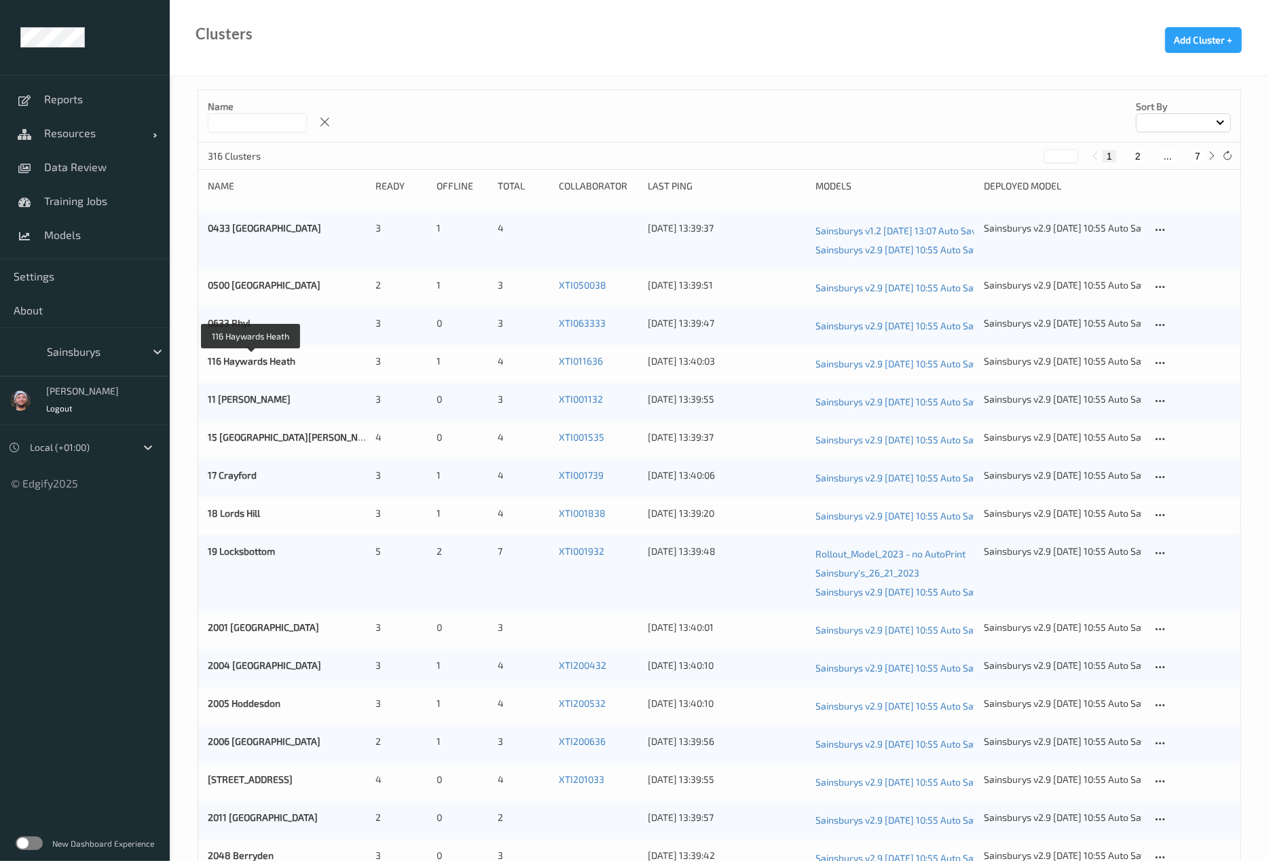
click at [255, 354] on div "116 Haywards Heath" at bounding box center [287, 363] width 158 height 19
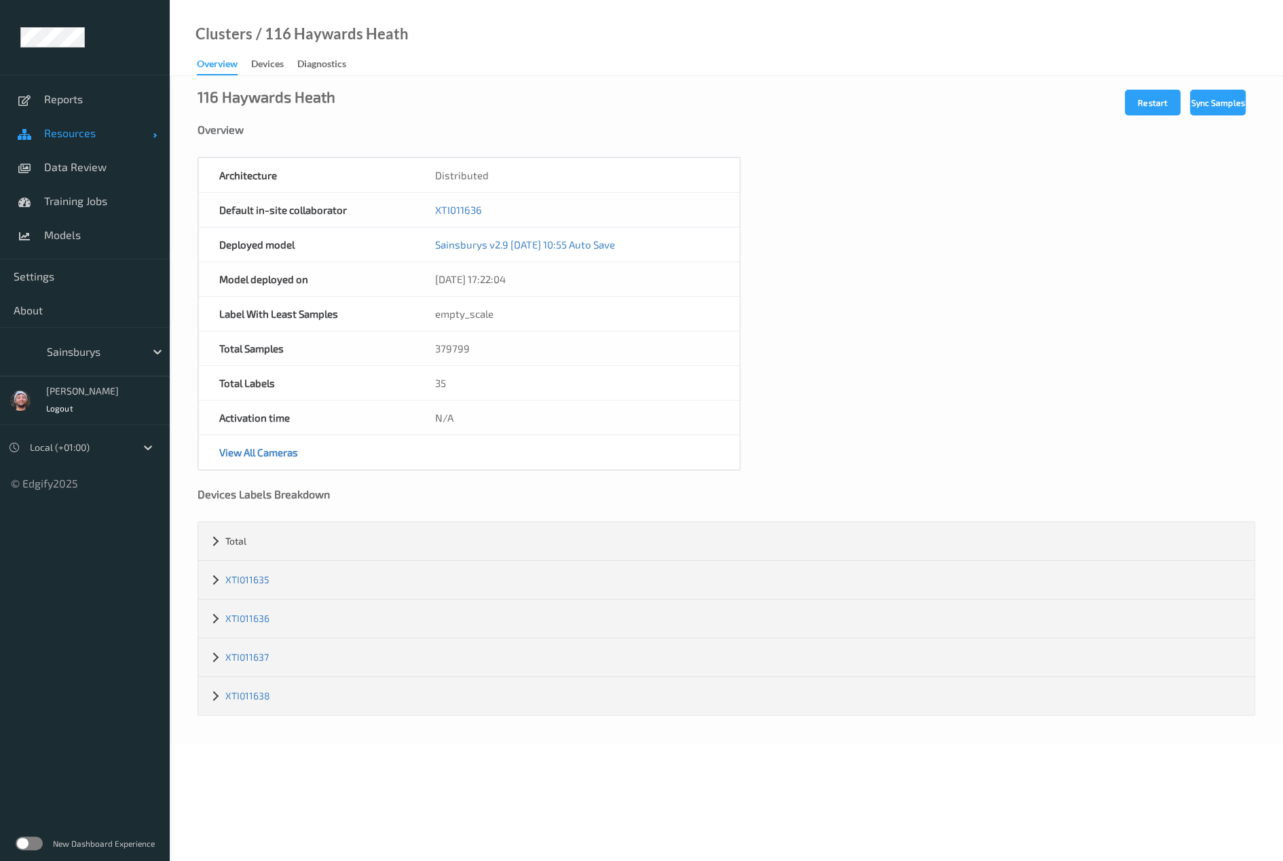
click at [124, 142] on link "Resources" at bounding box center [85, 133] width 170 height 34
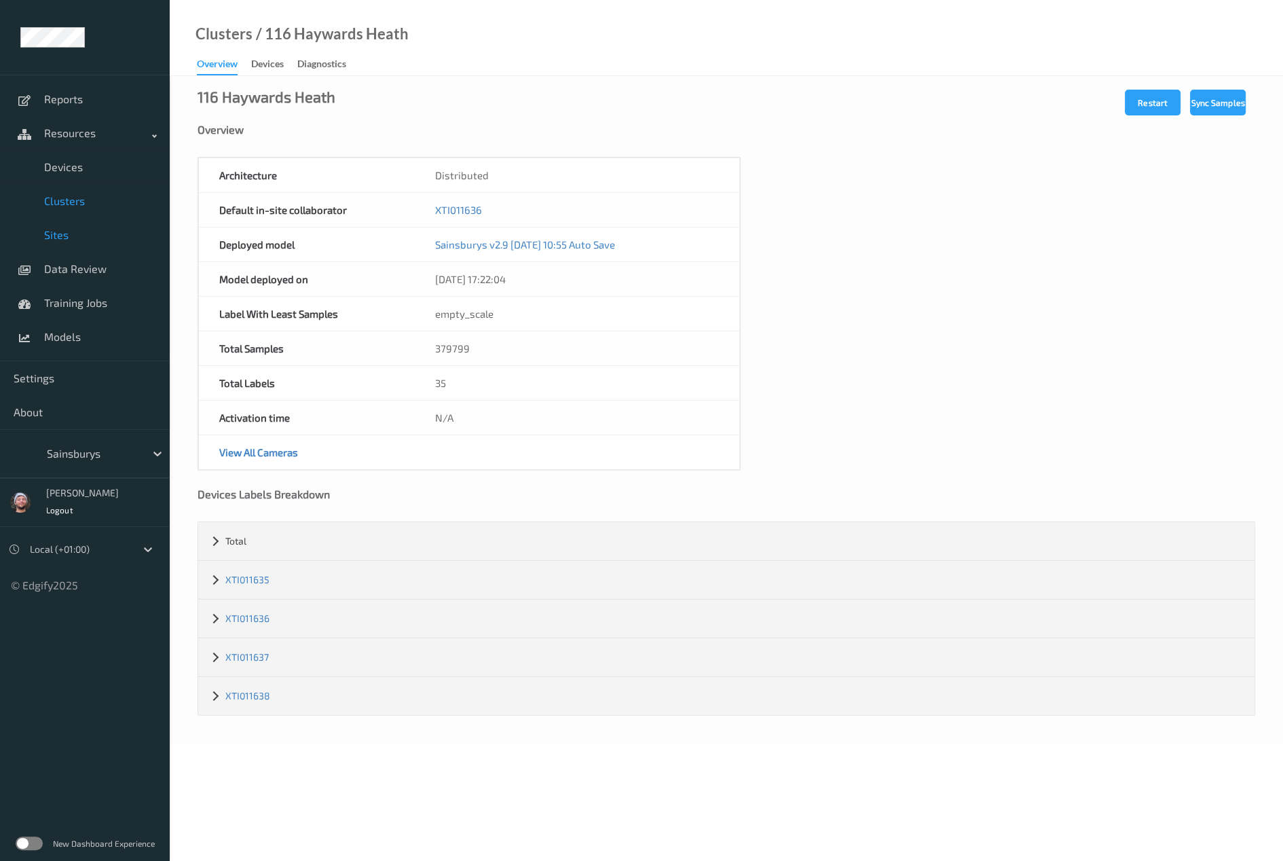
click at [89, 202] on span "Clusters" at bounding box center [100, 201] width 112 height 14
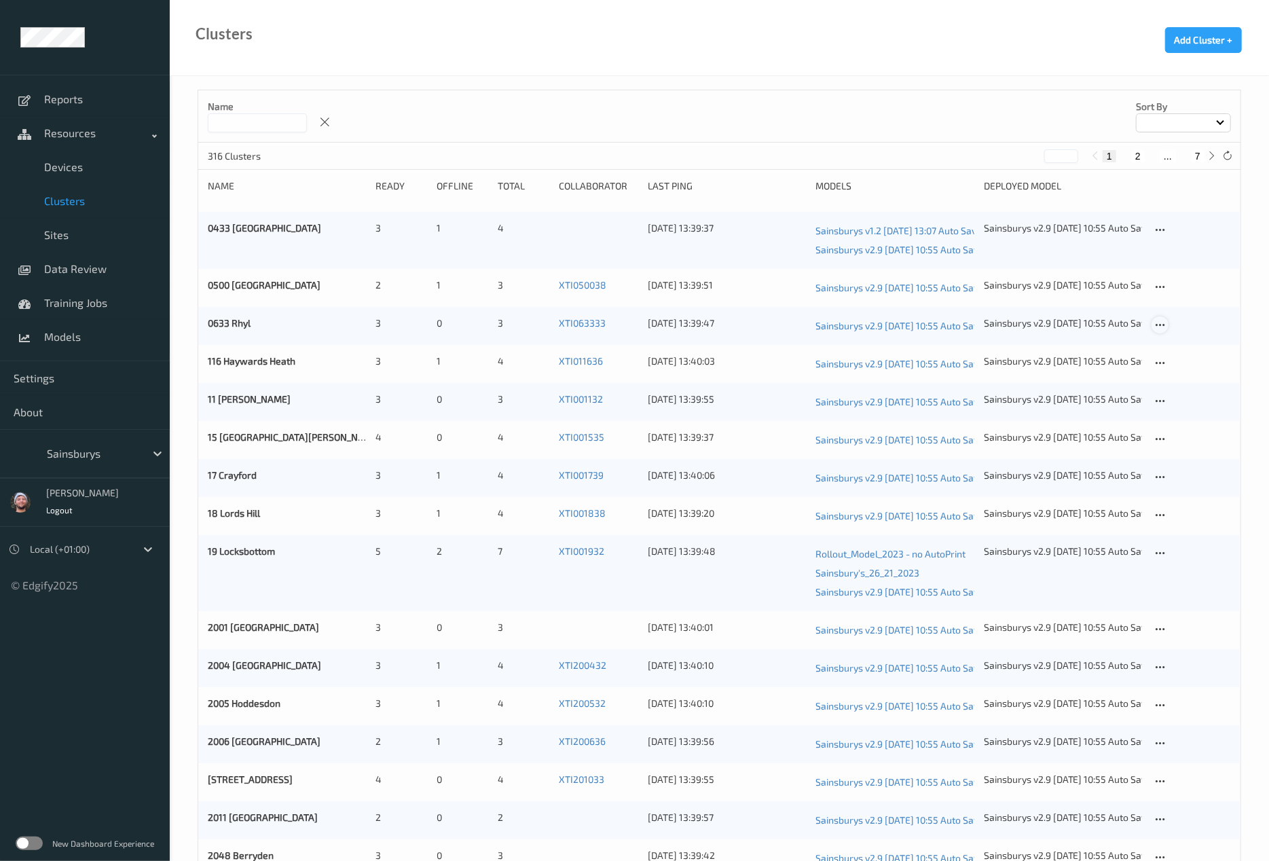
click at [1167, 323] on div at bounding box center [1160, 324] width 17 height 17
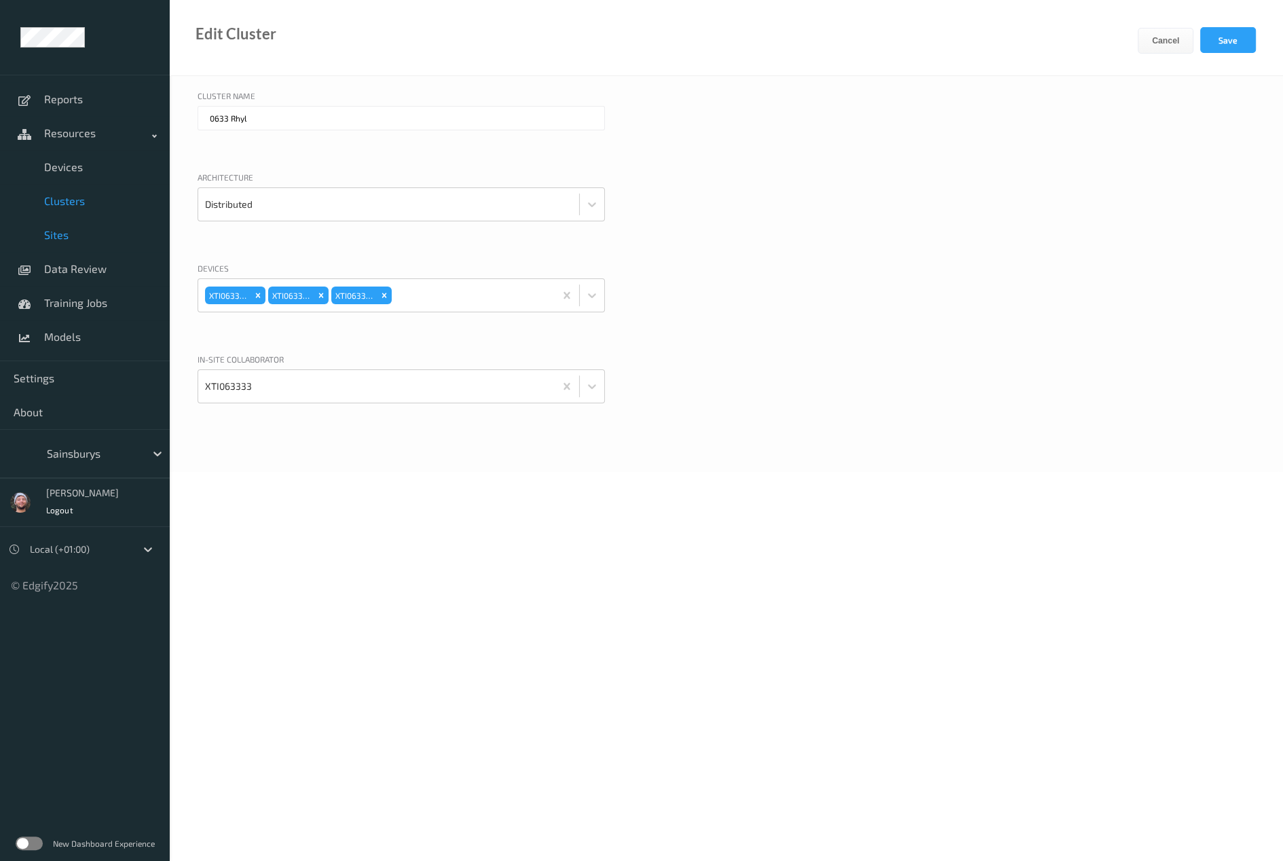
drag, startPoint x: 117, startPoint y: 198, endPoint x: 98, endPoint y: 238, distance: 44.3
click at [116, 198] on span "Clusters" at bounding box center [100, 201] width 112 height 14
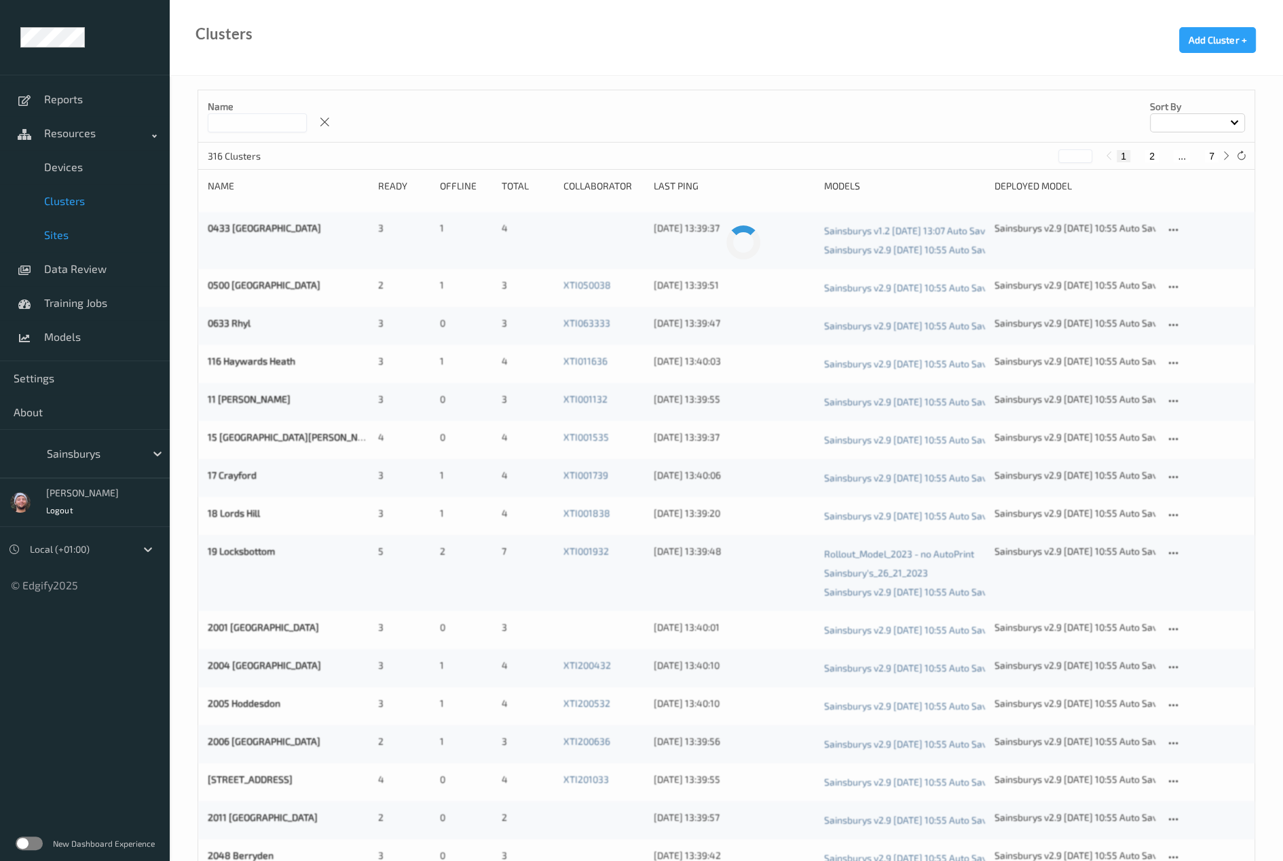
click at [98, 238] on span "Sites" at bounding box center [100, 235] width 112 height 14
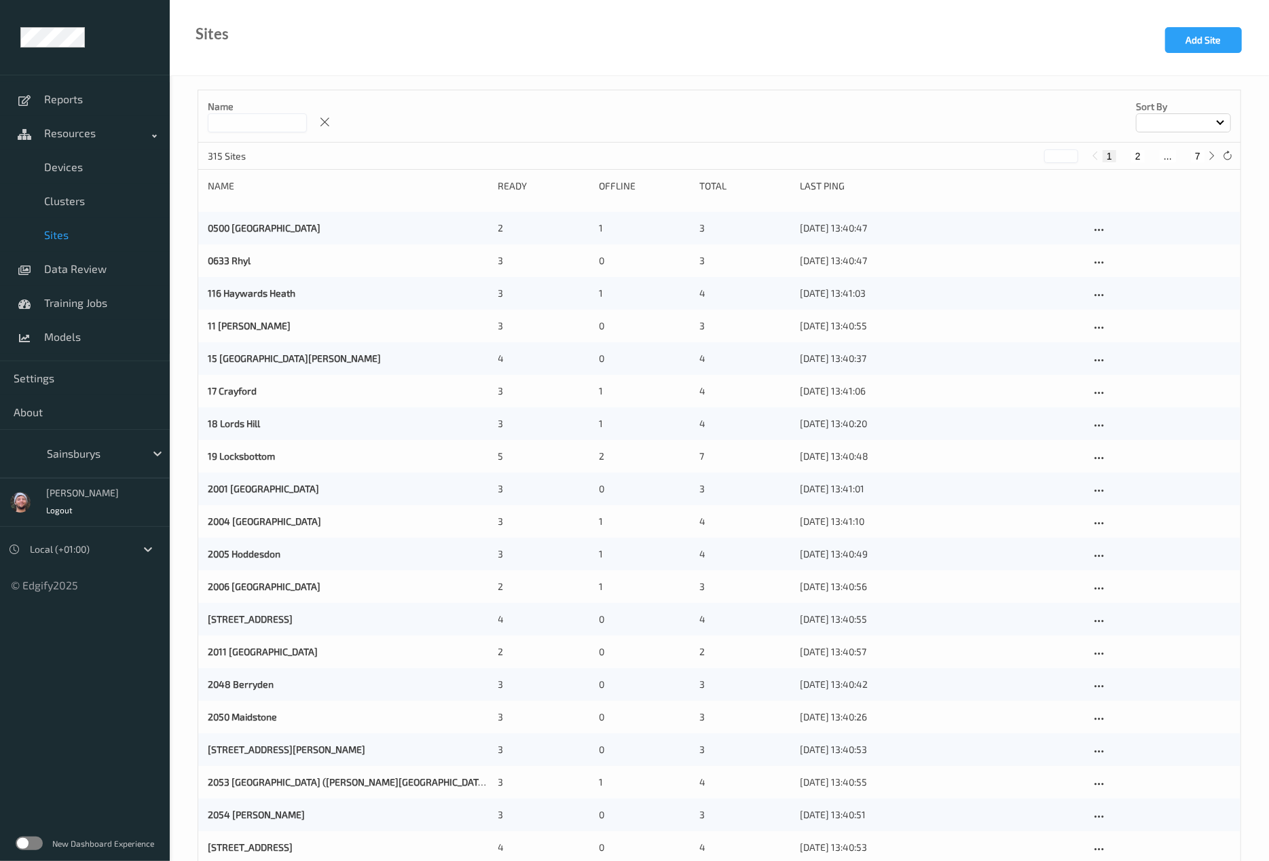
click at [235, 132] on div "Name Sort by" at bounding box center [719, 116] width 1042 height 52
click at [242, 121] on input at bounding box center [257, 122] width 99 height 19
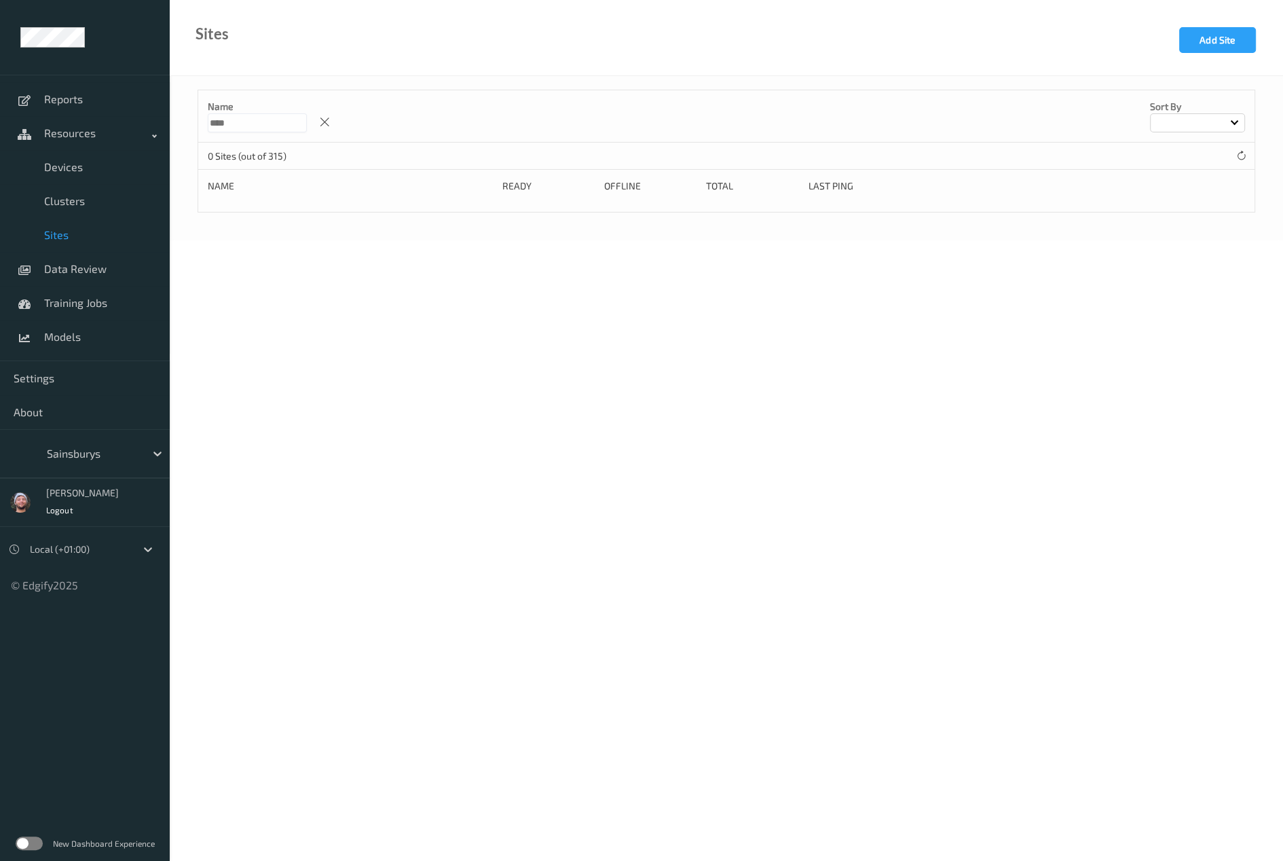
drag, startPoint x: 244, startPoint y: 123, endPoint x: 207, endPoint y: 123, distance: 36.7
click at [208, 123] on input "****" at bounding box center [257, 122] width 99 height 19
type input "****"
click at [1114, 225] on icon at bounding box center [1111, 230] width 12 height 12
type input "2371 Yatton"
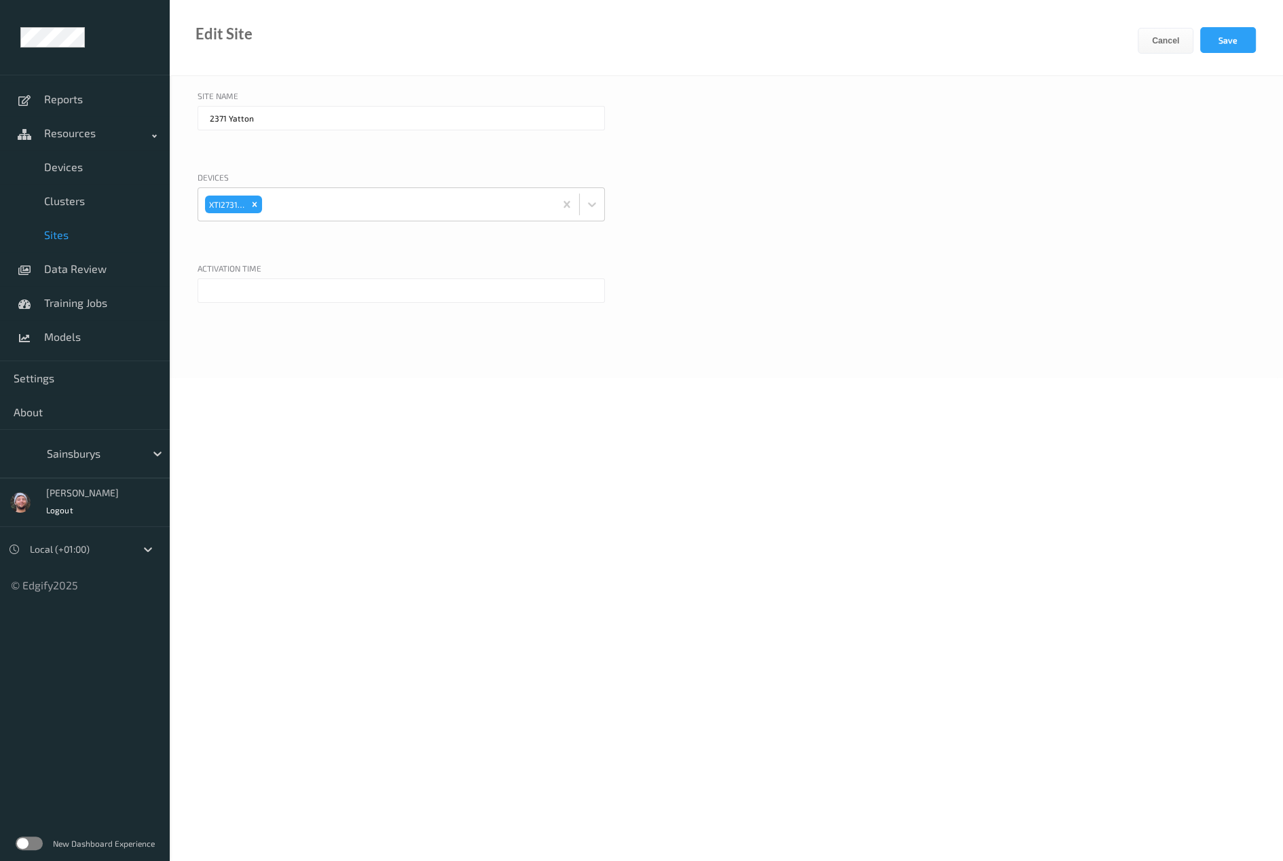
click at [247, 296] on input "text" at bounding box center [401, 290] width 407 height 24
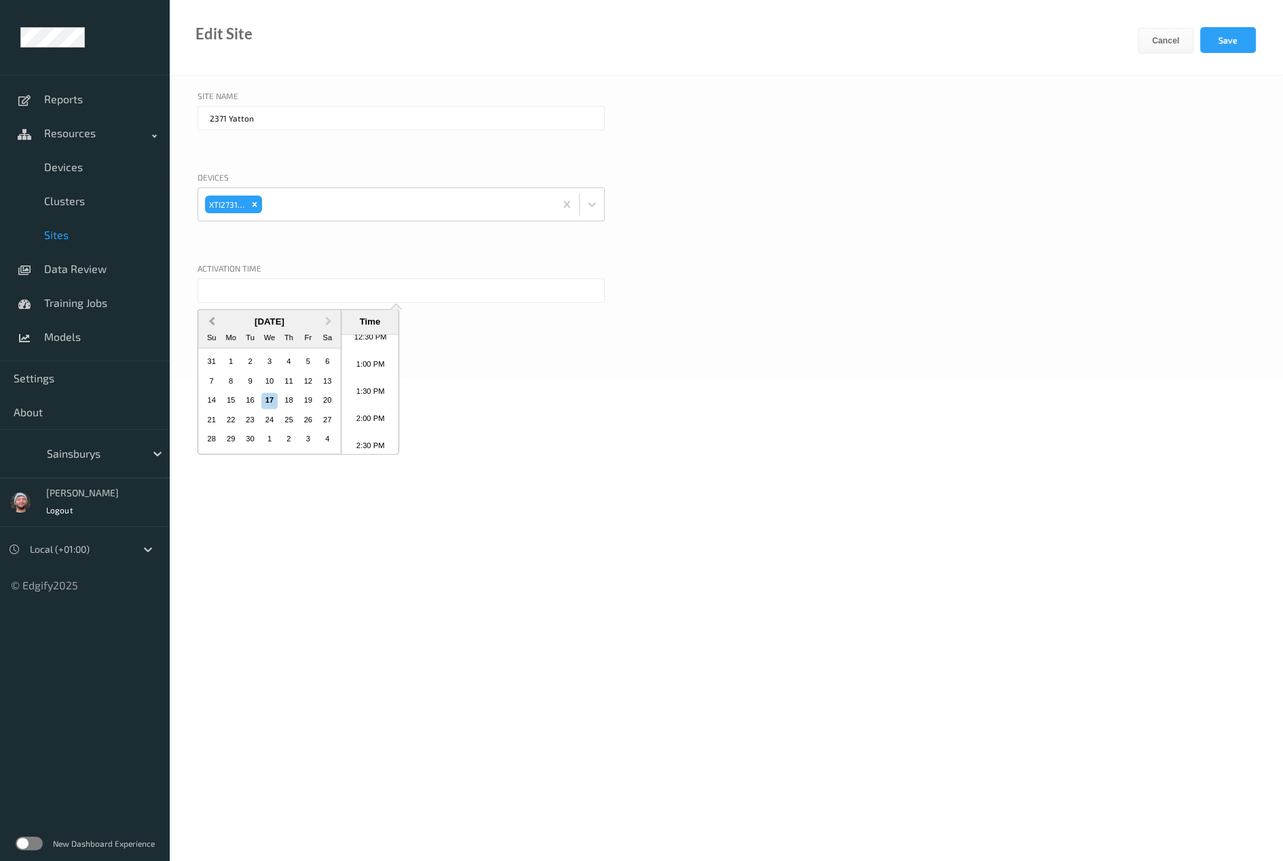
click at [212, 327] on button "Previous Month" at bounding box center [211, 322] width 22 height 22
click at [372, 399] on li "12:00 PM" at bounding box center [371, 403] width 58 height 27
click at [308, 294] on input "[DATE] 12:00 PM" at bounding box center [401, 290] width 407 height 24
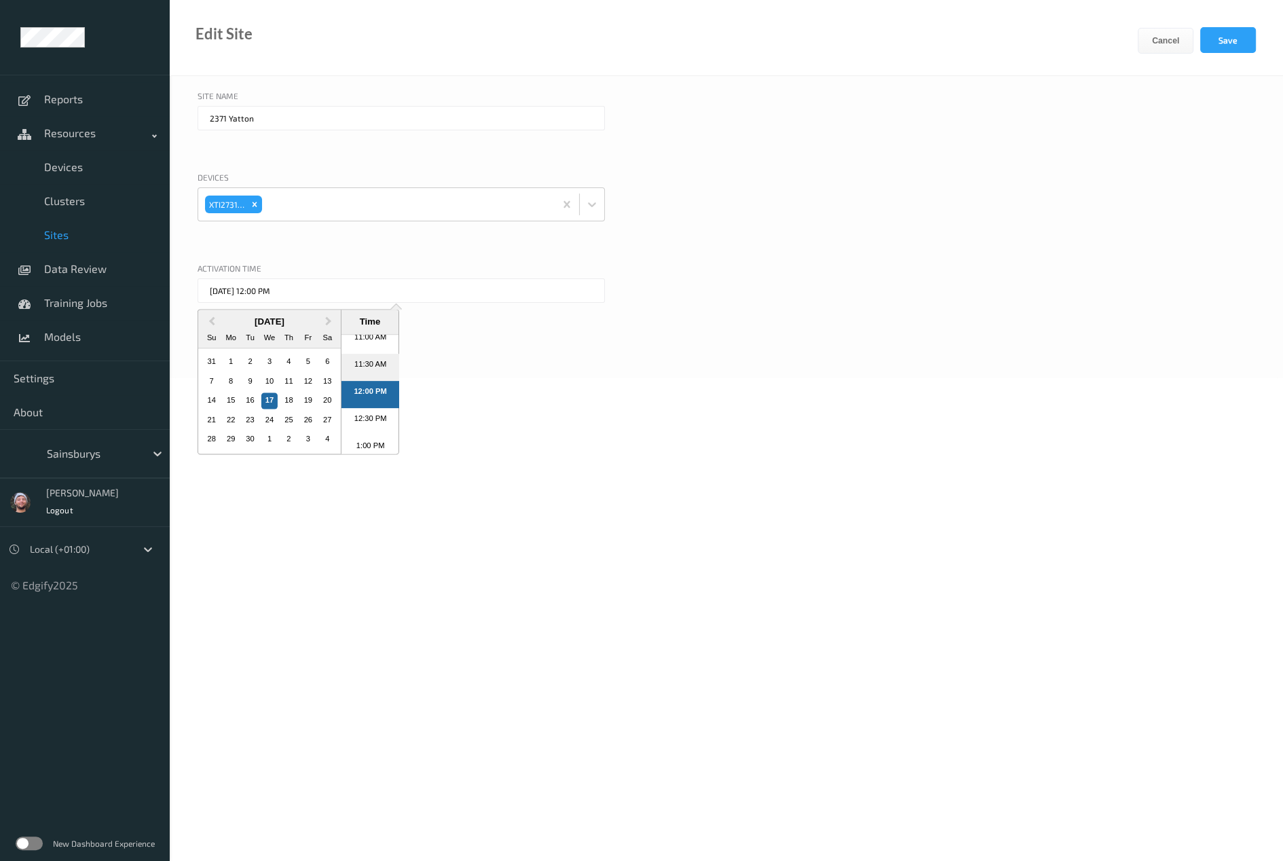
click at [367, 372] on li "11:30 AM" at bounding box center [371, 367] width 58 height 27
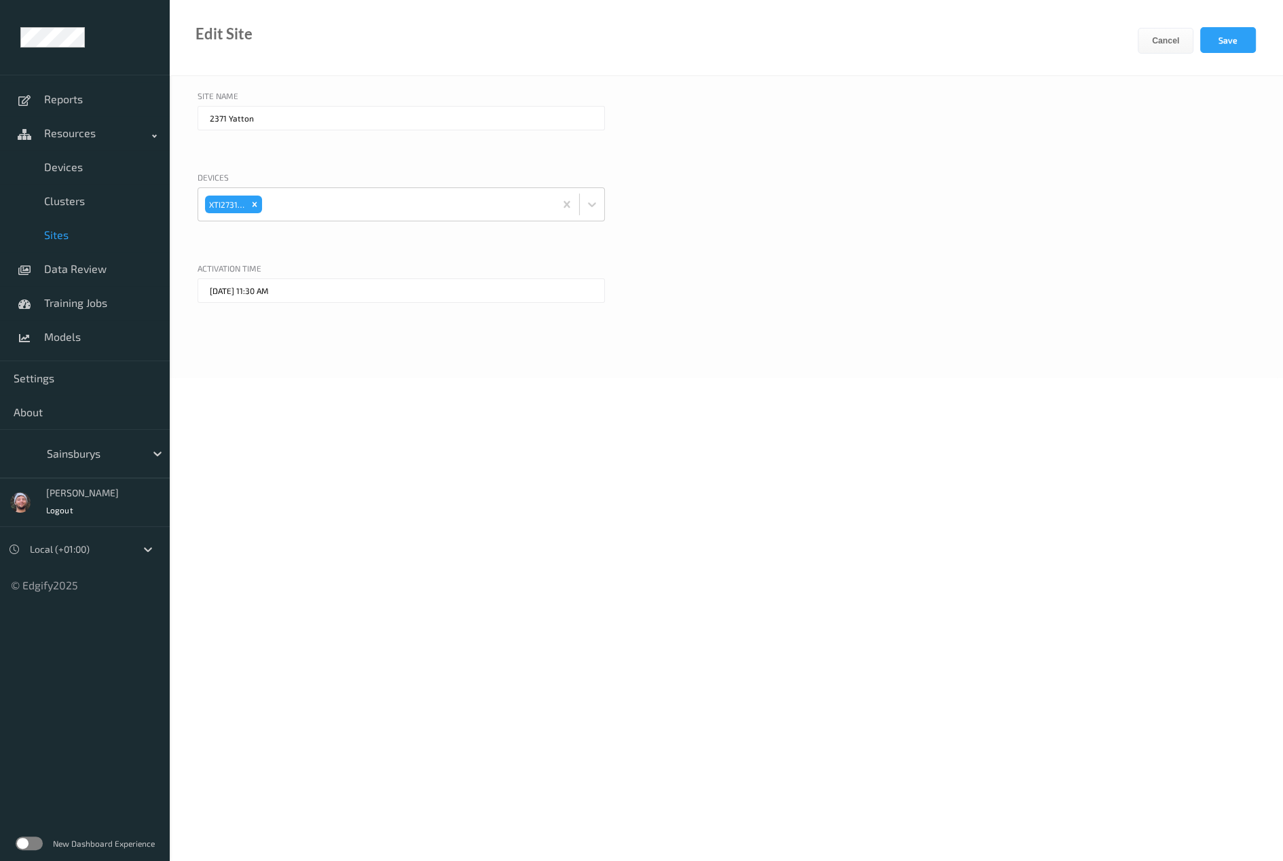
click at [242, 301] on div "Selected date: [DATE] 11:30 AM [DATE] 11:30 AM" at bounding box center [401, 310] width 407 height 65
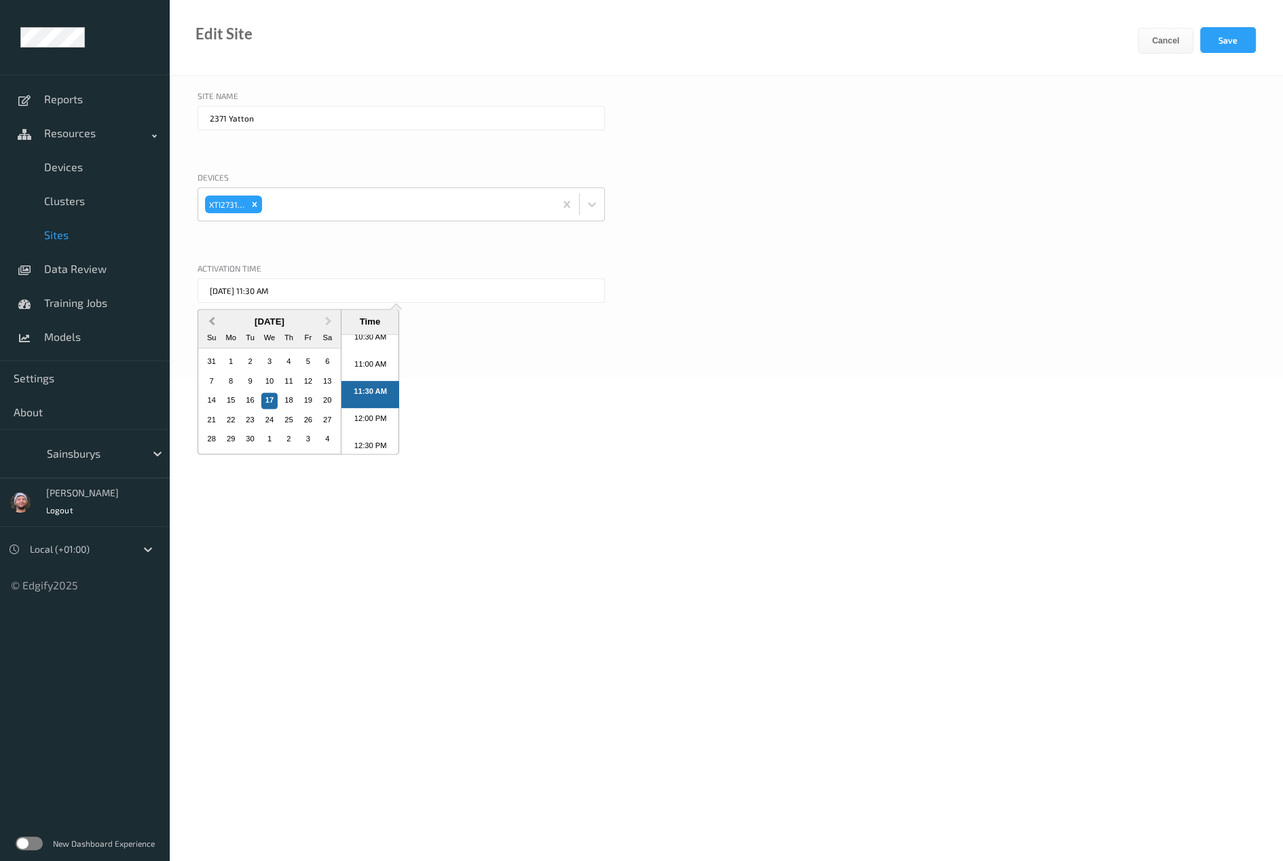
click at [212, 322] on span "Previous Month" at bounding box center [212, 322] width 0 height 16
click at [288, 383] on div "7" at bounding box center [288, 381] width 16 height 16
type input "[DATE] 11:30 AM"
click at [883, 338] on div "Selected date: [DATE] 11:30 AM [DATE] 11:30 AM [DATE] Previous Month Next Month…" at bounding box center [727, 310] width 1058 height 65
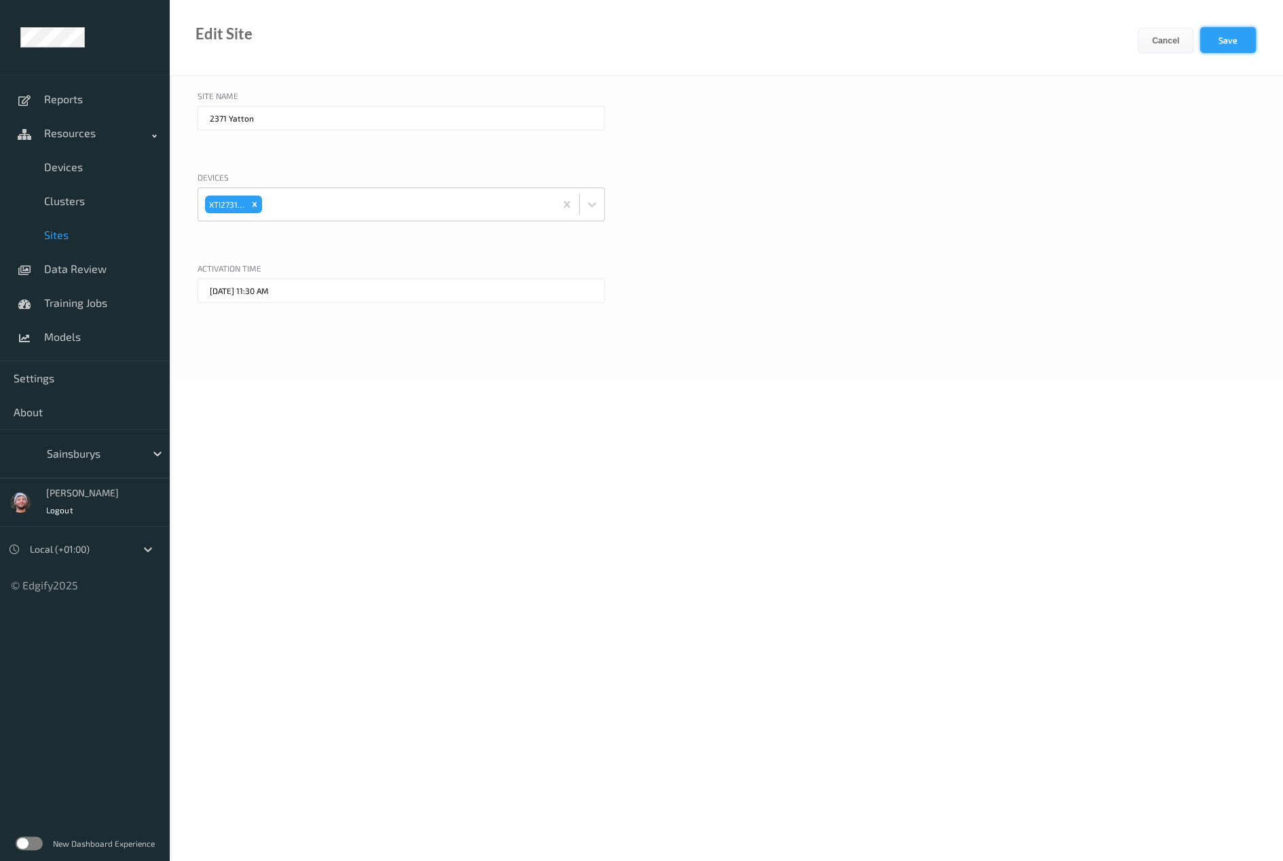
click at [1211, 43] on button "Save" at bounding box center [1229, 40] width 56 height 26
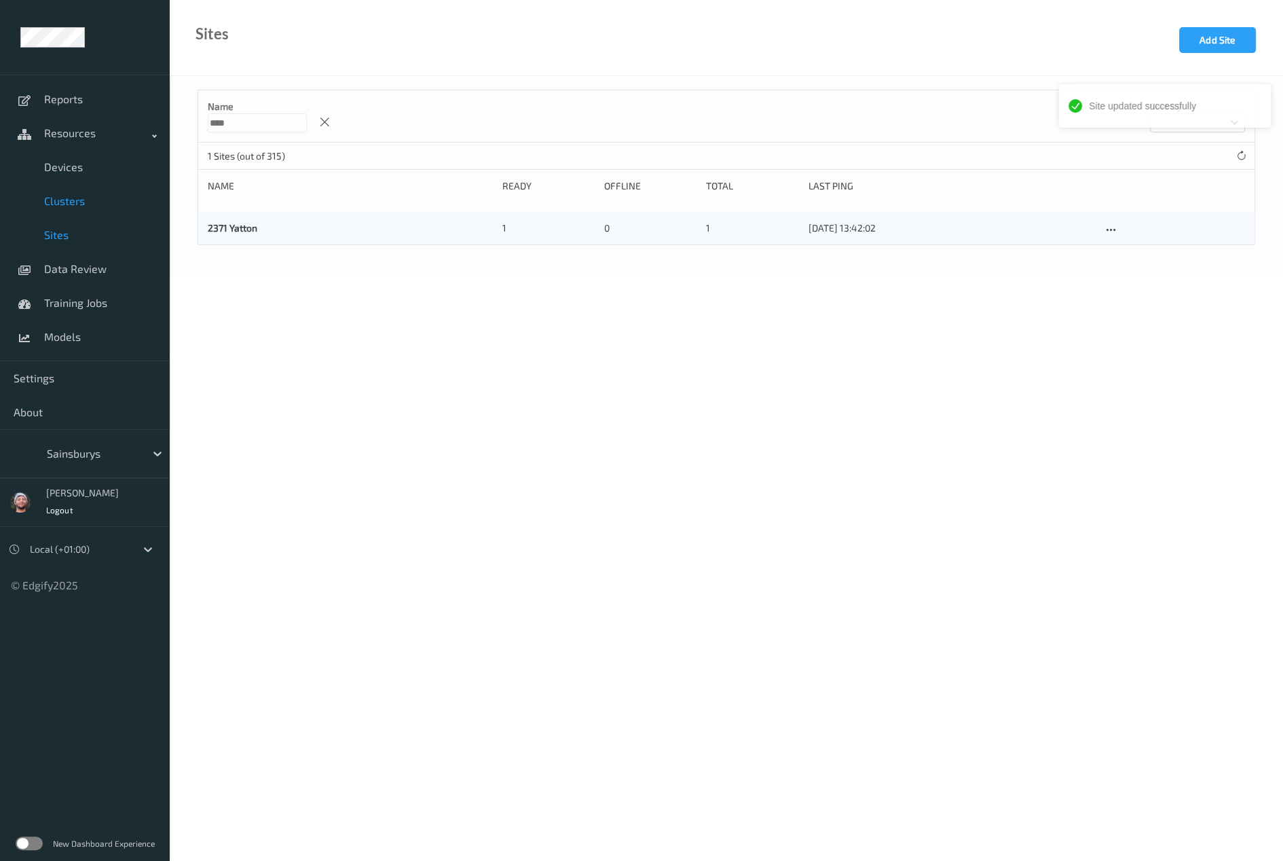
click at [87, 201] on span "Clusters" at bounding box center [100, 201] width 112 height 14
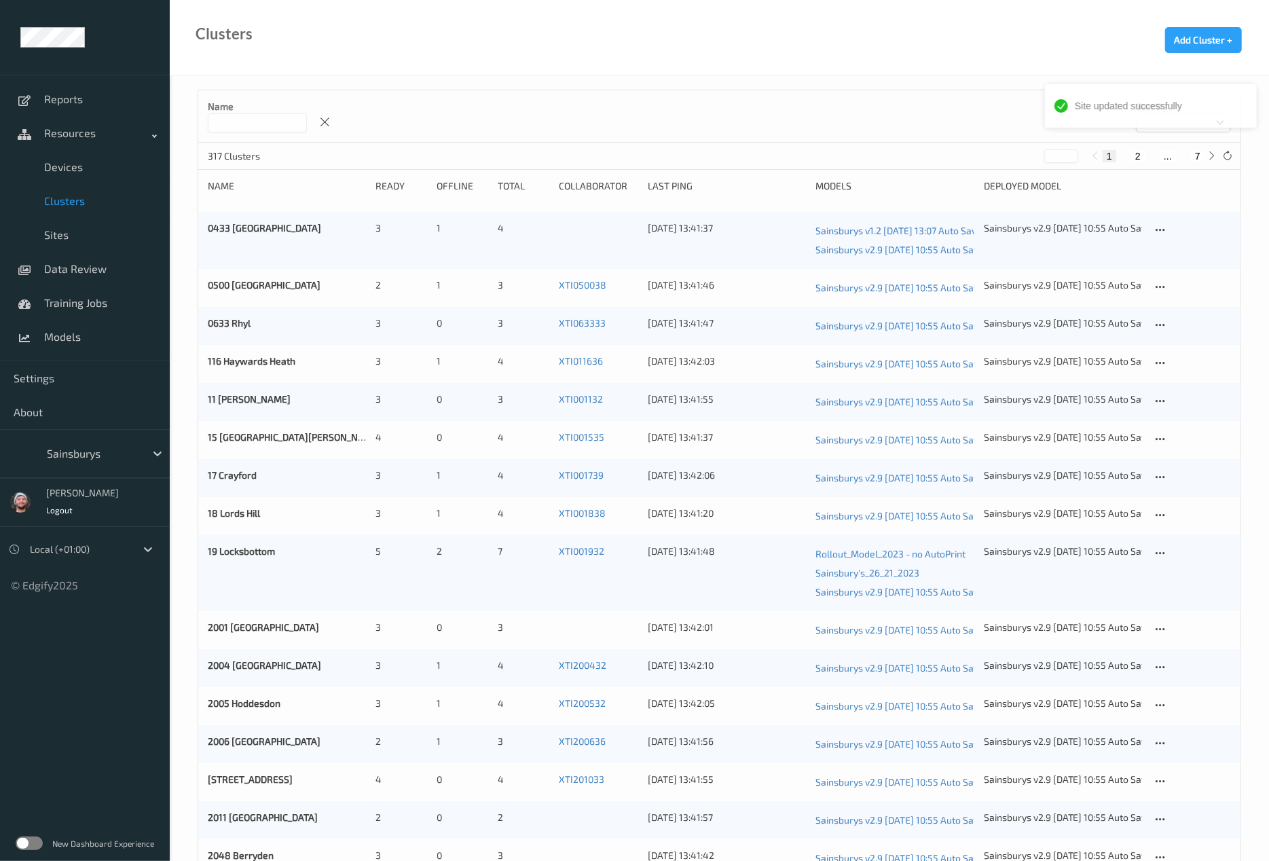
click at [272, 122] on input at bounding box center [257, 122] width 99 height 19
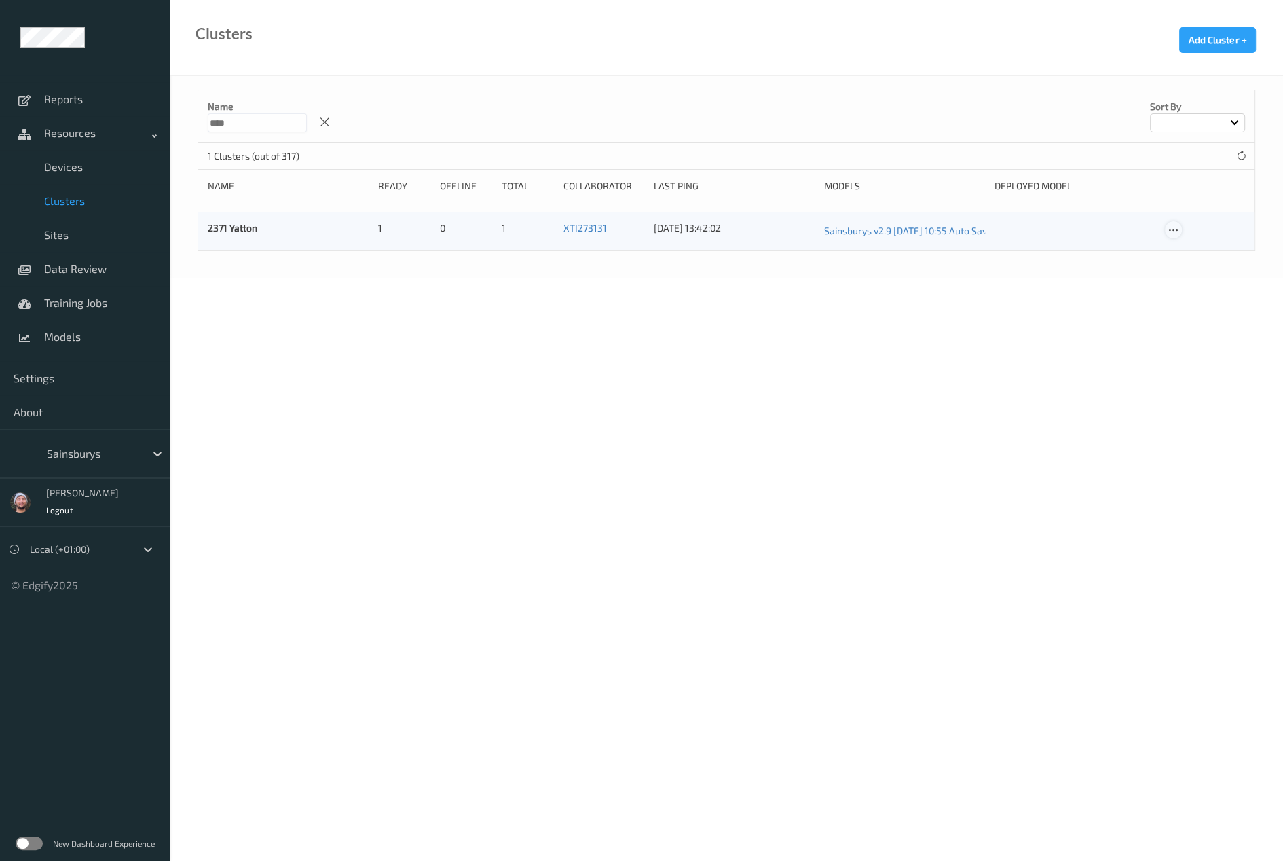
type input "****"
click at [1170, 231] on icon at bounding box center [1174, 230] width 12 height 12
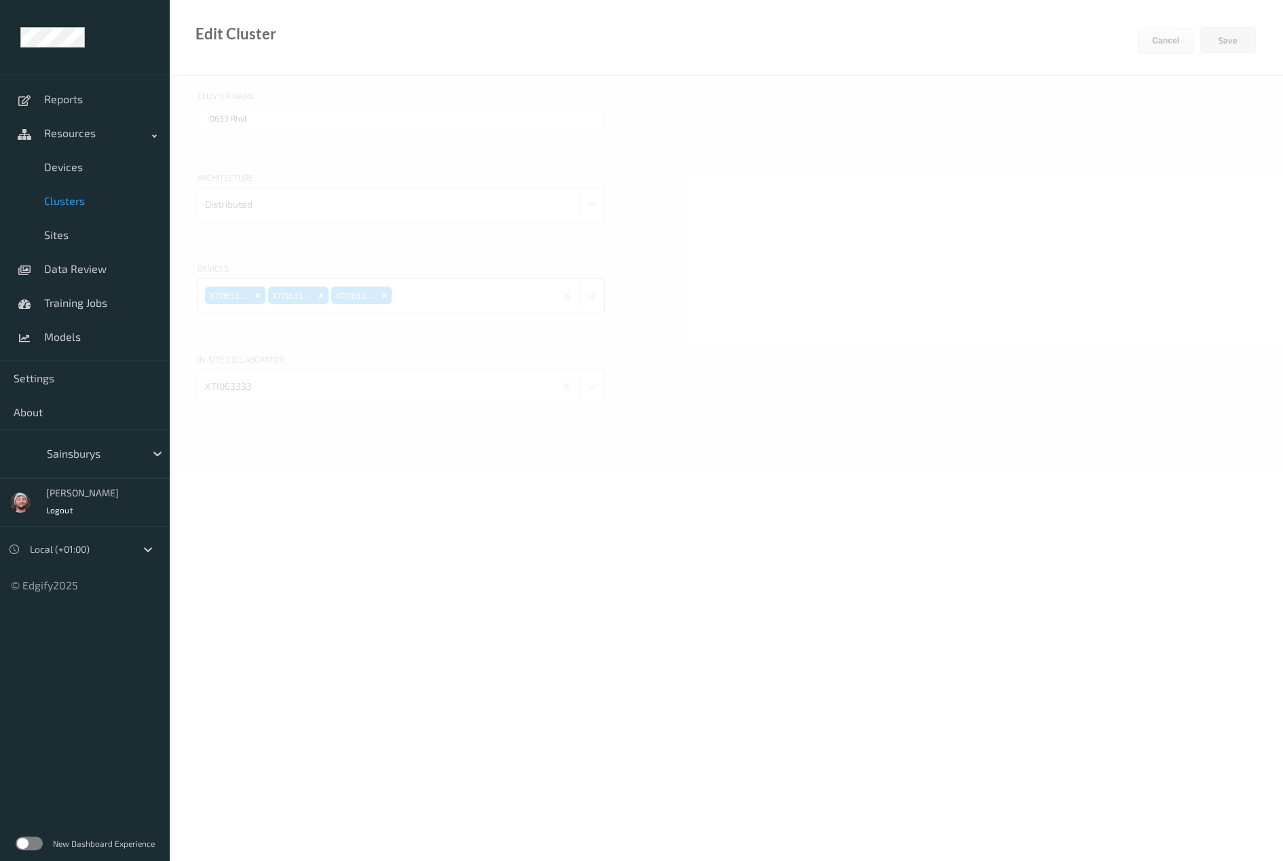
type input "2371 Yatton"
click at [1168, 38] on button "Cancel" at bounding box center [1166, 41] width 56 height 26
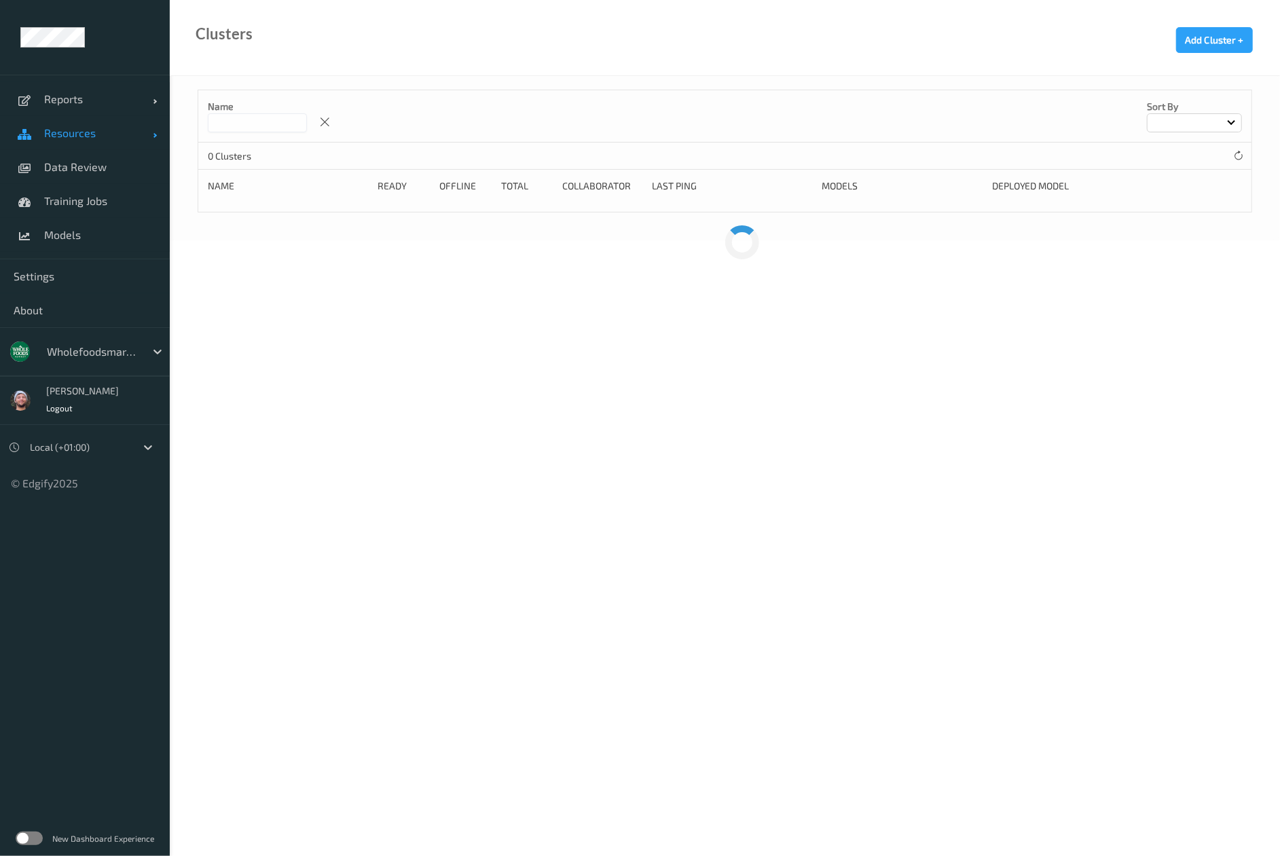
click at [77, 134] on span "Resources" at bounding box center [98, 133] width 109 height 14
click at [74, 162] on span "Data Review" at bounding box center [100, 167] width 112 height 14
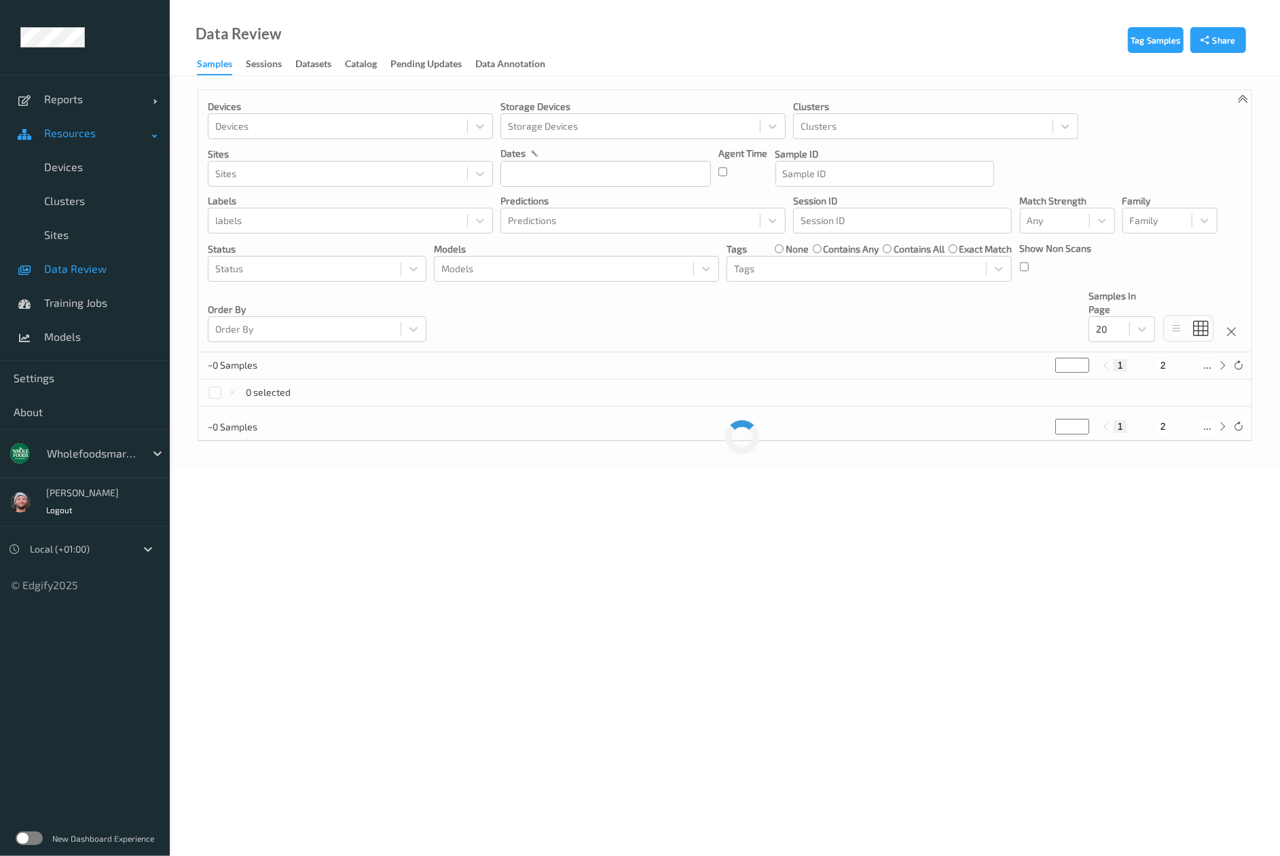
click at [90, 137] on span "Resources" at bounding box center [98, 133] width 109 height 14
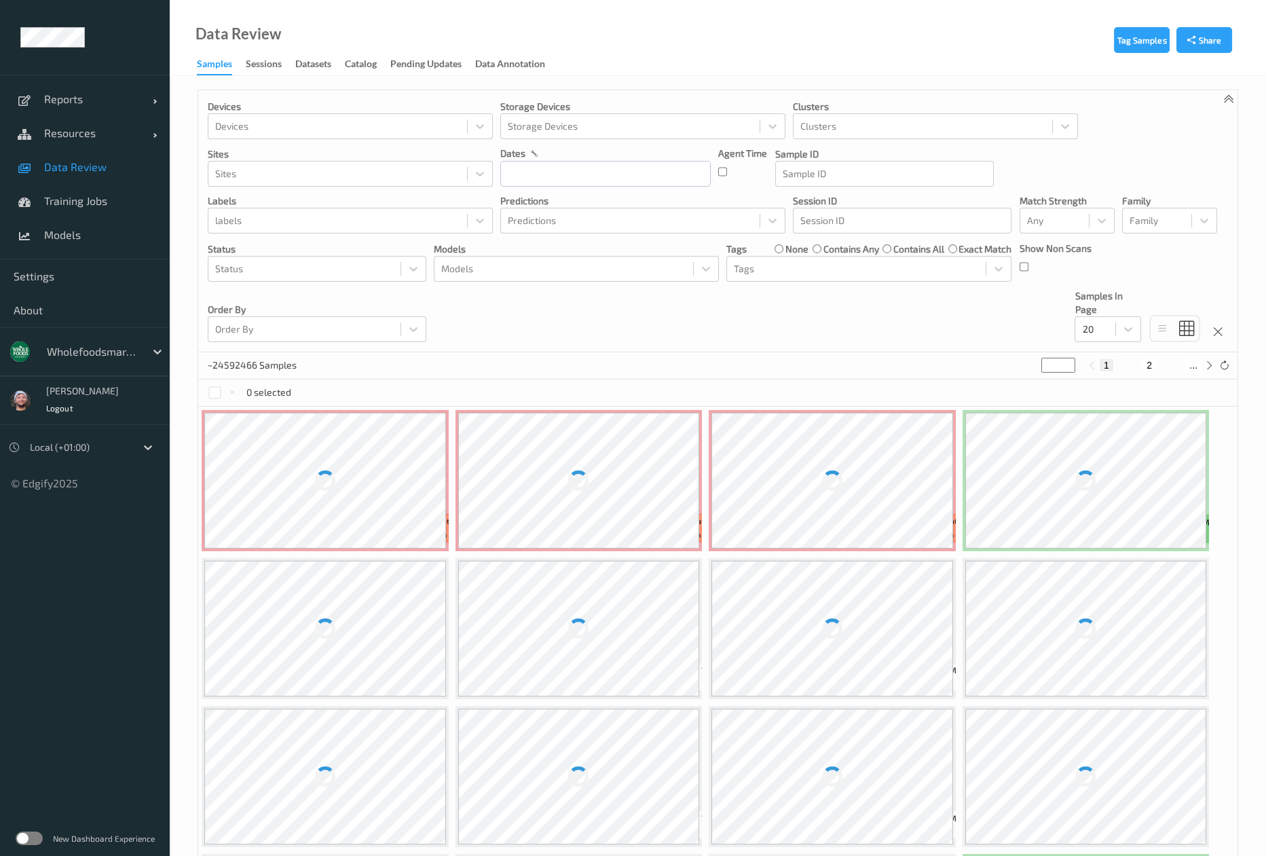
click at [81, 175] on link "Data Review" at bounding box center [85, 167] width 170 height 34
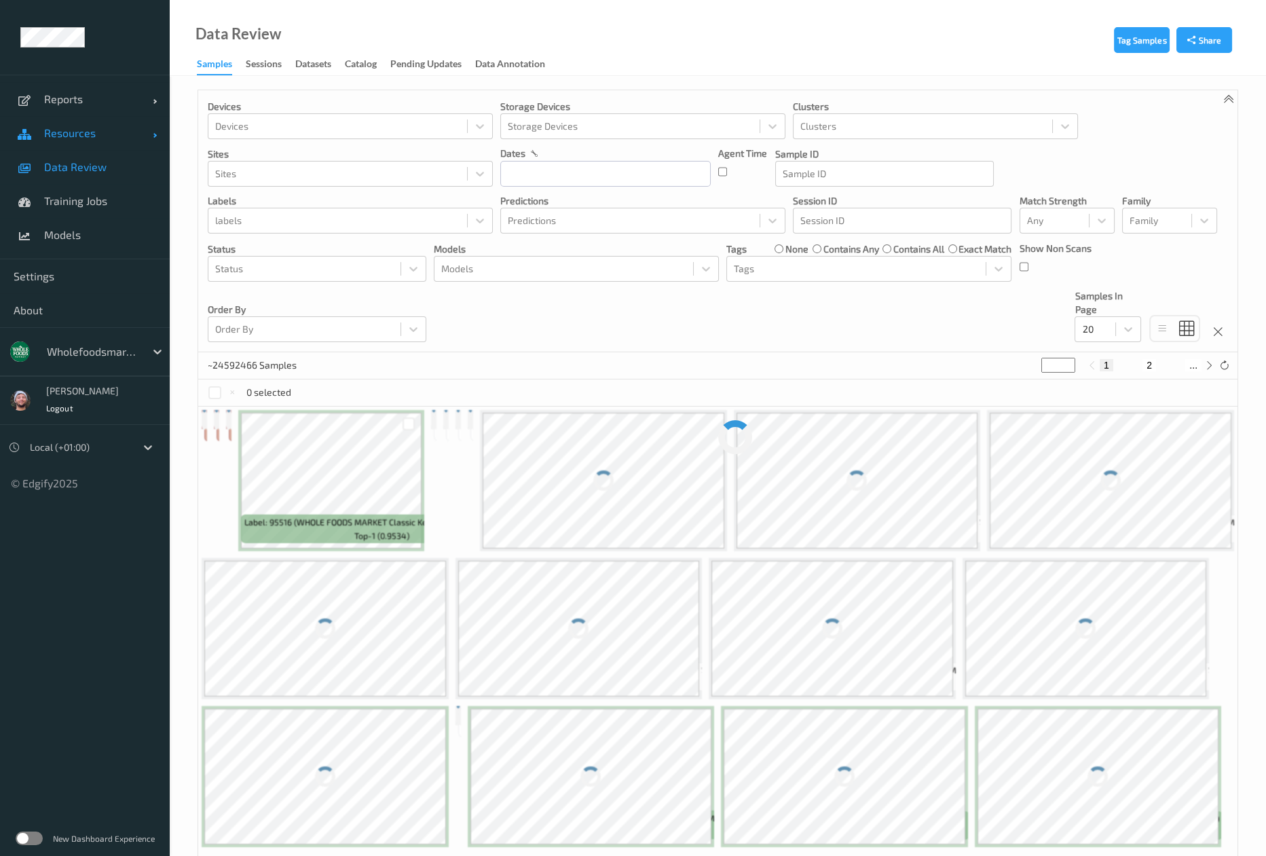
click at [83, 141] on link "Resources" at bounding box center [85, 133] width 170 height 34
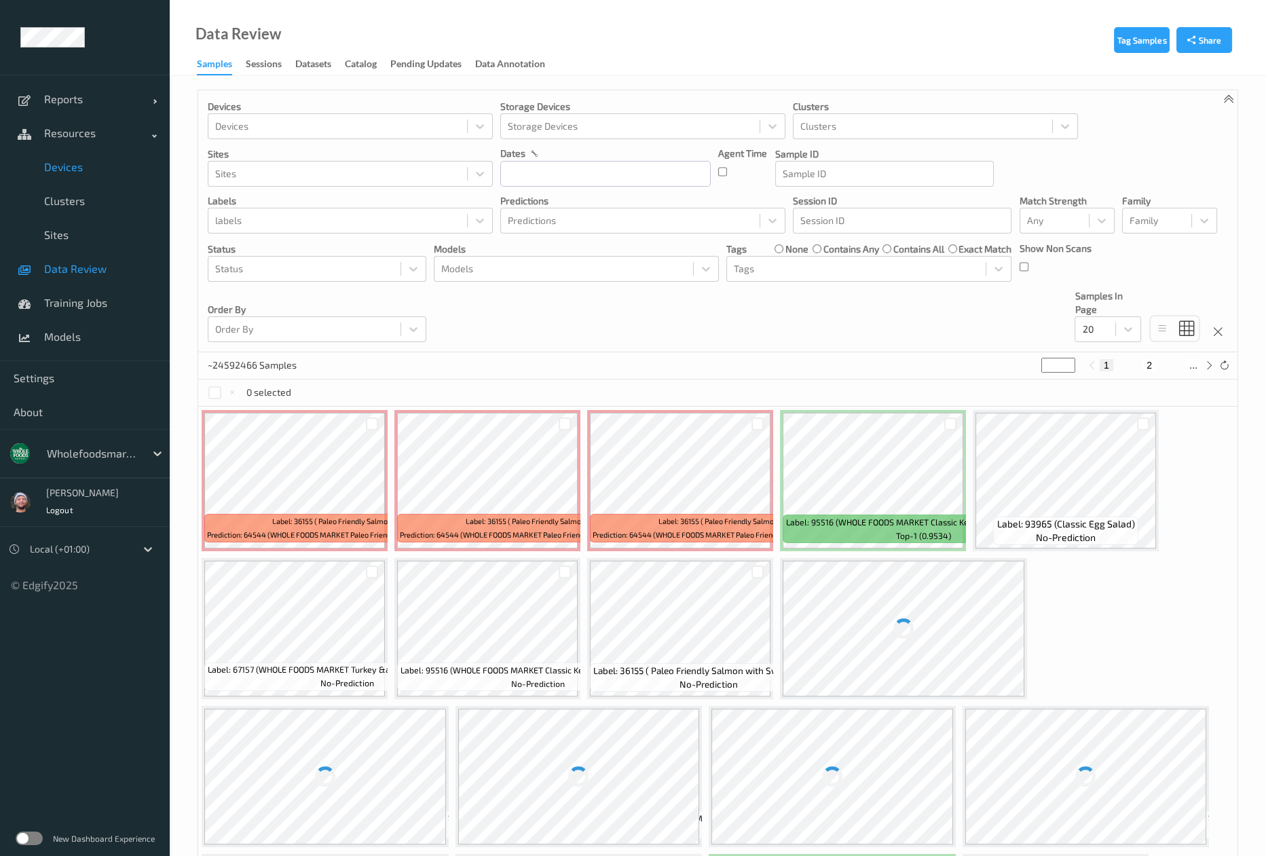
click at [76, 167] on span "Devices" at bounding box center [100, 167] width 112 height 14
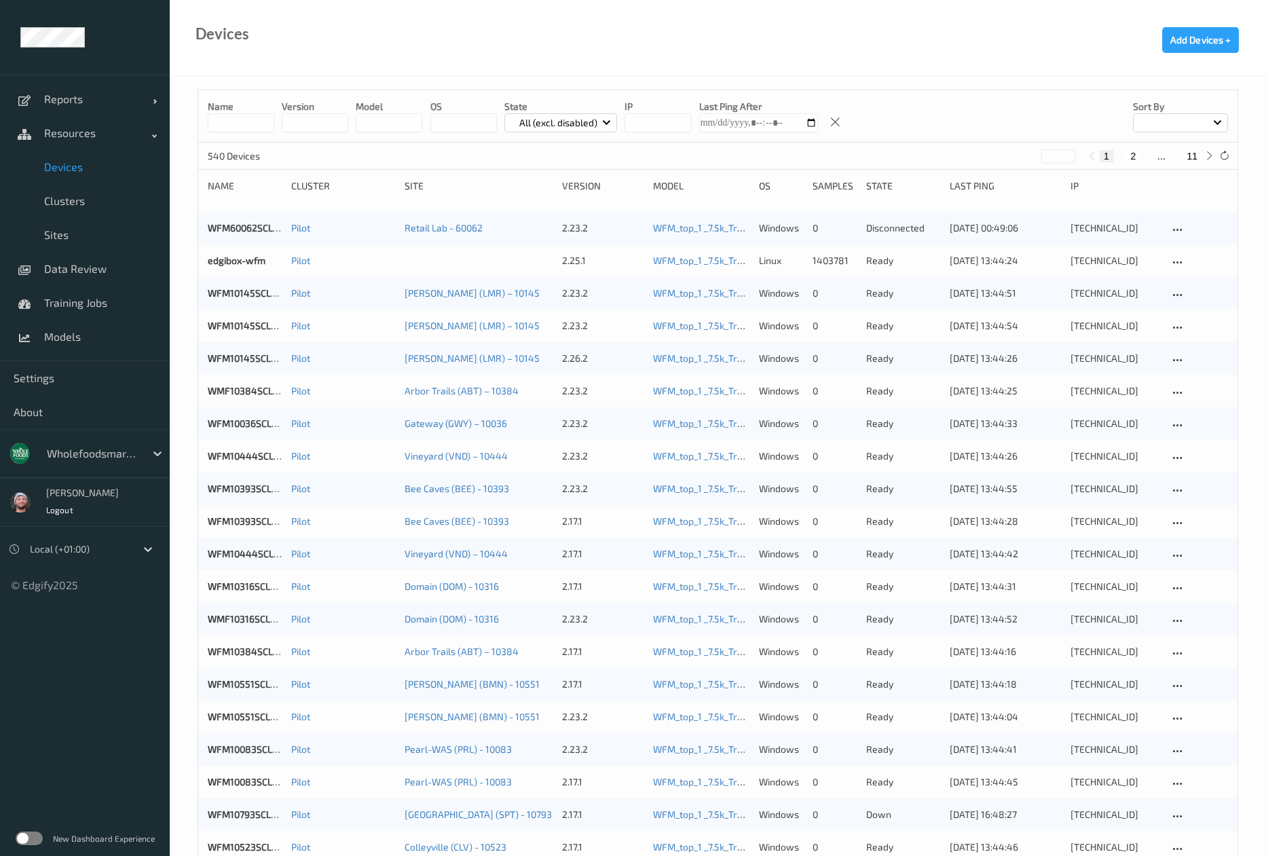
click at [243, 128] on input at bounding box center [241, 122] width 67 height 19
drag, startPoint x: 1186, startPoint y: 144, endPoint x: 1190, endPoint y: 152, distance: 8.8
click at [1186, 144] on div "540 Devices * 1 2 ... 11" at bounding box center [718, 156] width 1040 height 27
drag, startPoint x: 1190, startPoint y: 152, endPoint x: 1157, endPoint y: 162, distance: 34.1
click at [1190, 152] on button "11" at bounding box center [1192, 156] width 19 height 12
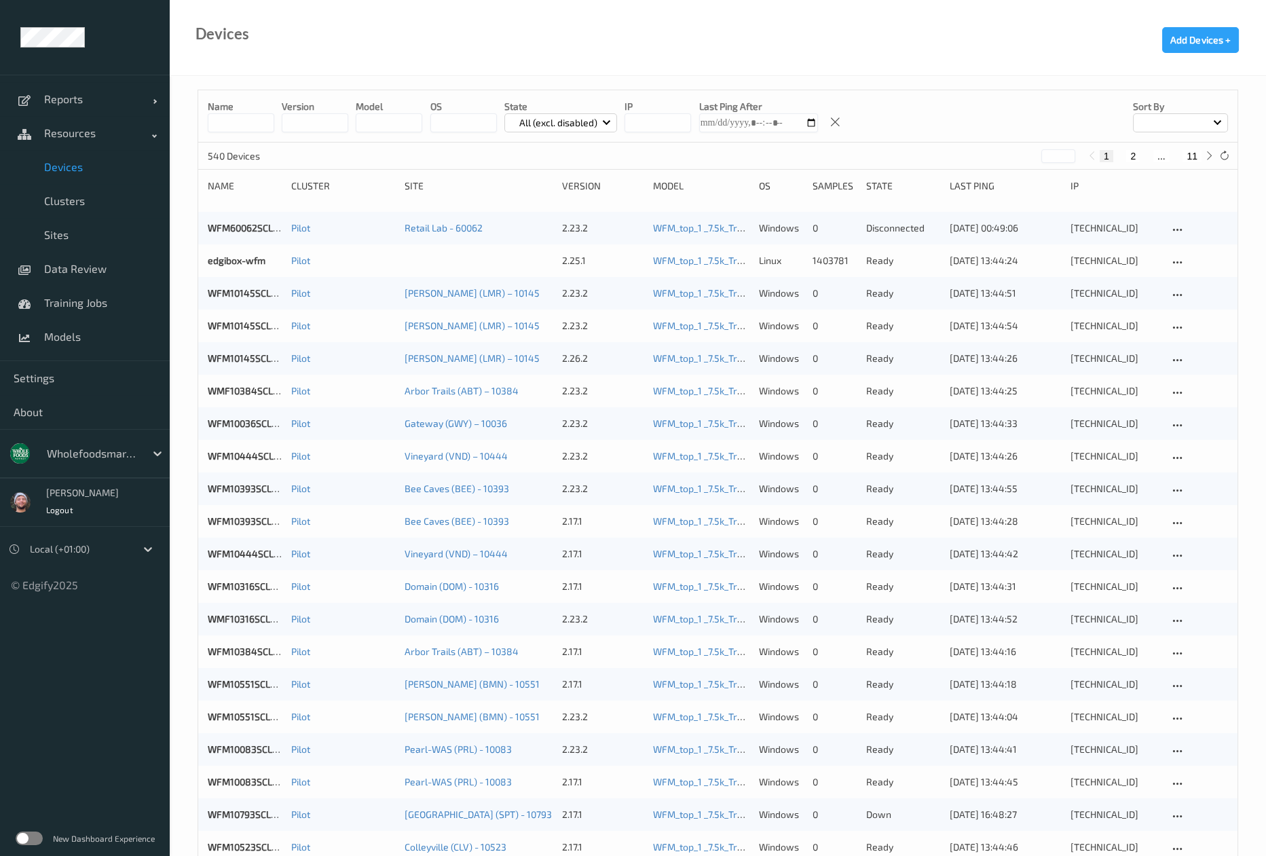
type input "**"
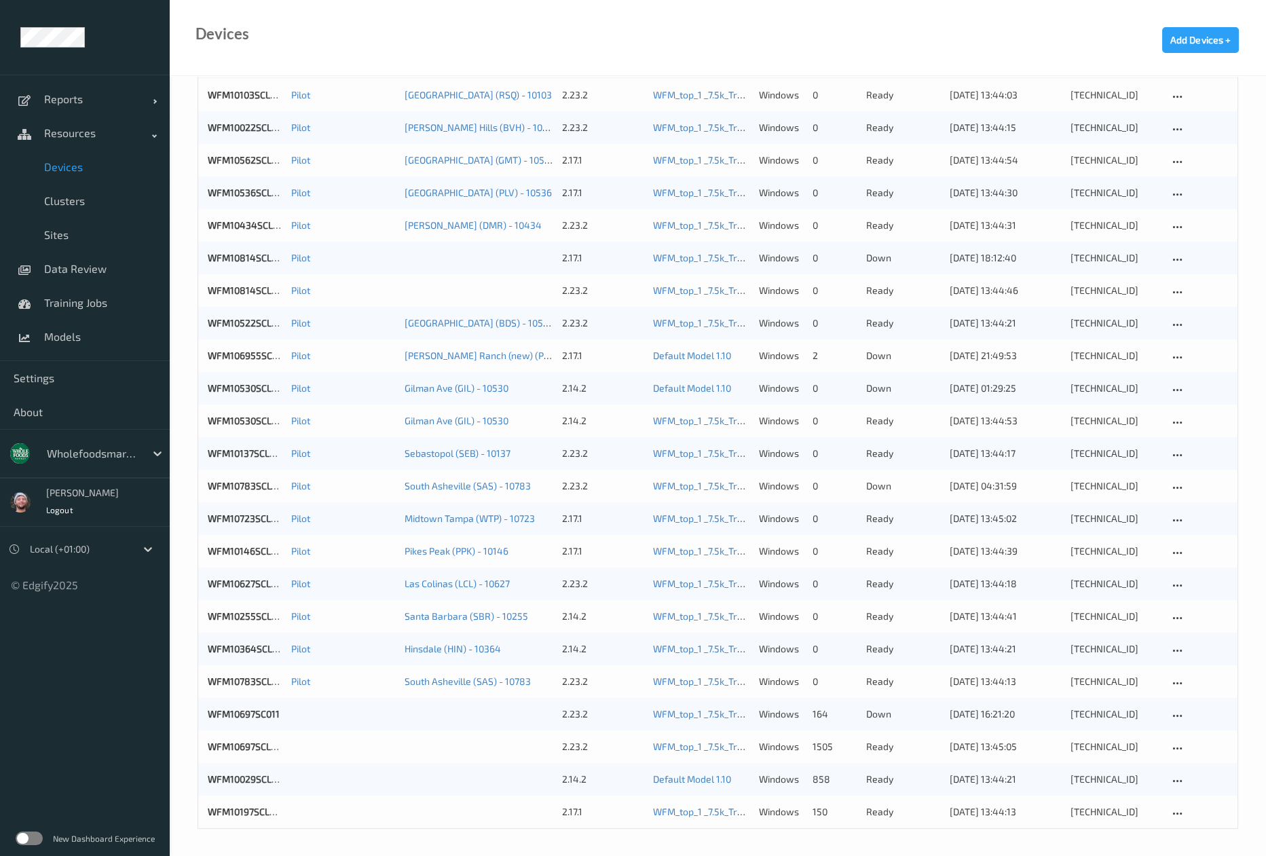
drag, startPoint x: 967, startPoint y: 843, endPoint x: 1249, endPoint y: 806, distance: 284.9
click at [967, 843] on div "Name version model OS State All (excl. disabled) IP Last Ping After Sort by 540…" at bounding box center [718, 123] width 1097 height 1468
drag, startPoint x: 226, startPoint y: 711, endPoint x: 278, endPoint y: 714, distance: 52.4
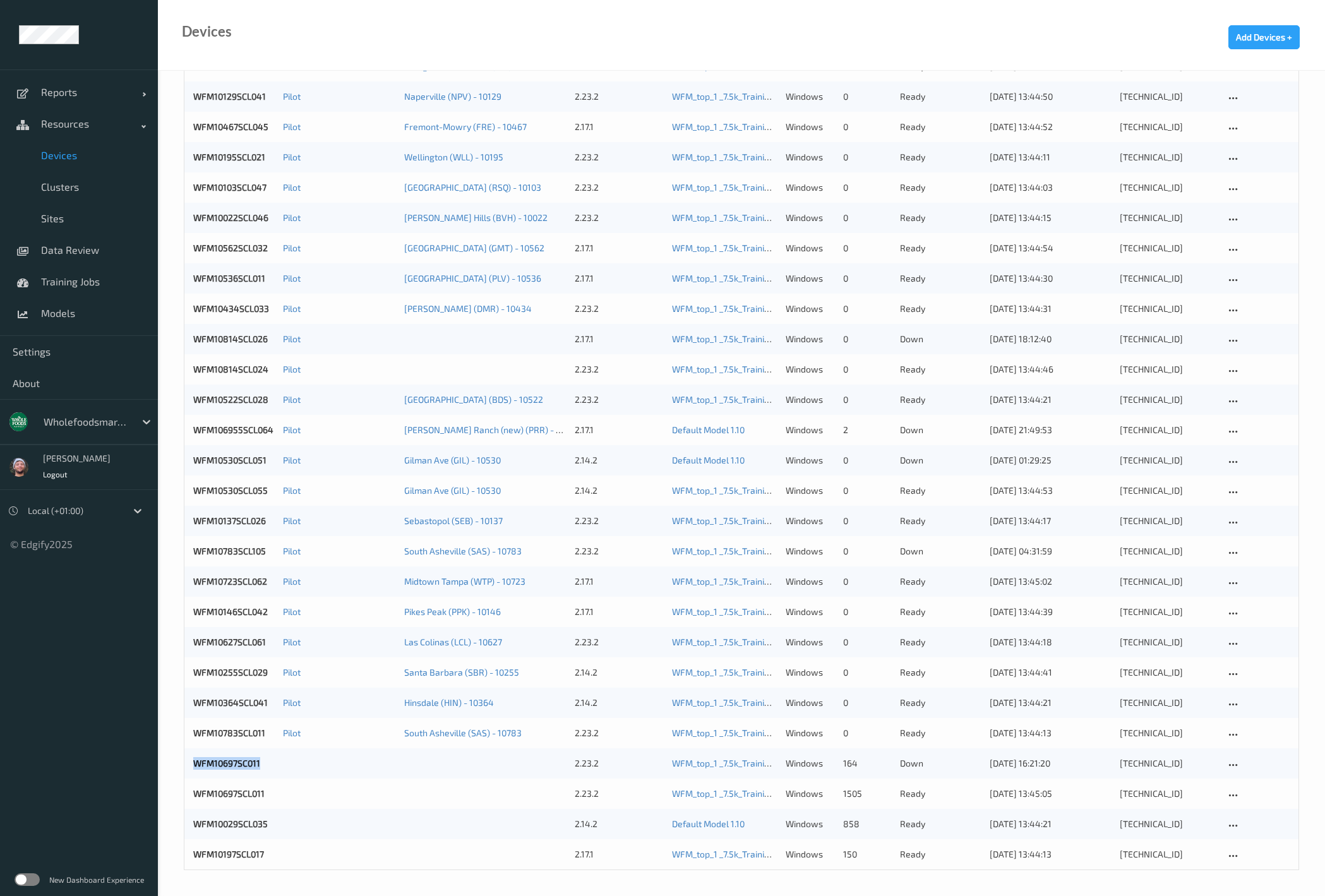
copy link "WFM10697SC011"
drag, startPoint x: 217, startPoint y: 759, endPoint x: 2014, endPoint y: 754, distance: 1797.0
click at [155, 785] on ul "Reports Default Report Customized Report Resources Devices Clusters Sites Data …" at bounding box center [79, 448] width 158 height 896
copy link "WFM10697SCL011"
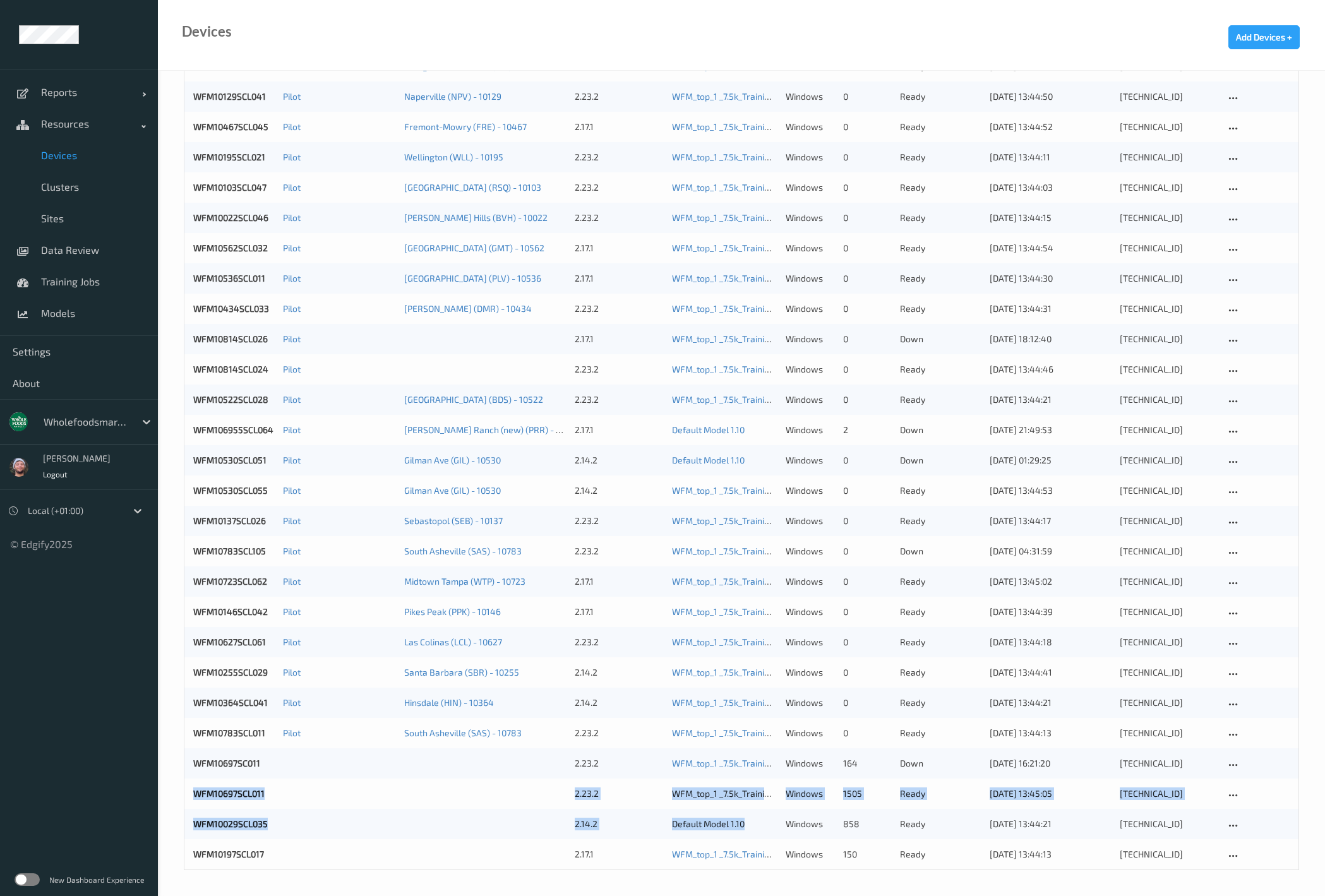
drag, startPoint x: 190, startPoint y: 790, endPoint x: 1233, endPoint y: 752, distance: 1043.7
click at [1033, 777] on div "WFM10191SCL023 Pilot [GEOGRAPHIC_DATA] (MIA) - 10191 2.17.1 WFM_top_1 _7.5k_Tra…" at bounding box center [741, 263] width 1114 height 1212
copy div "WFM10029SCL035"
drag, startPoint x: 180, startPoint y: 815, endPoint x: 1173, endPoint y: 825, distance: 993.1
click at [1027, 796] on div "Name version model OS State All (excl. disabled) IP Last Ping After Sort by 540…" at bounding box center [741, 213] width 1167 height 1364
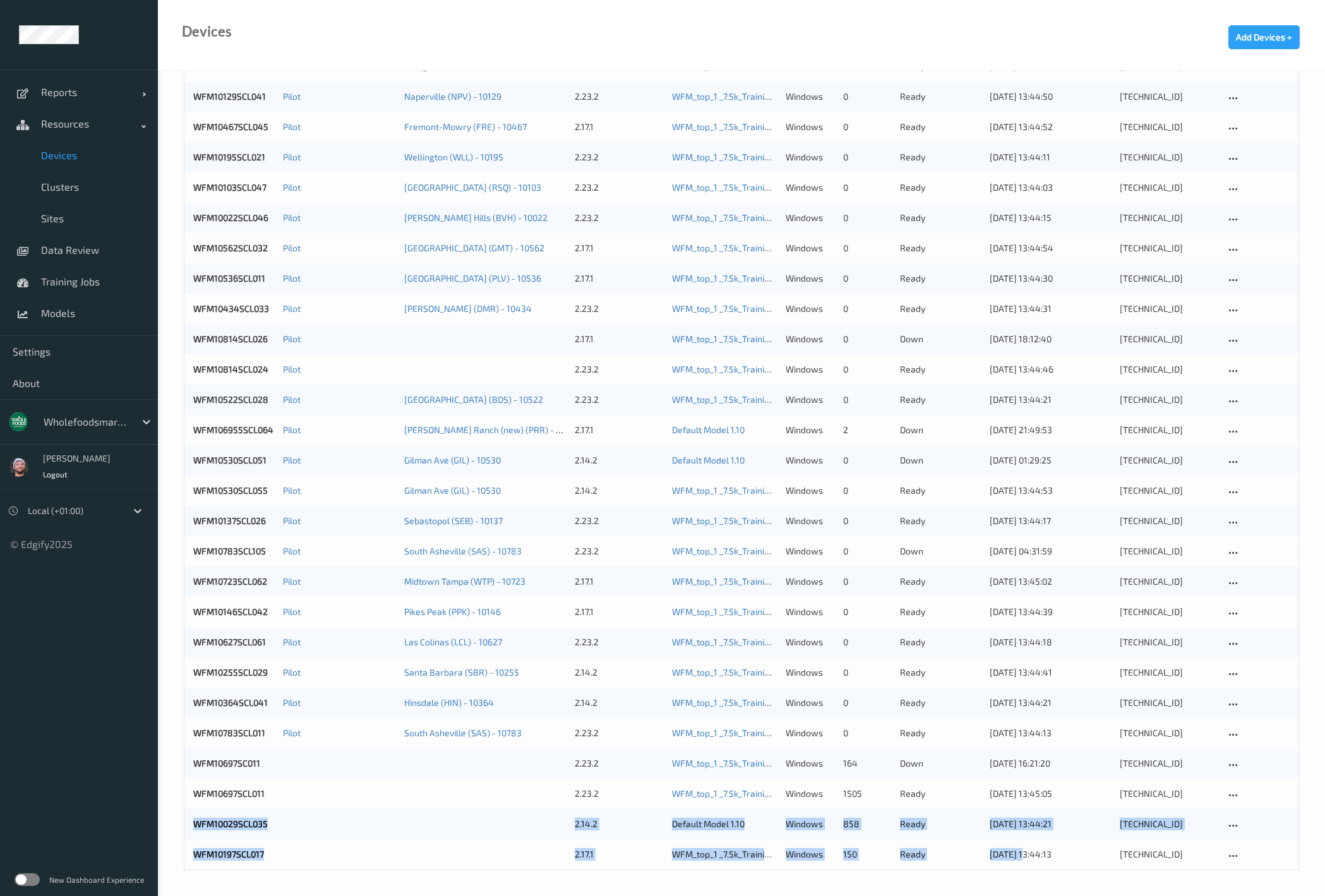
click at [176, 796] on div "Name version model OS State All (excl. disabled) IP Last Ping After Sort by 540…" at bounding box center [741, 213] width 1167 height 1364
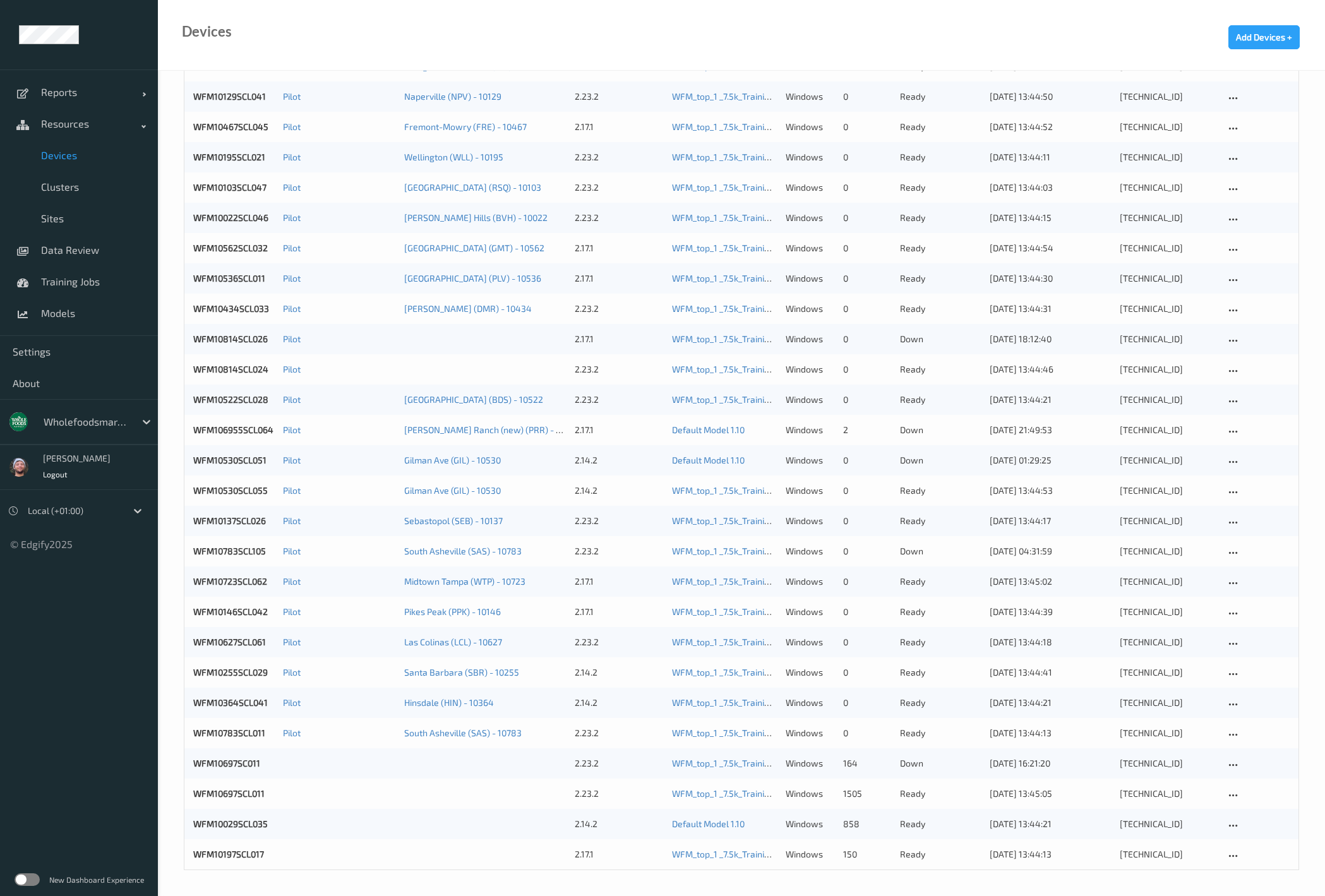
click at [169, 796] on div "Name version model OS State All (excl. disabled) IP Last Ping After Sort by 540…" at bounding box center [741, 213] width 1167 height 1364
copy div "WFM10197SCL017"
drag, startPoint x: 184, startPoint y: 857, endPoint x: 1294, endPoint y: 818, distance: 1110.7
click at [302, 796] on div "Name version model OS State All (excl. disabled) IP Last Ping After Sort by 540…" at bounding box center [741, 206] width 1115 height 1326
copy div "[TECHNICAL_ID]"
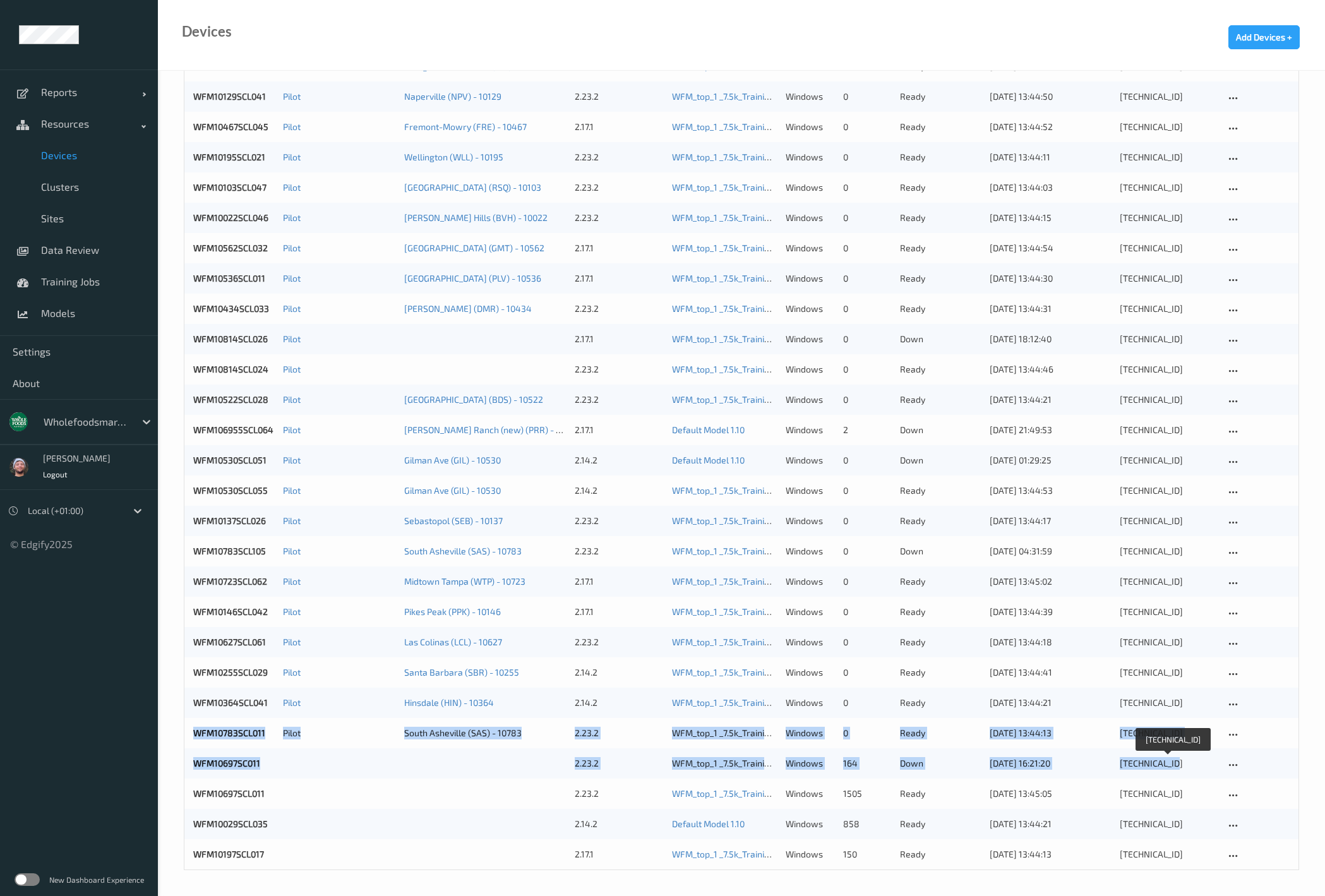
drag, startPoint x: 1174, startPoint y: 764, endPoint x: 1954, endPoint y: 679, distance: 784.6
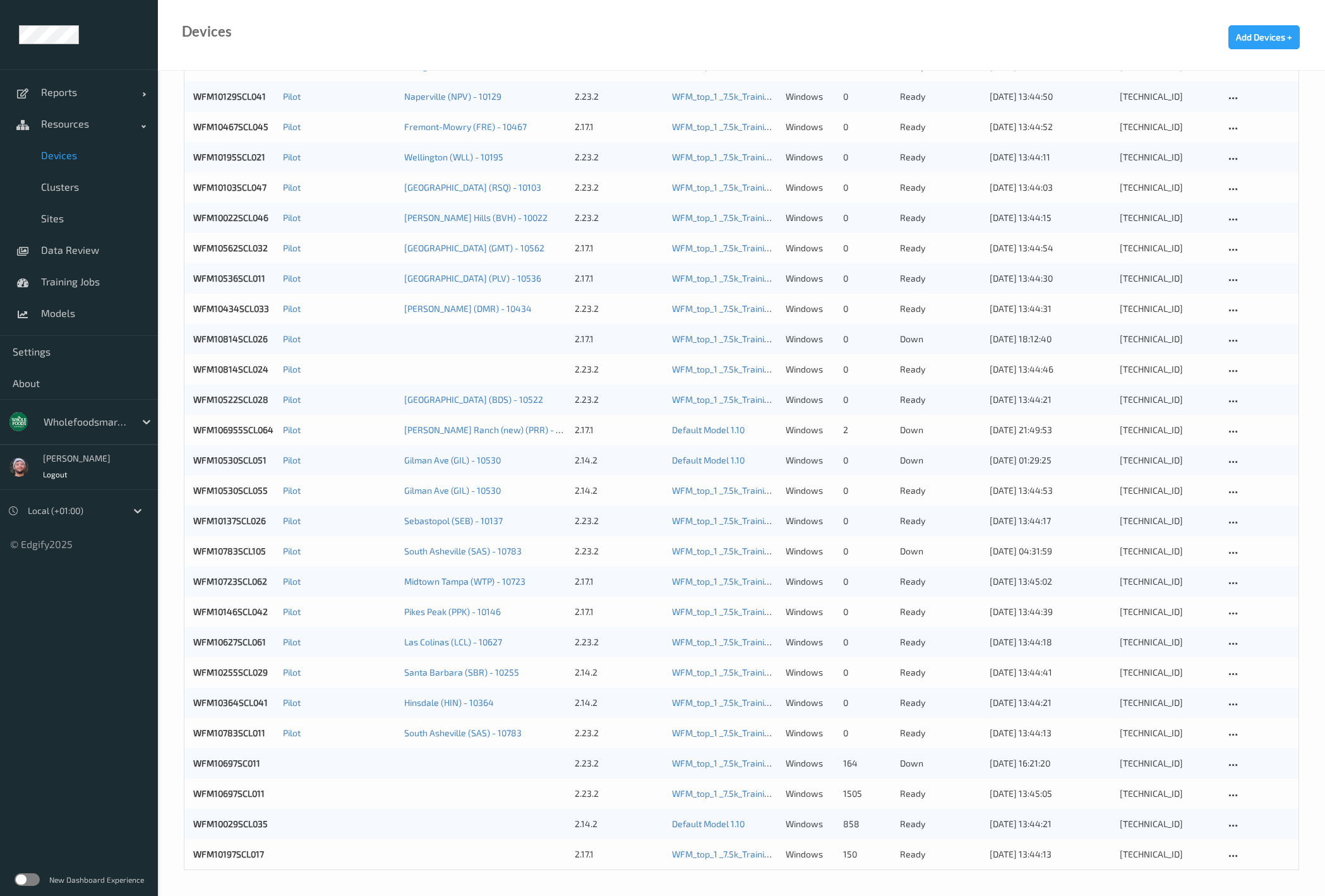
click at [1189, 796] on div at bounding box center [1256, 854] width 64 height 13
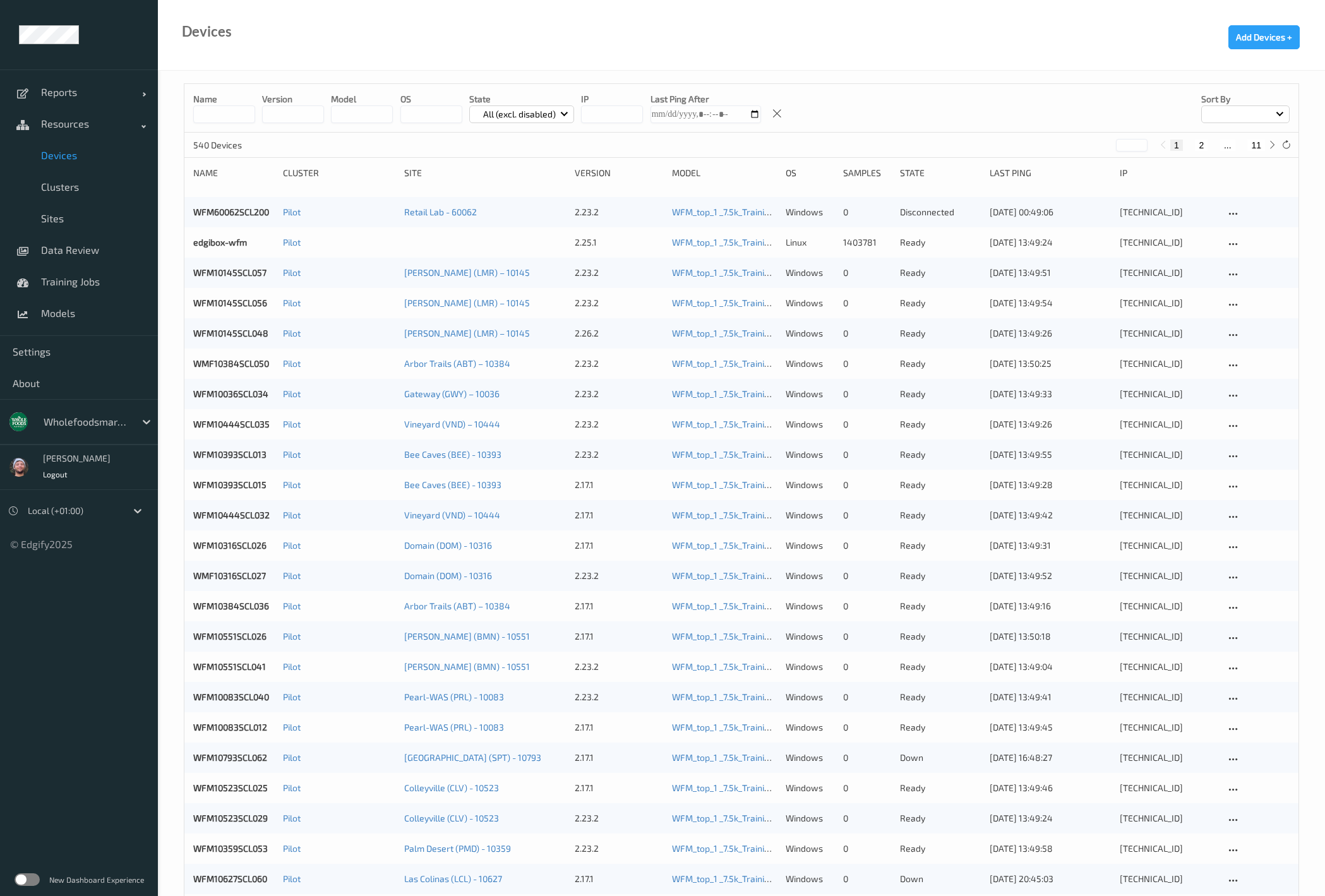
click at [1189, 142] on button "11" at bounding box center [1255, 145] width 18 height 11
type input "**"
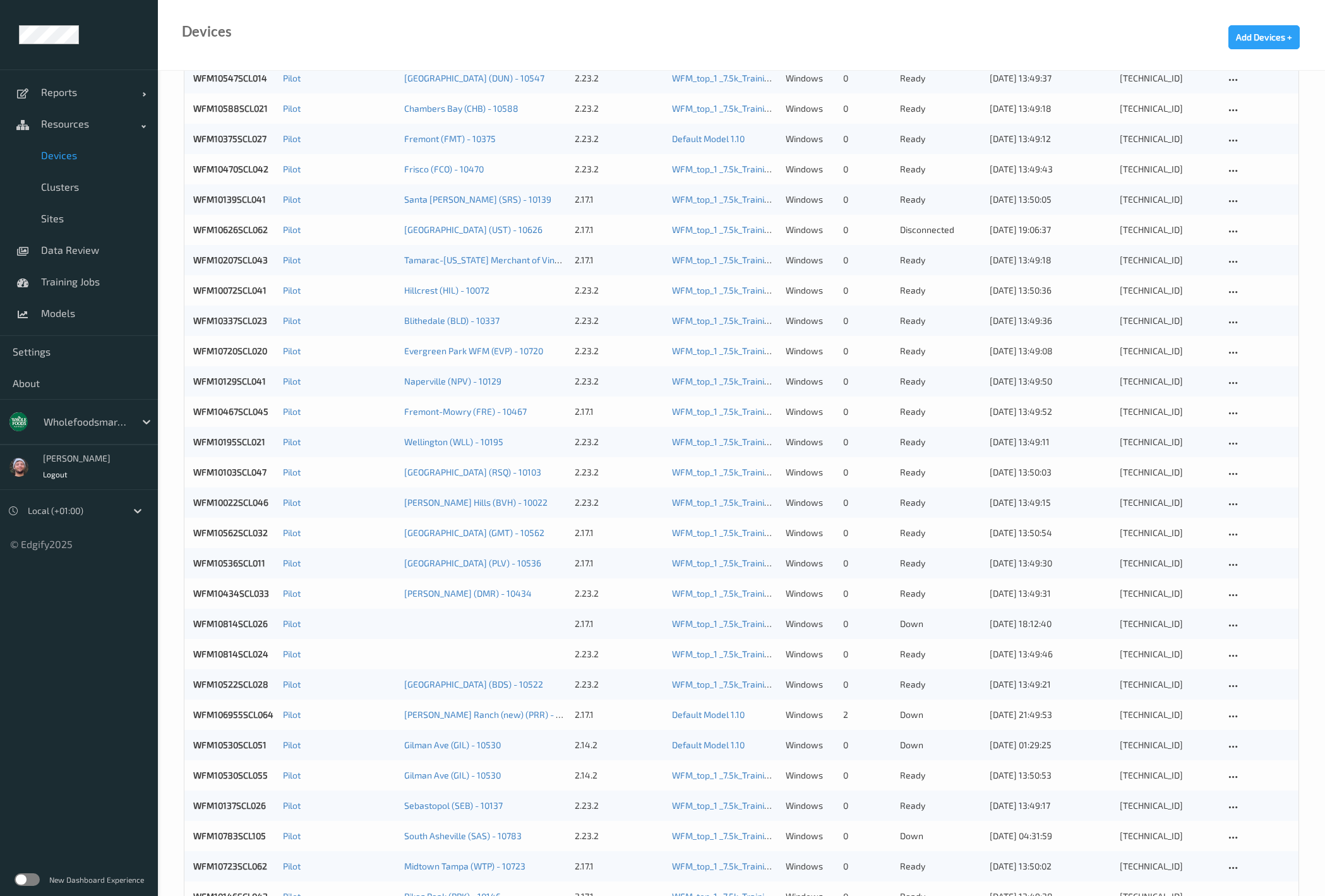
scroll to position [540, 0]
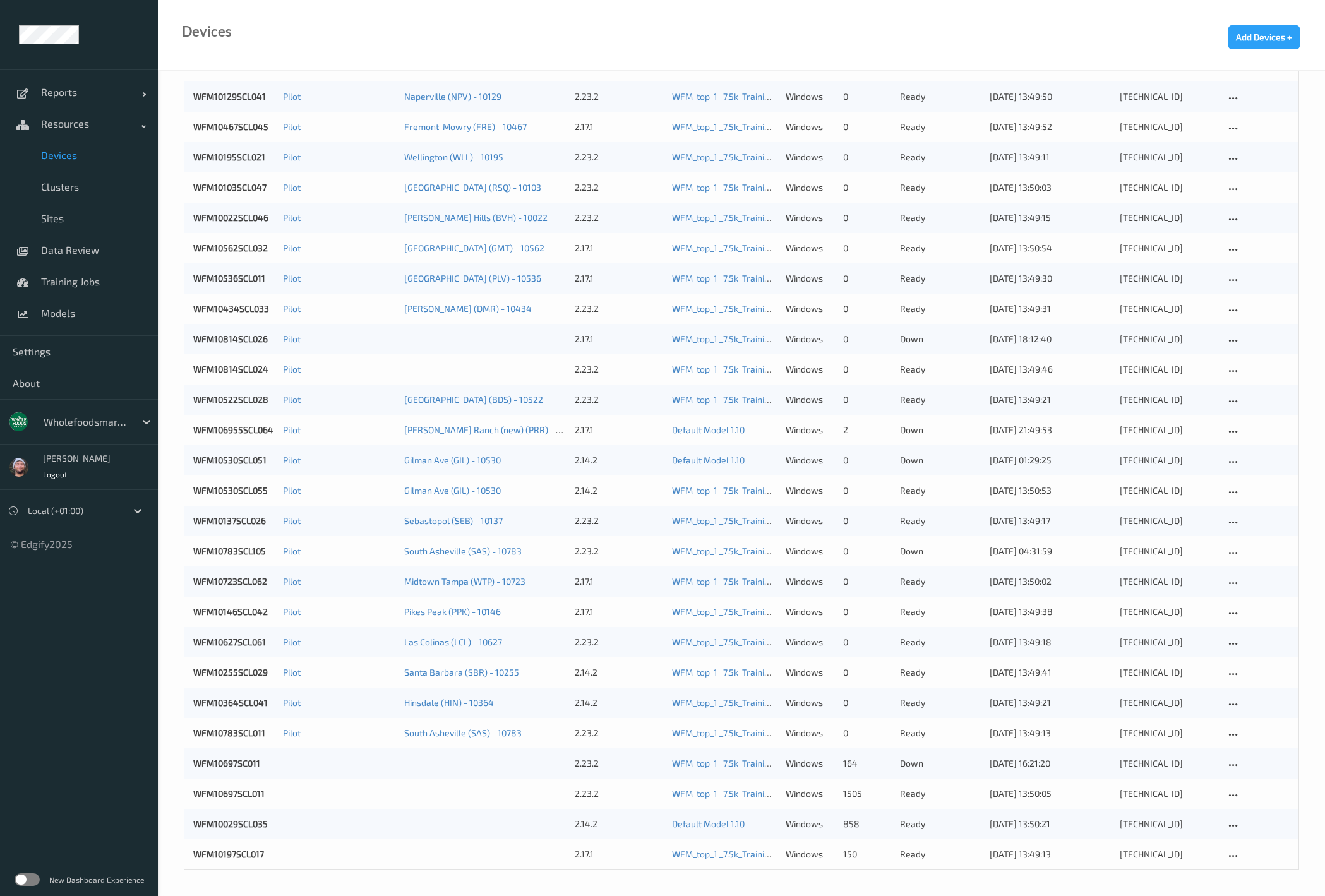
click at [170, 352] on div "Name version model OS State All (excl. disabled) IP Last Ping After Sort by 540…" at bounding box center [741, 213] width 1167 height 1364
copy link "WFM10814SCL026"
drag, startPoint x: 188, startPoint y: 340, endPoint x: 1565, endPoint y: 626, distance: 1406.4
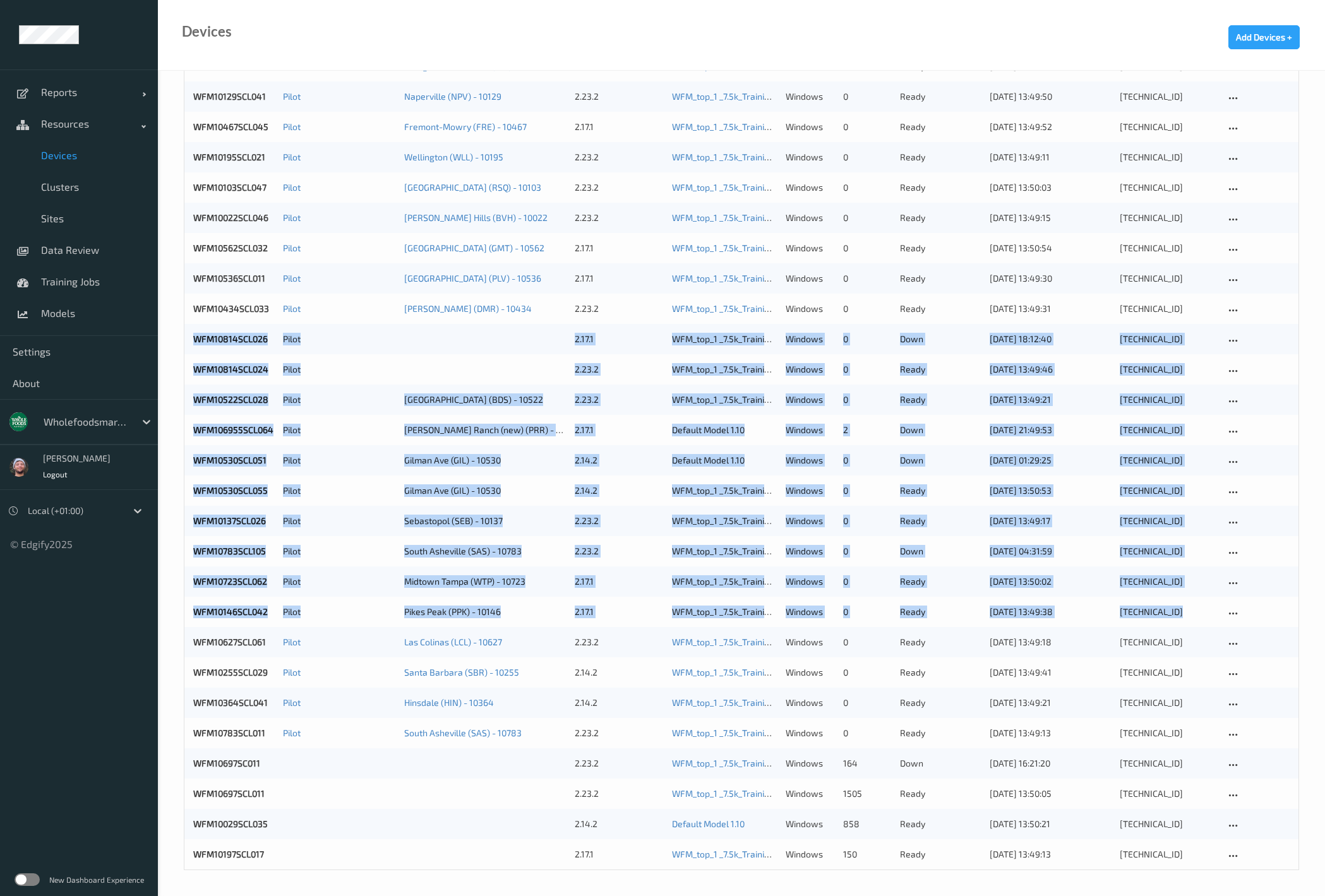
click at [165, 371] on div "Name version model OS State All (excl. disabled) IP Last Ping After Sort by 540…" at bounding box center [741, 213] width 1167 height 1364
click at [183, 369] on div "Name version model OS State All (excl. disabled) IP Last Ping After Sort by 540…" at bounding box center [741, 213] width 1167 height 1364
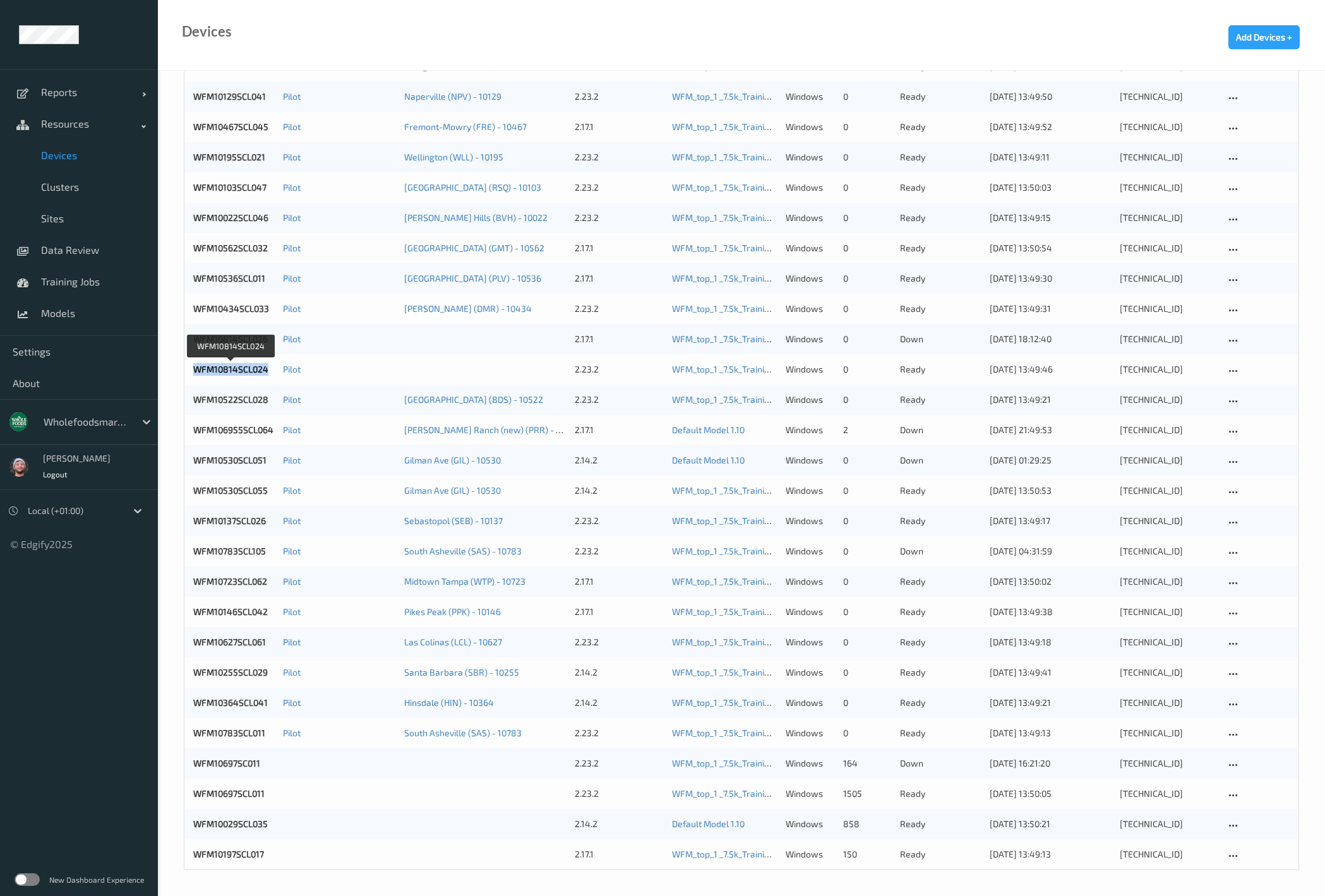
copy link "WFM10814SCL024"
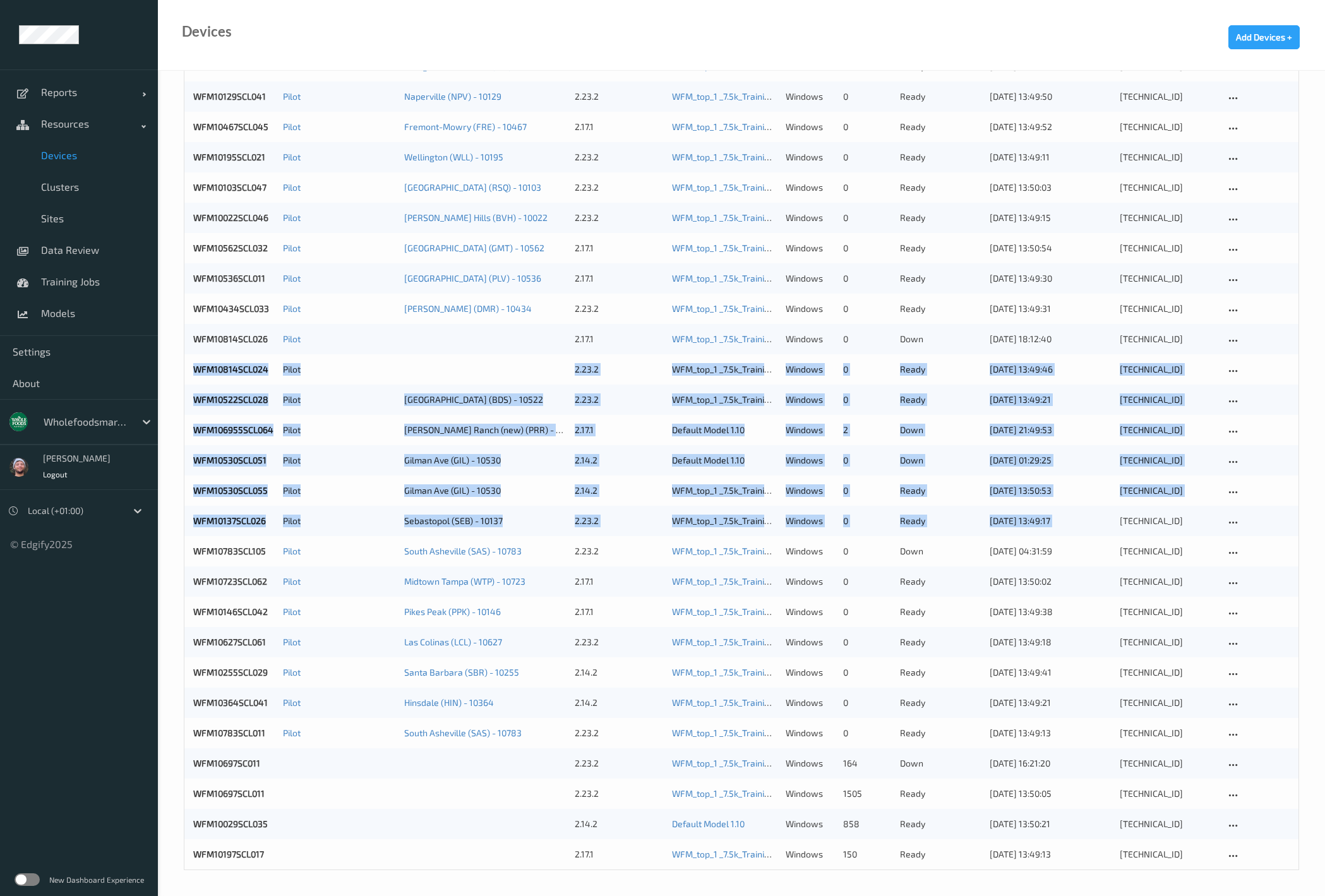
drag, startPoint x: 191, startPoint y: 375, endPoint x: 1956, endPoint y: 565, distance: 1775.2
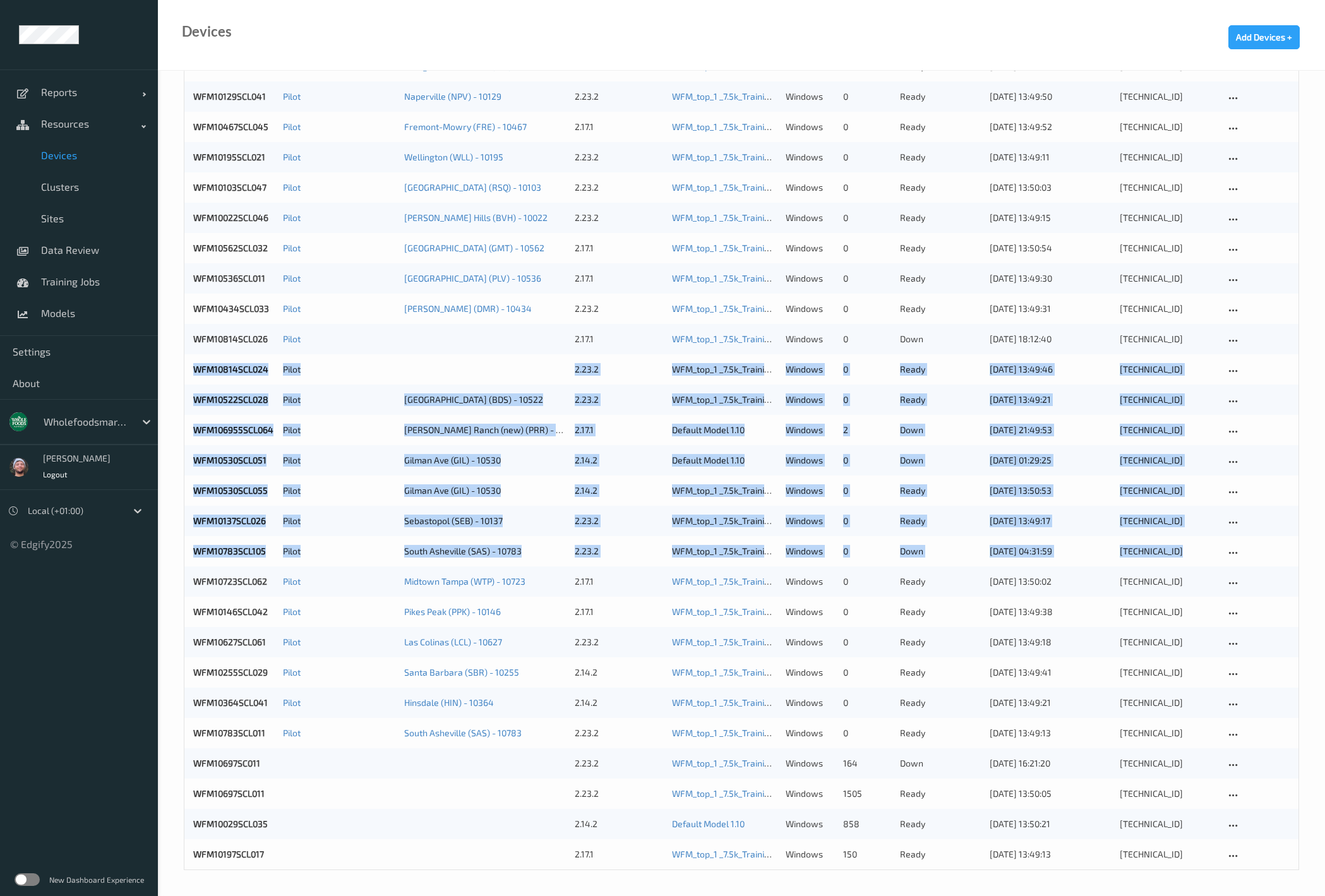
click at [179, 407] on div "Name version model OS State All (excl. disabled) IP Last Ping After Sort by 540…" at bounding box center [741, 213] width 1167 height 1364
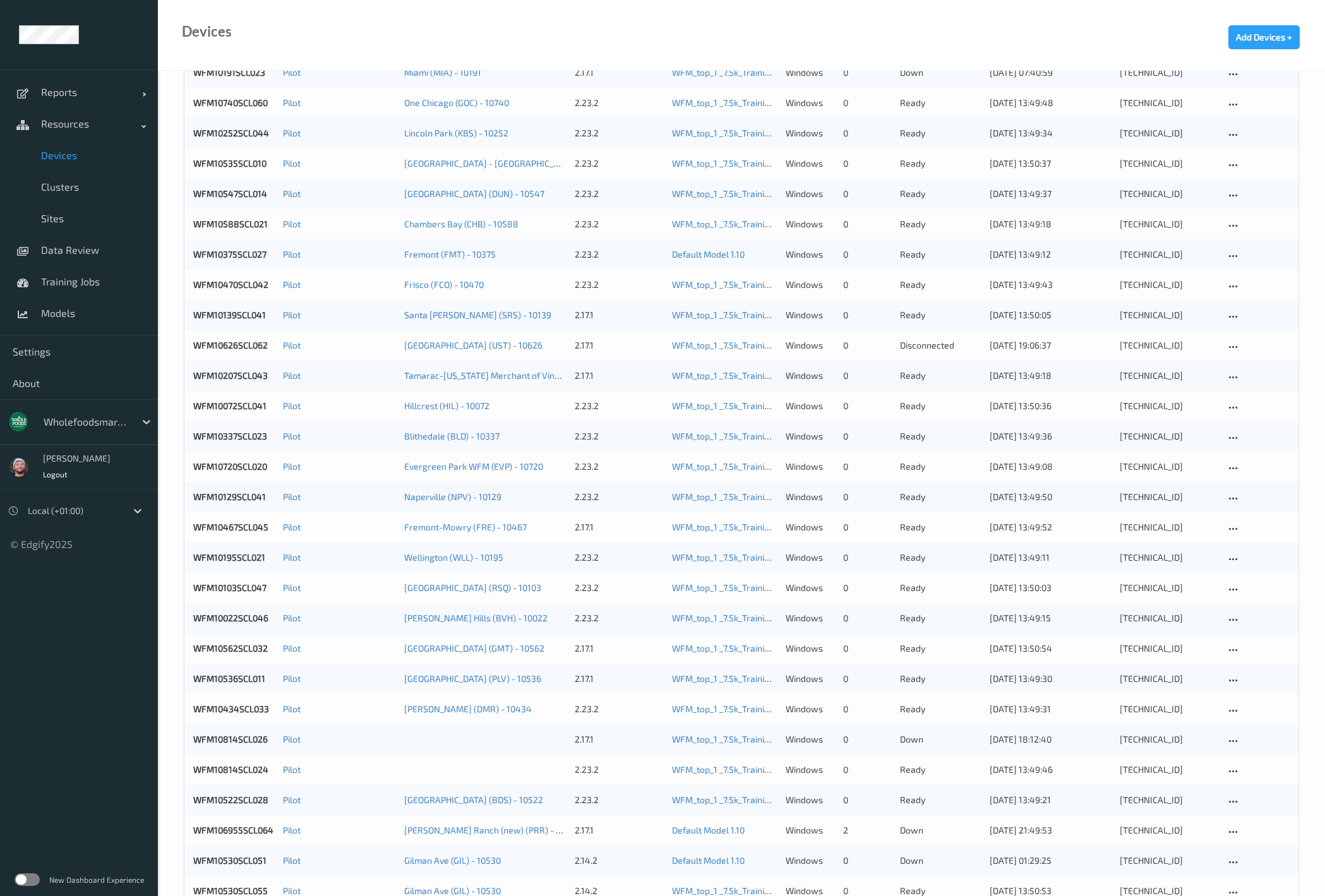
scroll to position [0, 0]
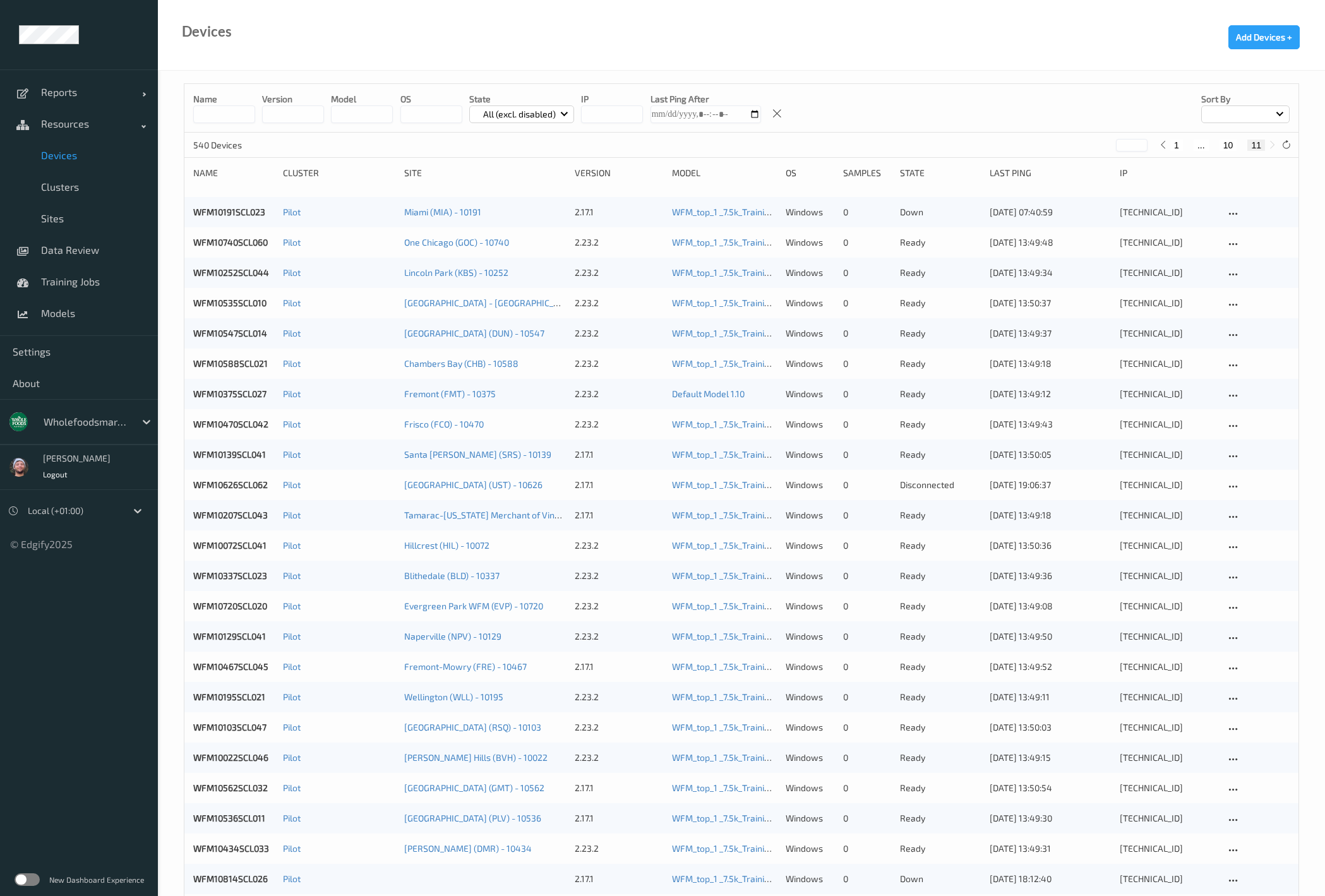
click at [888, 59] on div "Devices Add Devices +" at bounding box center [741, 35] width 1167 height 71
click at [78, 425] on div at bounding box center [86, 421] width 86 height 15
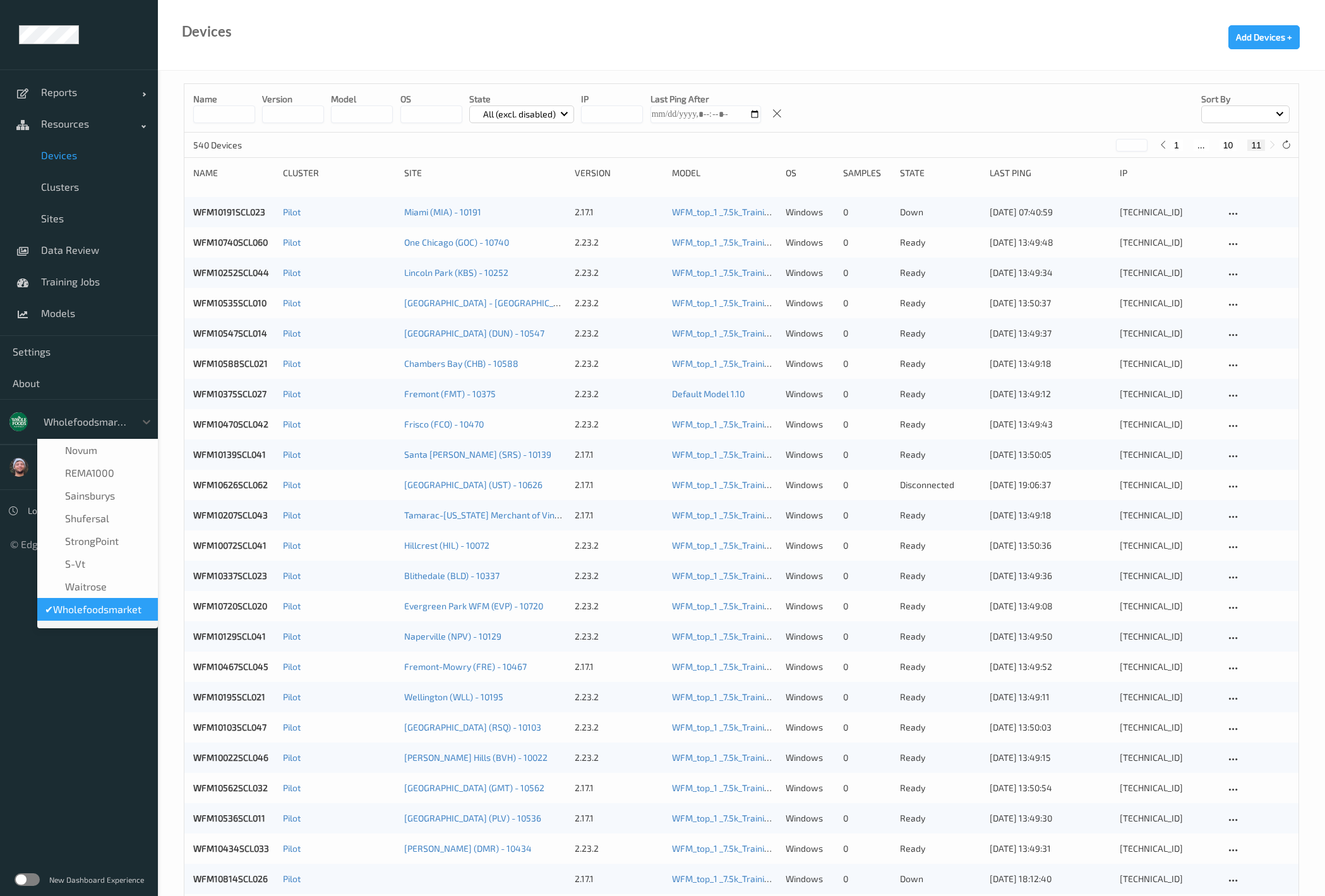
type input "h"
click at [84, 526] on span "Heimkaup" at bounding box center [88, 533] width 46 height 13
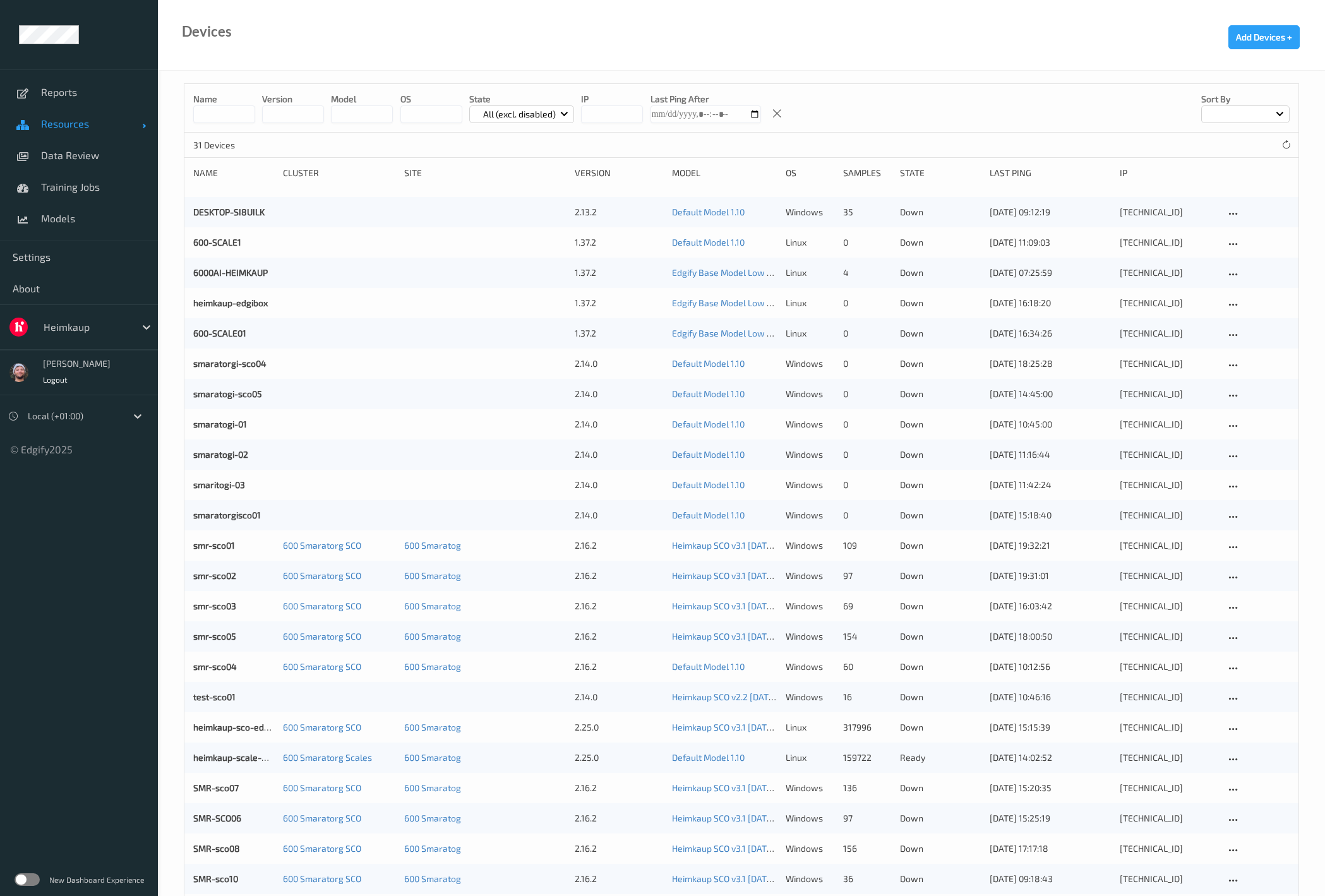
click at [68, 129] on link "Resources" at bounding box center [79, 124] width 158 height 32
click at [72, 274] on link "Training Jobs" at bounding box center [79, 282] width 158 height 32
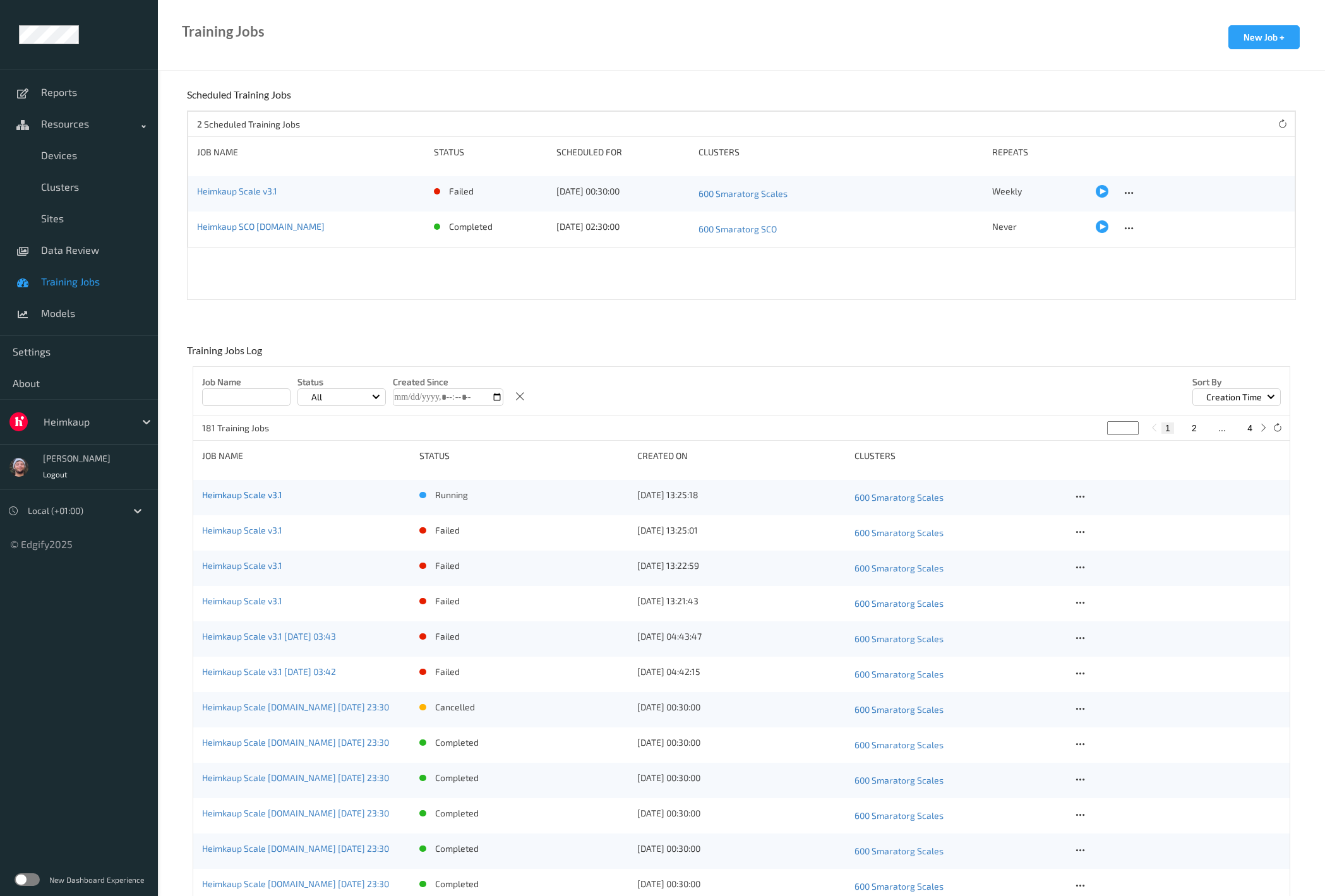
click at [272, 495] on link "Heimkaup Scale v3.1" at bounding box center [242, 494] width 80 height 11
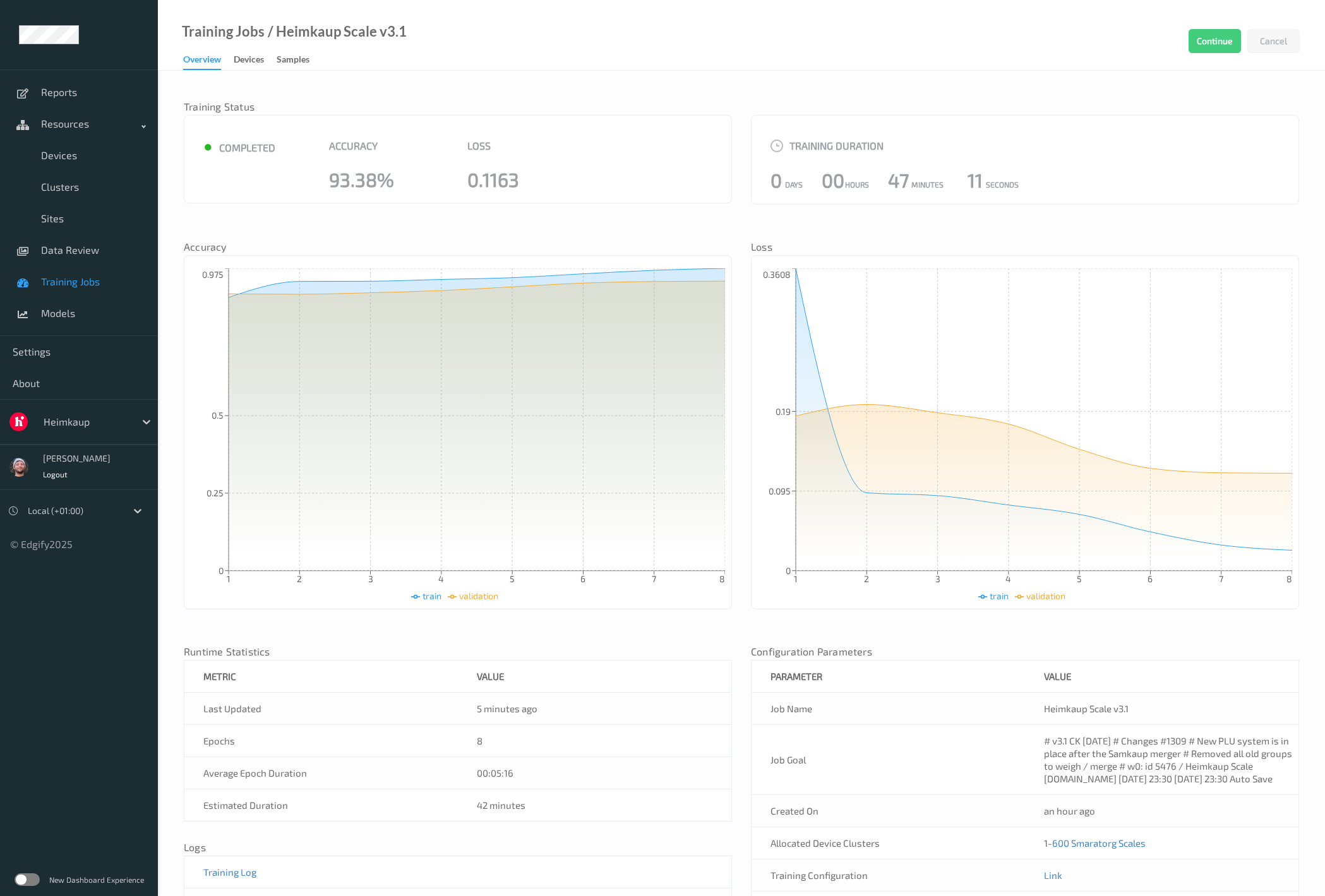
click at [868, 173] on div "00 Hours" at bounding box center [854, 179] width 66 height 34
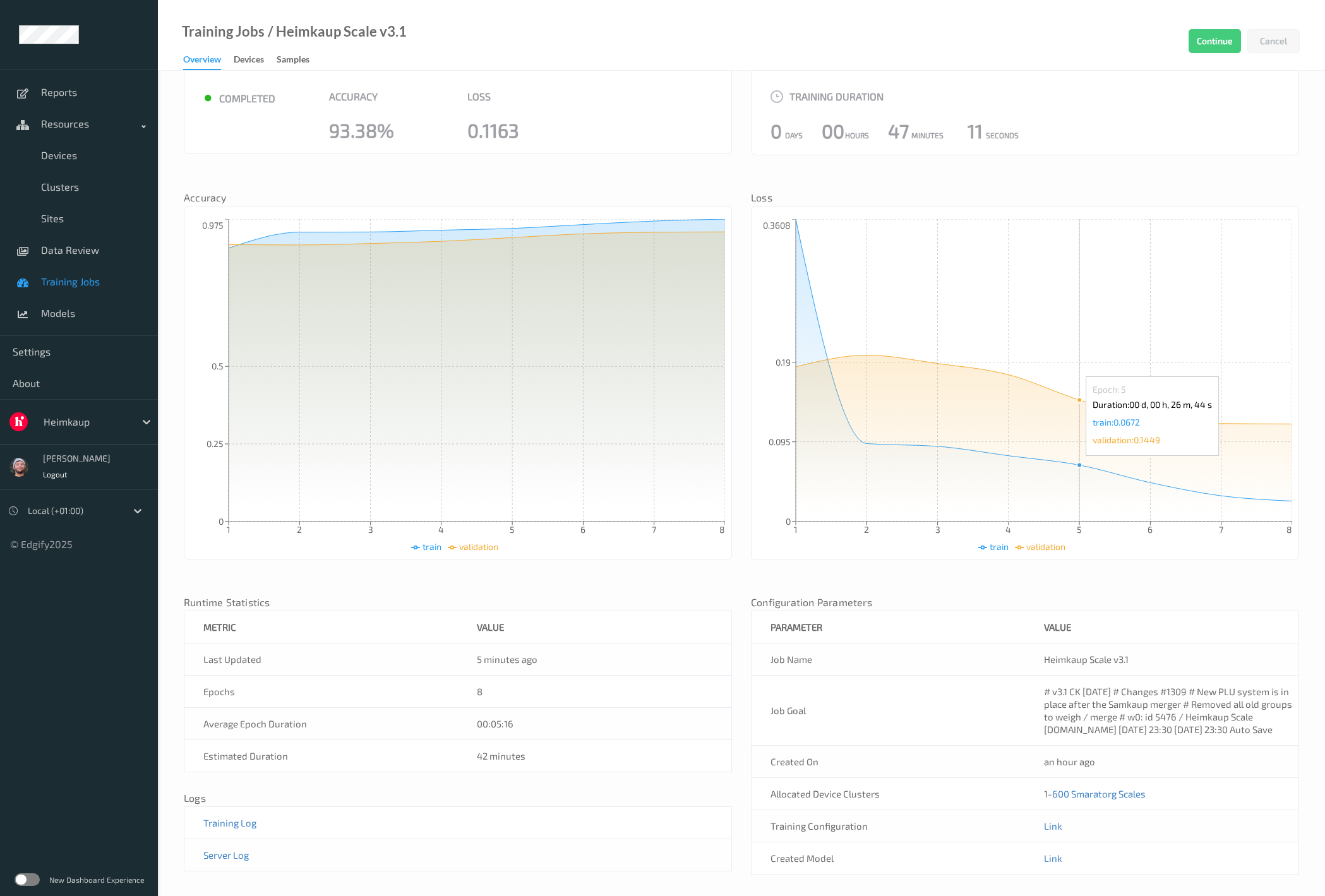
scroll to position [72, 0]
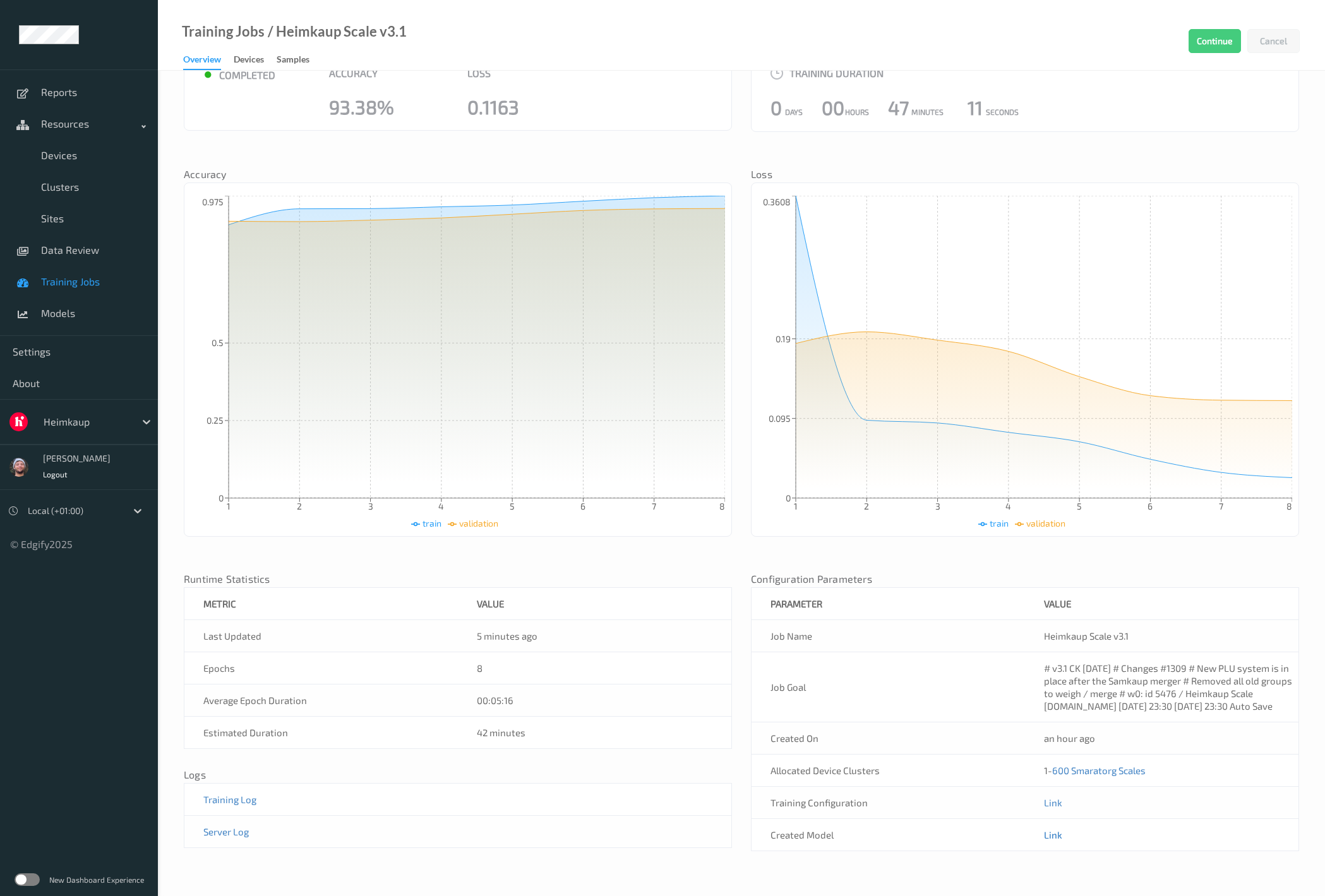
click at [1053, 835] on link "Link" at bounding box center [1053, 835] width 19 height 11
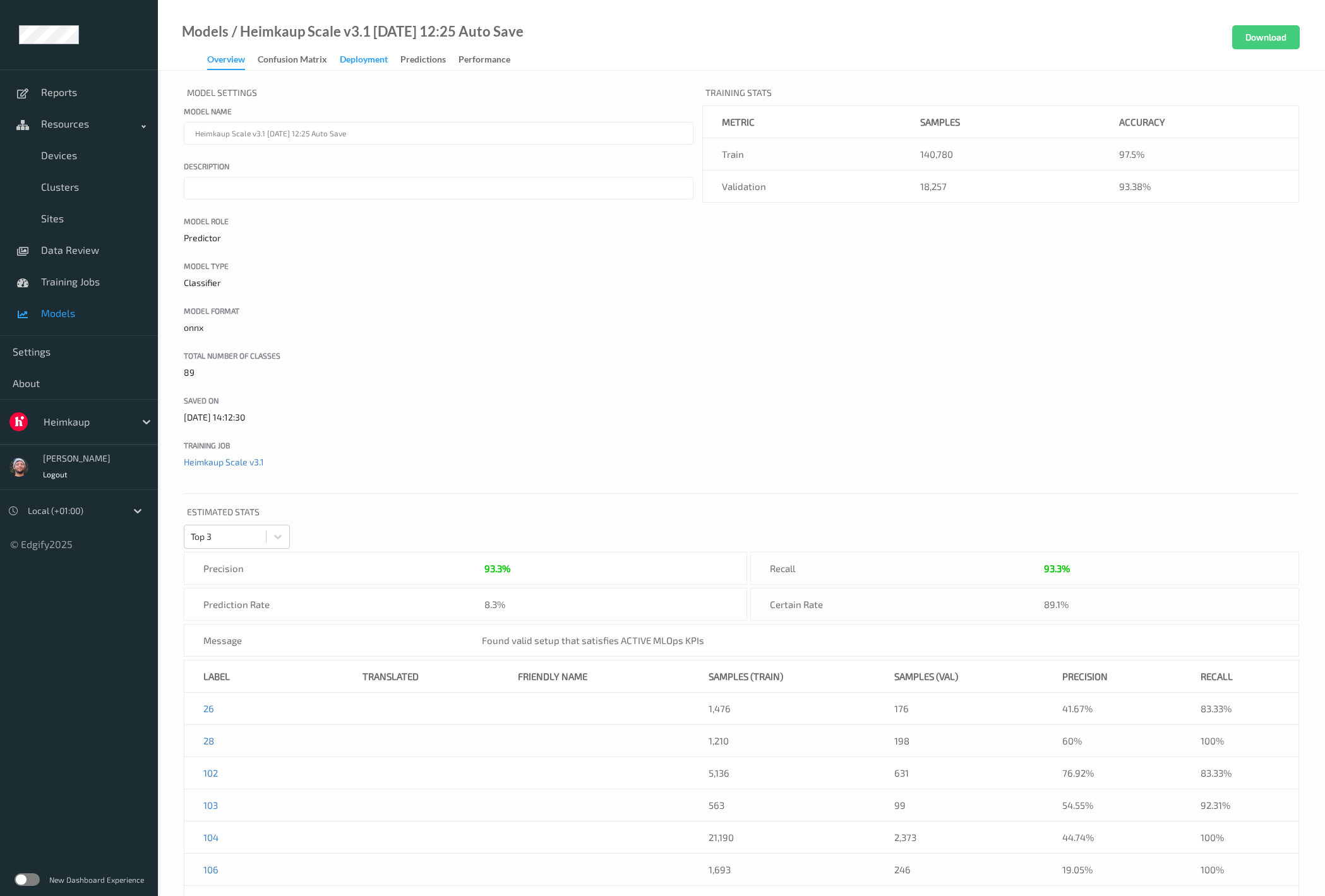
click at [367, 66] on div "Deployment" at bounding box center [364, 60] width 48 height 16
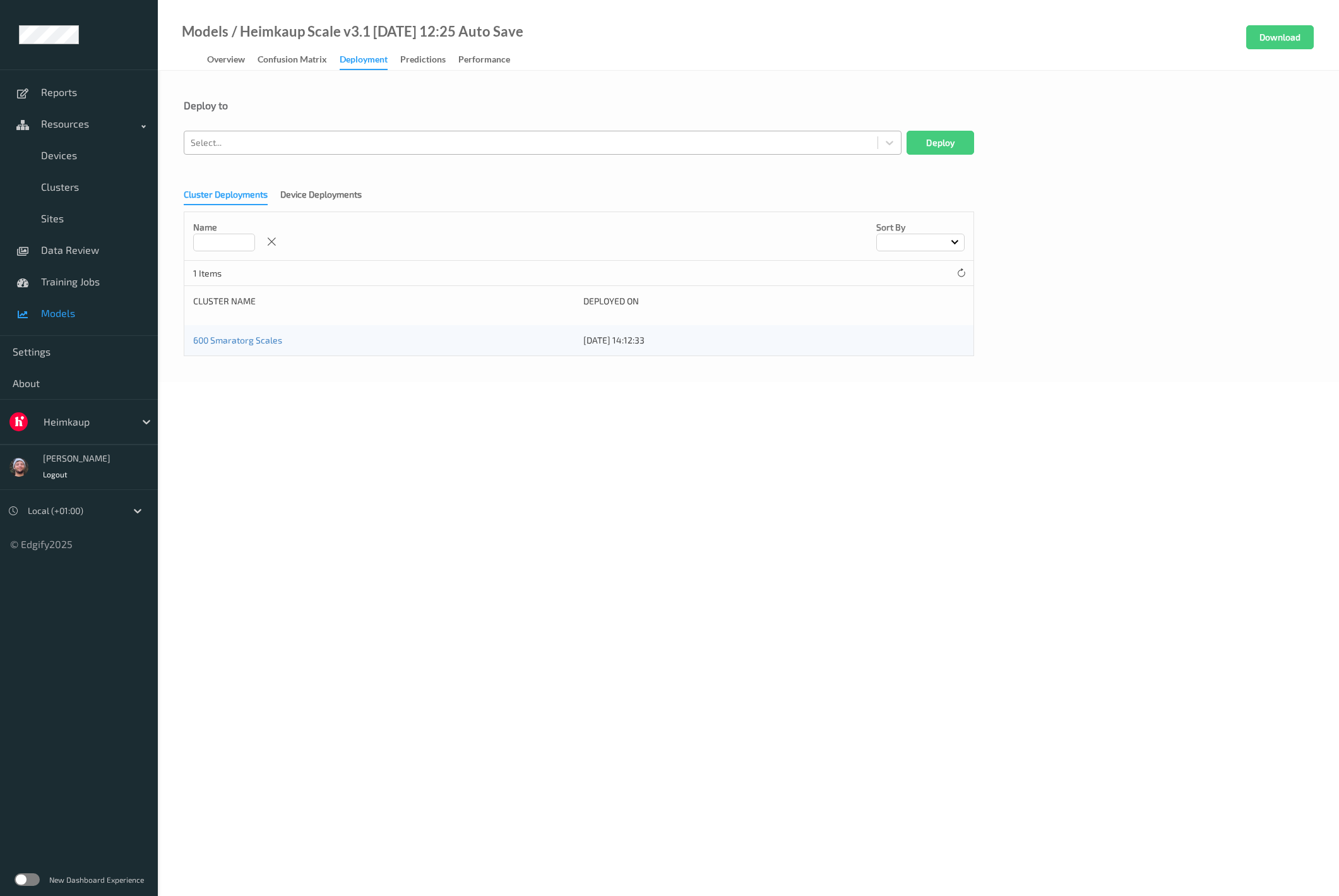
click at [333, 142] on div at bounding box center [531, 142] width 681 height 15
click at [83, 191] on span "Clusters" at bounding box center [93, 187] width 104 height 13
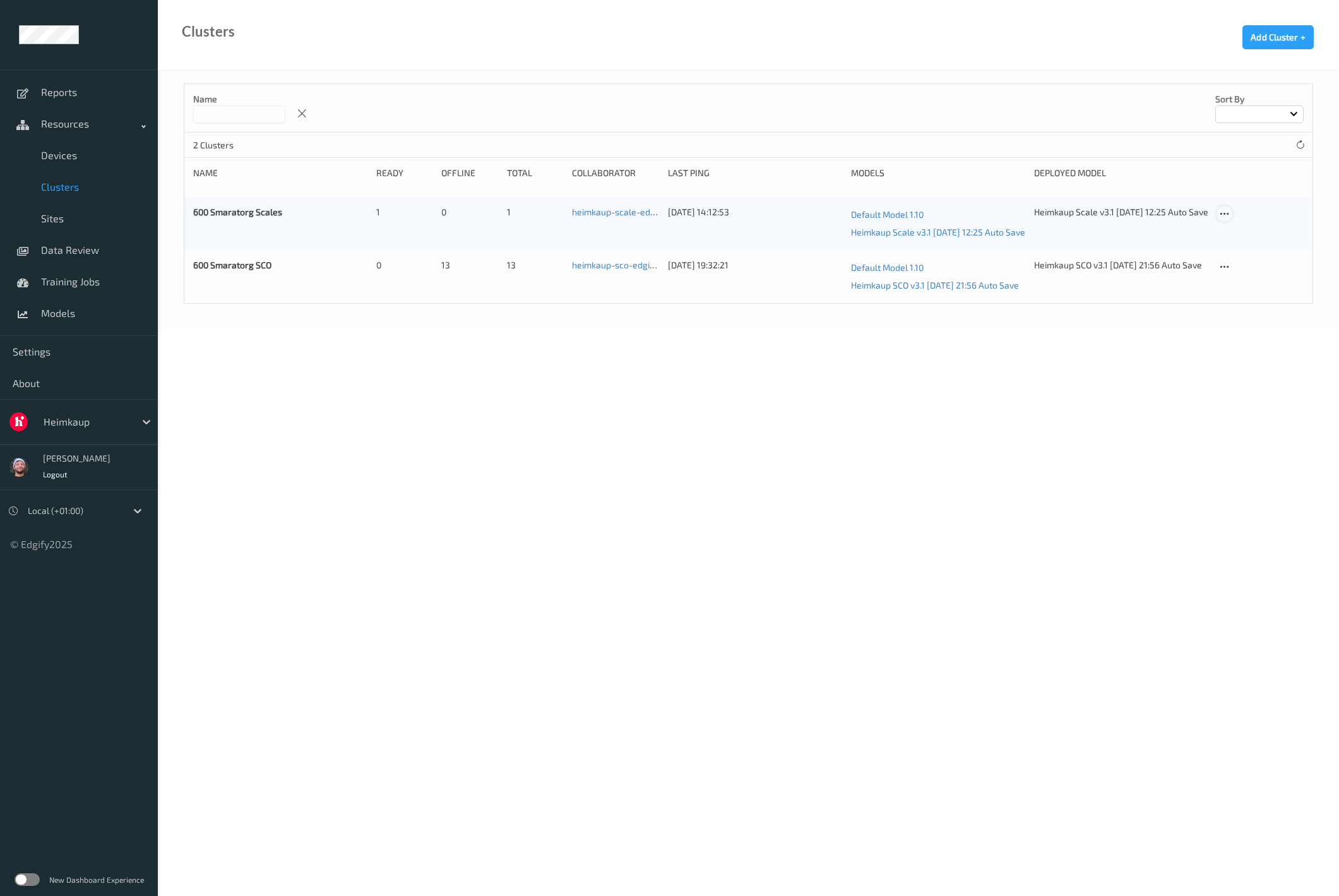
click at [1222, 216] on icon at bounding box center [1225, 214] width 11 height 11
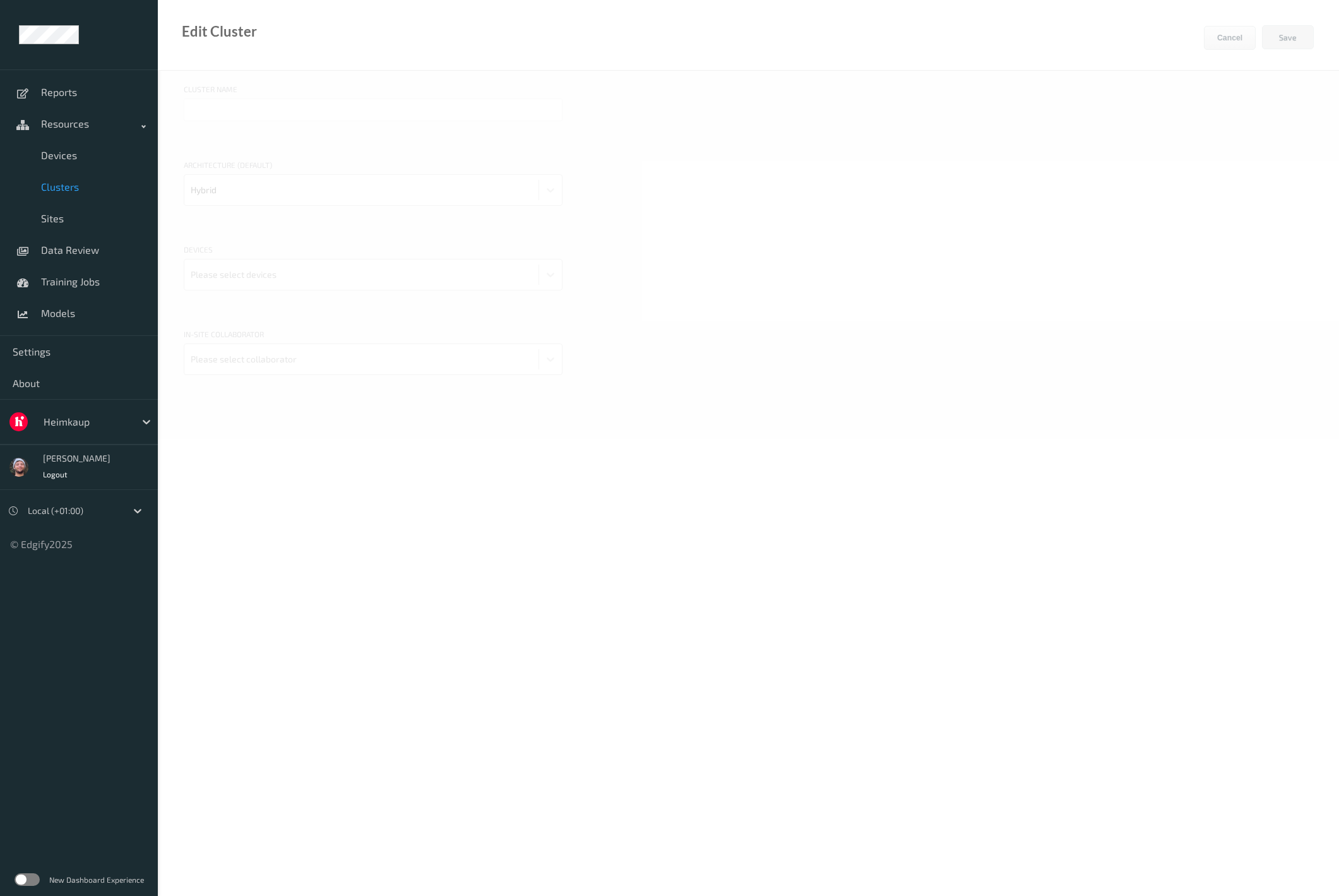
type input "600 Smaratorg Scales"
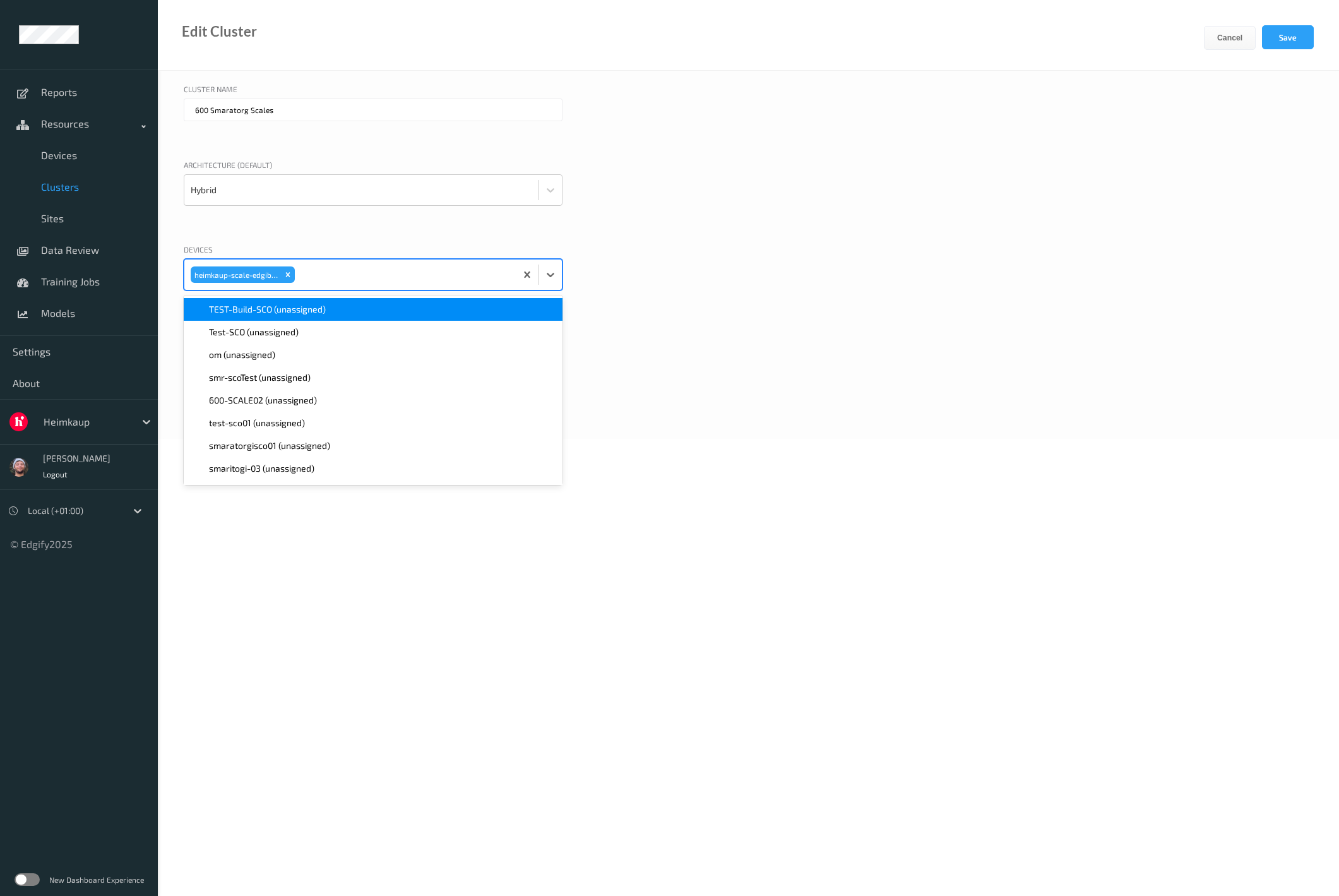
click at [369, 266] on div at bounding box center [404, 274] width 212 height 25
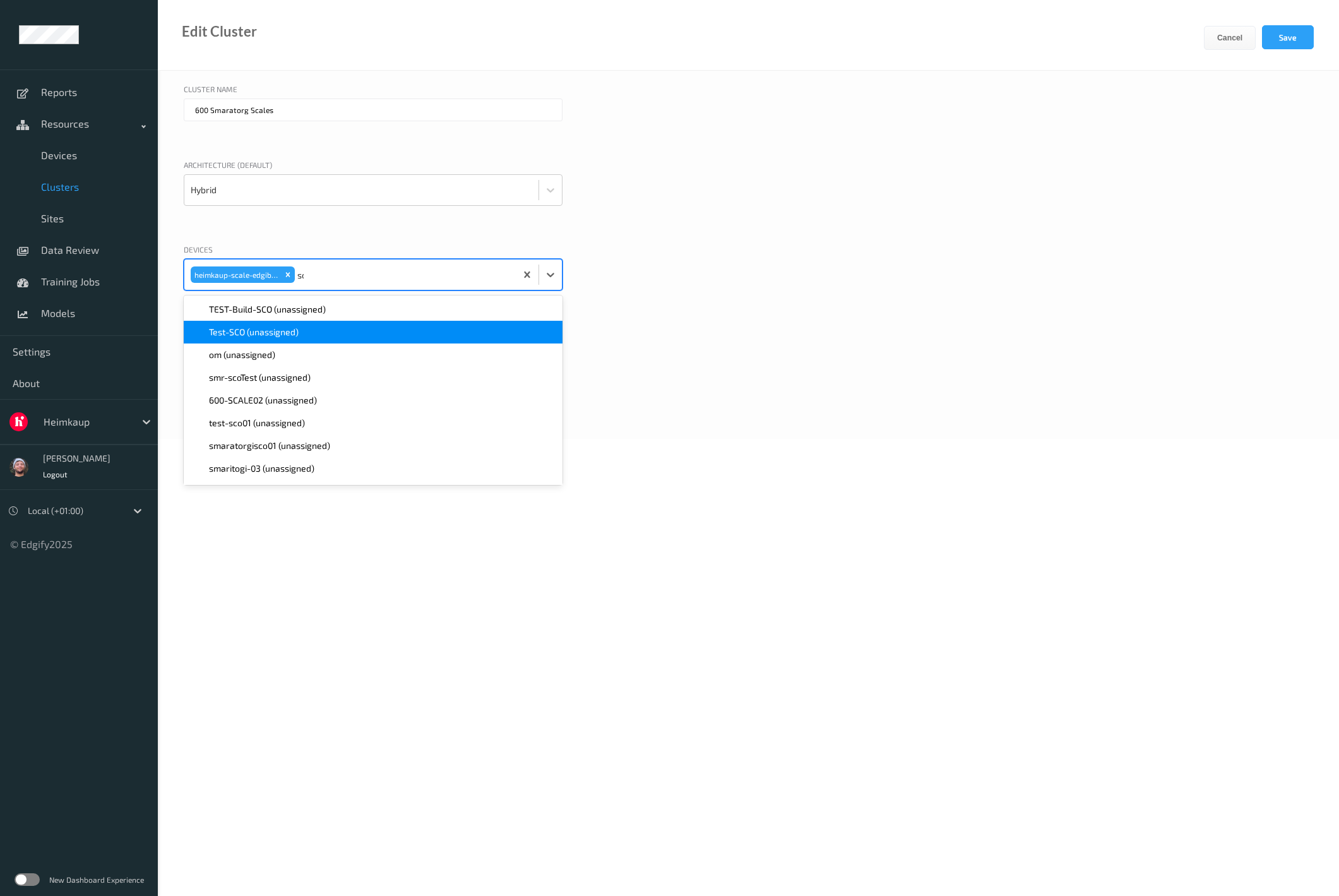
type input "sca"
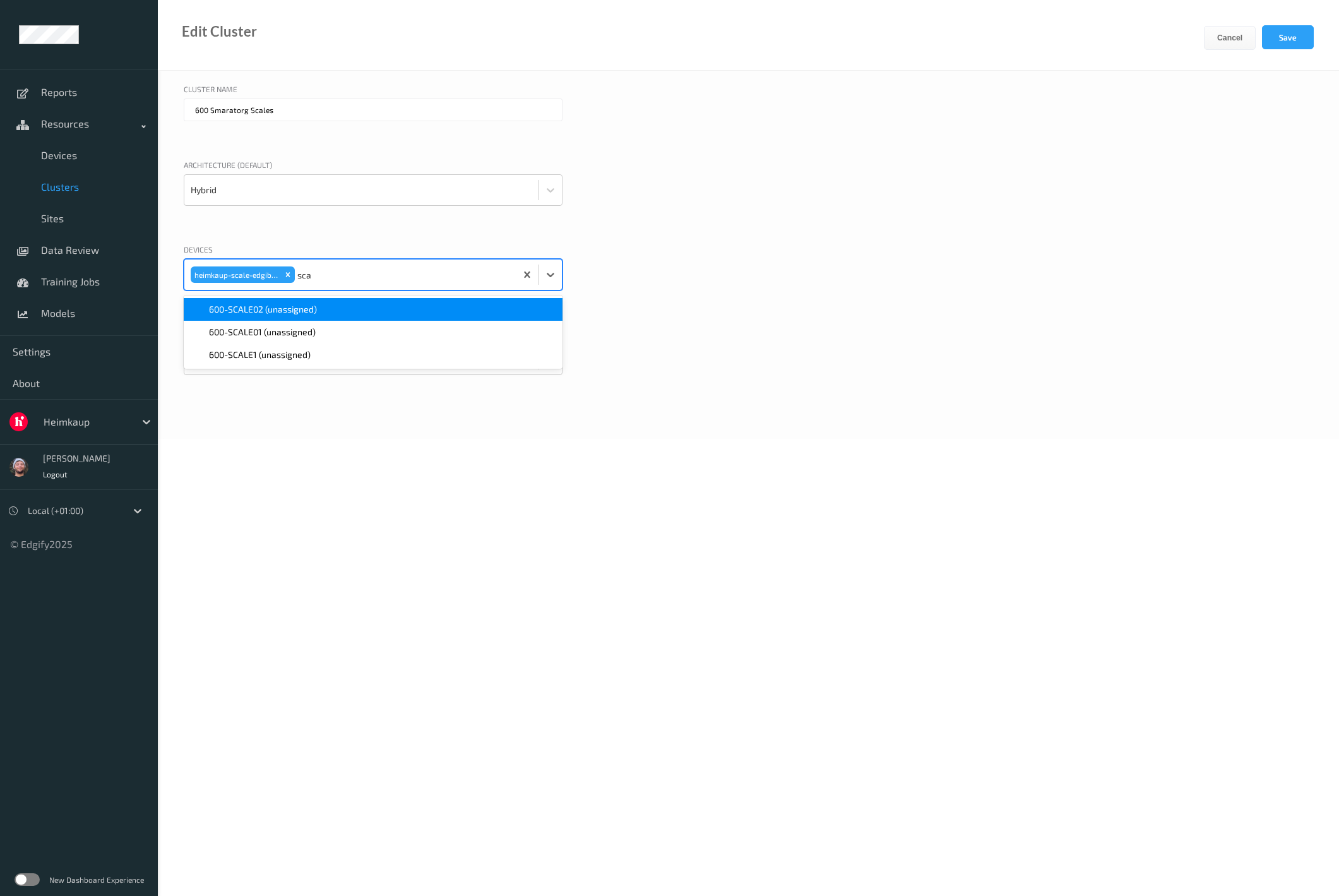
click at [340, 313] on div "600-SCALE02 (unassigned)" at bounding box center [373, 310] width 364 height 13
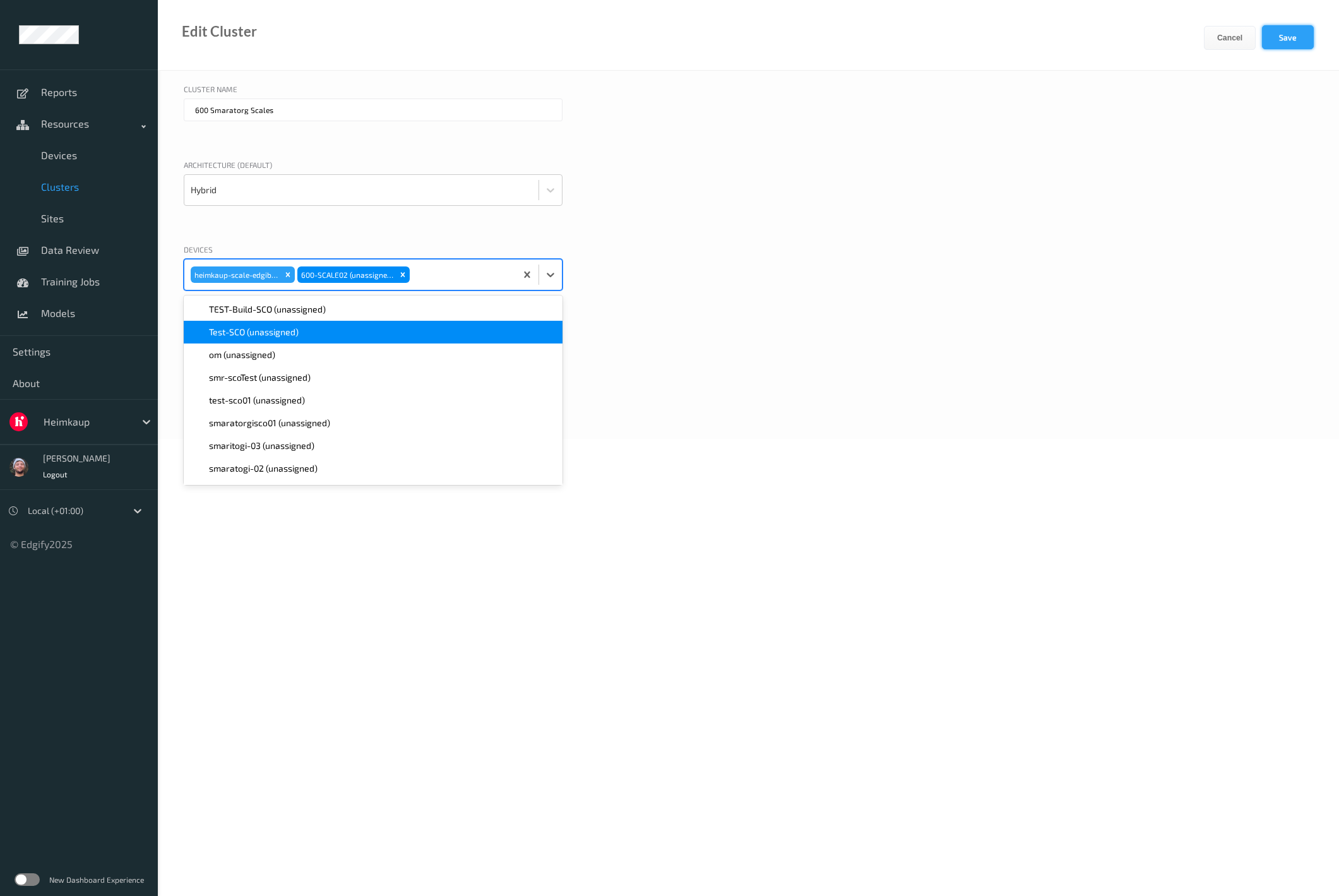
click at [1304, 43] on button "Save" at bounding box center [1288, 37] width 52 height 24
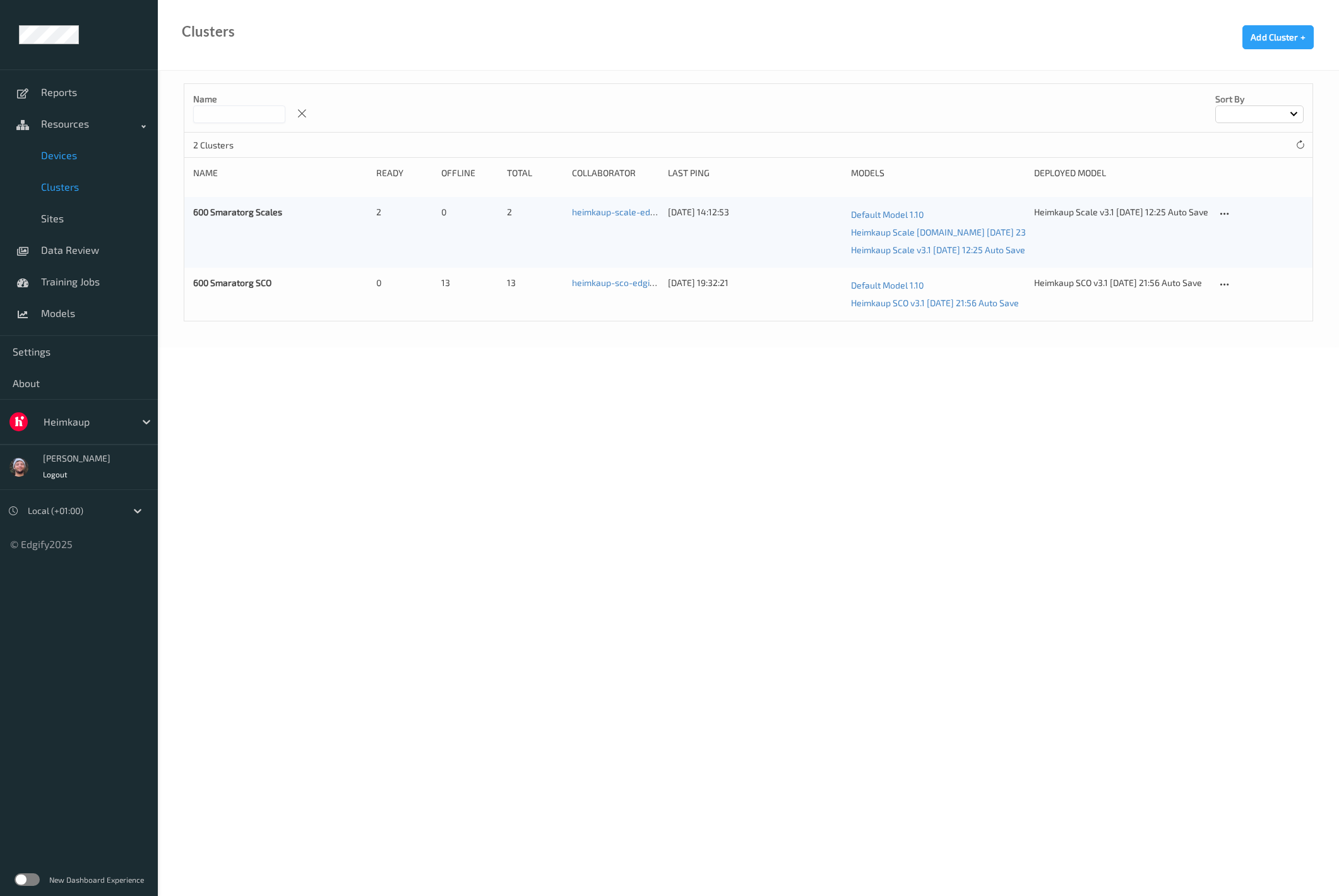
click at [112, 166] on link "Devices" at bounding box center [79, 155] width 158 height 32
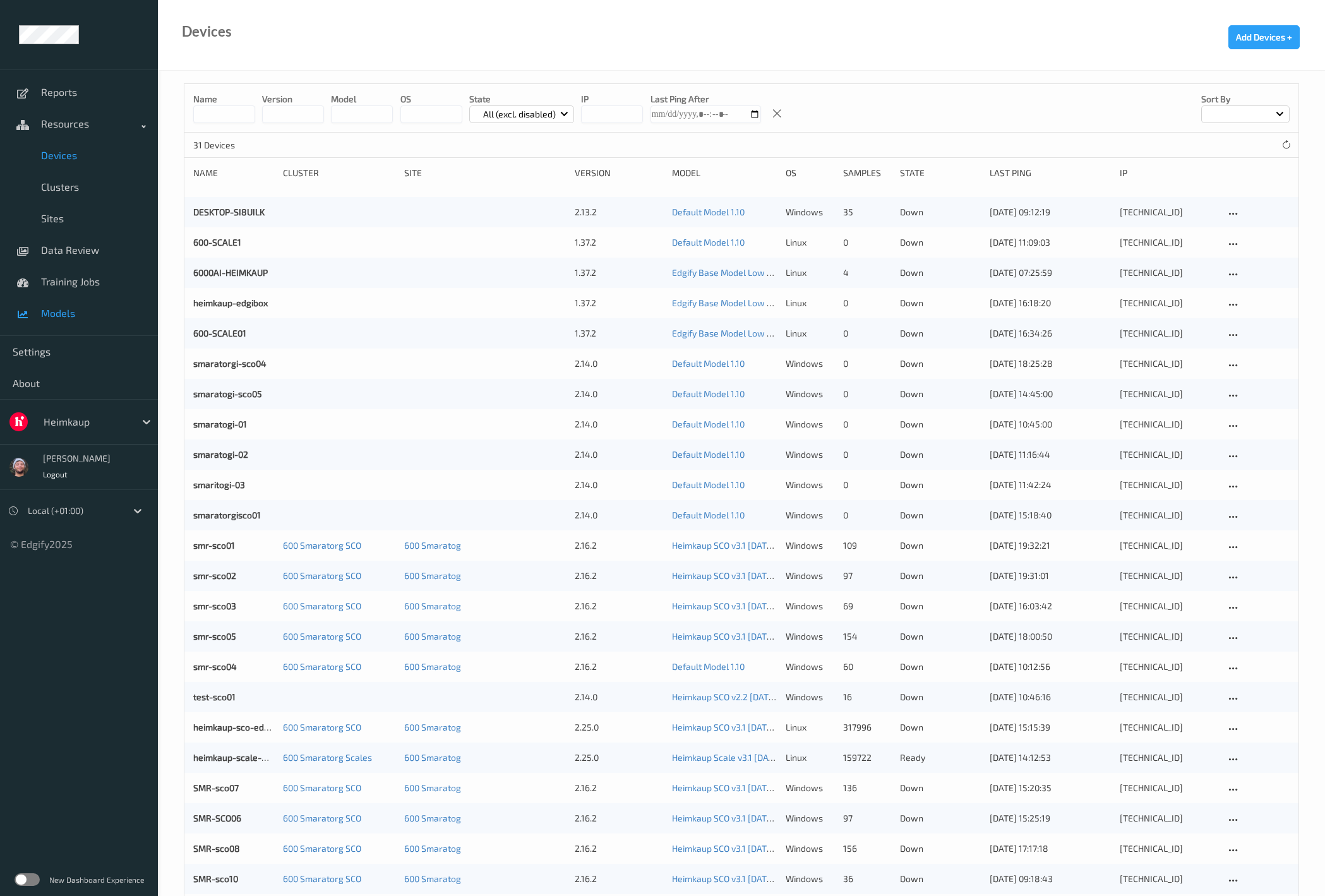
click at [89, 287] on span "Training Jobs" at bounding box center [93, 282] width 104 height 13
click at [82, 318] on span "Models" at bounding box center [93, 313] width 104 height 13
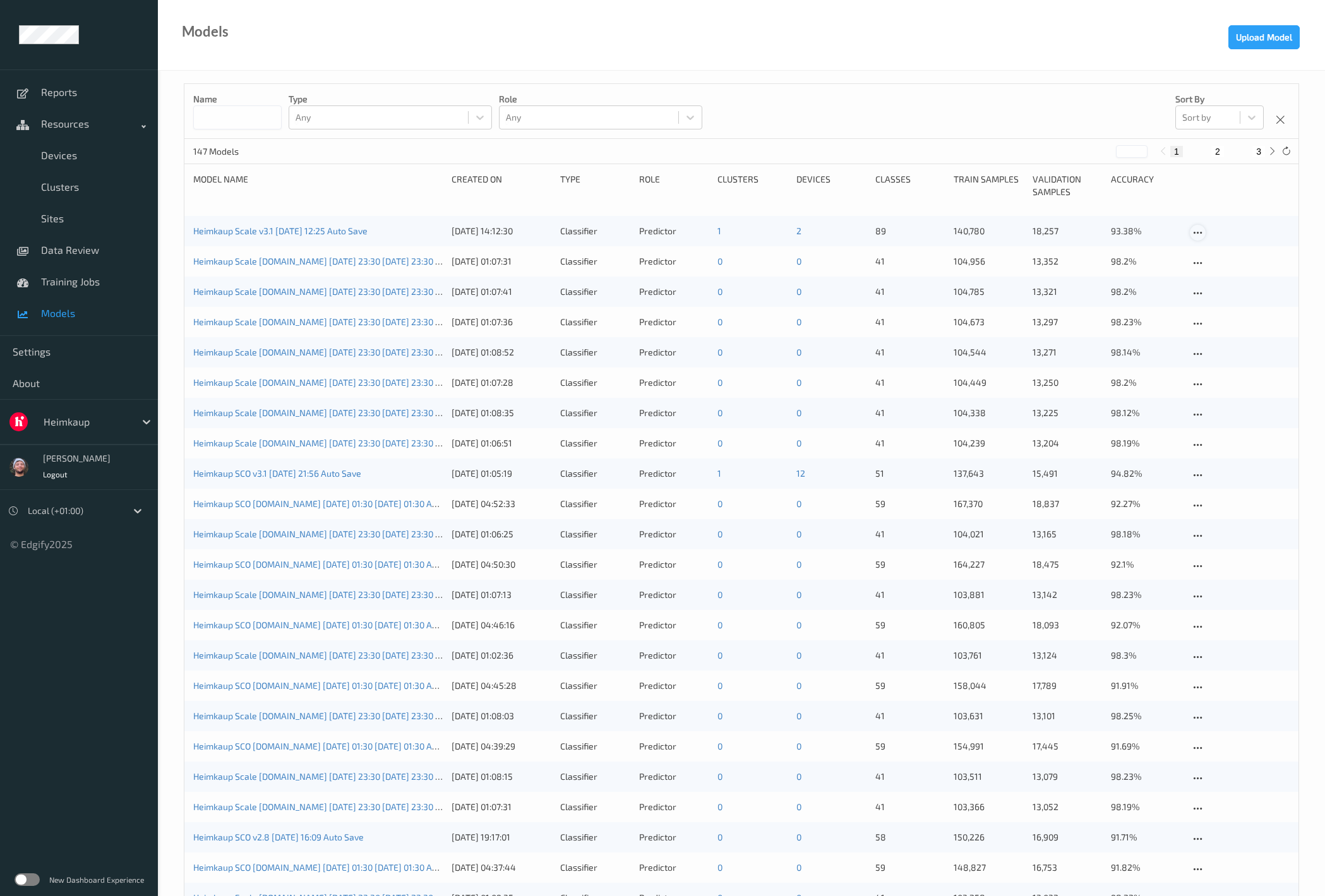
click at [1202, 233] on icon at bounding box center [1198, 232] width 11 height 11
drag, startPoint x: 274, startPoint y: 227, endPoint x: 290, endPoint y: 228, distance: 16.0
click at [274, 227] on link "Heimkaup Scale v3.1 2025-09-17 12:25 Auto Save" at bounding box center [280, 231] width 174 height 11
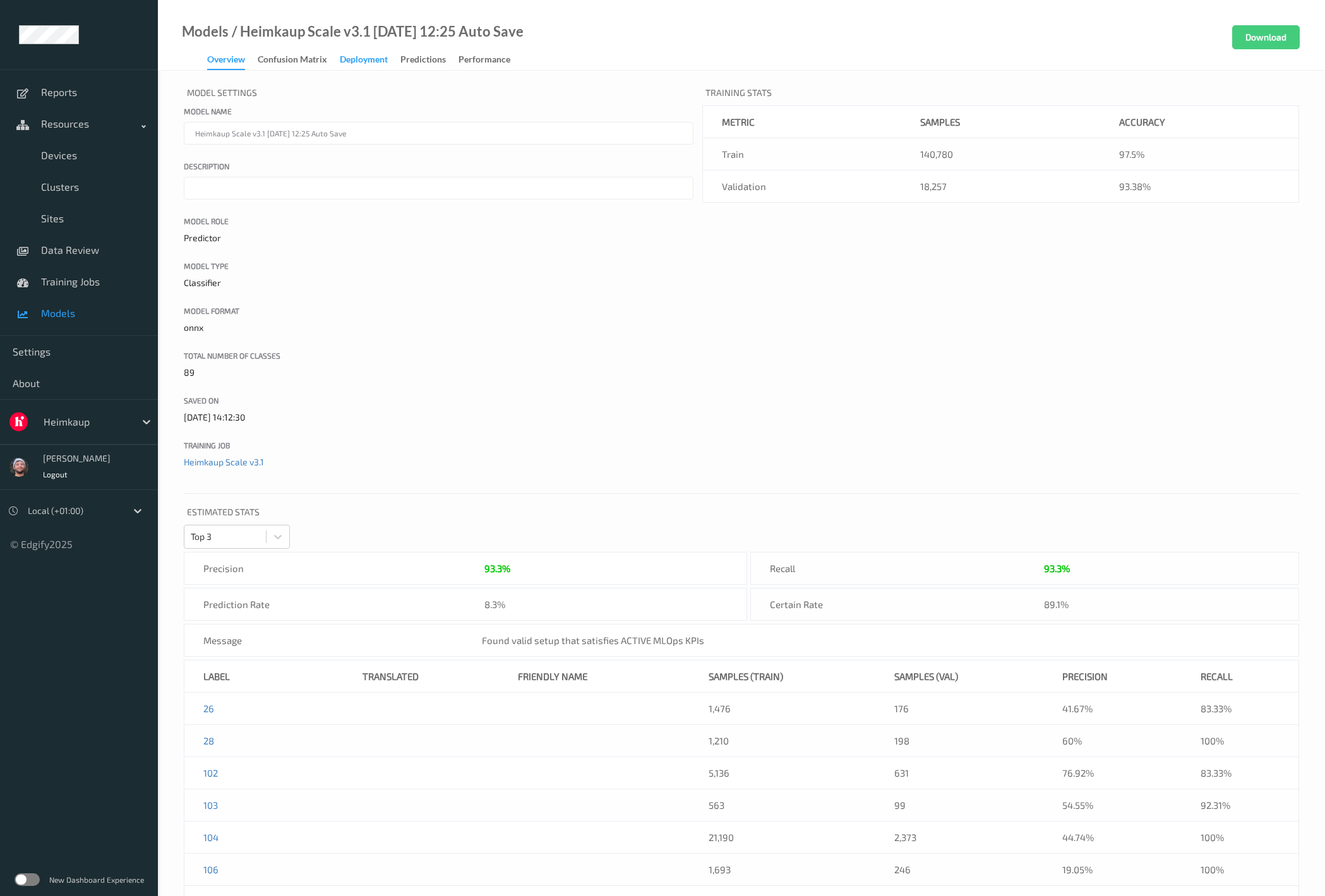
click at [352, 65] on div "Deployment" at bounding box center [364, 60] width 48 height 16
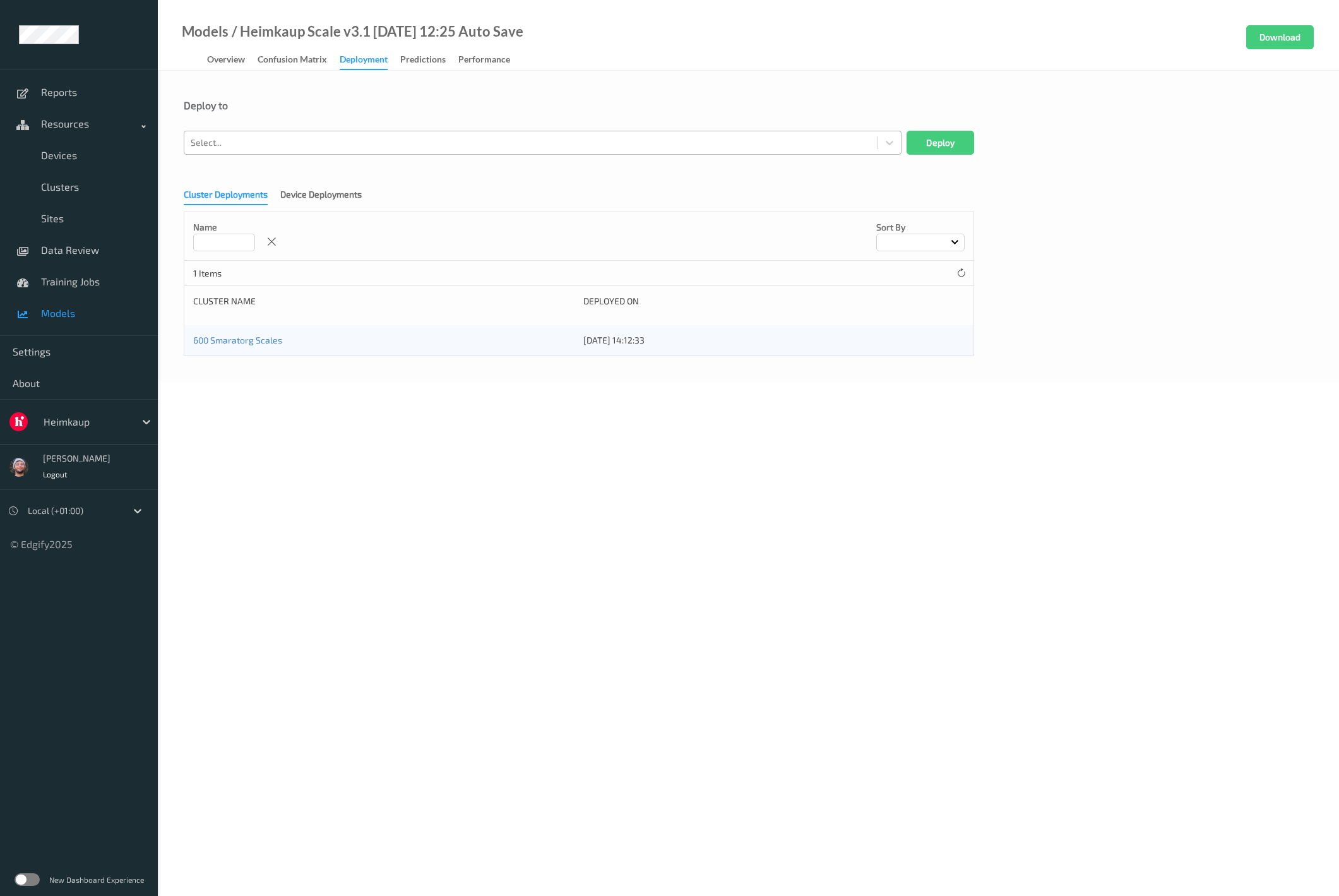
click at [305, 139] on div at bounding box center [531, 142] width 681 height 15
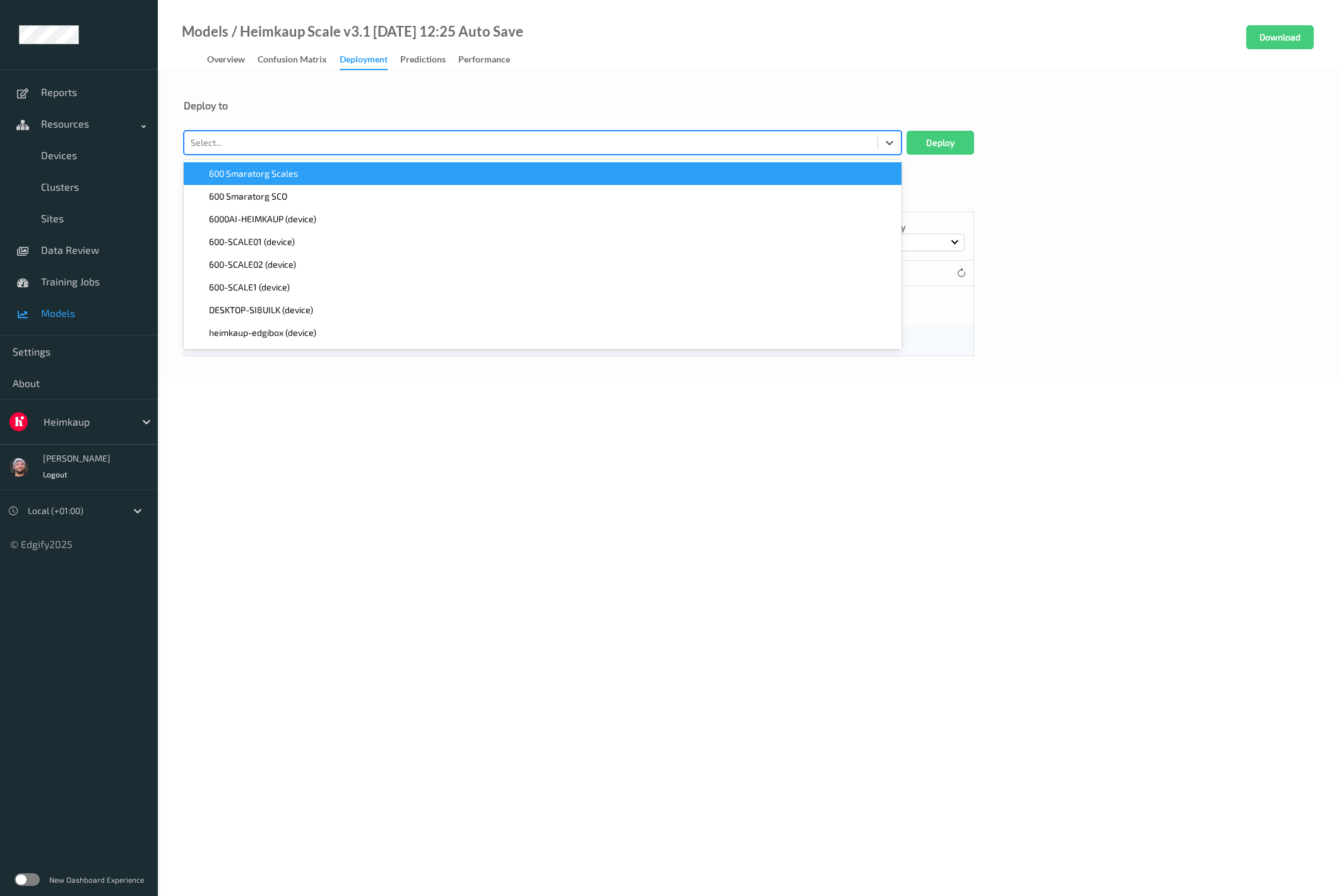
click at [281, 175] on span "600 Smaratorg Scales" at bounding box center [254, 174] width 89 height 13
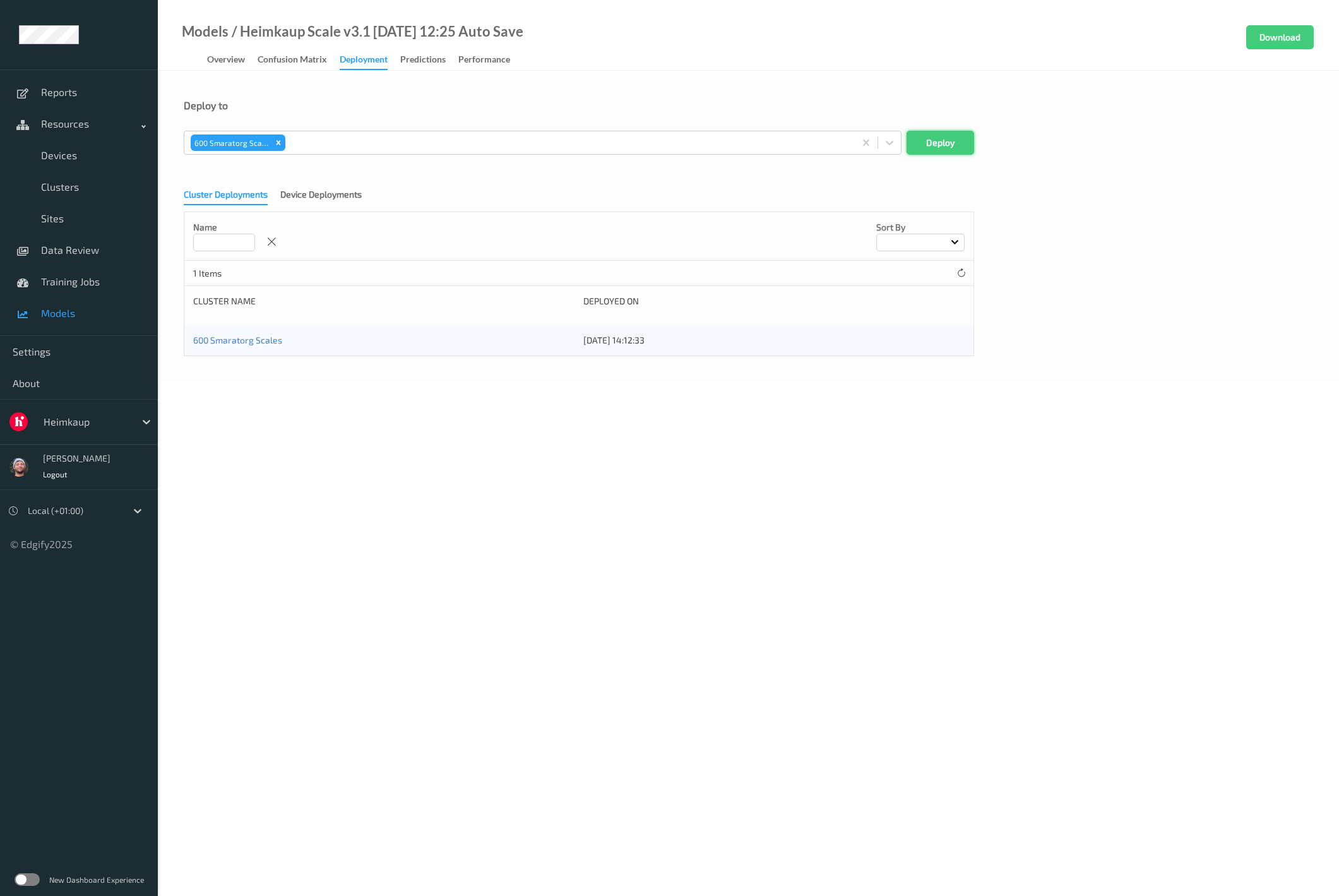
click at [948, 144] on button "Deploy" at bounding box center [940, 143] width 68 height 24
click at [298, 144] on div at bounding box center [531, 142] width 681 height 15
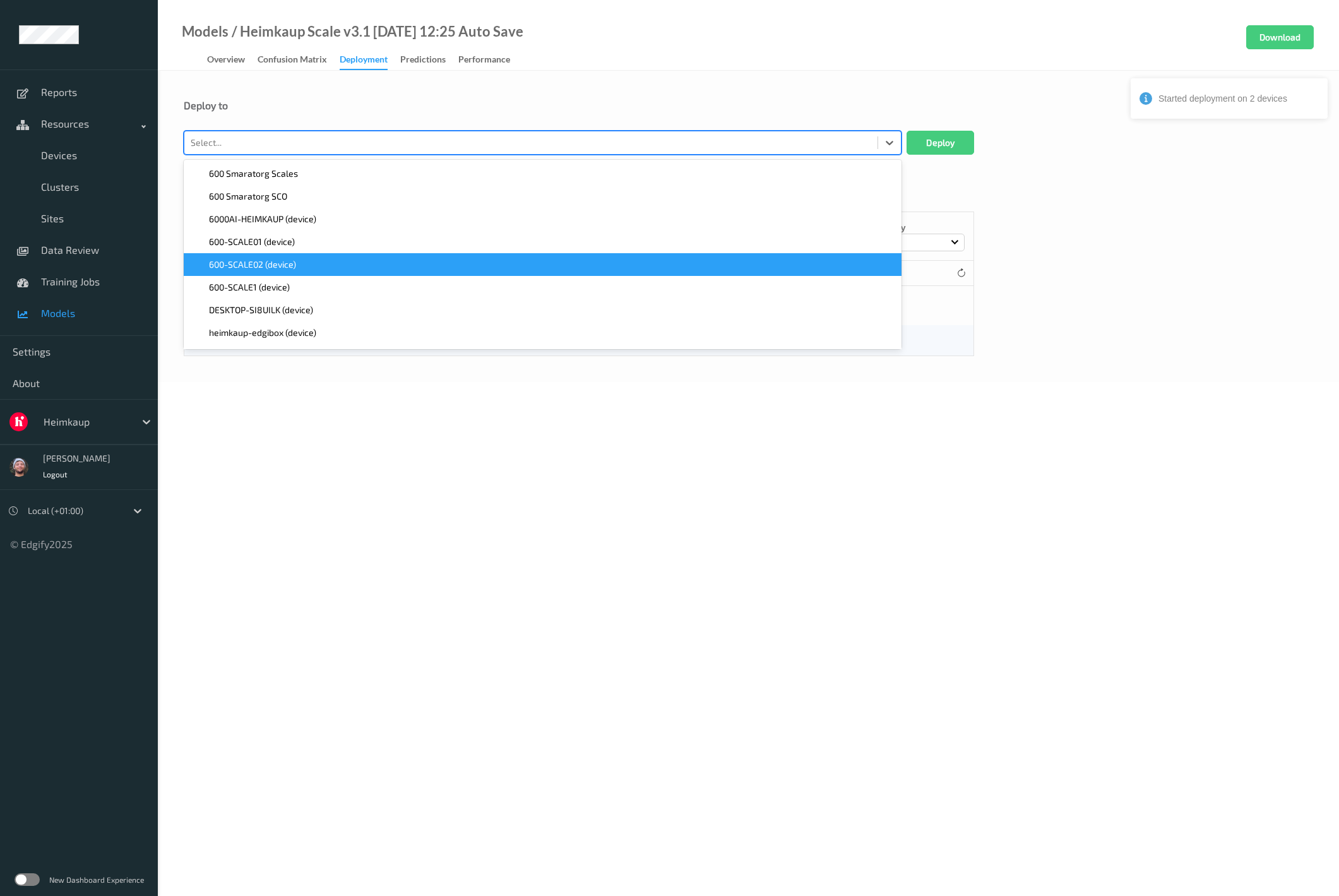
click at [283, 267] on span "600-SCALE02 (device)" at bounding box center [253, 265] width 87 height 13
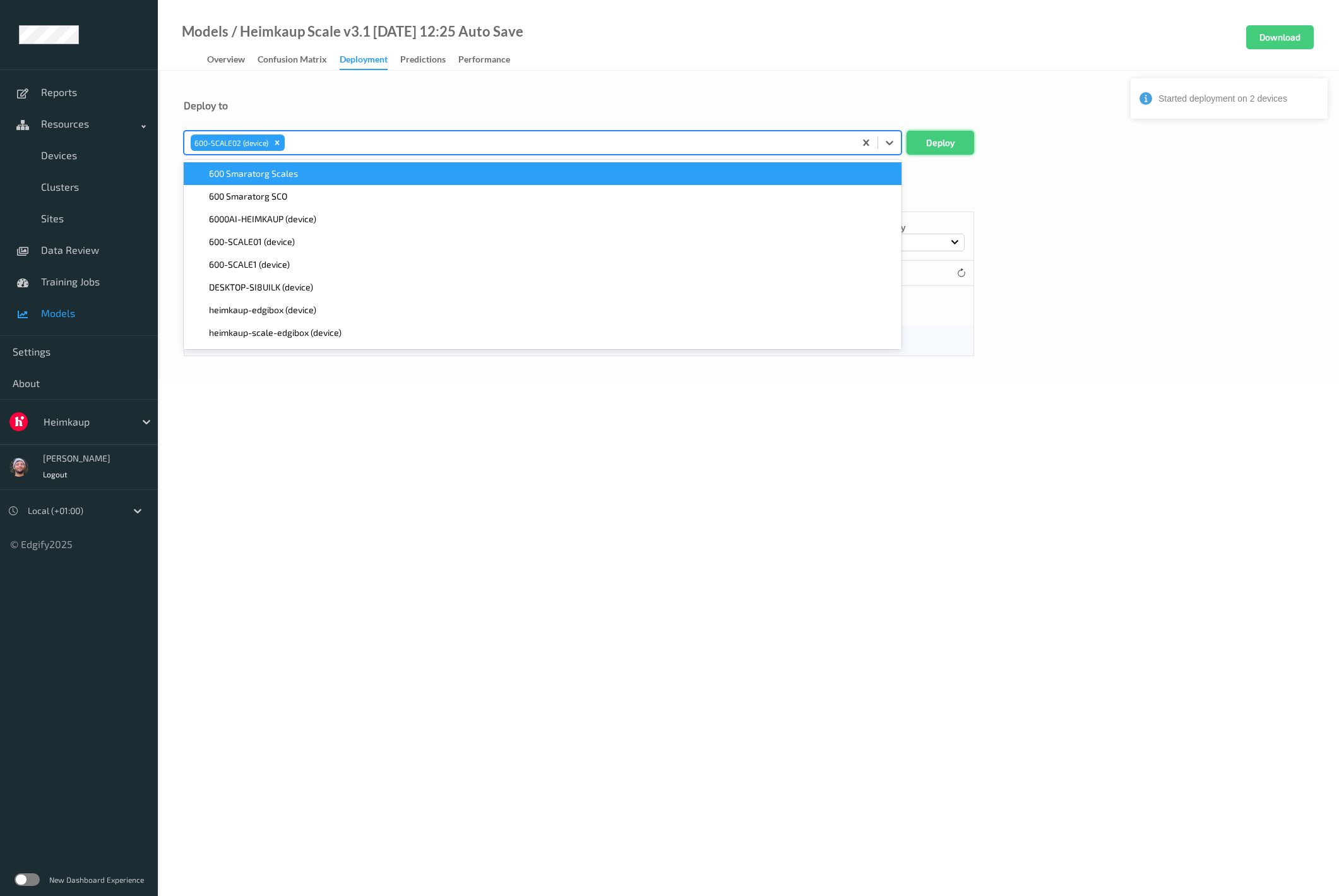
click at [951, 147] on button "Deploy" at bounding box center [940, 143] width 68 height 24
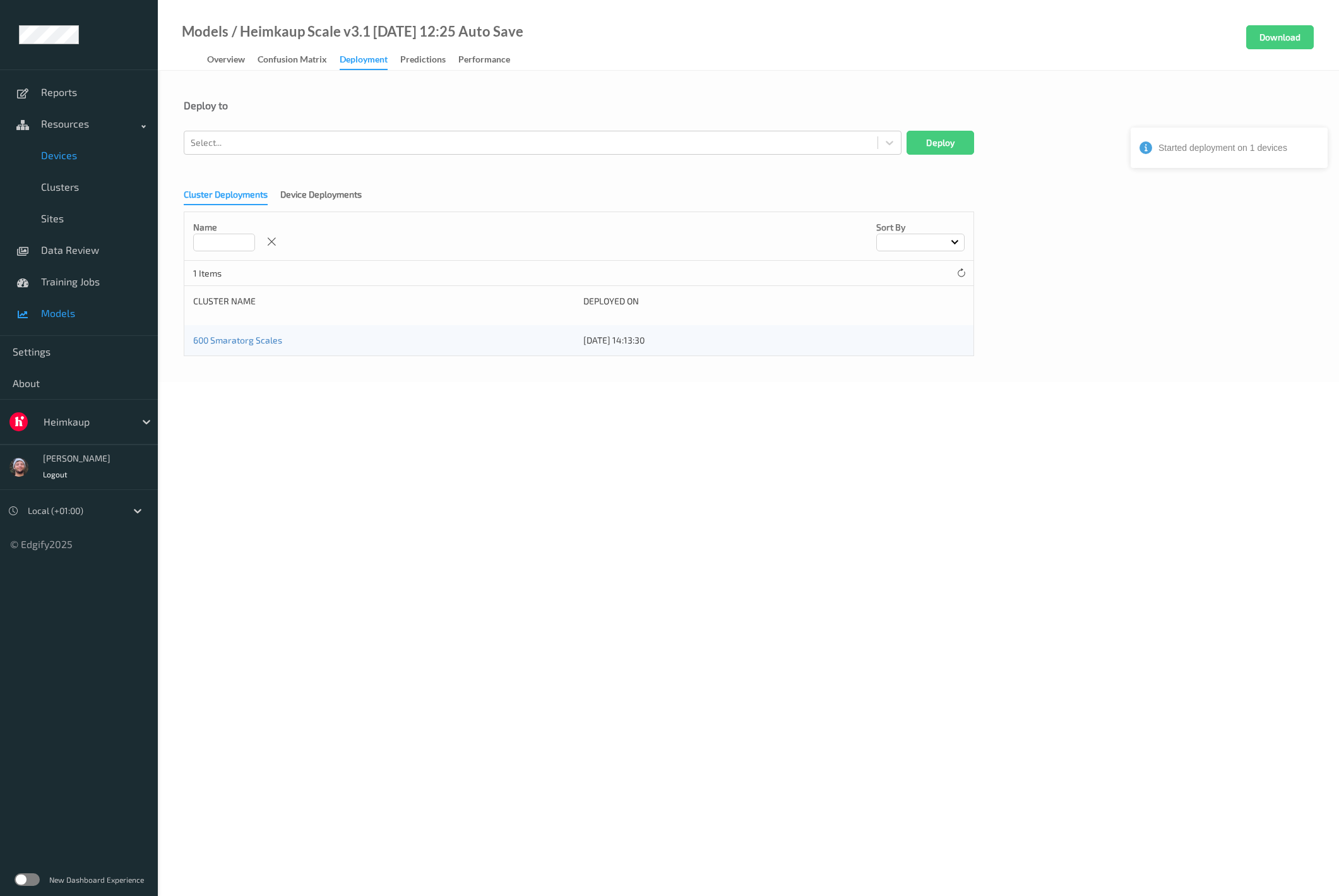
click at [99, 165] on link "Devices" at bounding box center [79, 155] width 158 height 32
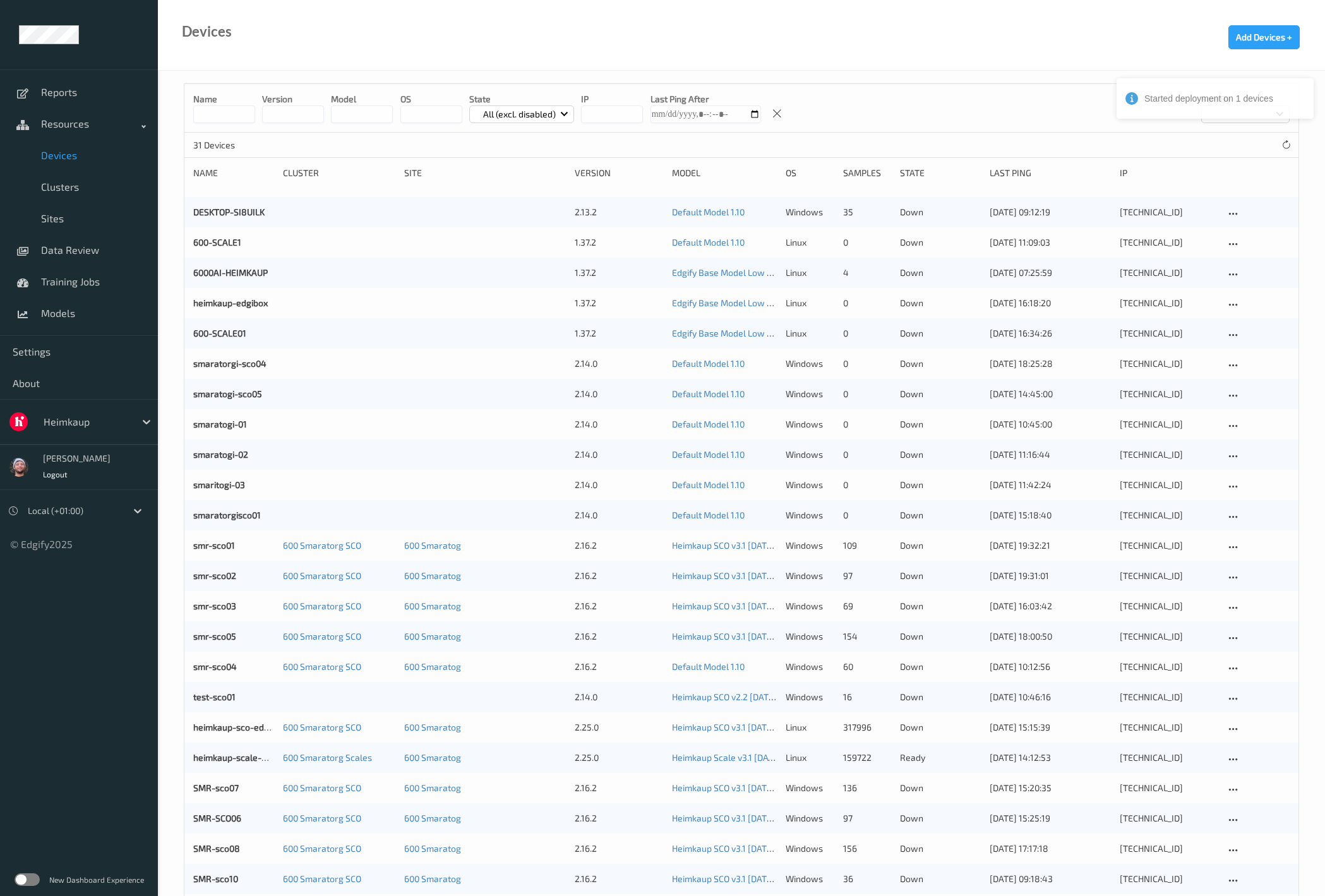
click at [491, 109] on p "All (excl. disabled)" at bounding box center [520, 114] width 82 height 13
click at [507, 160] on p "Ready" at bounding box center [513, 165] width 87 height 22
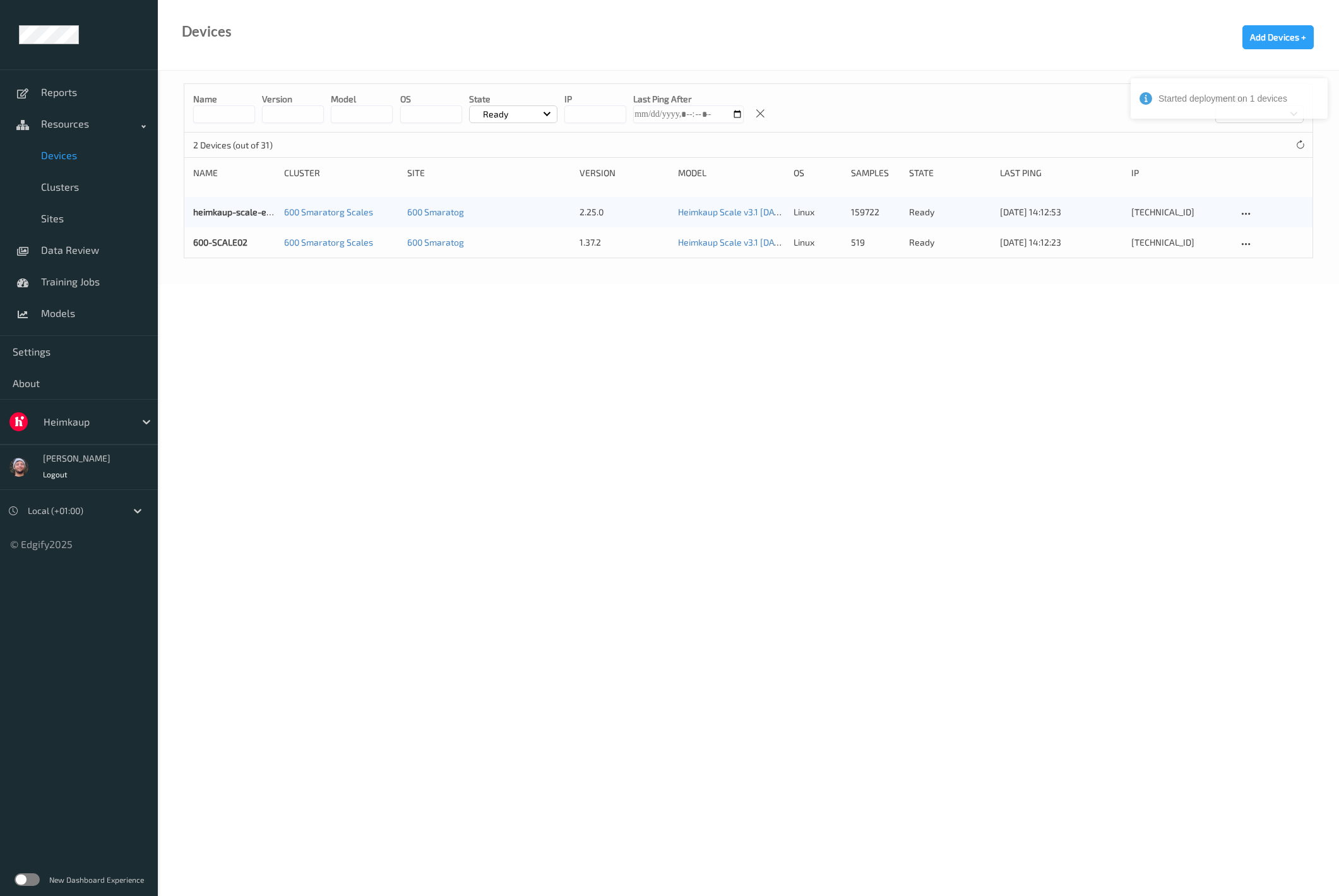
click at [677, 49] on div "Devices Add Devices +" at bounding box center [749, 35] width 1181 height 71
click at [100, 247] on span "Data Review" at bounding box center [93, 250] width 104 height 13
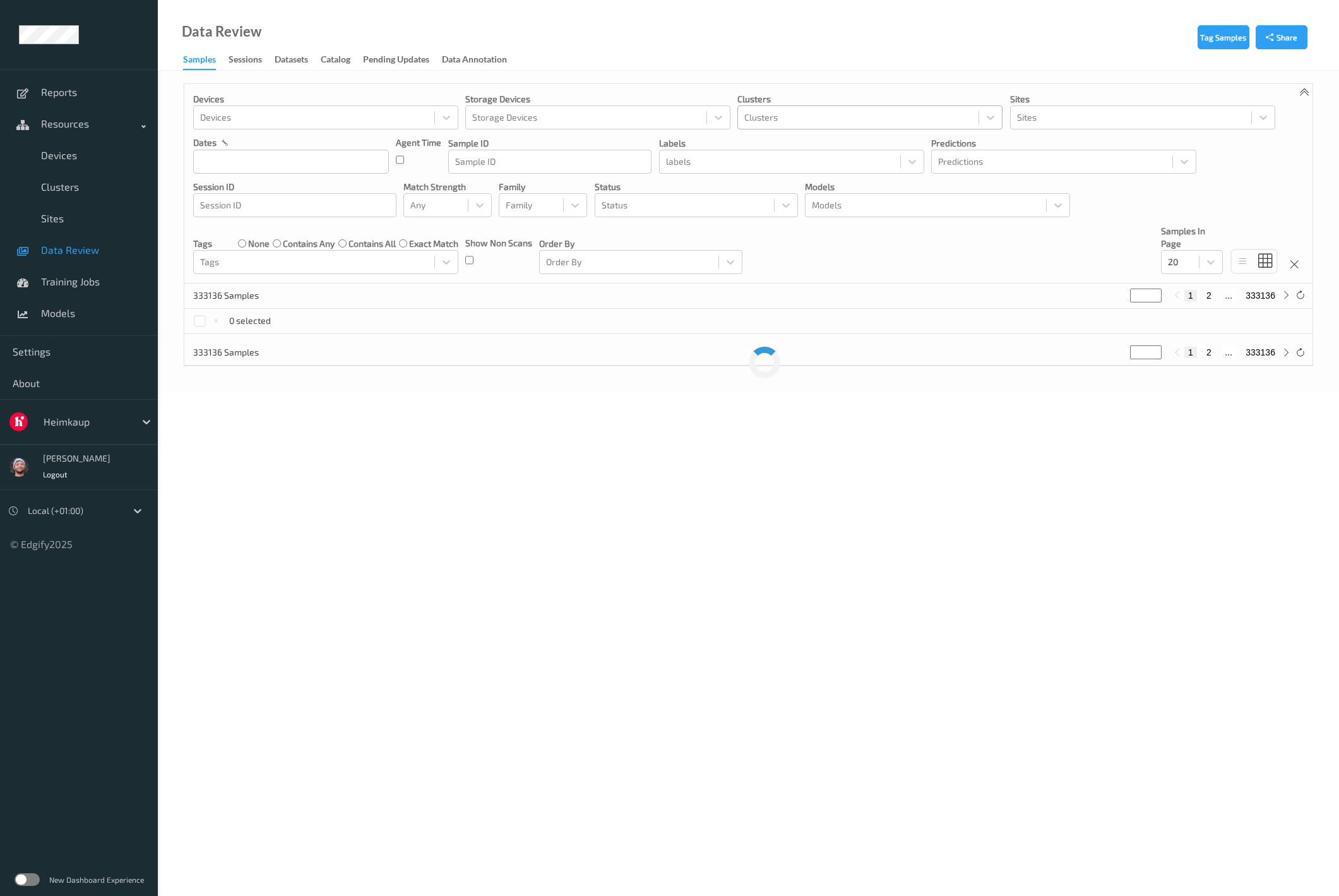
click at [835, 120] on div at bounding box center [858, 117] width 228 height 15
click at [814, 148] on span "600 Smaratorg Scales" at bounding box center [807, 149] width 89 height 13
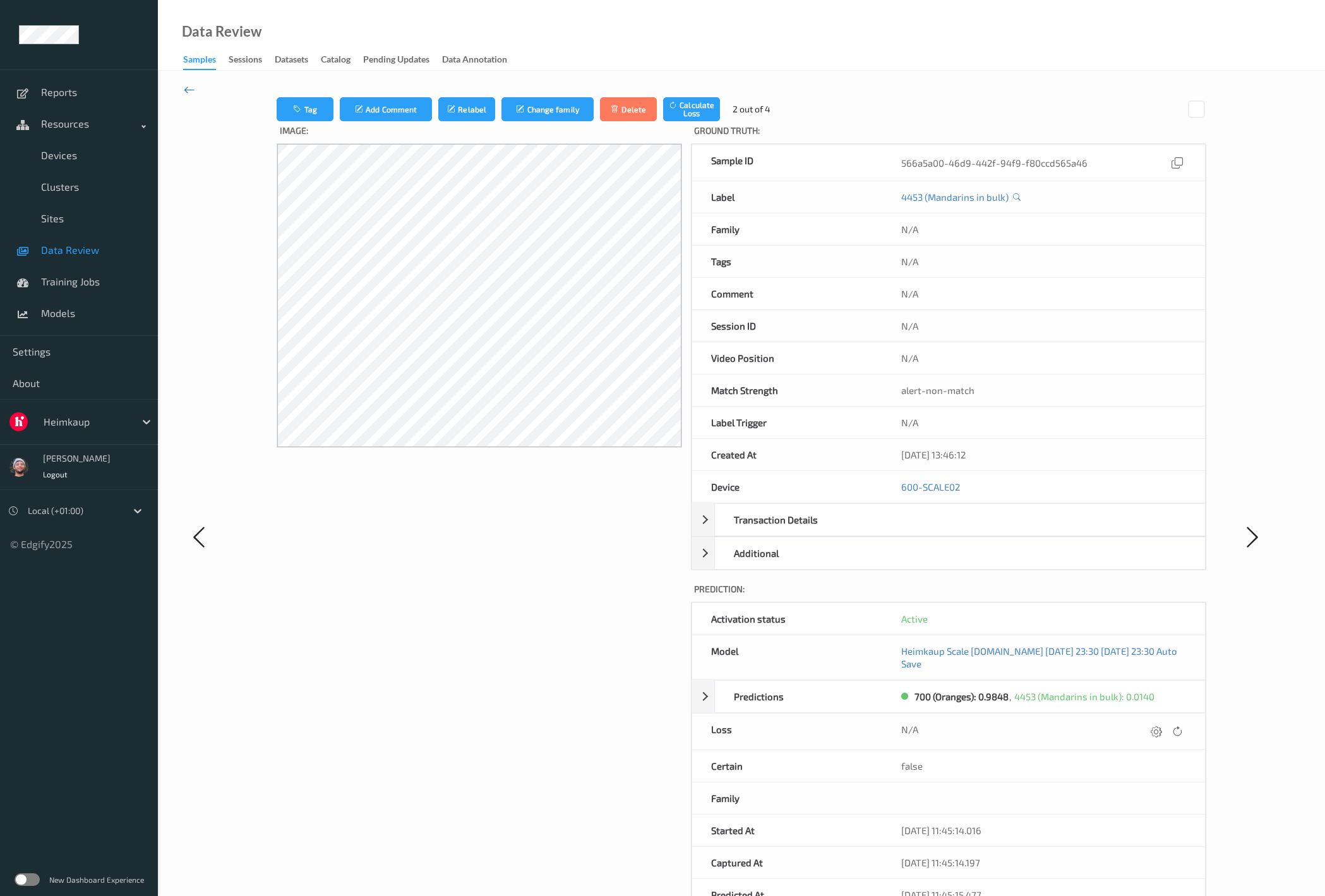
click at [186, 89] on icon at bounding box center [190, 89] width 11 height 14
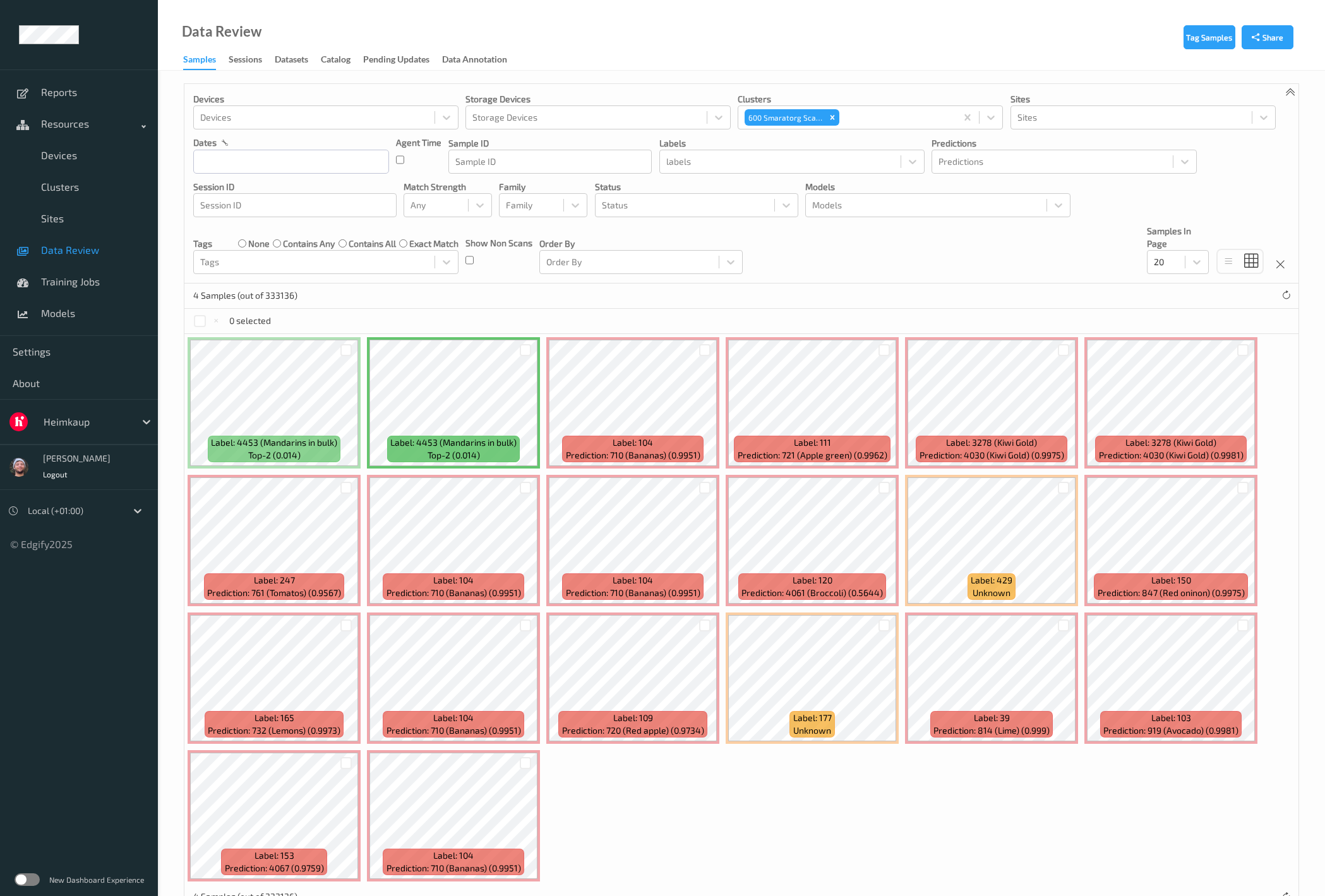
drag, startPoint x: 123, startPoint y: 284, endPoint x: 180, endPoint y: 303, distance: 60.1
click at [1021, 801] on div "Label: 4453 (Mandarins in bulk) top-2 (0.014) Label: 4453 (Mandarins in bulk) t…" at bounding box center [741, 609] width 1114 height 550
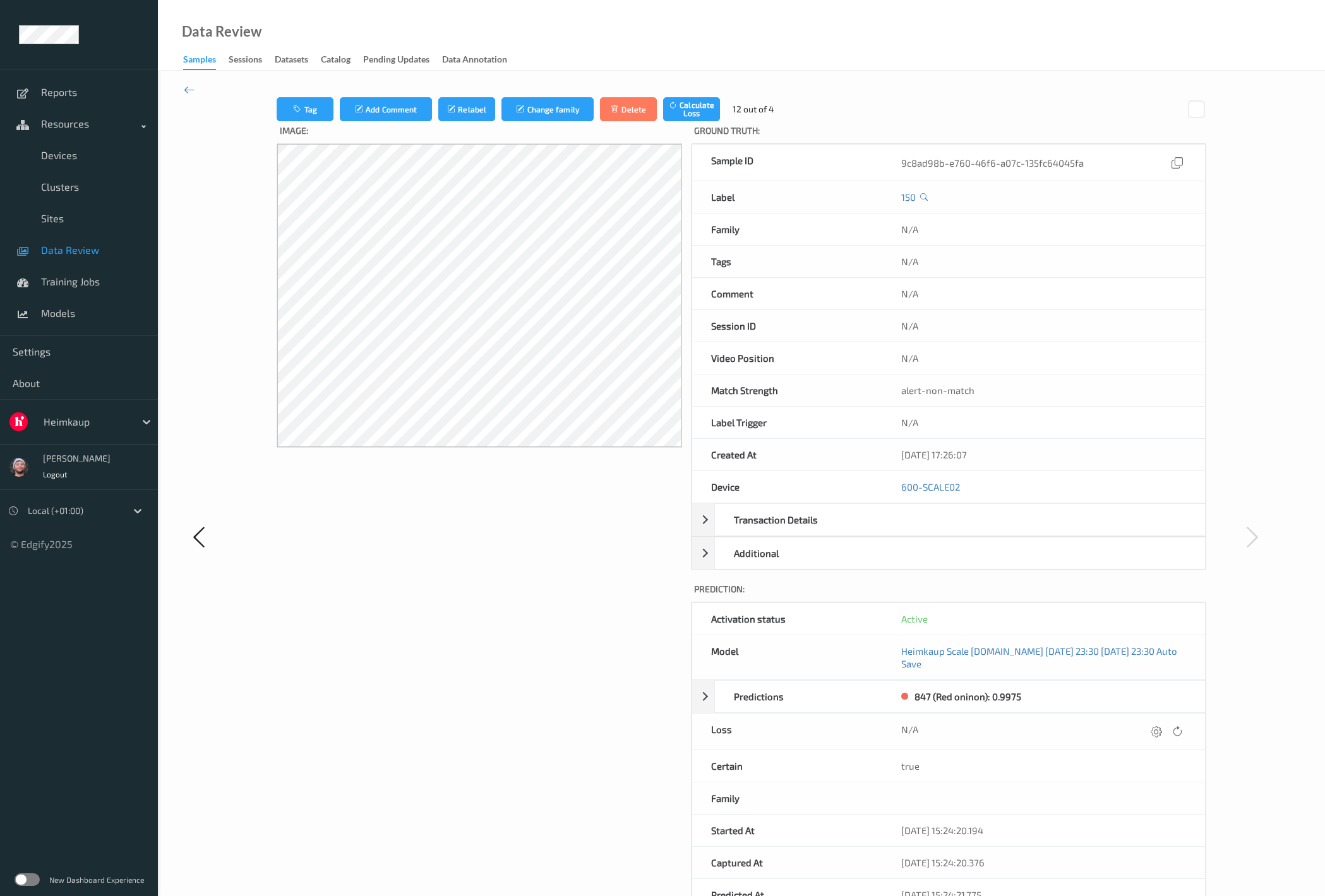
click at [109, 251] on span "Data Review" at bounding box center [93, 250] width 104 height 13
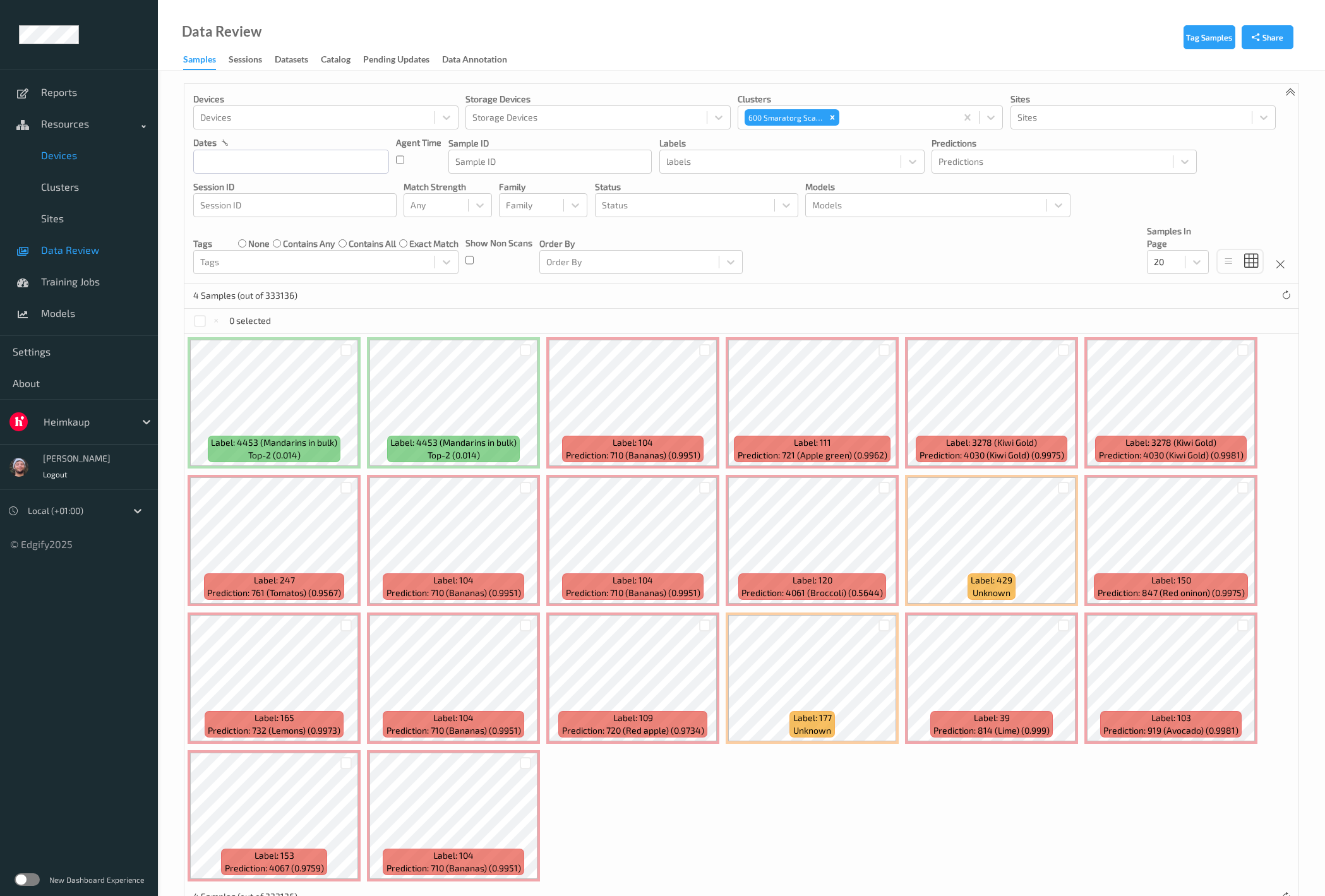
click at [103, 165] on link "Devices" at bounding box center [79, 155] width 158 height 32
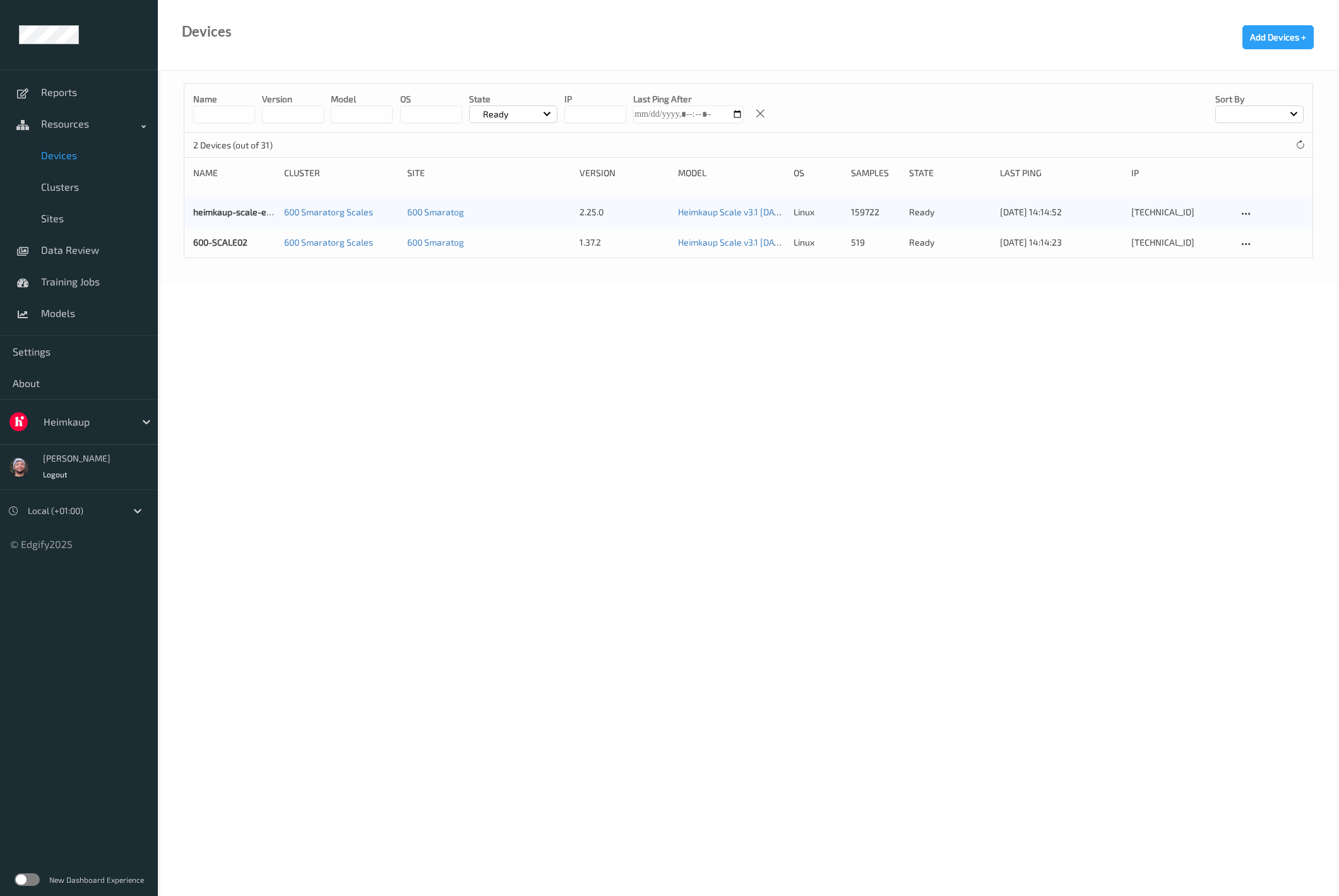
click at [245, 250] on div "600-SCALE02 600 Smaratorg Scales 600 Smaratog 1.37.2 Heimkaup Scale v3.1 2025-0…" at bounding box center [748, 242] width 1128 height 31
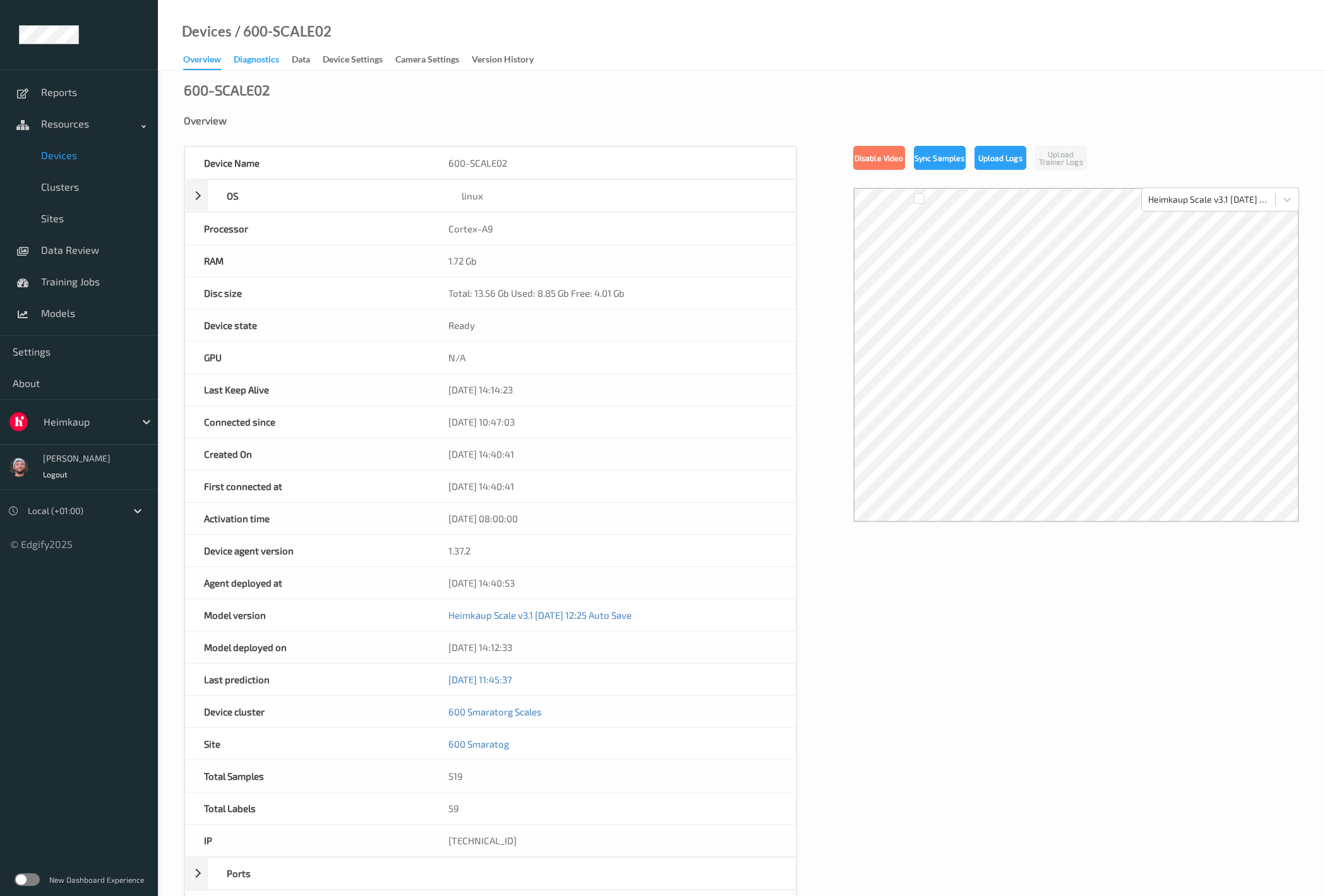
click at [247, 53] on div "Diagnostics" at bounding box center [256, 60] width 46 height 16
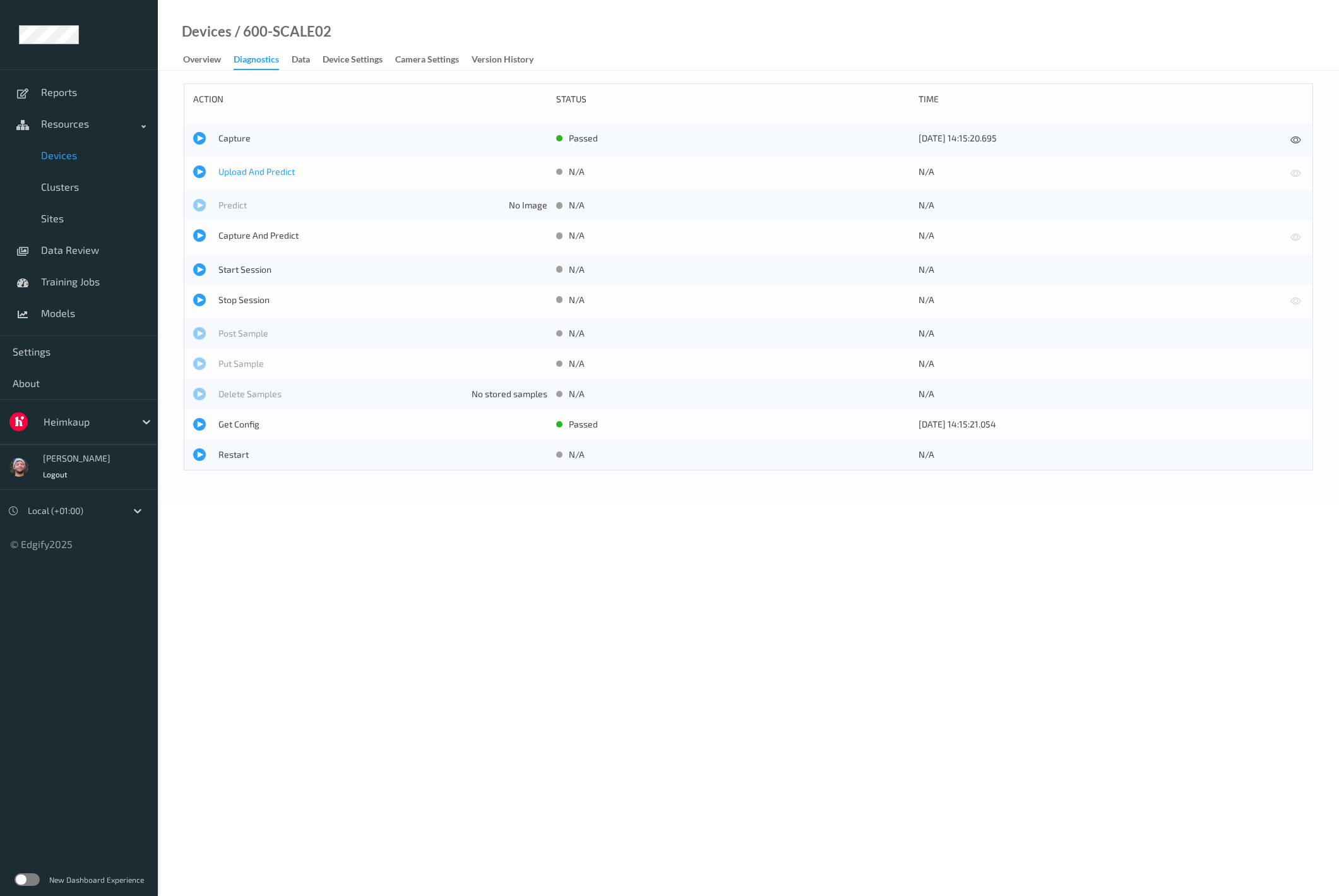
click at [247, 171] on span "Upload And Predict" at bounding box center [383, 172] width 329 height 13
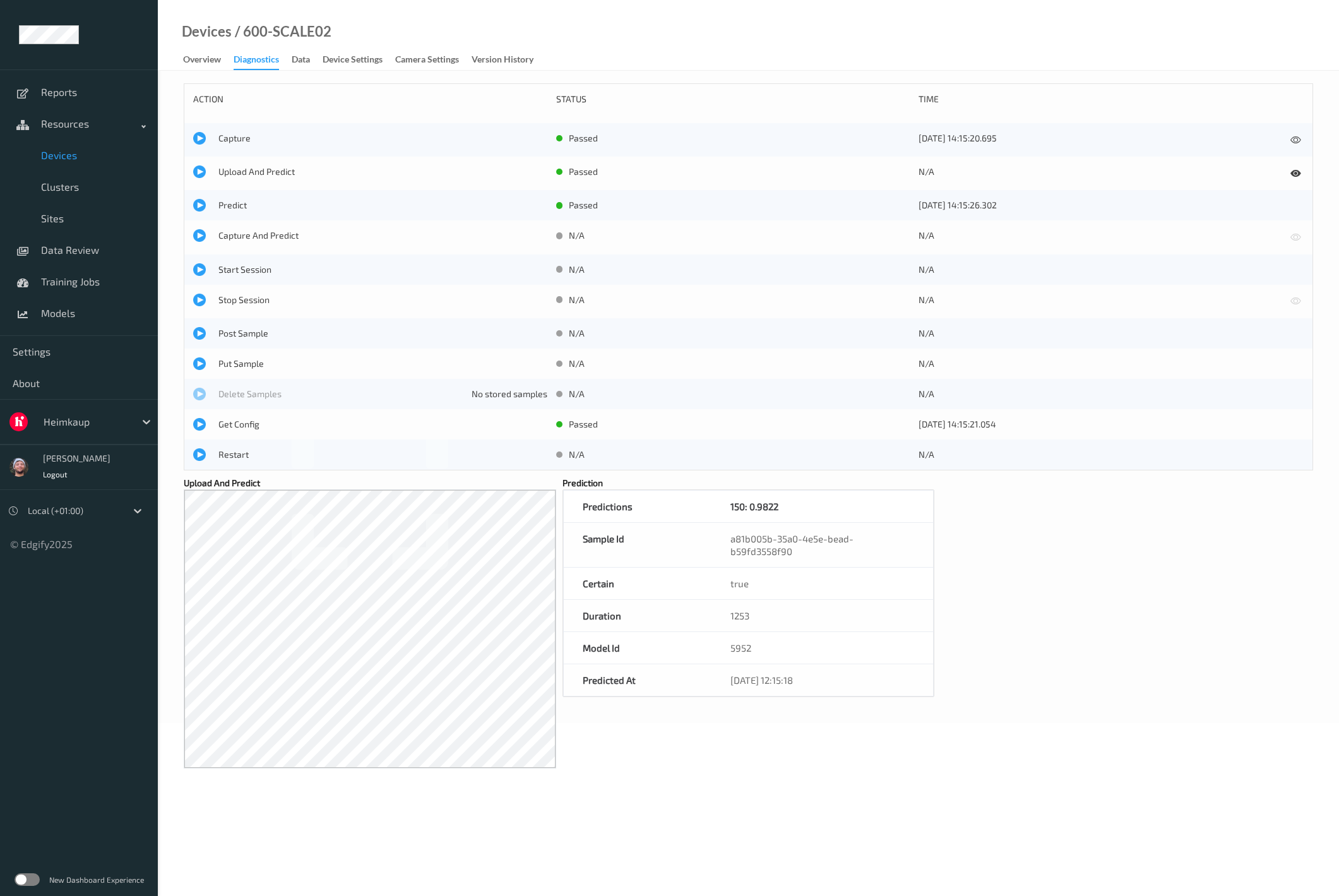
click at [98, 156] on span "Devices" at bounding box center [93, 155] width 104 height 13
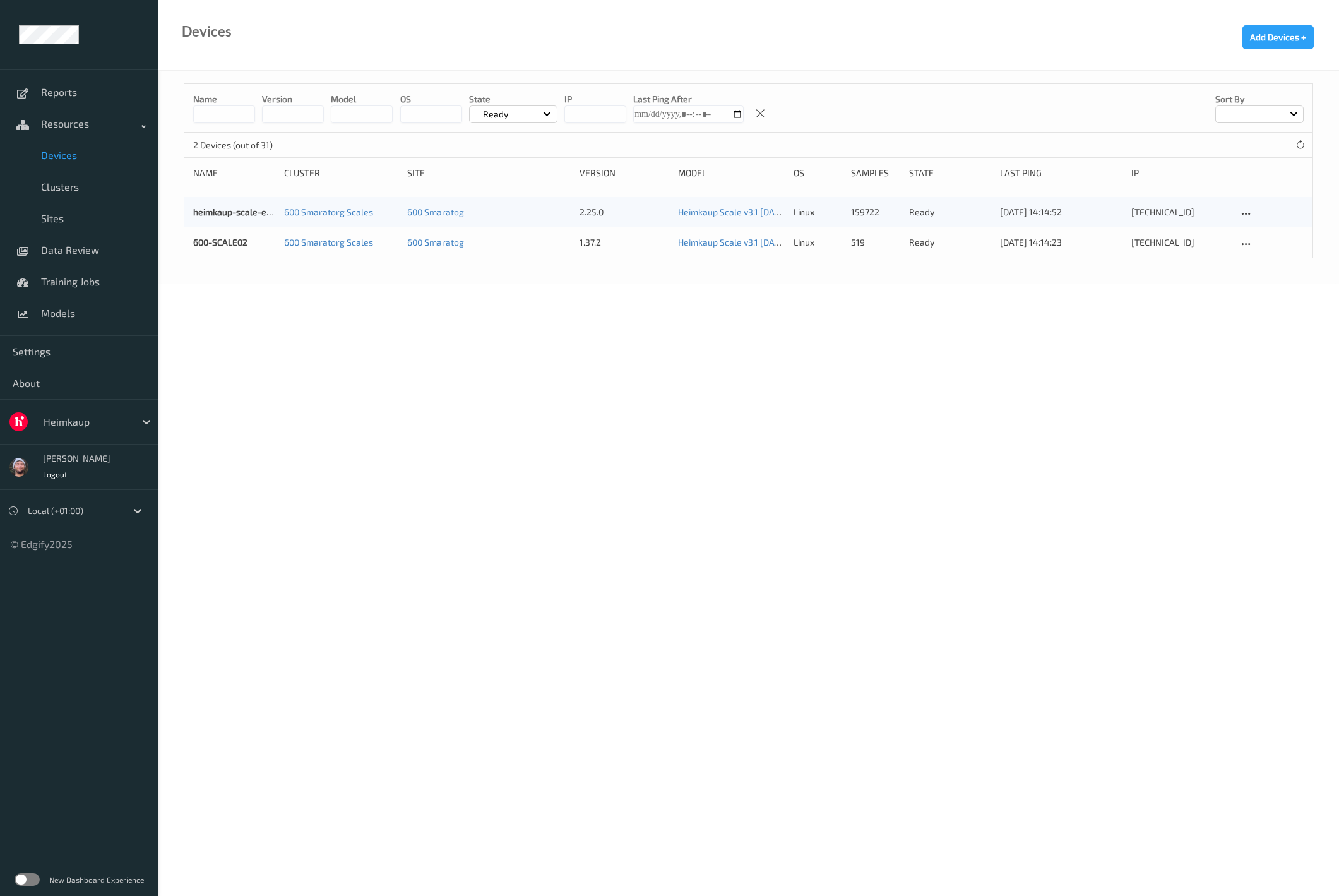
click at [88, 416] on div at bounding box center [86, 421] width 86 height 15
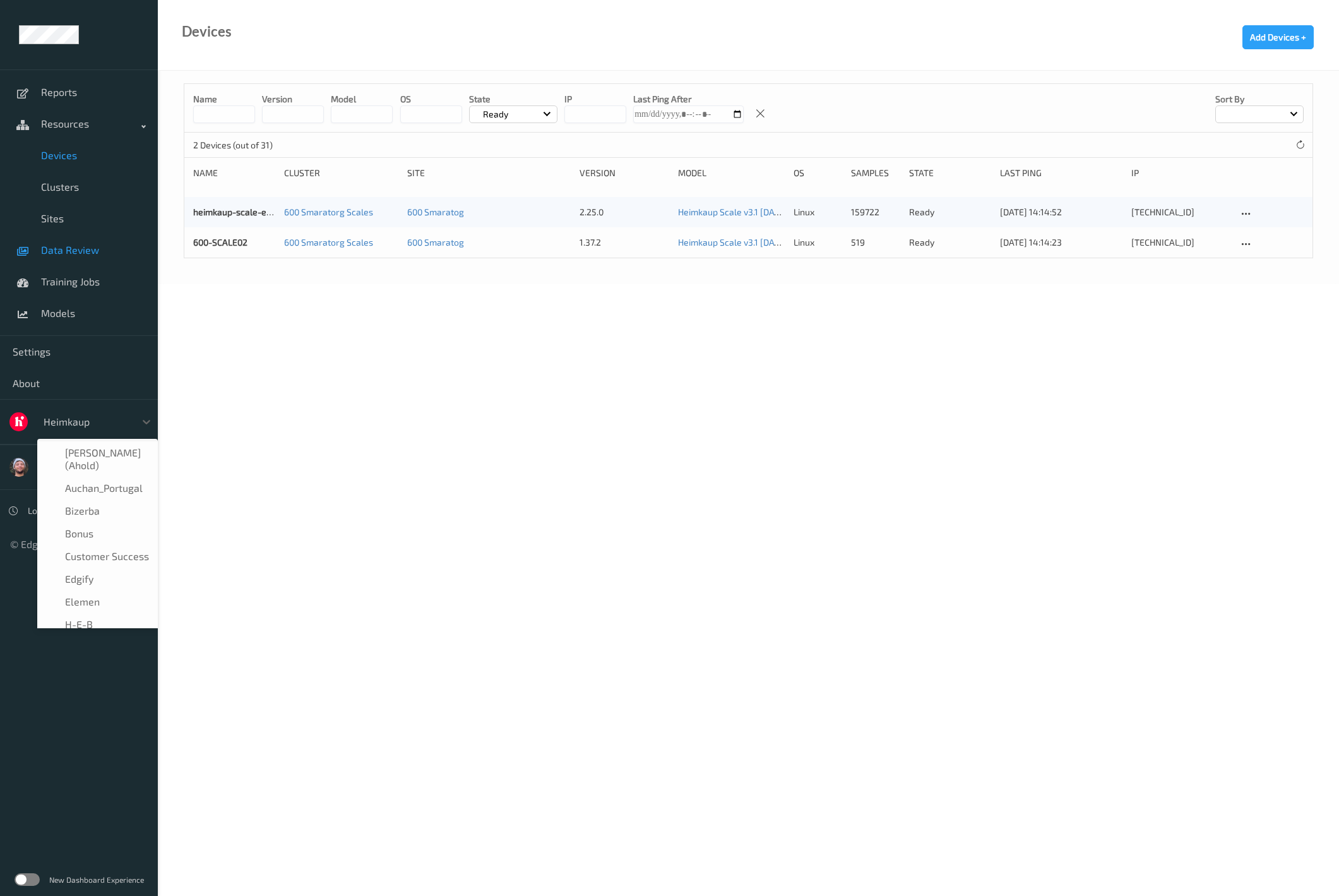
scroll to position [38, 0]
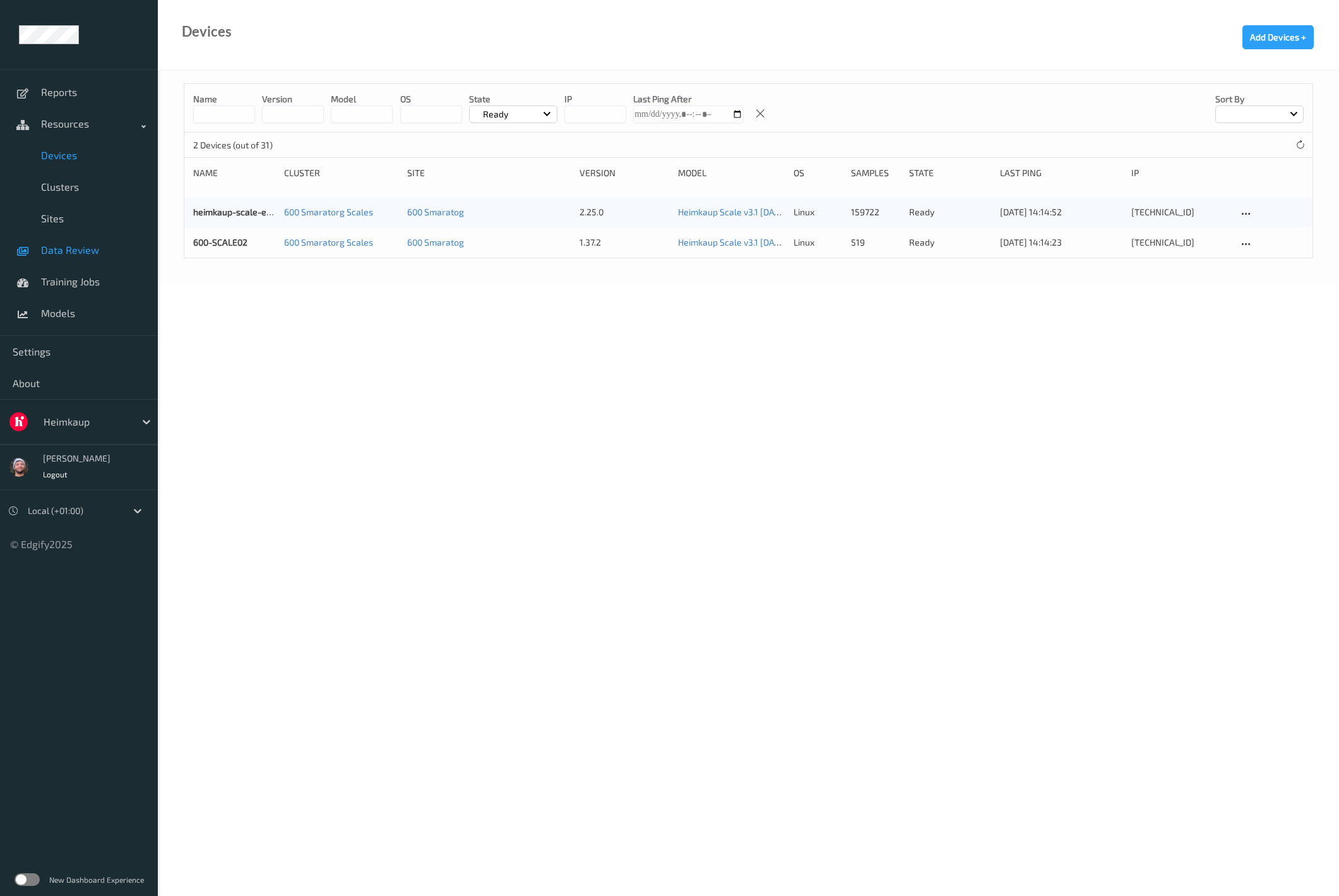
click at [97, 240] on link "Data Review" at bounding box center [79, 250] width 158 height 32
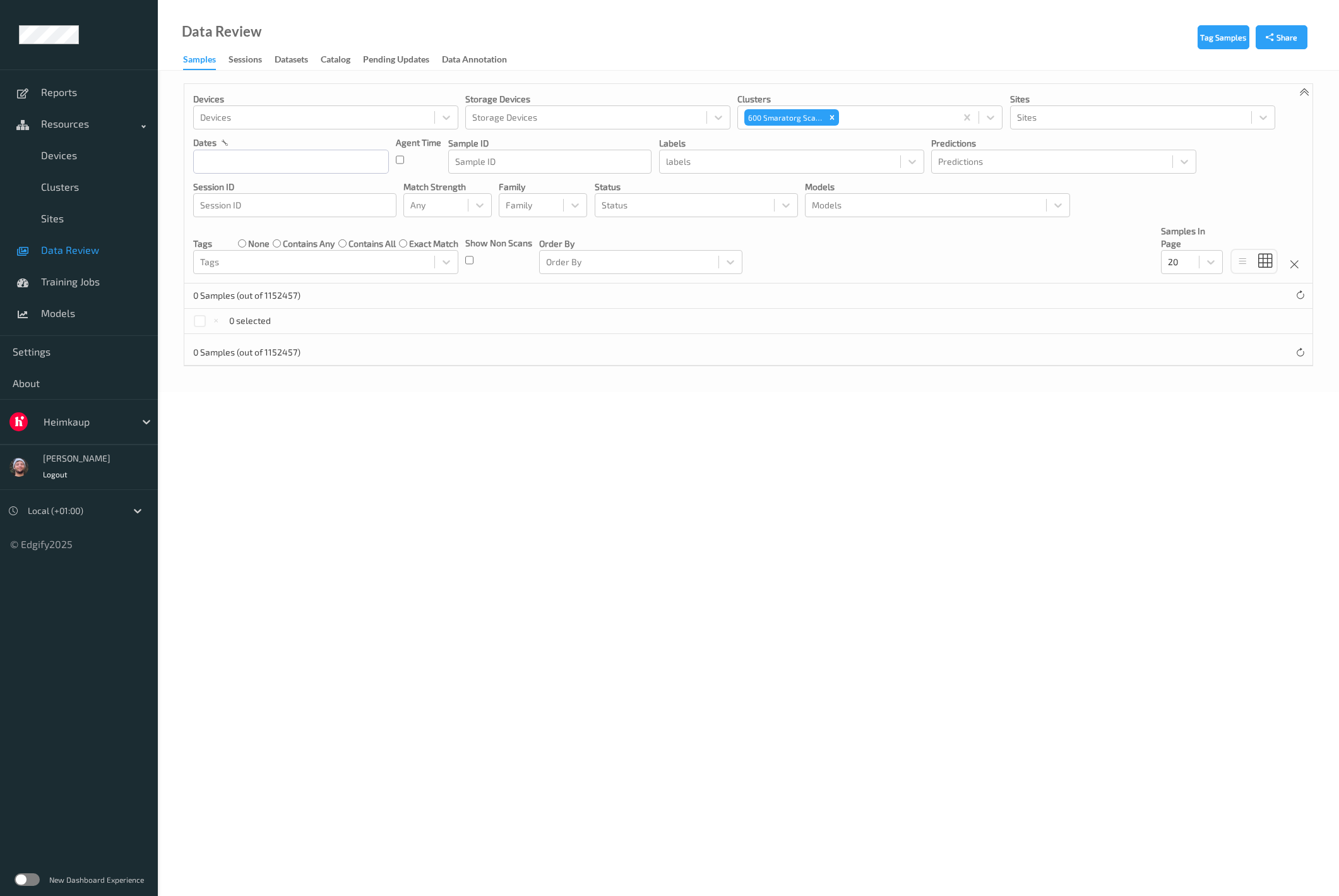
click at [95, 416] on div at bounding box center [86, 421] width 86 height 15
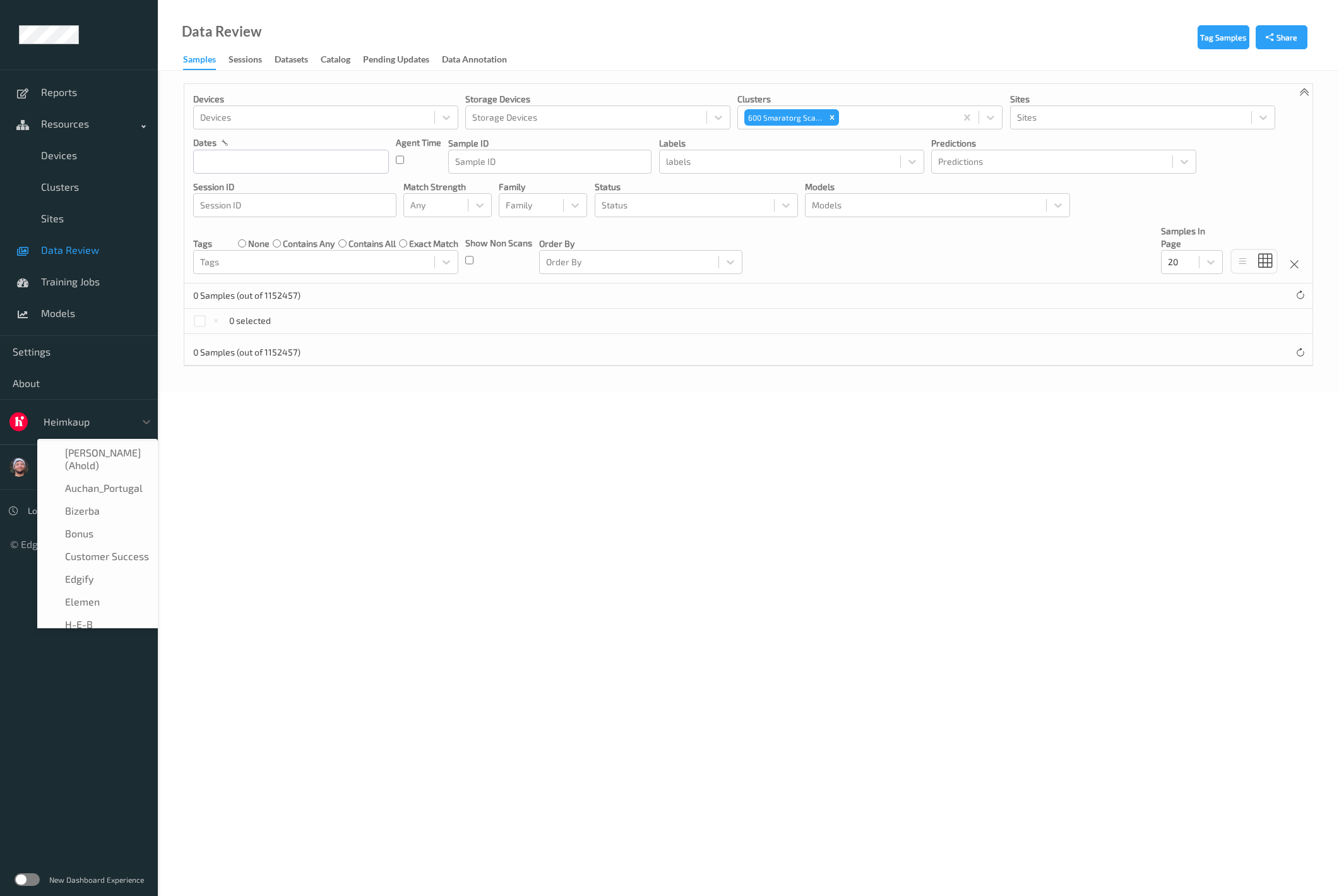
scroll to position [38, 0]
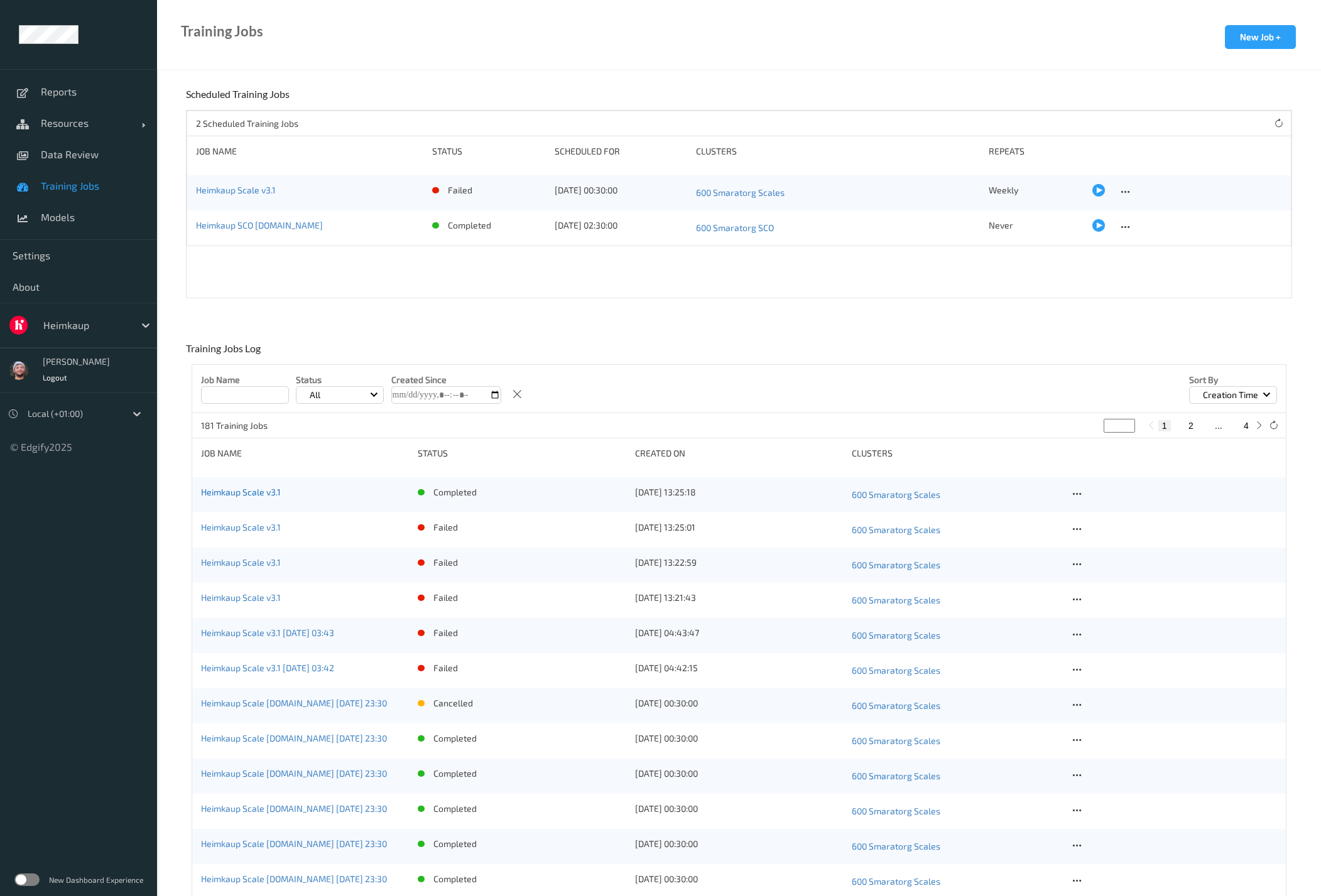
click at [249, 494] on link "Heimkaup Scale v3.1" at bounding box center [241, 492] width 80 height 11
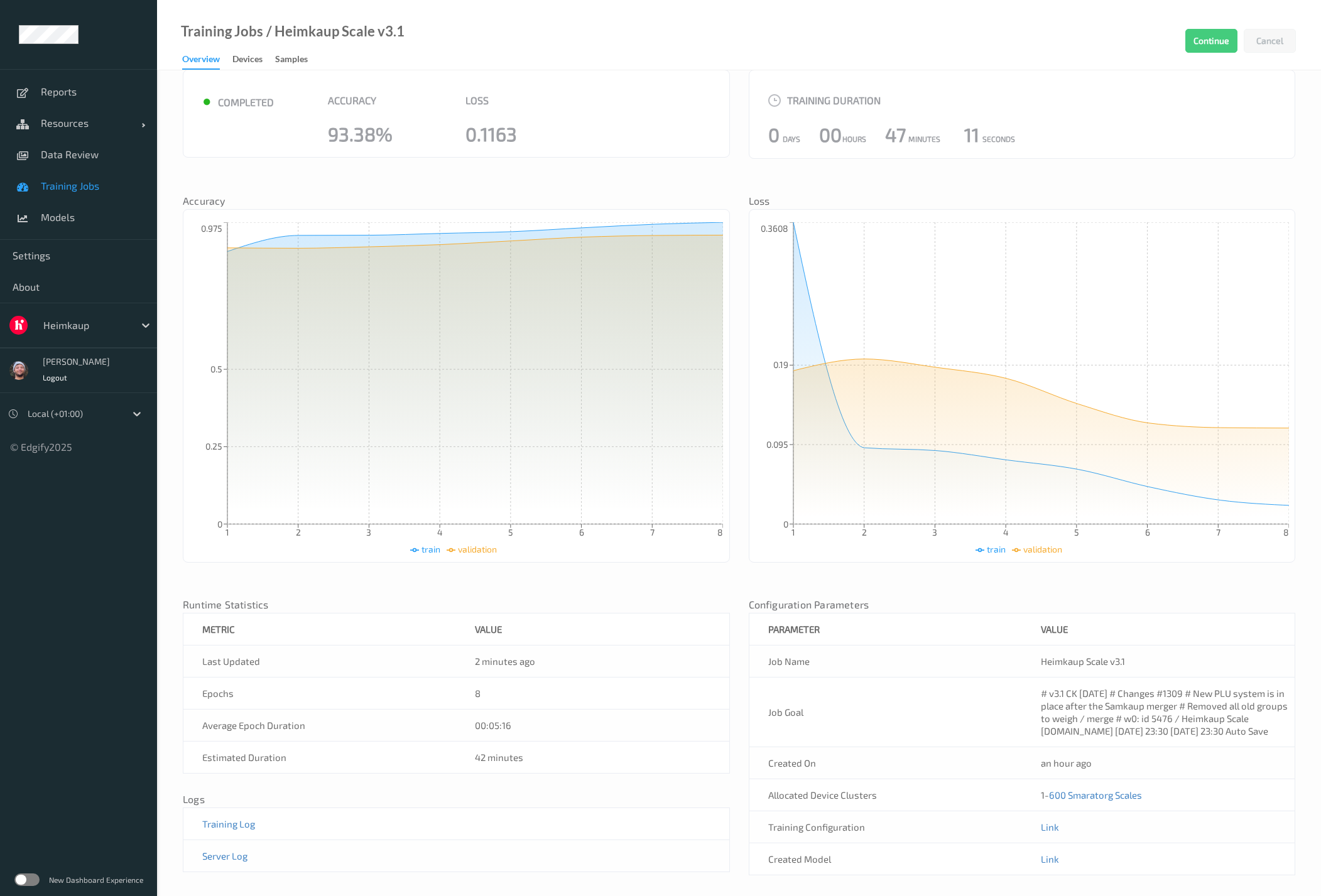
scroll to position [68, 0]
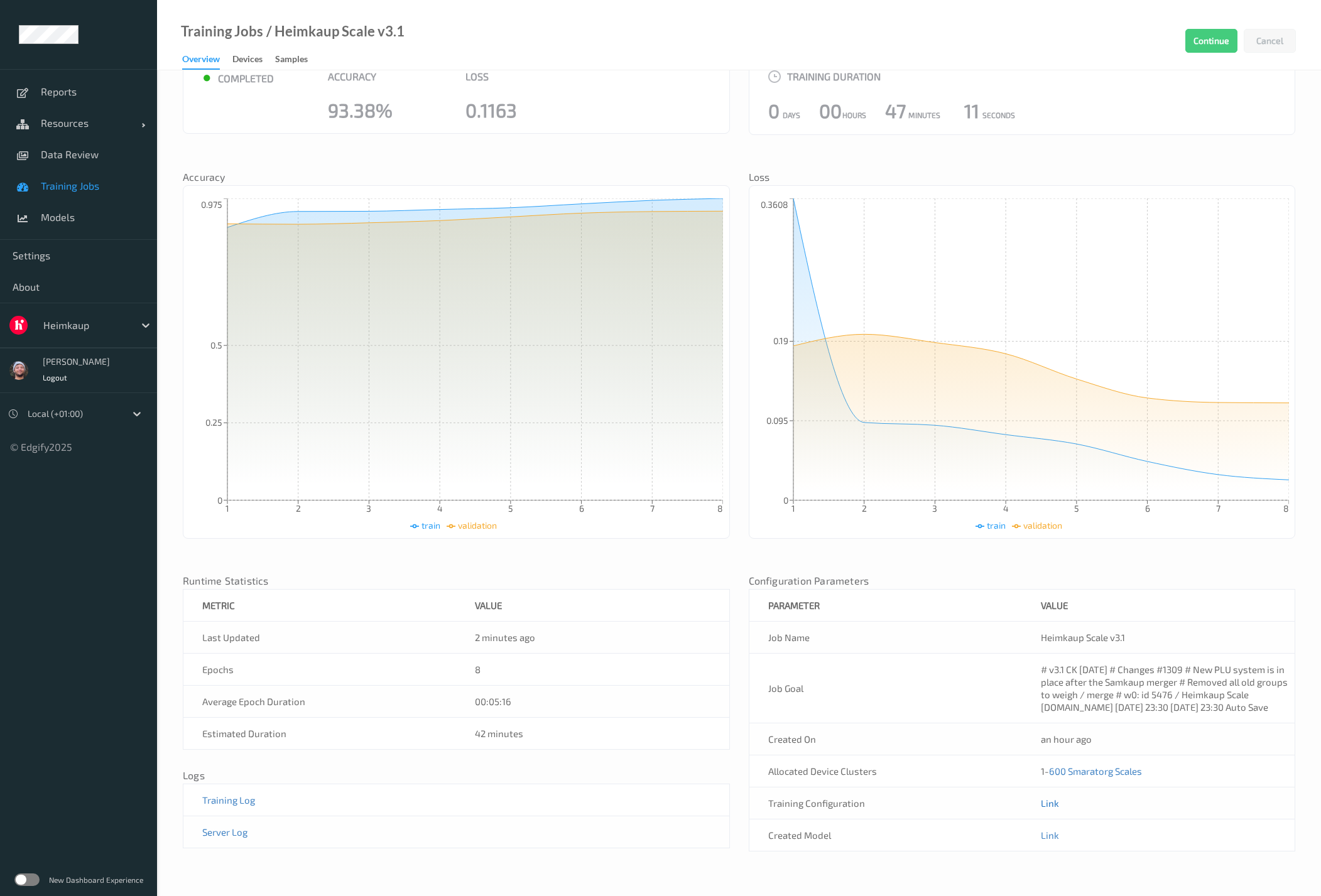
click at [1054, 797] on link "Link" at bounding box center [1050, 803] width 19 height 11
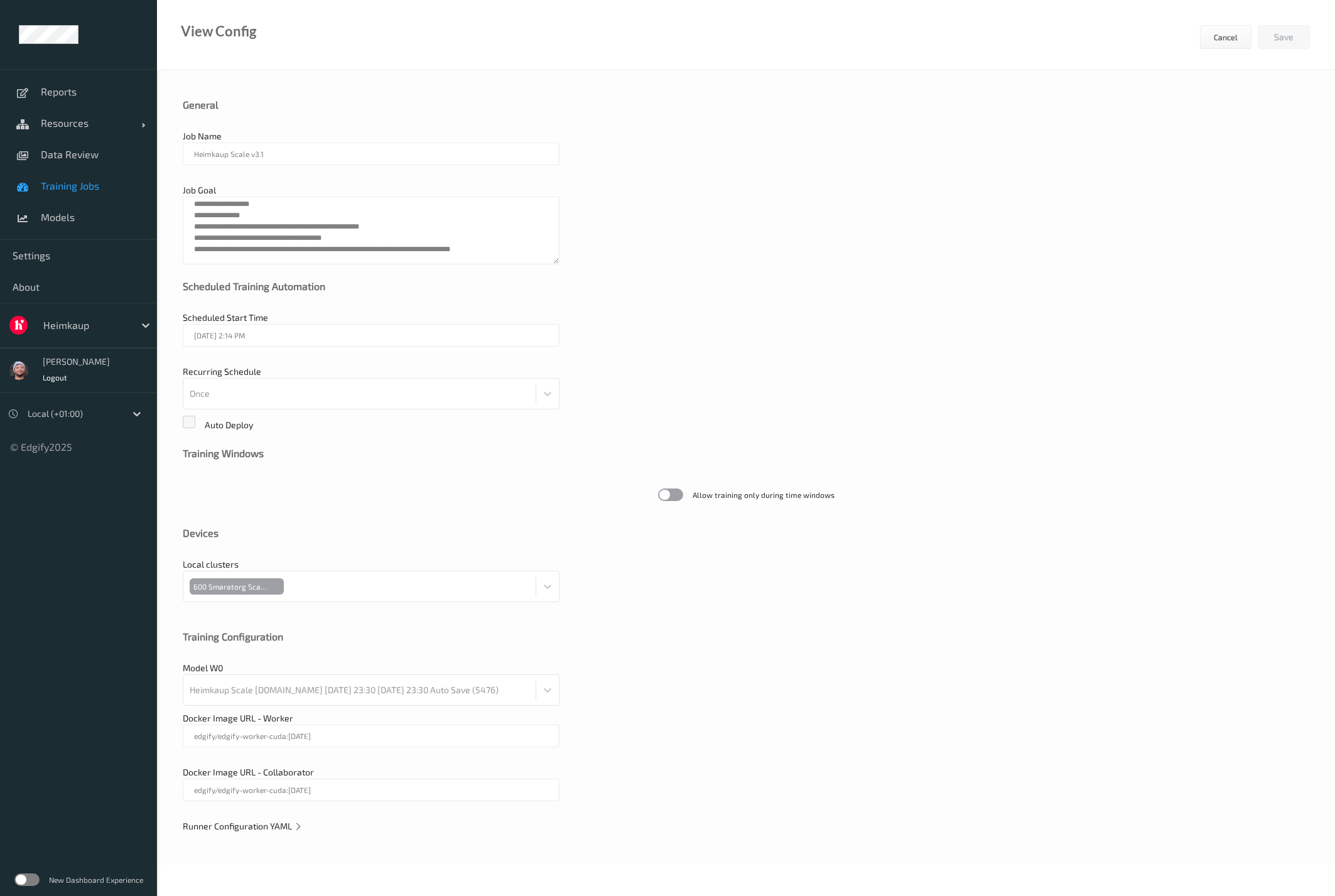
click at [254, 830] on span "Runner Configuration YAML" at bounding box center [243, 826] width 120 height 11
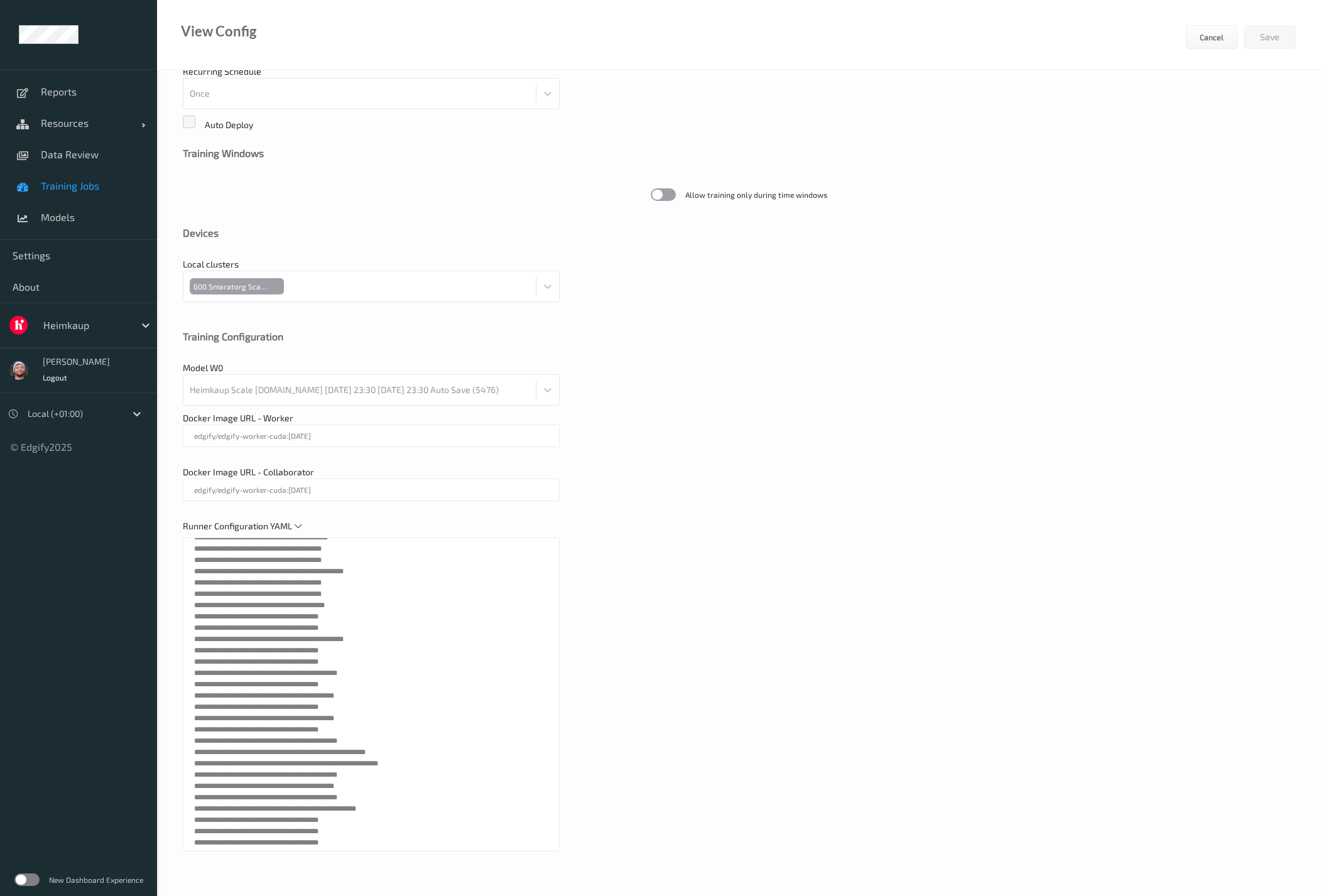
scroll to position [571, 0]
click at [898, 478] on div "Docker Image URL - Collaborator edgify/edgify-worker-cuda:[DATE]" at bounding box center [739, 490] width 1113 height 48
drag, startPoint x: 812, startPoint y: 314, endPoint x: 380, endPoint y: 6, distance: 530.6
click at [812, 314] on div "**********" at bounding box center [739, 333] width 1164 height 1126
click at [890, 404] on div "Model W0 Heimkaup Scale [DOMAIN_NAME] [DATE] 23:30 [DATE] 23:30 Auto Save (5476)" at bounding box center [739, 384] width 1113 height 44
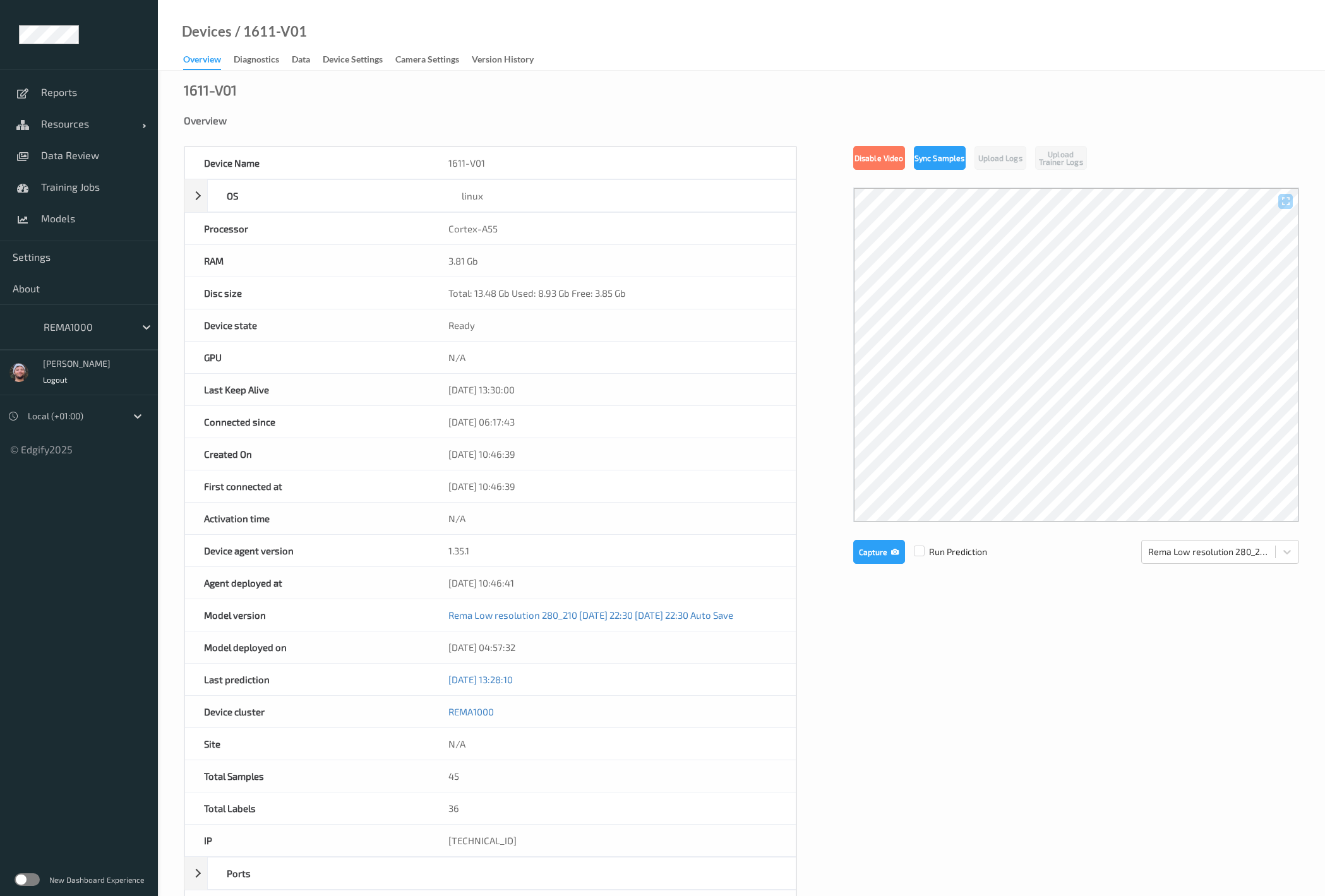
scroll to position [182, 0]
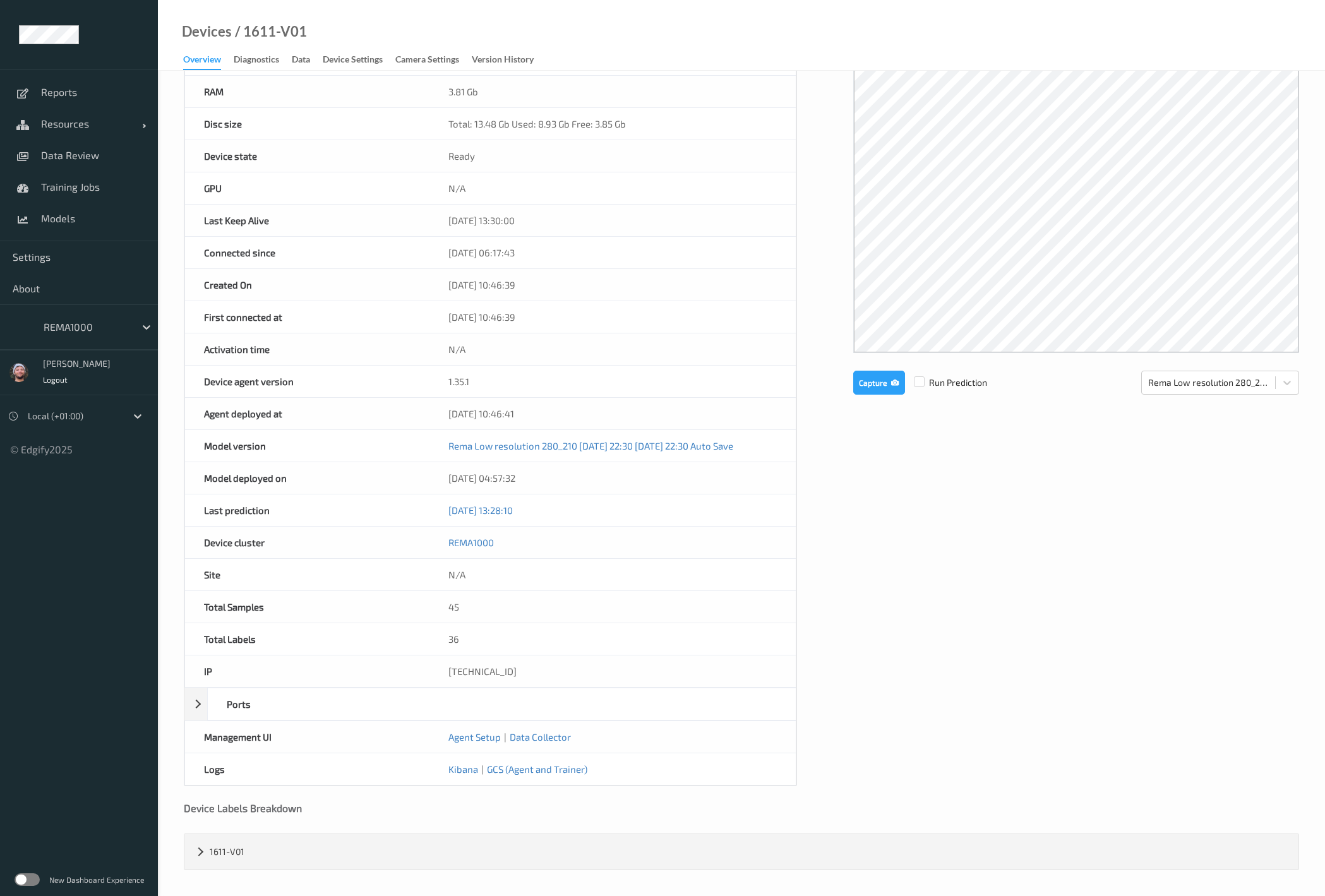
drag, startPoint x: 0, startPoint y: 0, endPoint x: 103, endPoint y: 311, distance: 327.6
click at [103, 311] on div "REMA1000" at bounding box center [79, 326] width 158 height 46
click at [91, 329] on div at bounding box center [86, 327] width 86 height 15
type input "bonu"
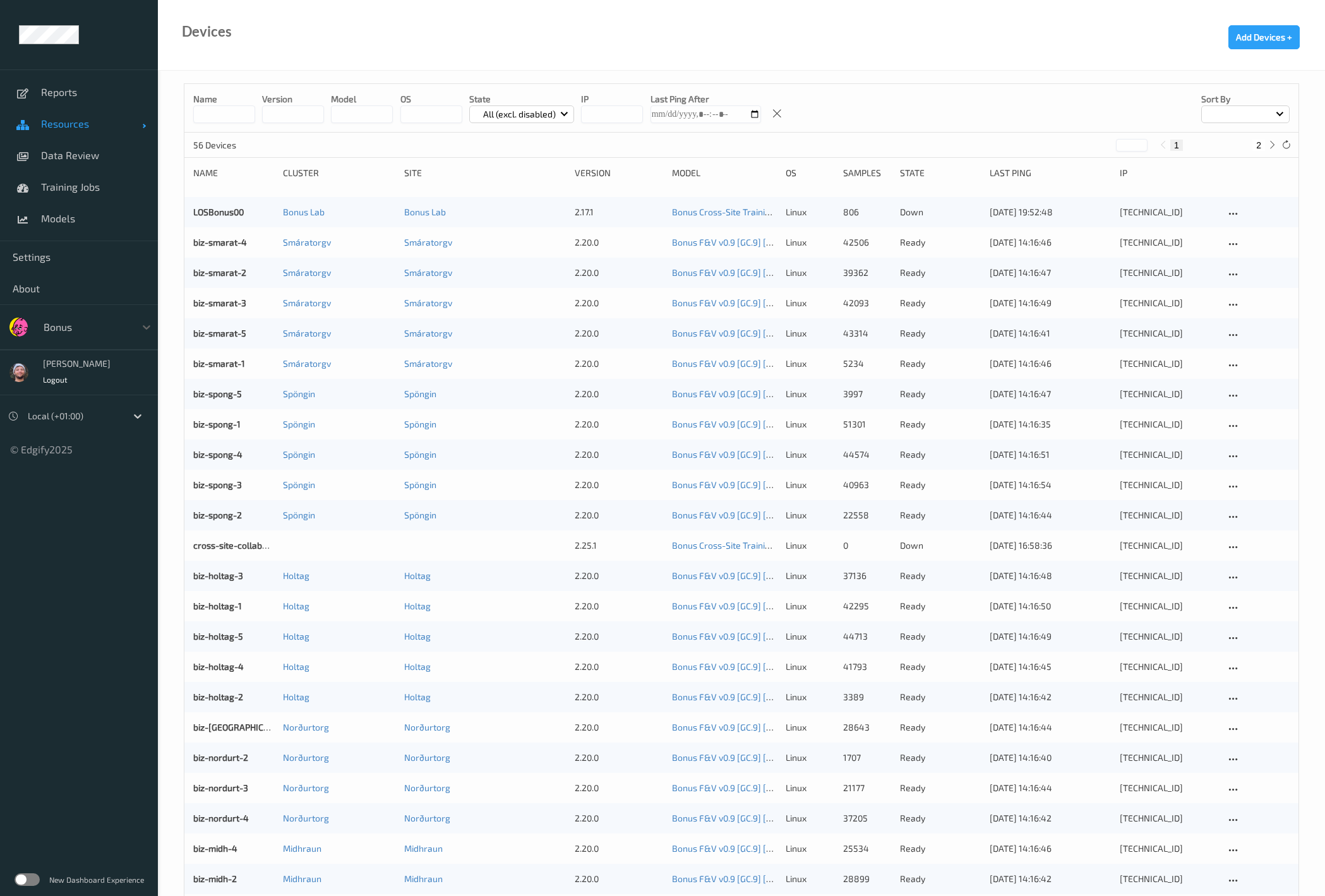
click at [78, 134] on link "Resources" at bounding box center [79, 124] width 158 height 32
click at [68, 159] on span "Devices" at bounding box center [93, 155] width 104 height 13
click at [90, 258] on link "Data Review" at bounding box center [79, 250] width 158 height 32
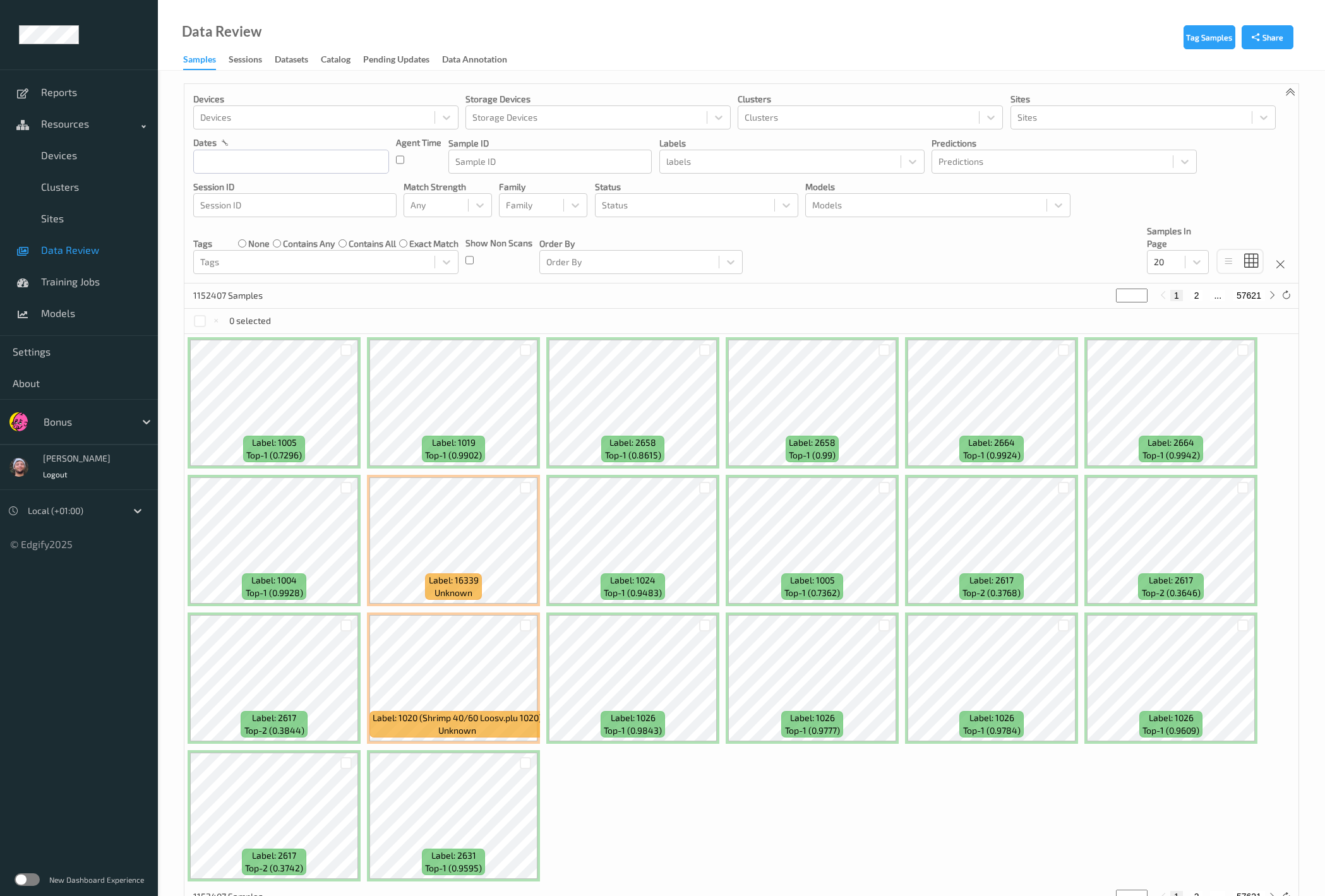
click at [876, 220] on div "Devices Devices Storage Devices Storage Devices Clusters Clusters Sites Sites d…" at bounding box center [741, 183] width 1114 height 200
click at [886, 216] on div "Models" at bounding box center [937, 205] width 265 height 24
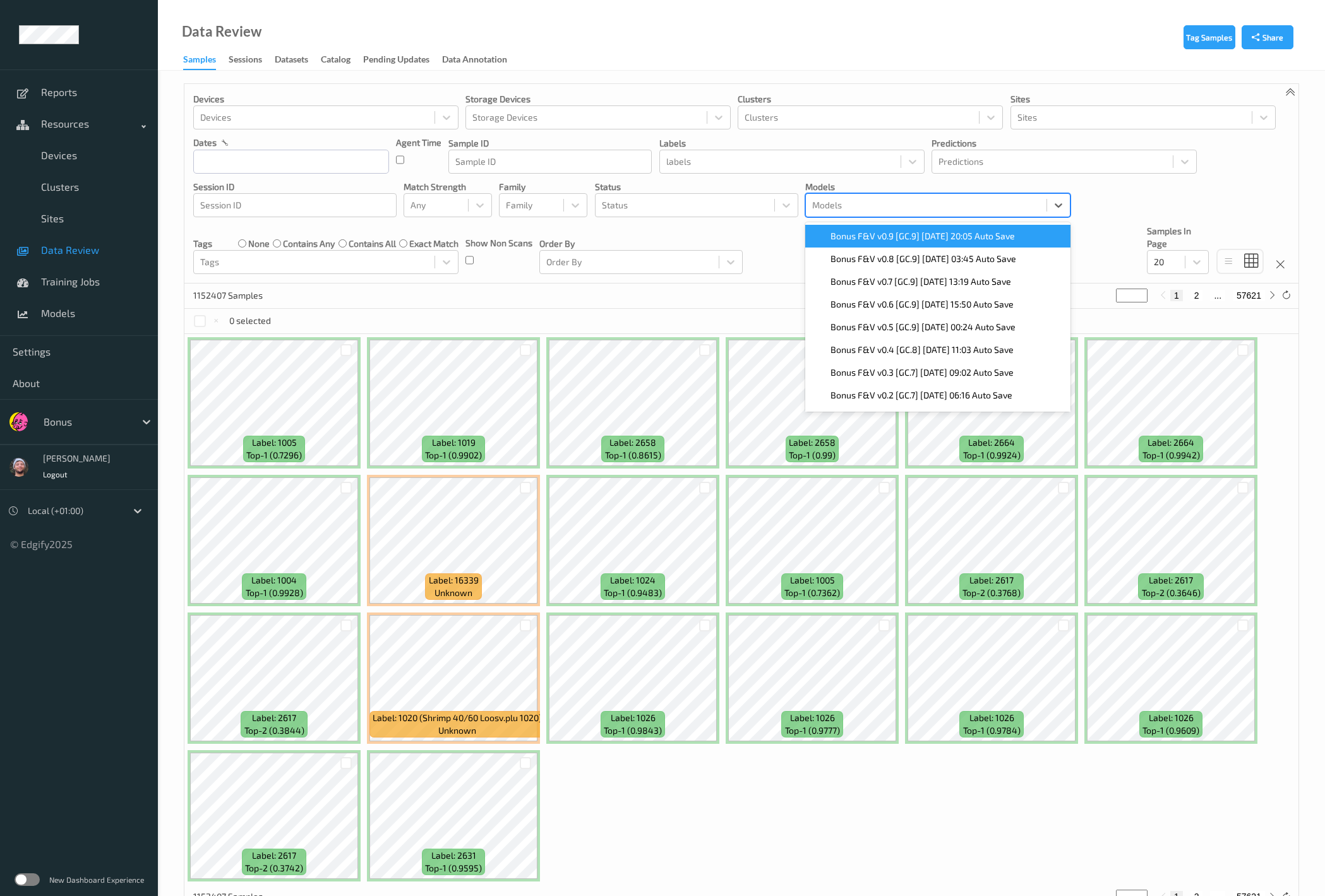
click at [877, 238] on span "Bonus F&V v0.9 [GC.9] 2025-09-14 20:05 Auto Save" at bounding box center [922, 236] width 184 height 13
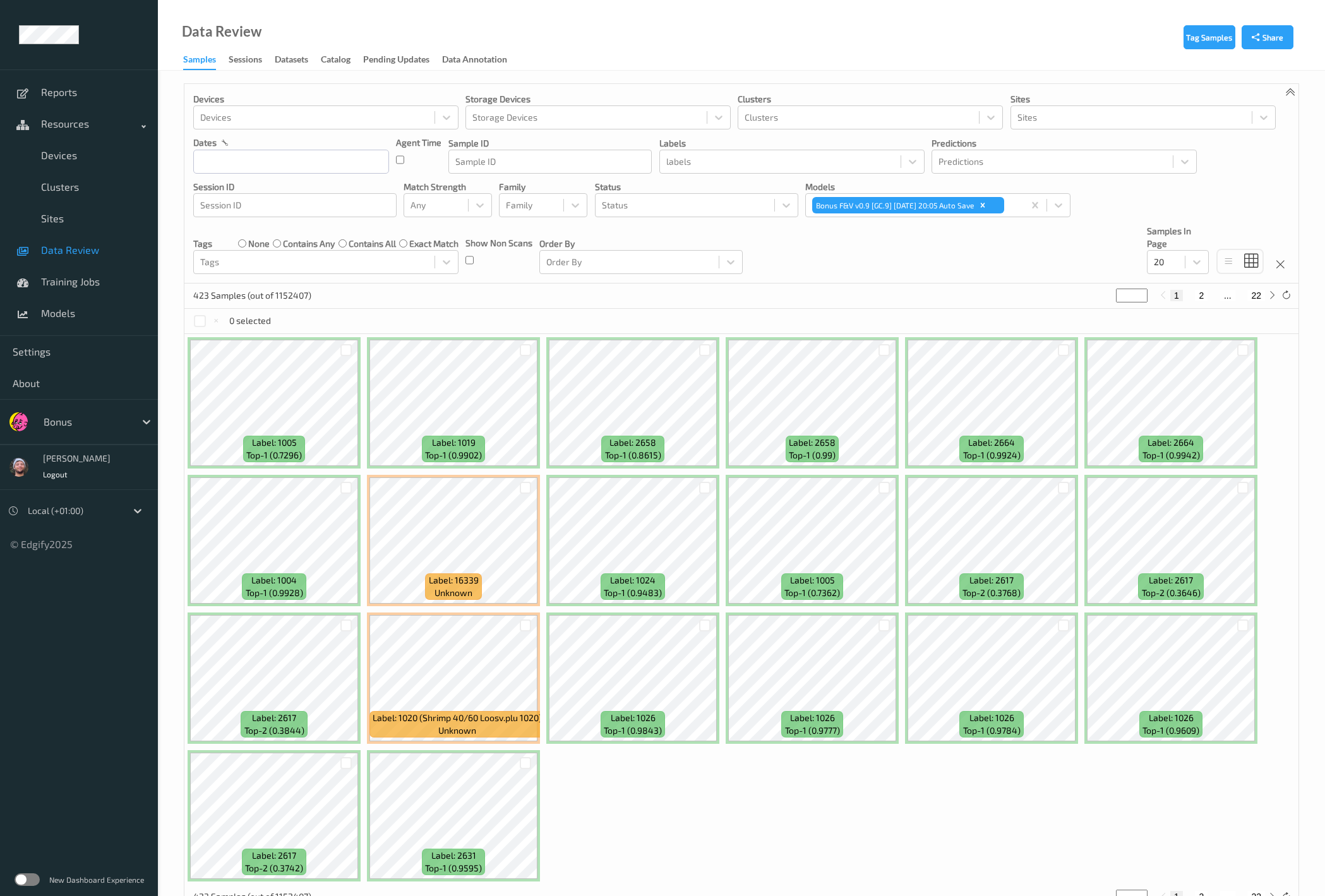
click at [840, 257] on div "Devices Devices Storage Devices Storage Devices Clusters Clusters Sites Sites d…" at bounding box center [741, 183] width 1114 height 200
drag, startPoint x: 637, startPoint y: 222, endPoint x: 683, endPoint y: 230, distance: 46.7
click at [637, 222] on div "Devices Devices Storage Devices Storage Devices Clusters Clusters Sites Sites d…" at bounding box center [741, 183] width 1114 height 200
click at [745, 195] on div "Status" at bounding box center [684, 205] width 179 height 20
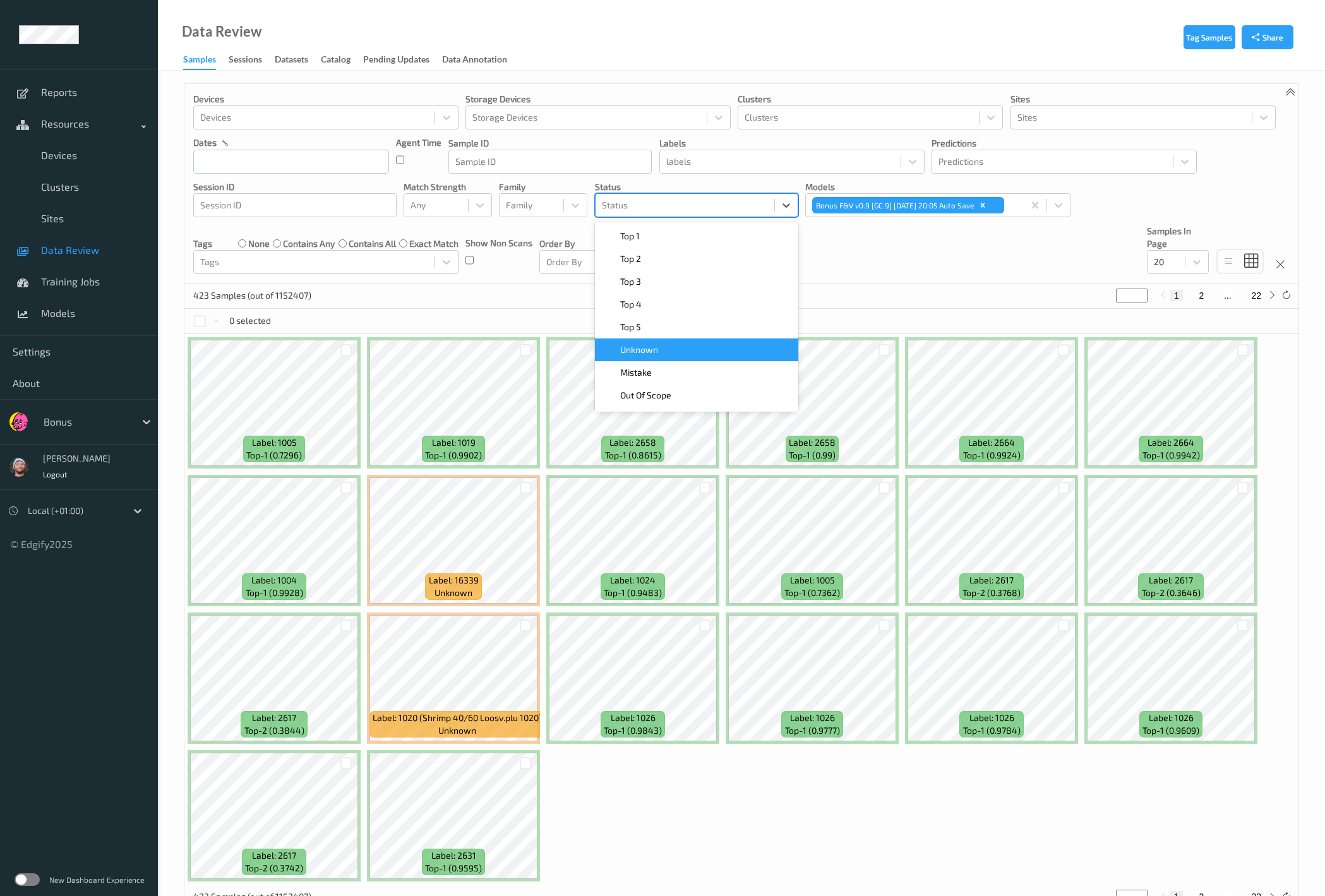
click at [716, 329] on div "Top 5" at bounding box center [696, 327] width 188 height 13
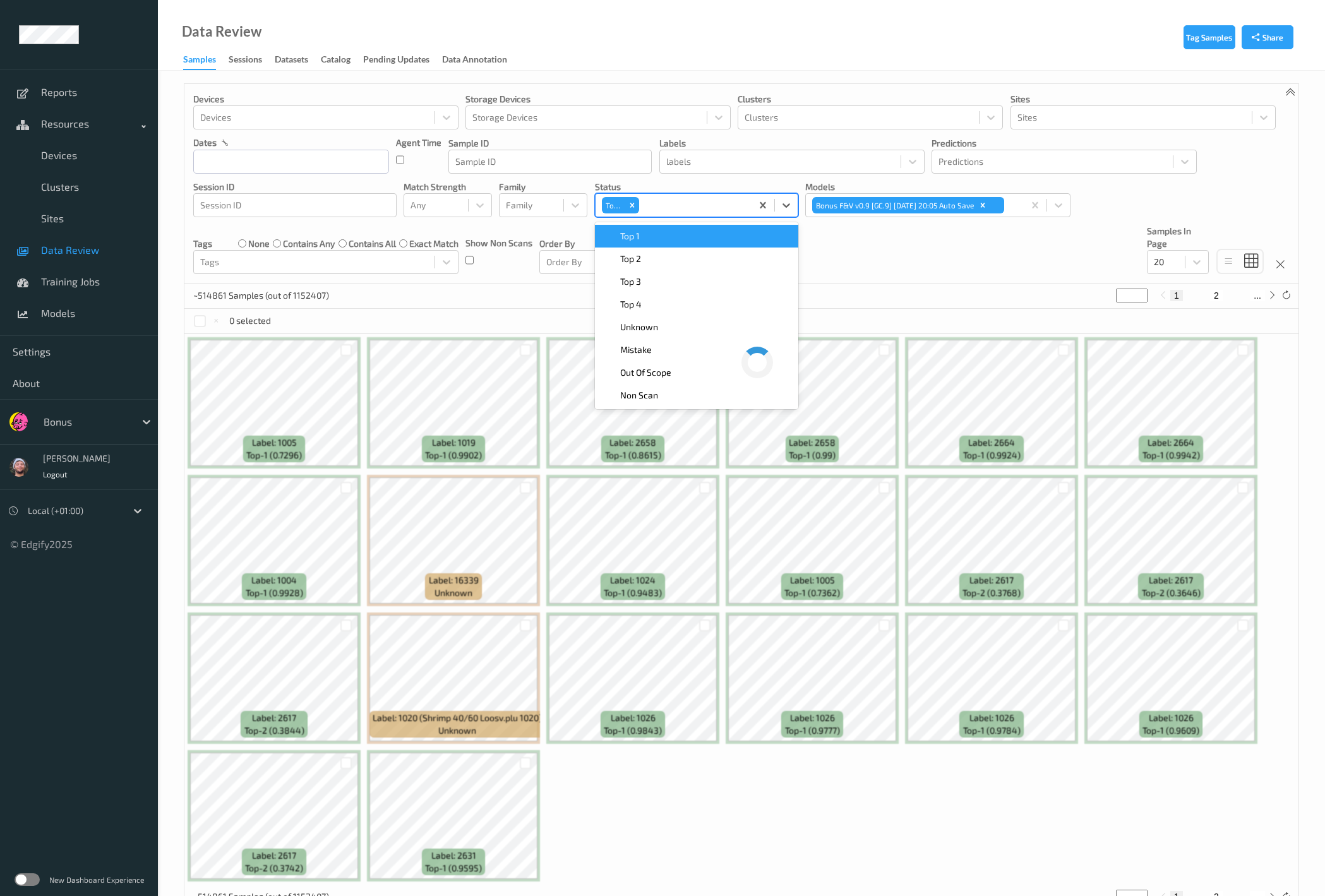
click at [630, 205] on icon "Remove Top 5" at bounding box center [632, 205] width 5 height 5
click at [682, 205] on div at bounding box center [684, 205] width 166 height 15
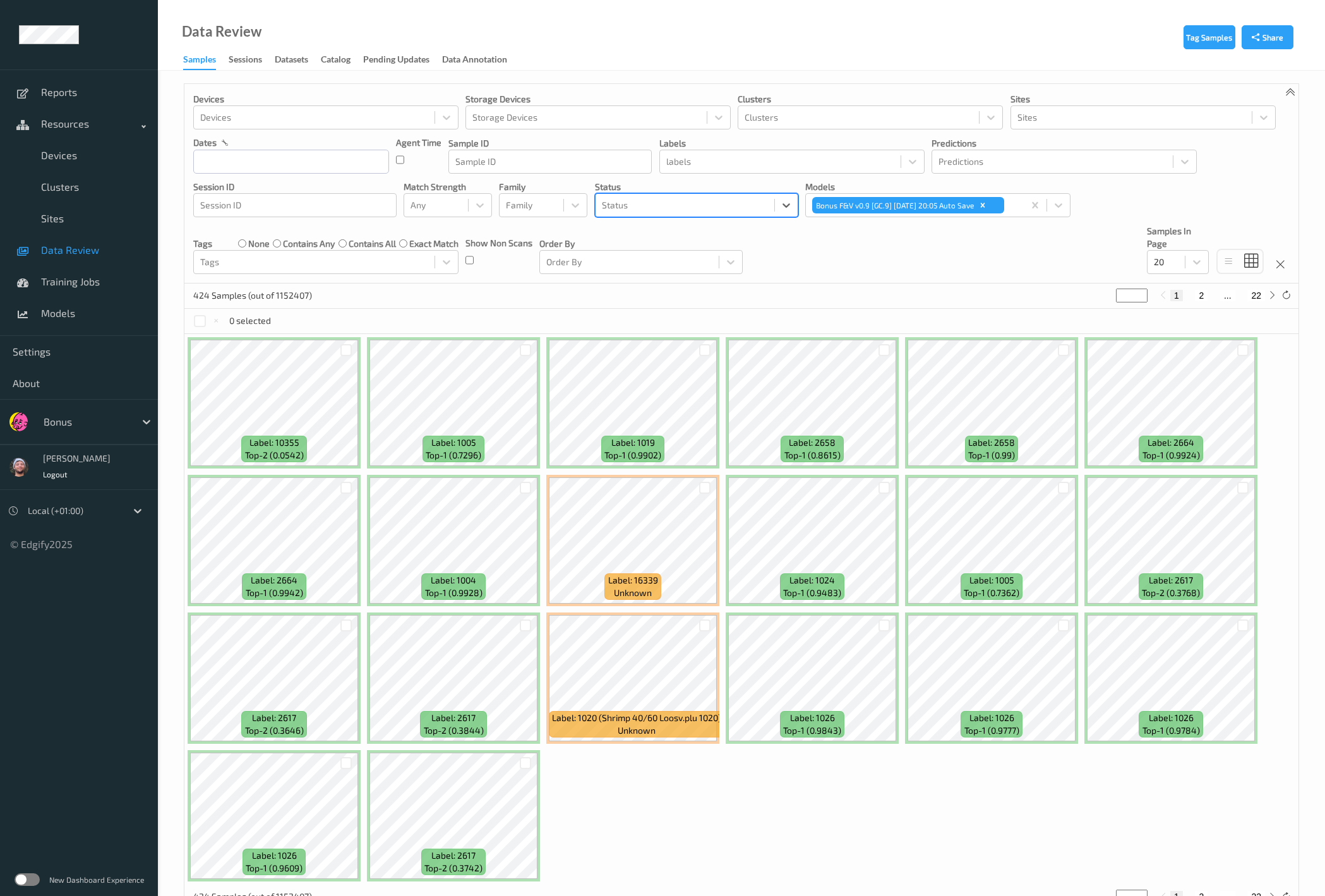
click at [668, 195] on div "Status" at bounding box center [684, 205] width 179 height 20
click at [674, 336] on div "Top 5" at bounding box center [696, 327] width 204 height 22
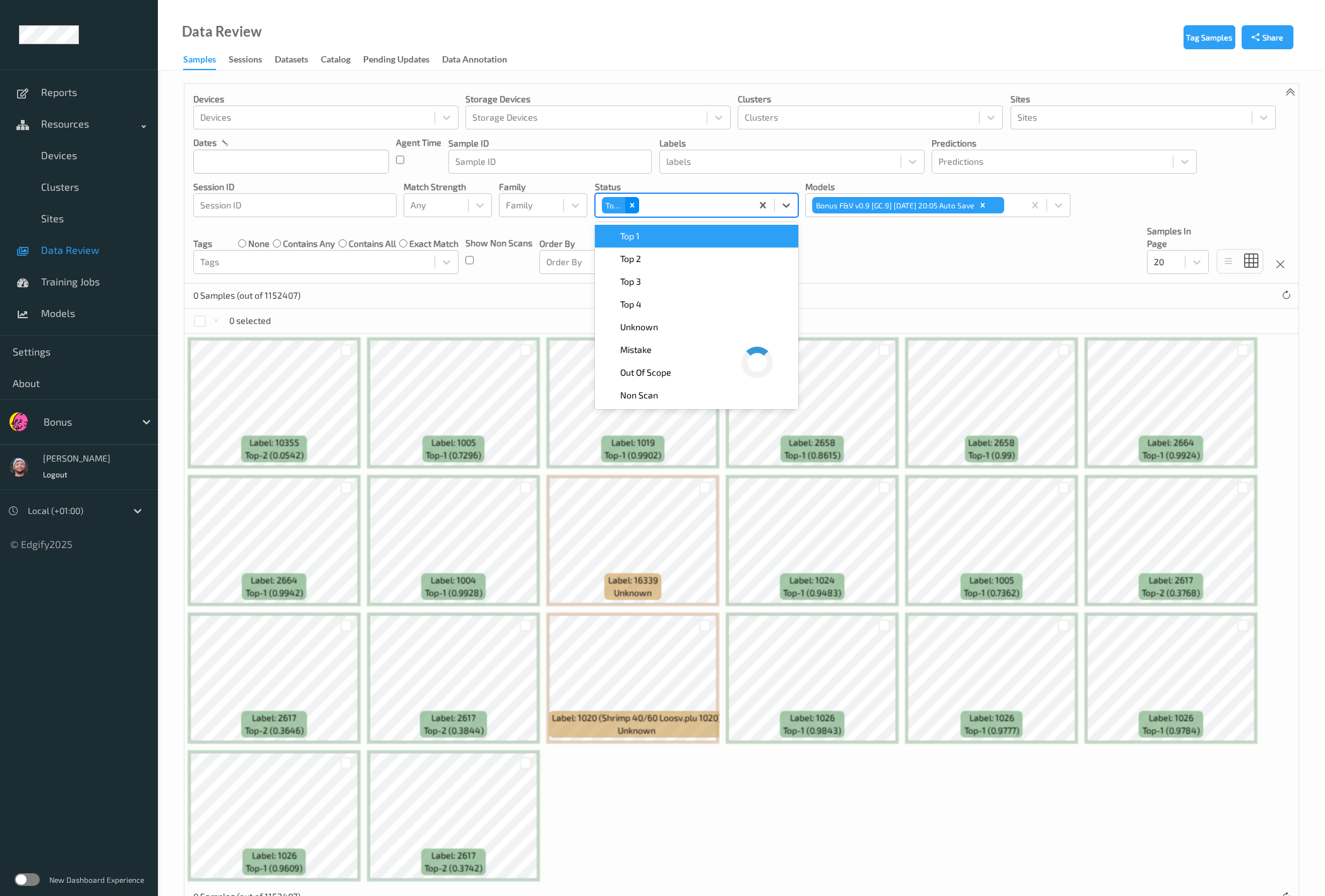
click at [632, 203] on icon "Remove Top 5" at bounding box center [632, 205] width 9 height 9
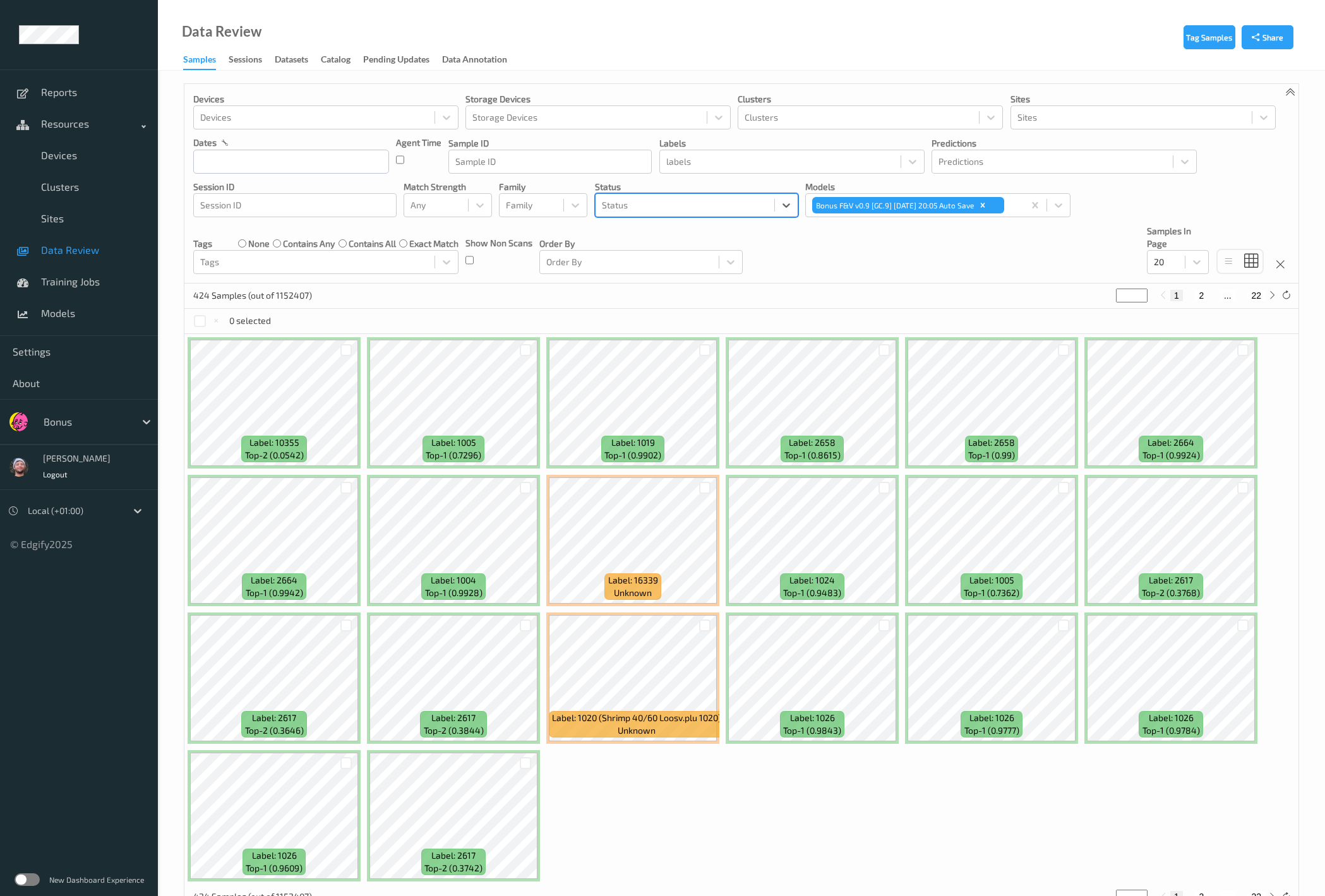
click at [685, 209] on div at bounding box center [684, 205] width 166 height 15
click at [673, 202] on div at bounding box center [684, 205] width 166 height 15
click at [663, 353] on div "Unknown" at bounding box center [696, 349] width 188 height 13
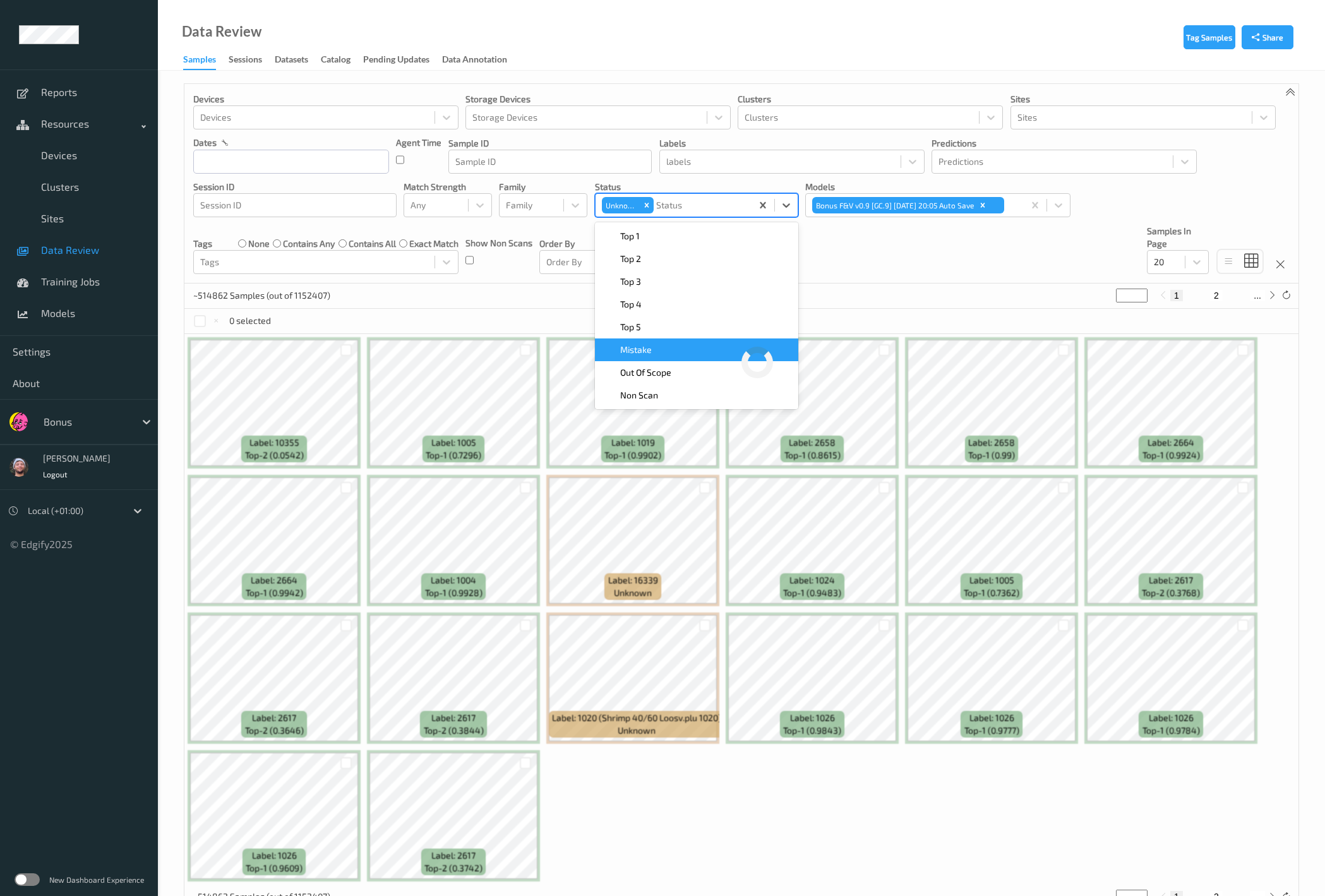
click at [904, 265] on div "Devices Devices Storage Devices Storage Devices Clusters Clusters Sites Sites d…" at bounding box center [741, 183] width 1114 height 200
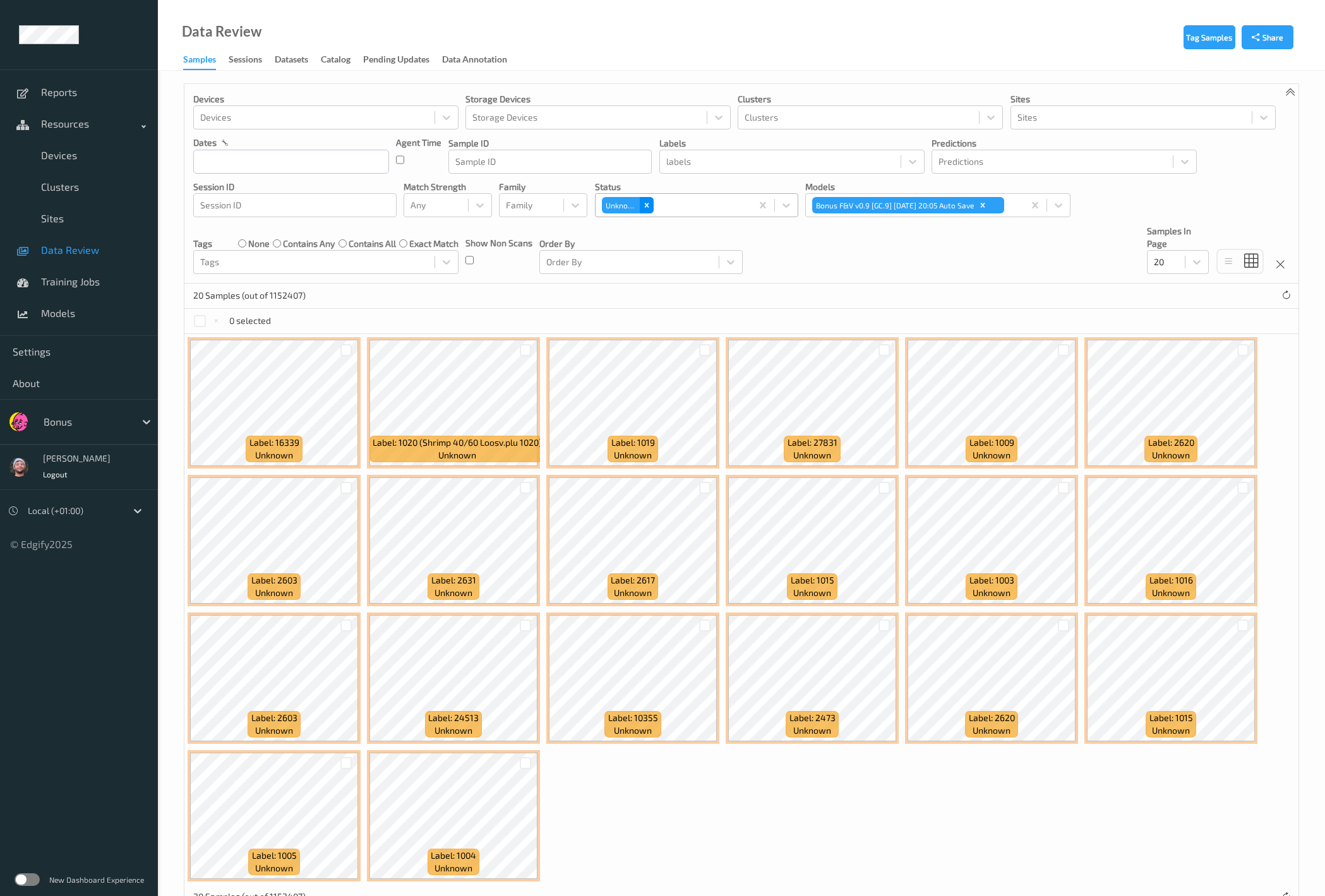
click at [648, 203] on icon "Remove Unknown" at bounding box center [647, 205] width 9 height 9
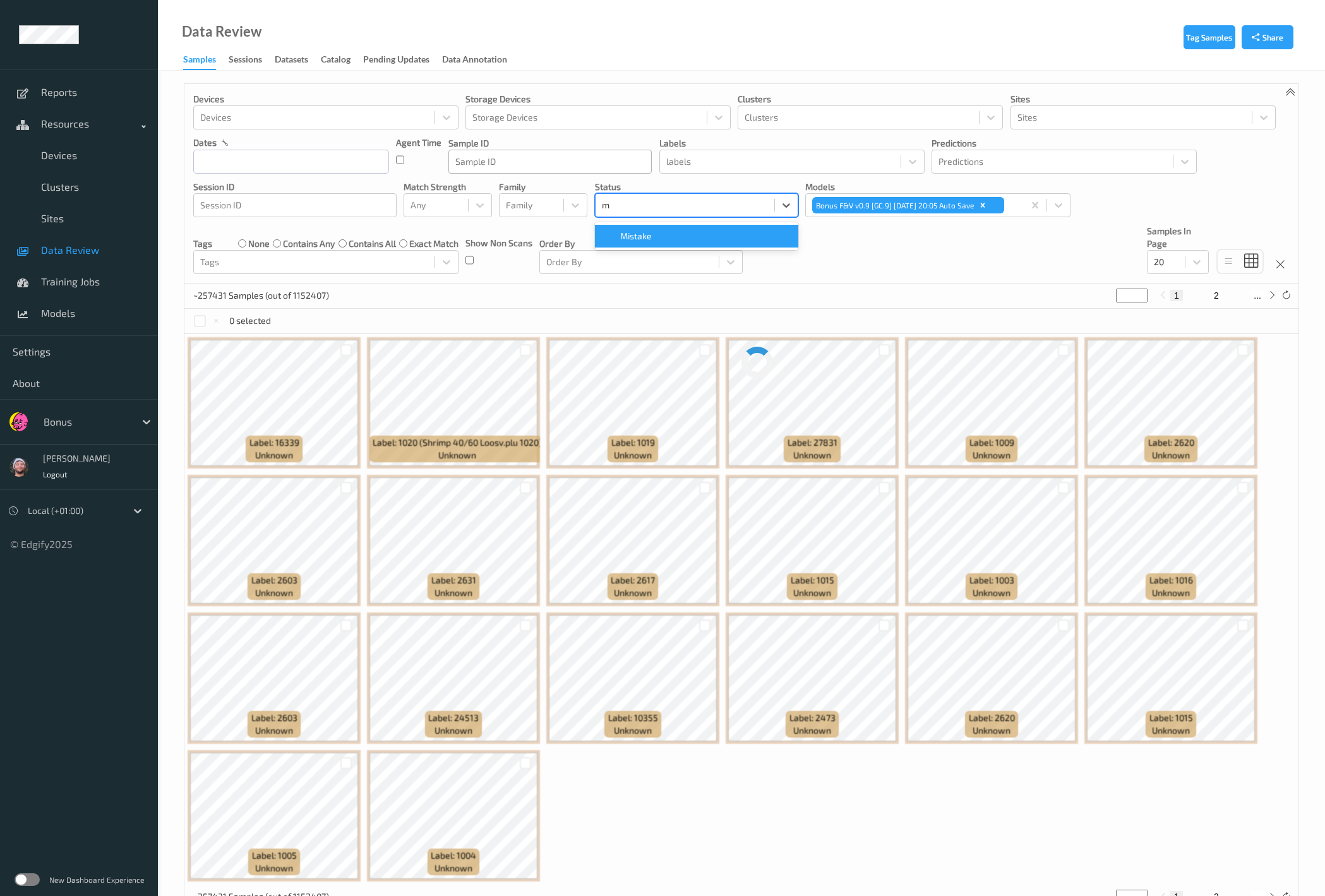
type input "mi"
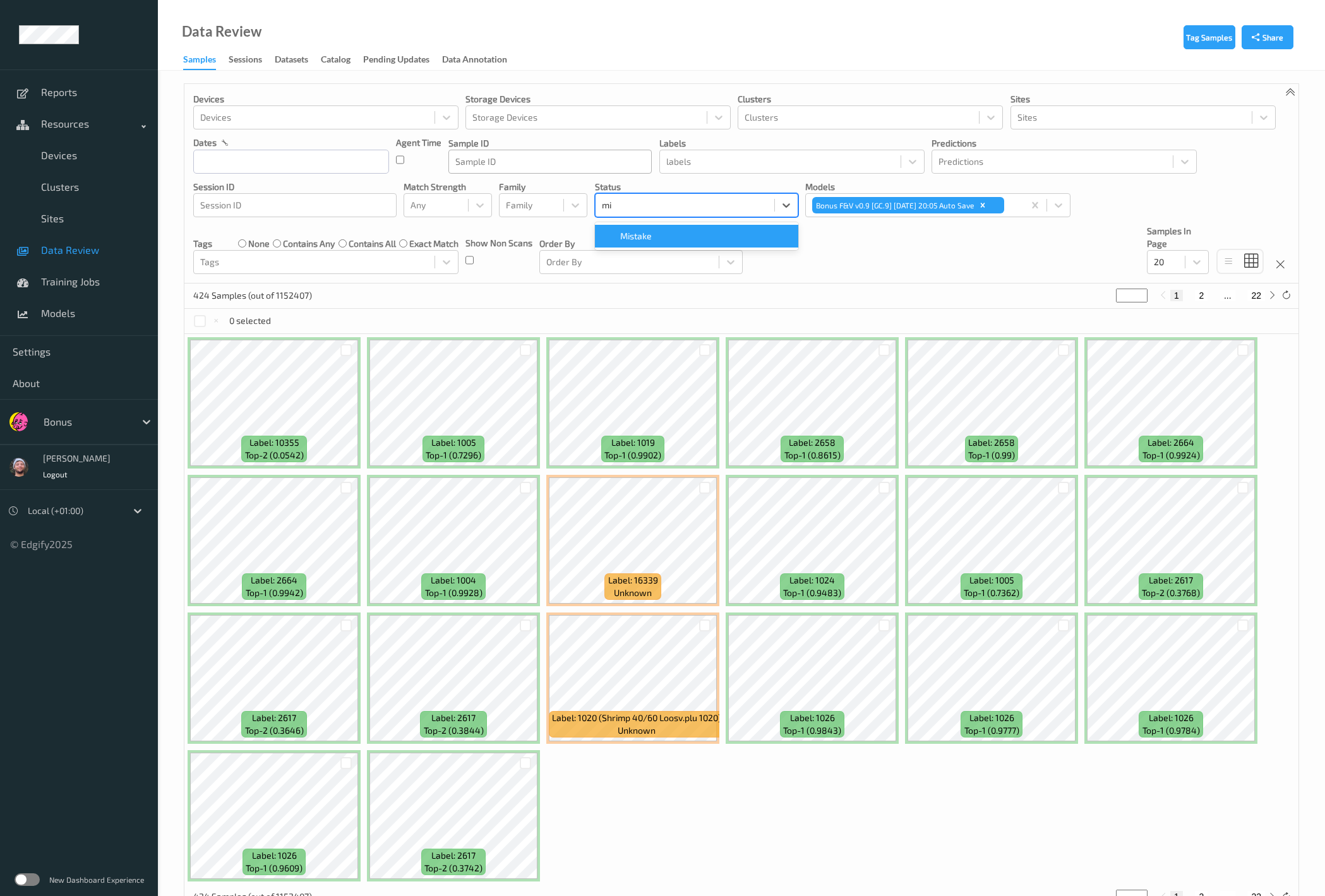
click at [650, 232] on span "Mistake" at bounding box center [636, 236] width 32 height 13
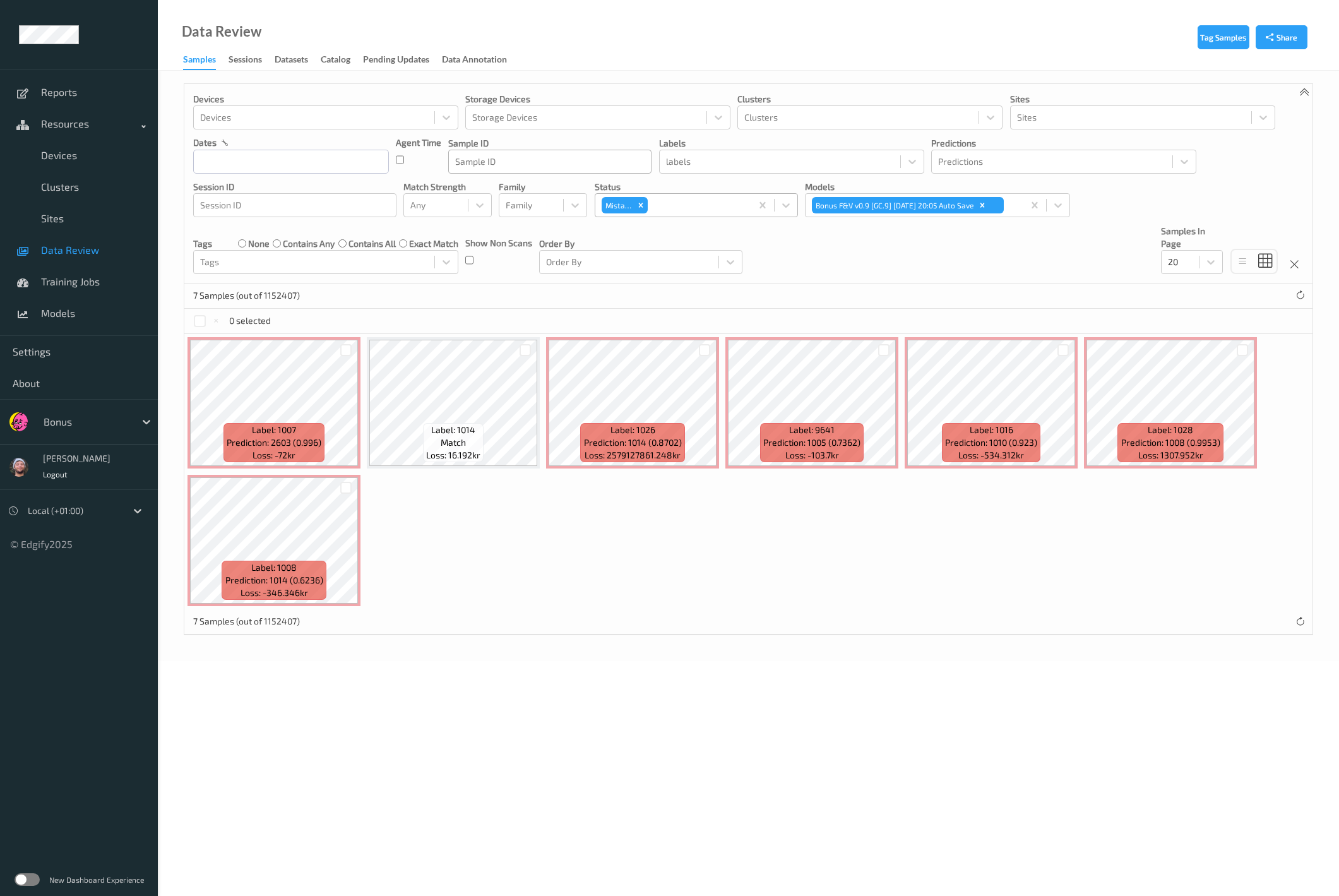
click at [891, 284] on div "7 Samples (out of 1152407)" at bounding box center [748, 296] width 1128 height 25
click at [886, 266] on div "Devices Devices Storage Devices Storage Devices Clusters Clusters Sites Sites d…" at bounding box center [748, 183] width 1128 height 200
click at [1117, 253] on div "Devices Devices Storage Devices Storage Devices Clusters Clusters Sites Sites d…" at bounding box center [748, 183] width 1128 height 200
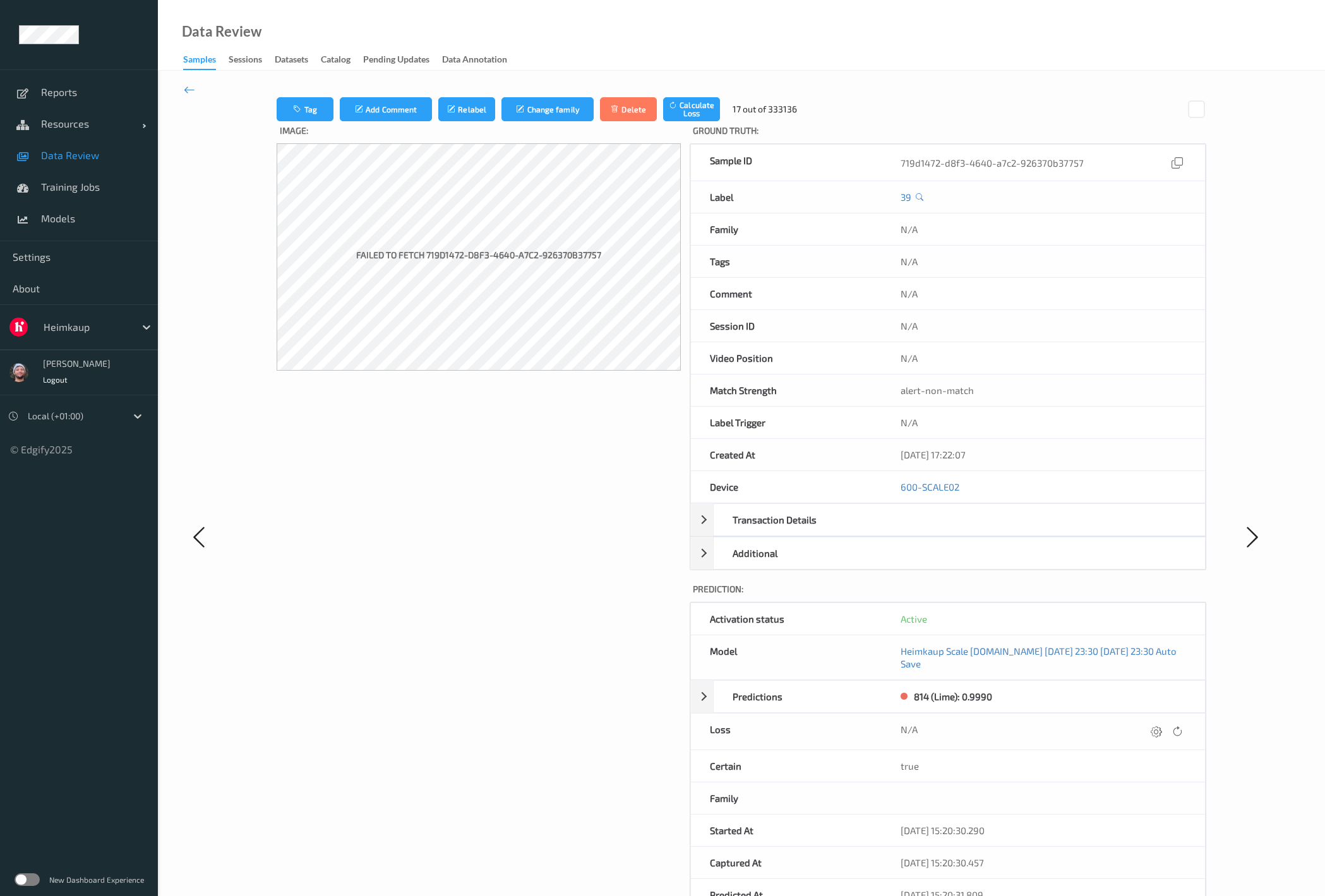
drag, startPoint x: 58, startPoint y: 158, endPoint x: 105, endPoint y: 3, distance: 162.0
click at [58, 158] on span "Data Review" at bounding box center [93, 155] width 104 height 13
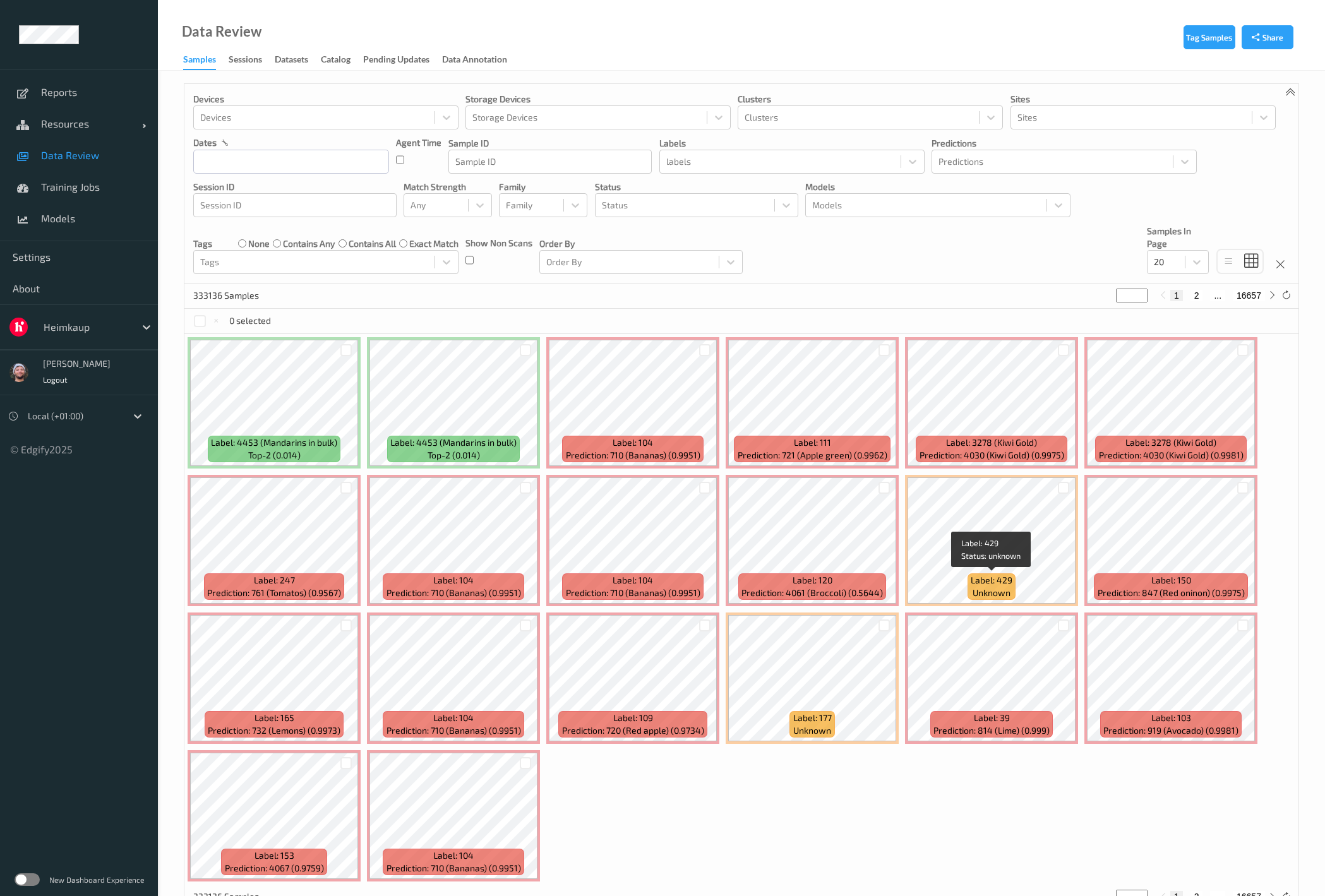
scroll to position [40, 0]
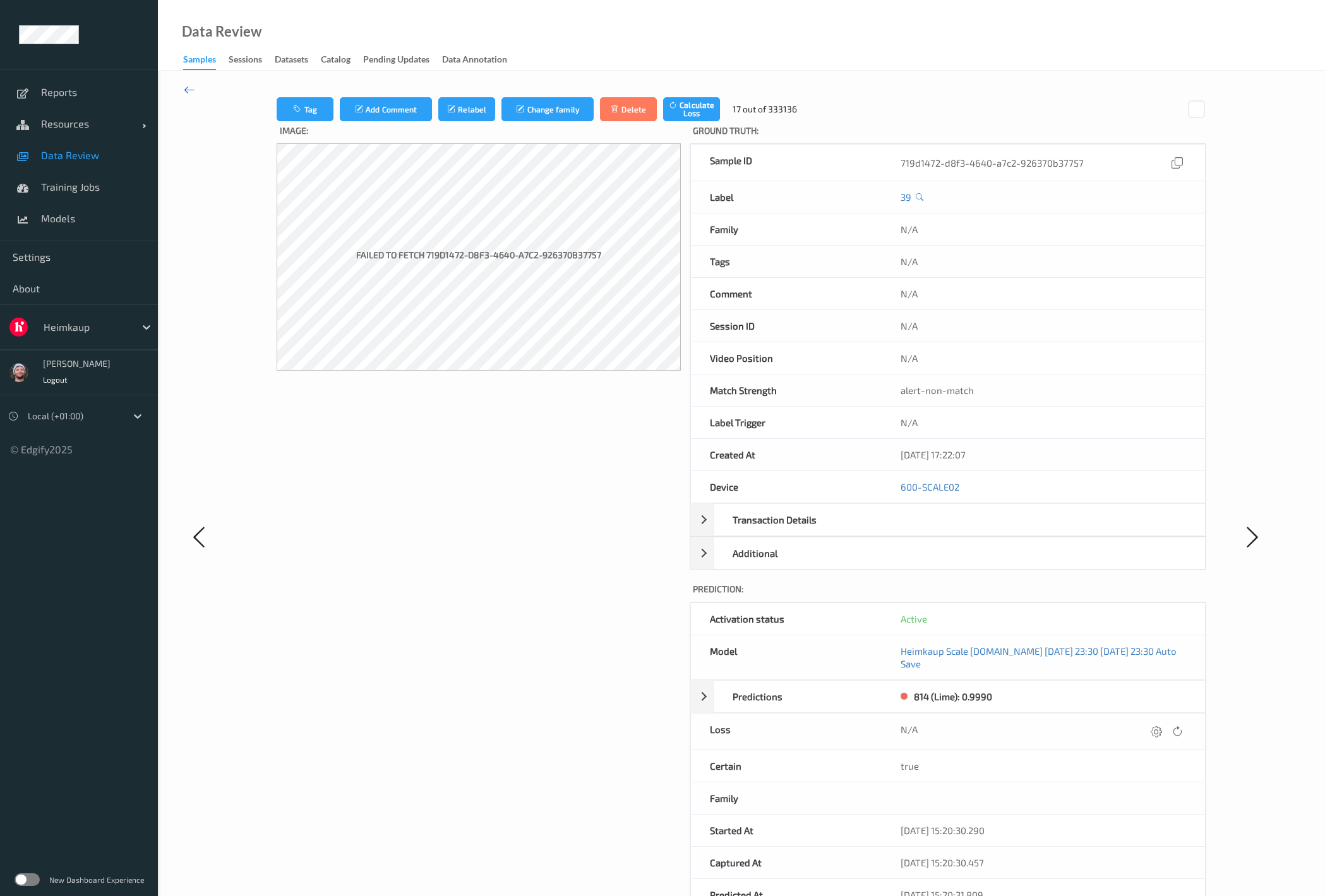
click at [193, 87] on icon at bounding box center [190, 89] width 11 height 14
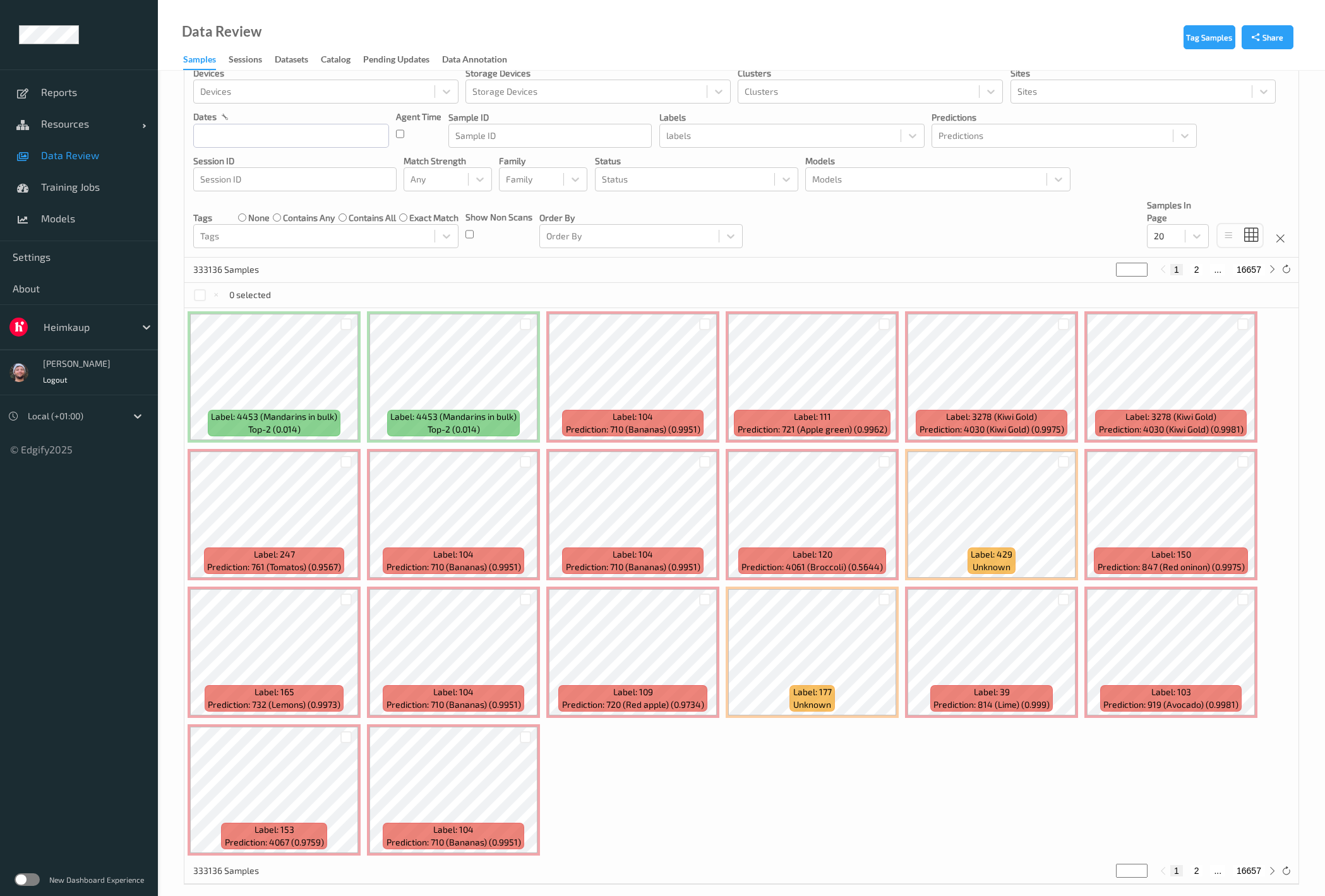
scroll to position [40, 0]
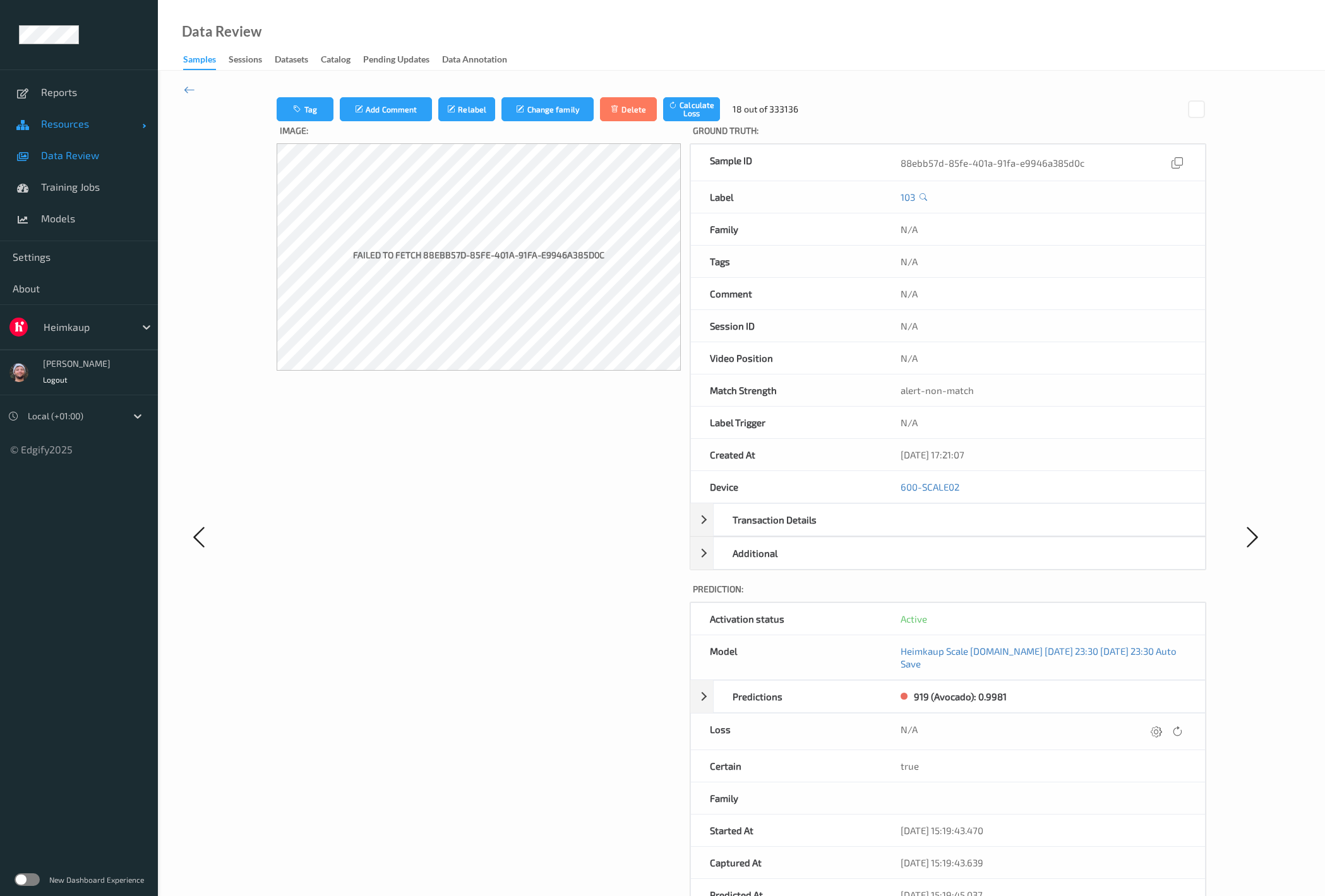
click at [58, 117] on span "Resources" at bounding box center [91, 124] width 101 height 13
click at [72, 164] on link "Devices" at bounding box center [79, 155] width 158 height 32
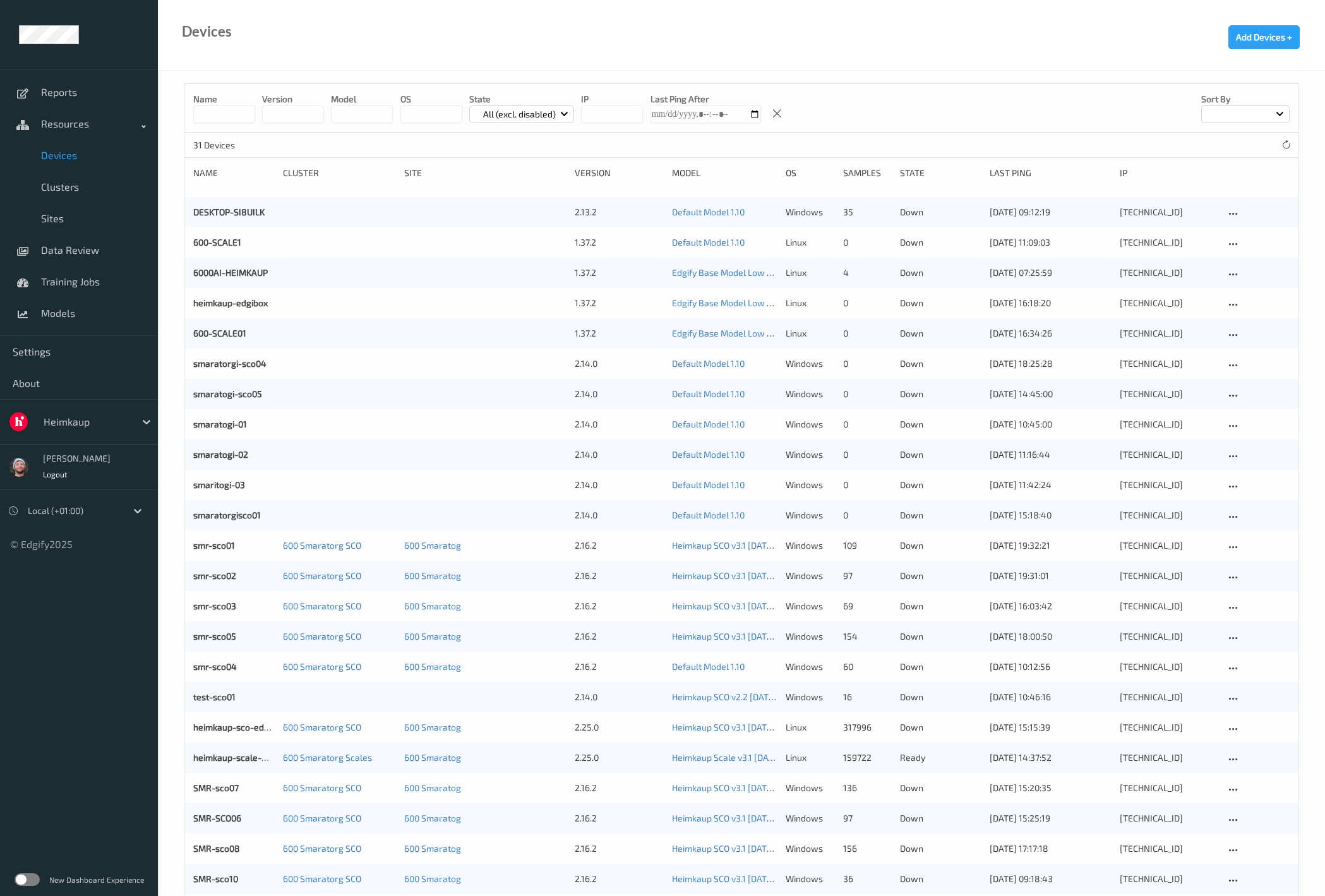
click at [241, 111] on input at bounding box center [224, 113] width 62 height 18
click at [535, 111] on p "All (excl. disabled)" at bounding box center [520, 114] width 82 height 13
click at [494, 163] on p "Ready" at bounding box center [513, 165] width 87 height 22
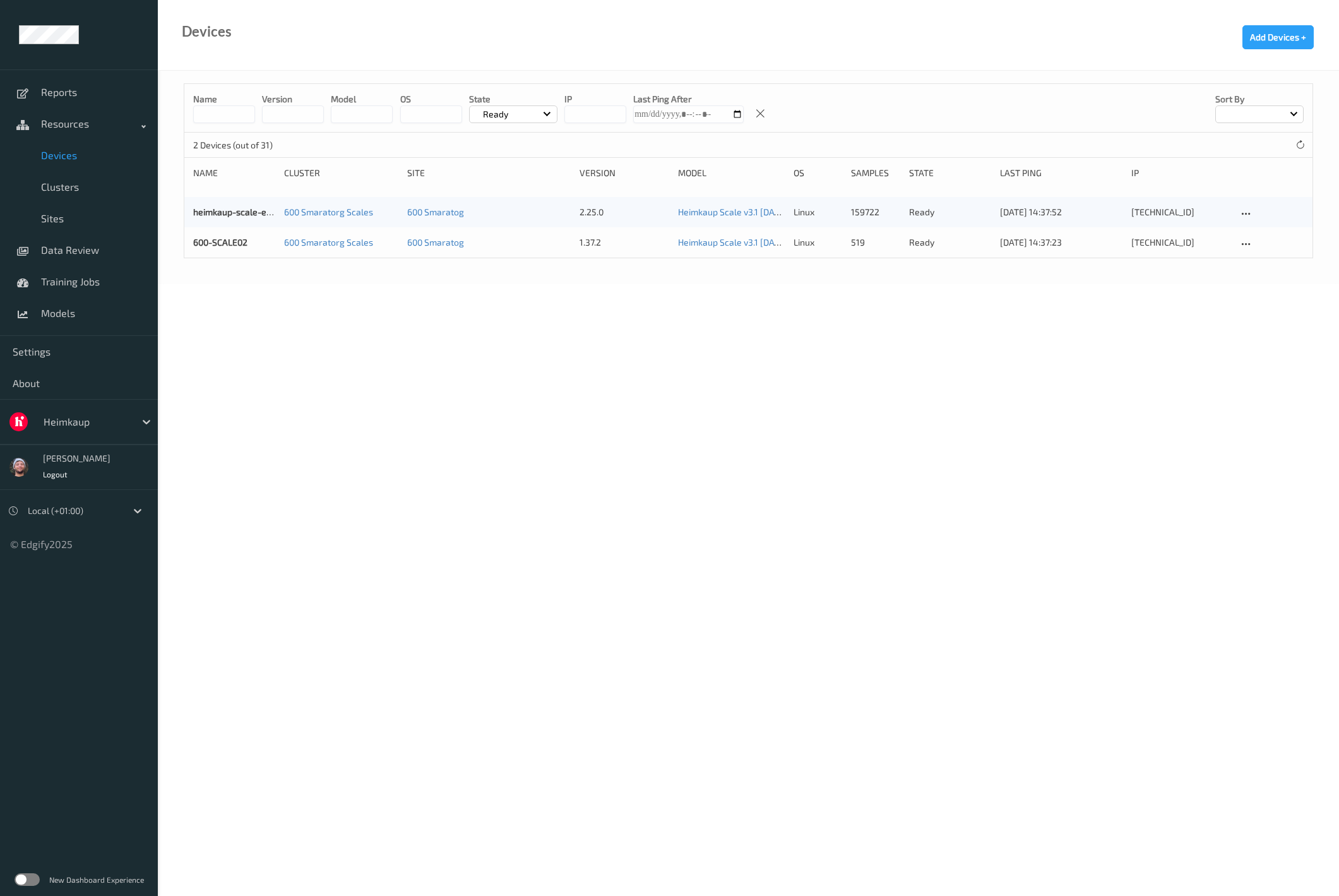
click at [435, 47] on div "Devices Add Devices +" at bounding box center [749, 35] width 1181 height 71
click at [199, 241] on link "600-SCALE02" at bounding box center [220, 243] width 54 height 11
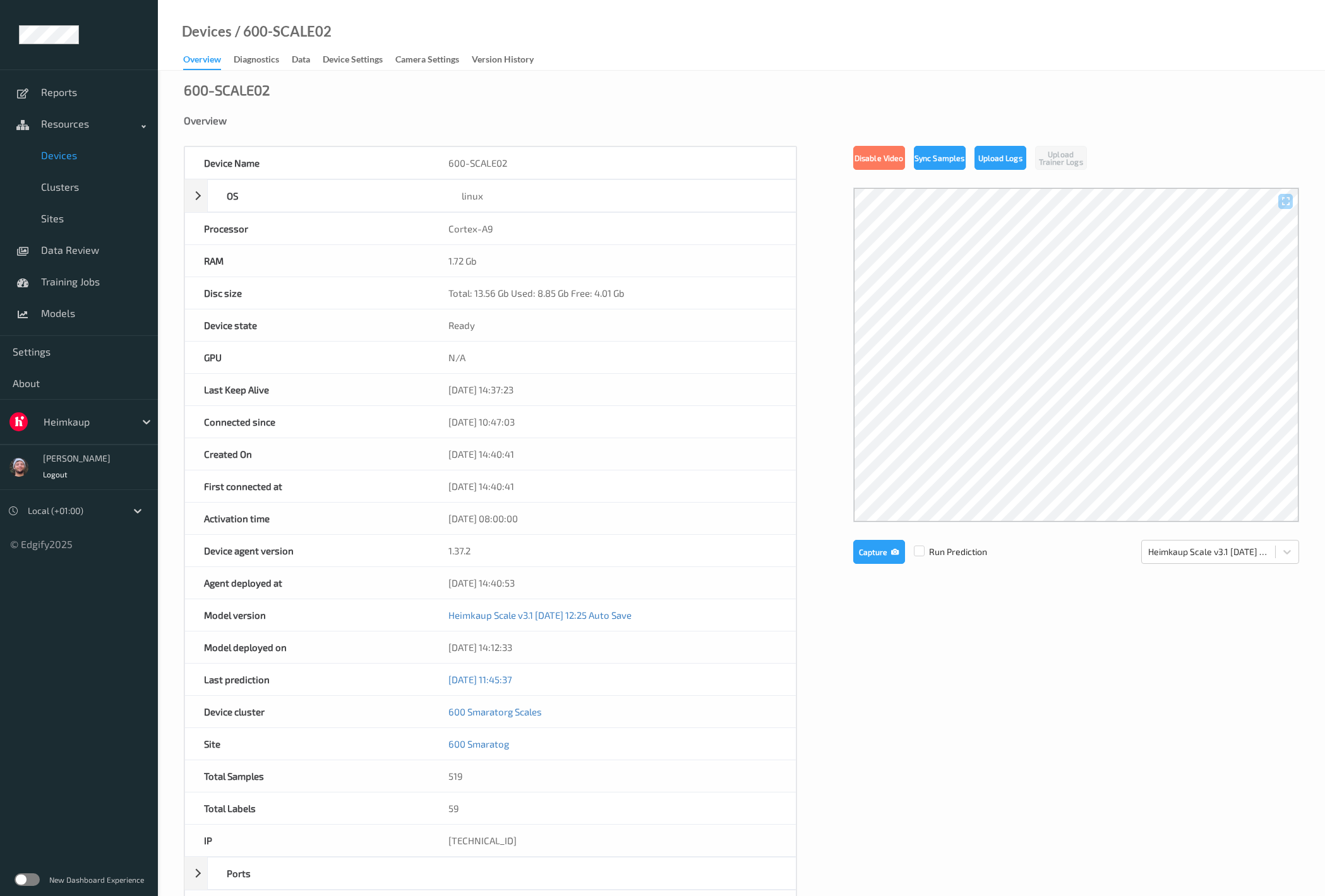
click at [770, 72] on div "600-SCALE02 Overview Device Name 600-SCALE02 OS linux Platform debian Platform …" at bounding box center [741, 567] width 1167 height 994
click at [110, 417] on div at bounding box center [86, 421] width 86 height 15
type input "bonnu"
click at [347, 99] on div "600-SCALE02 Overview Device Name 600-SCALE02 OS linux Platform debian Platform …" at bounding box center [741, 567] width 1167 height 994
click at [82, 433] on div "Heimkaup" at bounding box center [79, 421] width 158 height 46
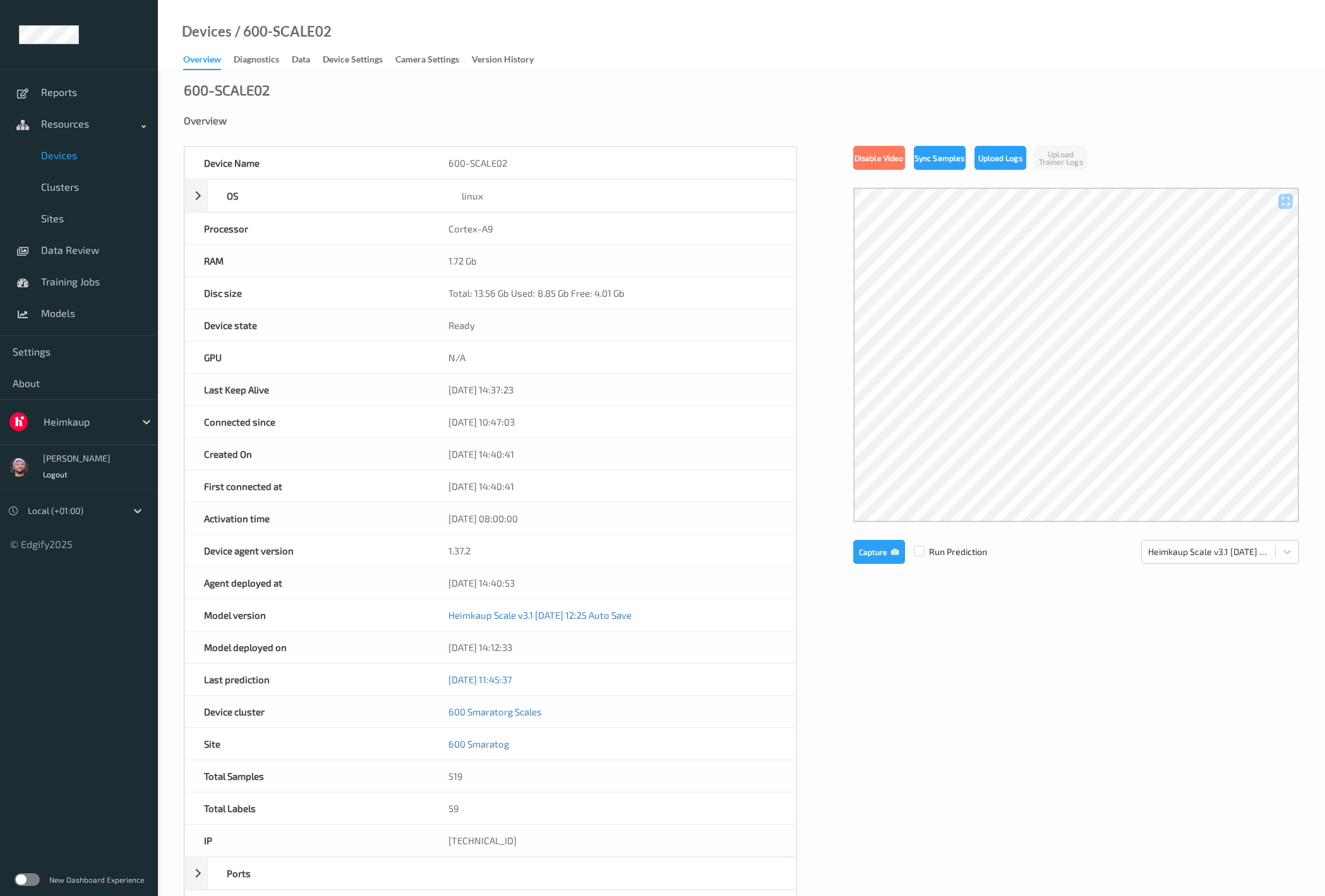
click at [86, 429] on div "Heimkaup" at bounding box center [86, 422] width 98 height 20
type input "bonu"
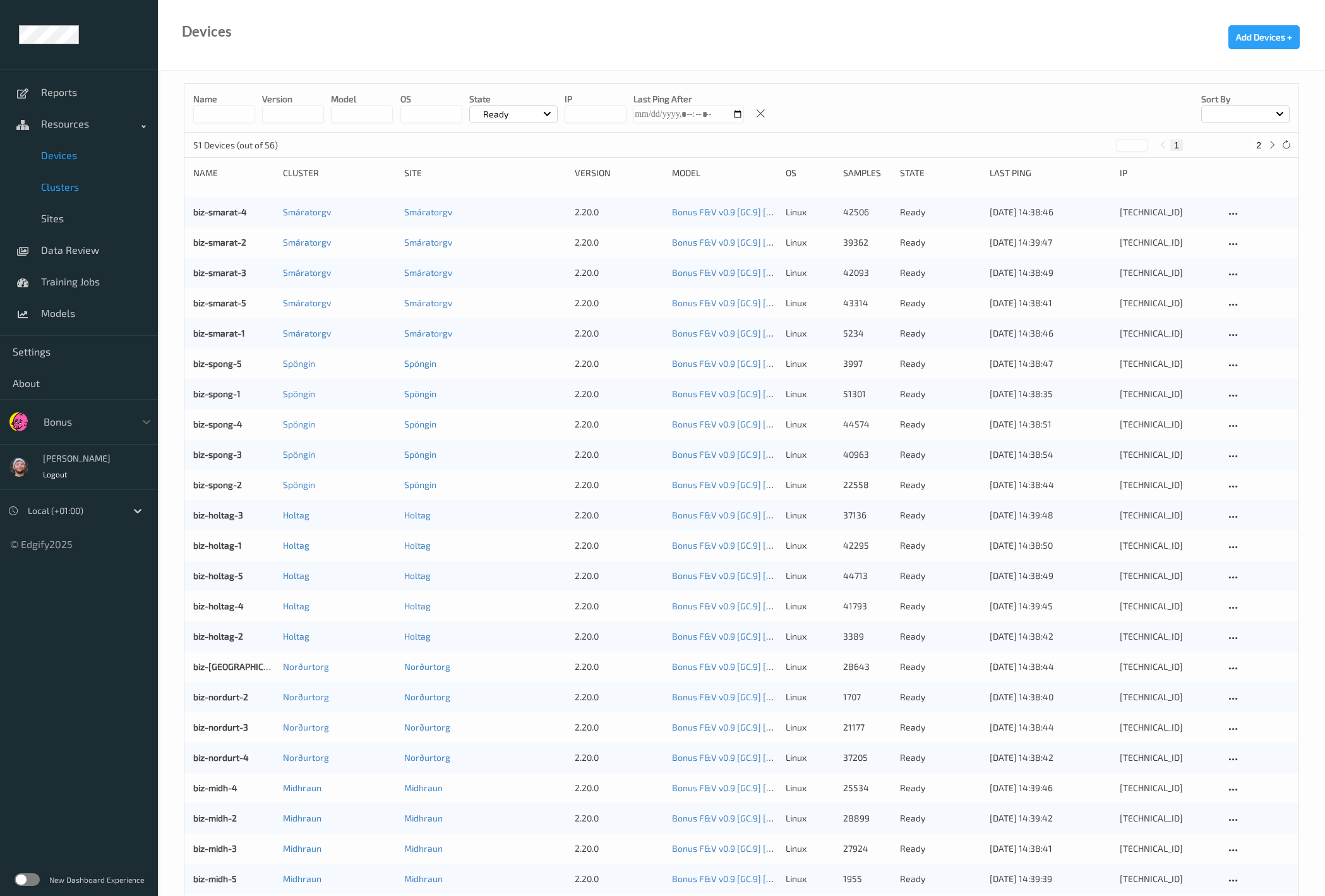
click at [75, 193] on link "Clusters" at bounding box center [79, 187] width 158 height 32
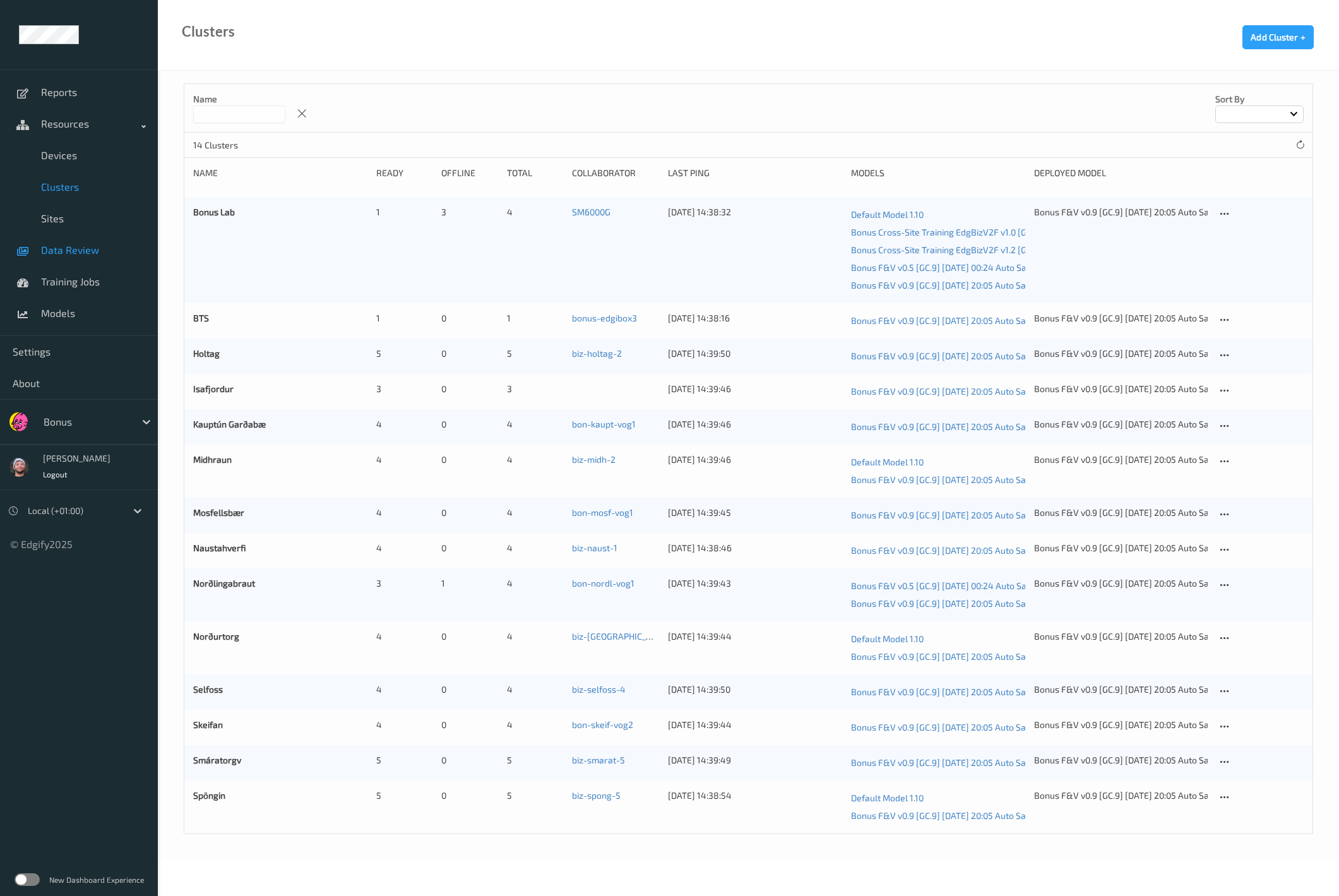
click at [73, 253] on span "Data Review" at bounding box center [93, 250] width 104 height 13
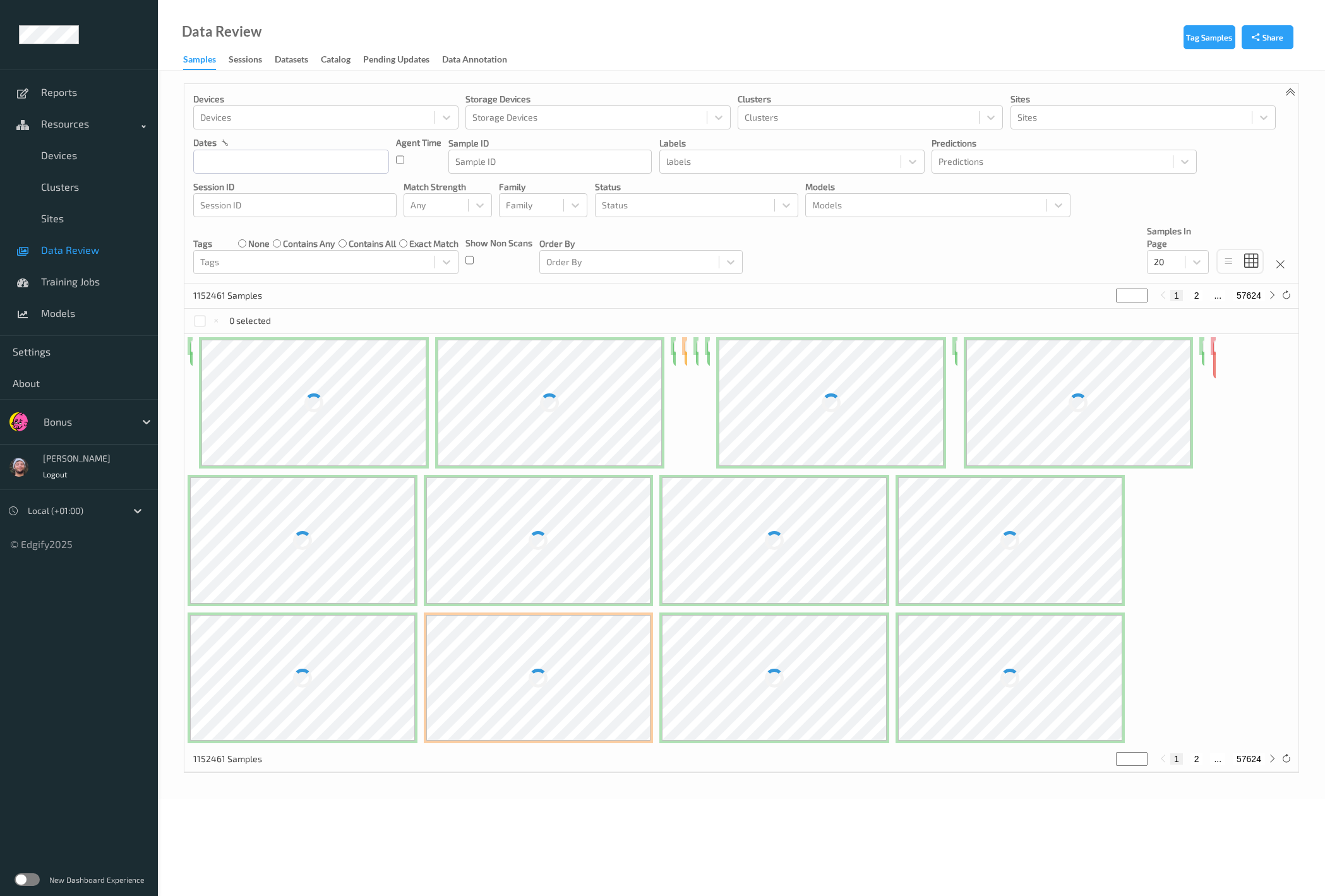
click at [763, 286] on div "1152461 Samples * 1 2 ... 57624" at bounding box center [741, 296] width 1114 height 25
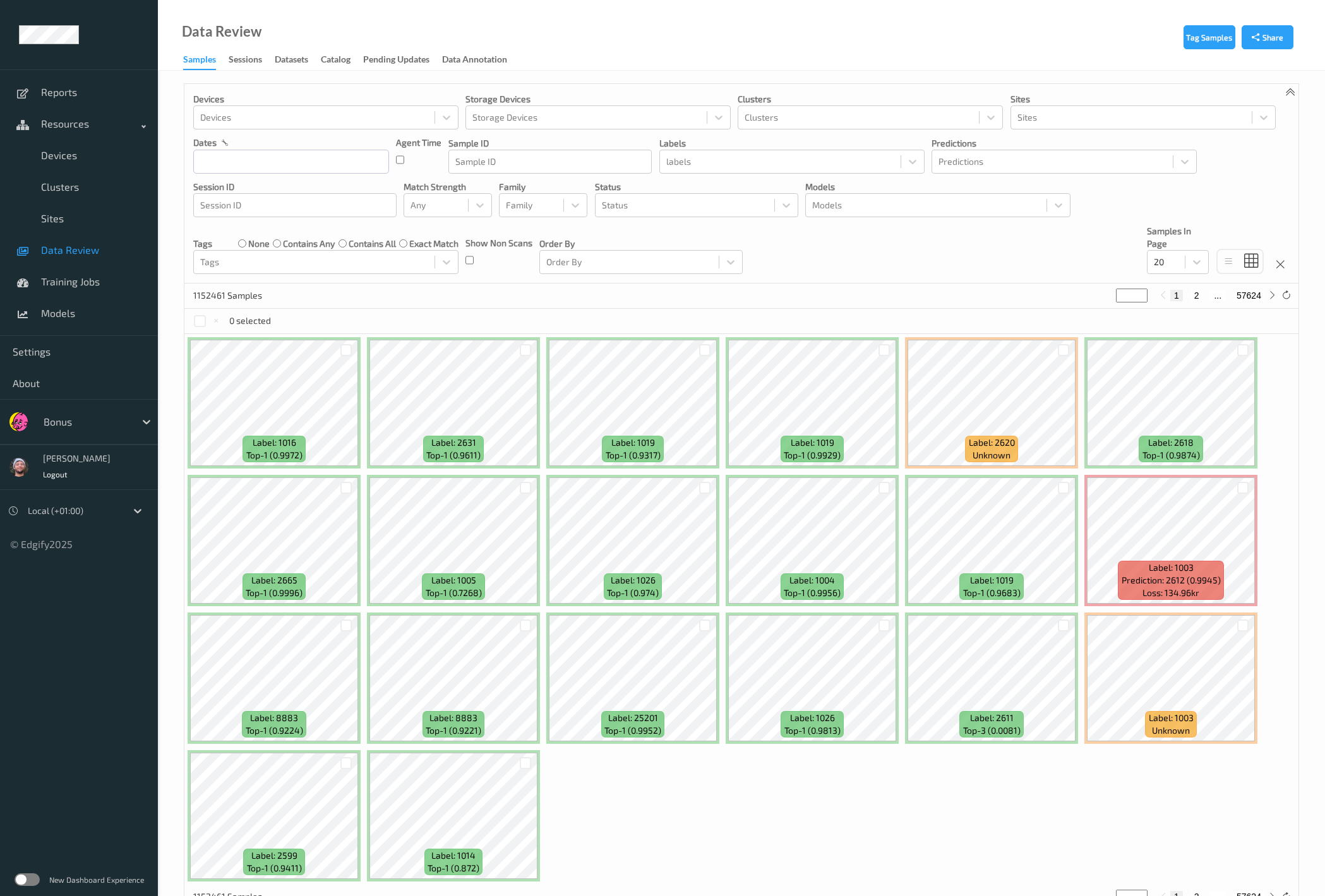
click at [868, 269] on div "Devices Devices Storage Devices Storage Devices Clusters Clusters Sites Sites d…" at bounding box center [741, 183] width 1114 height 200
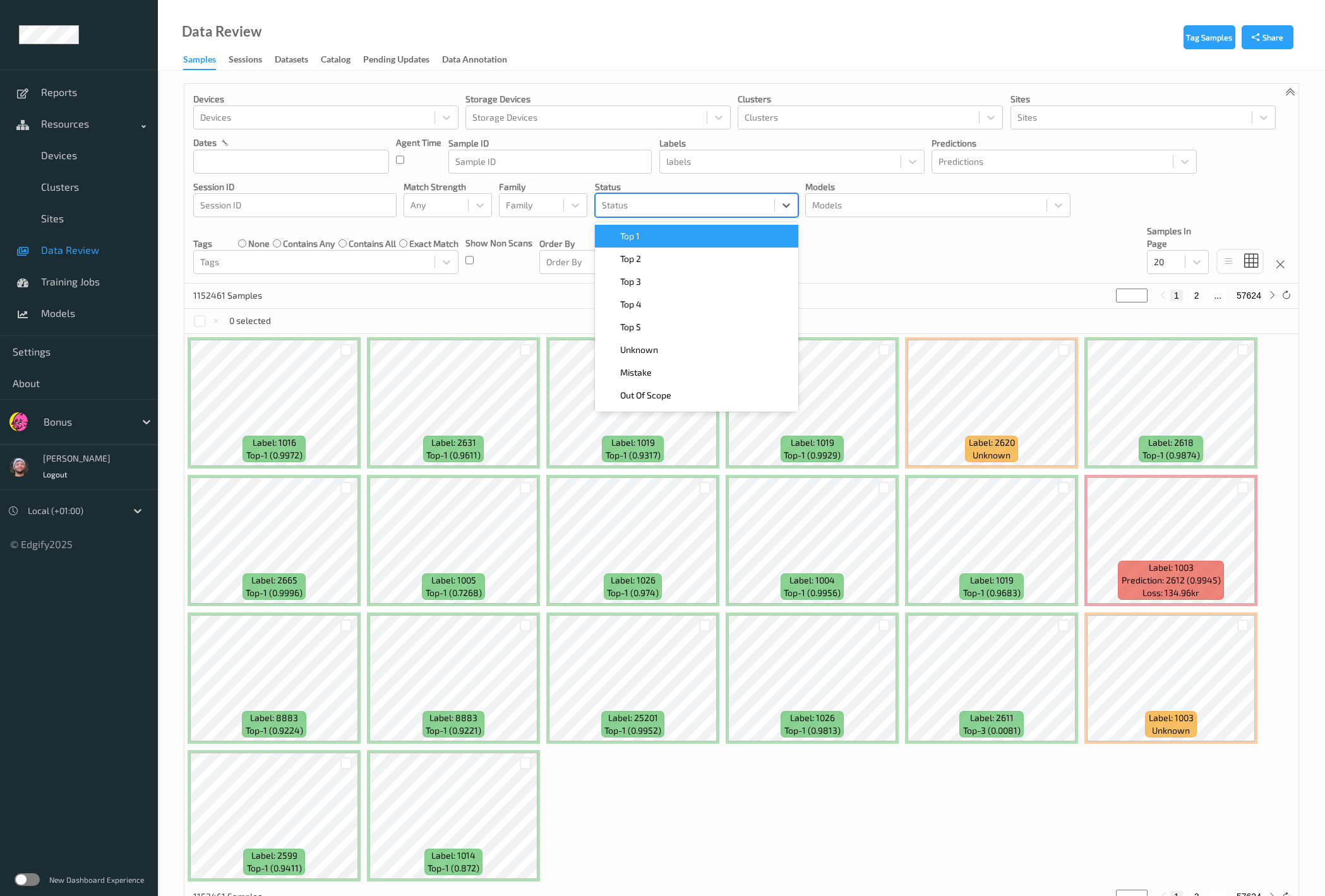
click at [687, 210] on div at bounding box center [684, 205] width 166 height 15
click at [866, 198] on div at bounding box center [925, 205] width 228 height 15
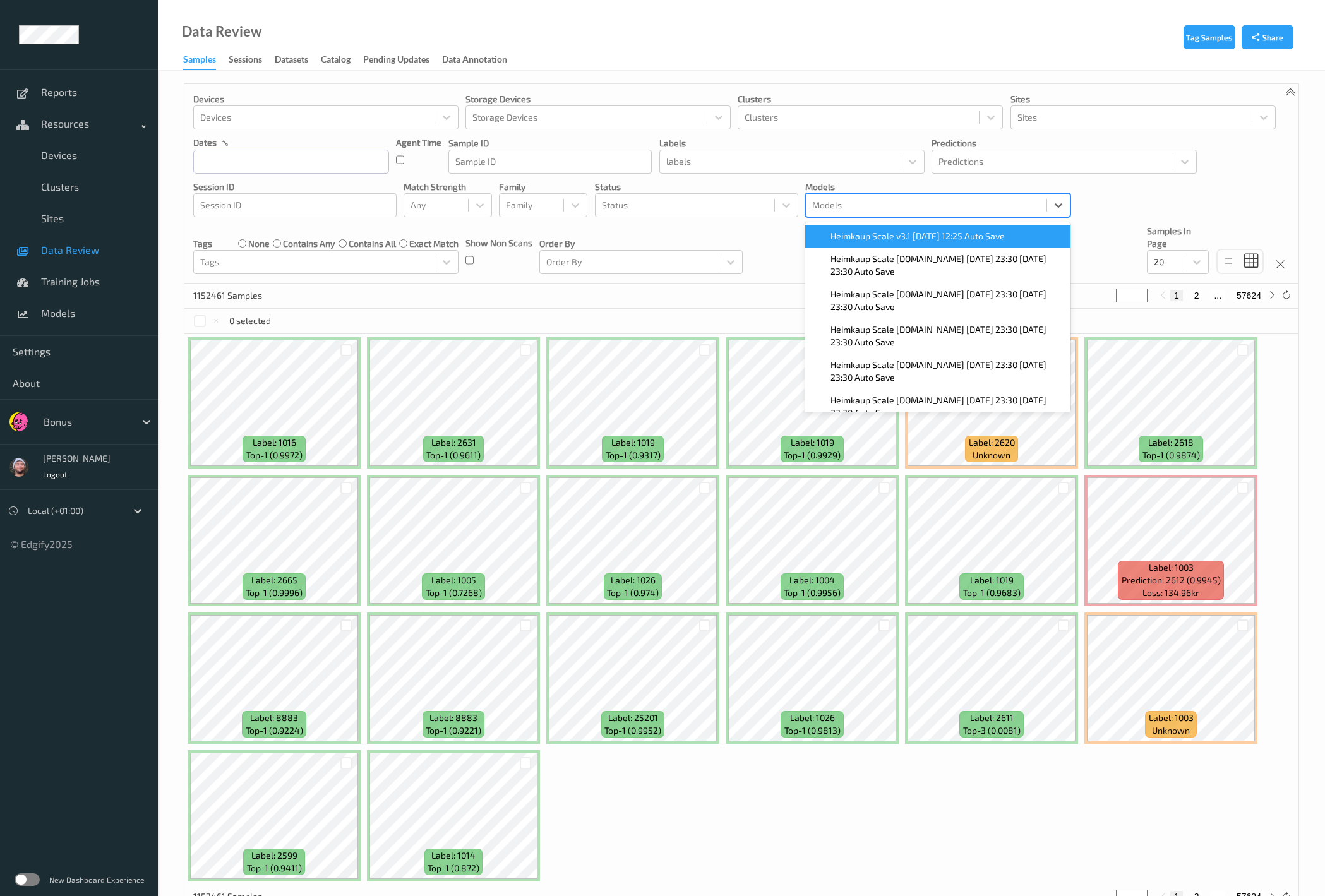
click at [866, 237] on span "Heimkaup Scale v3.1 2025-09-17 12:25 Auto Save" at bounding box center [917, 236] width 174 height 13
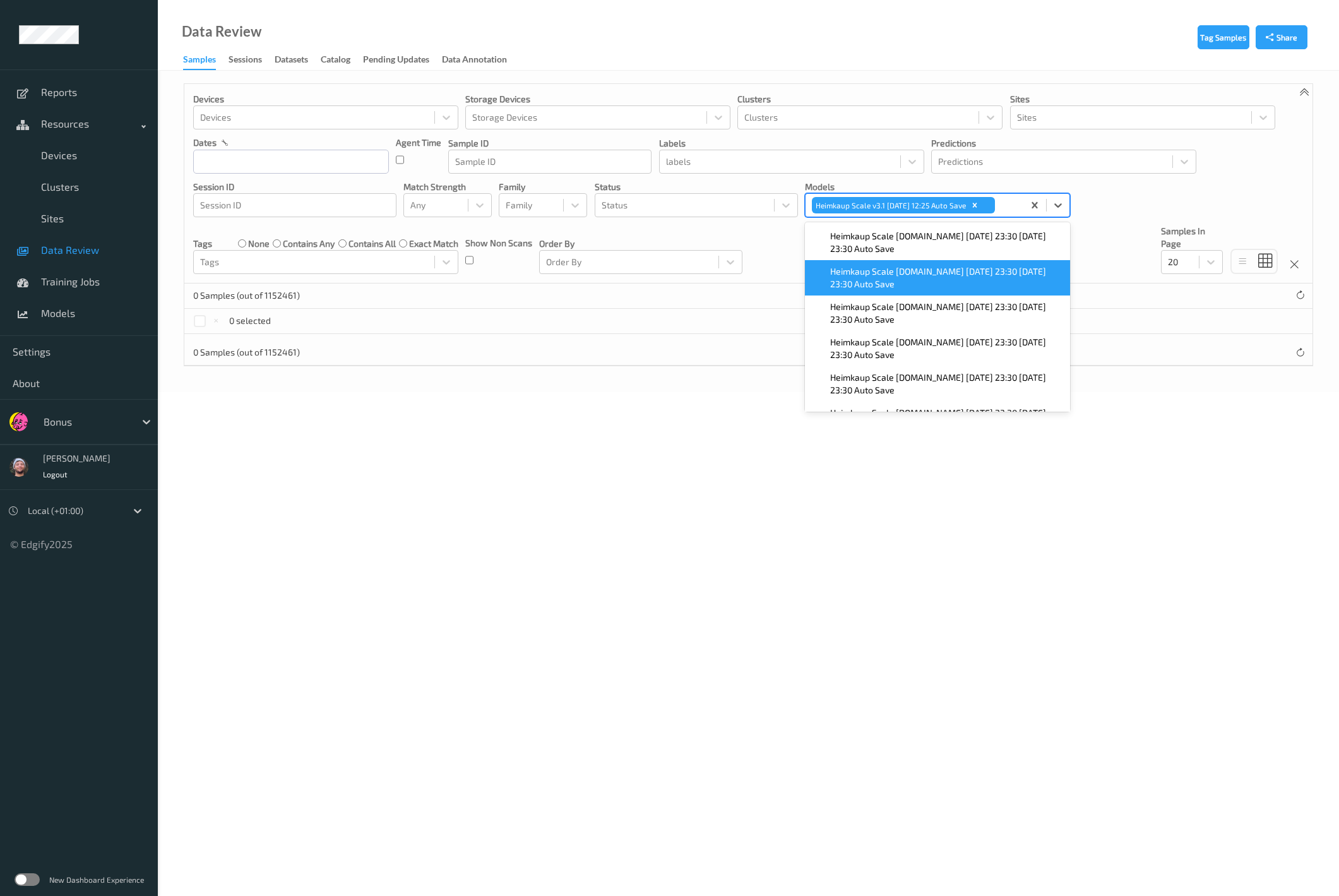
click at [76, 416] on div at bounding box center [86, 421] width 86 height 15
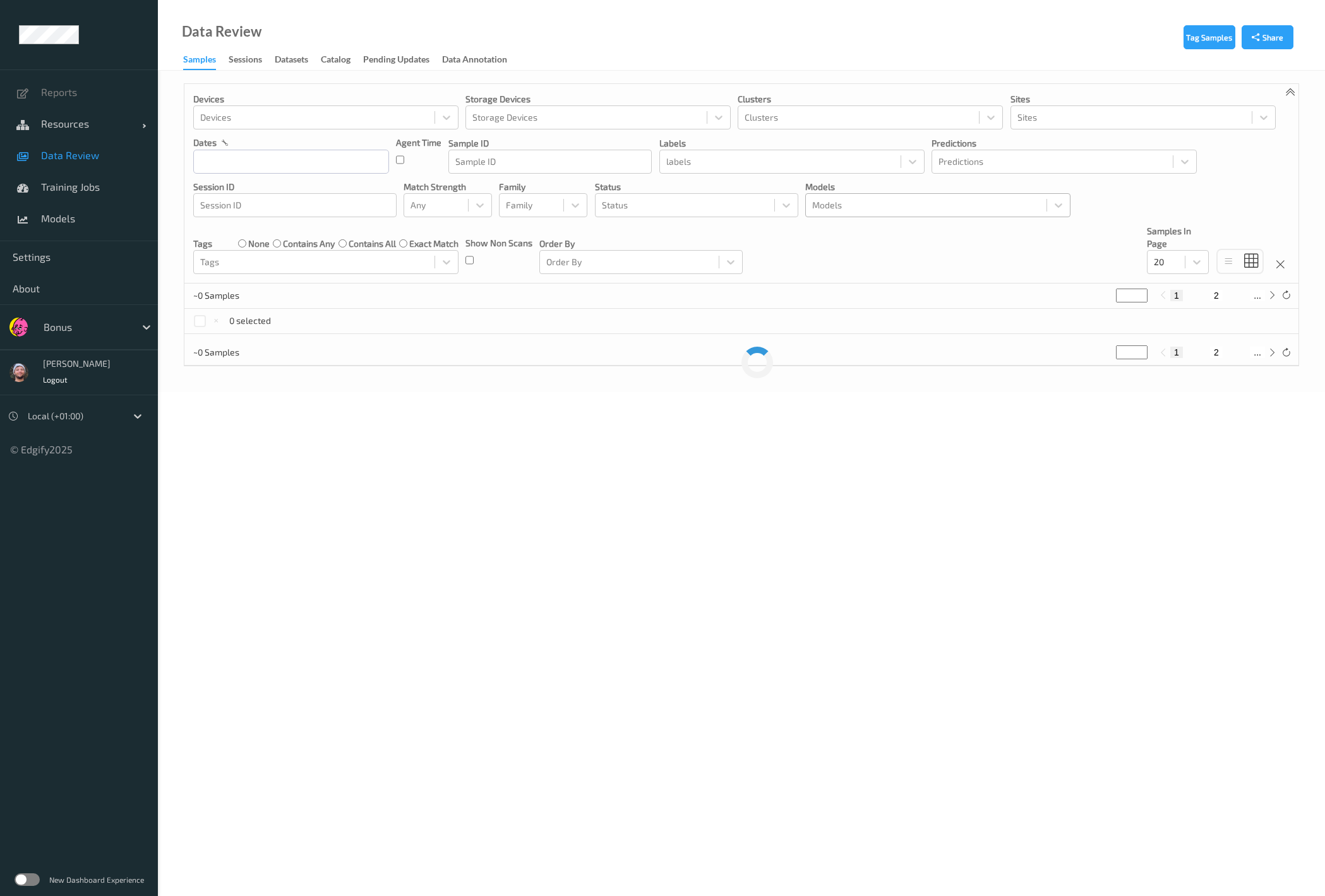
click at [865, 204] on div at bounding box center [925, 205] width 228 height 15
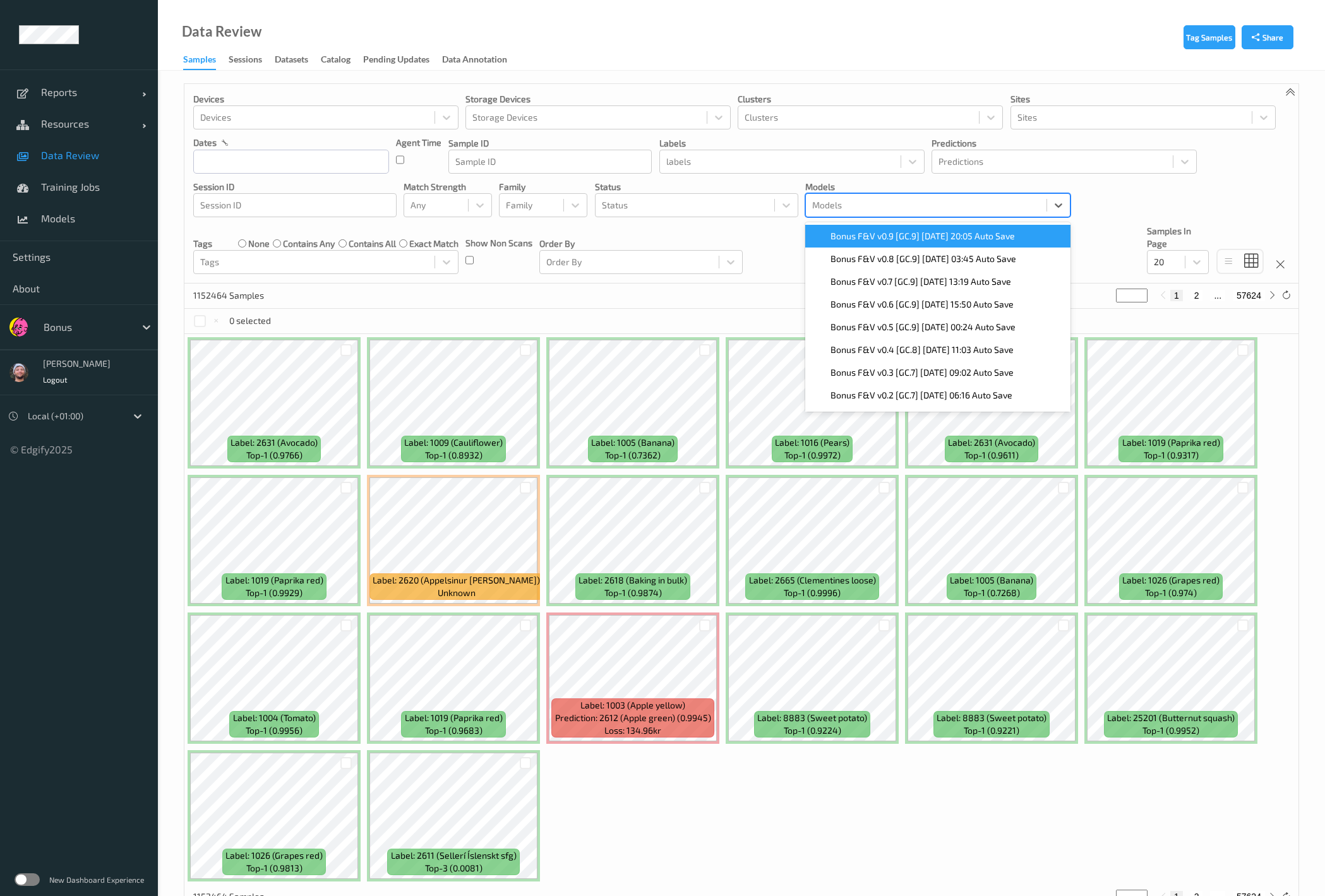
click at [892, 237] on span "Bonus F&V v0.9 [GC.9] [DATE] 20:05 Auto Save" at bounding box center [922, 236] width 184 height 13
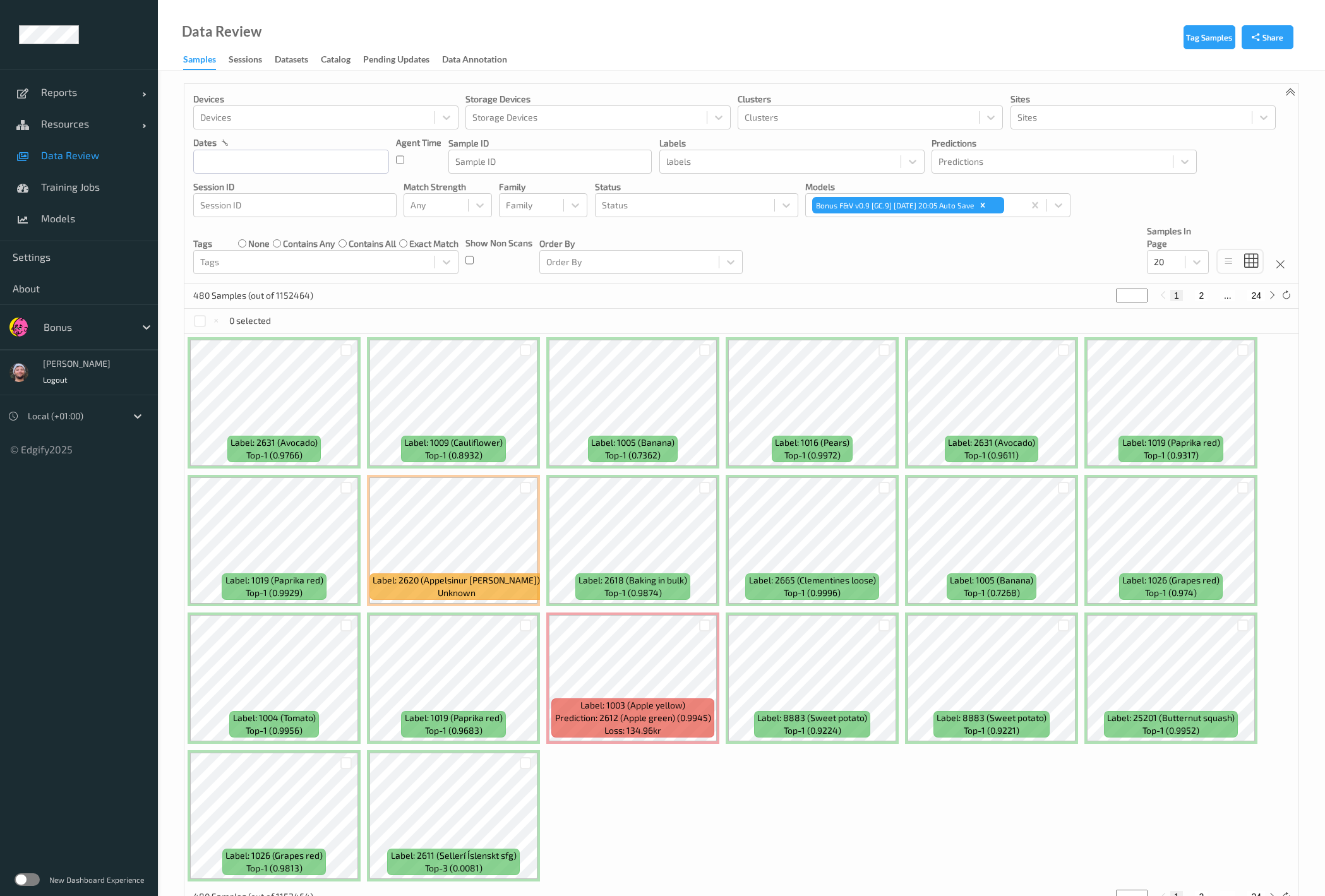
click at [125, 140] on link "Data Review" at bounding box center [79, 155] width 158 height 32
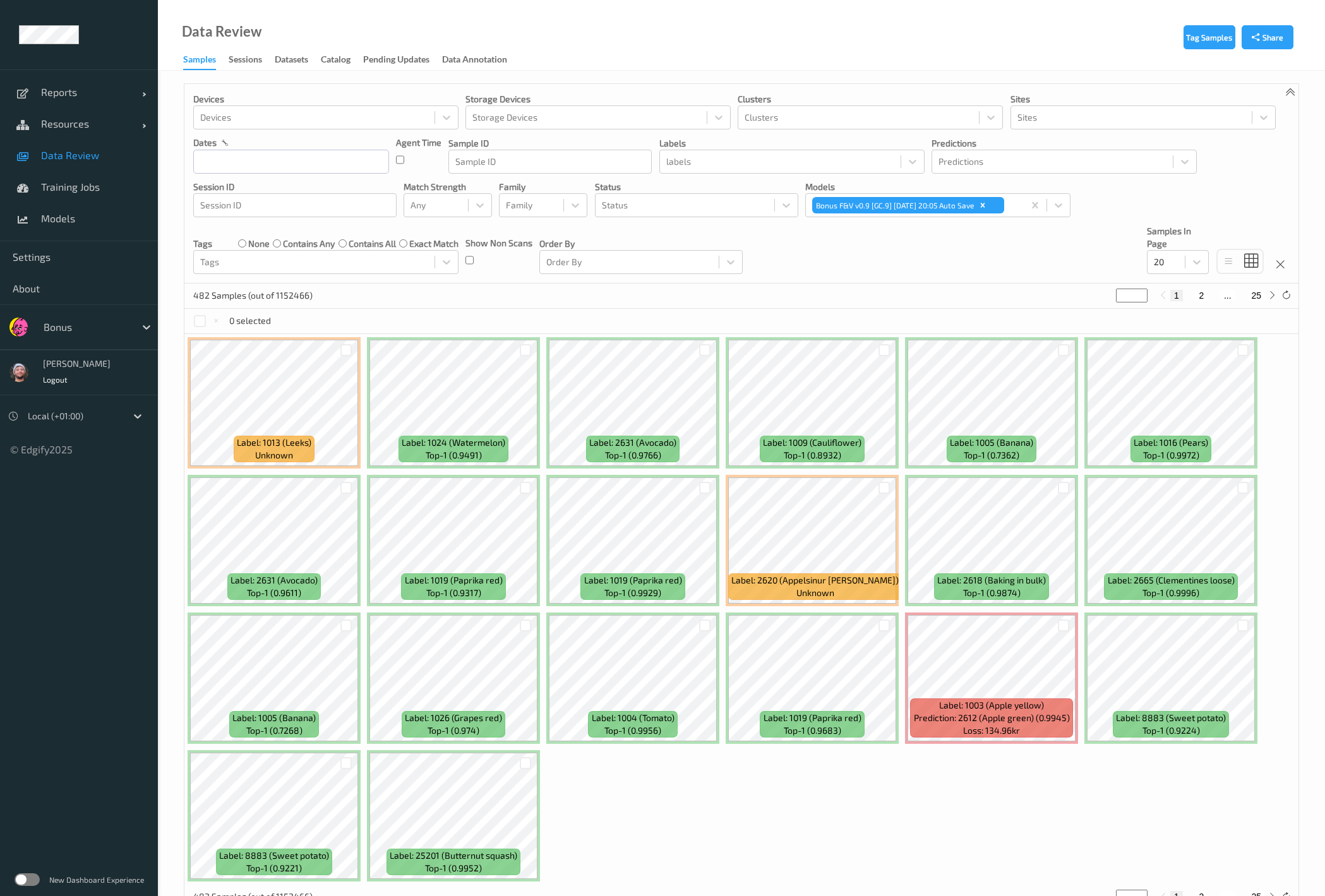
click at [821, 265] on div "Devices Devices Storage Devices Storage Devices Clusters Clusters Sites Sites d…" at bounding box center [741, 183] width 1114 height 200
click at [676, 204] on div at bounding box center [684, 205] width 166 height 15
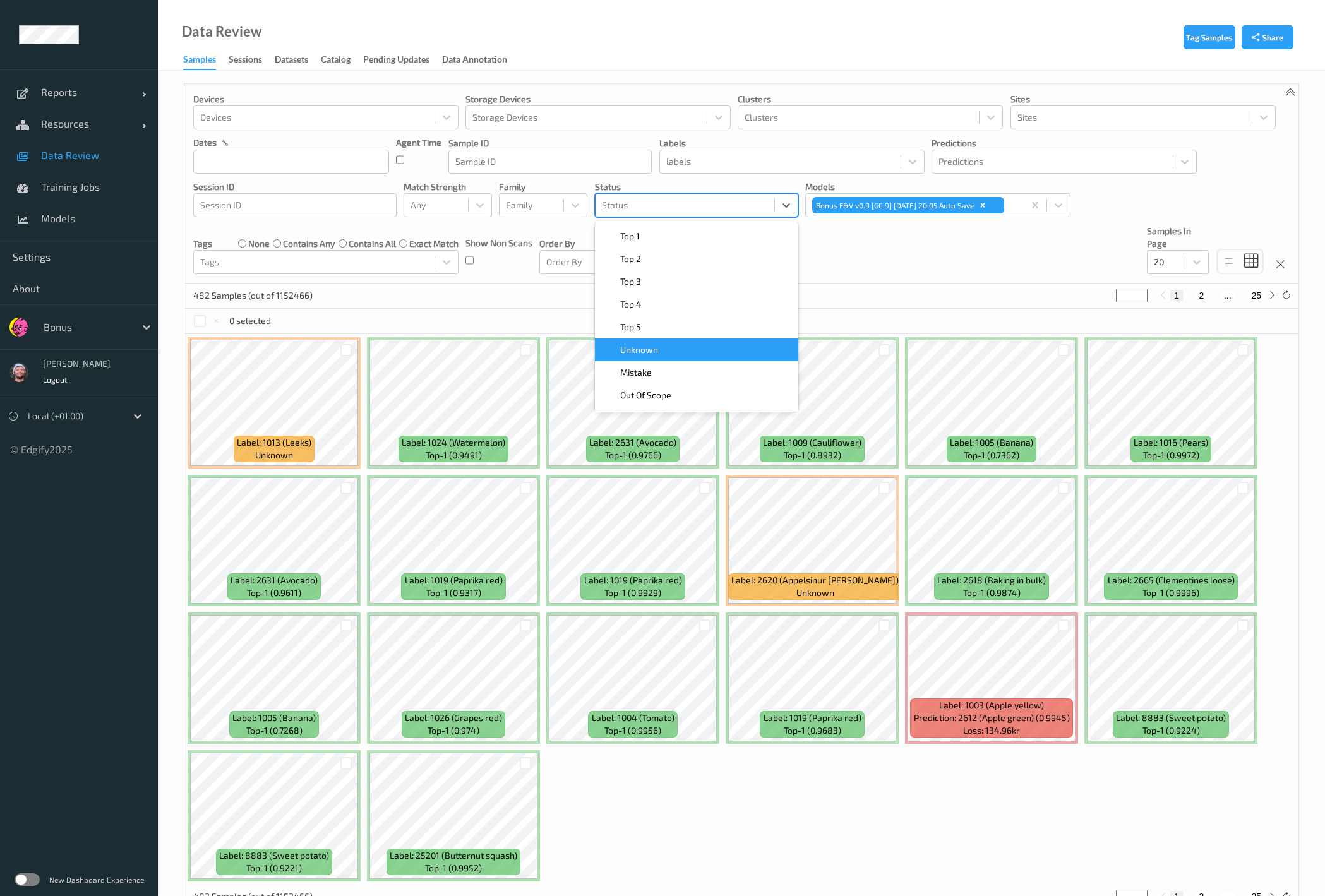
click at [657, 356] on div "Unknown" at bounding box center [696, 349] width 204 height 22
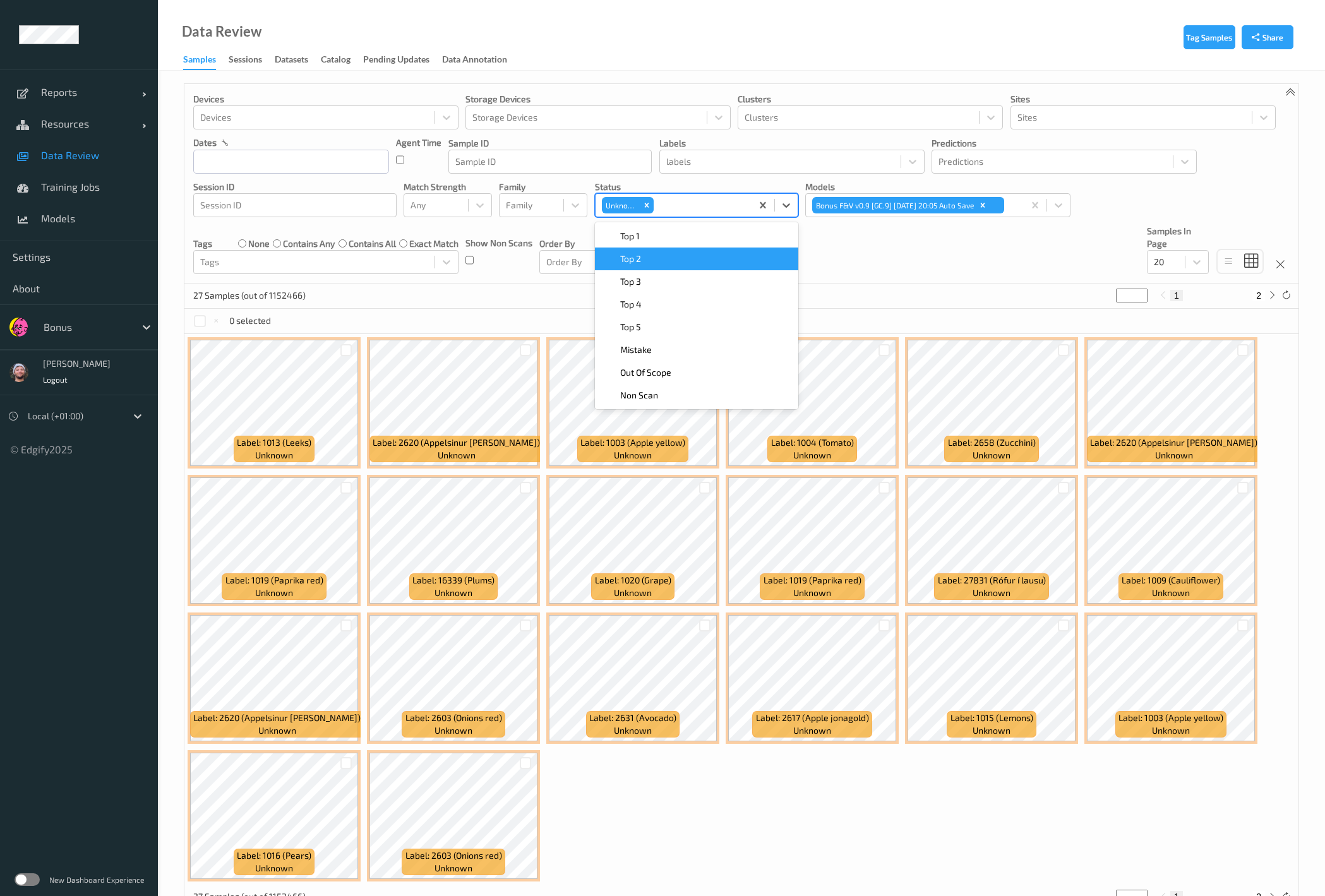
click at [857, 254] on div "Devices Devices Storage Devices Storage Devices Clusters Clusters Sites Sites d…" at bounding box center [741, 183] width 1114 height 200
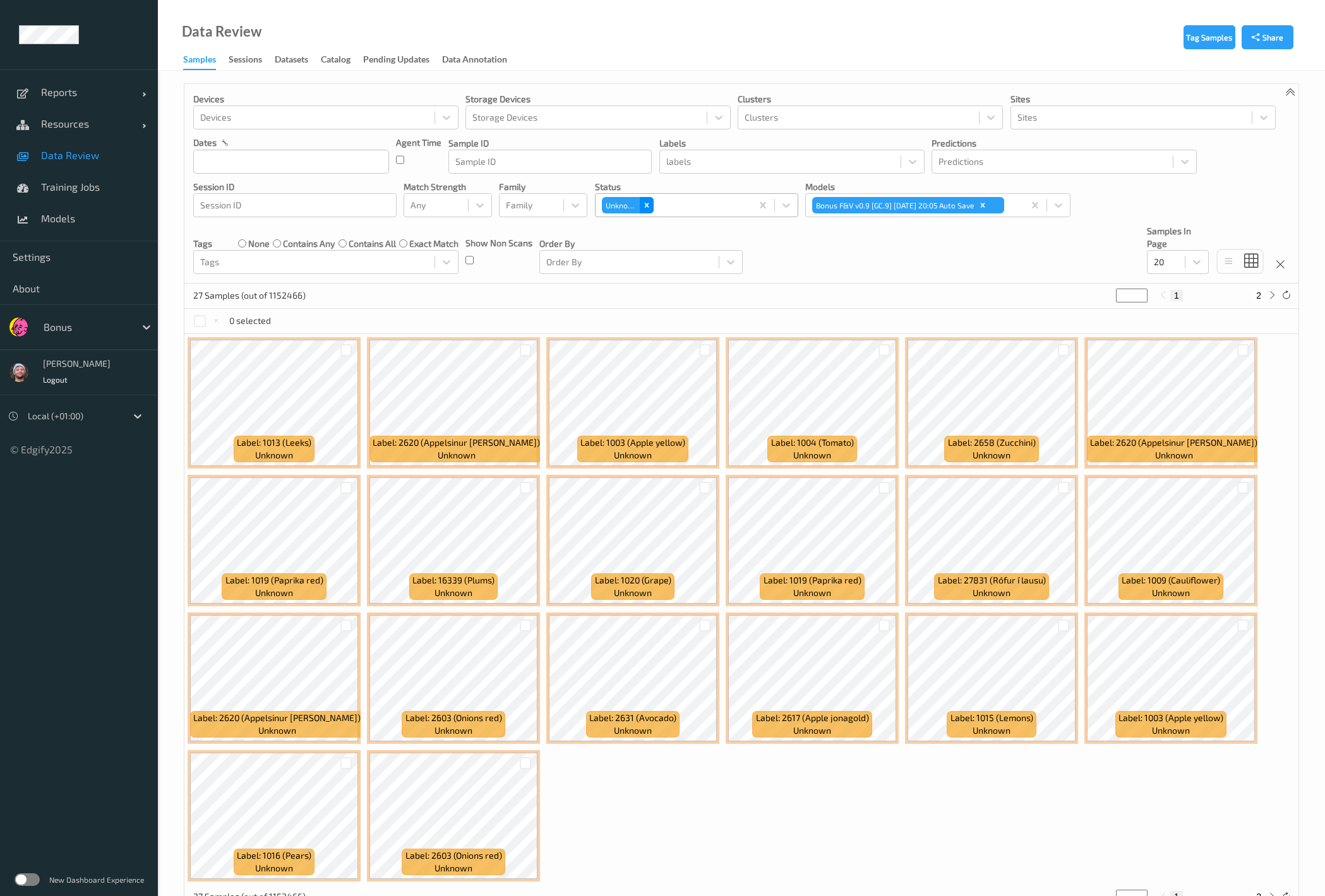
click at [643, 205] on icon "Remove Unknown" at bounding box center [647, 205] width 9 height 9
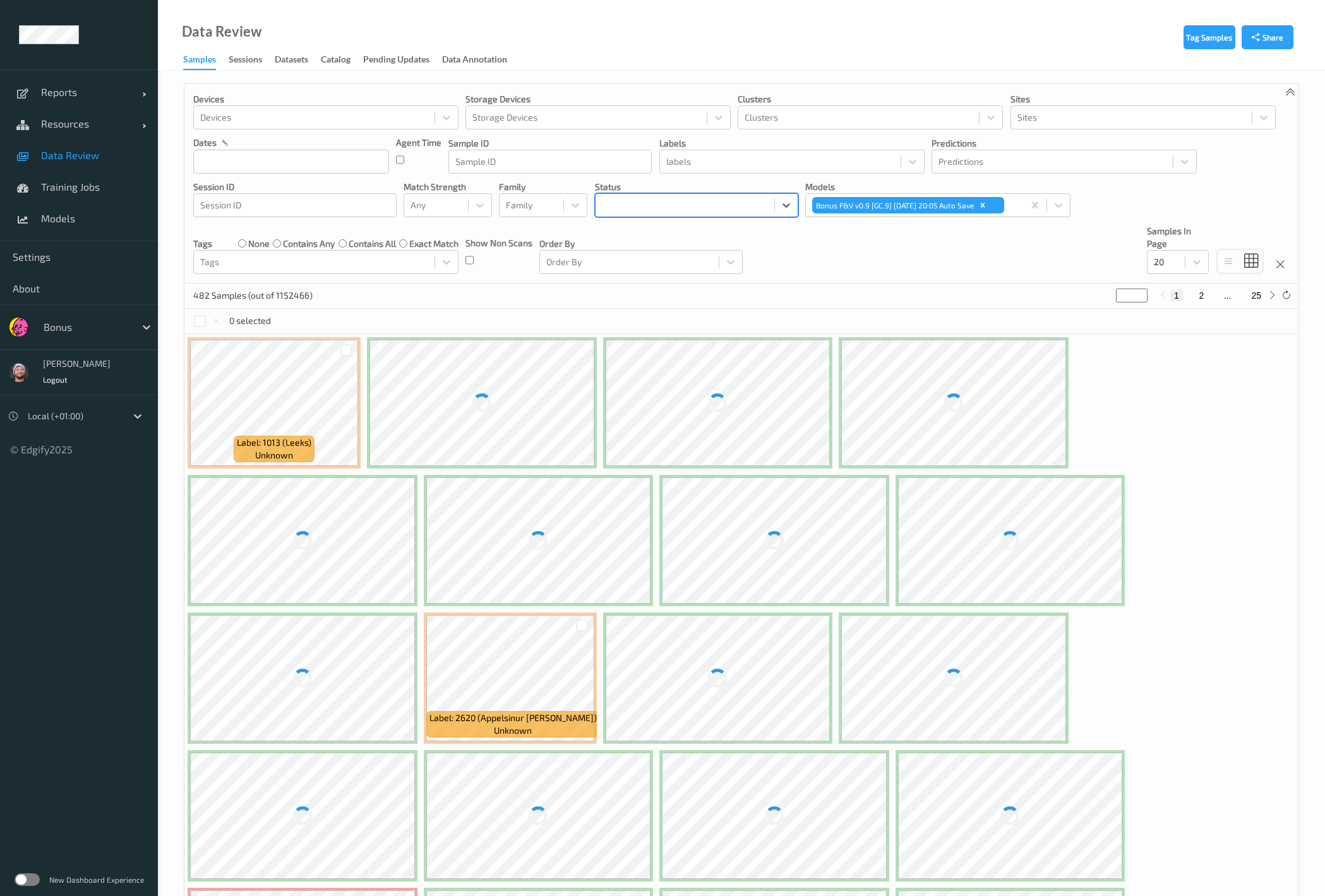
click at [727, 201] on div at bounding box center [684, 205] width 166 height 15
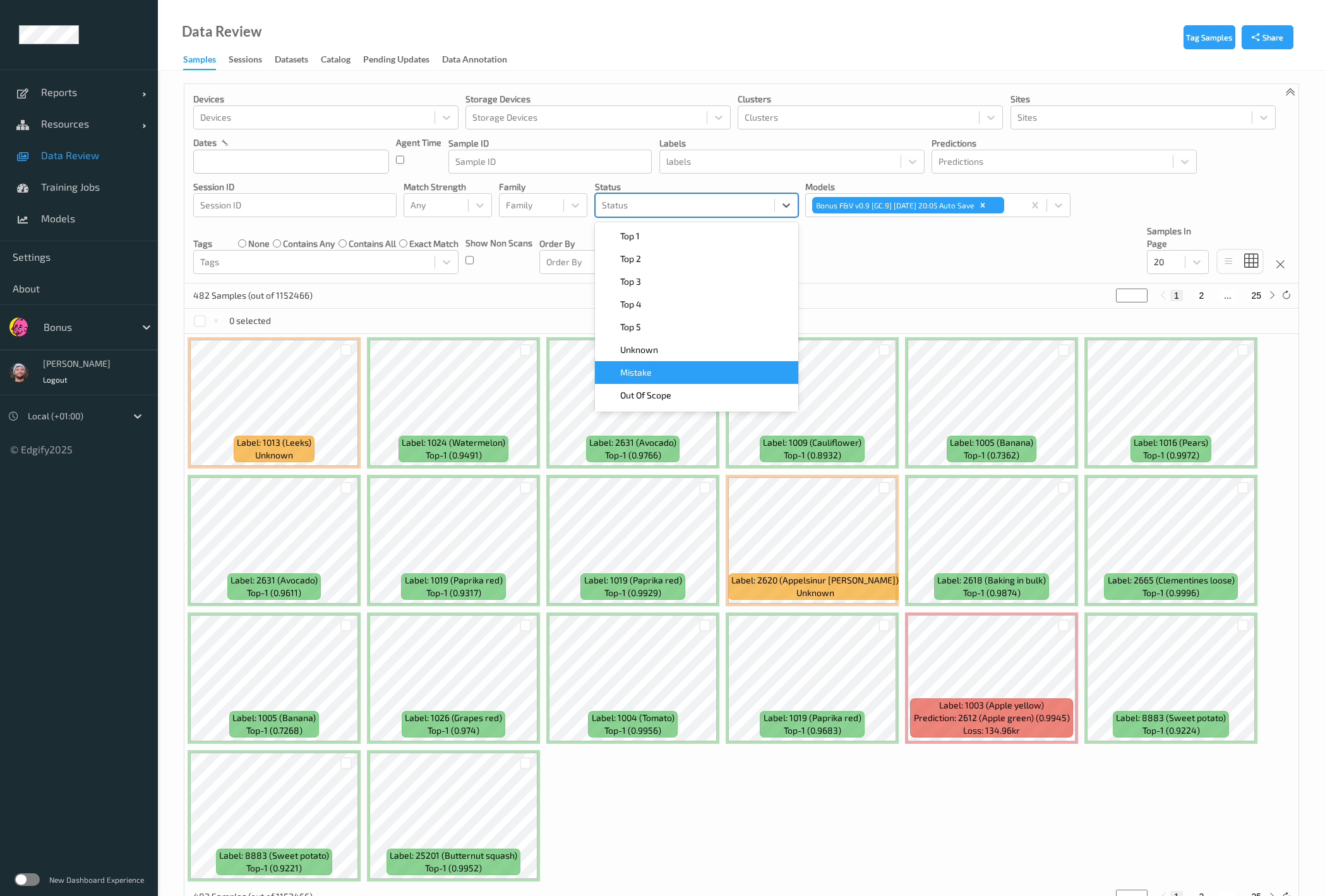
click at [686, 364] on div "Mistake" at bounding box center [696, 372] width 204 height 22
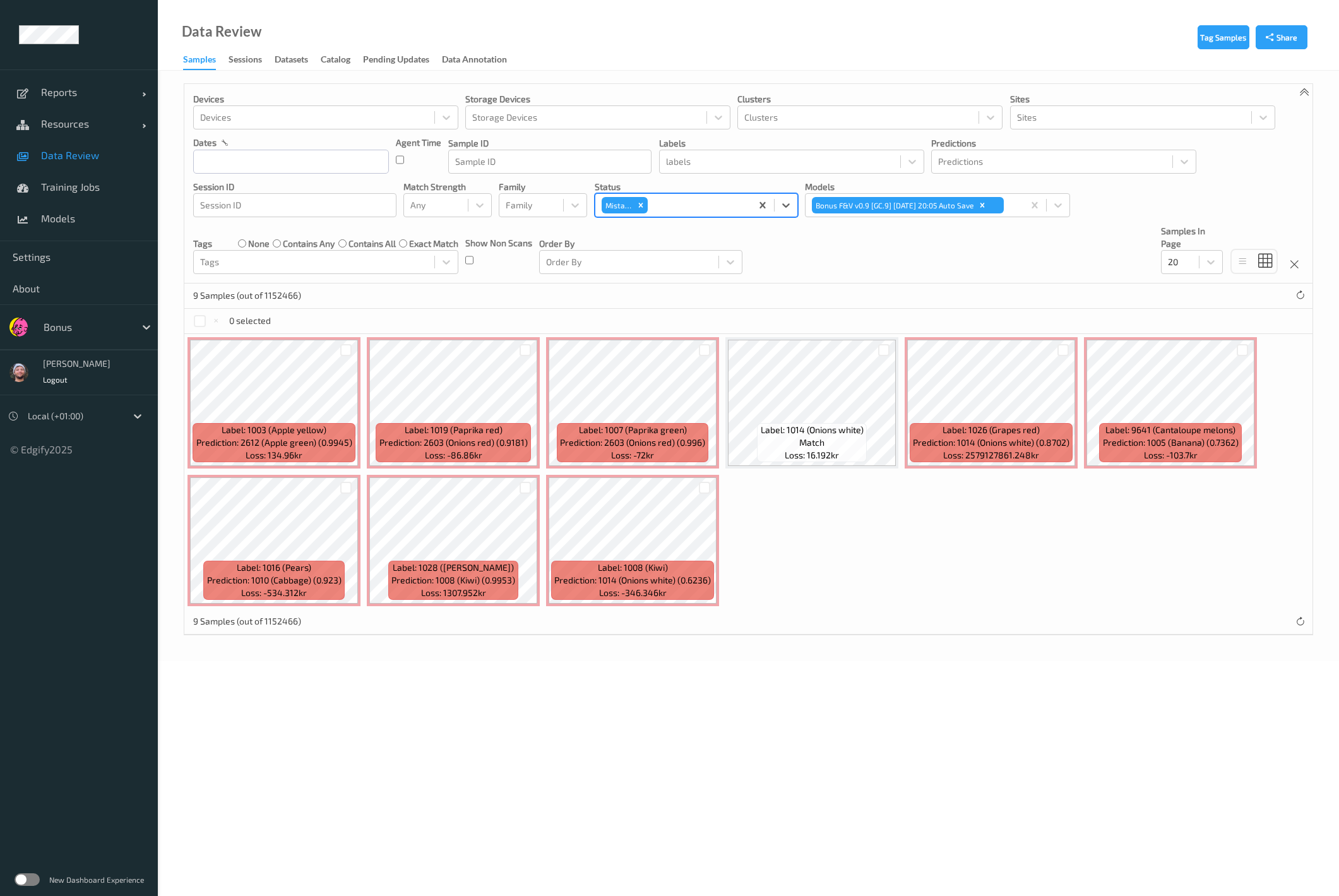
click at [108, 165] on link "Data Review" at bounding box center [79, 155] width 158 height 32
click at [637, 203] on div "Mistake" at bounding box center [625, 205] width 46 height 17
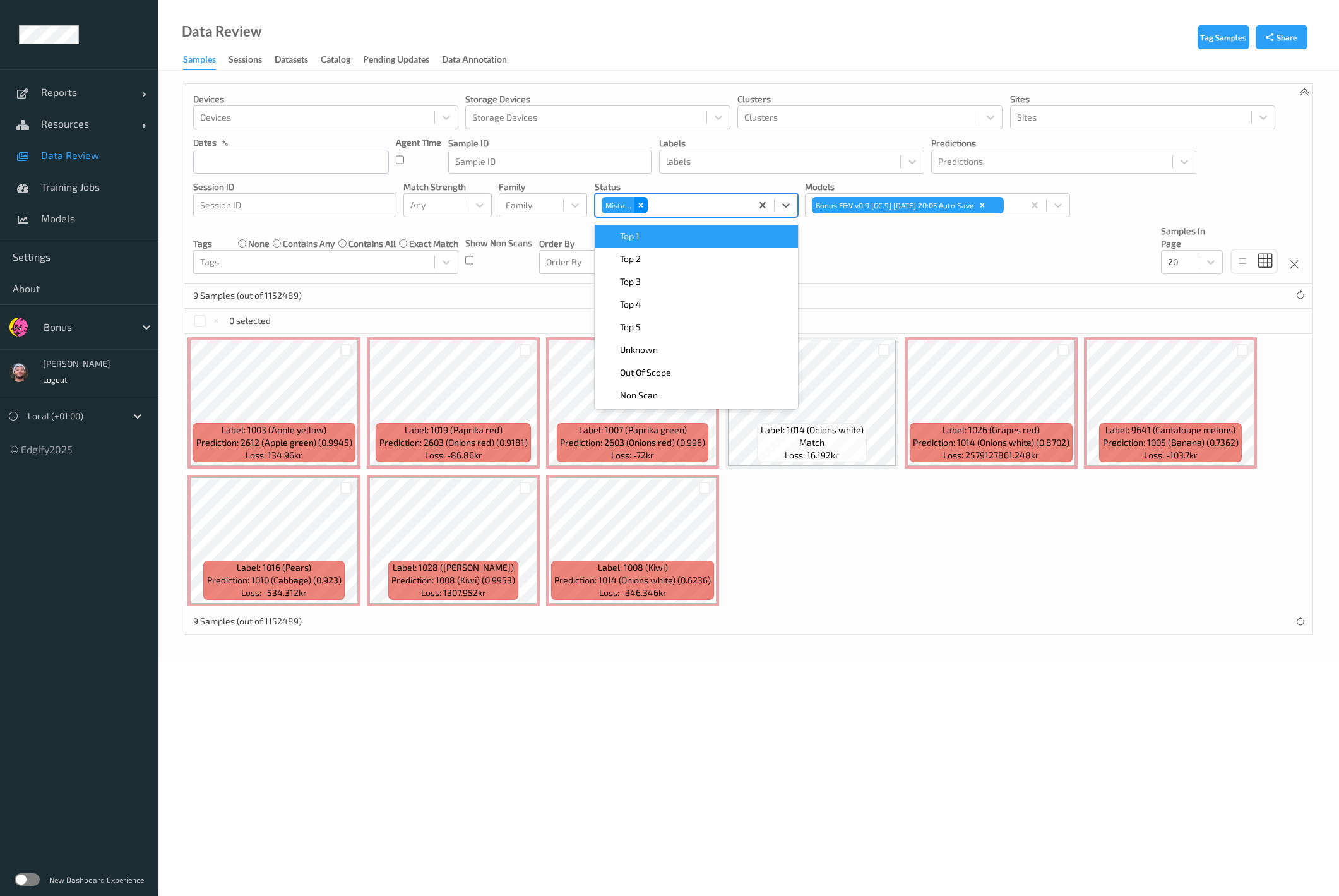
click at [637, 208] on icon "Remove Mistake" at bounding box center [641, 205] width 9 height 9
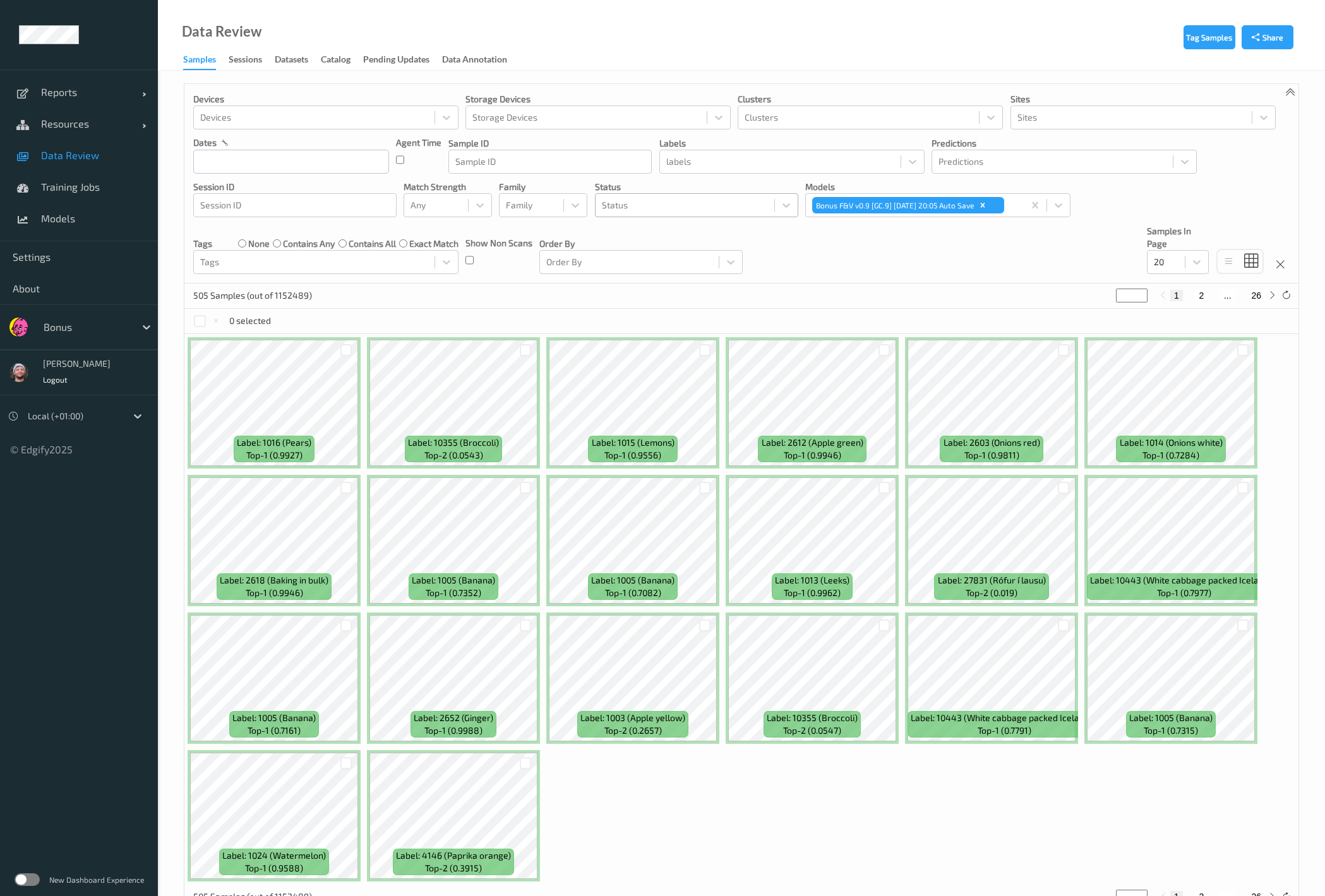
click at [699, 210] on div at bounding box center [684, 205] width 166 height 15
click at [654, 348] on span "Unknown" at bounding box center [639, 349] width 38 height 13
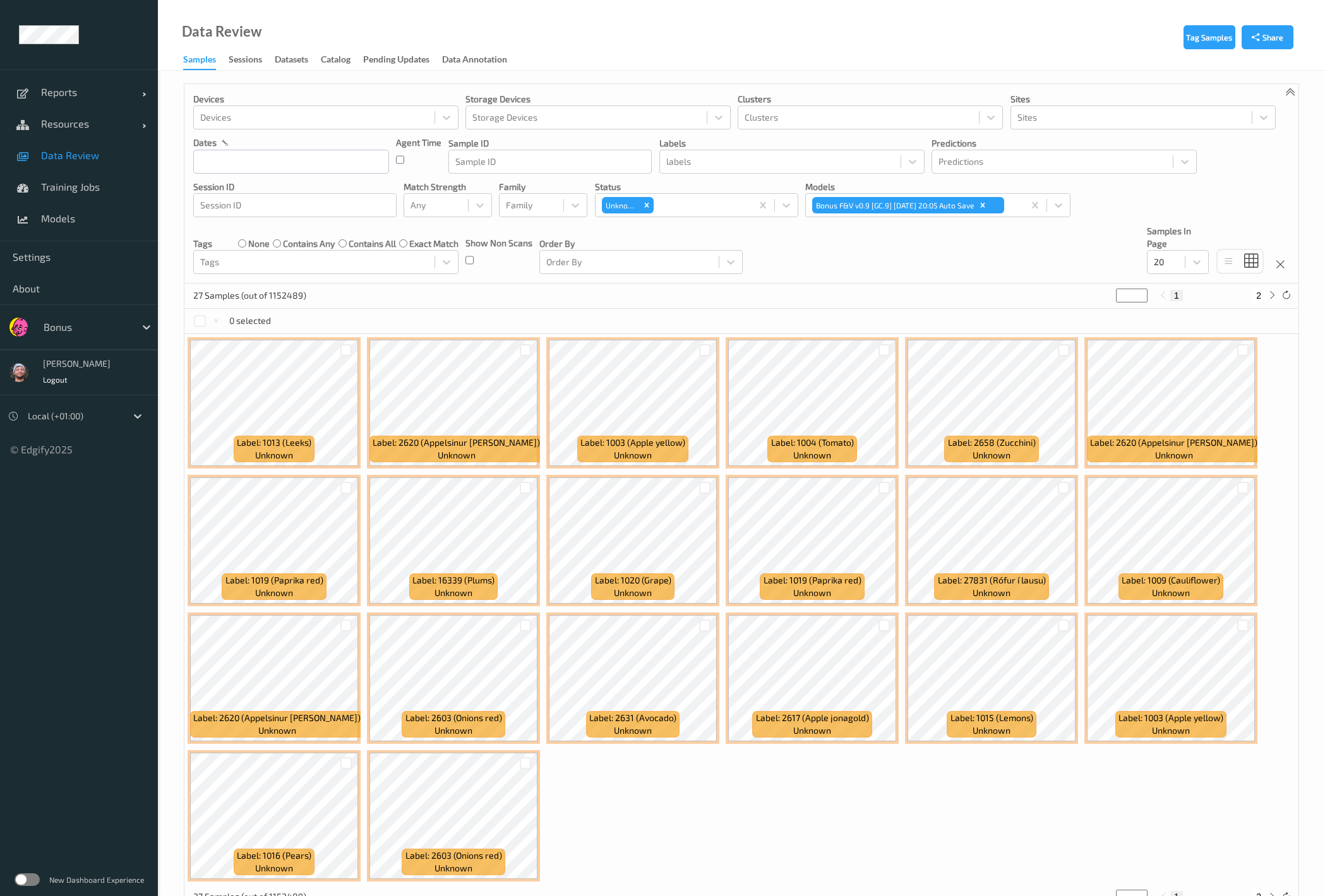
click at [82, 147] on link "Data Review" at bounding box center [79, 155] width 158 height 32
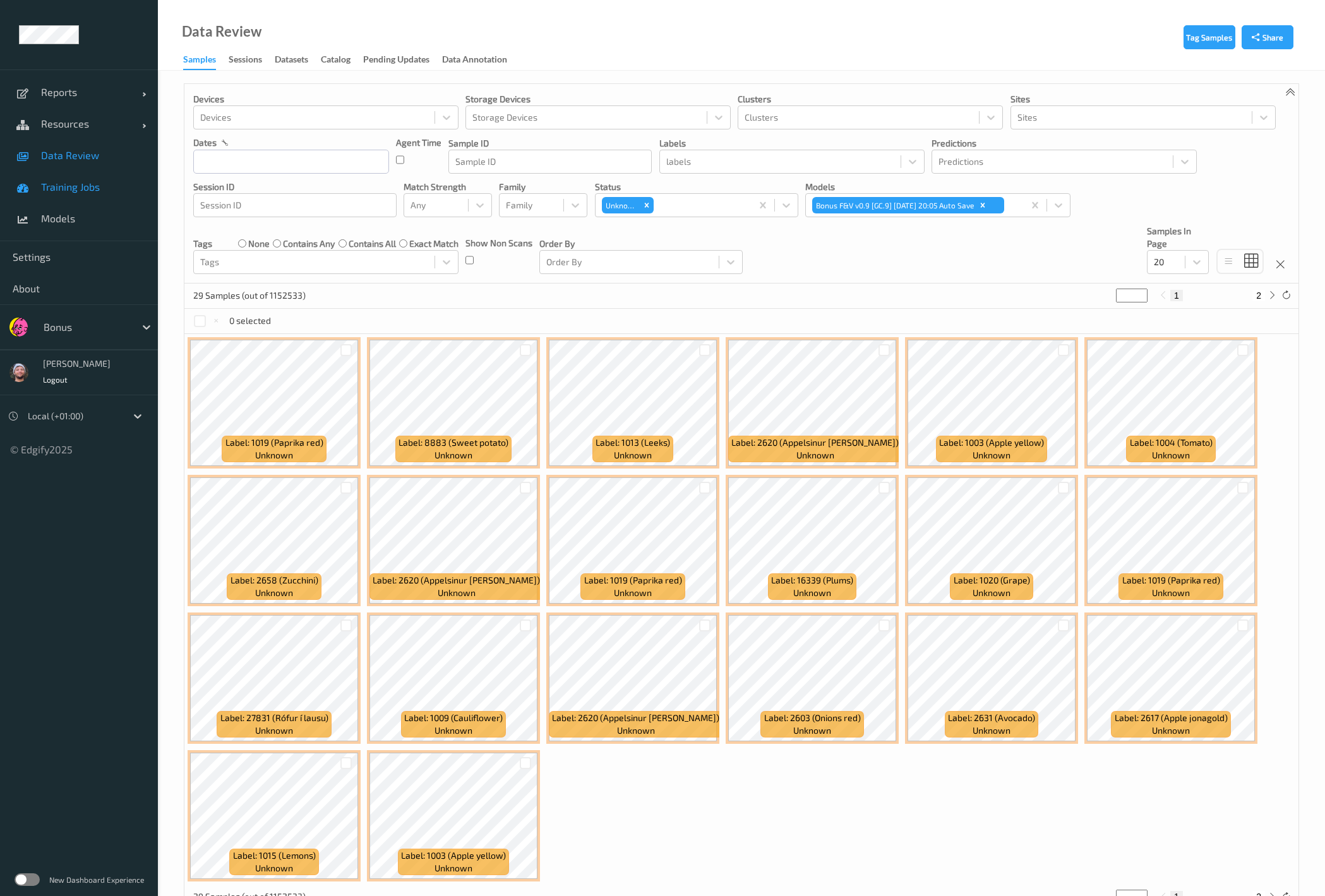
click at [116, 178] on link "Training Jobs" at bounding box center [79, 187] width 158 height 32
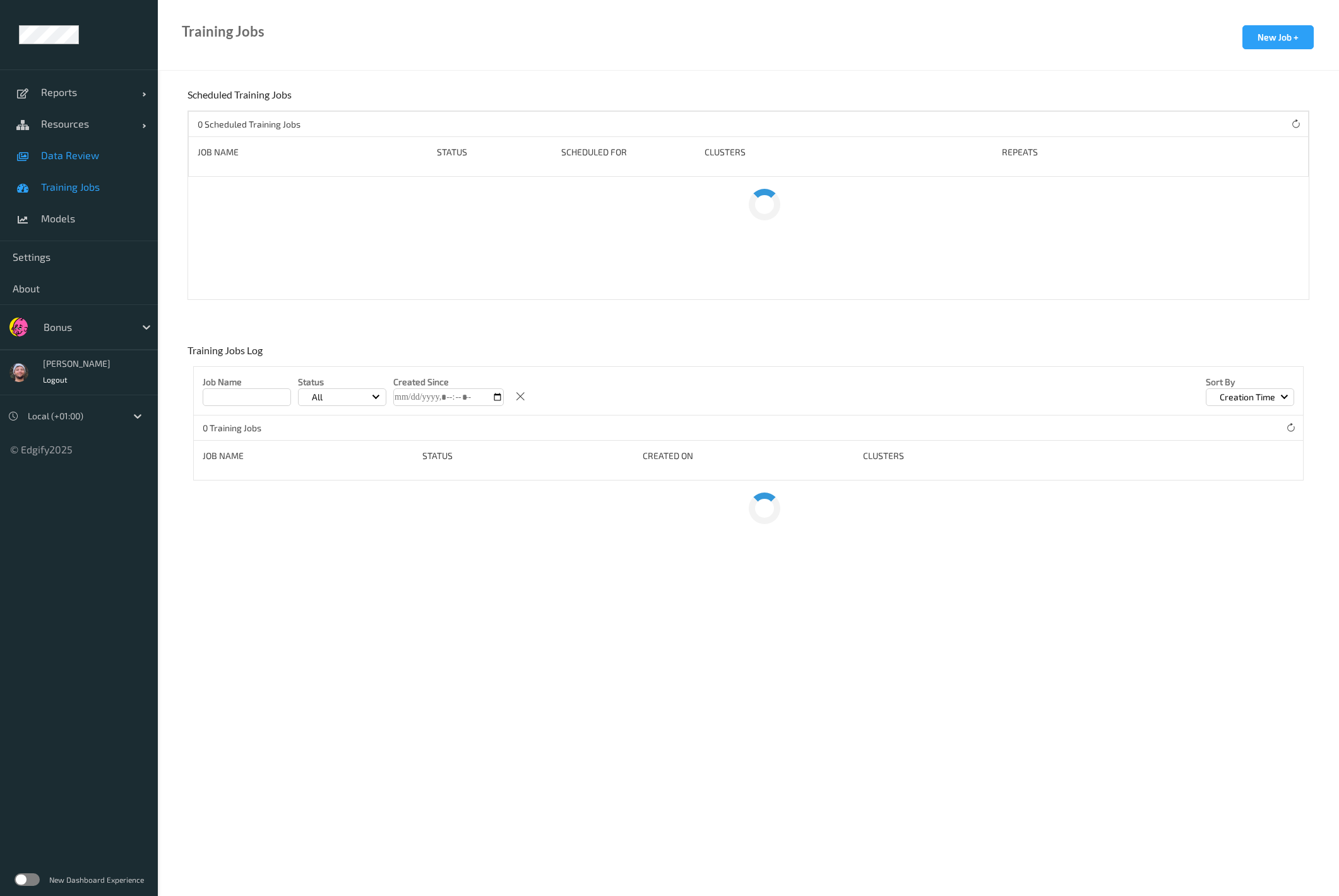
click at [112, 169] on link "Data Review" at bounding box center [79, 155] width 158 height 32
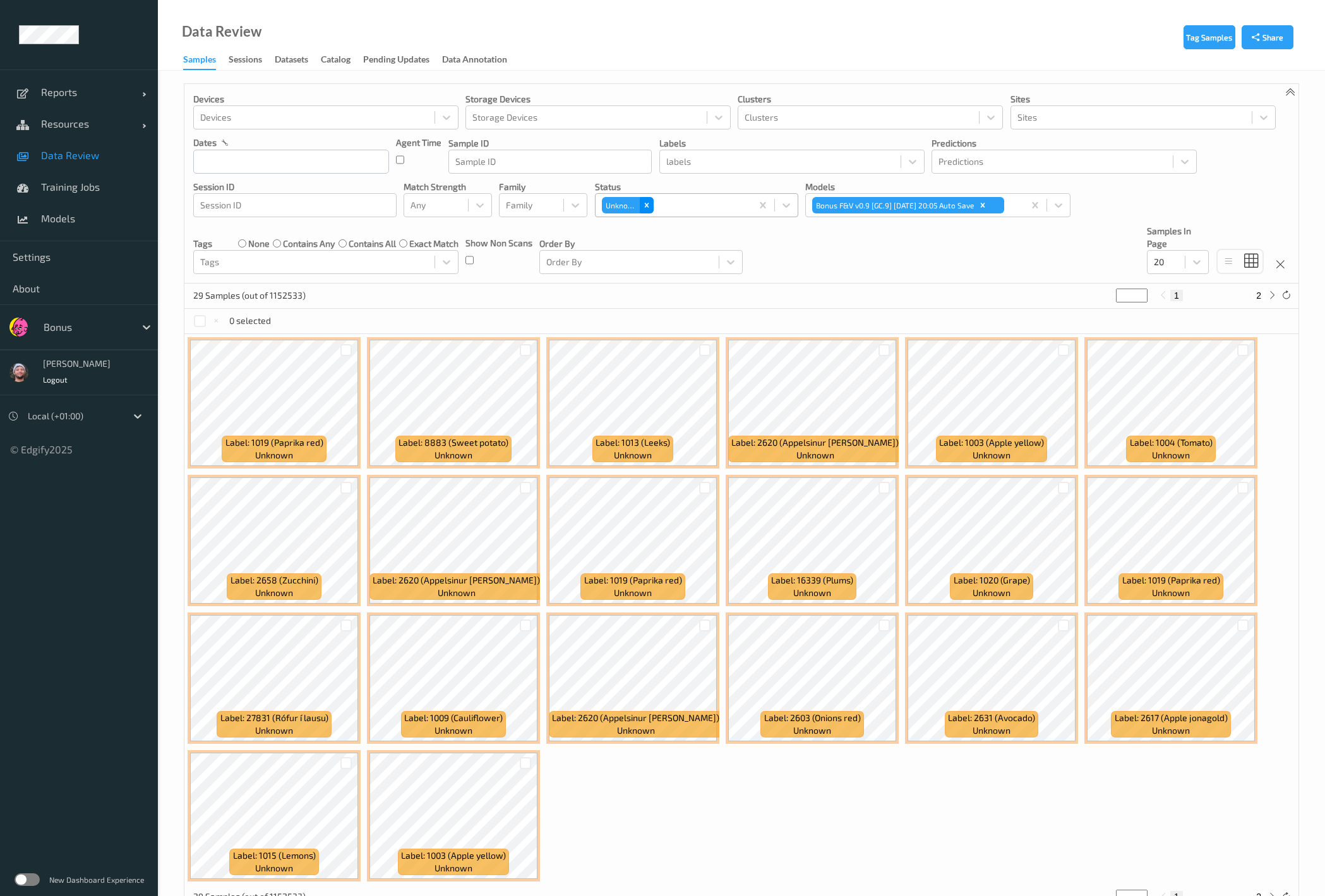
click at [643, 201] on icon "Remove Unknown" at bounding box center [647, 205] width 9 height 9
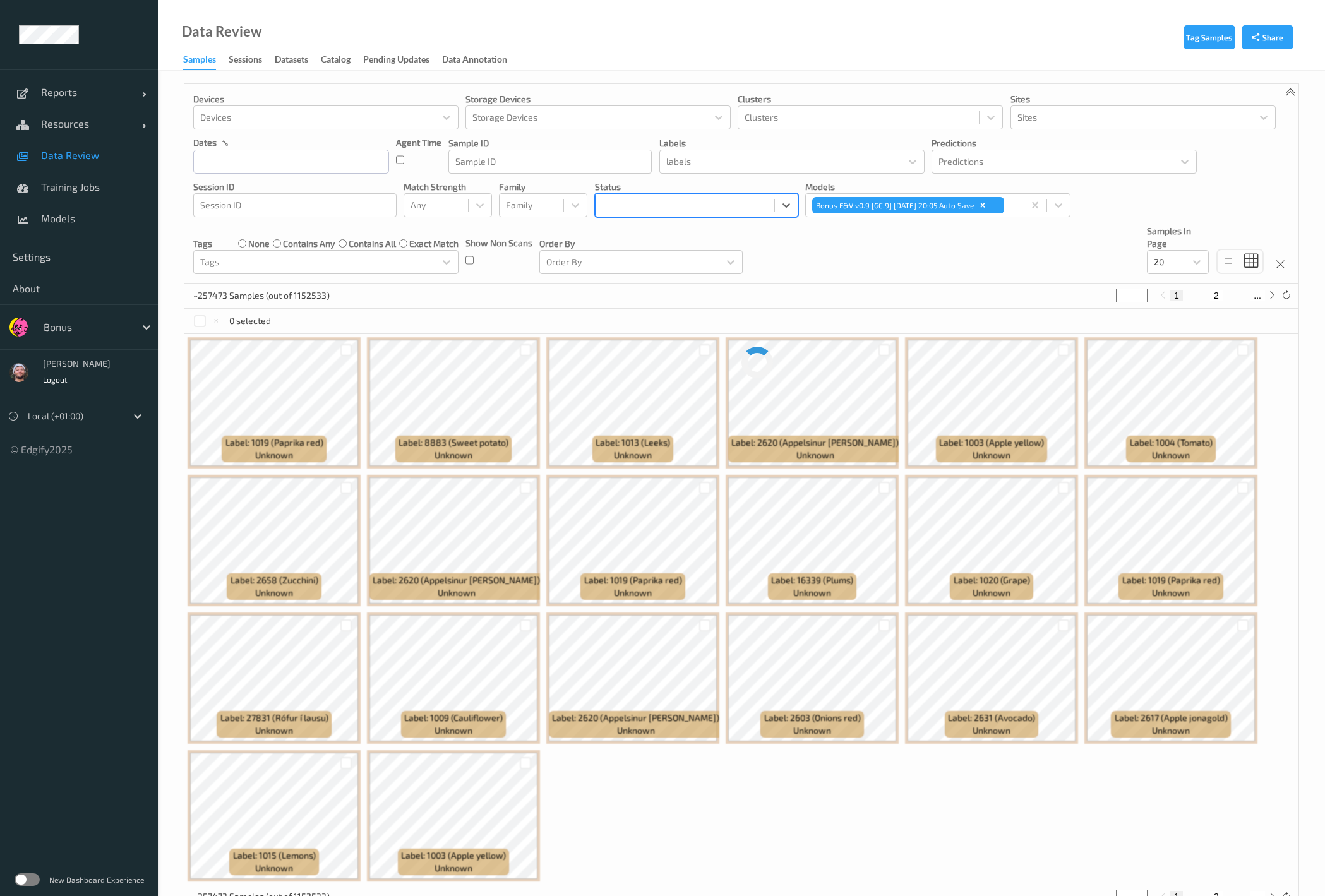
click at [649, 201] on div at bounding box center [684, 205] width 166 height 15
type input "mist"
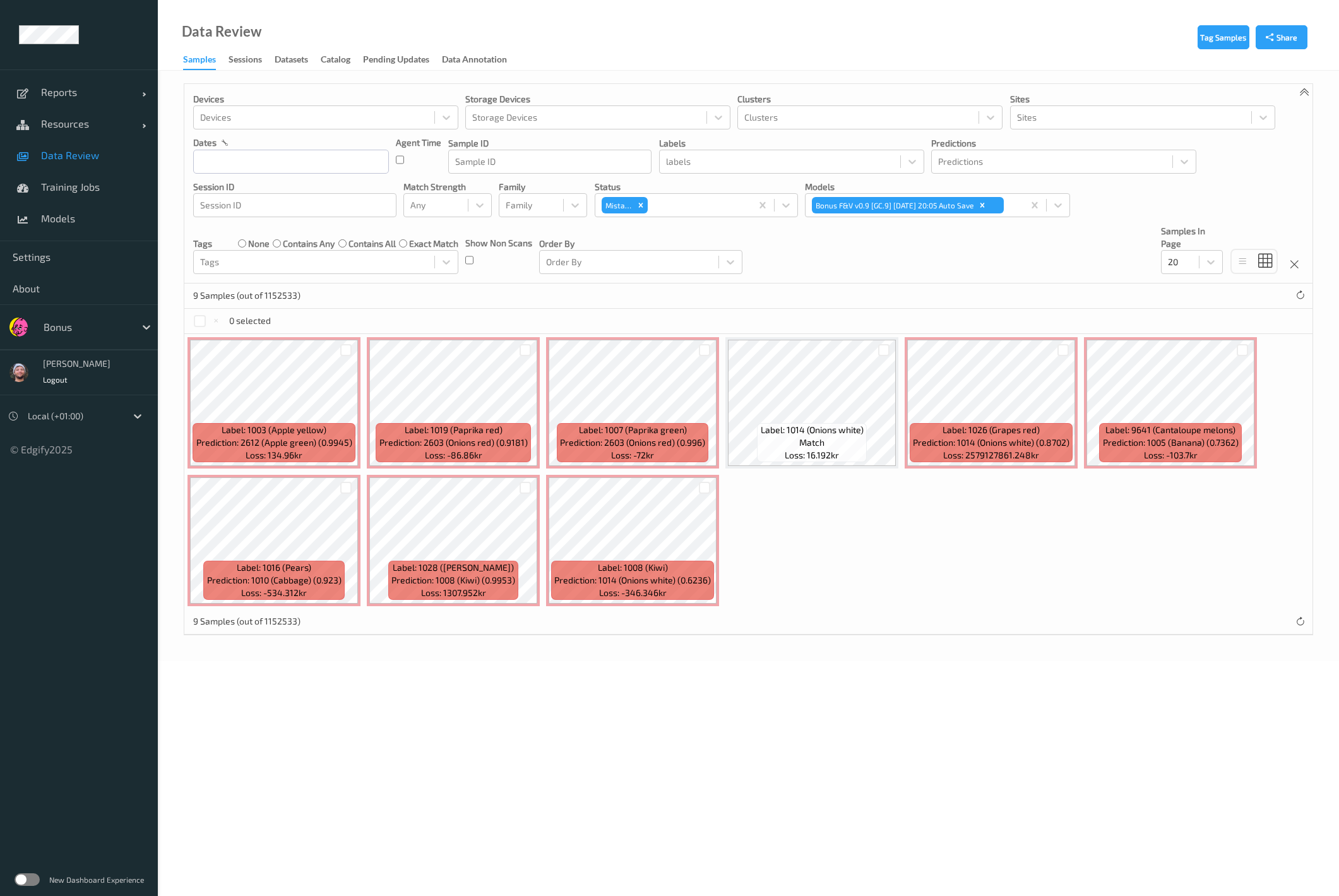
click at [868, 226] on div "Devices Devices Storage Devices Storage Devices Clusters Clusters Sites Sites d…" at bounding box center [748, 183] width 1128 height 200
click at [642, 204] on icon "Remove Mistake" at bounding box center [641, 205] width 9 height 9
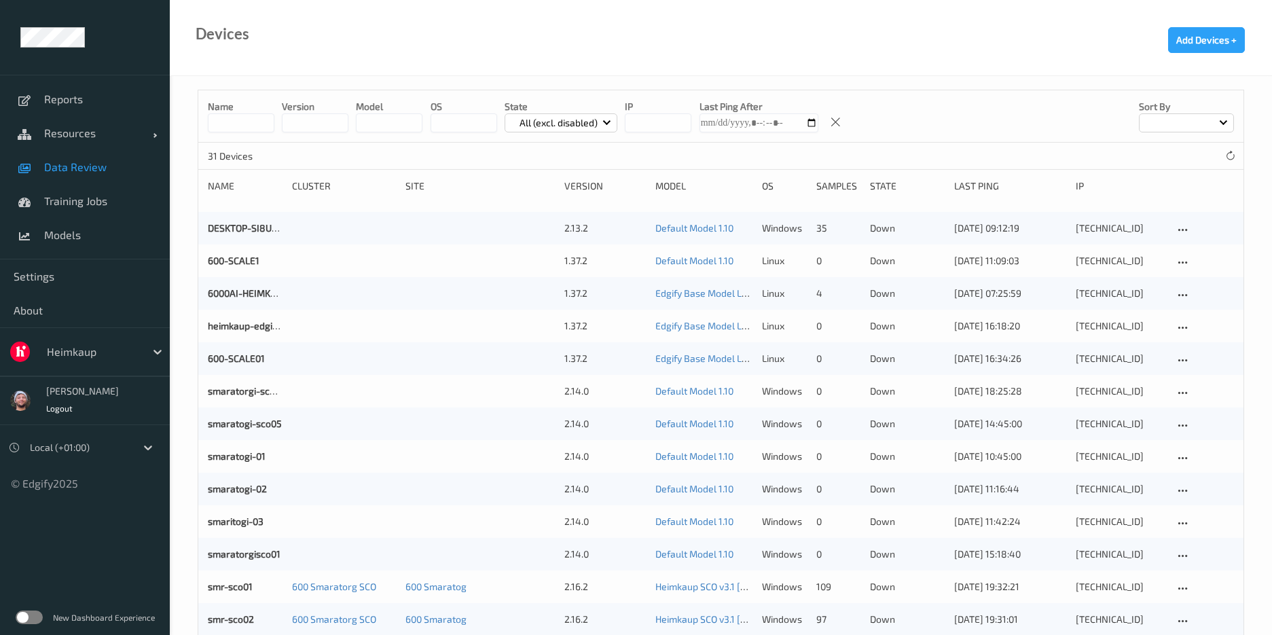
click at [122, 150] on link "Data Review" at bounding box center [85, 167] width 170 height 34
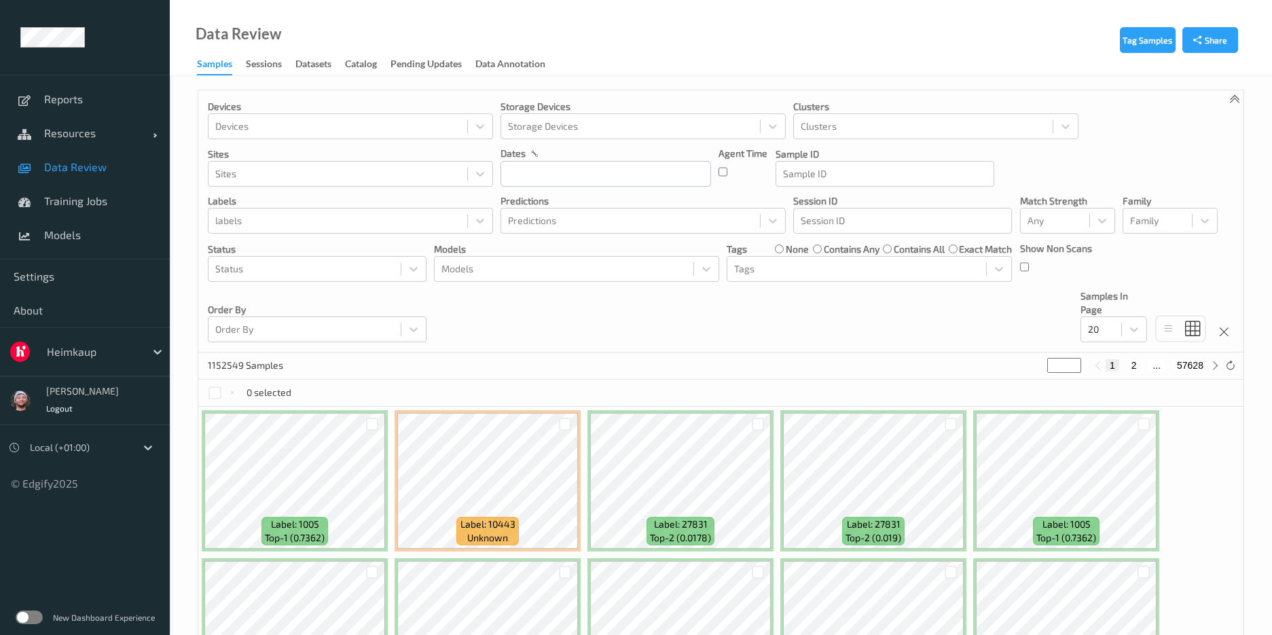
click at [111, 335] on div "Heimkaup" at bounding box center [85, 351] width 170 height 49
click at [107, 344] on div at bounding box center [93, 352] width 92 height 16
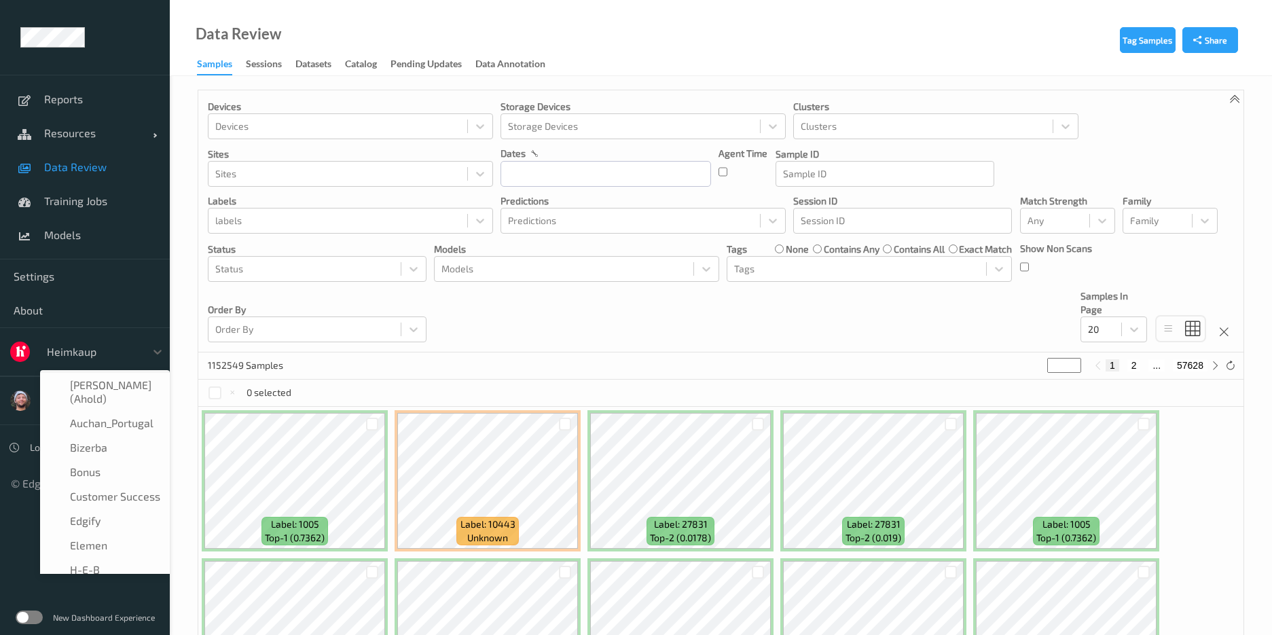
scroll to position [41, 0]
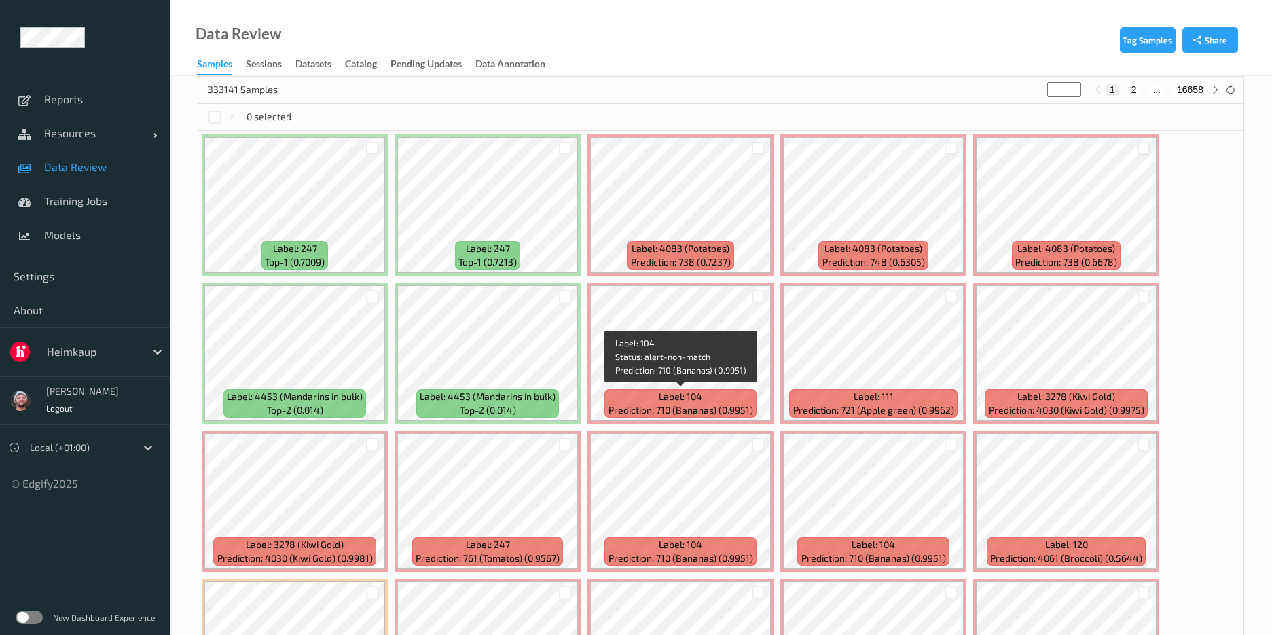
scroll to position [204, 0]
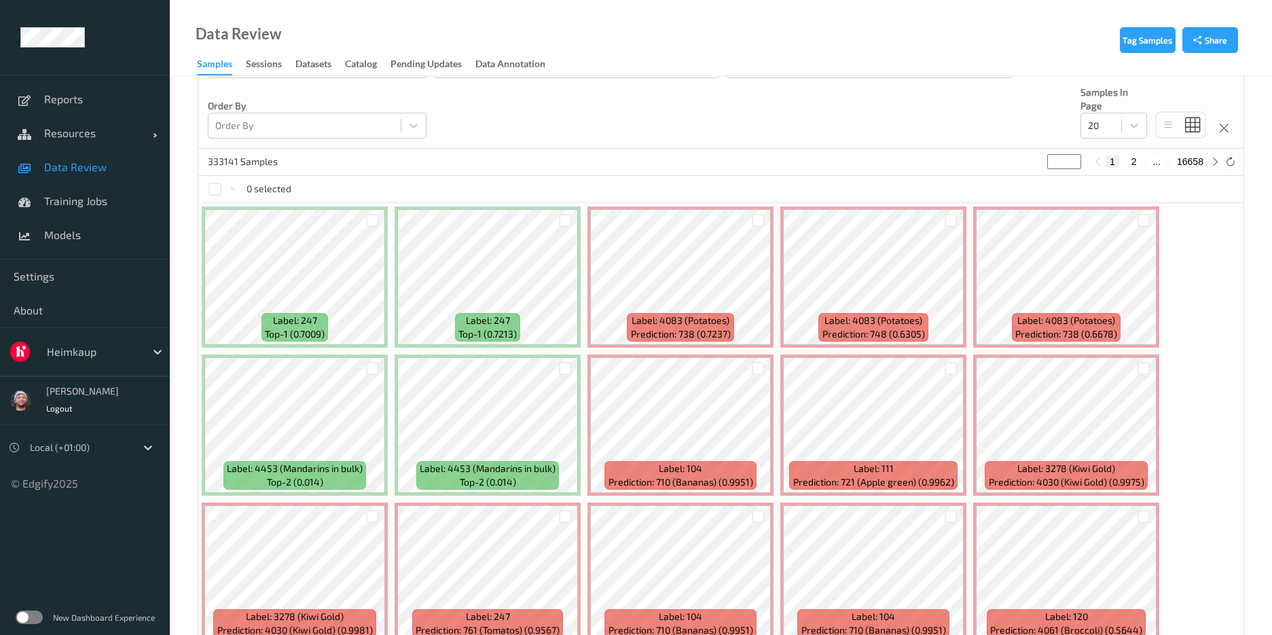
click at [75, 169] on span "Data Review" at bounding box center [100, 167] width 112 height 14
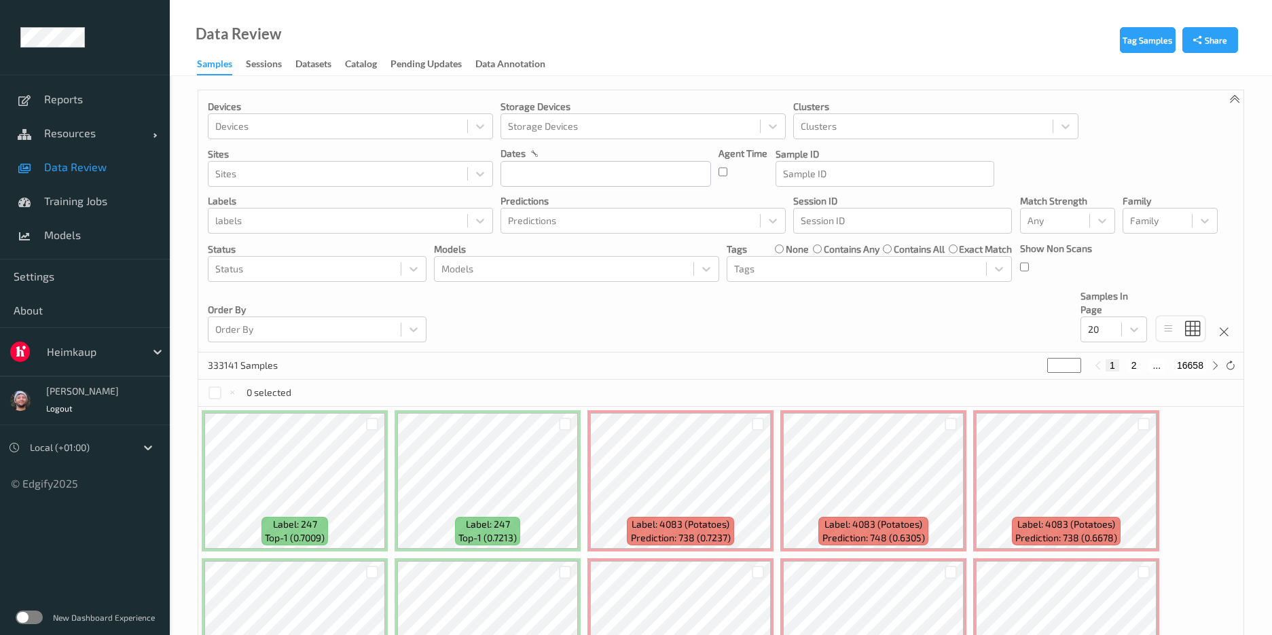
scroll to position [204, 0]
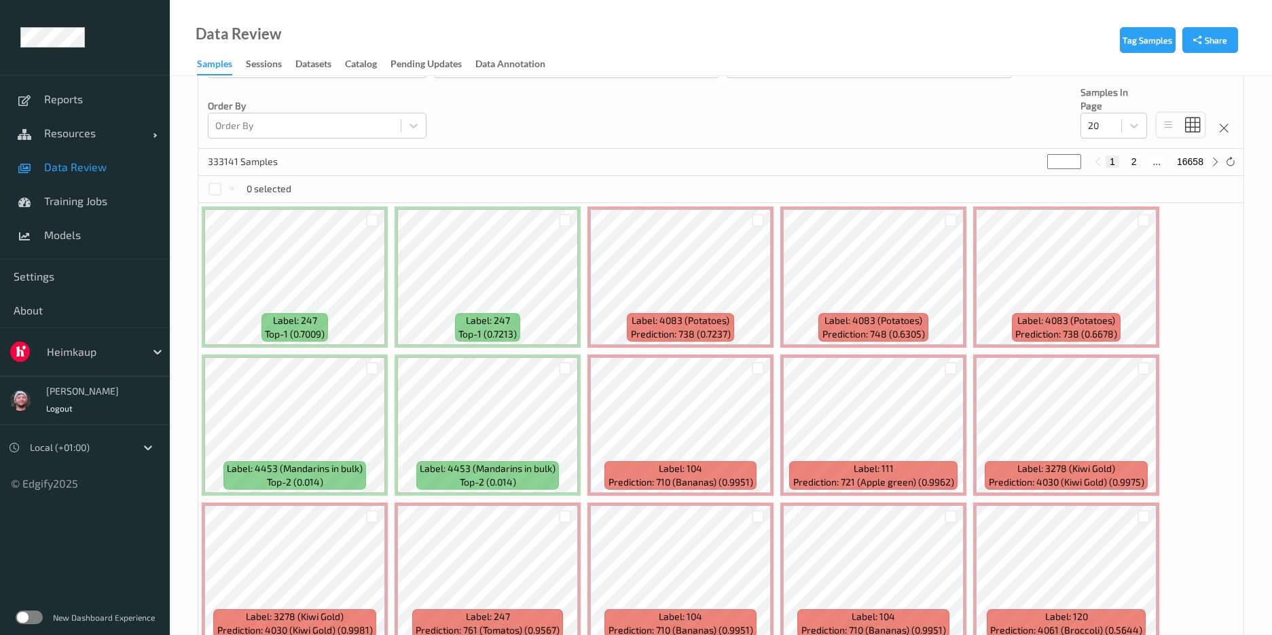
click at [69, 347] on div at bounding box center [93, 352] width 92 height 16
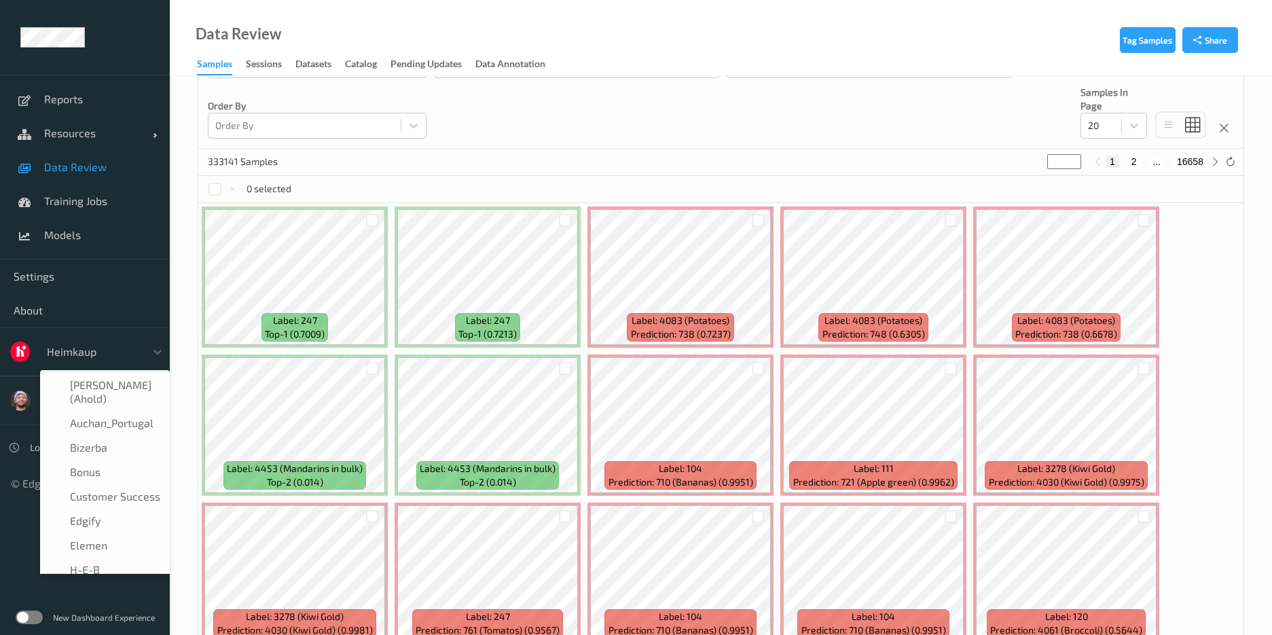
scroll to position [41, 0]
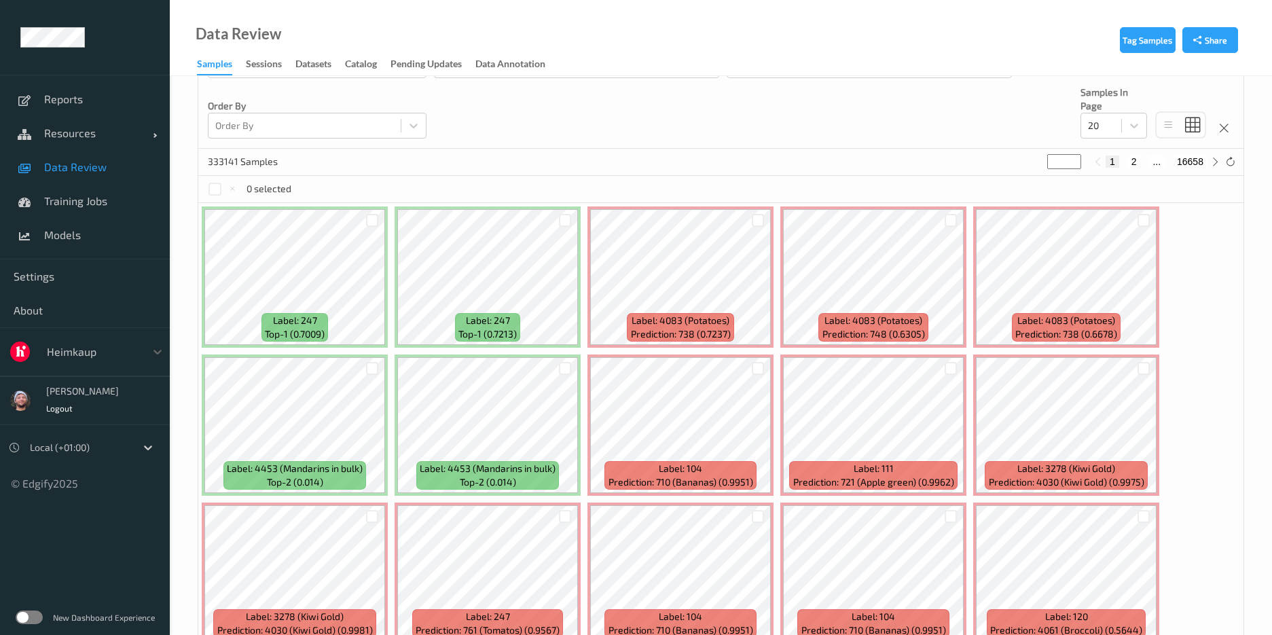
click at [69, 347] on div at bounding box center [93, 352] width 92 height 16
click at [67, 352] on div at bounding box center [93, 352] width 92 height 16
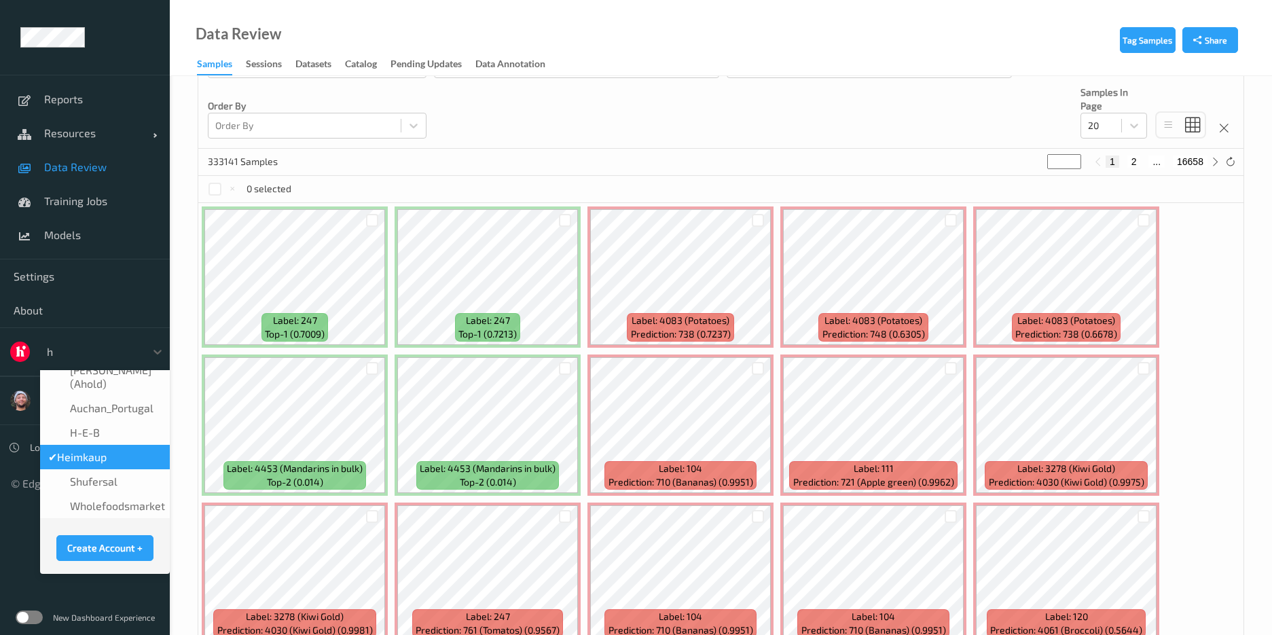
type input "h-"
